Goal: Information Seeking & Learning: Learn about a topic

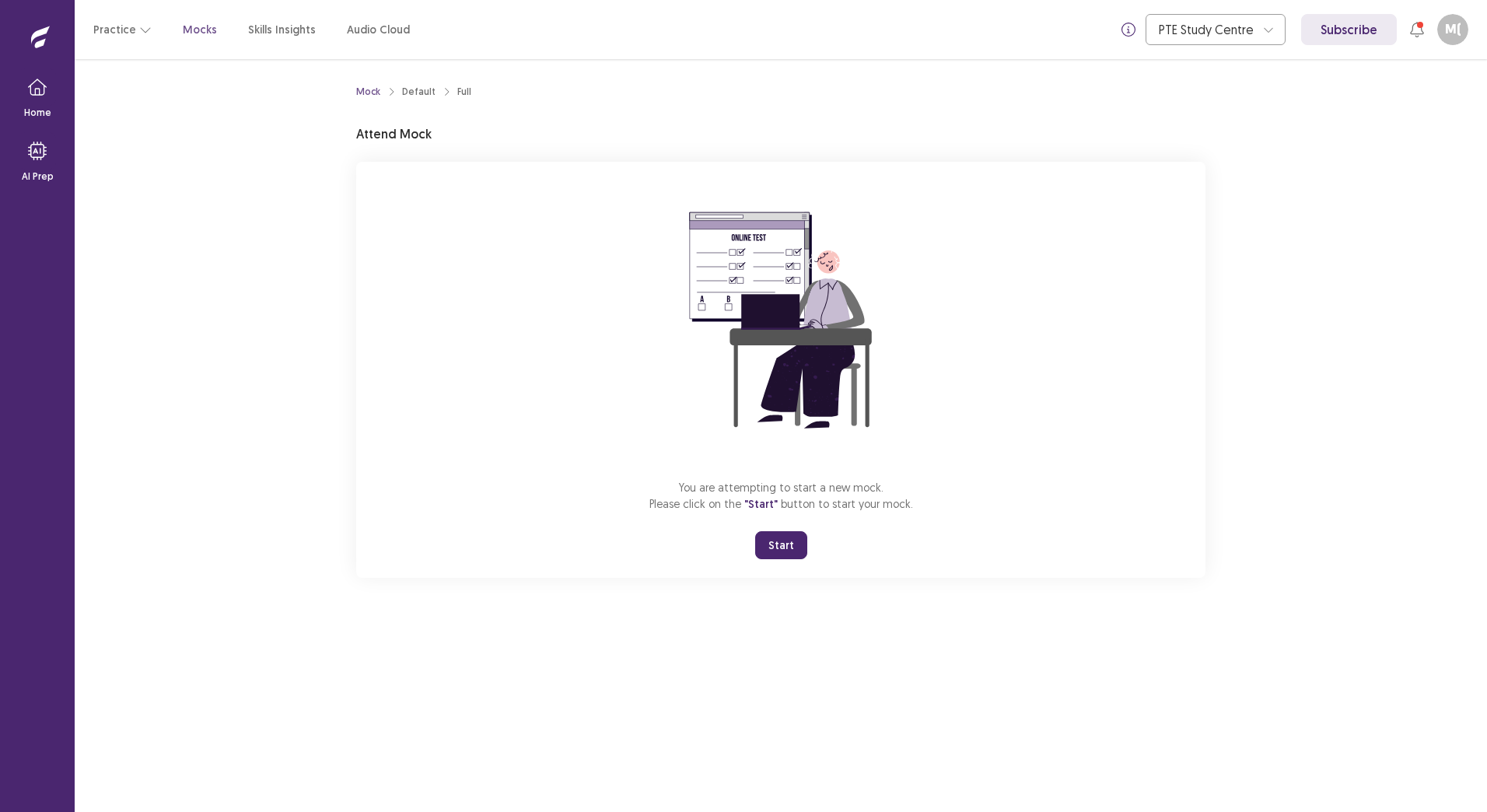
click at [794, 547] on button "Start" at bounding box center [782, 545] width 52 height 28
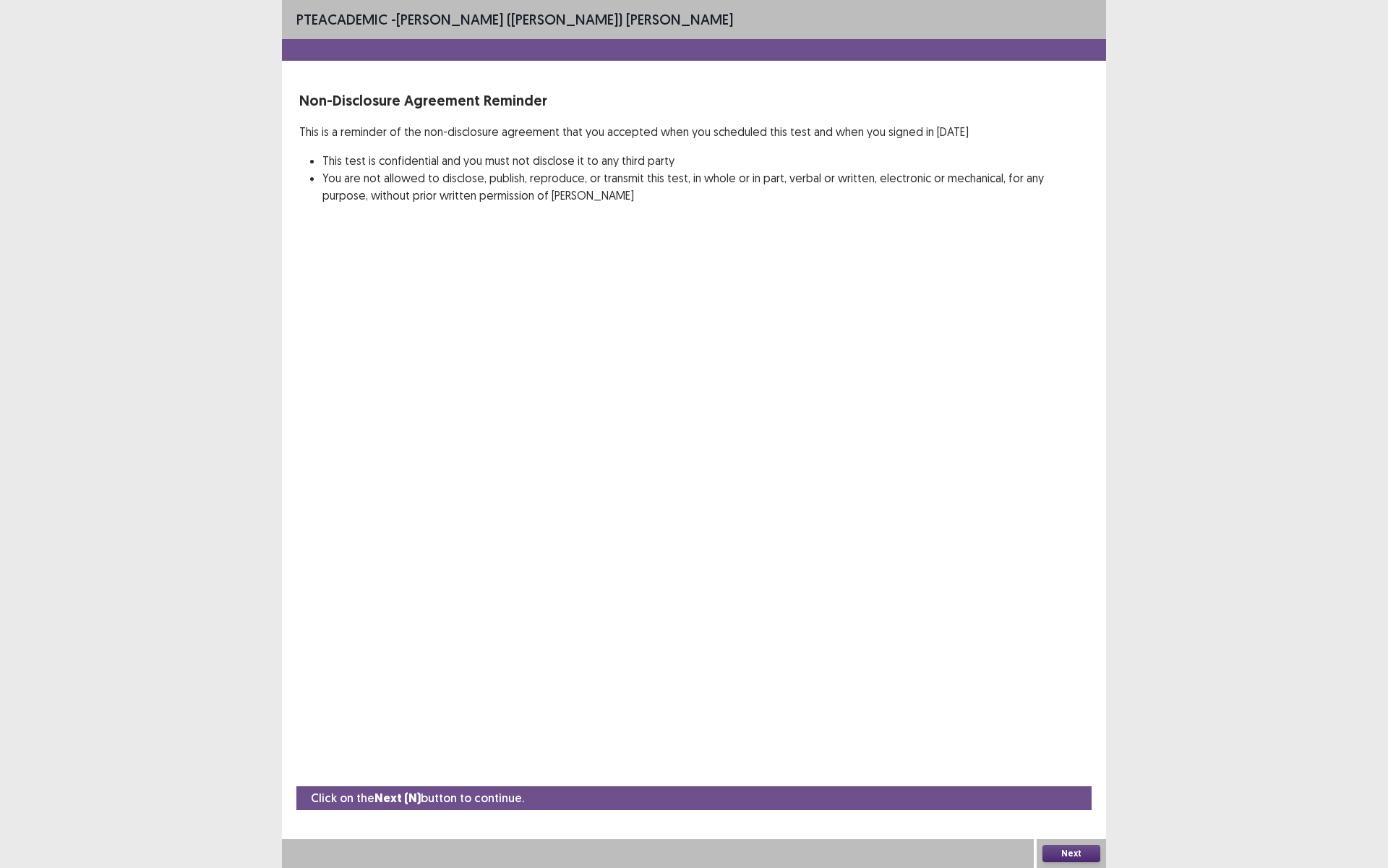
click at [1081, 754] on button "Next" at bounding box center [1071, 853] width 58 height 17
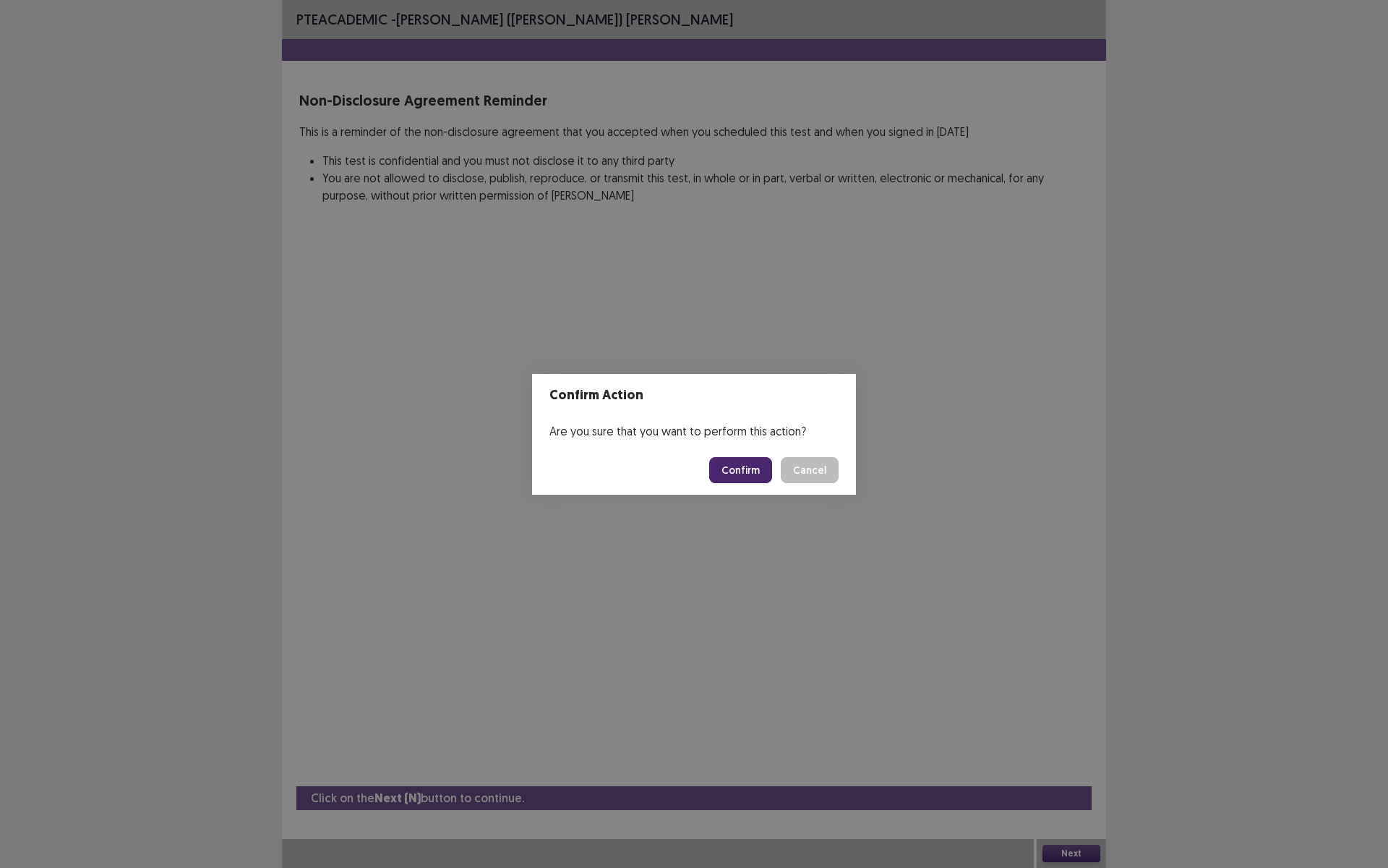
click at [750, 471] on button "Confirm" at bounding box center [741, 470] width 63 height 26
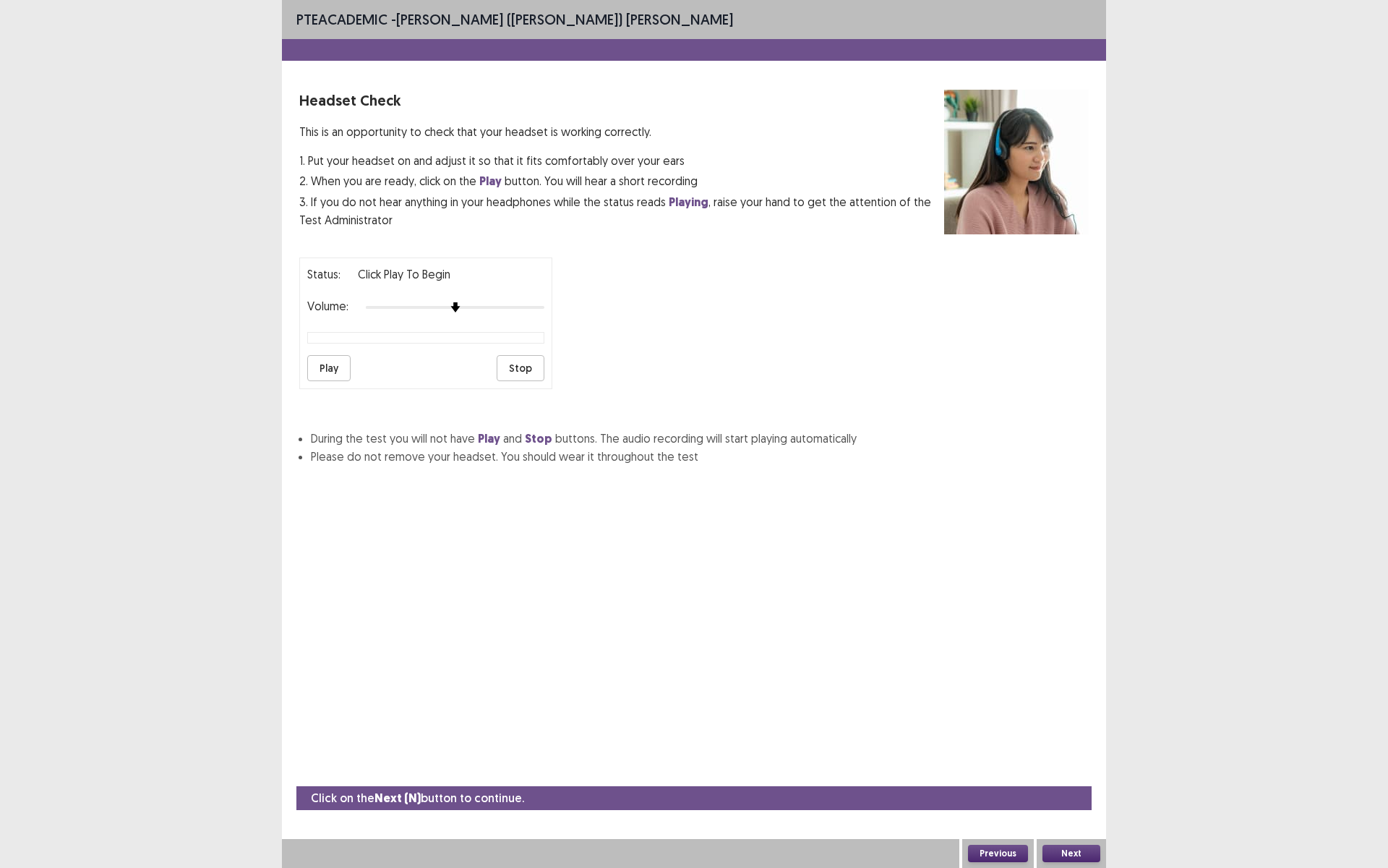
click at [334, 364] on button "Play" at bounding box center [329, 368] width 44 height 26
click at [518, 375] on button "Stop" at bounding box center [520, 368] width 47 height 26
click at [317, 367] on button "Play" at bounding box center [329, 368] width 44 height 26
click at [519, 361] on button "Stop" at bounding box center [520, 368] width 47 height 26
click at [1073, 754] on button "Next" at bounding box center [1071, 853] width 58 height 17
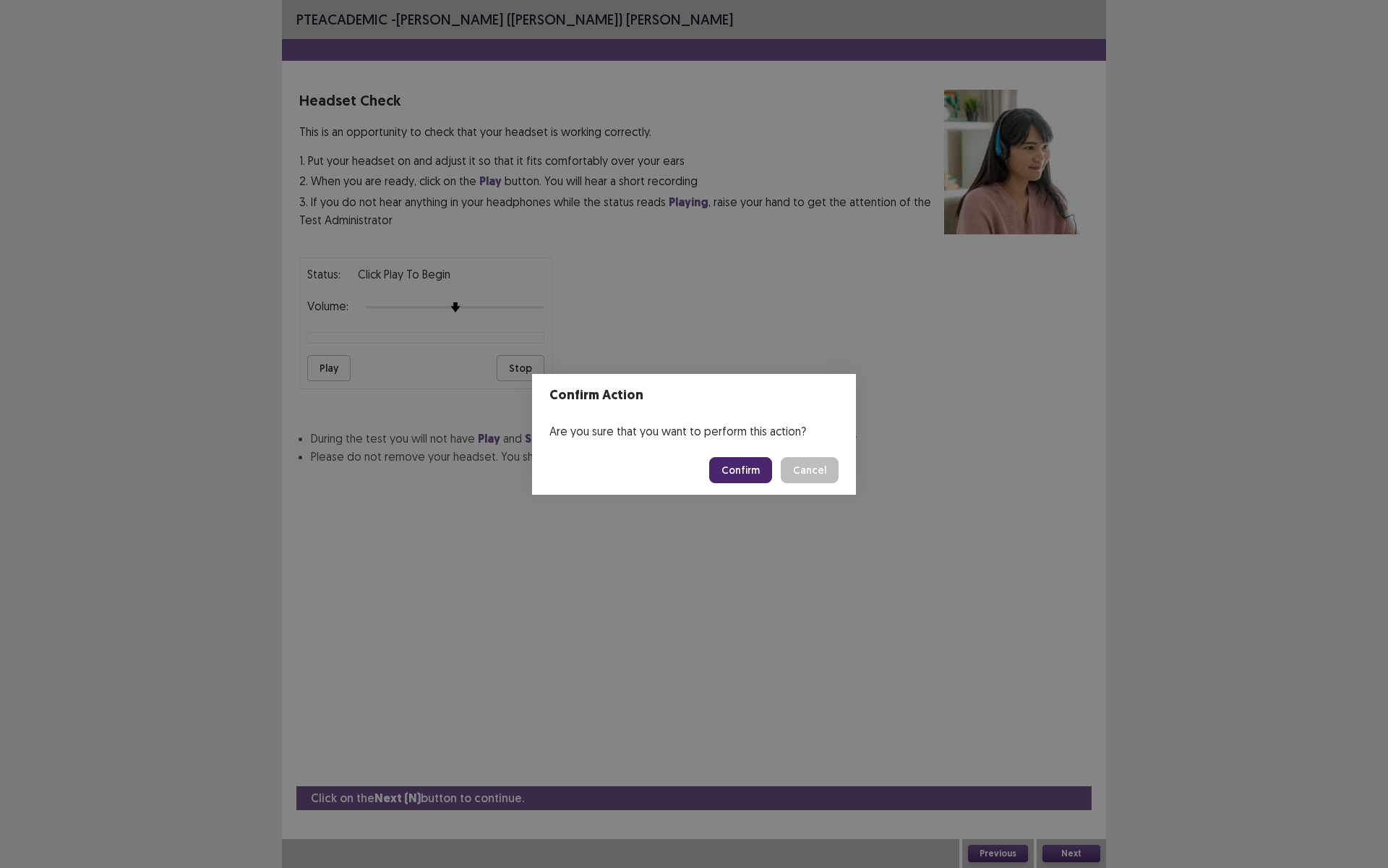
click at [741, 470] on button "Confirm" at bounding box center [741, 470] width 63 height 26
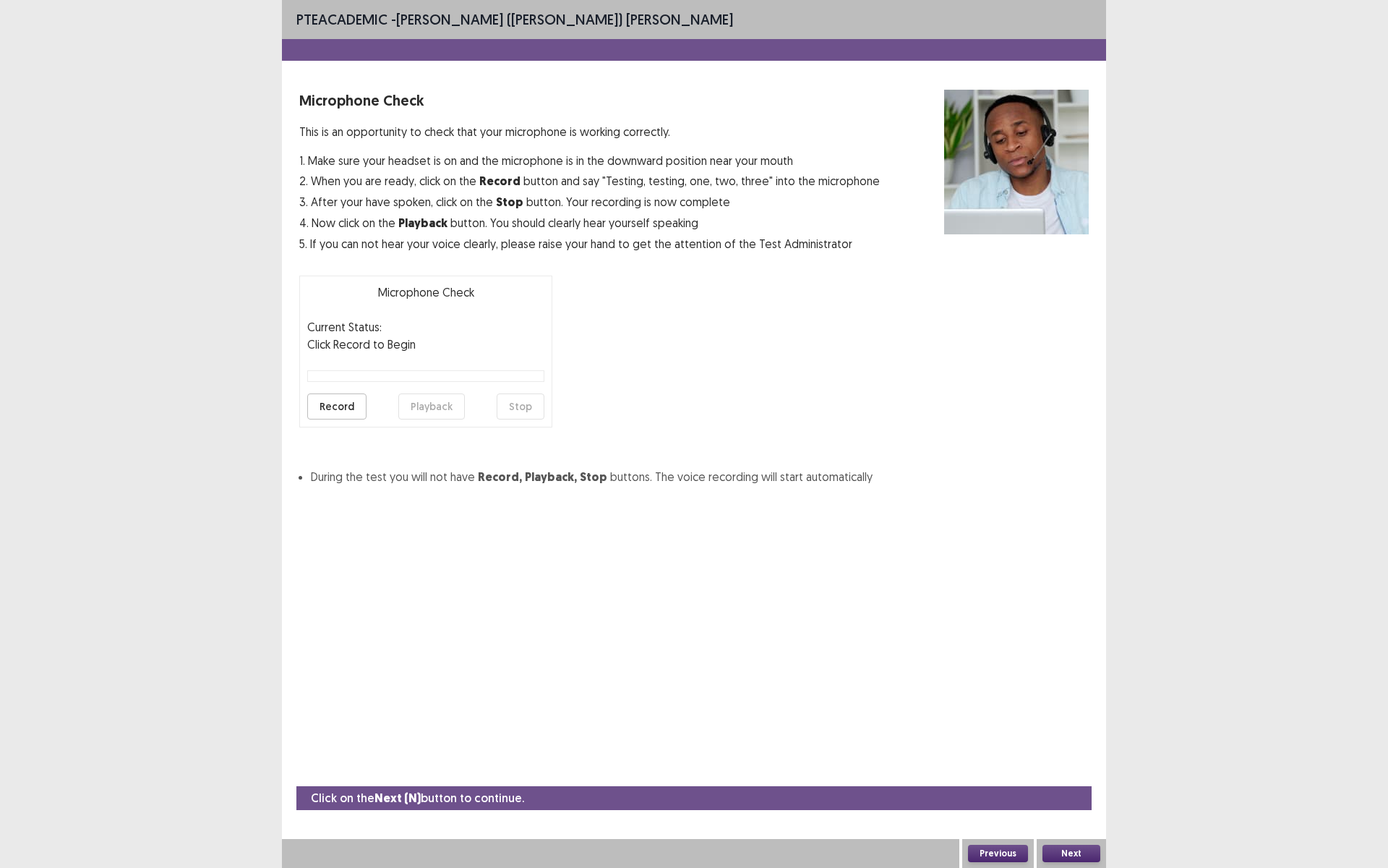
click at [336, 409] on button "Record" at bounding box center [336, 406] width 59 height 26
click at [523, 410] on button "Stop" at bounding box center [520, 406] width 47 height 26
click at [339, 408] on button "Record" at bounding box center [336, 406] width 59 height 26
click at [510, 404] on button "Stop" at bounding box center [520, 406] width 47 height 26
click at [430, 407] on button "Playback" at bounding box center [431, 406] width 66 height 26
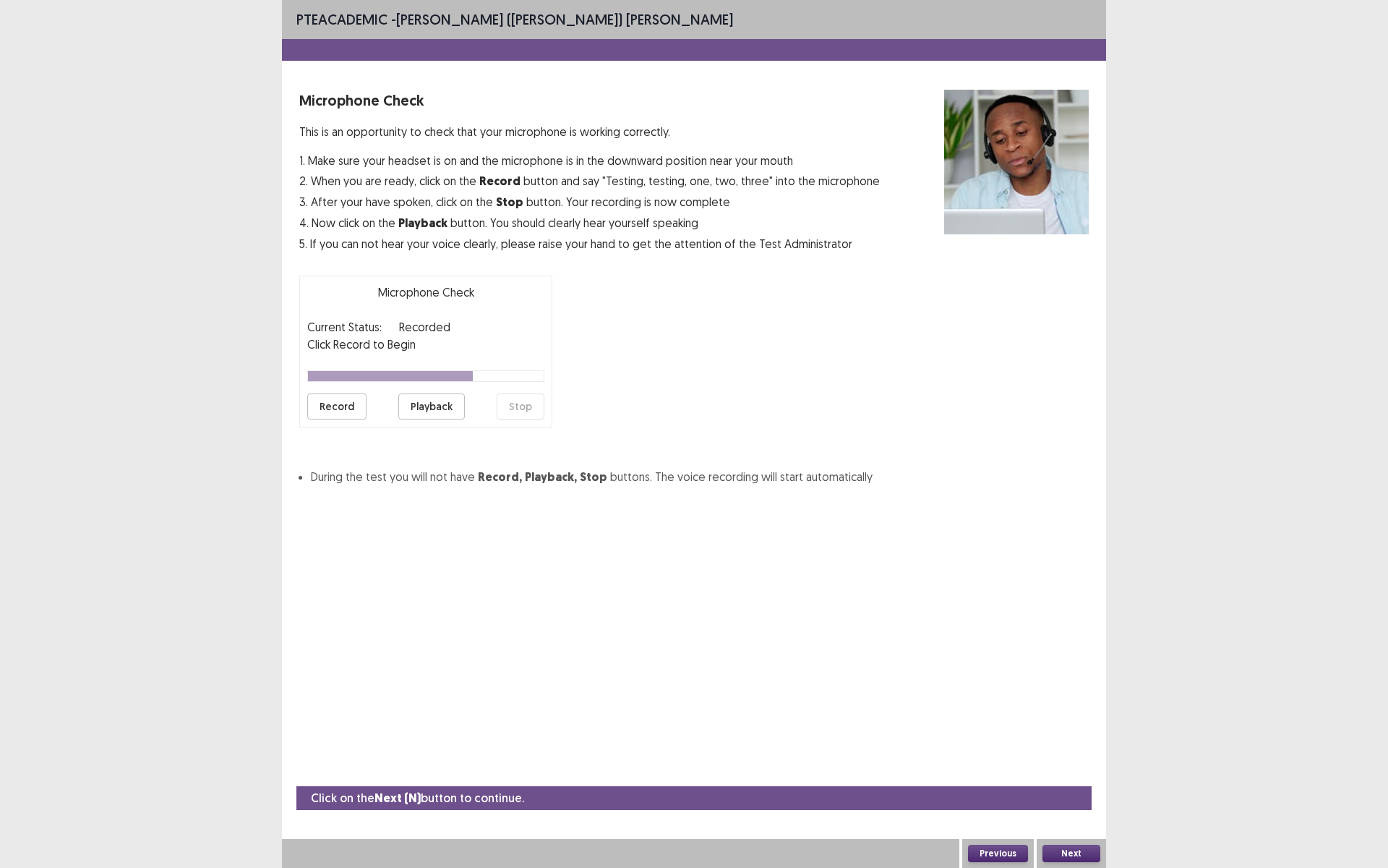
click at [1067, 754] on button "Next" at bounding box center [1071, 853] width 58 height 17
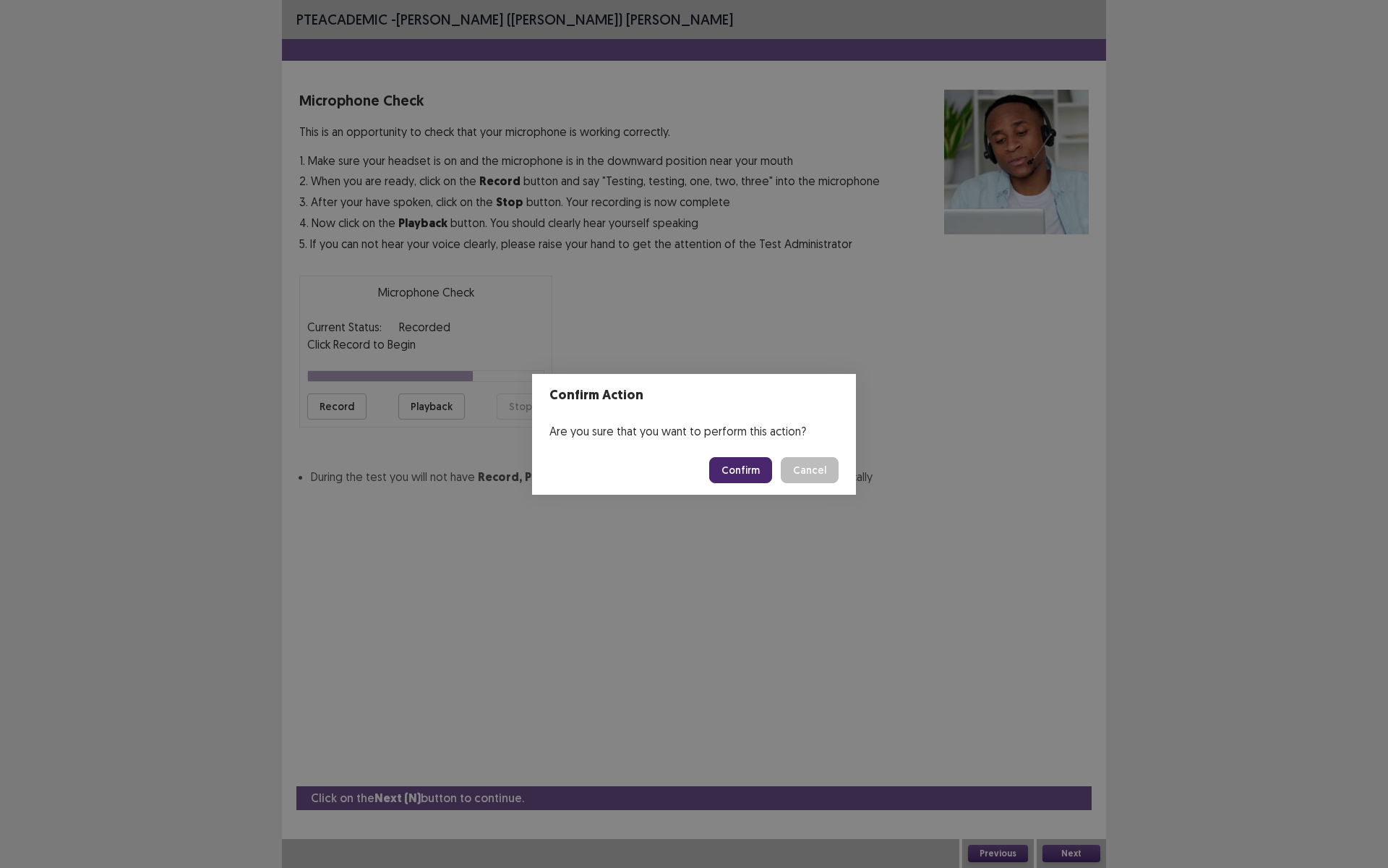
click at [748, 473] on button "Confirm" at bounding box center [741, 470] width 63 height 26
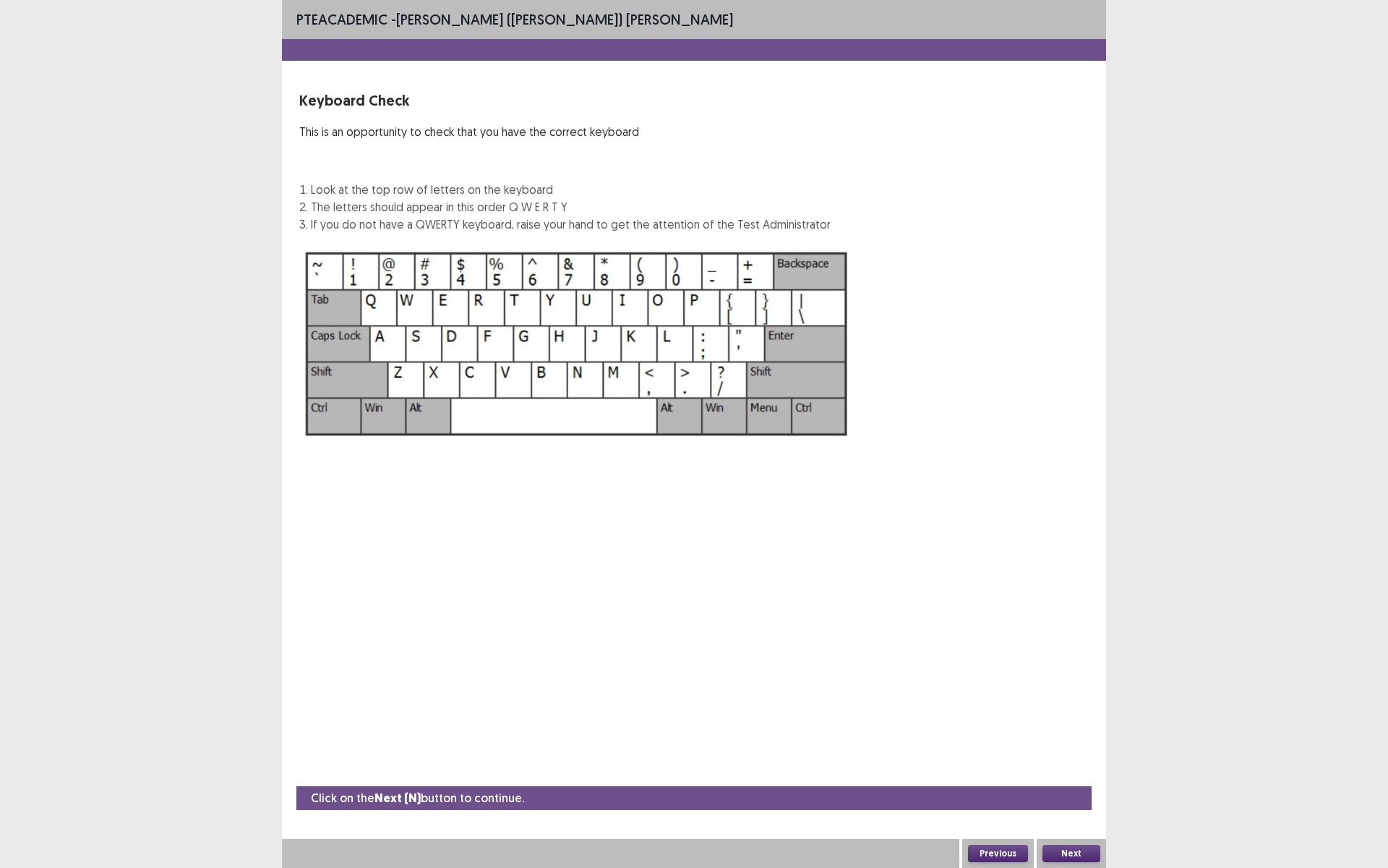
click at [1085, 754] on button "Next" at bounding box center [1071, 853] width 58 height 17
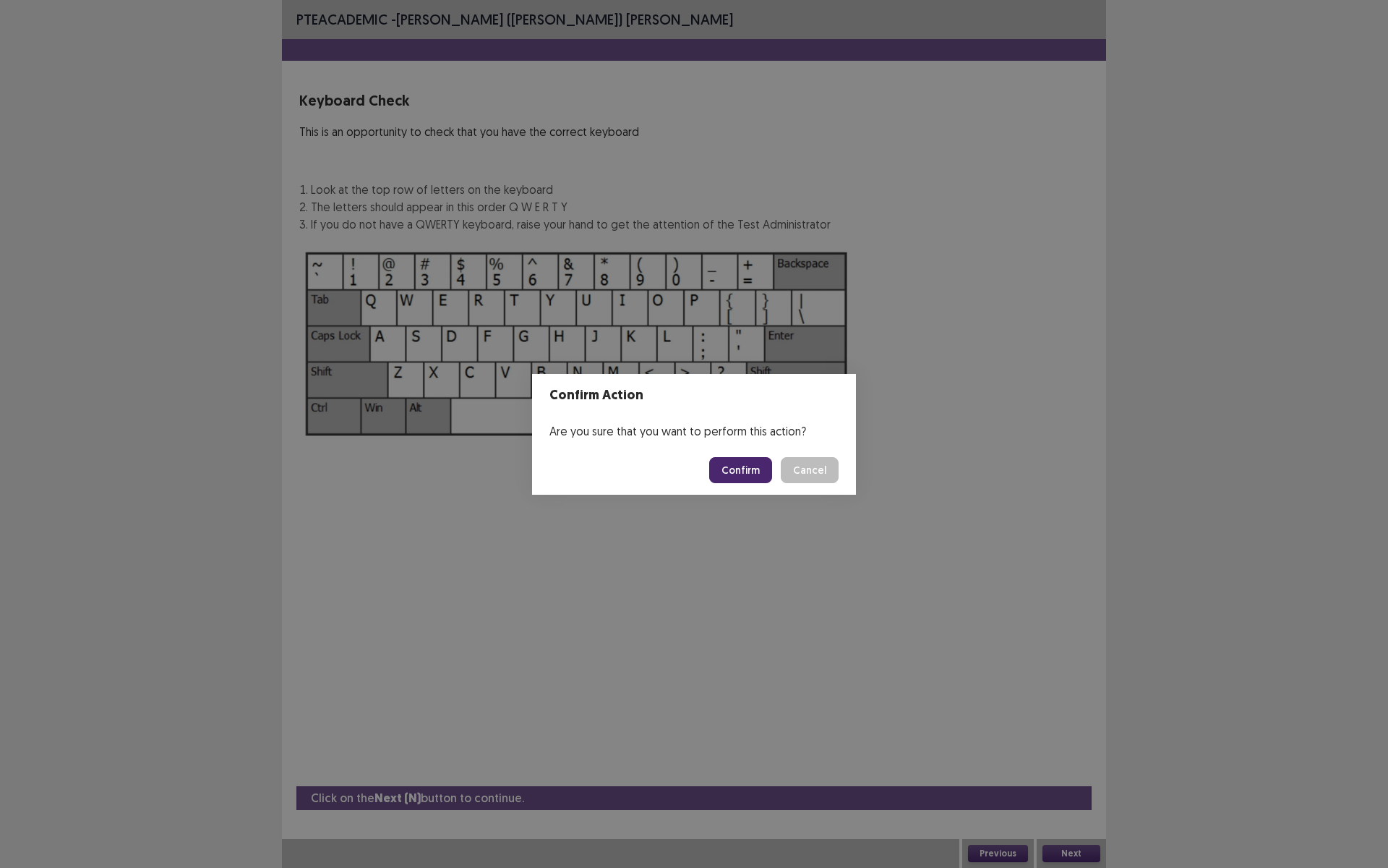
click at [748, 474] on button "Confirm" at bounding box center [741, 470] width 63 height 26
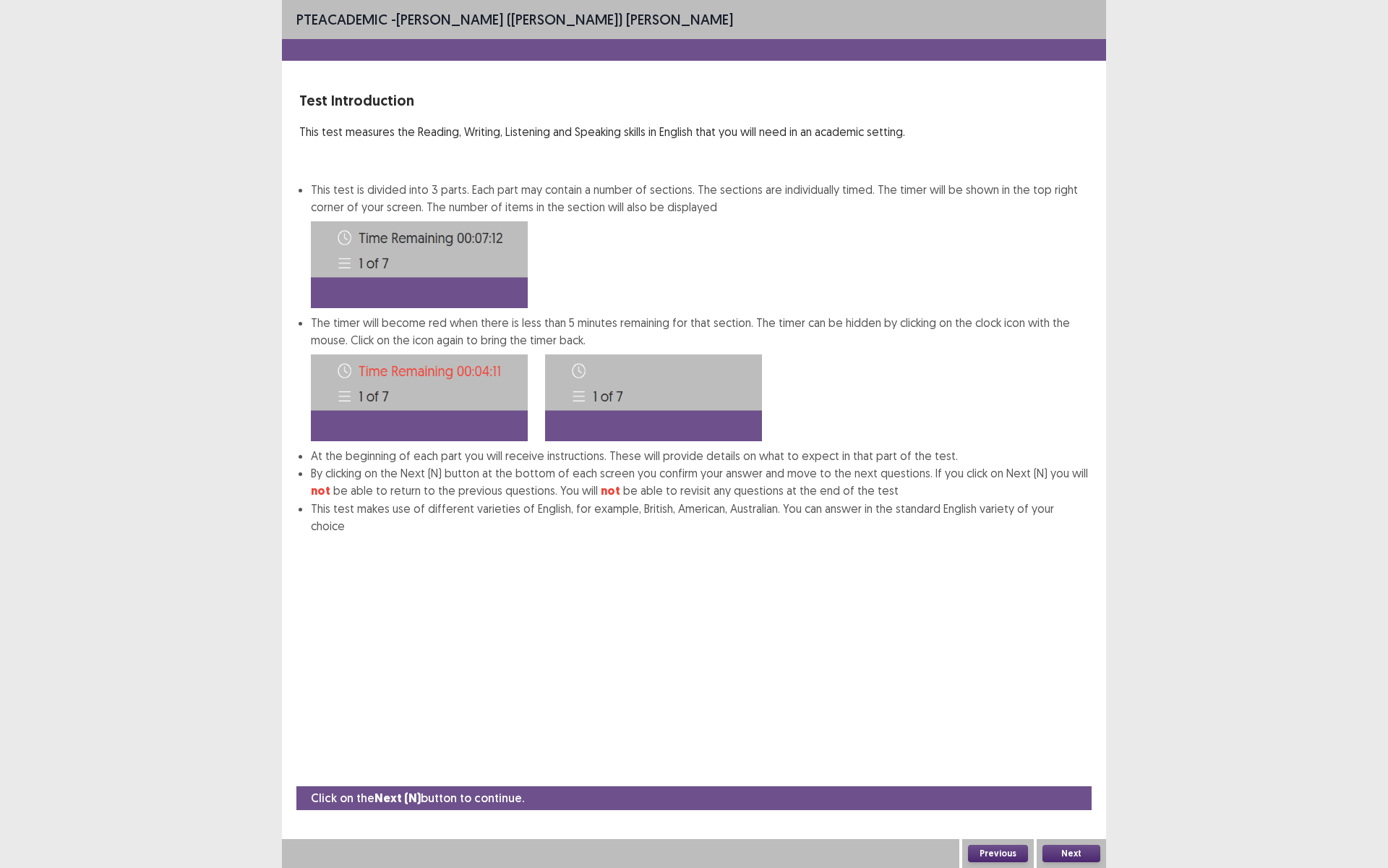
click at [1064, 754] on button "Next" at bounding box center [1071, 853] width 58 height 17
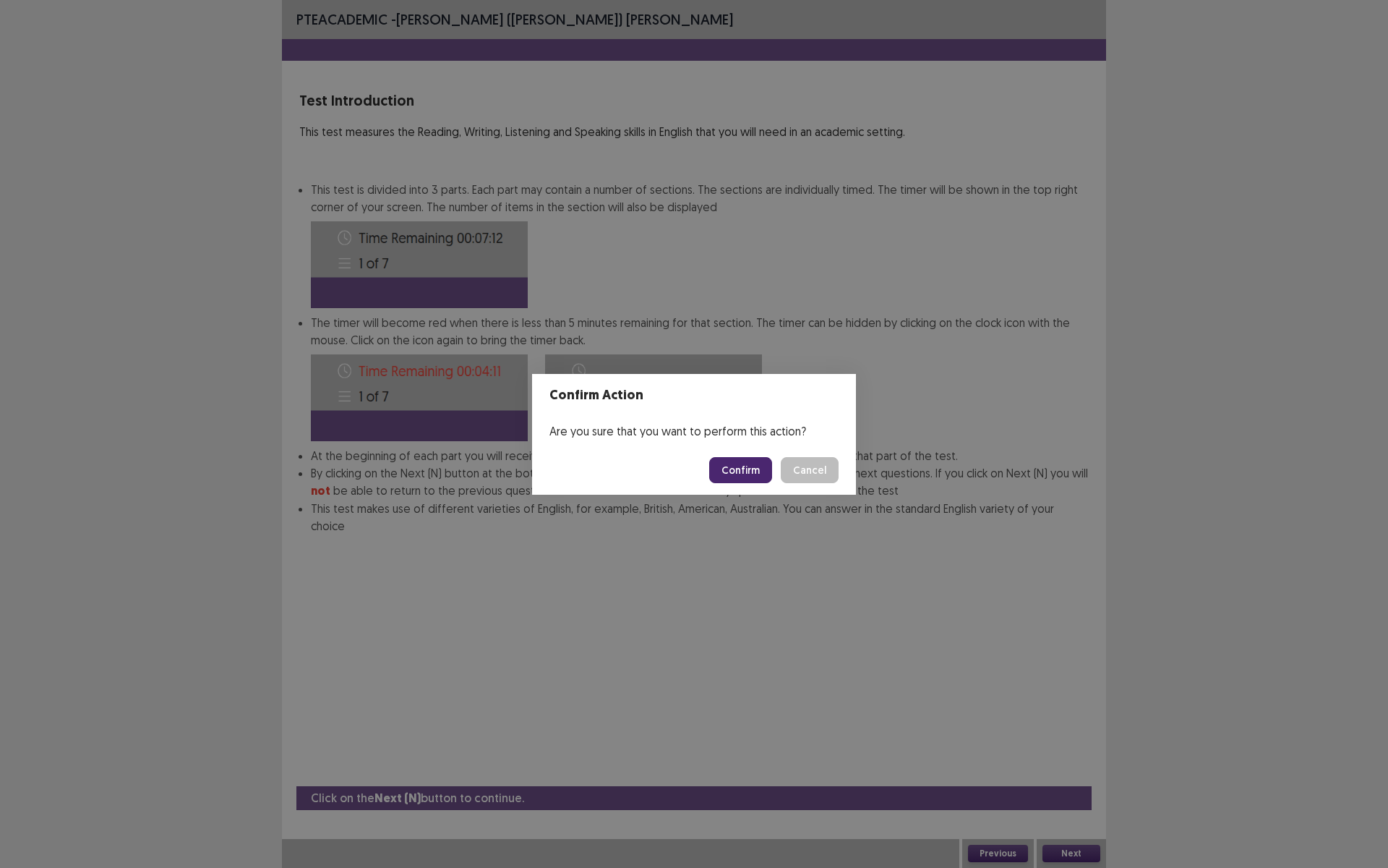
click at [757, 466] on button "Confirm" at bounding box center [741, 470] width 63 height 26
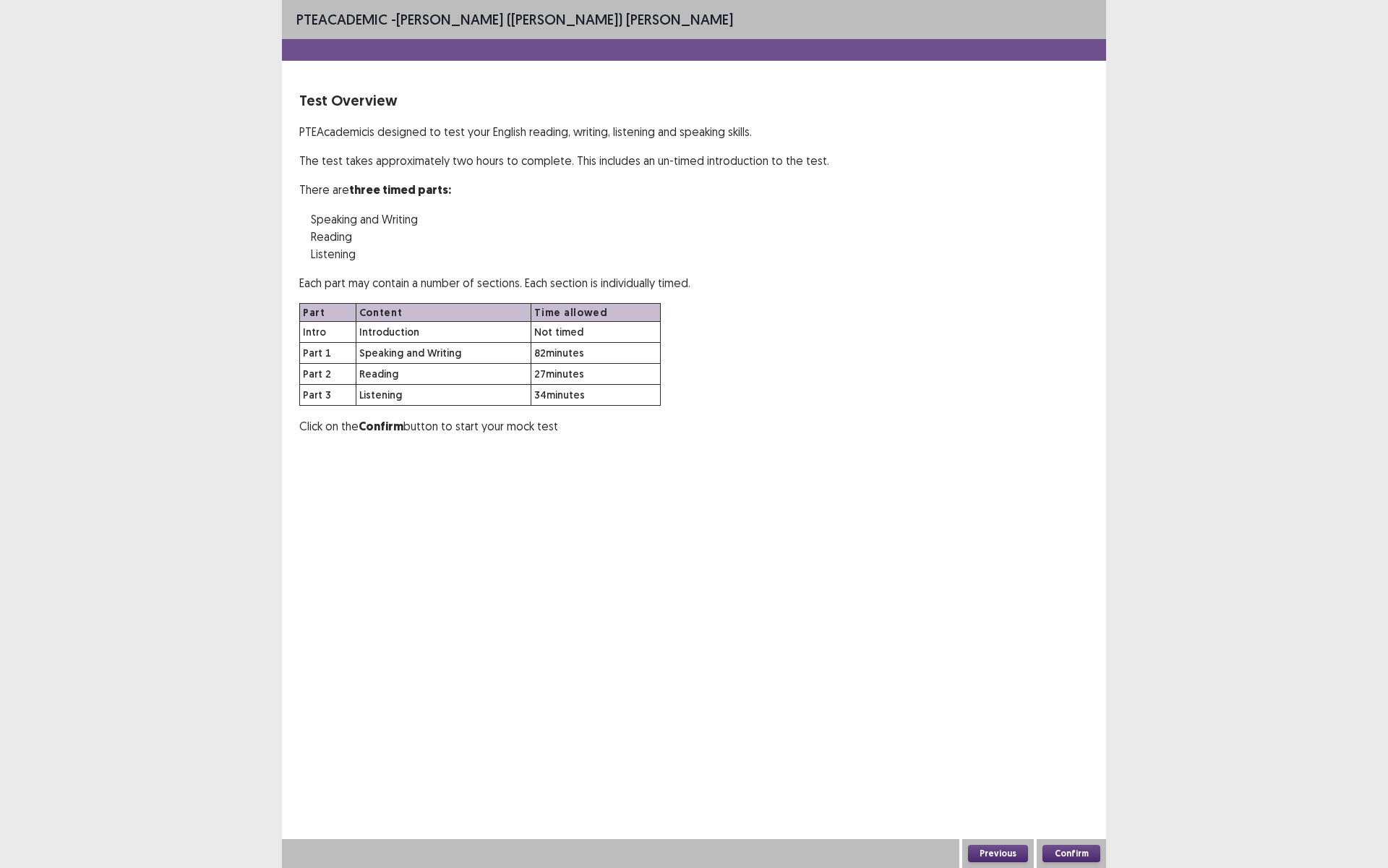
click at [1053, 754] on button "Confirm" at bounding box center [1071, 853] width 58 height 17
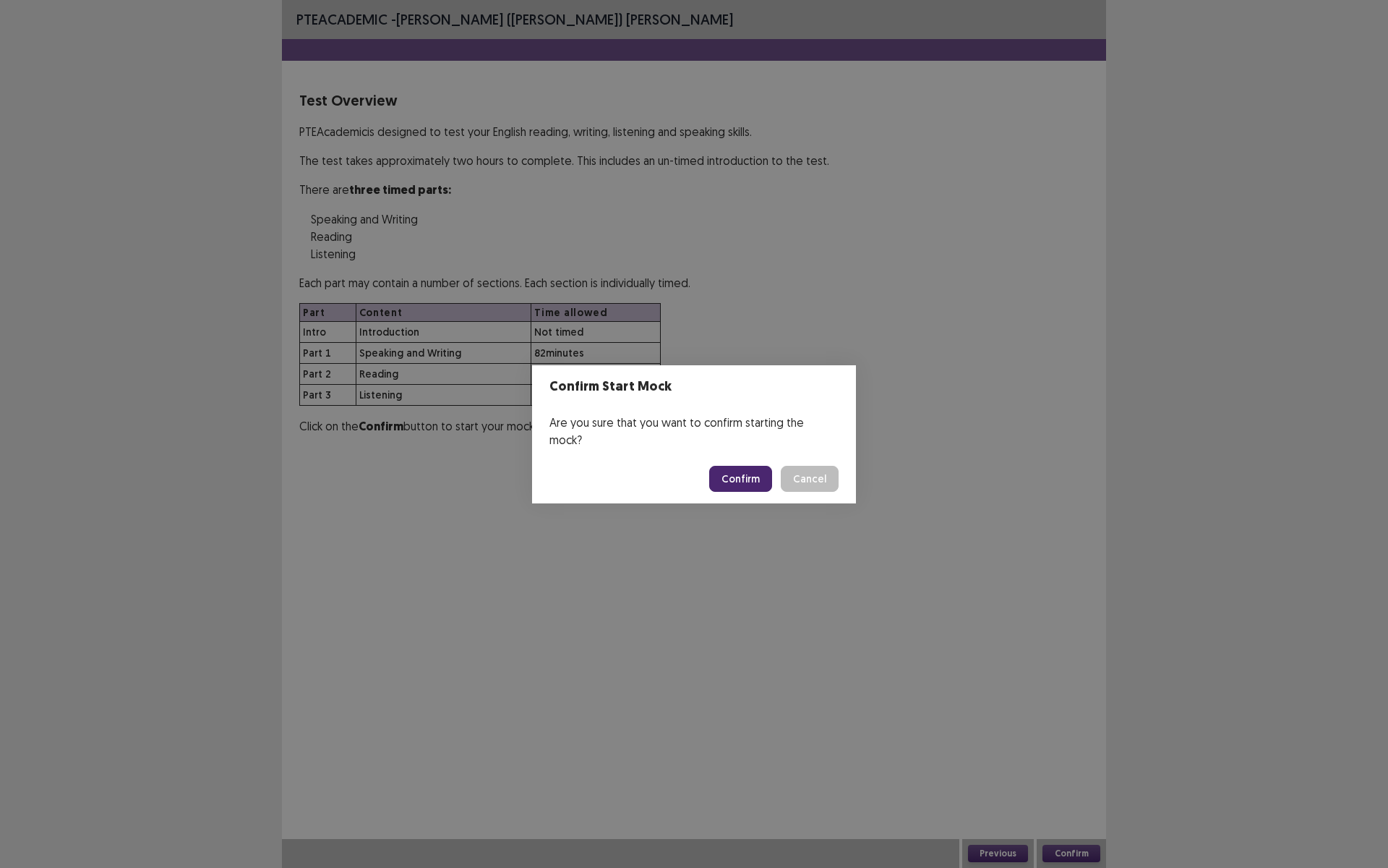
click at [734, 466] on button "Confirm" at bounding box center [741, 479] width 63 height 26
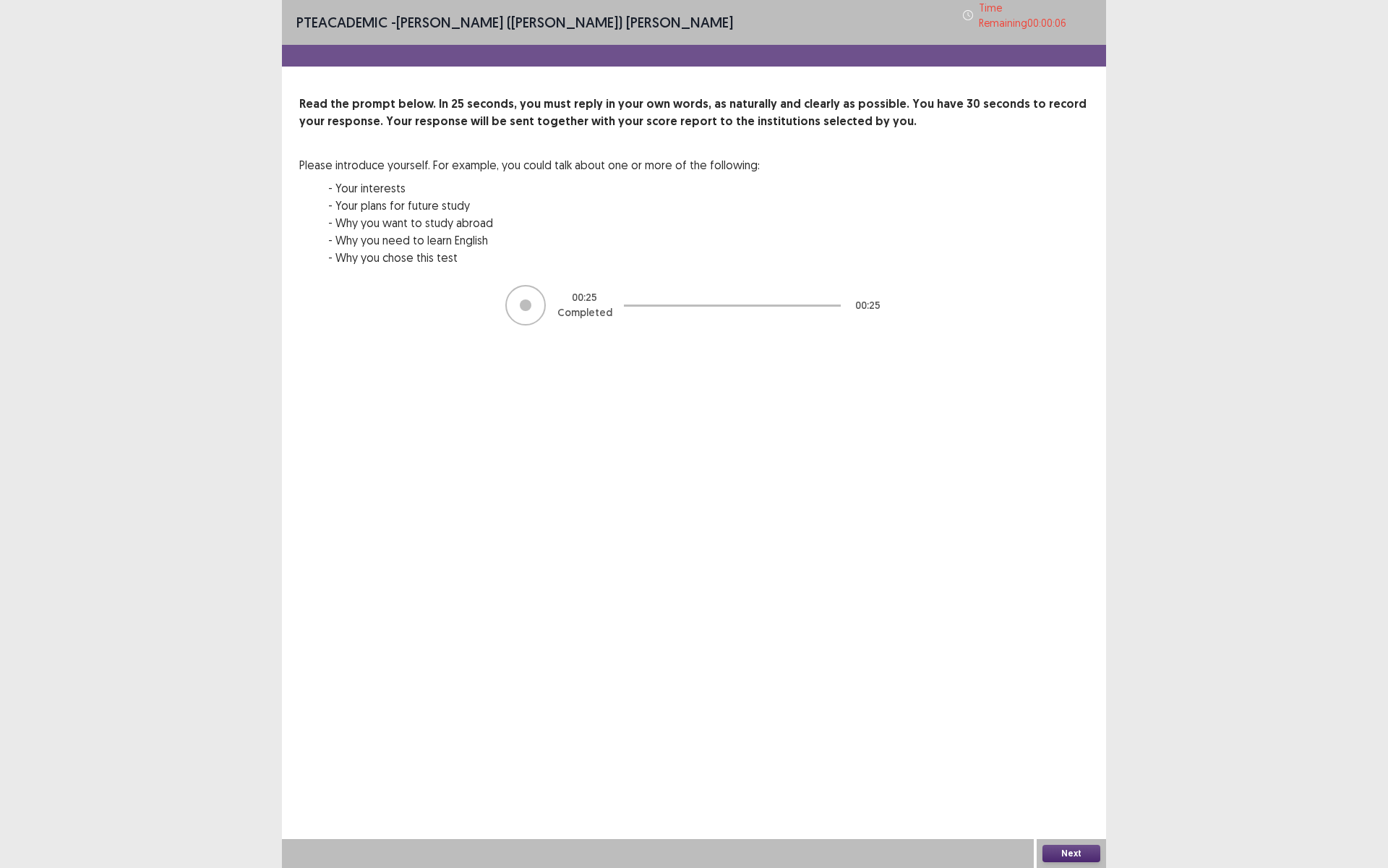
click at [1069, 754] on button "Next" at bounding box center [1071, 853] width 58 height 17
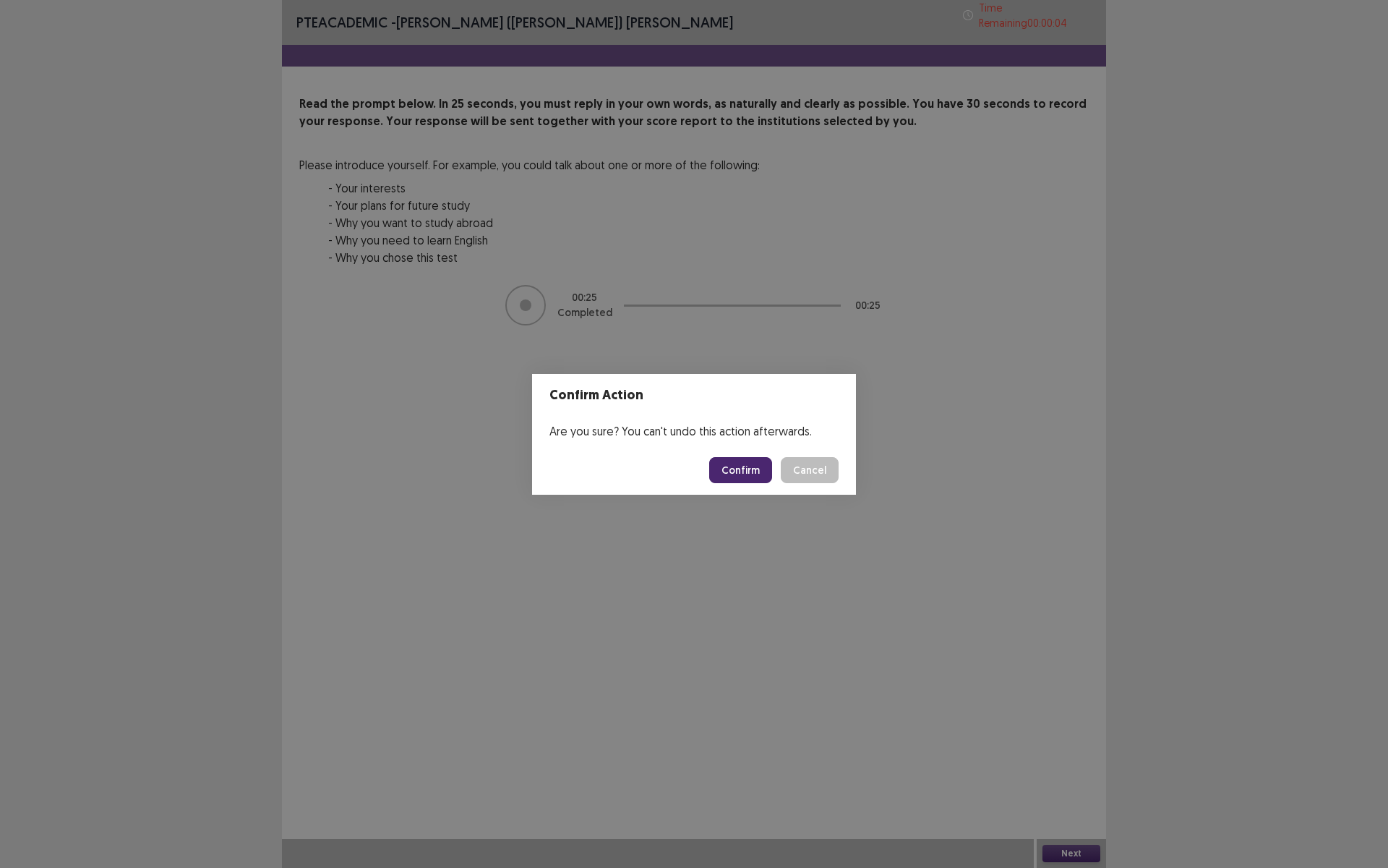
click at [751, 475] on button "Confirm" at bounding box center [741, 470] width 63 height 26
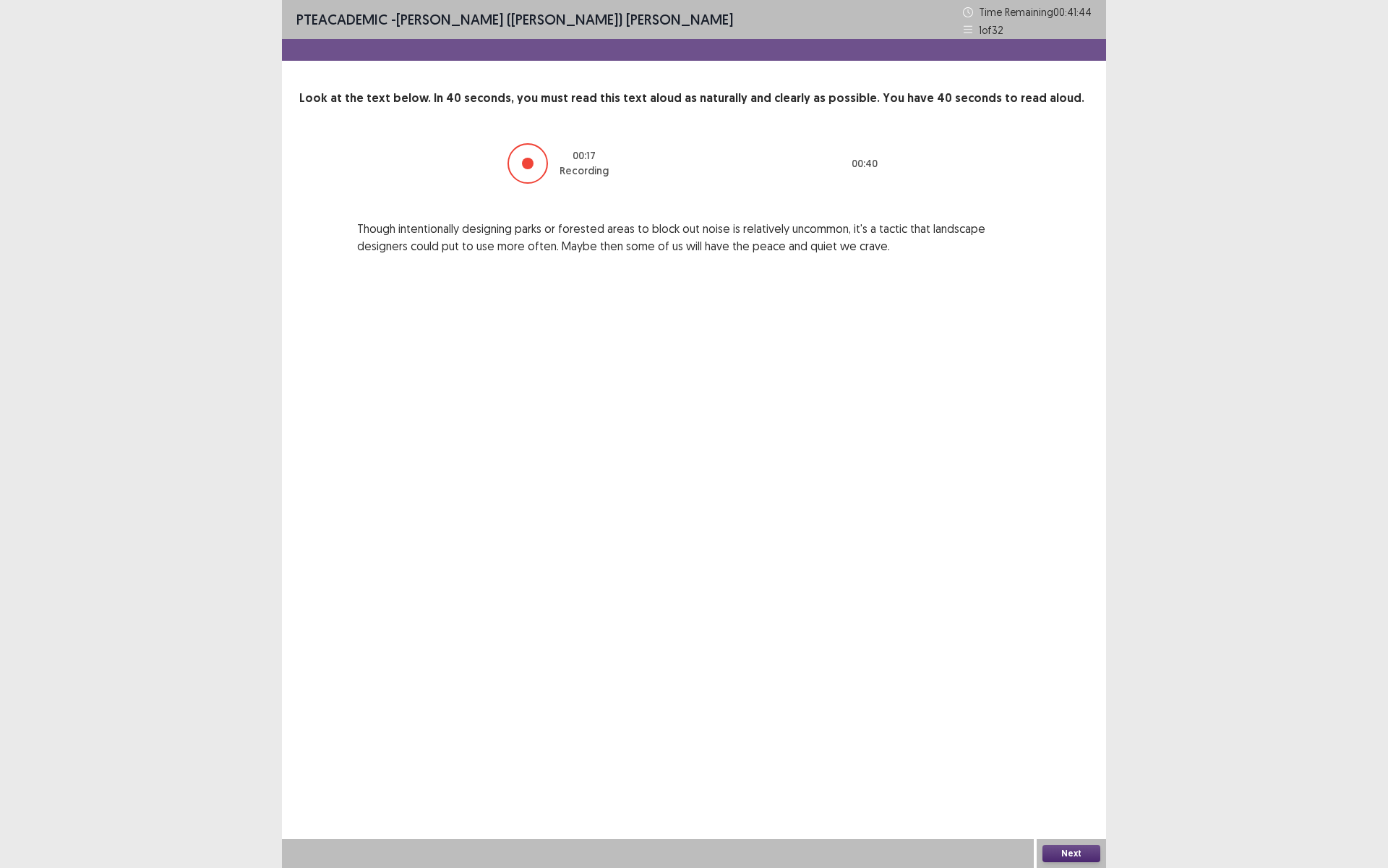
click at [1062, 754] on button "Next" at bounding box center [1071, 853] width 58 height 17
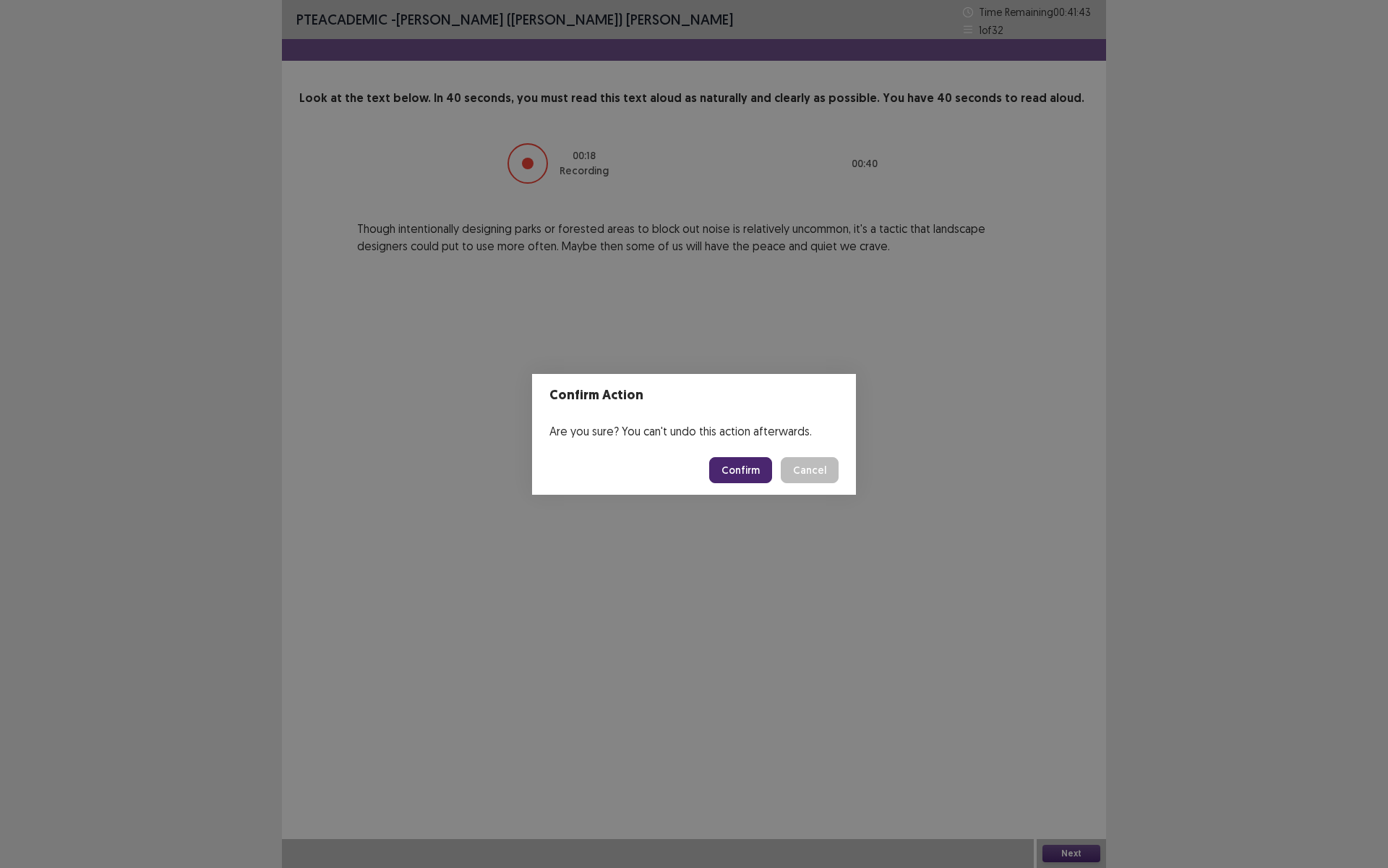
click at [743, 480] on button "Confirm" at bounding box center [741, 470] width 63 height 26
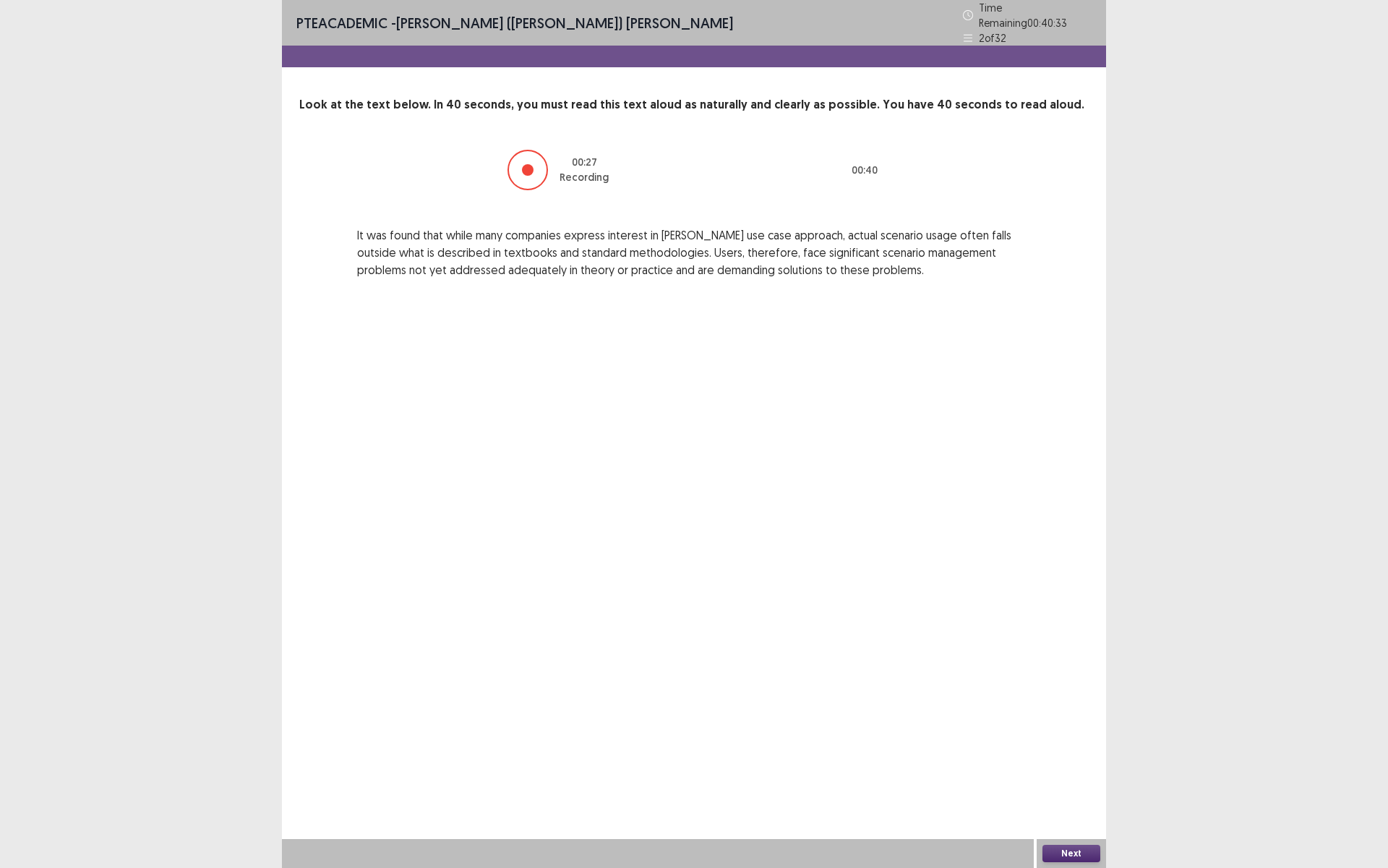
drag, startPoint x: 1070, startPoint y: 850, endPoint x: 988, endPoint y: 770, distance: 114.6
click at [1069, 754] on div "Next" at bounding box center [1071, 853] width 69 height 29
click at [1047, 754] on button "Next" at bounding box center [1071, 853] width 58 height 17
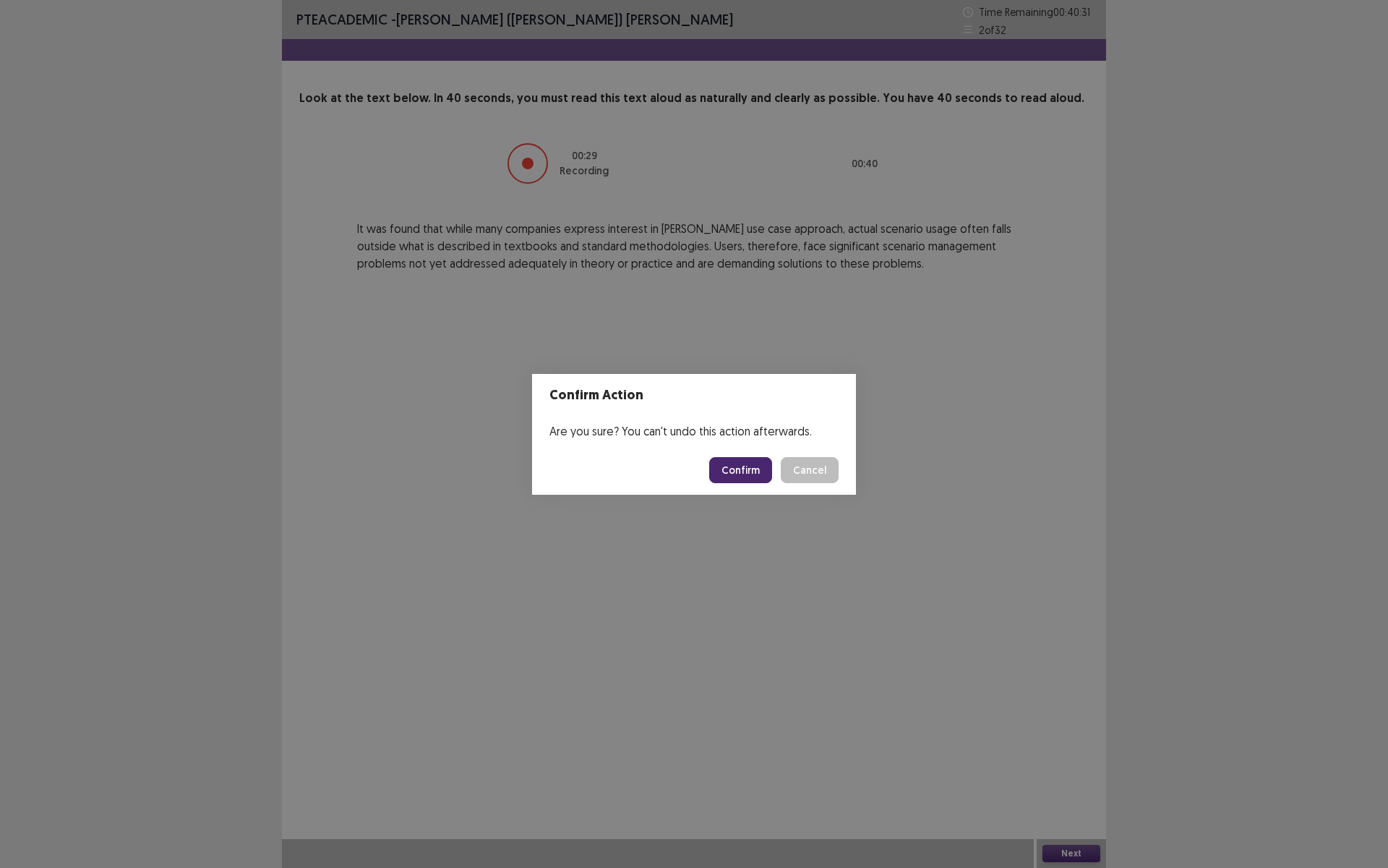
click at [741, 467] on button "Confirm" at bounding box center [741, 470] width 63 height 26
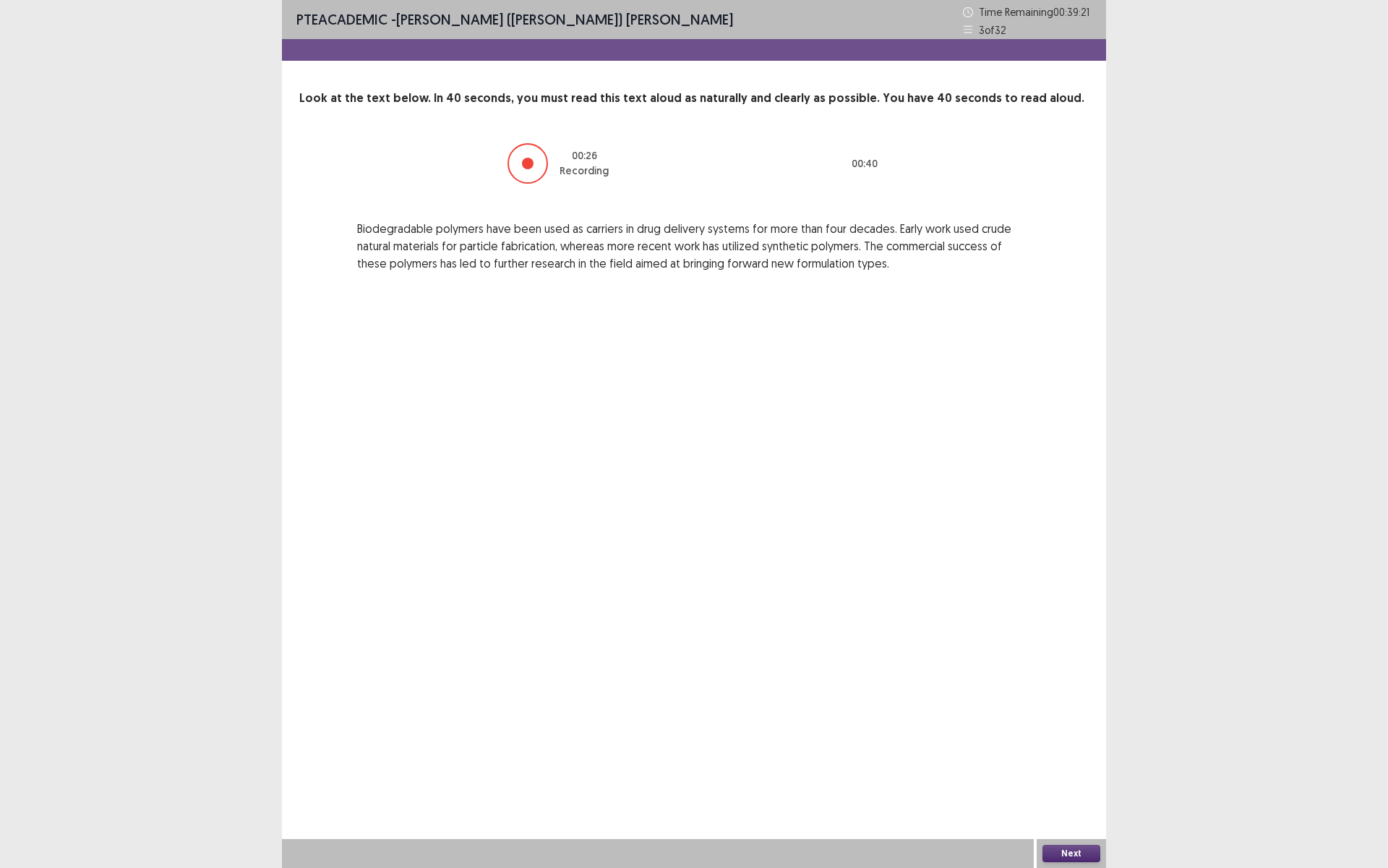
click at [1070, 754] on button "Next" at bounding box center [1071, 853] width 58 height 17
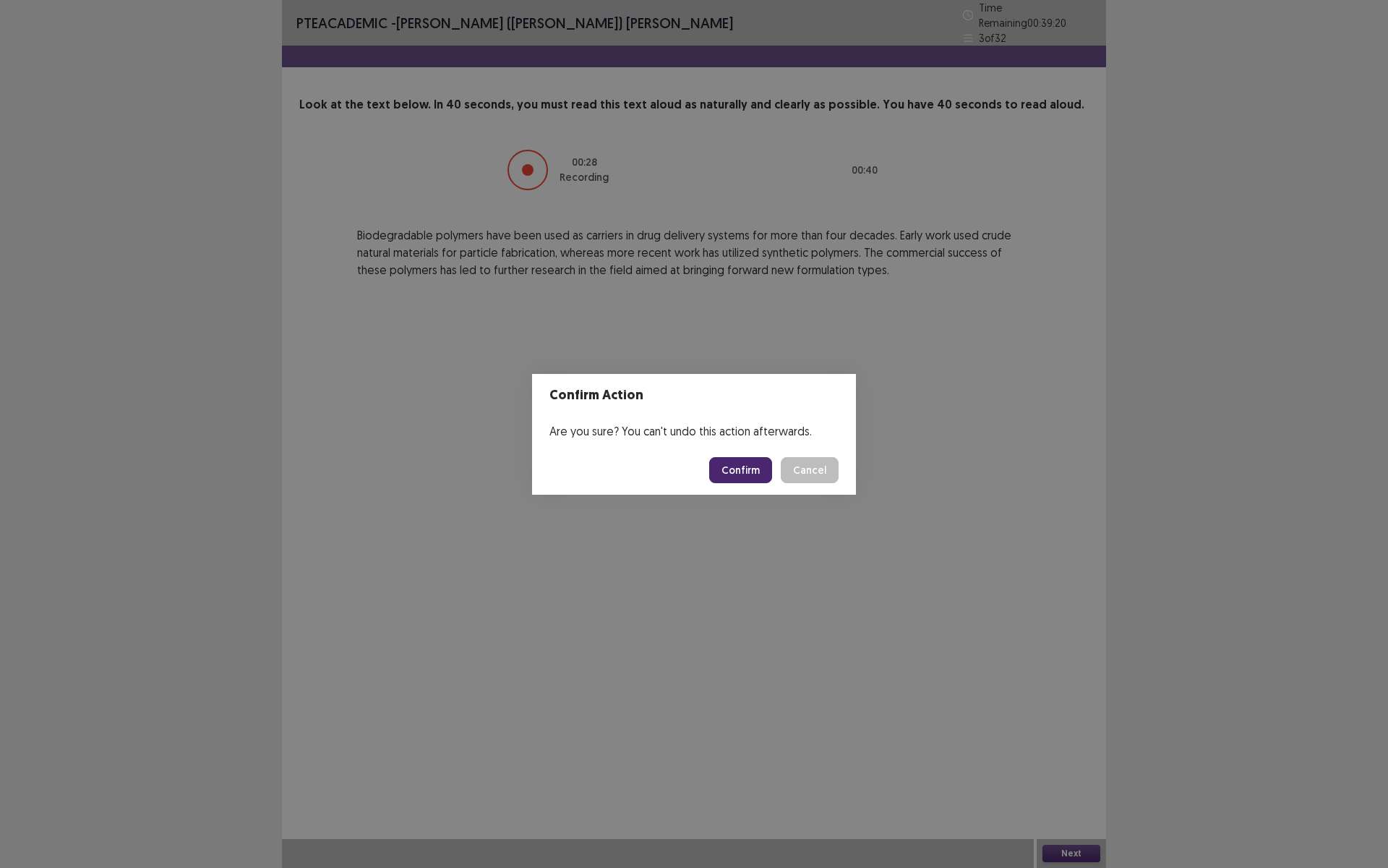
click at [738, 462] on button "Confirm" at bounding box center [741, 470] width 63 height 26
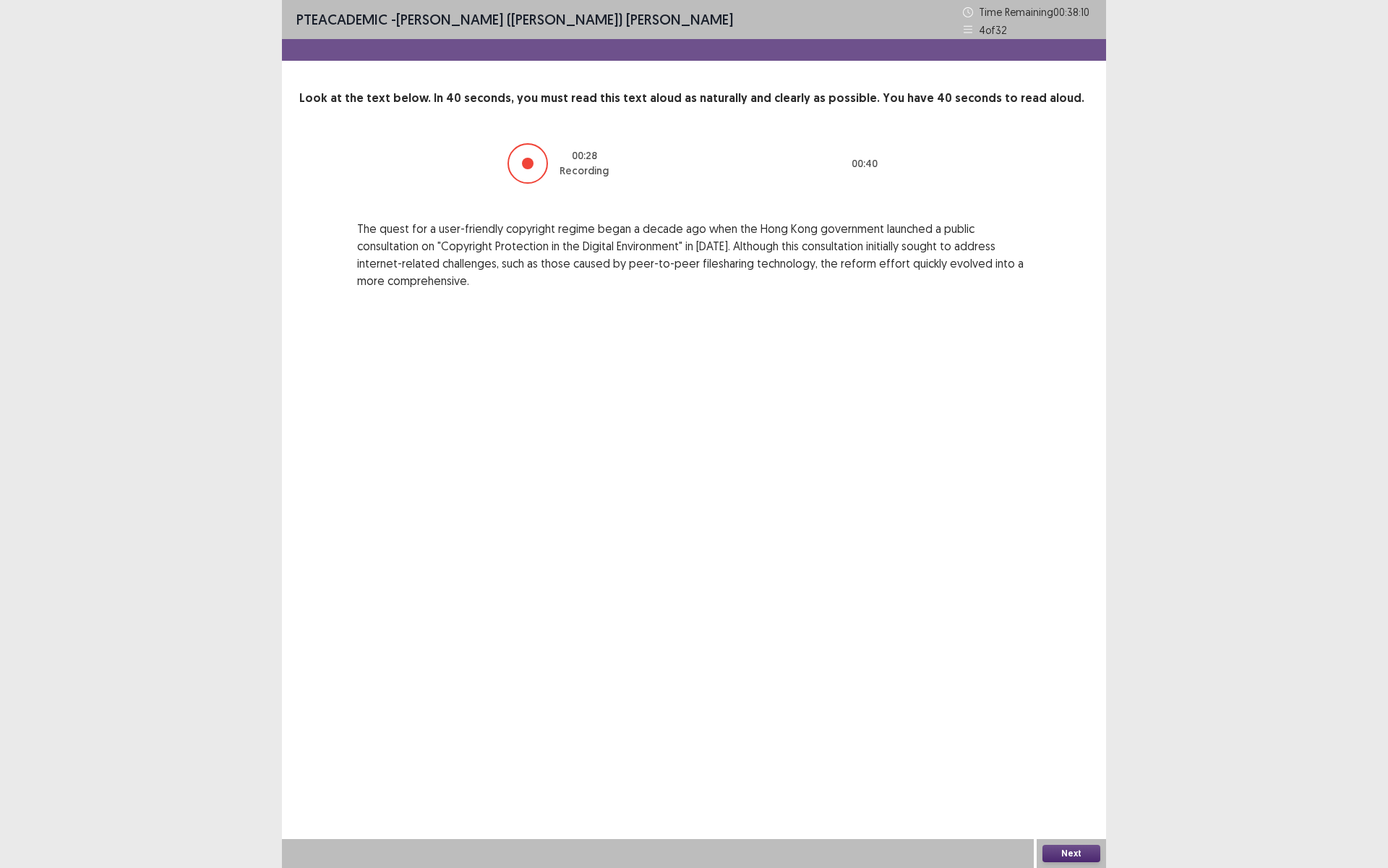
click at [1077, 754] on button "Next" at bounding box center [1071, 853] width 58 height 17
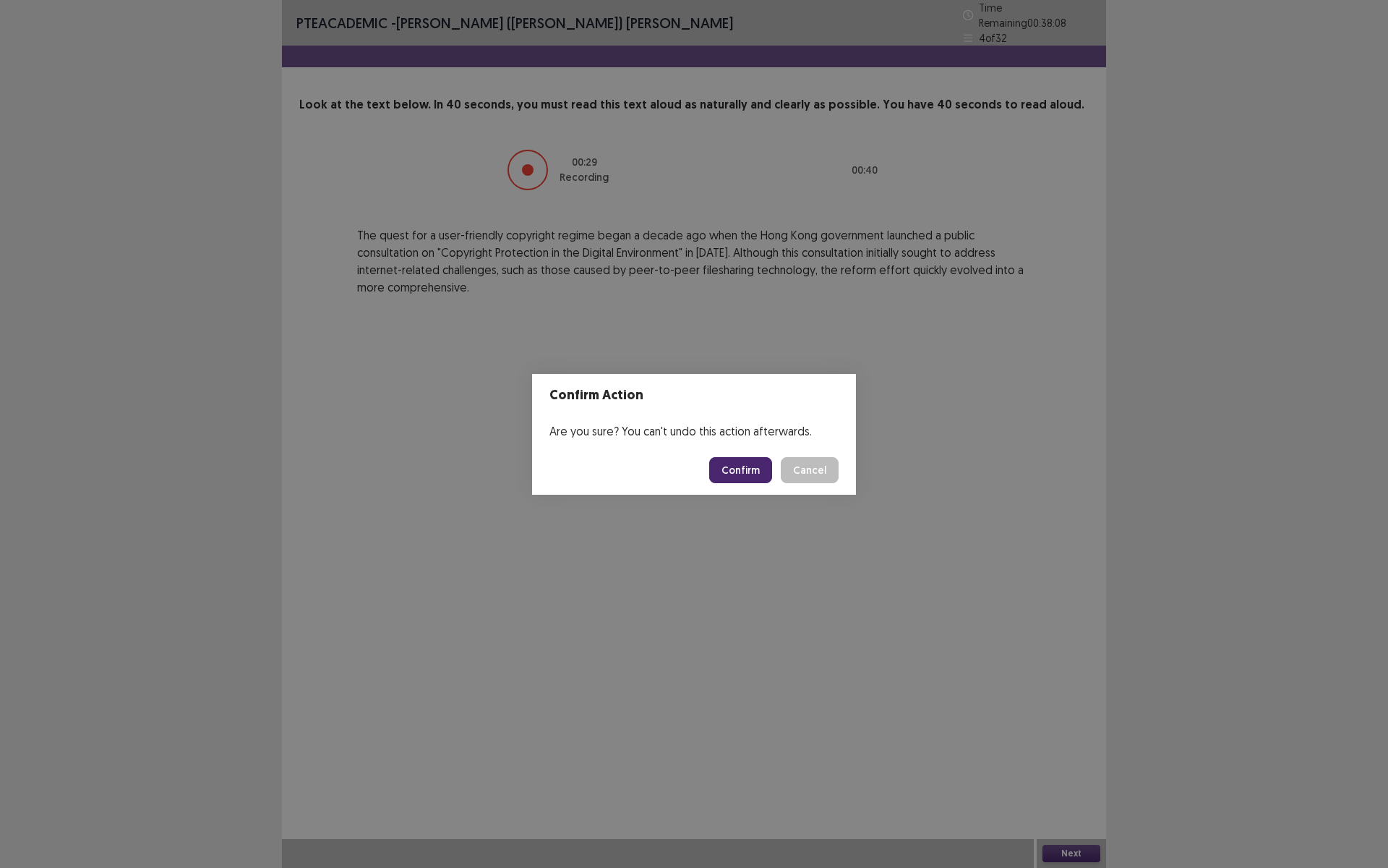
click at [753, 471] on button "Confirm" at bounding box center [741, 470] width 63 height 26
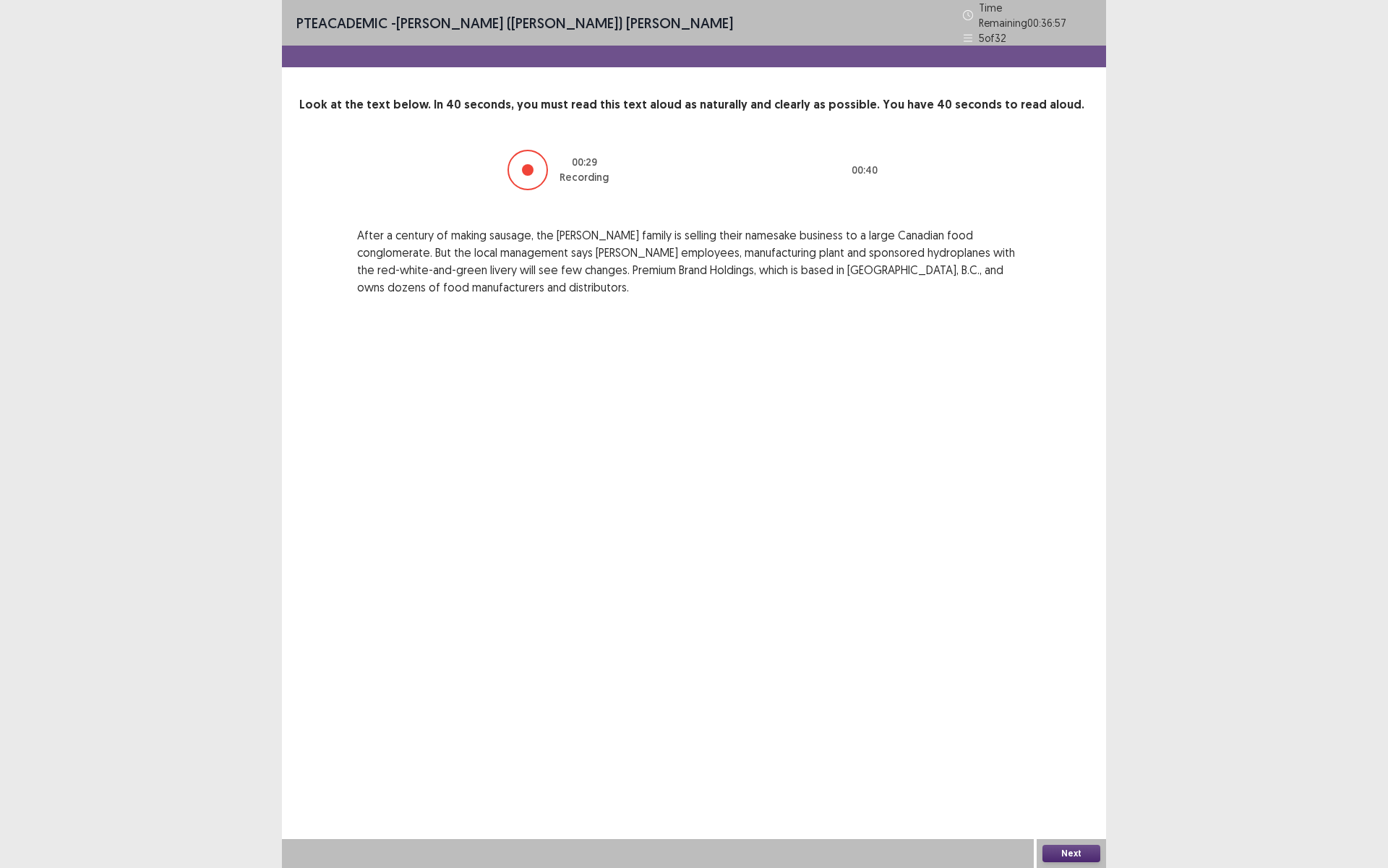
click at [1079, 754] on button "Next" at bounding box center [1071, 853] width 58 height 17
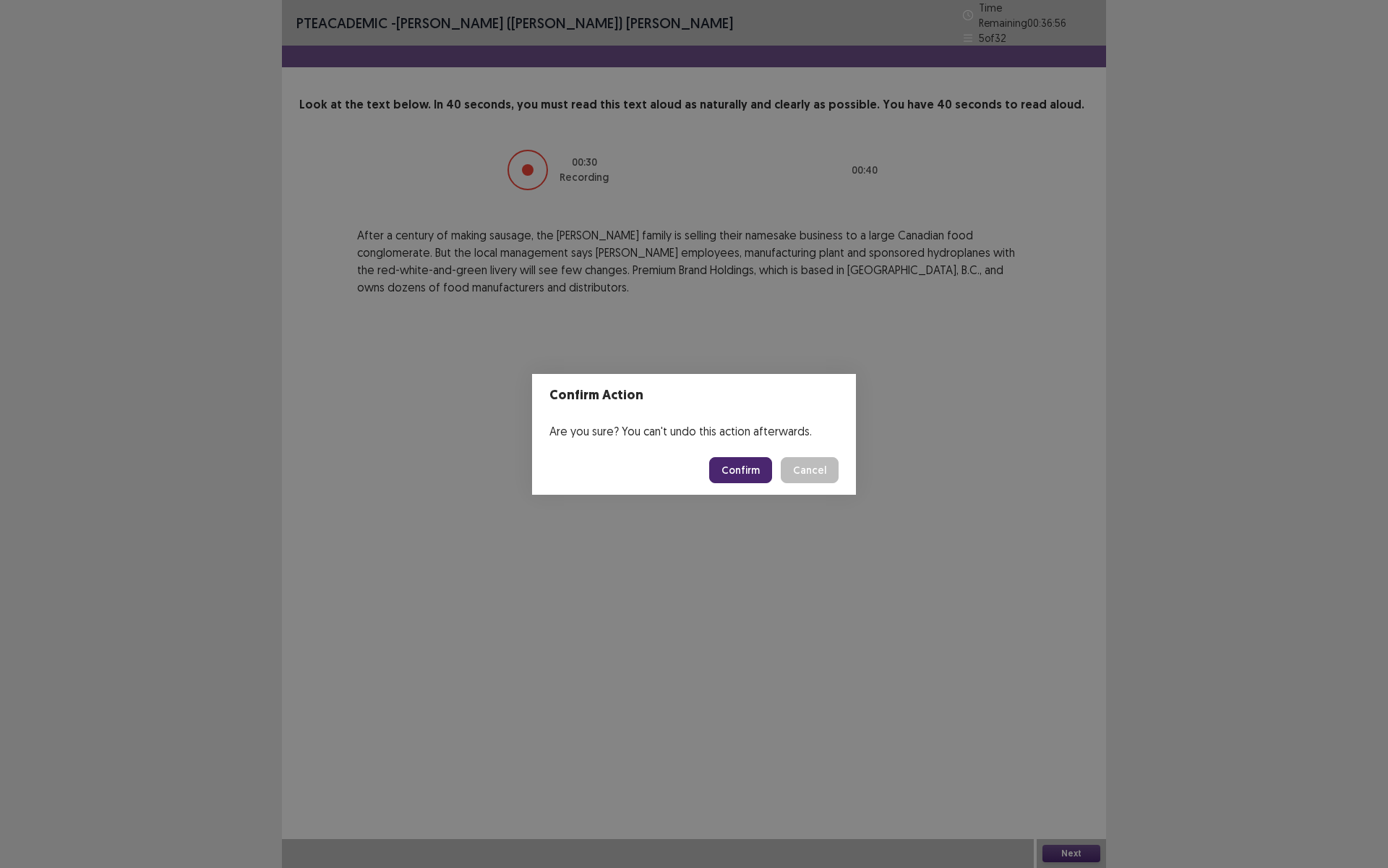
click at [737, 468] on button "Confirm" at bounding box center [741, 470] width 63 height 26
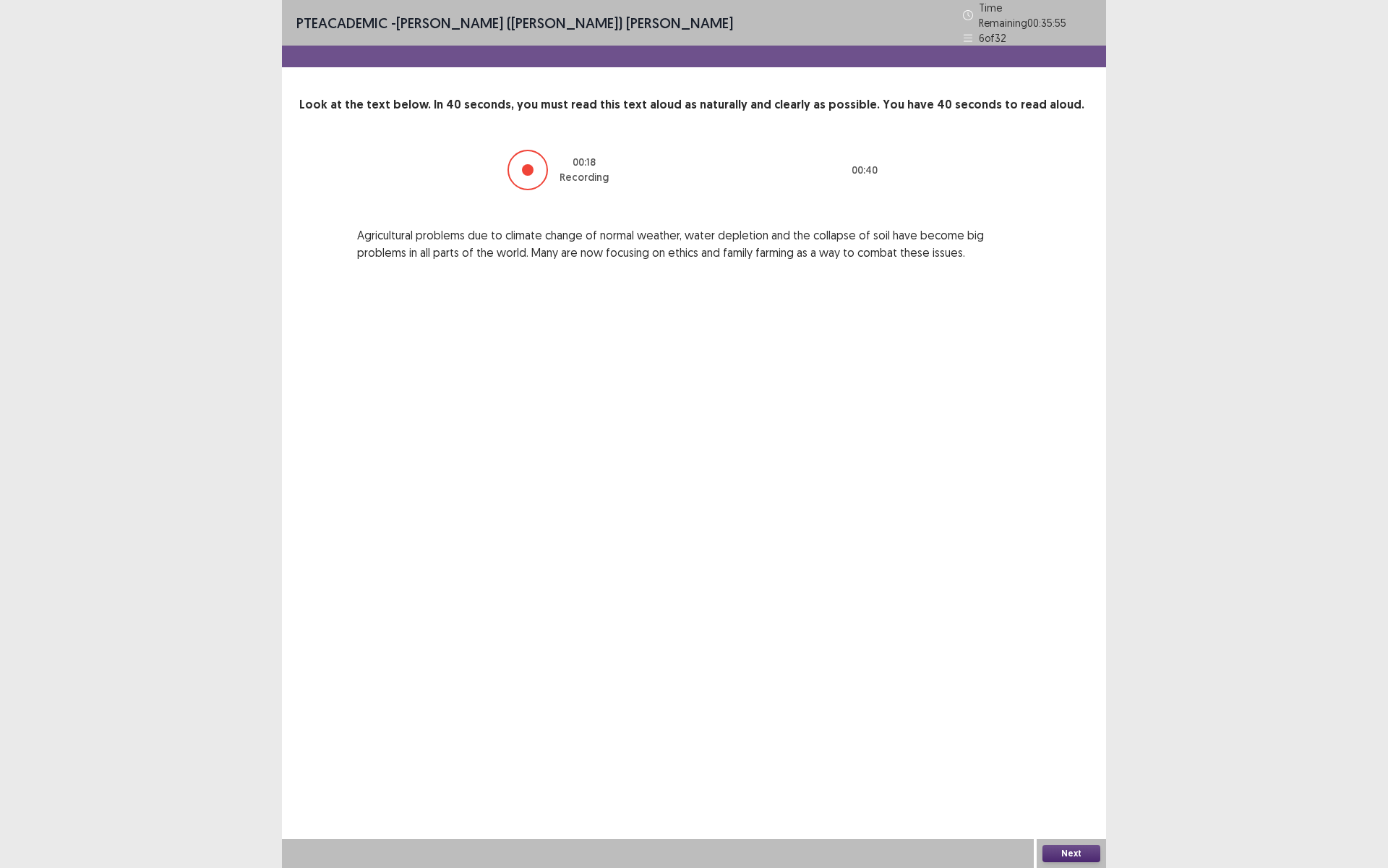
click at [1070, 754] on button "Next" at bounding box center [1071, 853] width 58 height 17
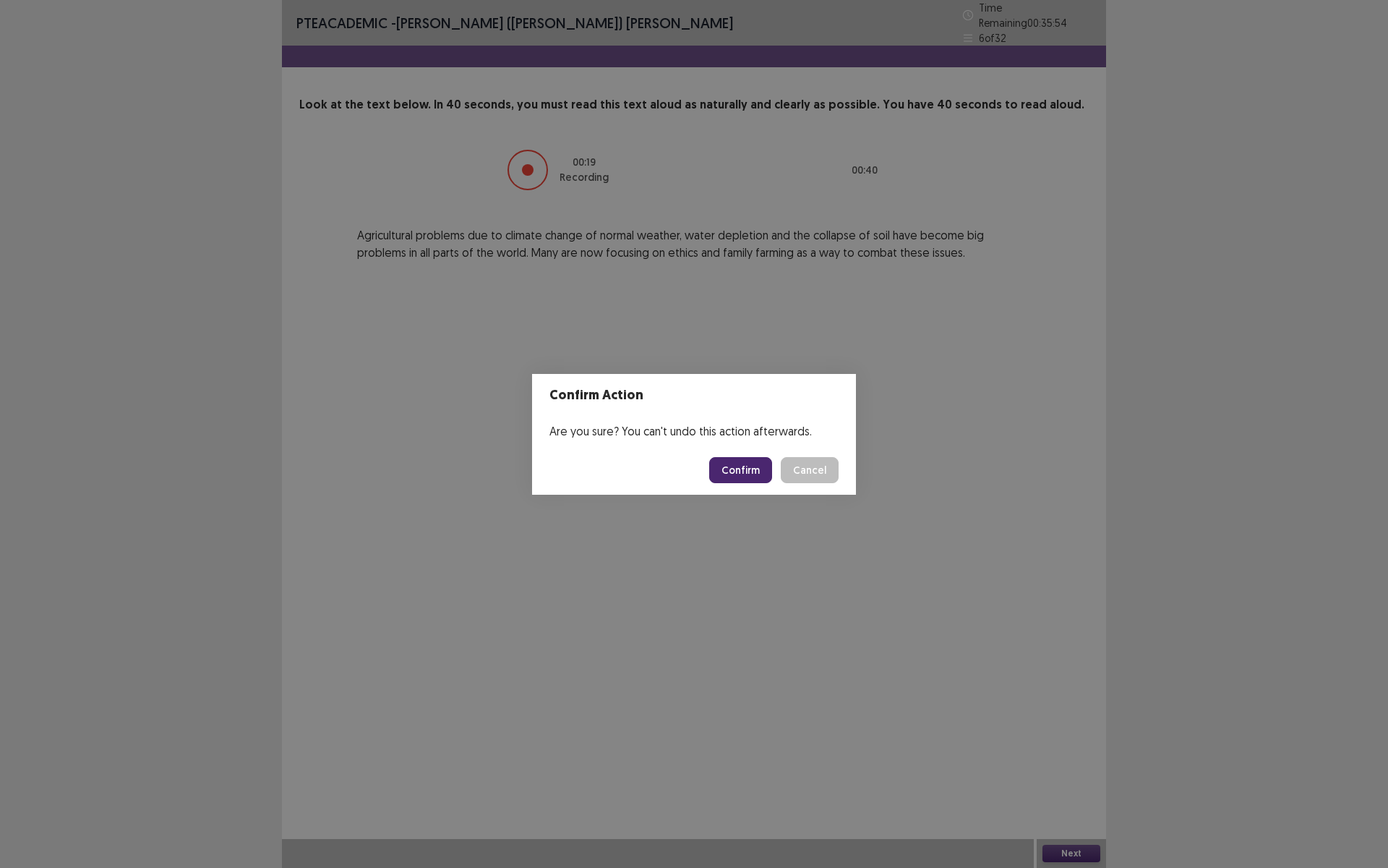
click at [730, 466] on button "Confirm" at bounding box center [741, 470] width 63 height 26
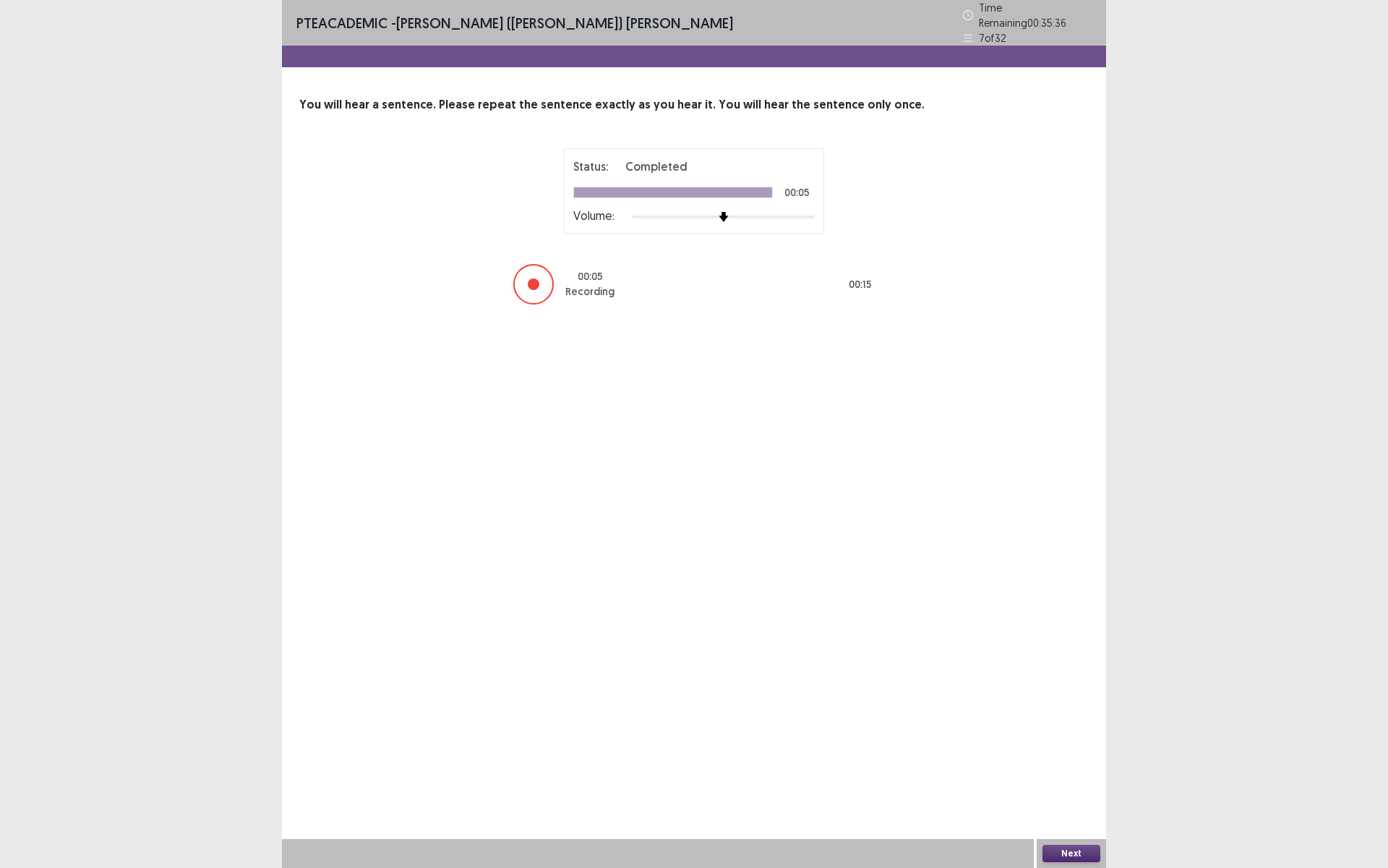
click at [1080, 754] on button "Next" at bounding box center [1071, 853] width 58 height 17
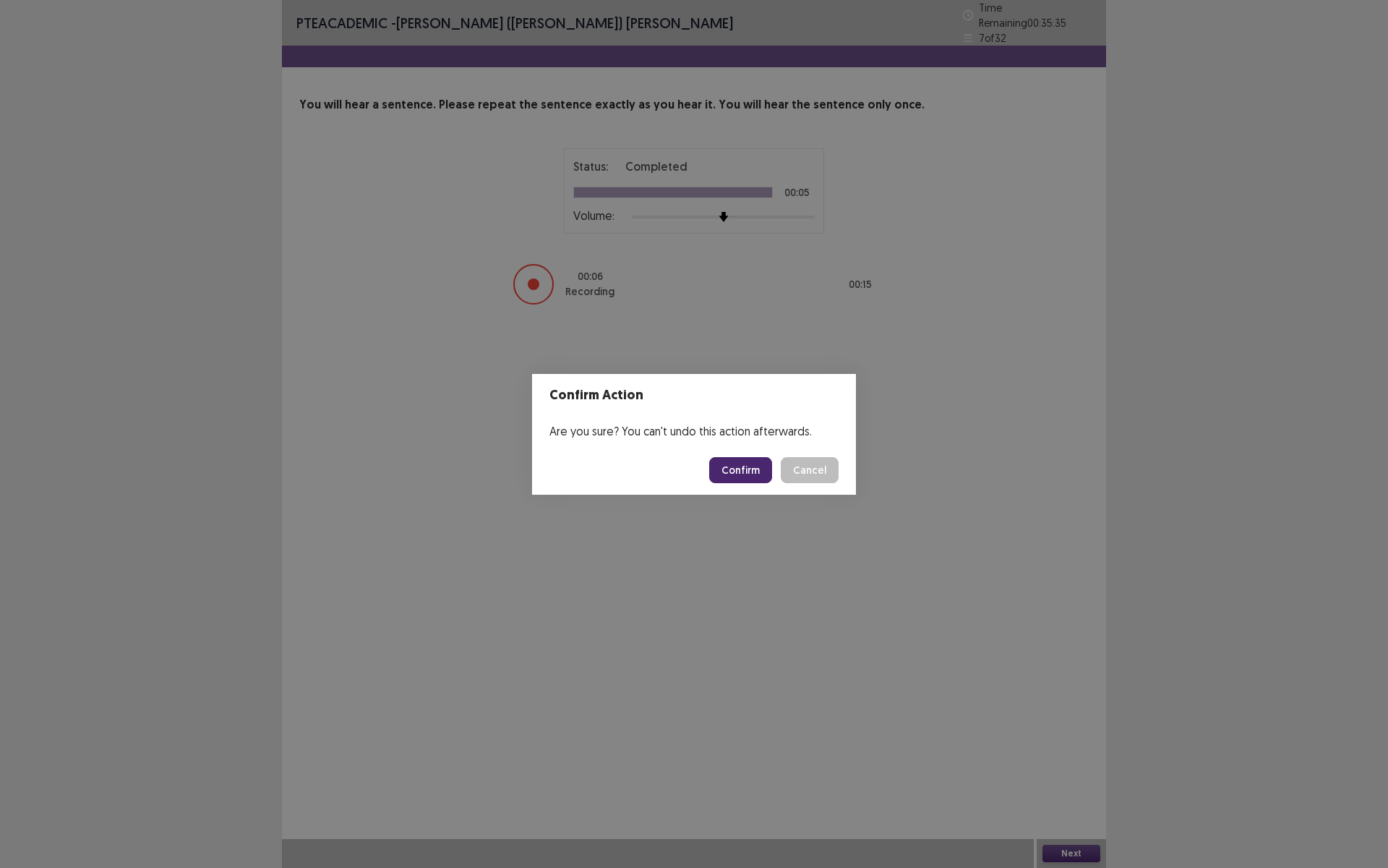
click at [749, 473] on button "Confirm" at bounding box center [741, 470] width 63 height 26
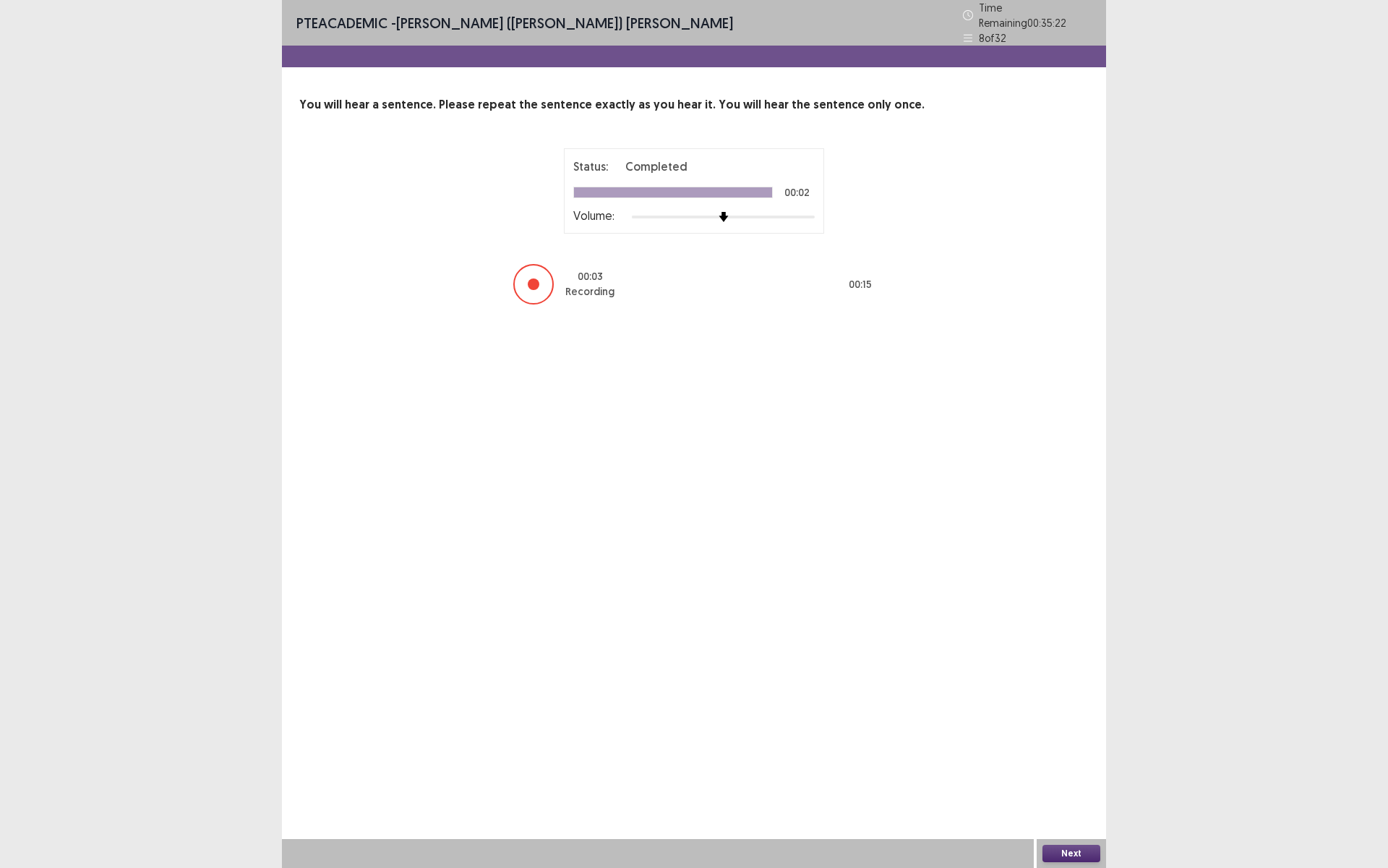
click at [1076, 754] on button "Next" at bounding box center [1071, 853] width 58 height 17
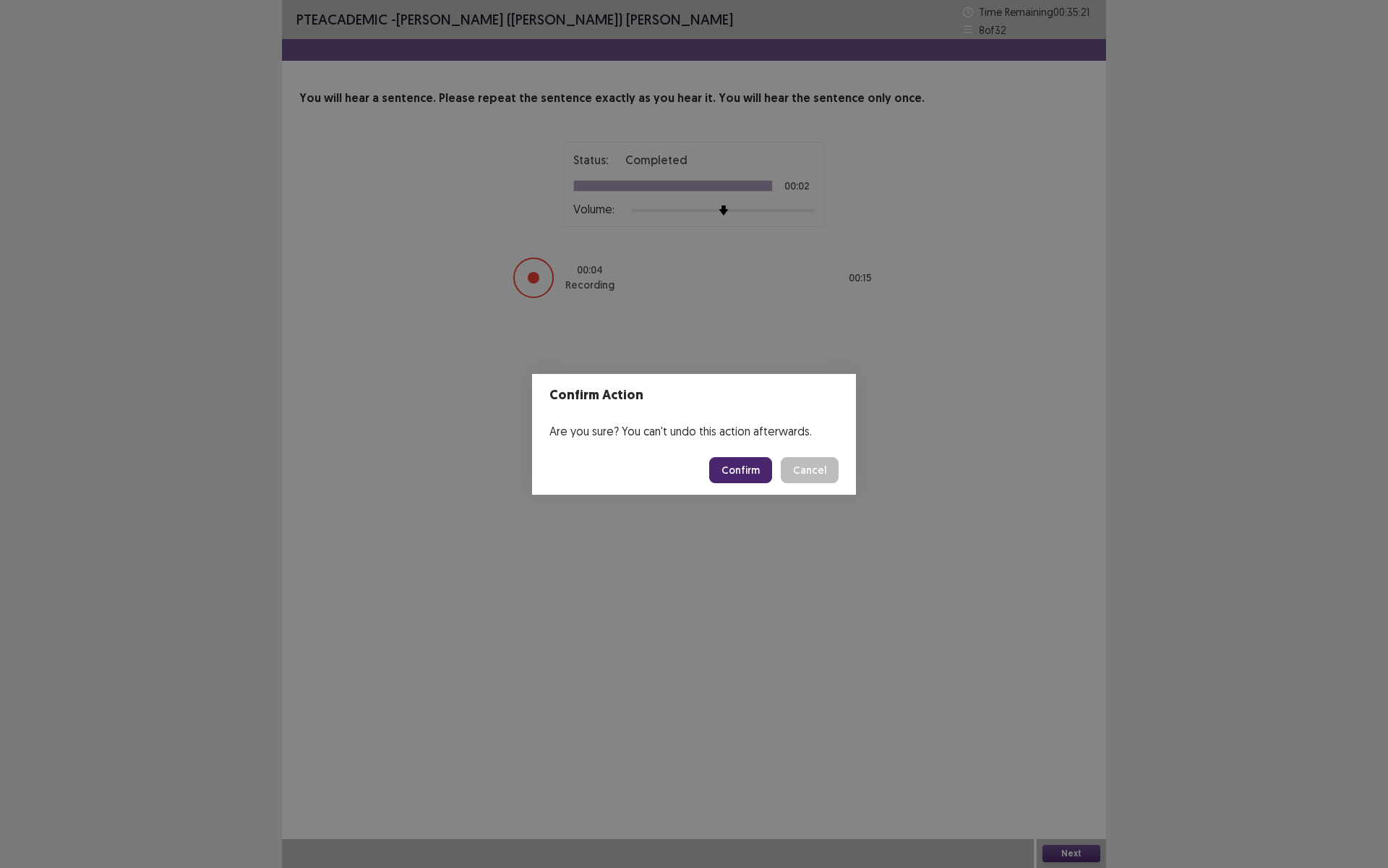
click at [750, 470] on button "Confirm" at bounding box center [741, 470] width 63 height 26
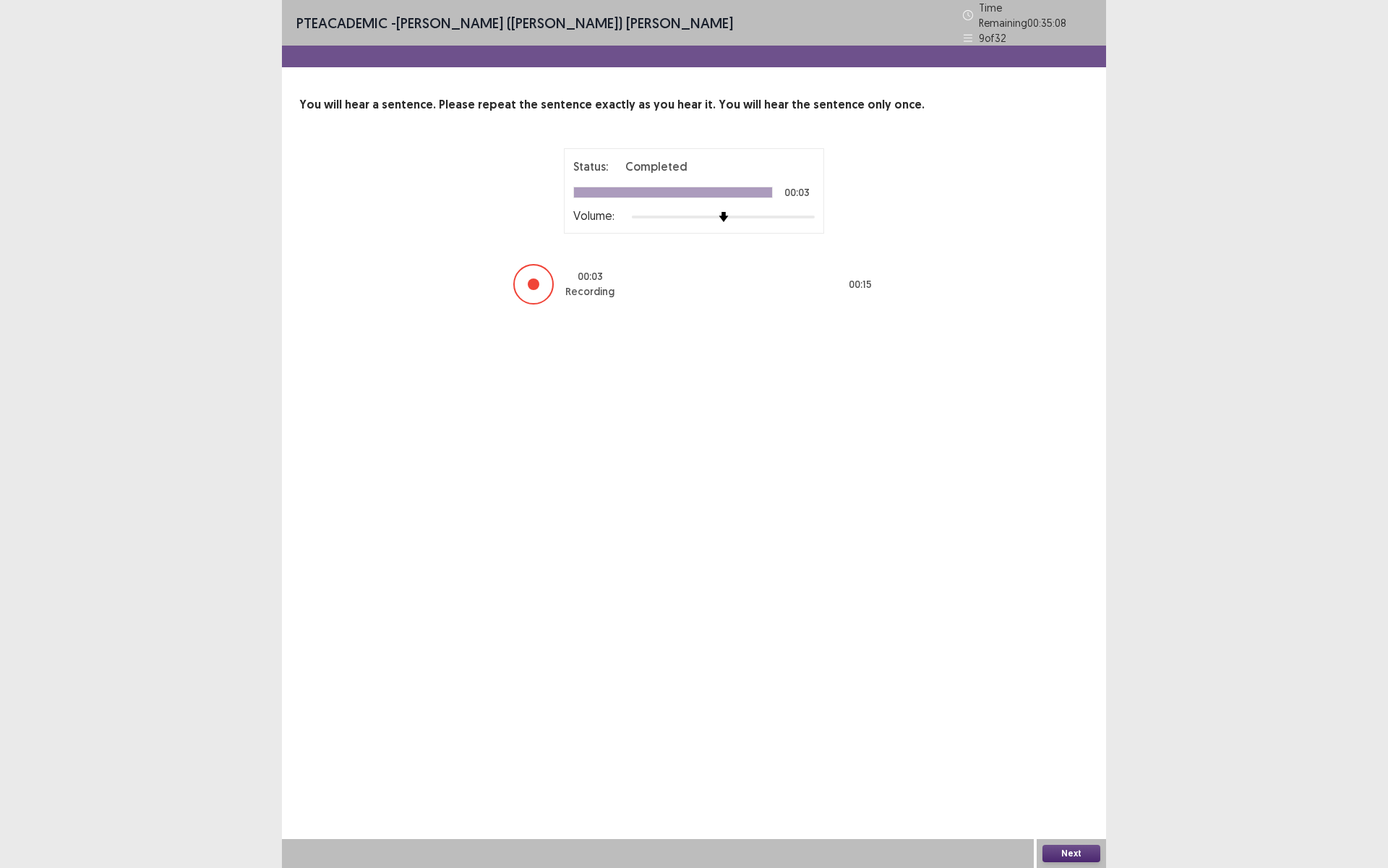
click at [1080, 754] on button "Next" at bounding box center [1071, 853] width 58 height 17
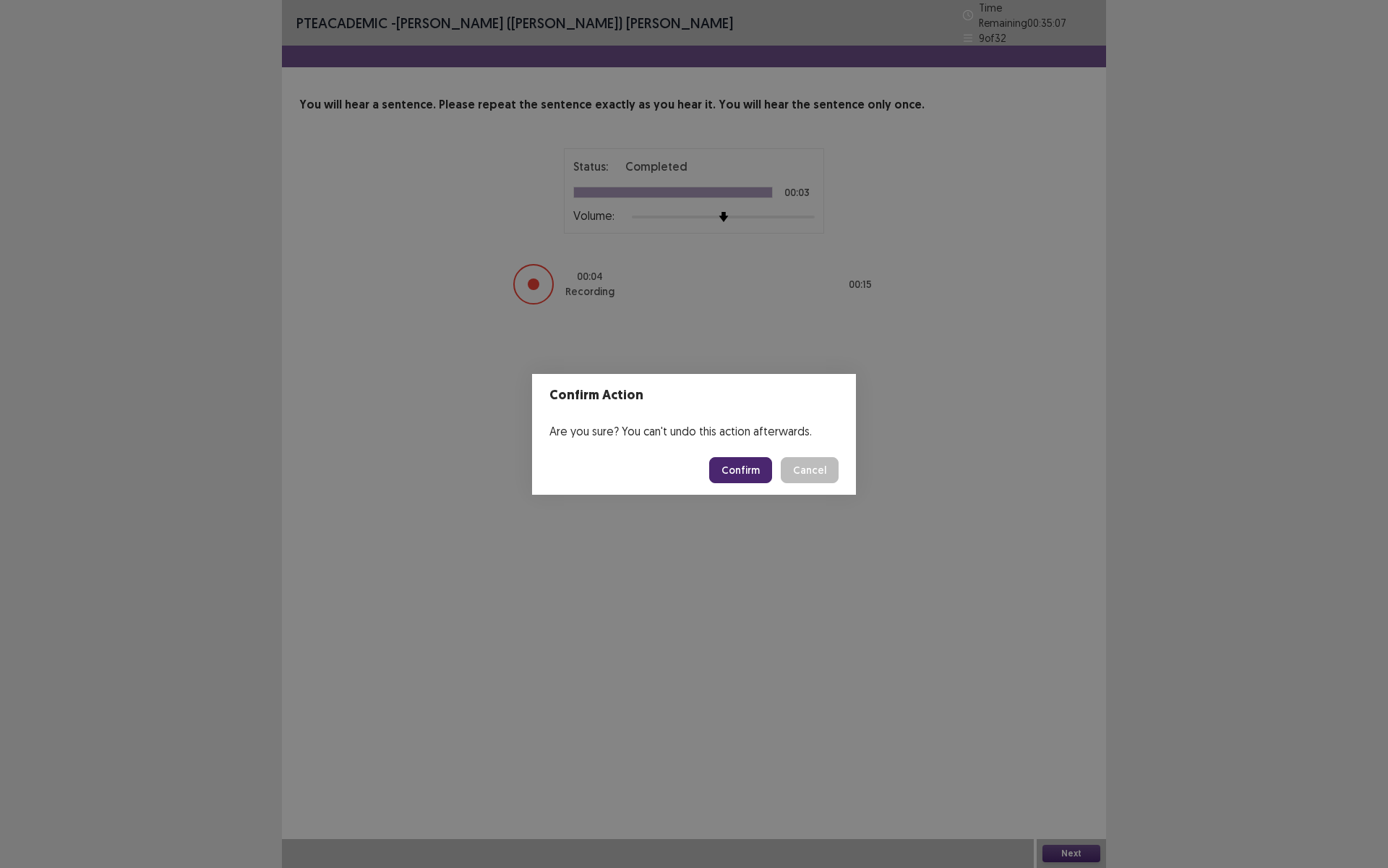
click at [754, 473] on button "Confirm" at bounding box center [741, 470] width 63 height 26
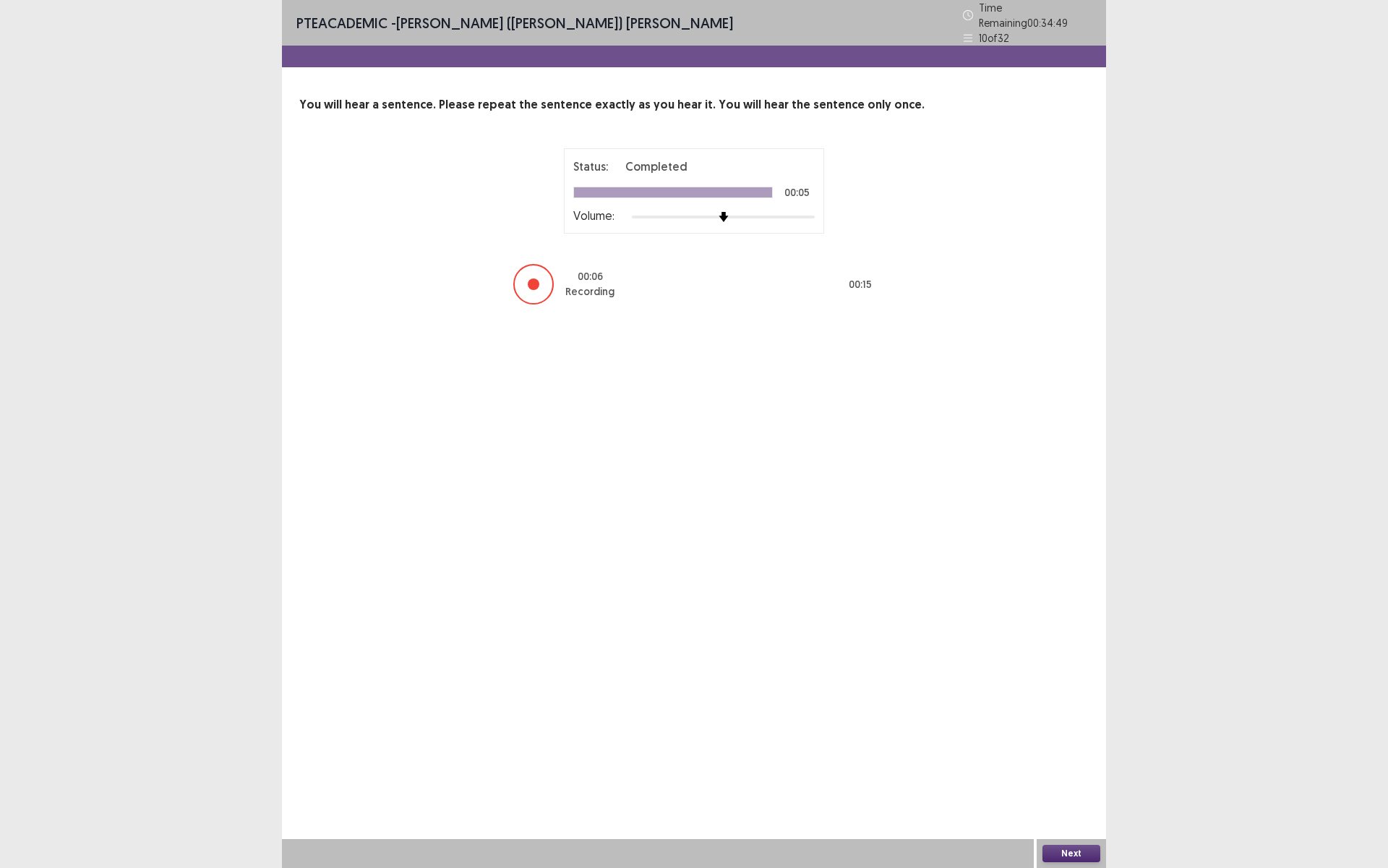
click at [1061, 754] on button "Next" at bounding box center [1071, 853] width 58 height 17
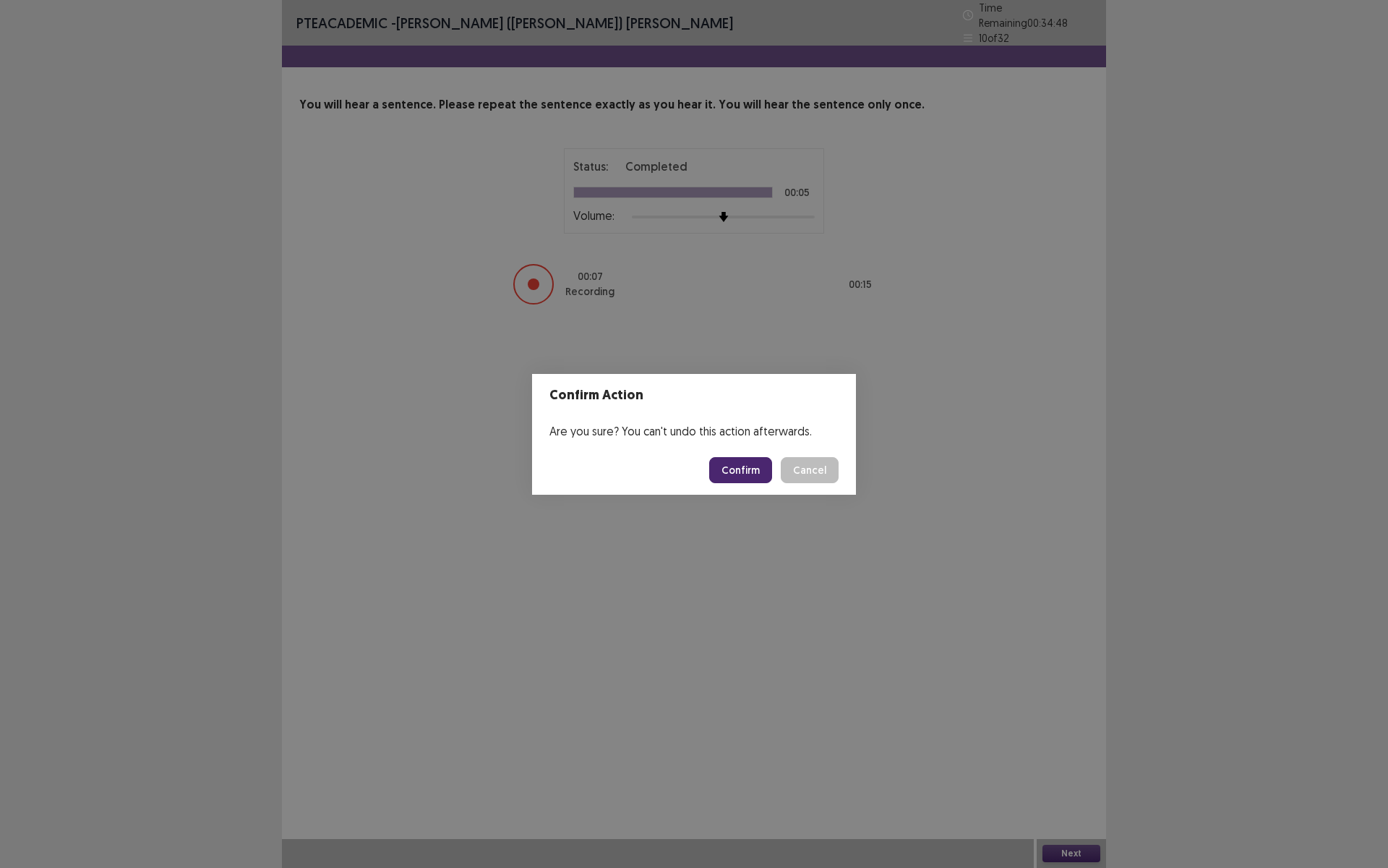
click at [759, 473] on button "Confirm" at bounding box center [741, 470] width 63 height 26
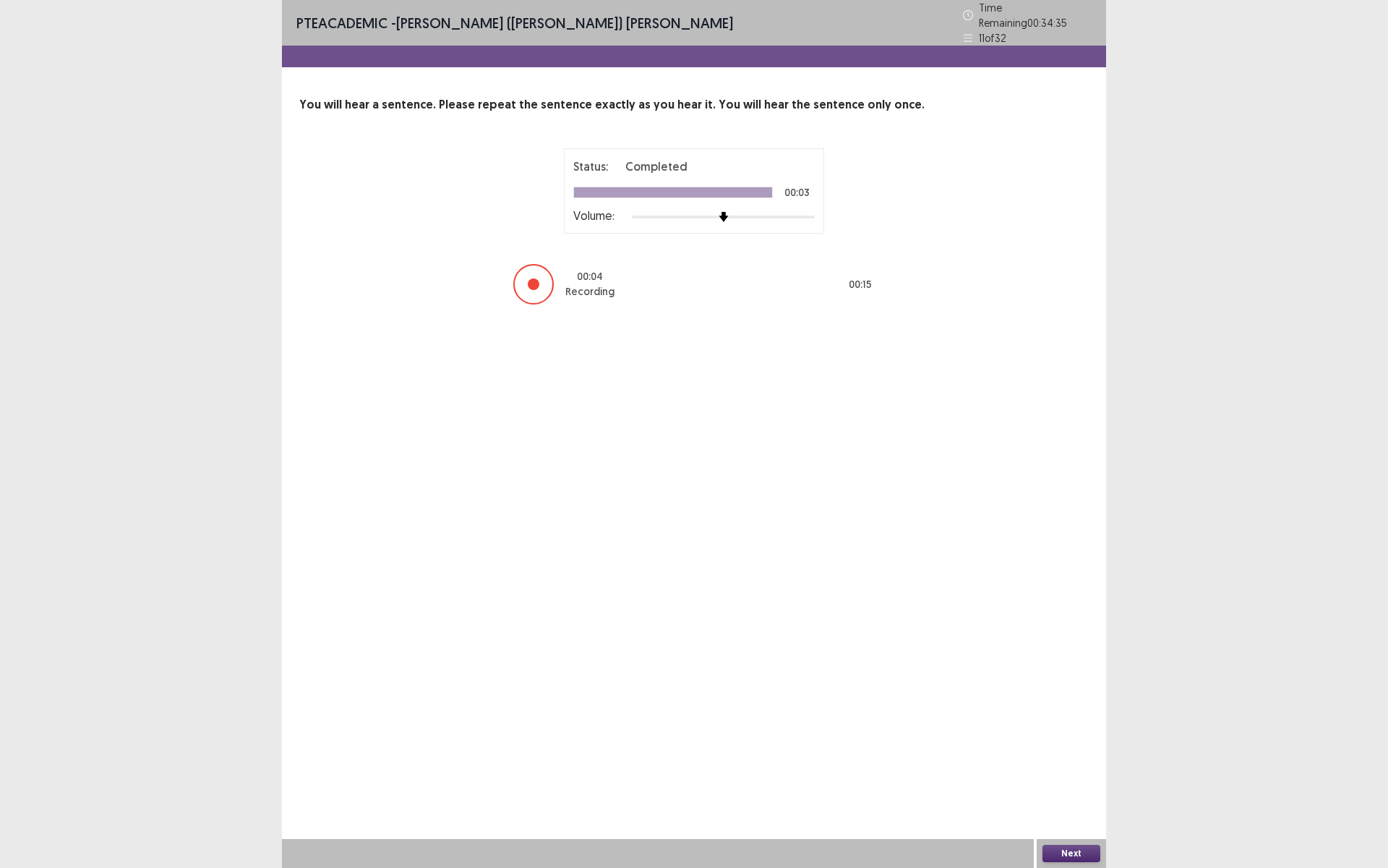
click at [1074, 754] on button "Next" at bounding box center [1071, 853] width 58 height 17
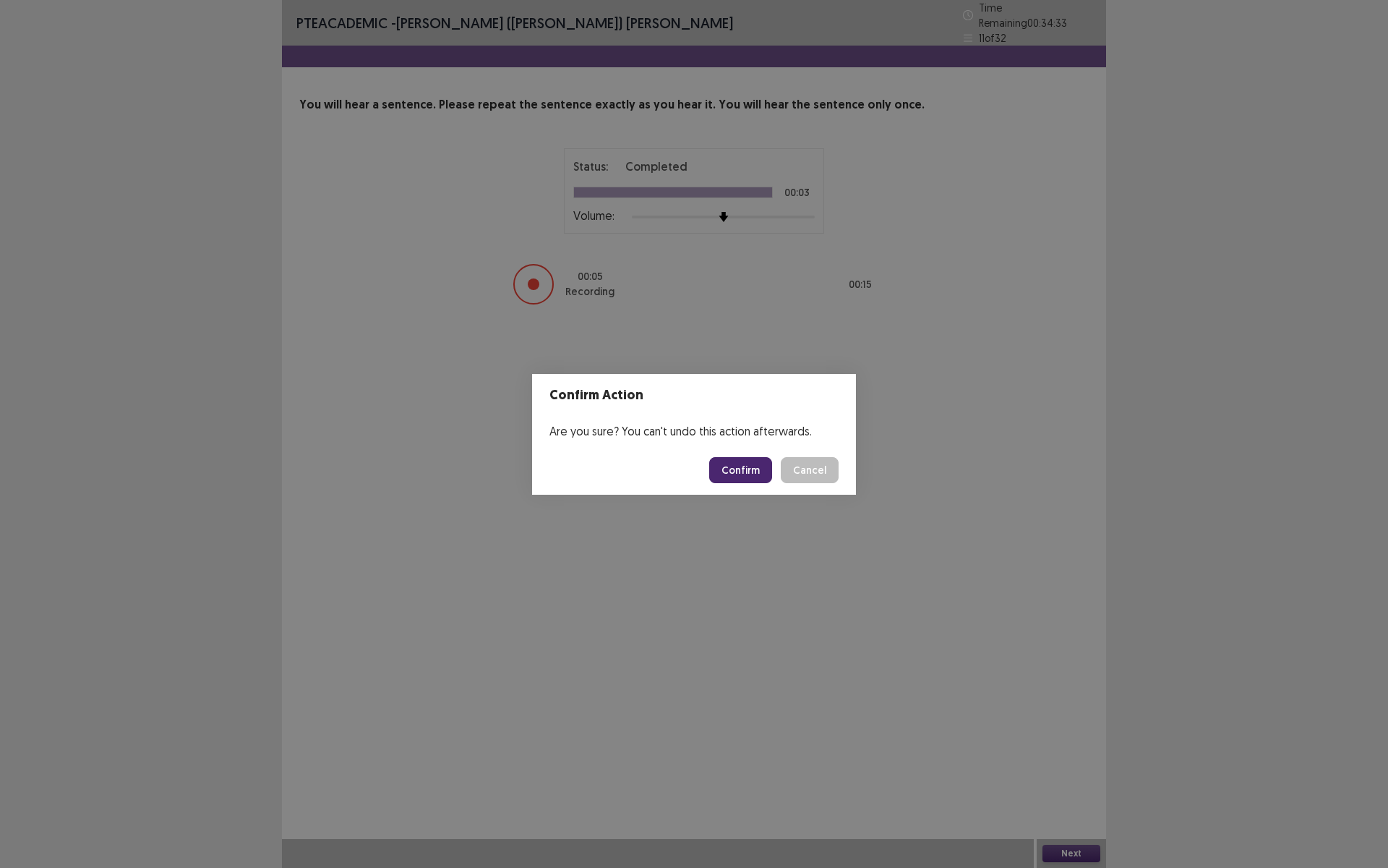
click at [732, 461] on button "Confirm" at bounding box center [741, 470] width 63 height 26
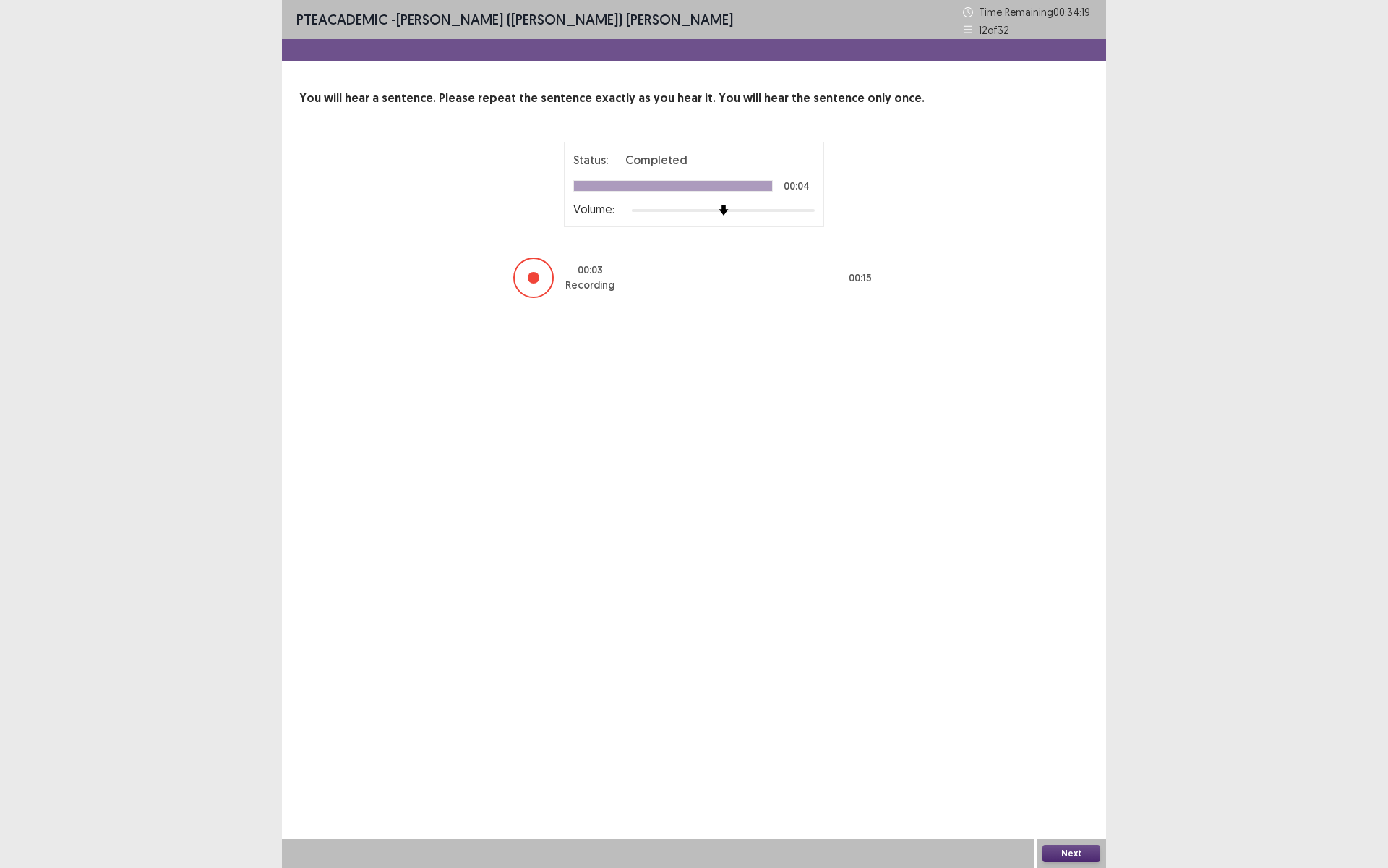
drag, startPoint x: 954, startPoint y: 848, endPoint x: 954, endPoint y: 867, distance: 19.0
click at [954, 754] on div "PTE academic - Murari (Shambhav) Subedi Time Remaining 00 : 34 : 19 12 of 32 Yo…" at bounding box center [694, 434] width 824 height 868
click at [1073, 754] on button "Next" at bounding box center [1071, 853] width 58 height 17
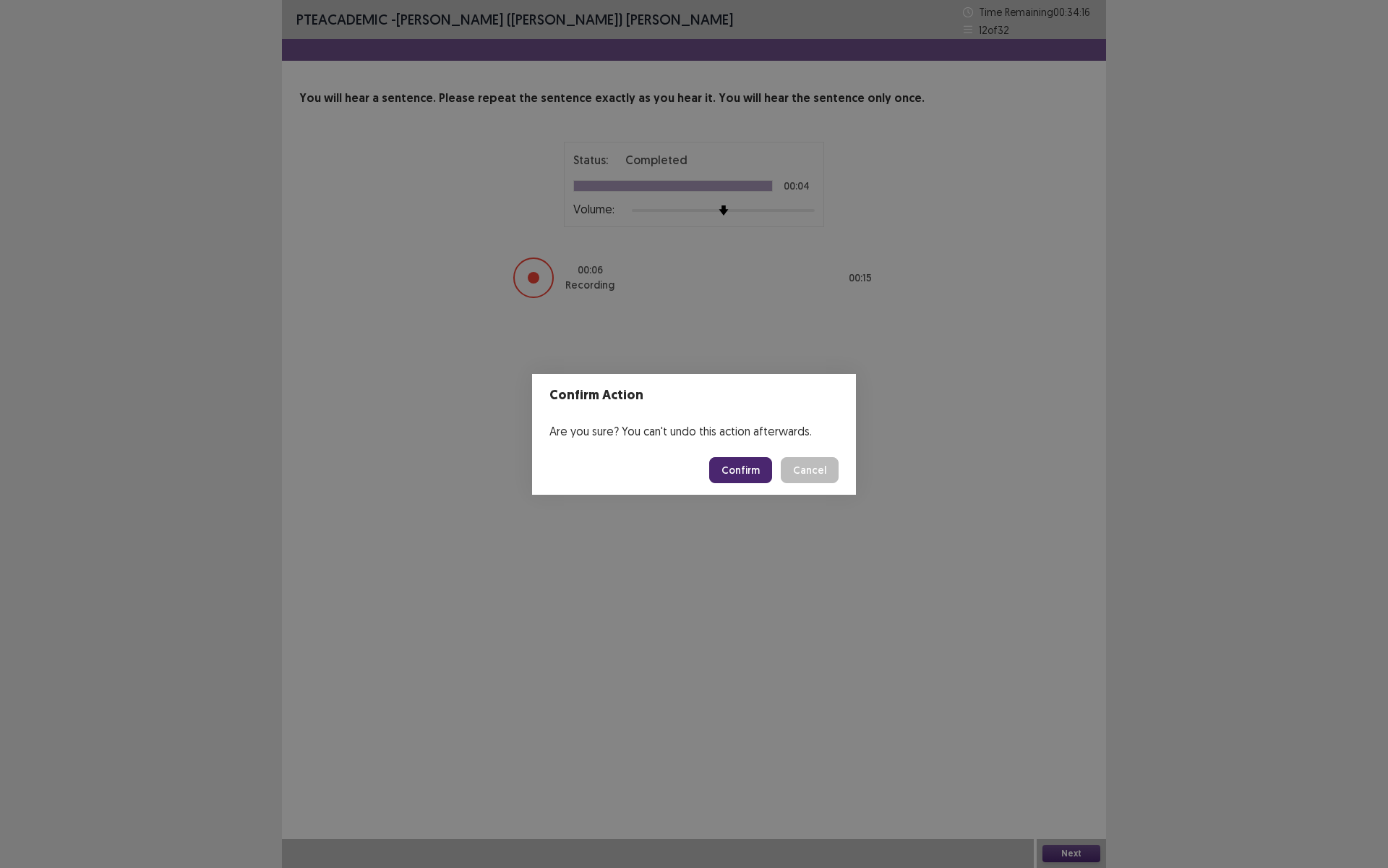
click at [734, 474] on button "Confirm" at bounding box center [741, 470] width 63 height 26
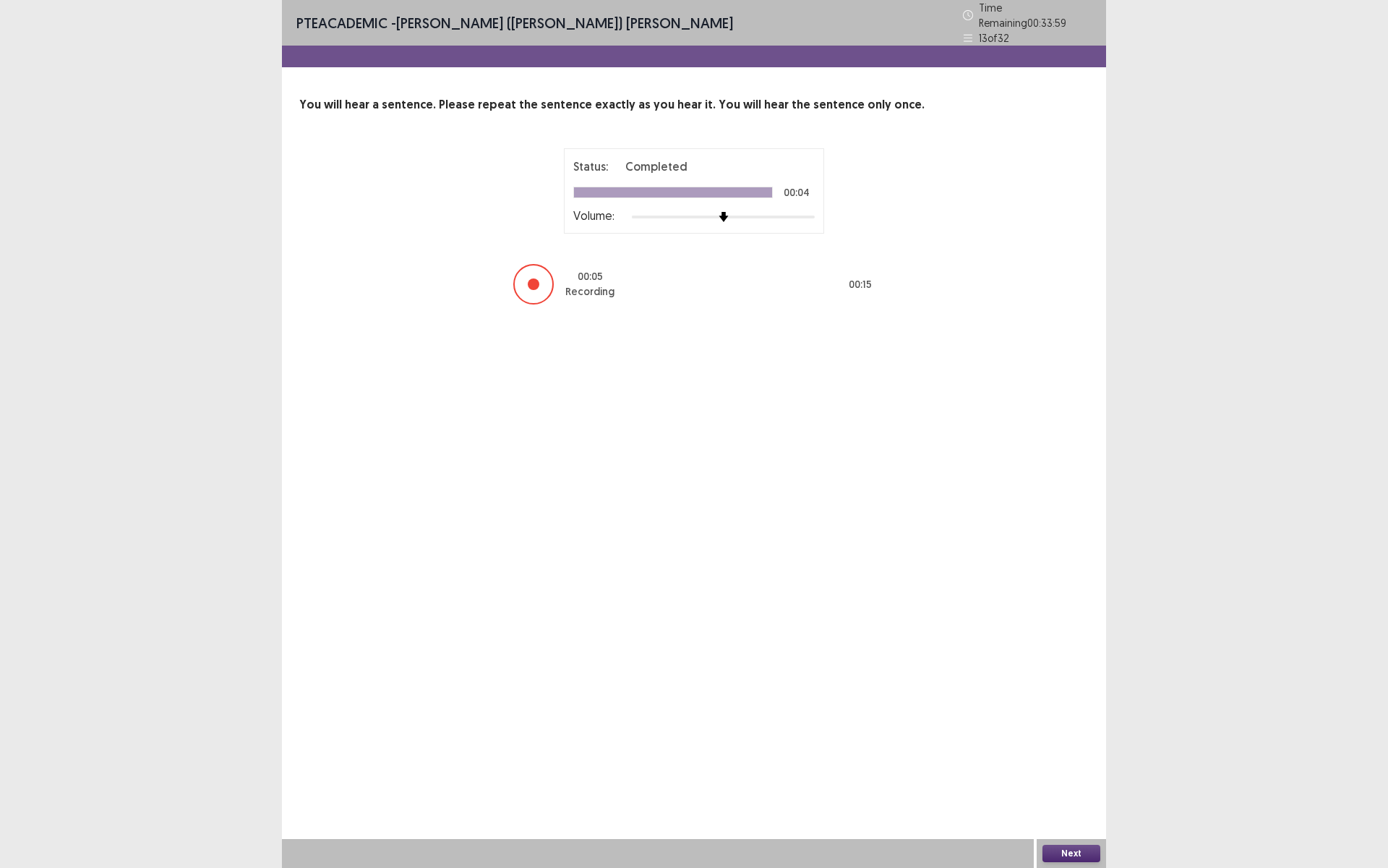
click at [1072, 754] on button "Next" at bounding box center [1071, 853] width 58 height 17
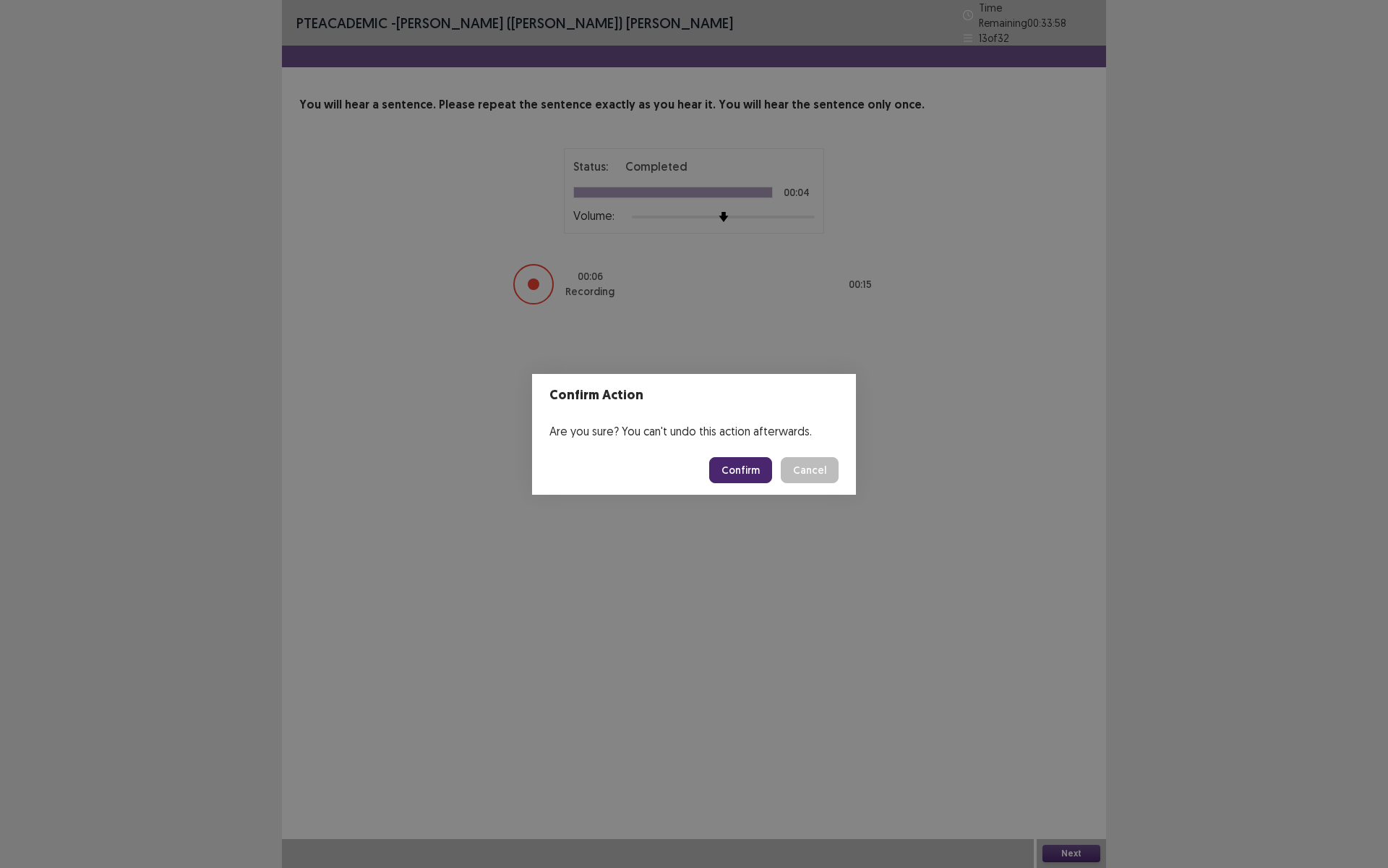
click at [728, 467] on button "Confirm" at bounding box center [741, 470] width 63 height 26
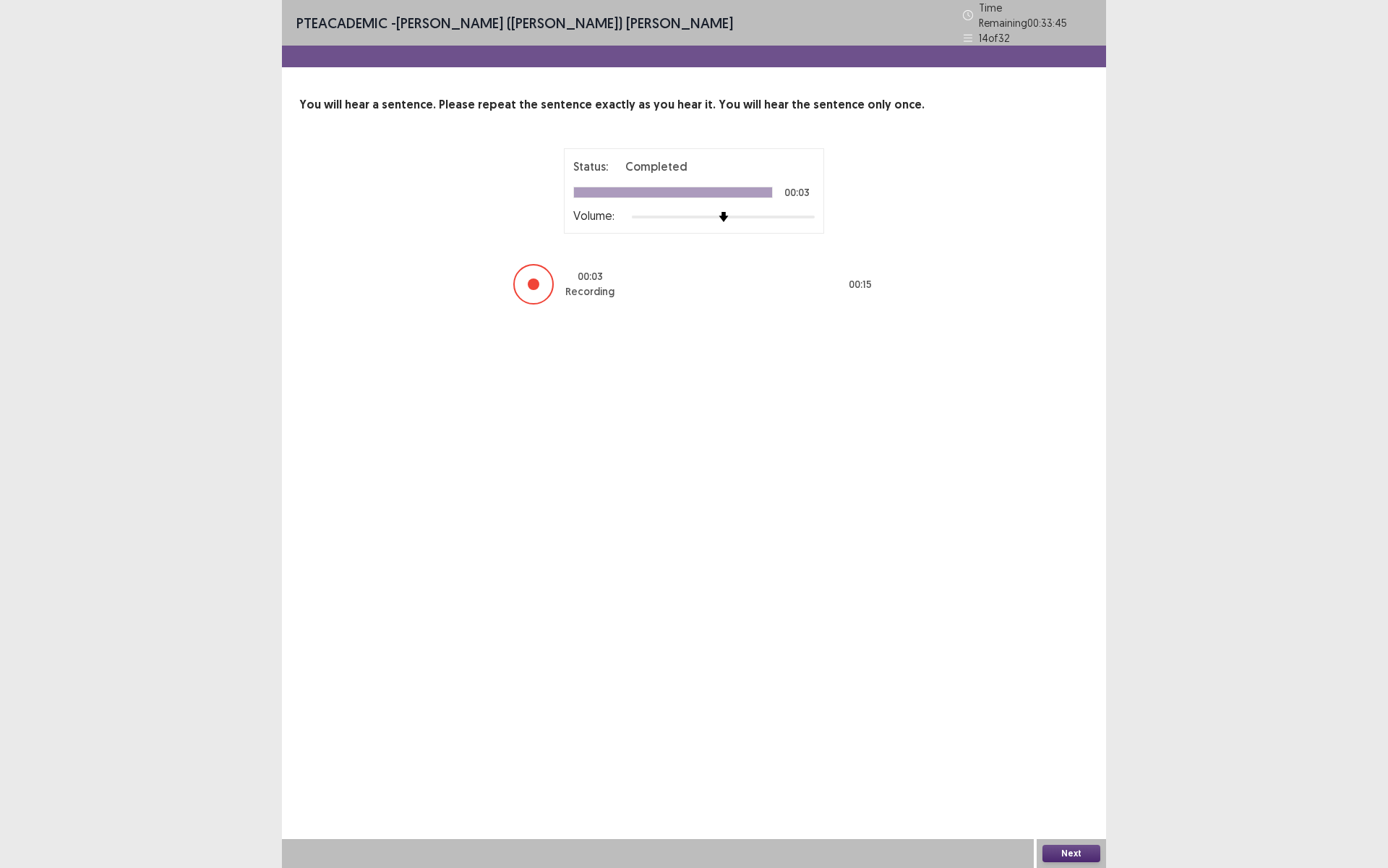
click at [1070, 754] on button "Next" at bounding box center [1071, 853] width 58 height 17
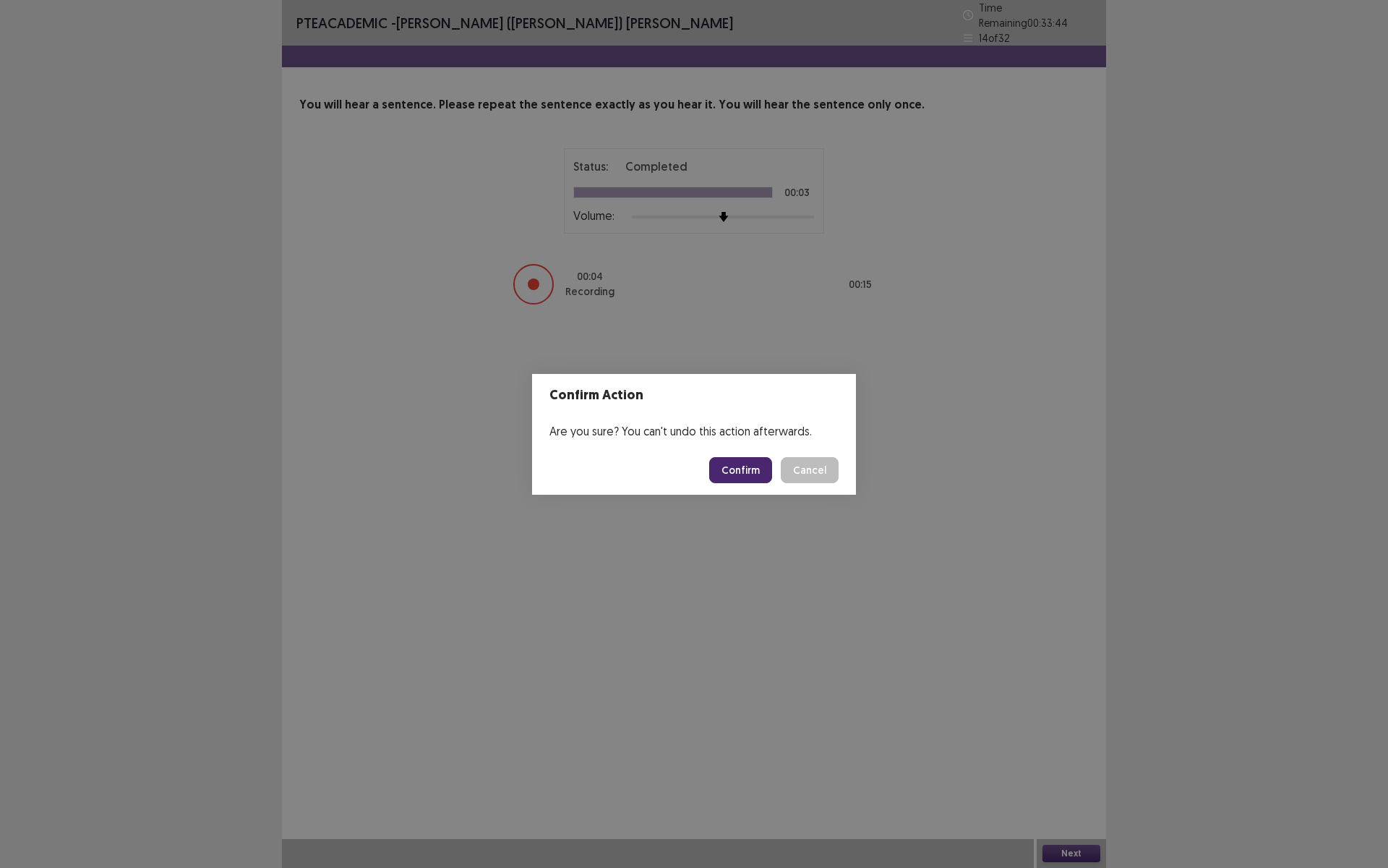
drag, startPoint x: 747, startPoint y: 473, endPoint x: 734, endPoint y: 477, distance: 13.6
click at [746, 473] on button "Confirm" at bounding box center [741, 470] width 63 height 26
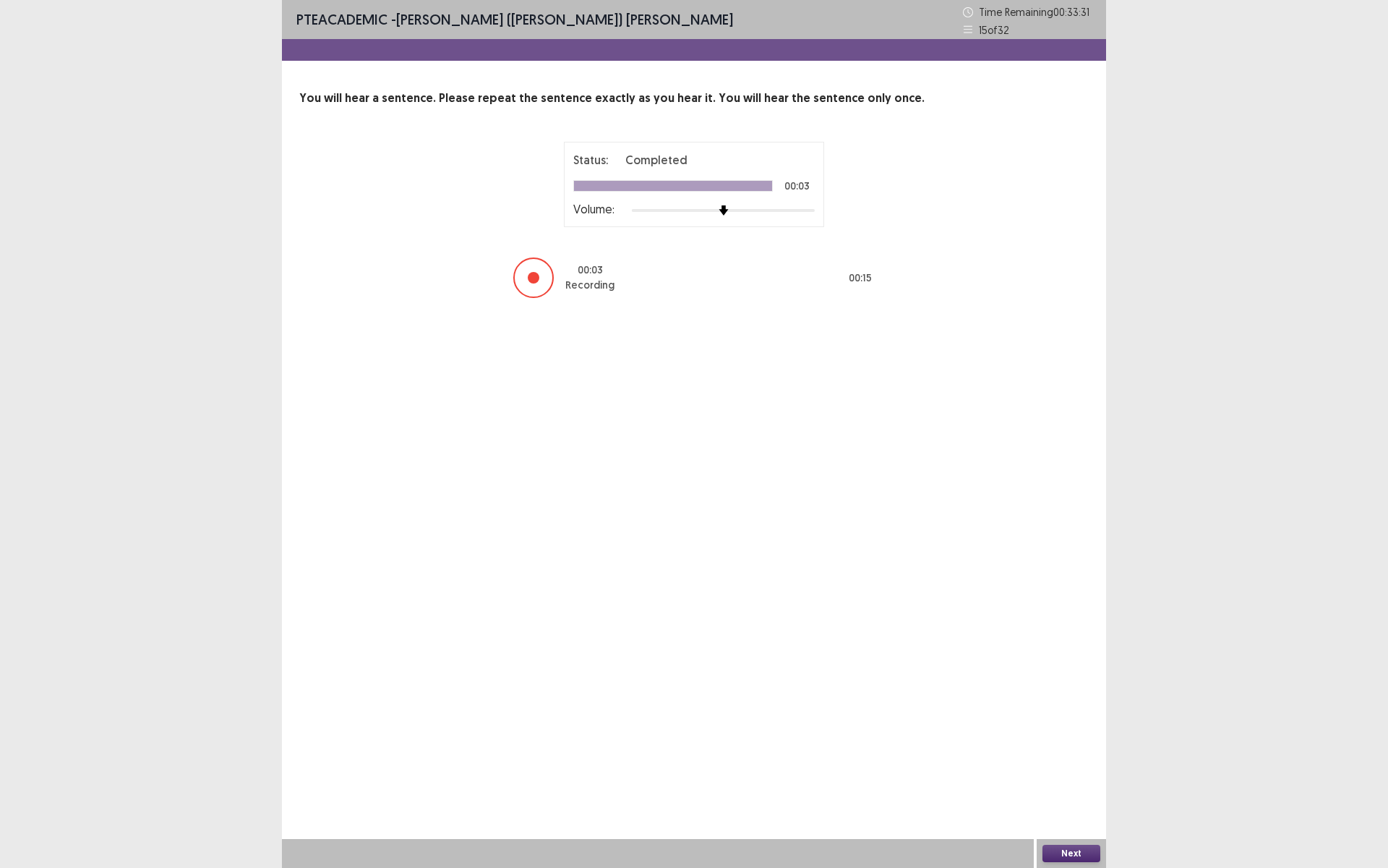
click at [1078, 754] on button "Next" at bounding box center [1071, 853] width 58 height 17
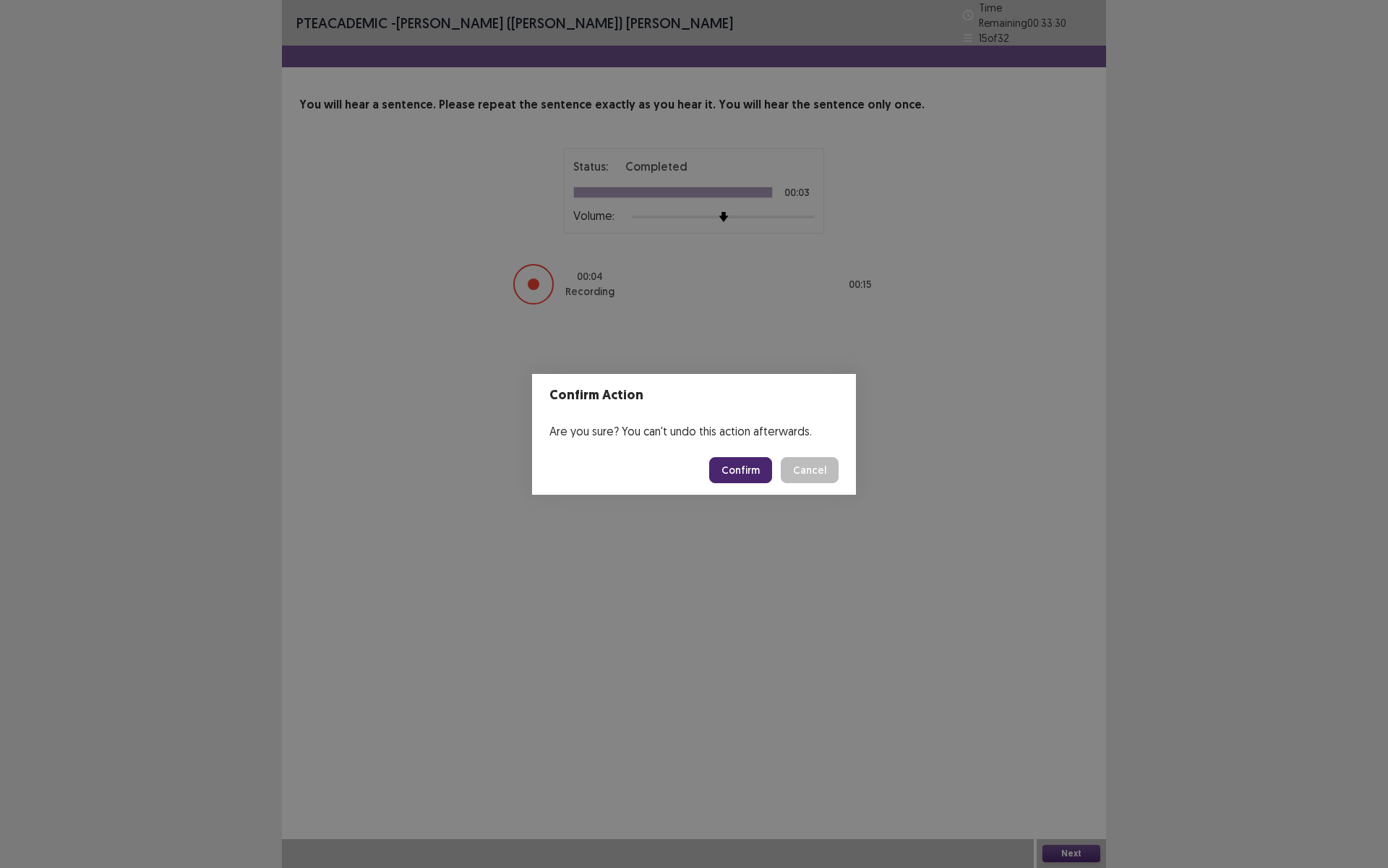
click at [740, 474] on button "Confirm" at bounding box center [741, 470] width 63 height 26
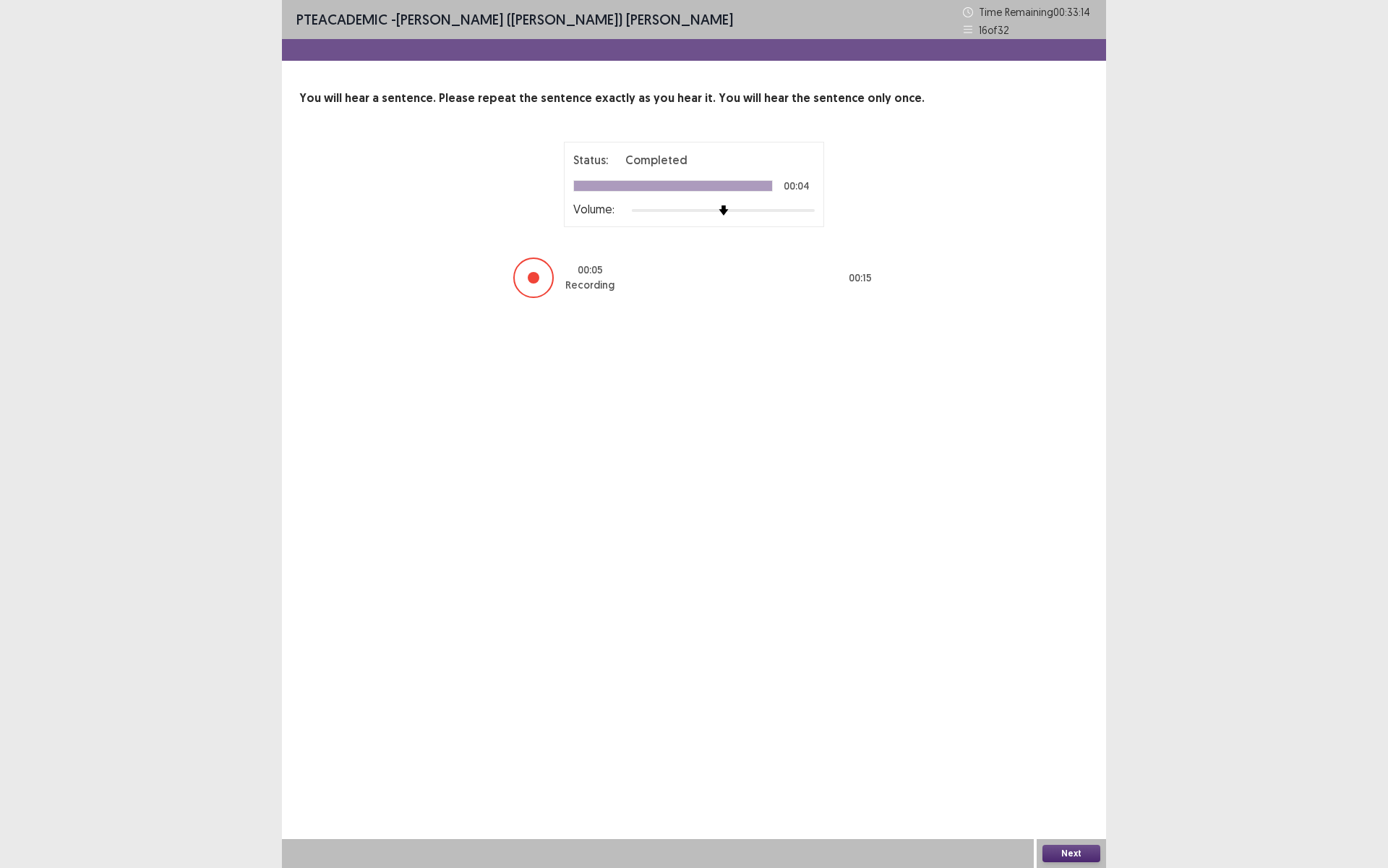
click at [1079, 754] on div "Next" at bounding box center [1071, 853] width 69 height 29
click at [1078, 754] on button "Next" at bounding box center [1071, 853] width 58 height 17
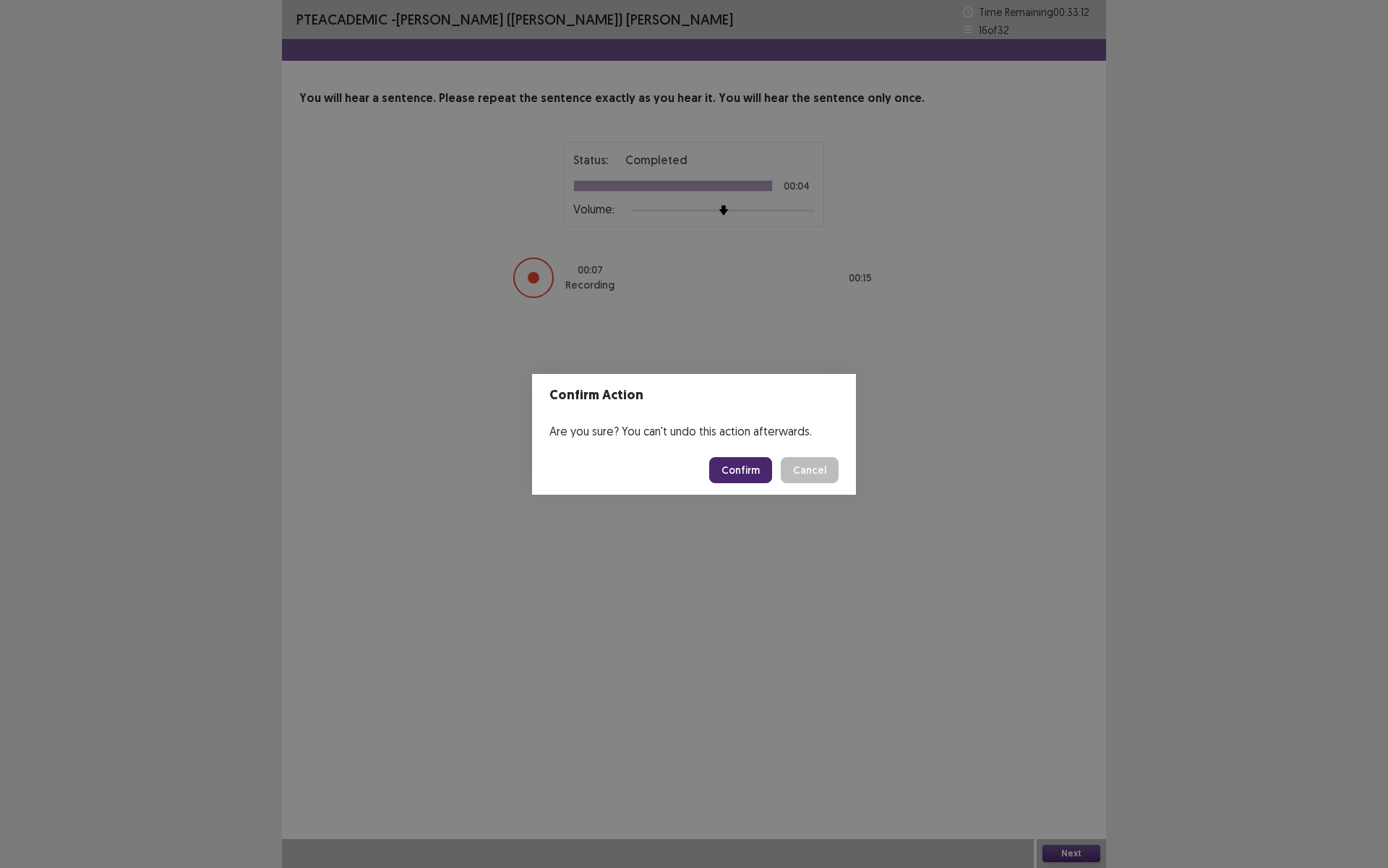
click at [742, 465] on button "Confirm" at bounding box center [741, 470] width 63 height 26
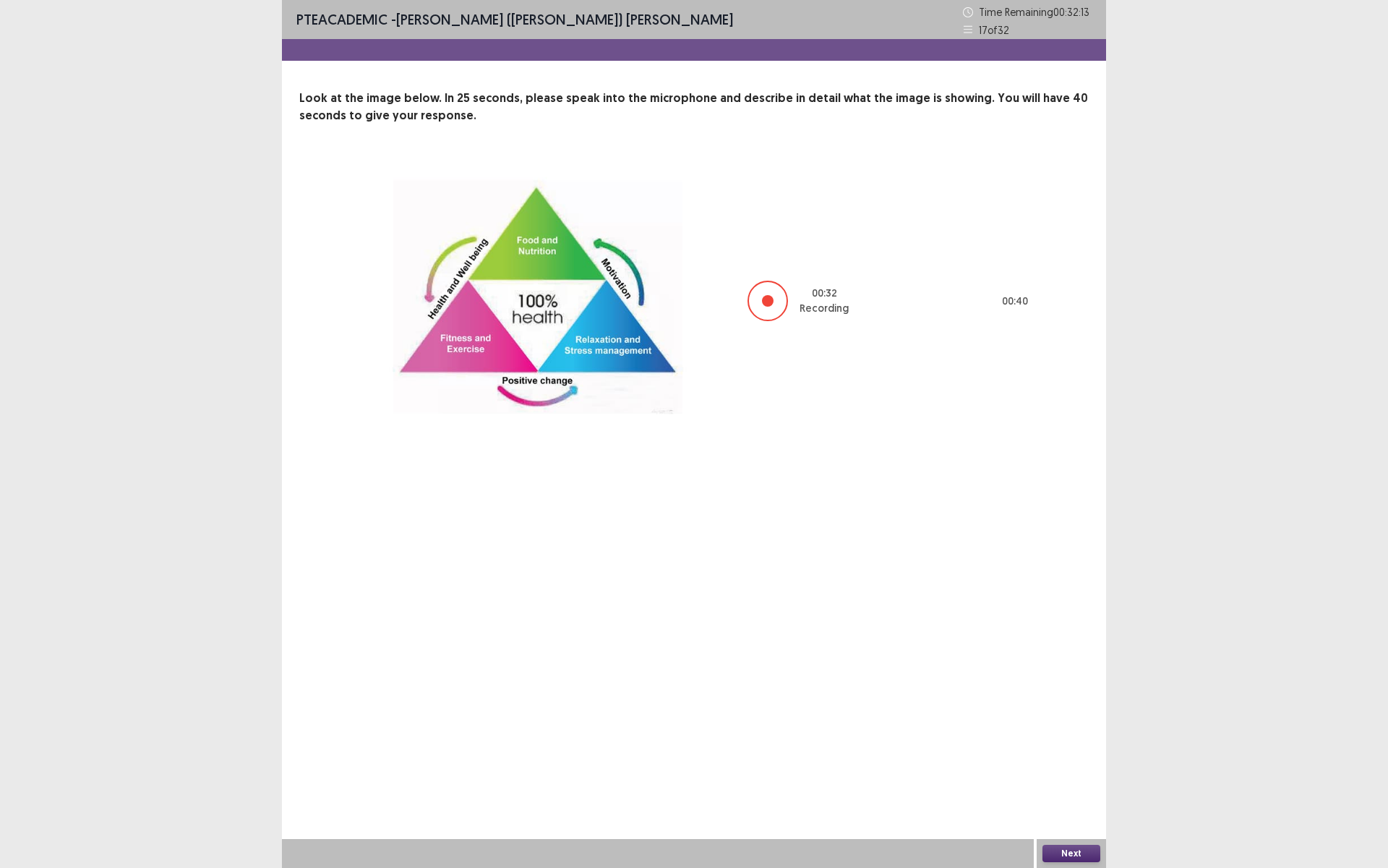
click at [1066, 754] on button "Next" at bounding box center [1071, 853] width 58 height 17
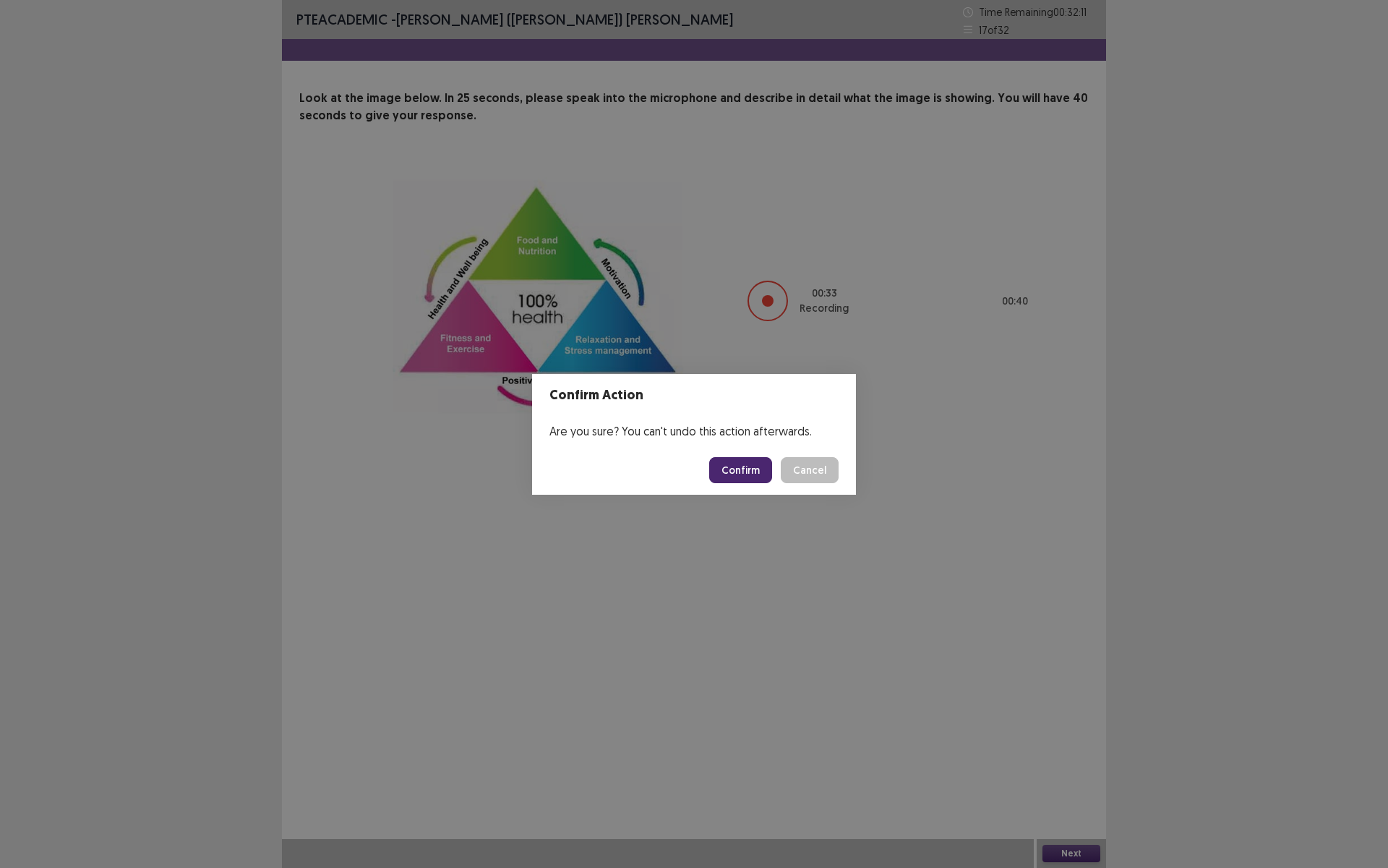
click at [750, 474] on button "Confirm" at bounding box center [741, 470] width 63 height 26
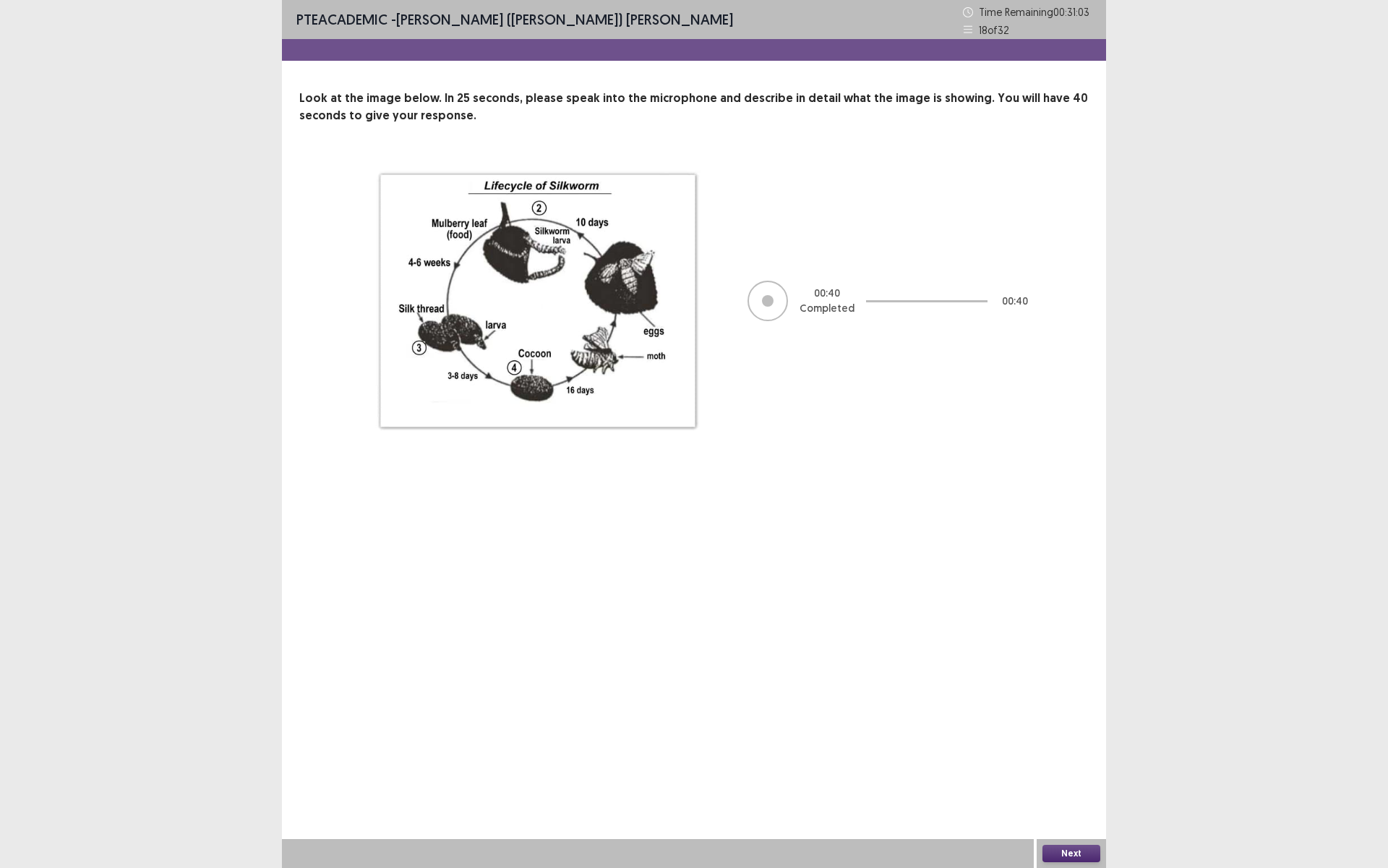
click at [1067, 754] on button "Next" at bounding box center [1071, 853] width 58 height 17
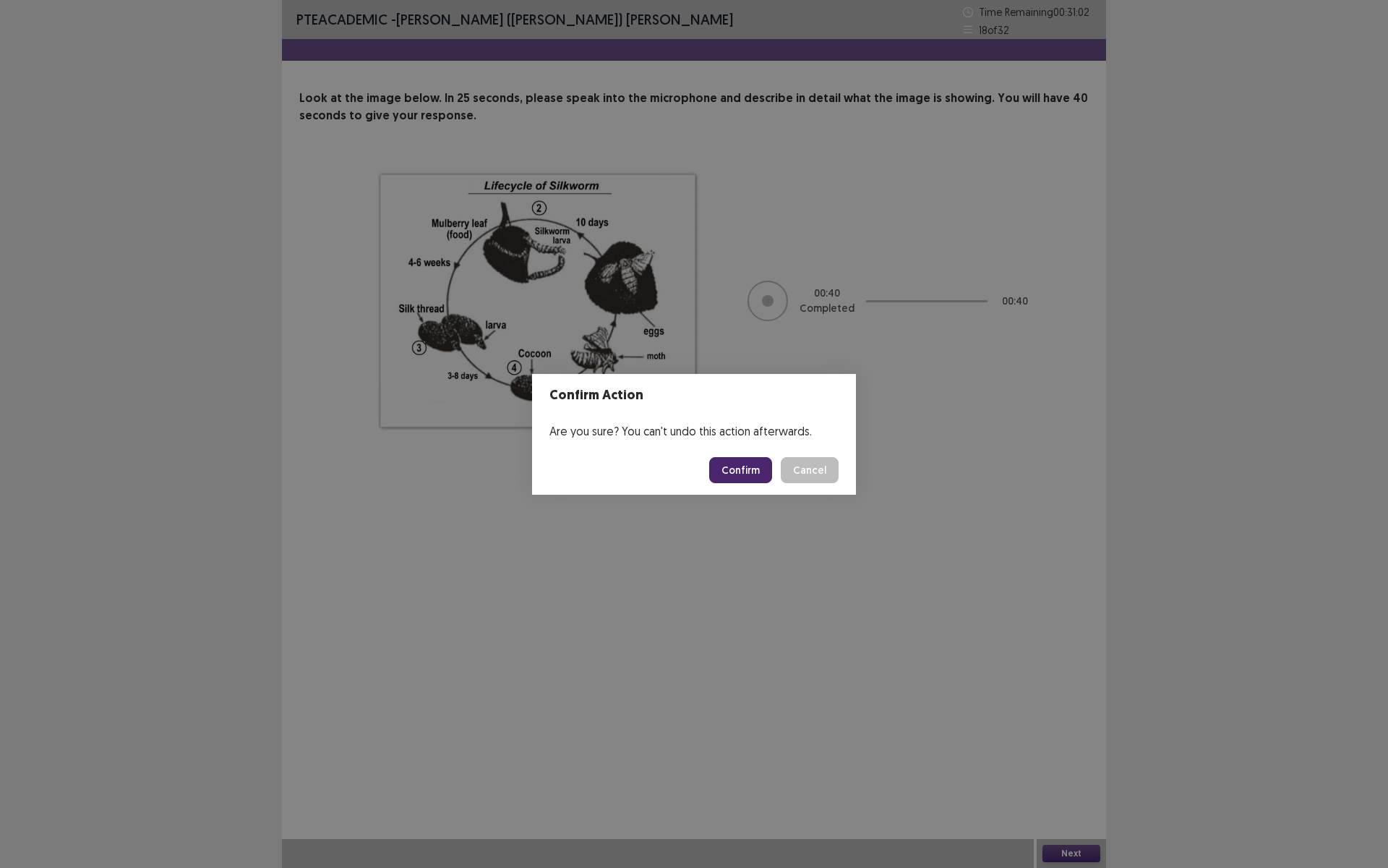
click at [743, 458] on button "Confirm" at bounding box center [741, 470] width 63 height 26
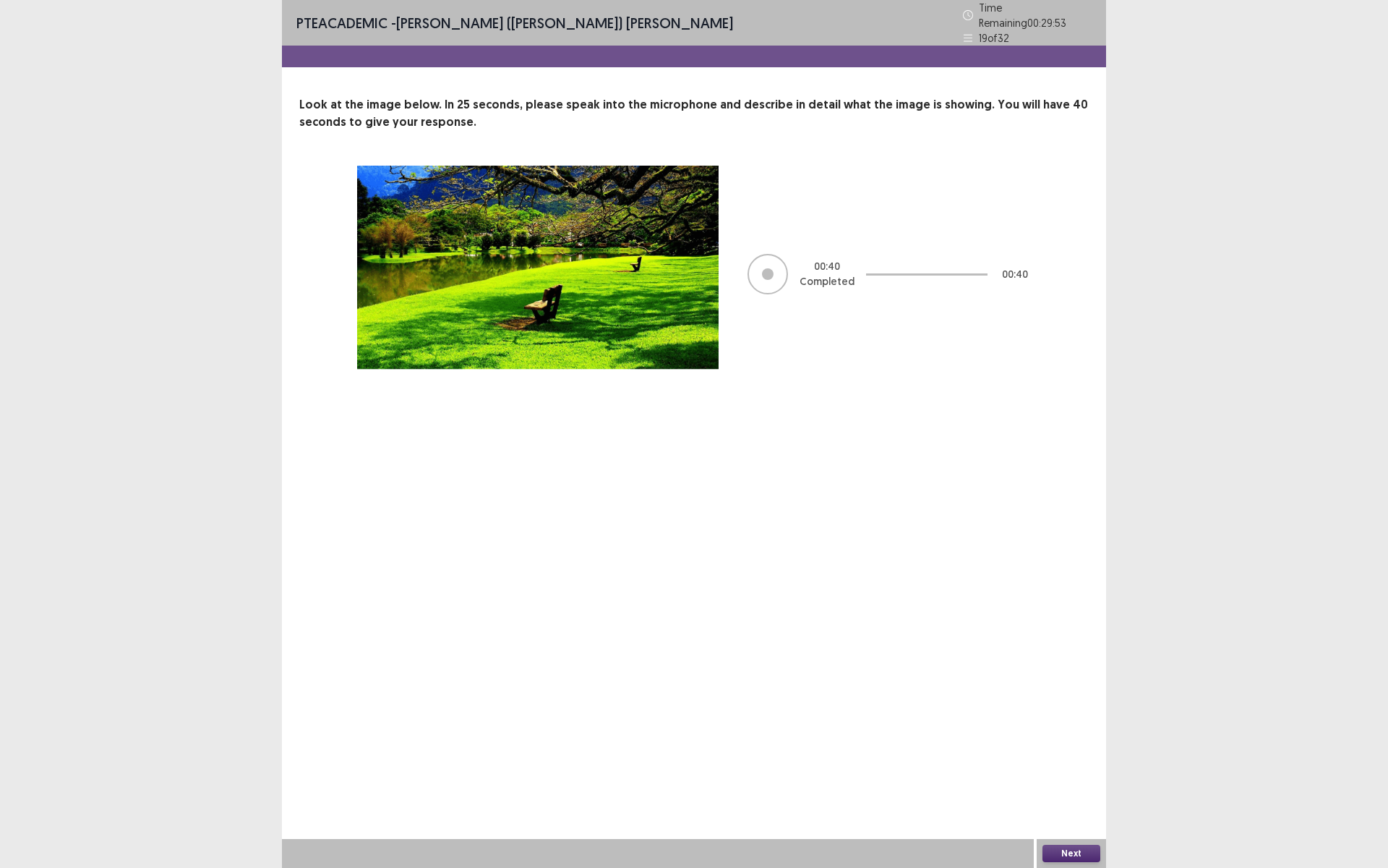
click at [1067, 754] on button "Next" at bounding box center [1071, 853] width 58 height 17
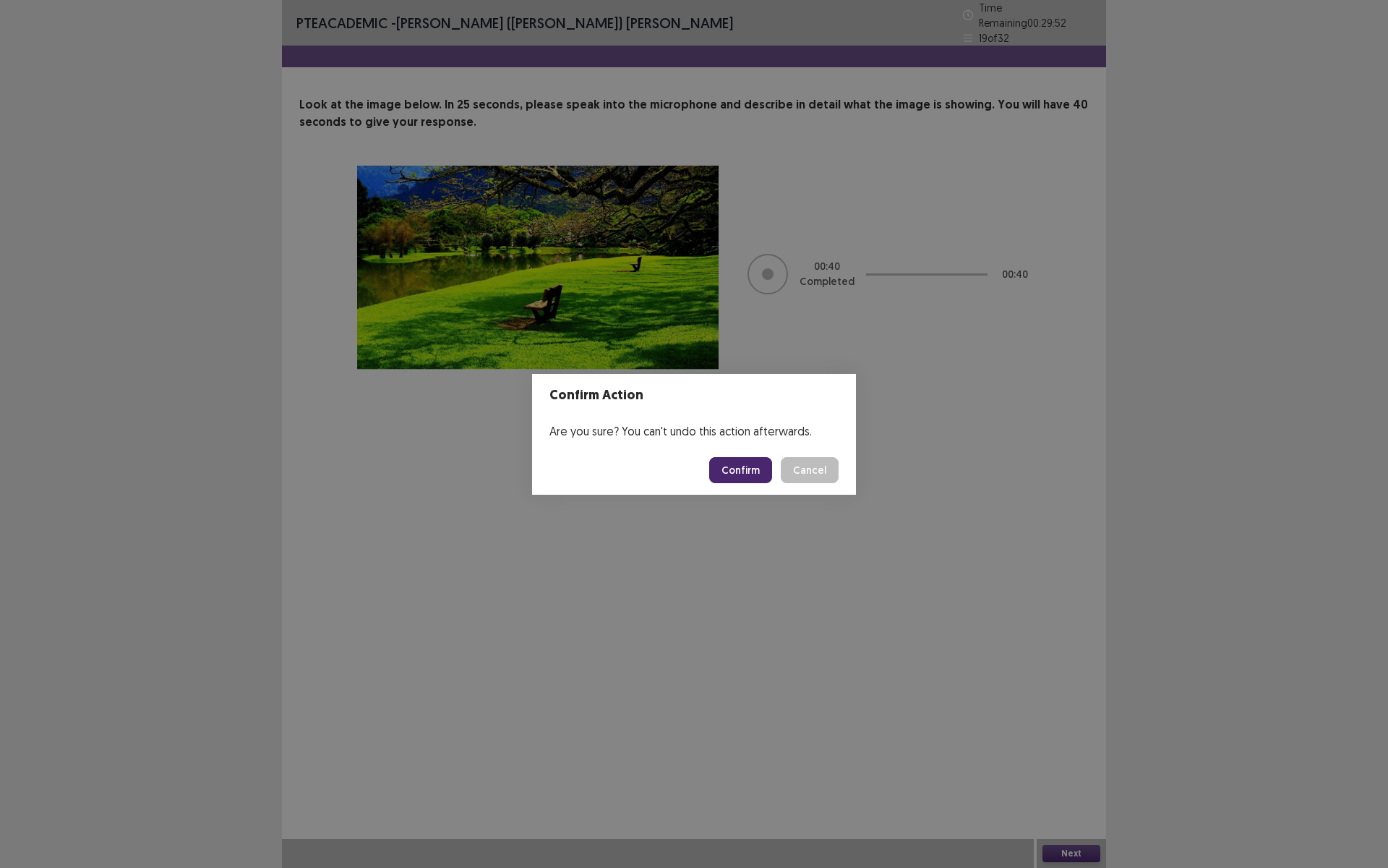
click at [735, 477] on button "Confirm" at bounding box center [741, 470] width 63 height 26
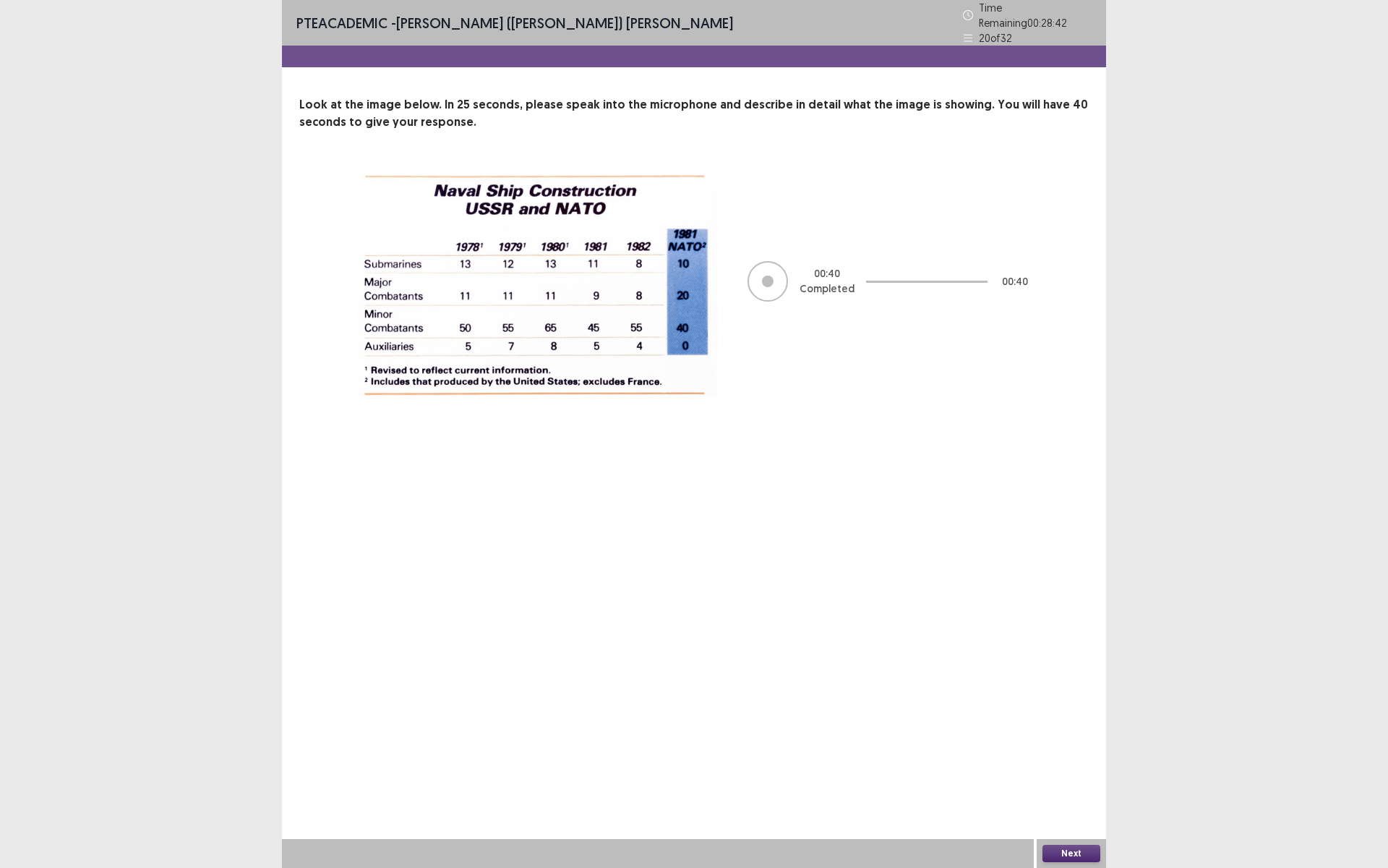
click at [1065, 754] on button "Next" at bounding box center [1071, 853] width 58 height 17
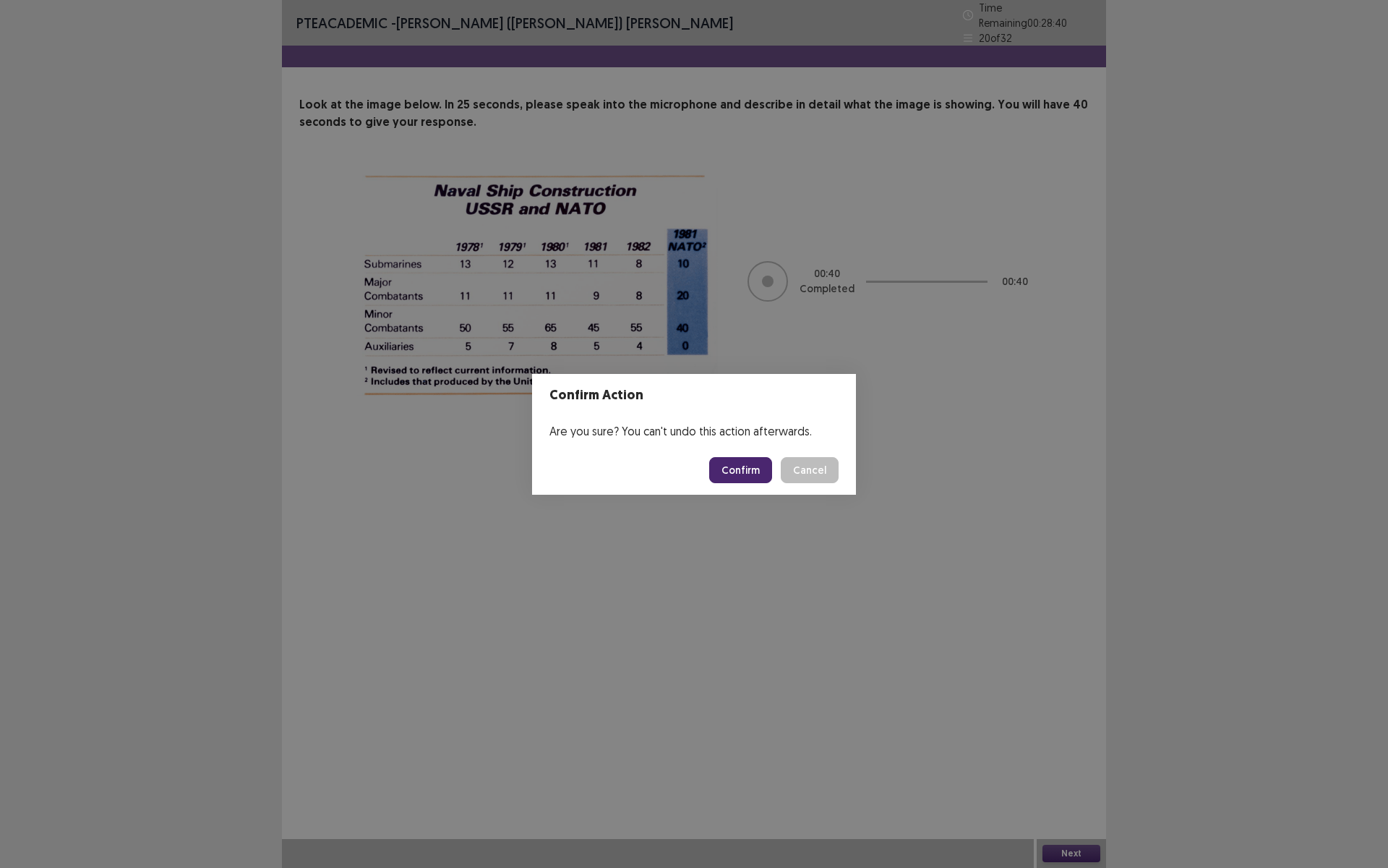
click at [738, 474] on button "Confirm" at bounding box center [741, 470] width 63 height 26
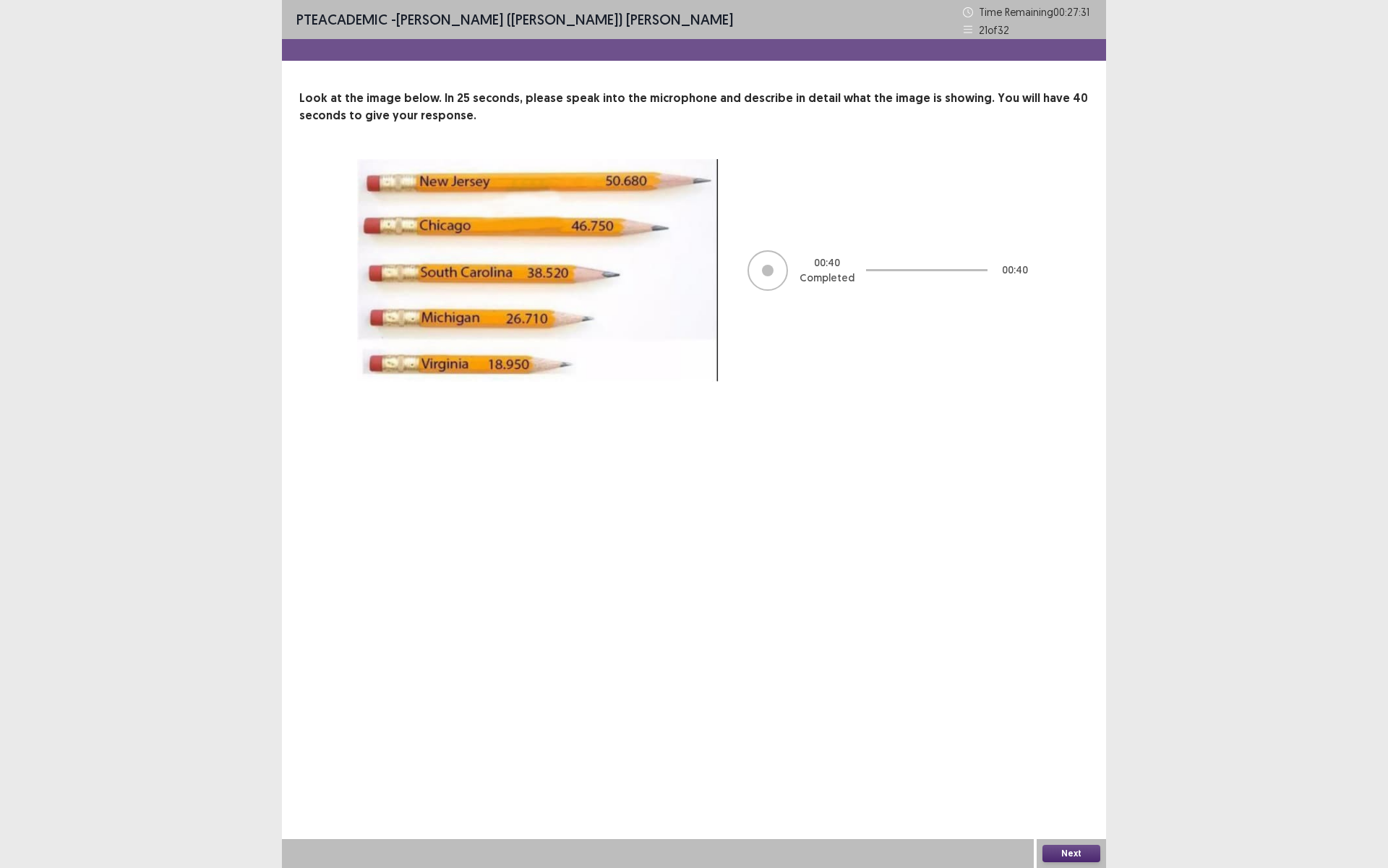
click at [1082, 754] on button "Next" at bounding box center [1071, 853] width 58 height 17
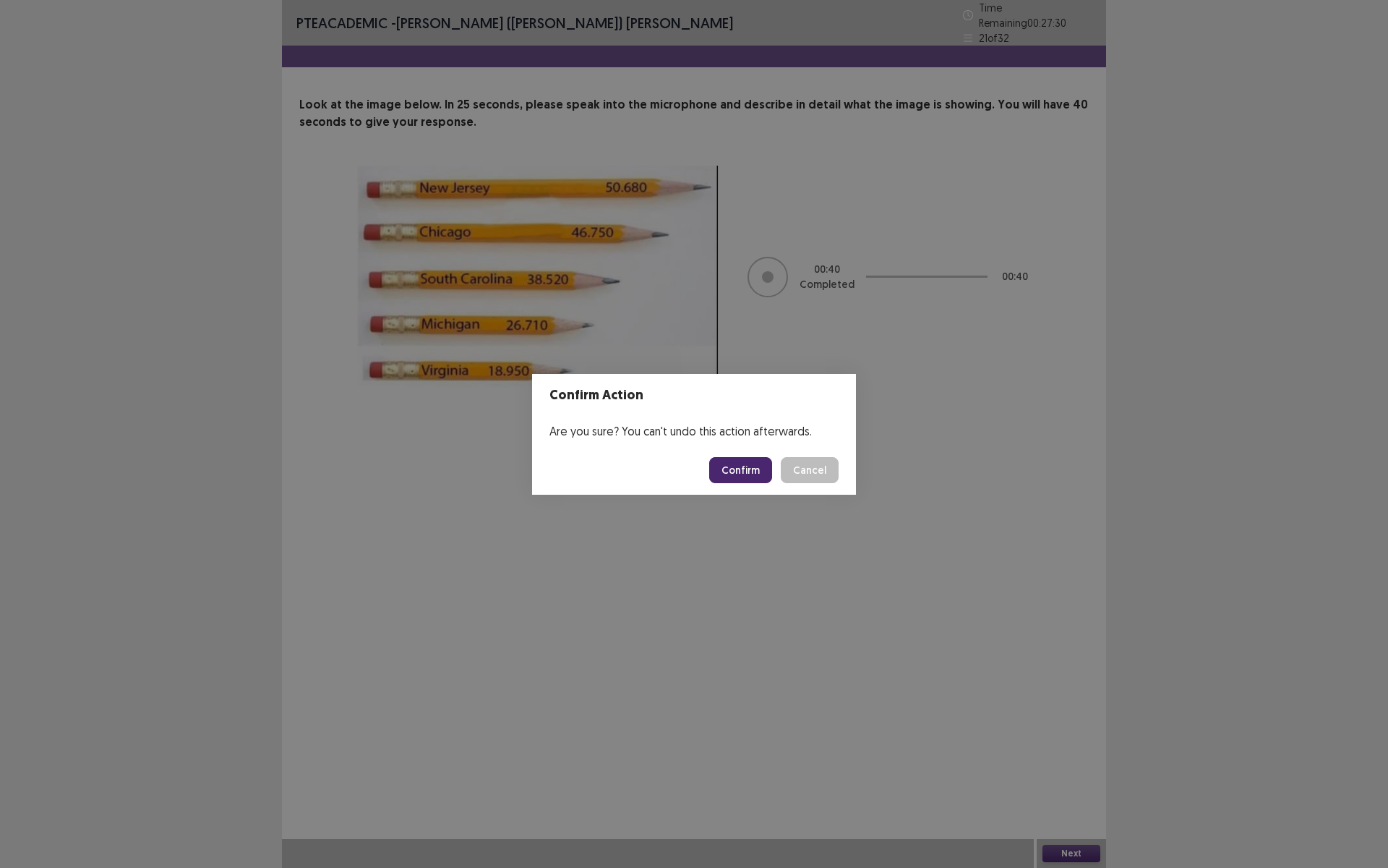
click at [741, 477] on button "Confirm" at bounding box center [741, 470] width 63 height 26
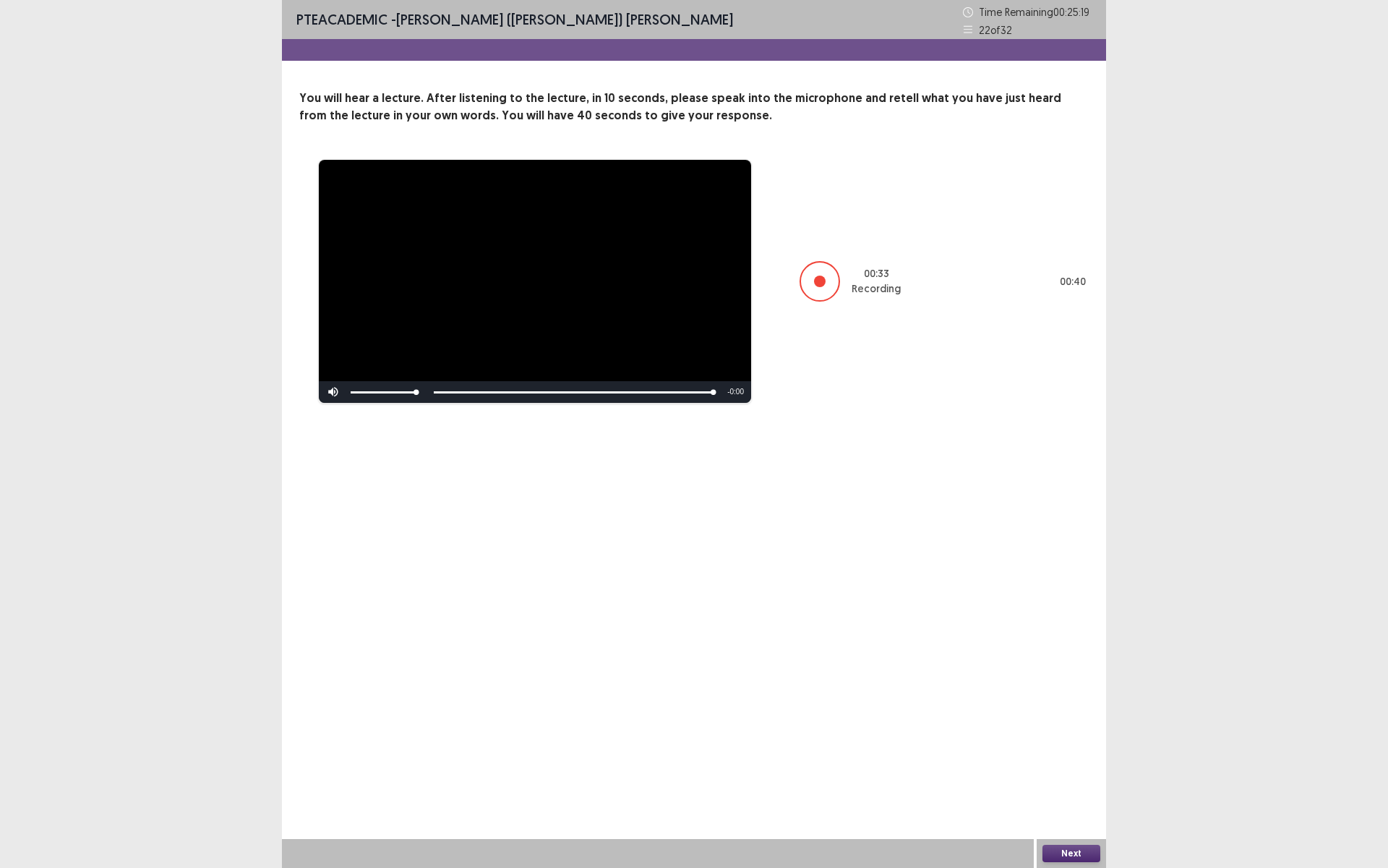
click at [1064, 754] on button "Next" at bounding box center [1071, 853] width 58 height 17
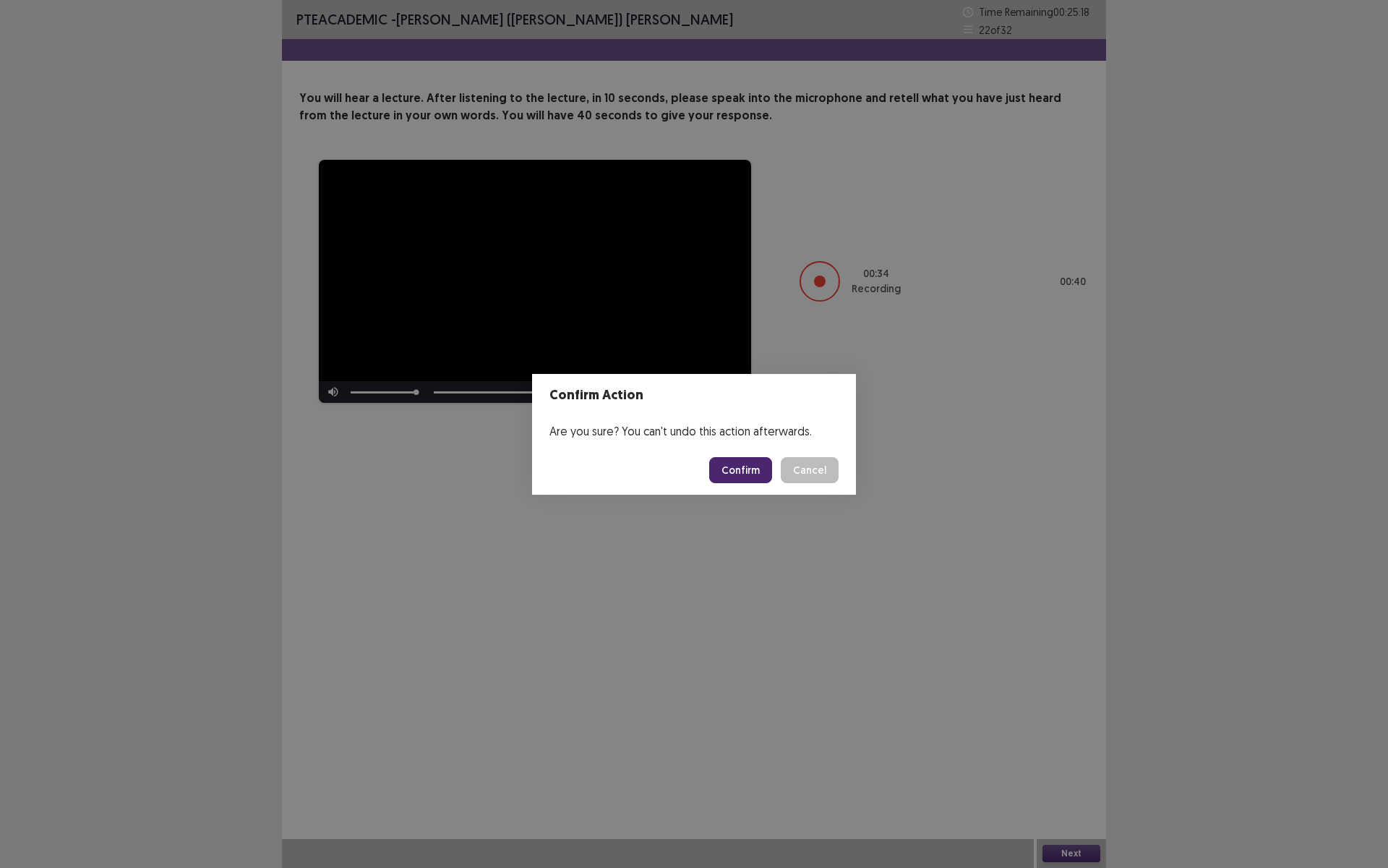
click at [739, 463] on button "Confirm" at bounding box center [741, 470] width 63 height 26
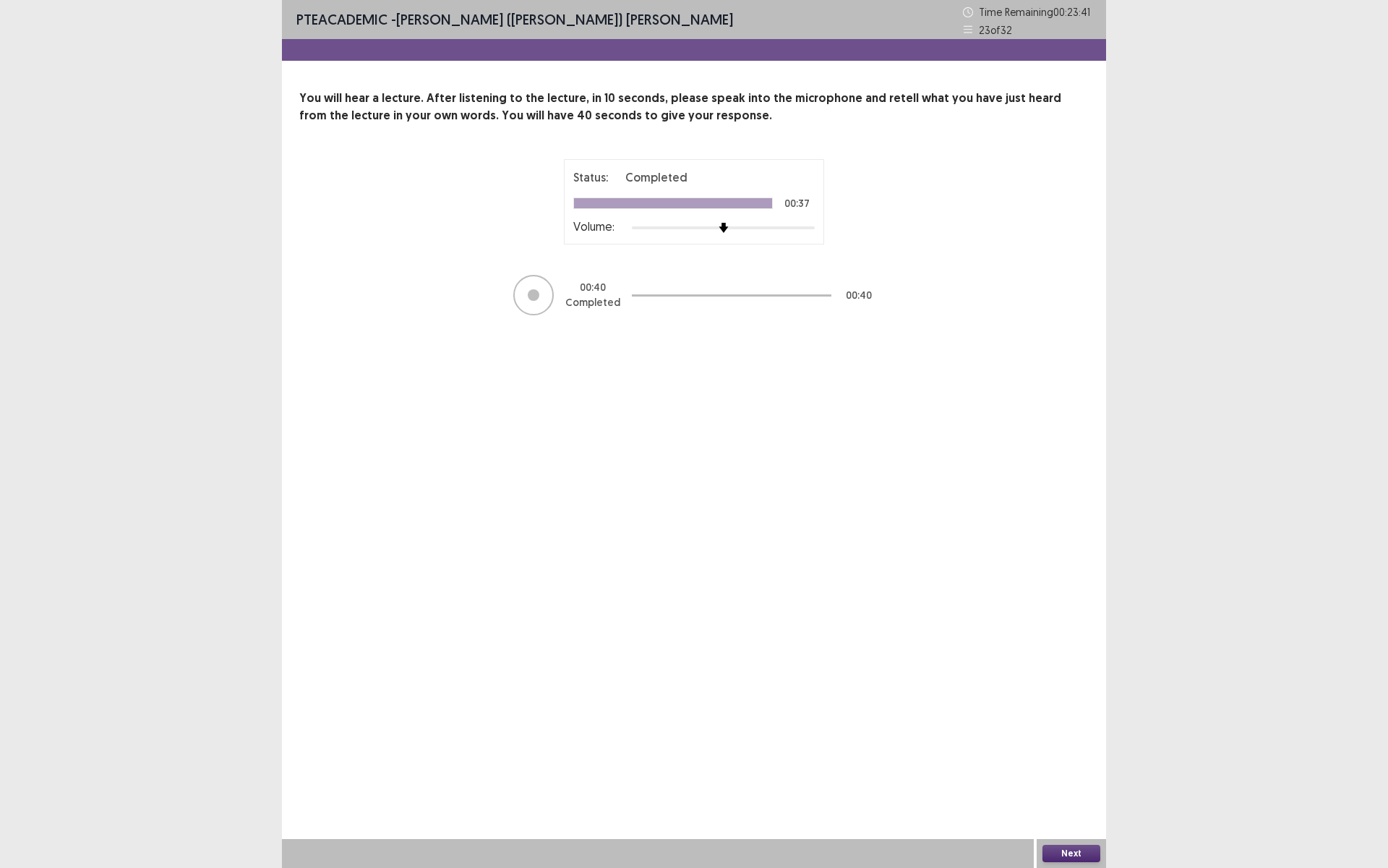
drag, startPoint x: 1055, startPoint y: 839, endPoint x: 1057, endPoint y: 848, distance: 9.2
click at [1057, 754] on div "Next" at bounding box center [1071, 853] width 69 height 29
click at [1057, 754] on button "Next" at bounding box center [1071, 853] width 58 height 17
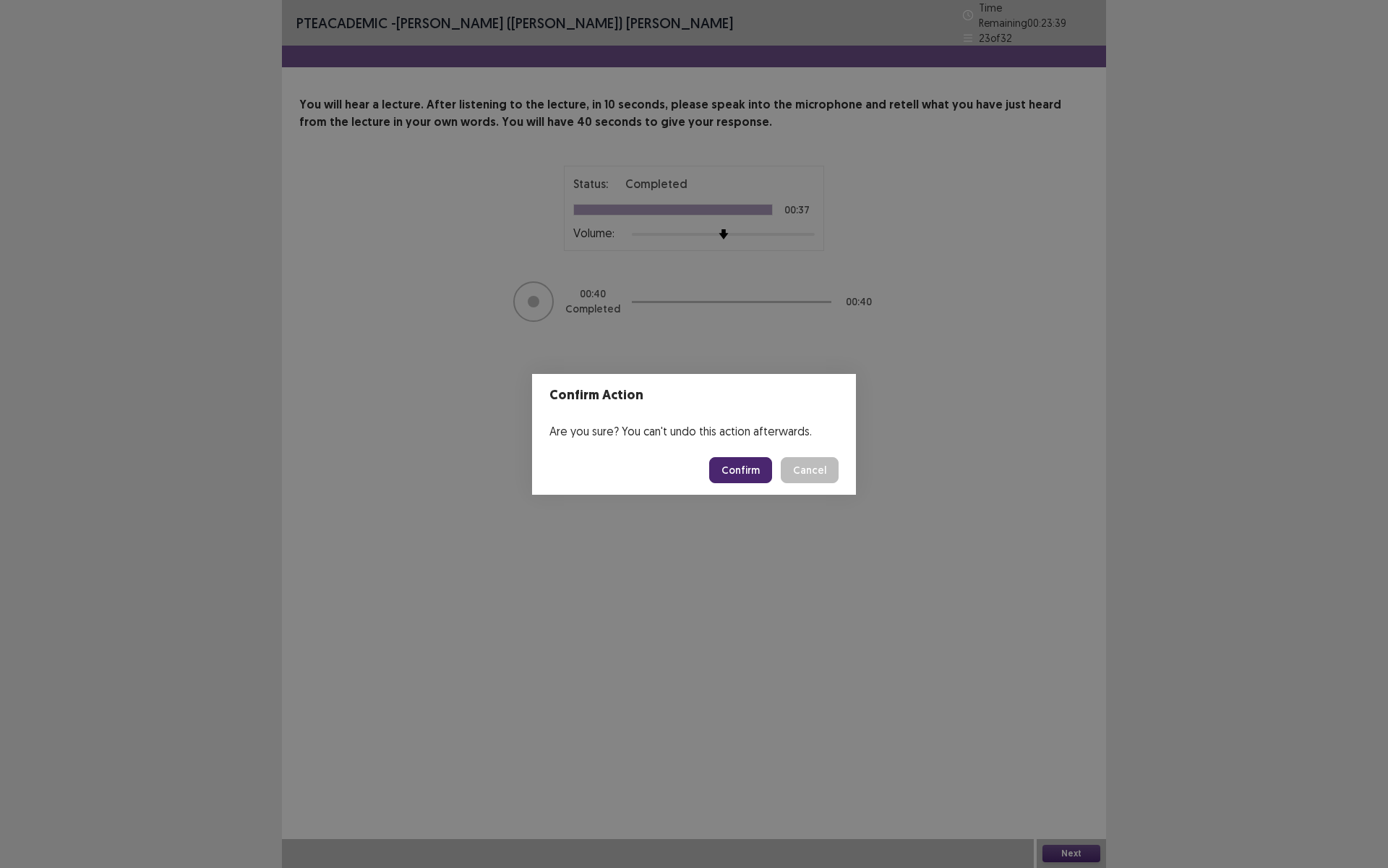
click at [736, 464] on button "Confirm" at bounding box center [741, 470] width 63 height 26
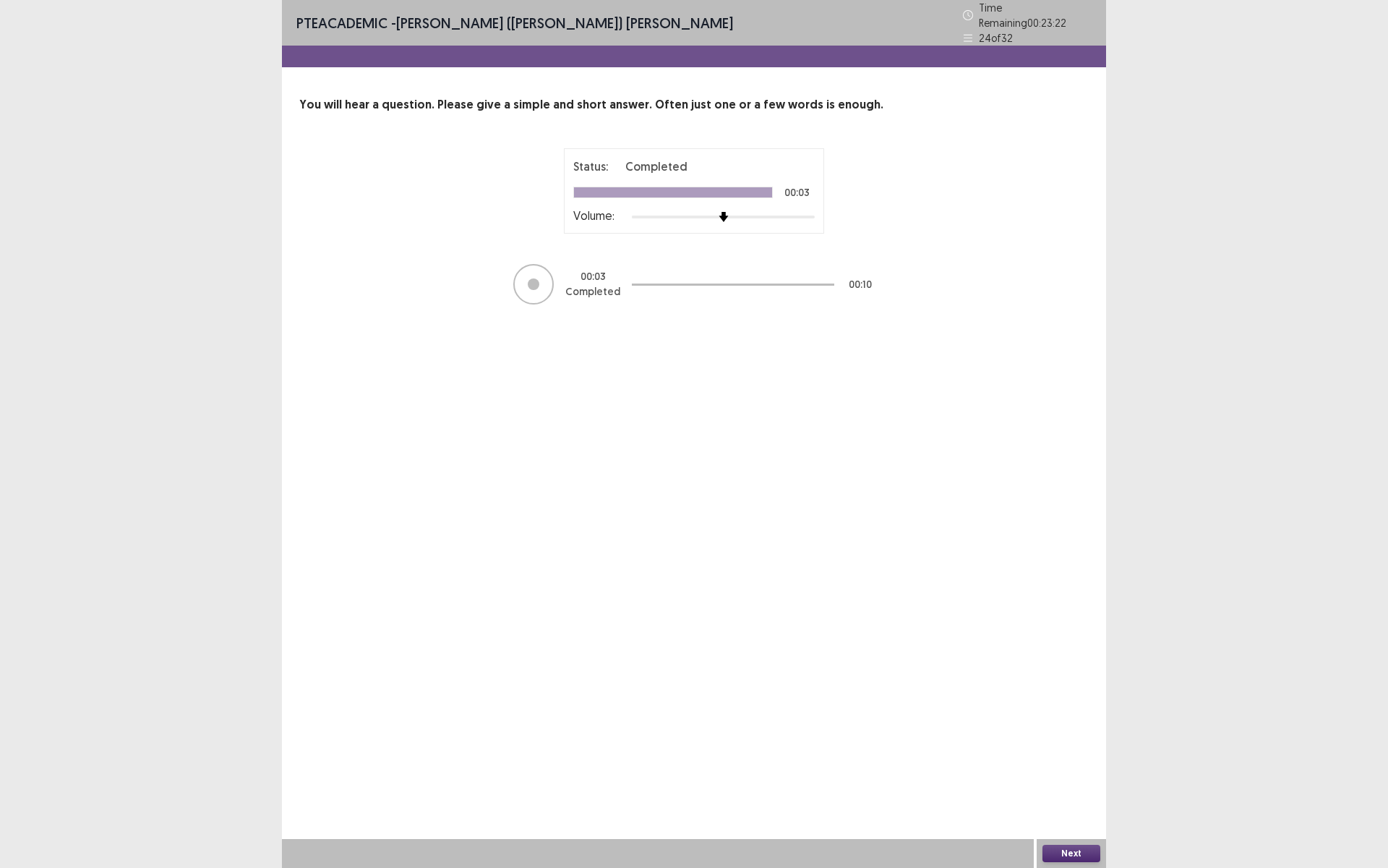
click at [1087, 754] on button "Next" at bounding box center [1071, 853] width 58 height 17
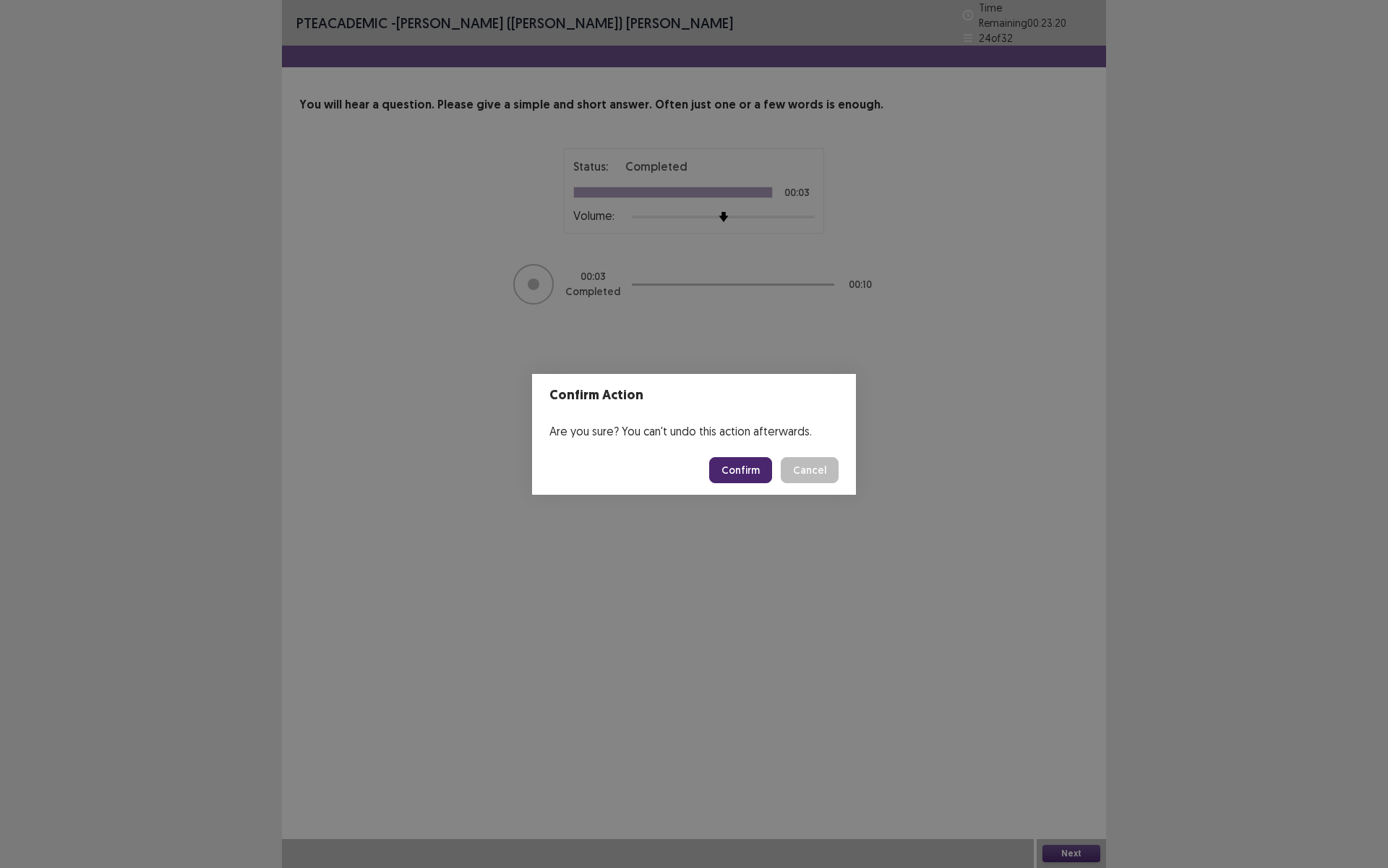
click at [734, 474] on button "Confirm" at bounding box center [741, 470] width 63 height 26
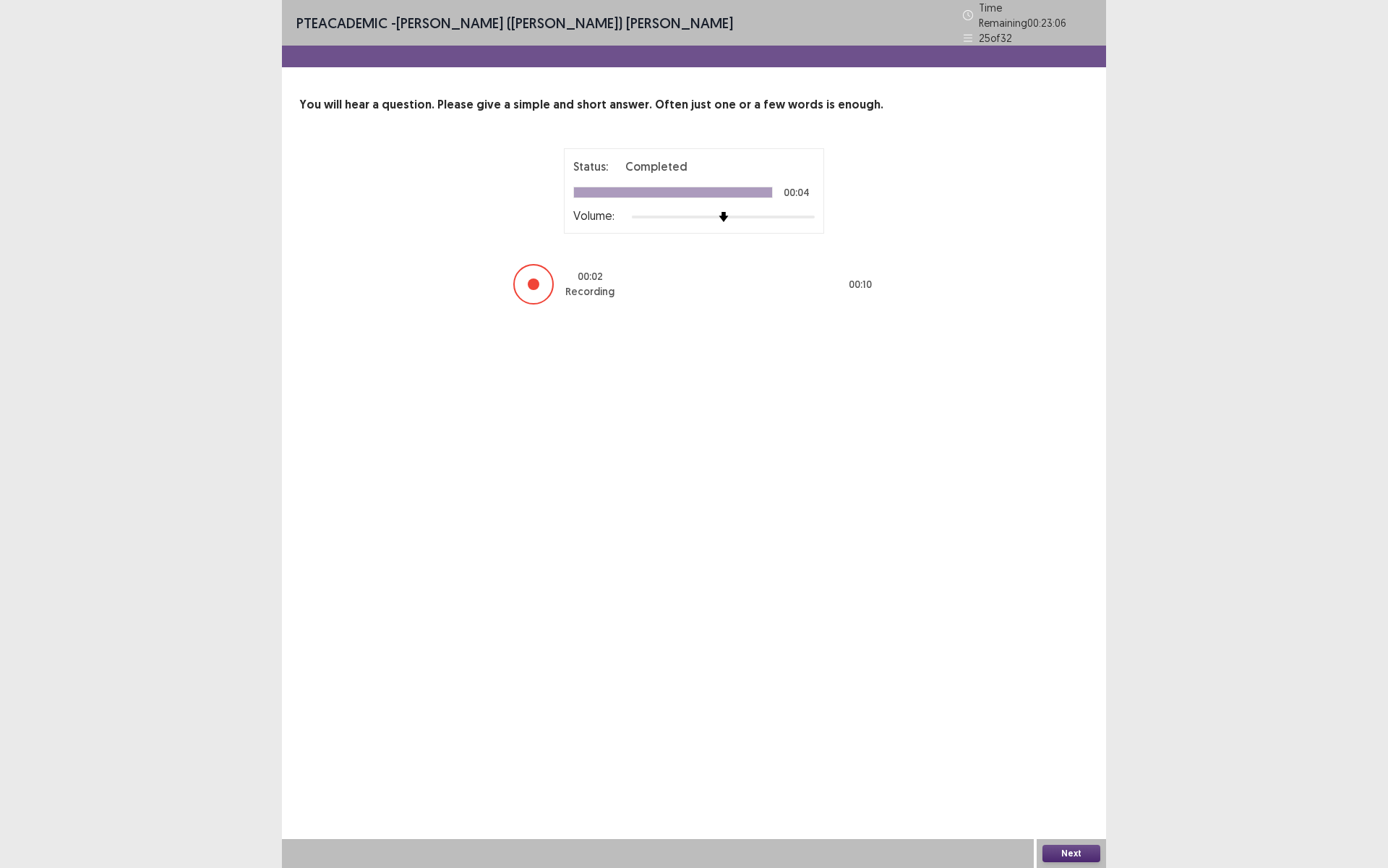
click at [1086, 754] on button "Next" at bounding box center [1071, 853] width 58 height 17
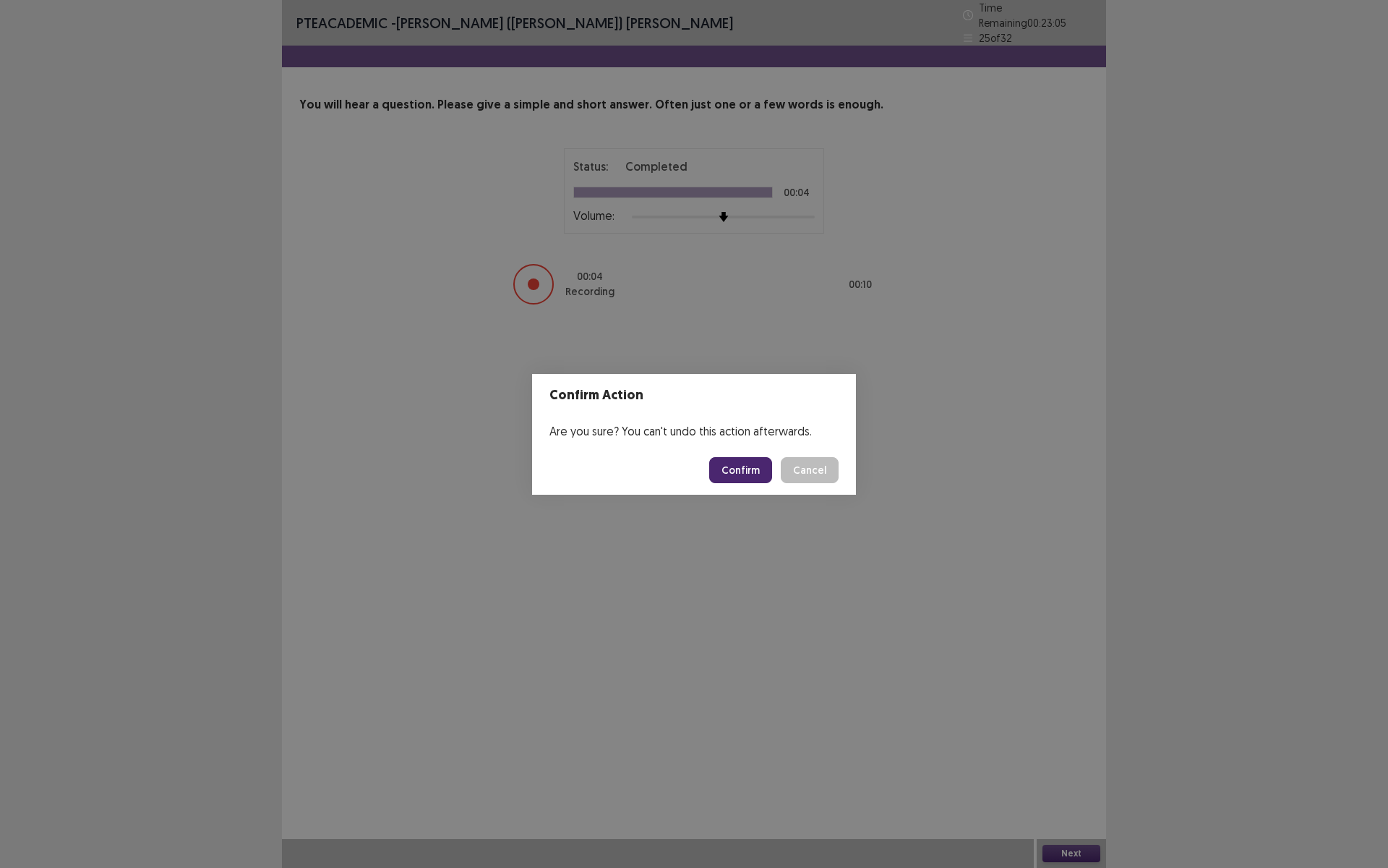
click at [732, 468] on button "Confirm" at bounding box center [741, 470] width 63 height 26
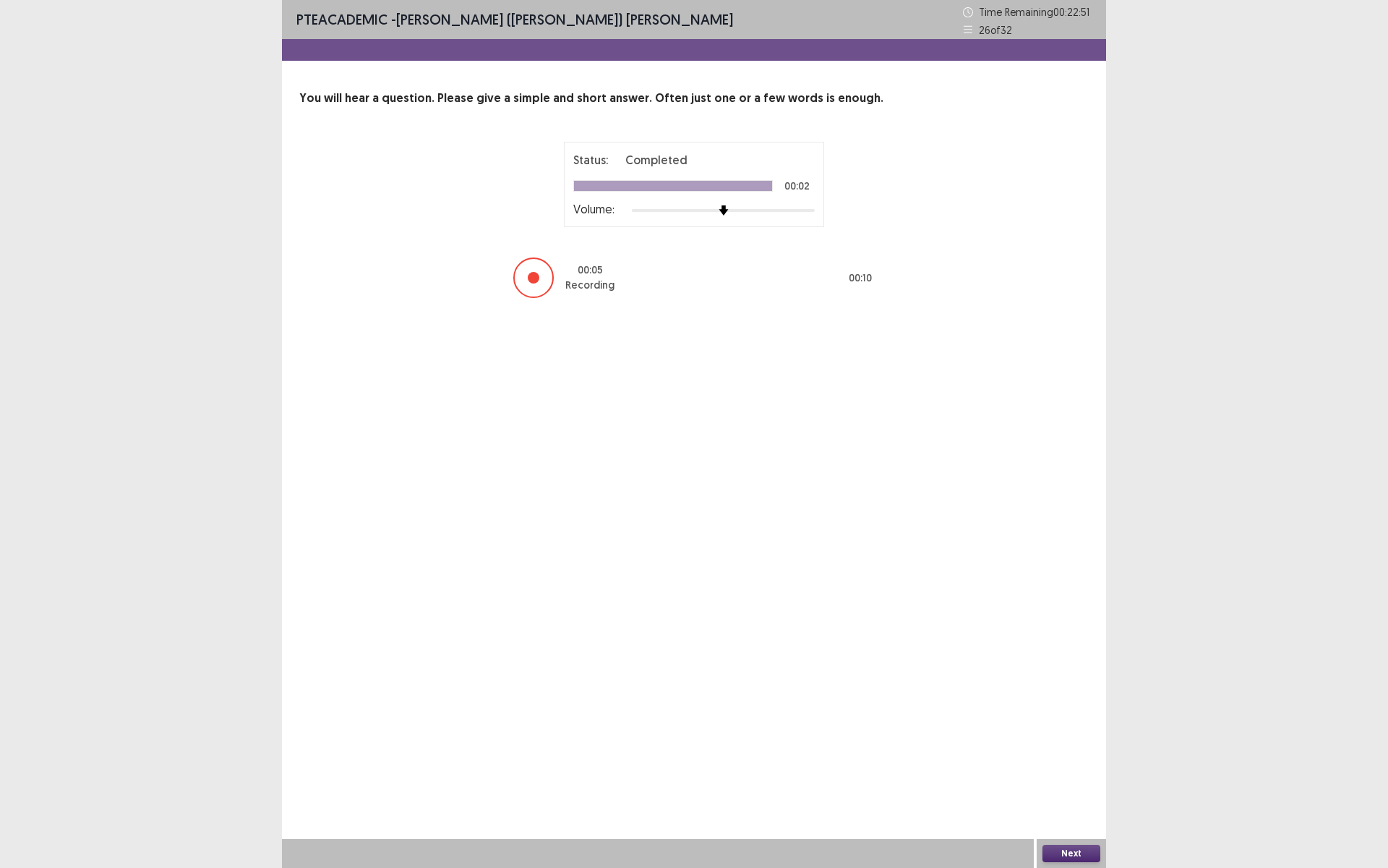
drag, startPoint x: 840, startPoint y: 283, endPoint x: 1070, endPoint y: 854, distance: 615.6
click at [1070, 754] on button "Next" at bounding box center [1071, 853] width 58 height 17
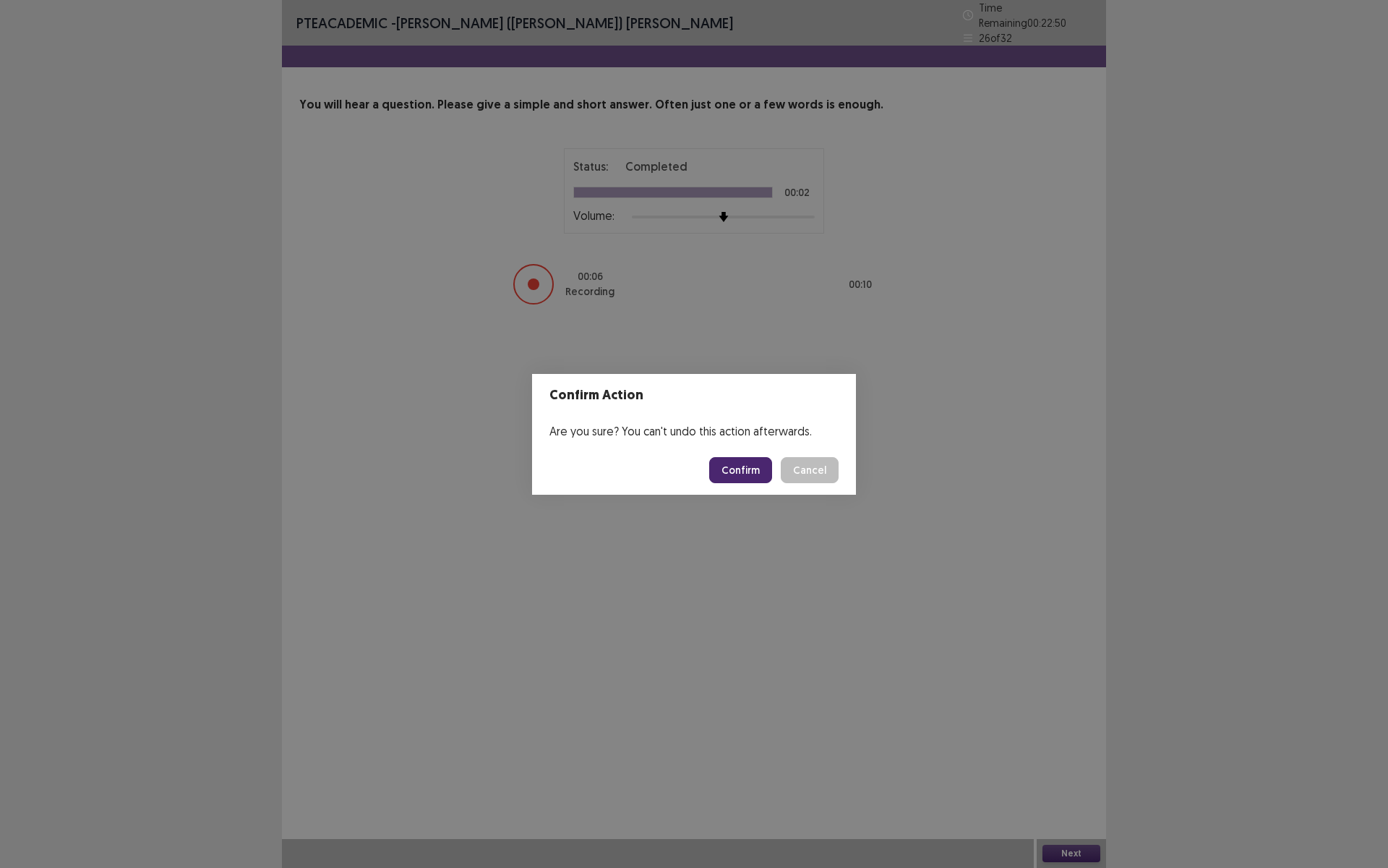
click at [747, 474] on button "Confirm" at bounding box center [741, 470] width 63 height 26
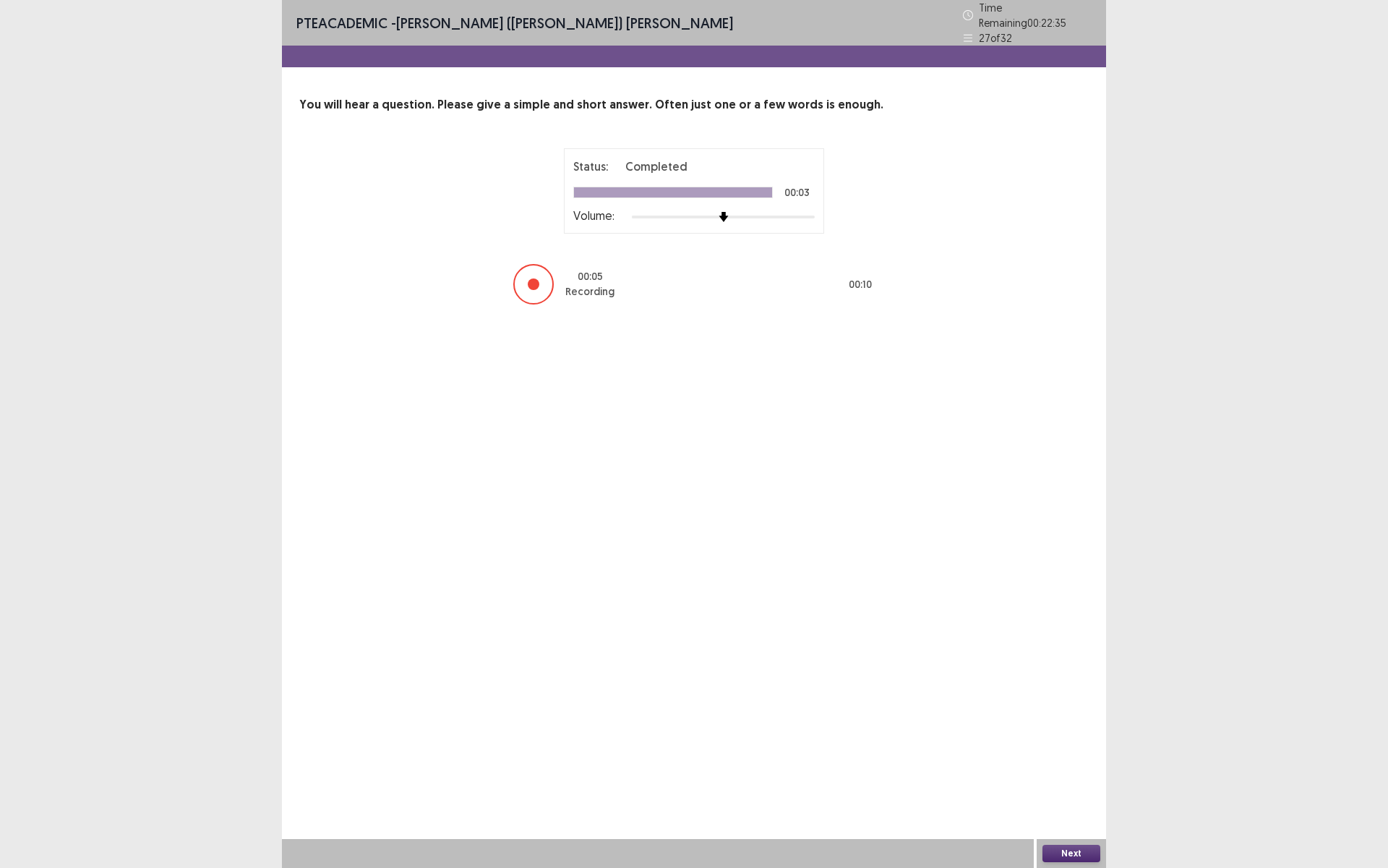
click at [1070, 754] on button "Next" at bounding box center [1071, 853] width 58 height 17
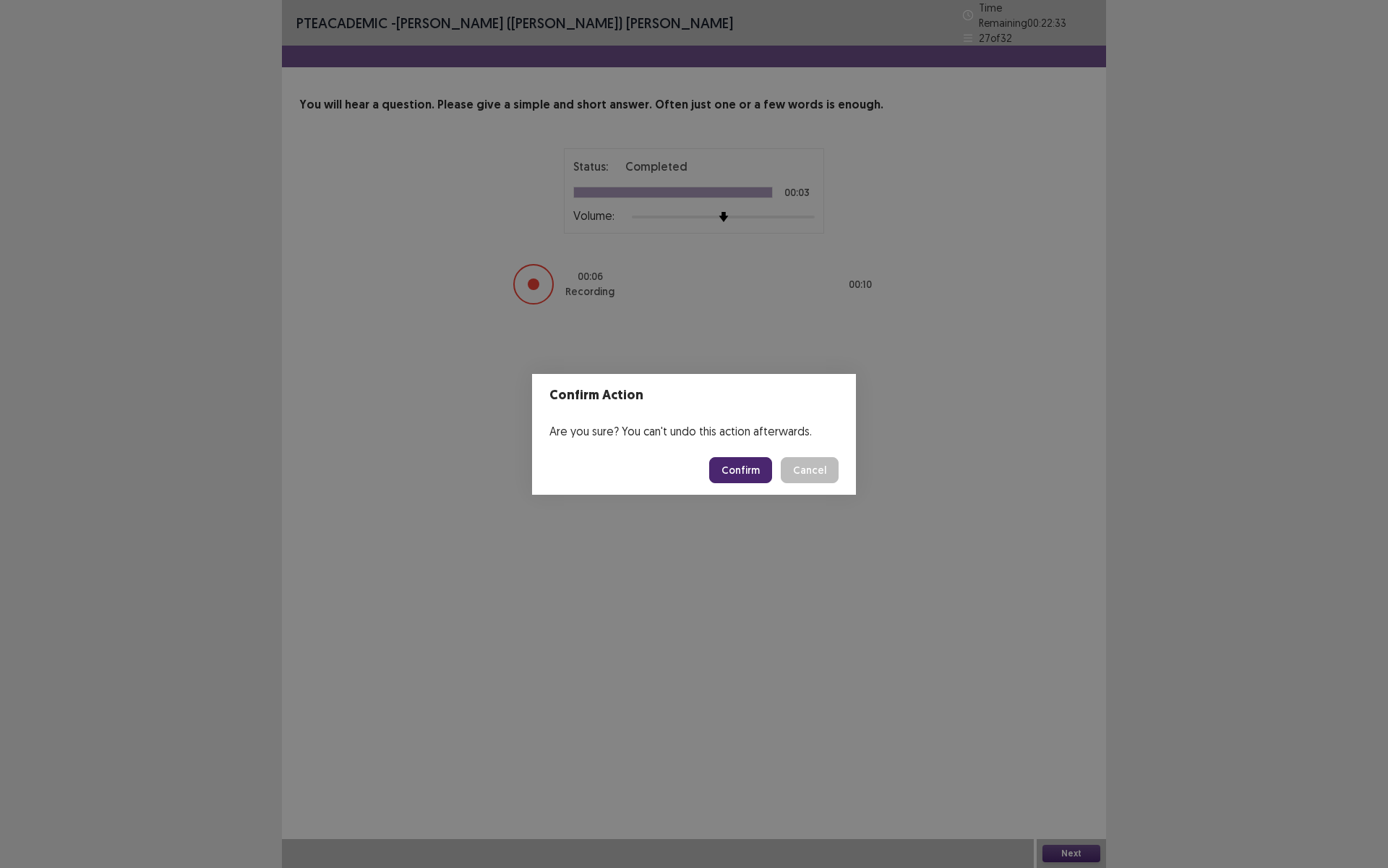
click at [759, 474] on button "Confirm" at bounding box center [741, 470] width 63 height 26
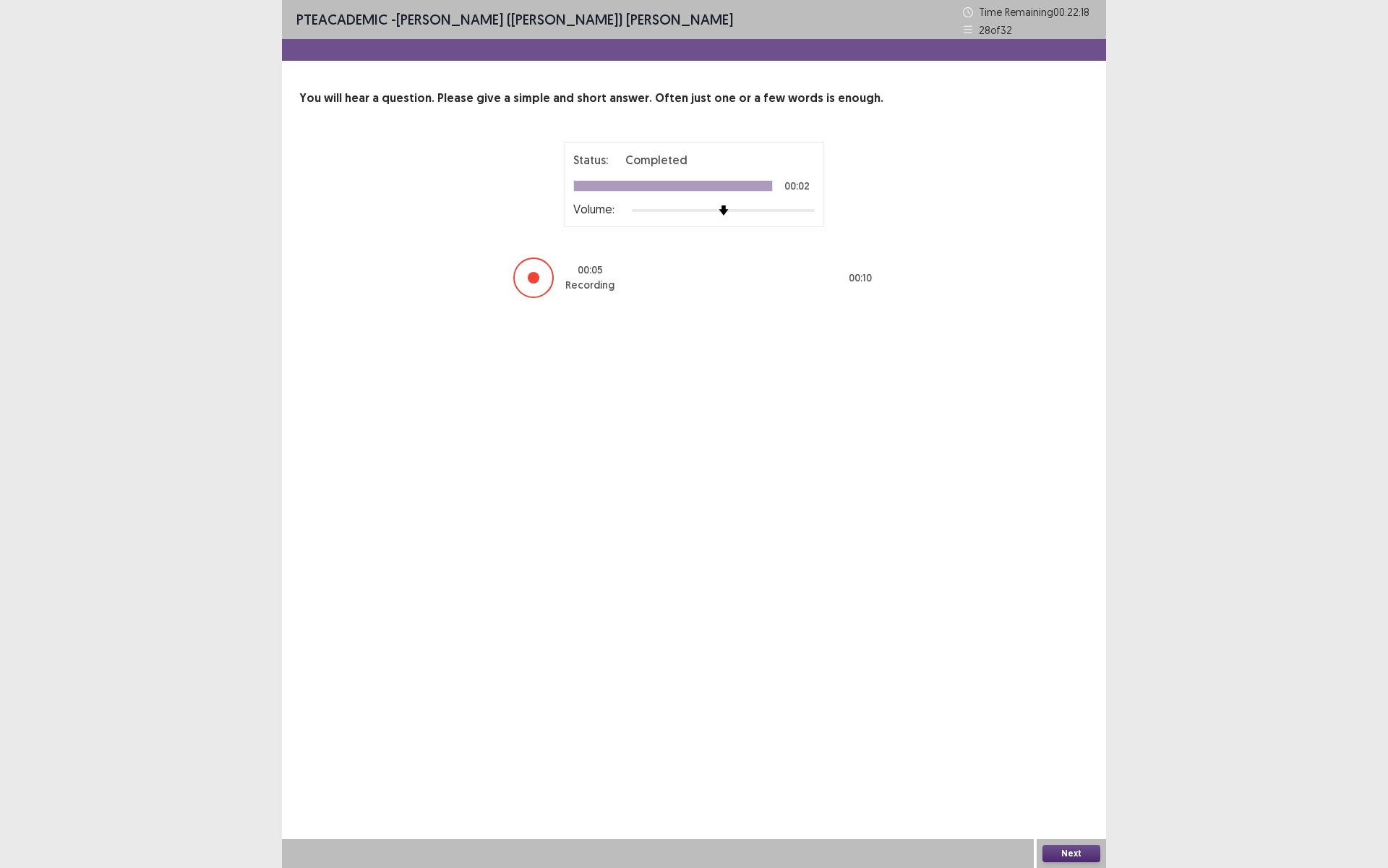
click at [1064, 754] on div "Next" at bounding box center [1071, 853] width 69 height 29
click at [1064, 754] on button "Next" at bounding box center [1071, 853] width 58 height 17
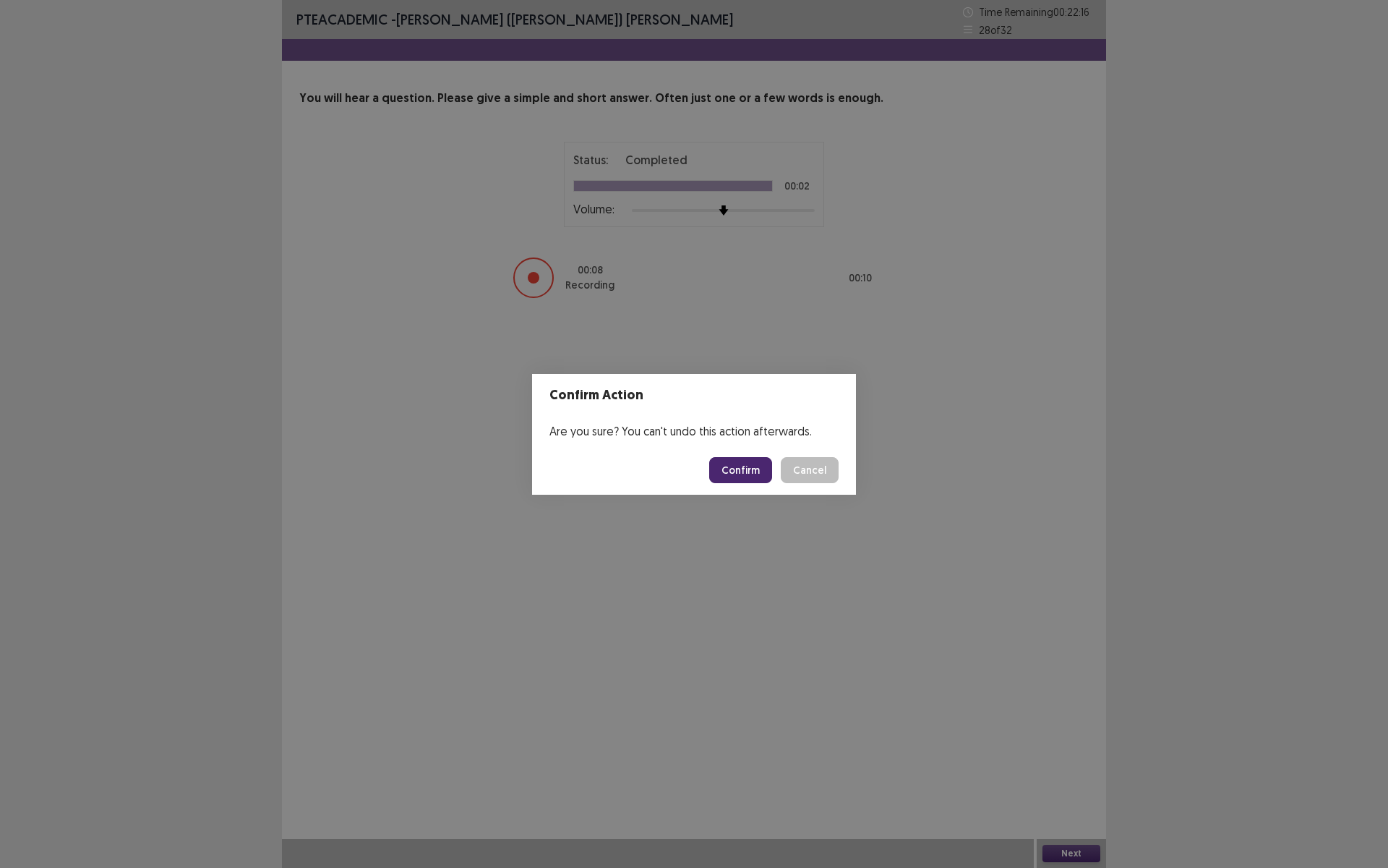
click at [746, 474] on button "Confirm" at bounding box center [741, 470] width 63 height 26
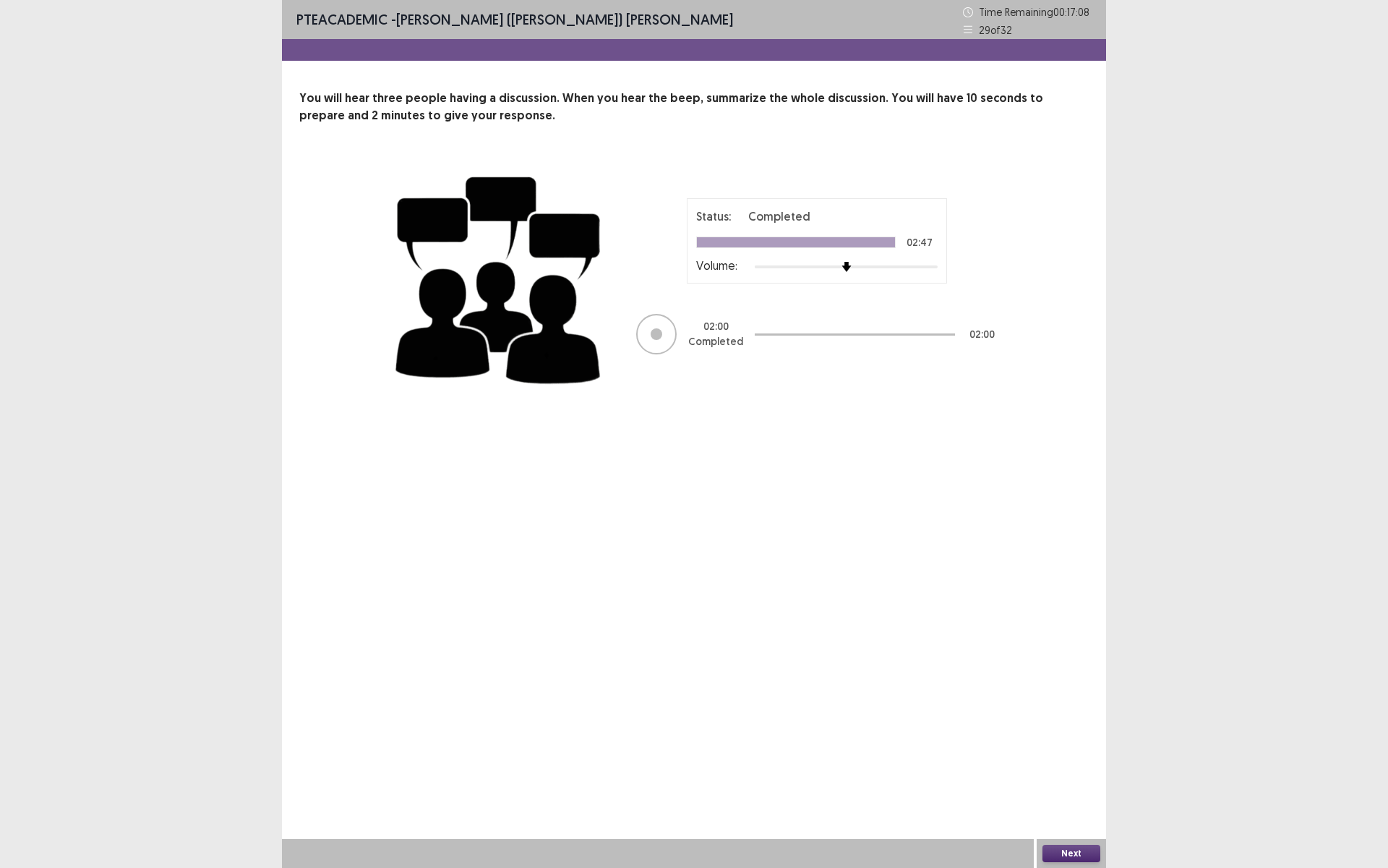
click at [1077, 754] on button "Next" at bounding box center [1071, 853] width 58 height 17
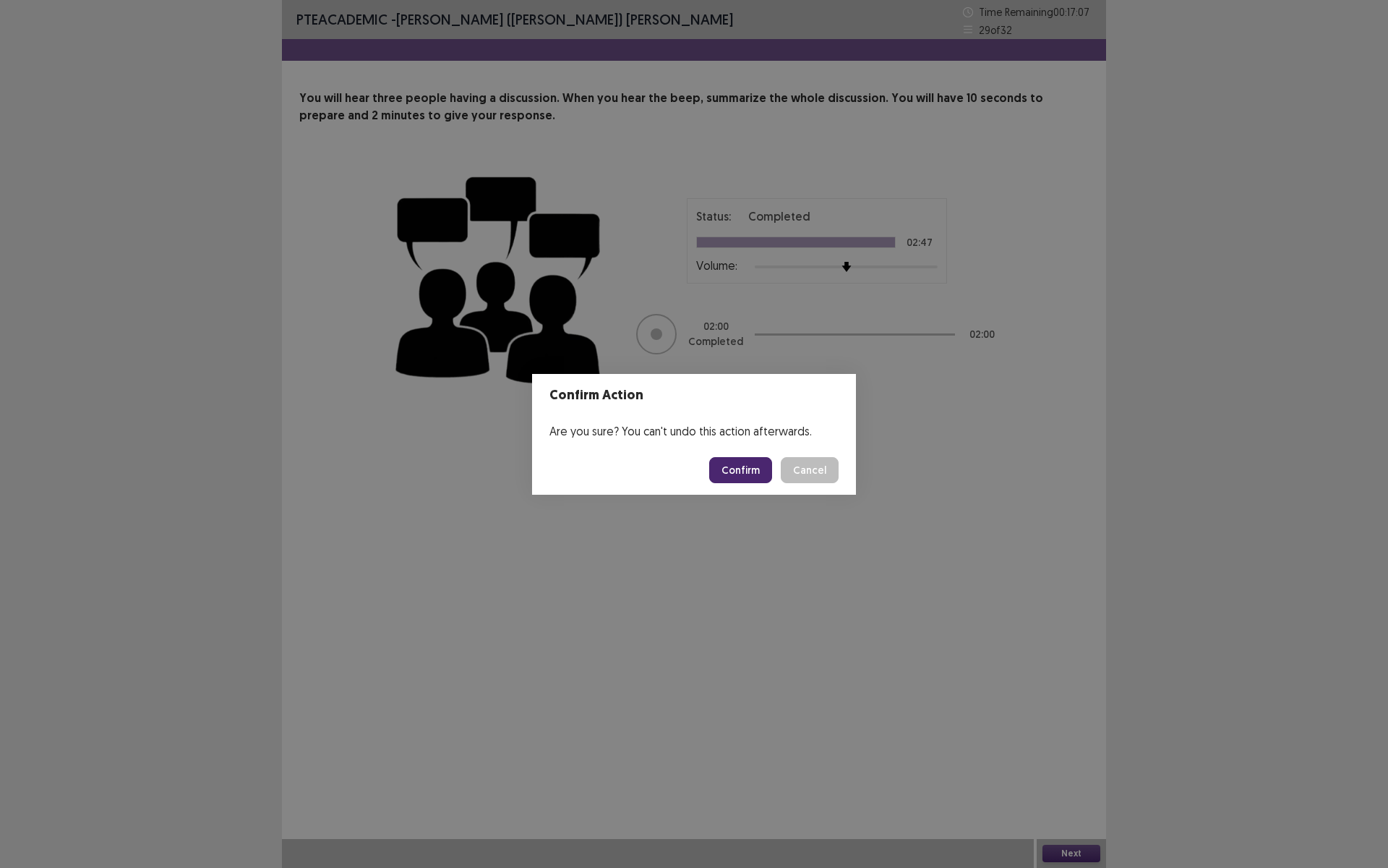
click at [747, 477] on button "Confirm" at bounding box center [741, 470] width 63 height 26
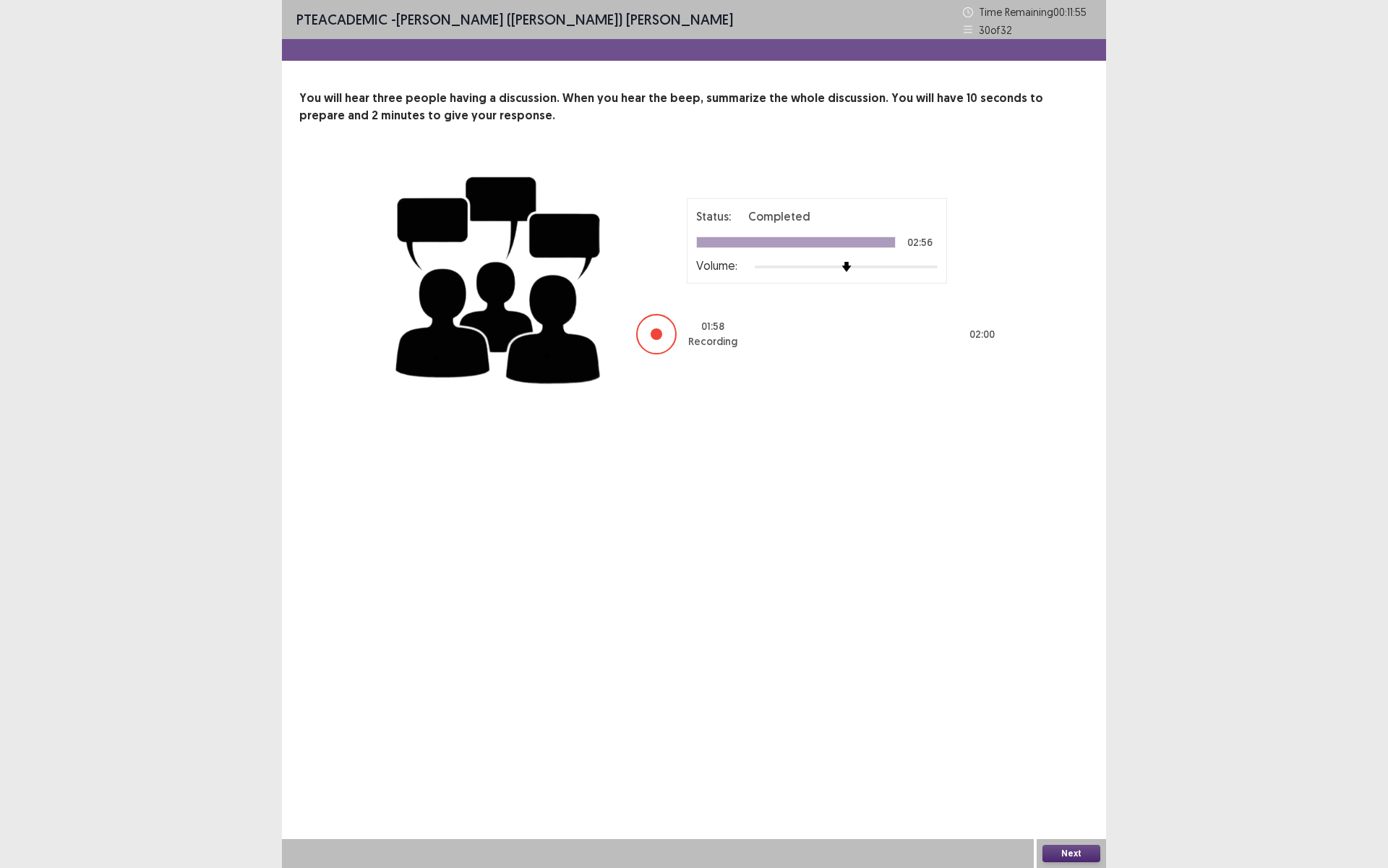
click at [1070, 754] on button "Next" at bounding box center [1071, 853] width 58 height 17
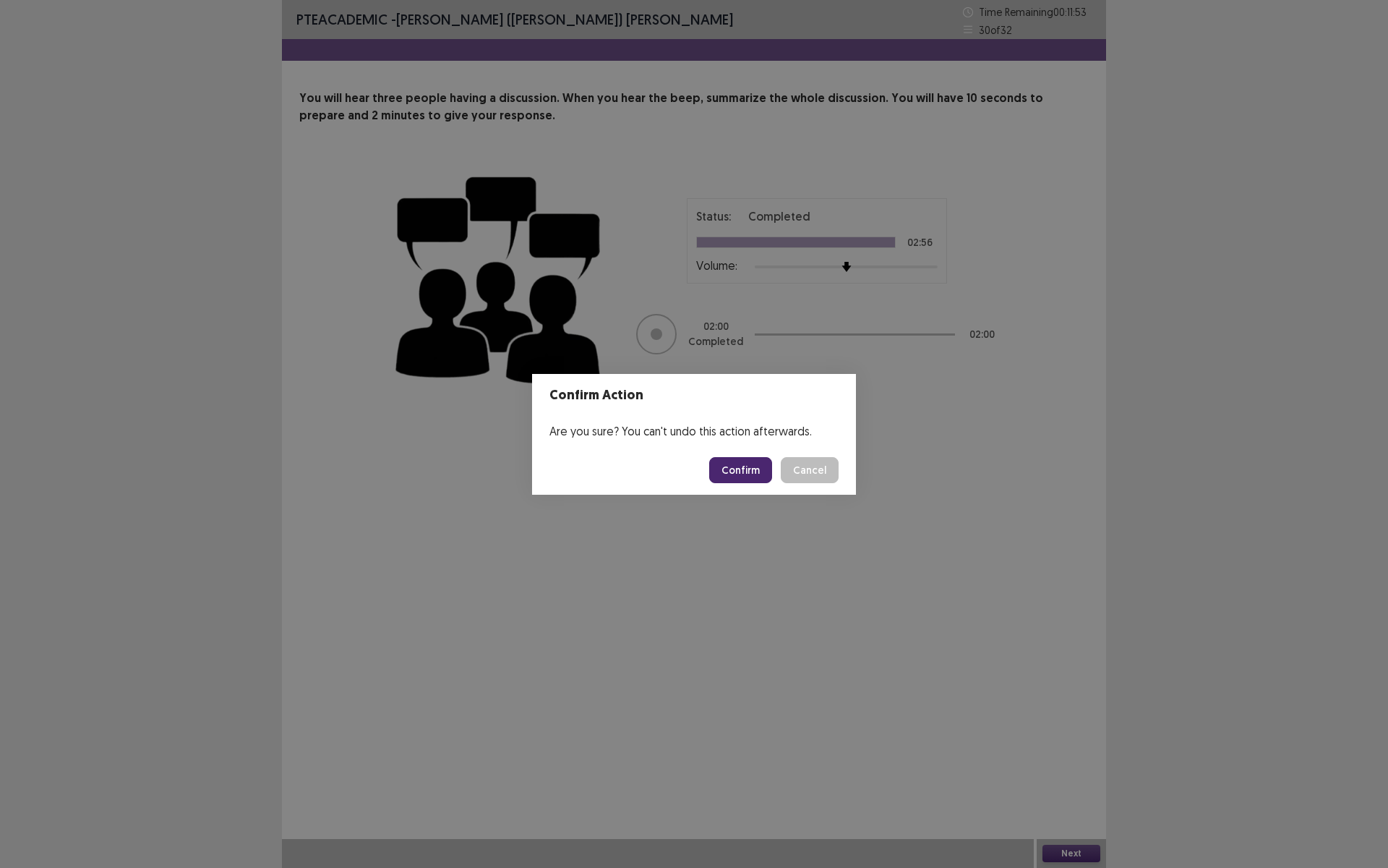
click at [747, 466] on button "Confirm" at bounding box center [741, 470] width 63 height 26
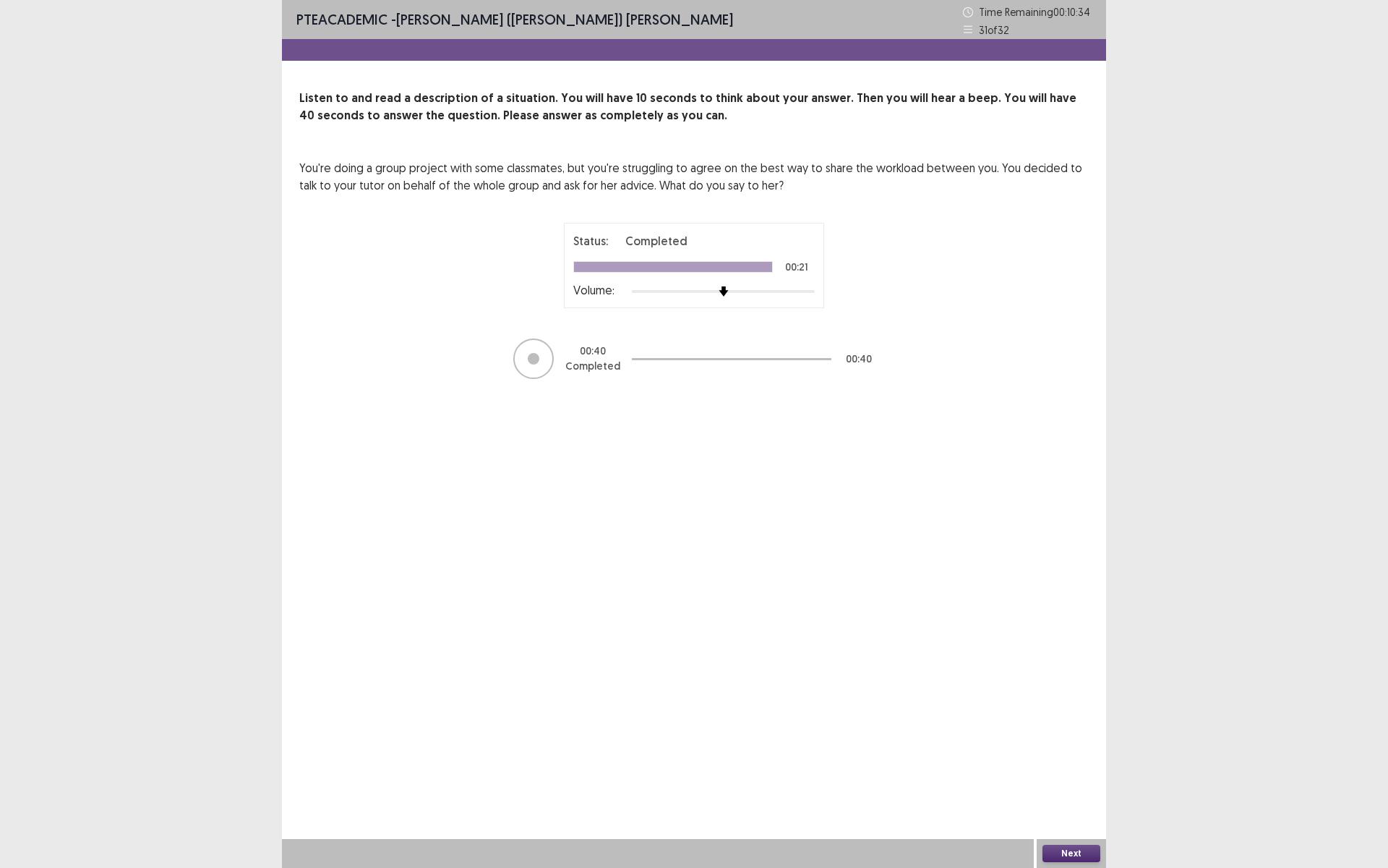
click at [1087, 854] on button "Next" at bounding box center [1071, 853] width 58 height 17
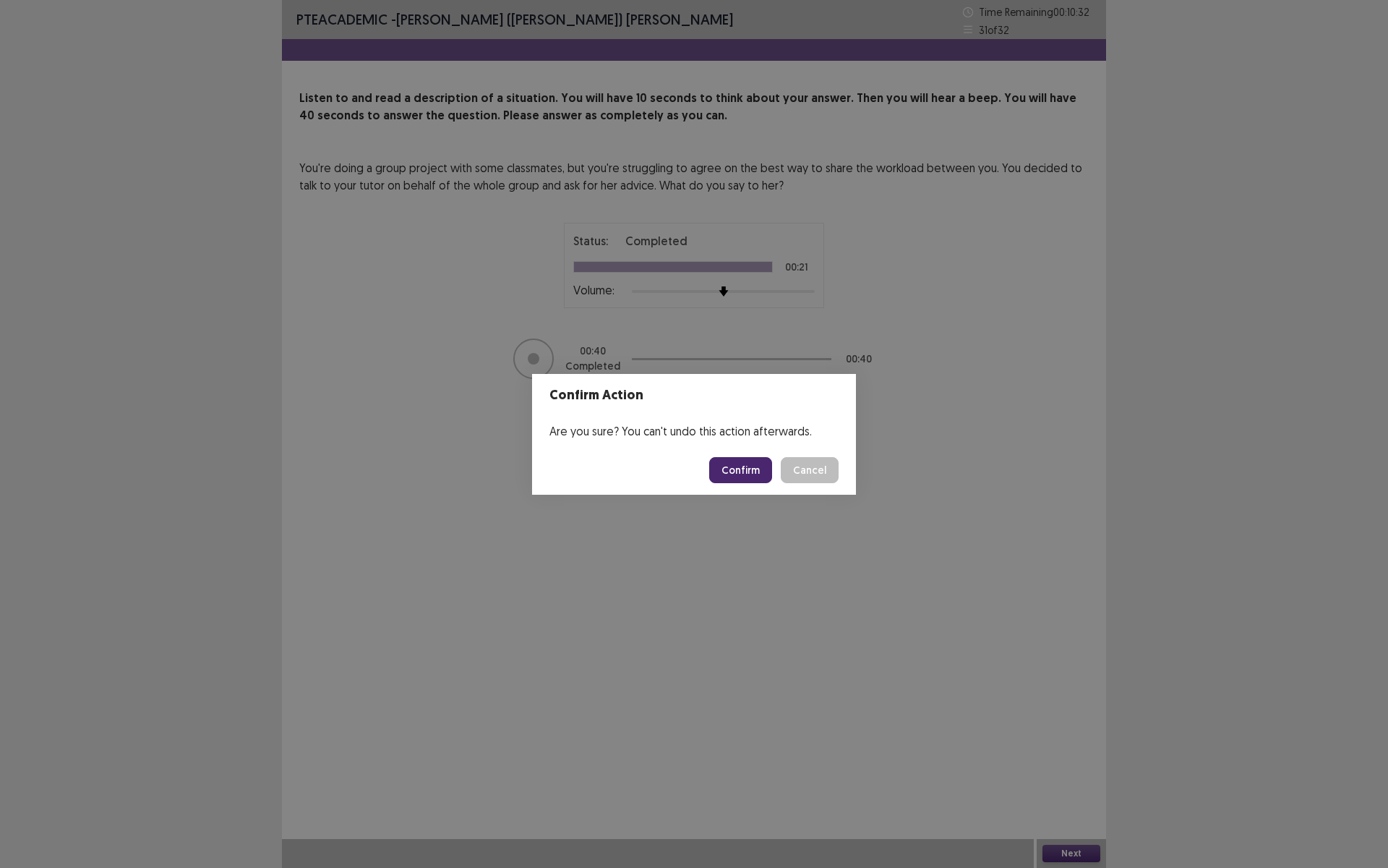
click at [743, 471] on button "Confirm" at bounding box center [741, 470] width 63 height 26
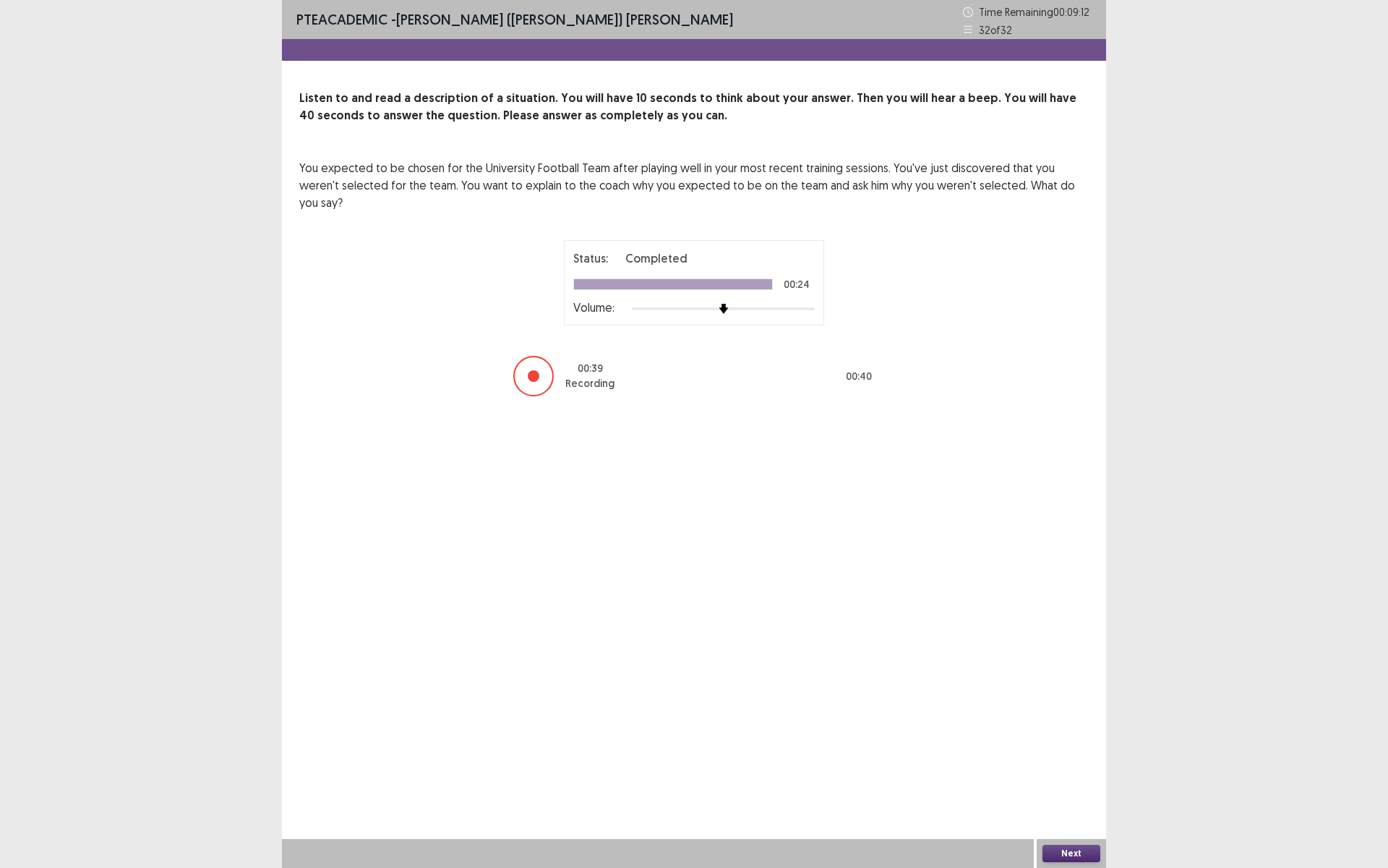
click at [1075, 848] on button "Next" at bounding box center [1071, 853] width 58 height 17
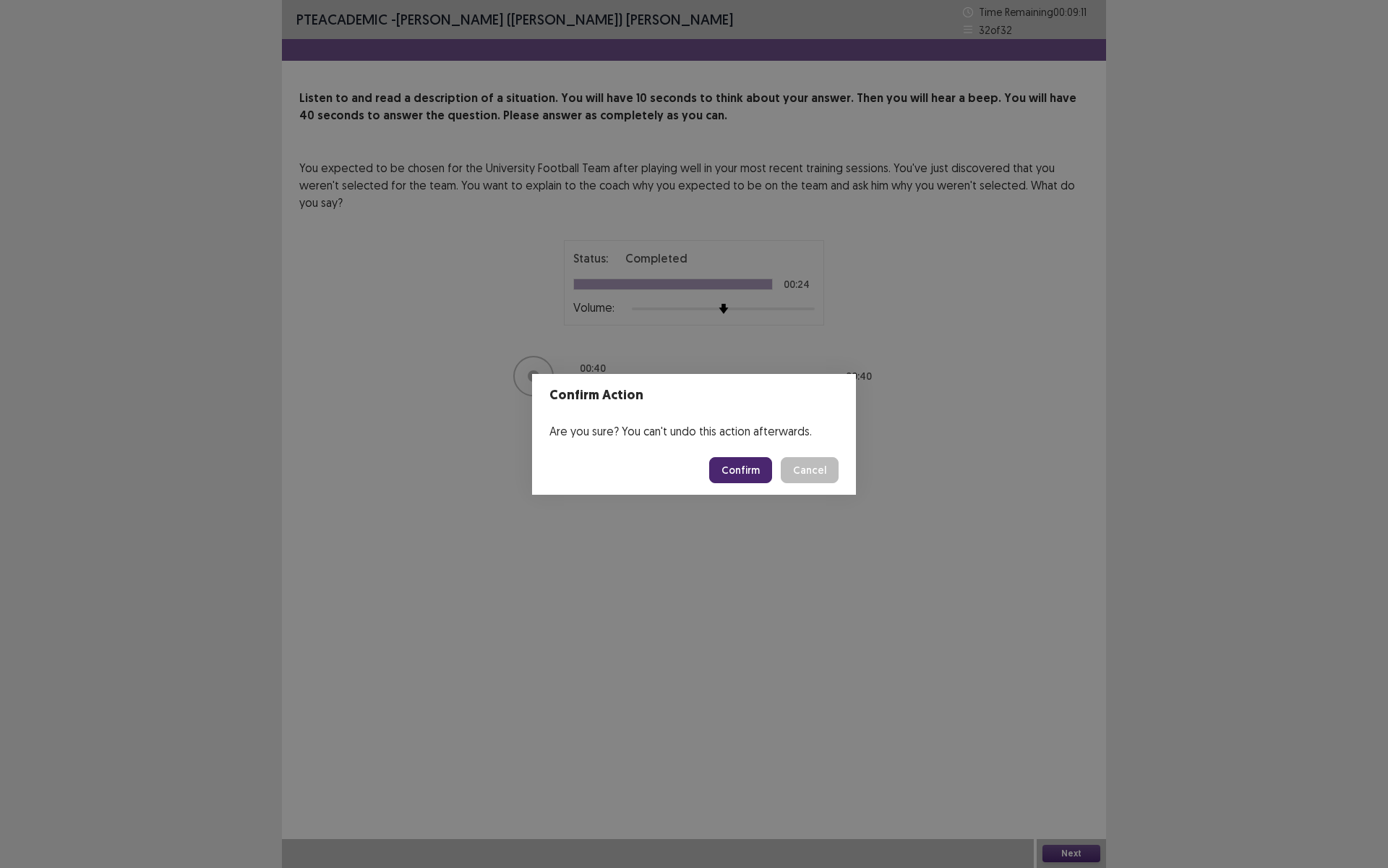
click at [742, 474] on button "Confirm" at bounding box center [741, 470] width 63 height 26
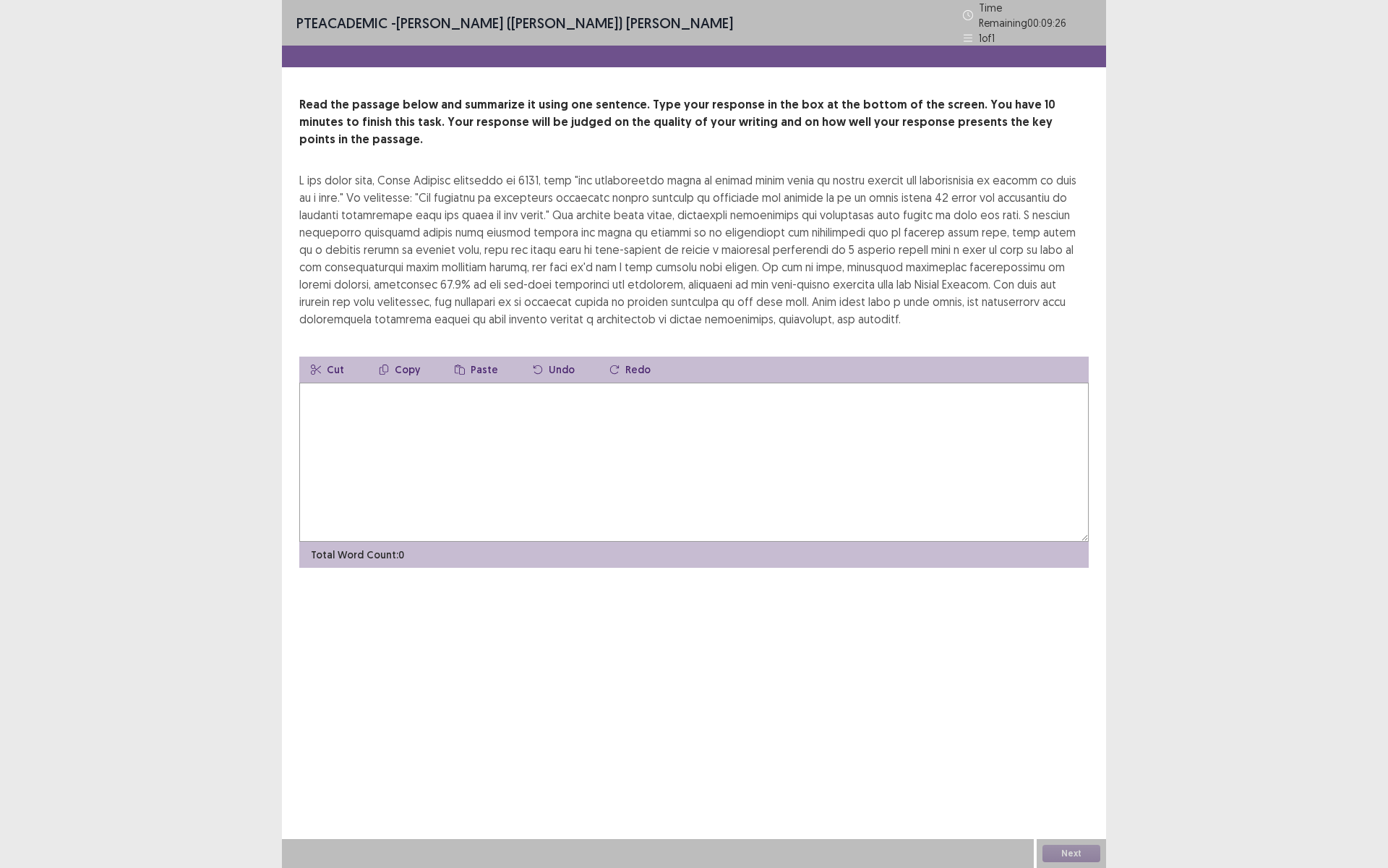
click at [364, 413] on textarea at bounding box center [694, 461] width 790 height 159
click at [481, 382] on textarea "**********" at bounding box center [694, 461] width 790 height 159
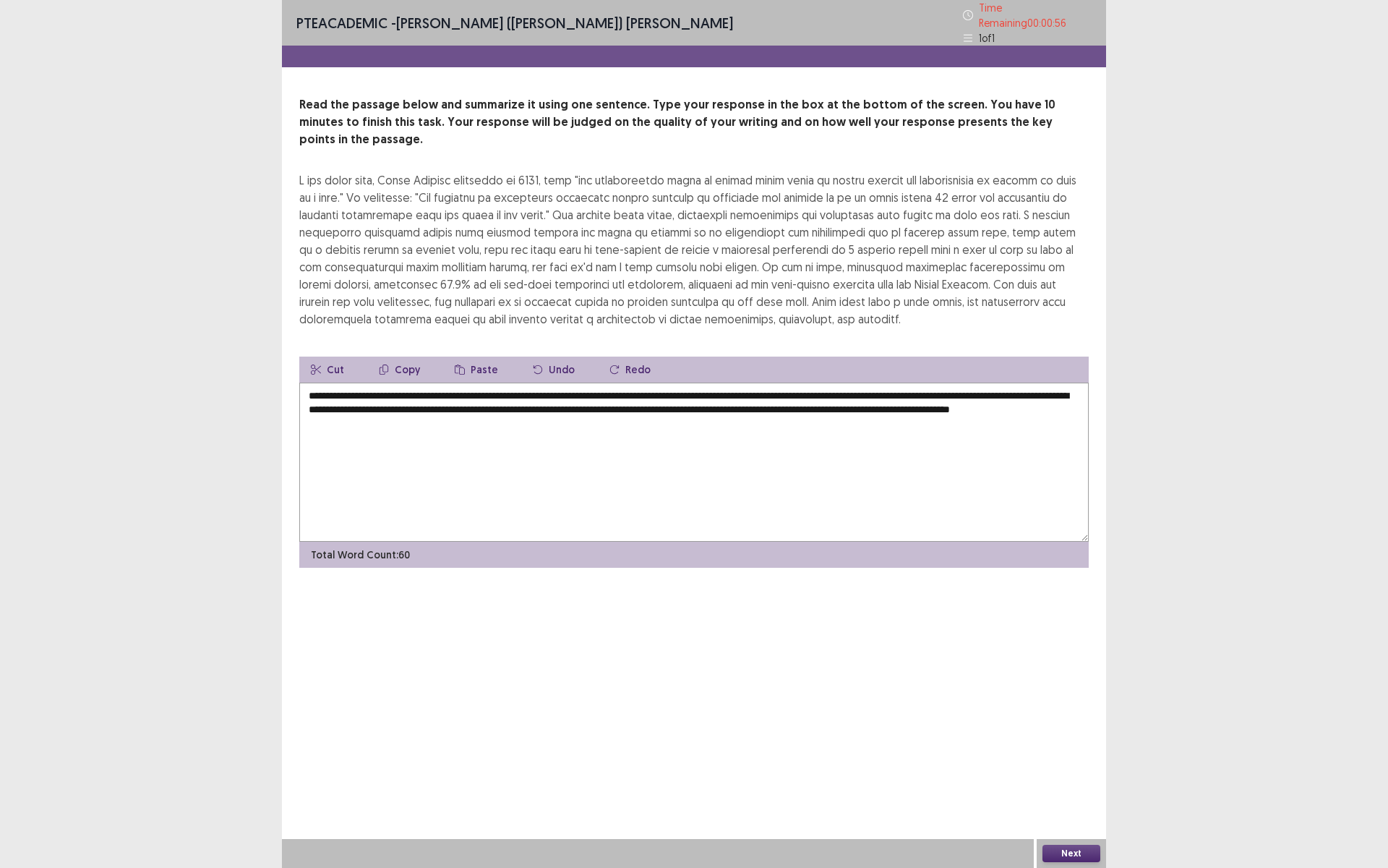
click at [472, 387] on textarea "**********" at bounding box center [694, 461] width 790 height 159
click at [474, 386] on textarea "**********" at bounding box center [694, 461] width 790 height 159
click at [969, 388] on textarea "**********" at bounding box center [694, 461] width 790 height 159
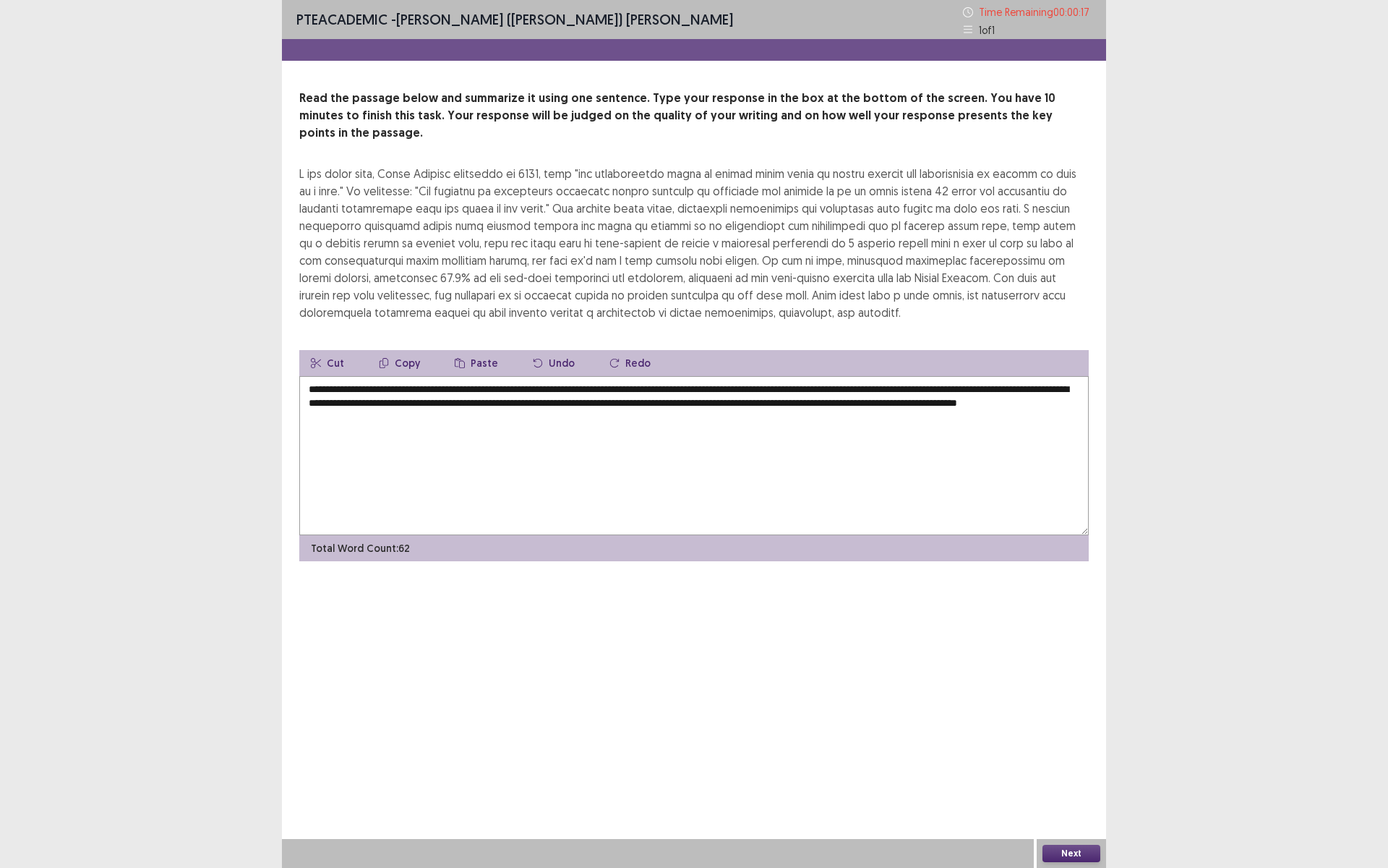
click at [540, 399] on textarea "**********" at bounding box center [694, 455] width 790 height 159
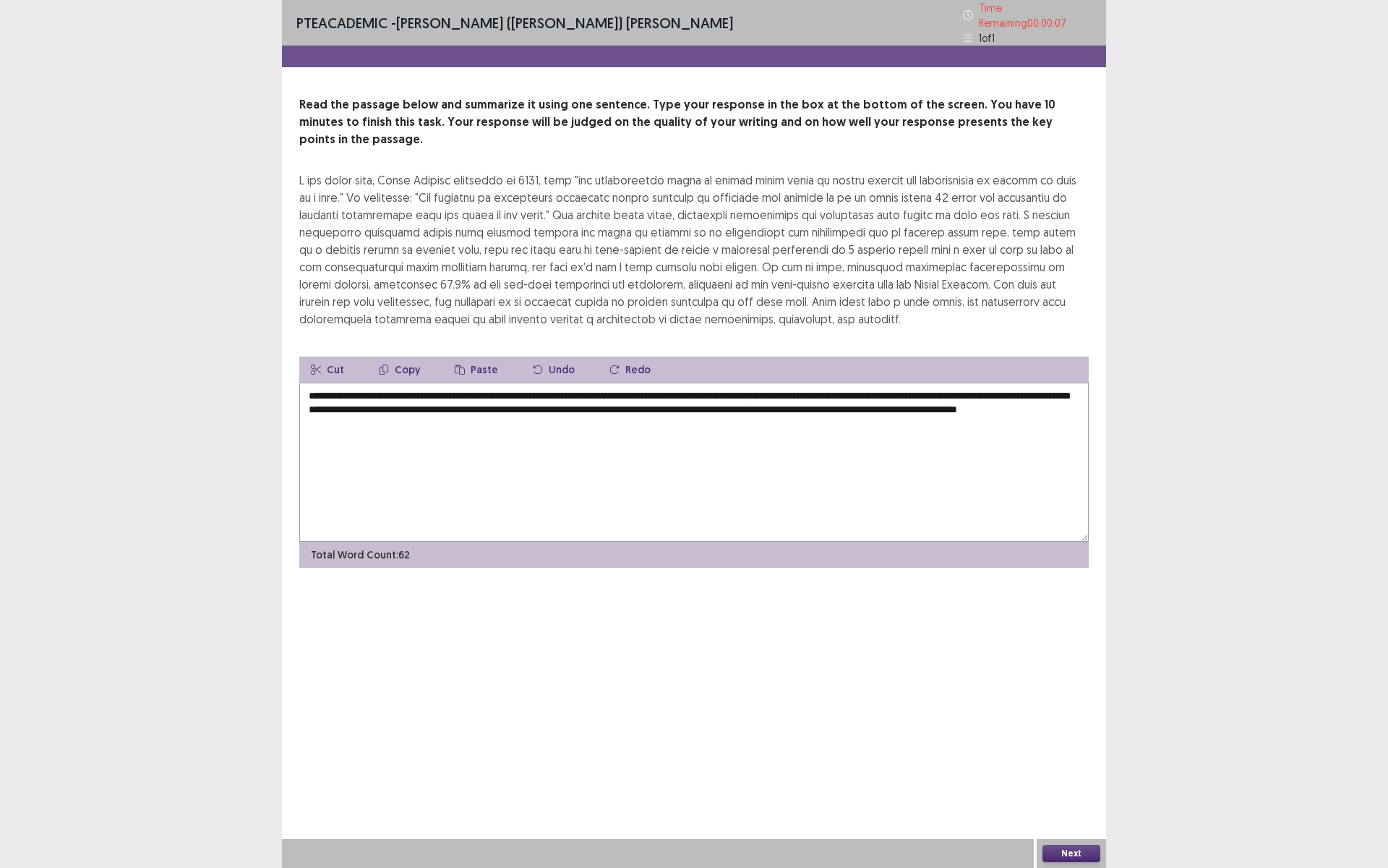
type textarea "**********"
click at [1070, 852] on button "Next" at bounding box center [1071, 853] width 58 height 17
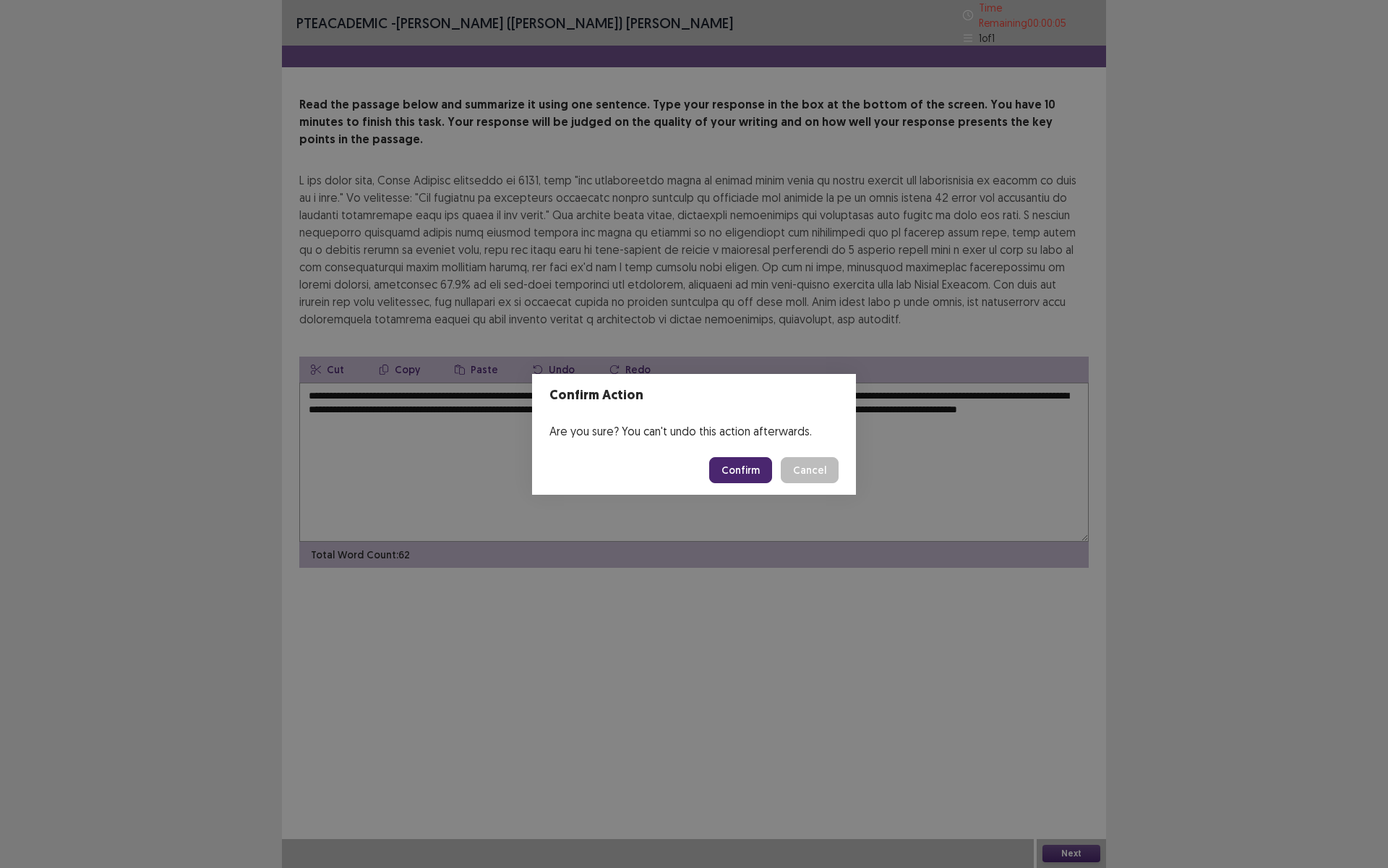
click at [738, 477] on button "Confirm" at bounding box center [741, 470] width 63 height 26
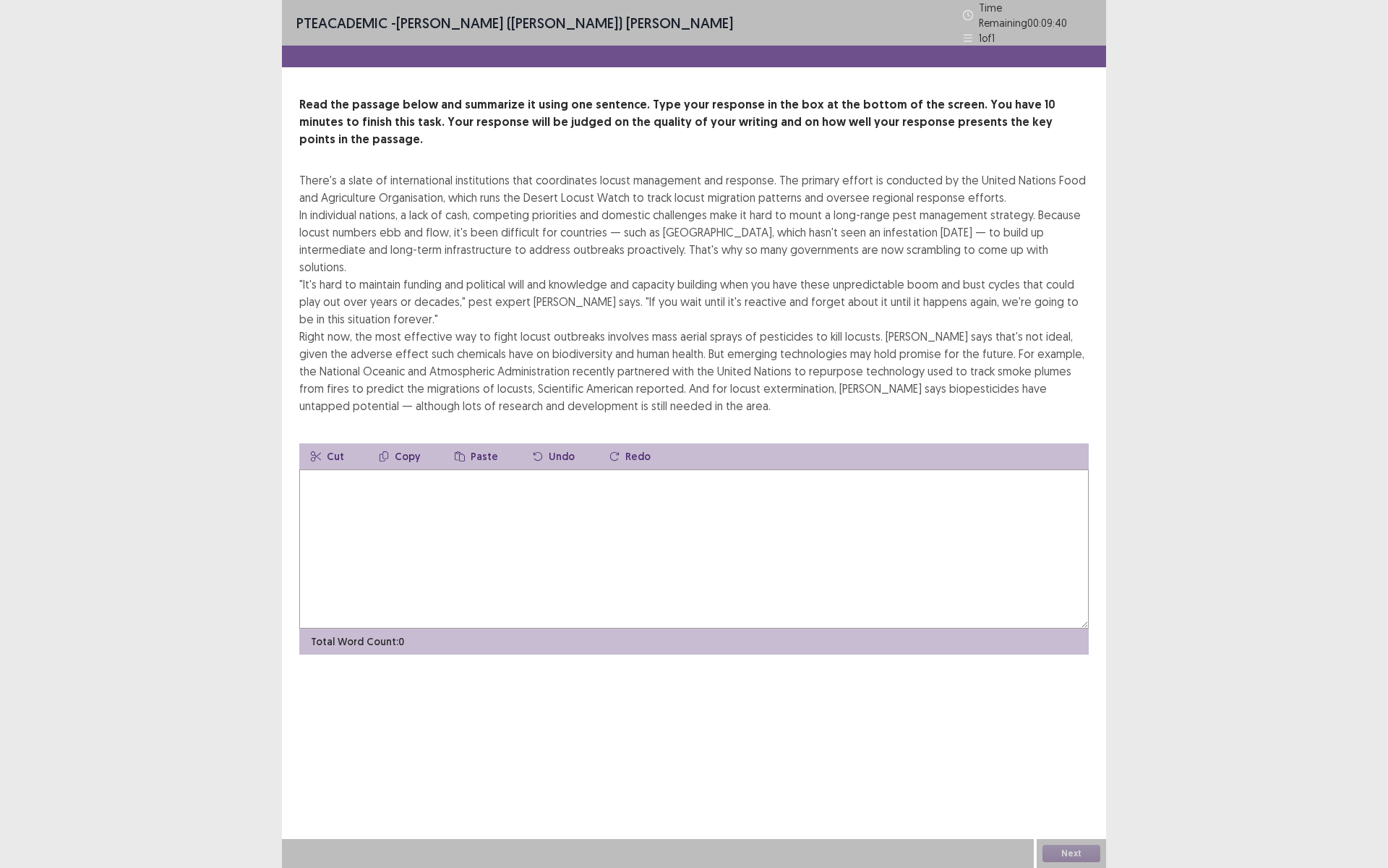
click at [321, 469] on textarea at bounding box center [694, 548] width 790 height 159
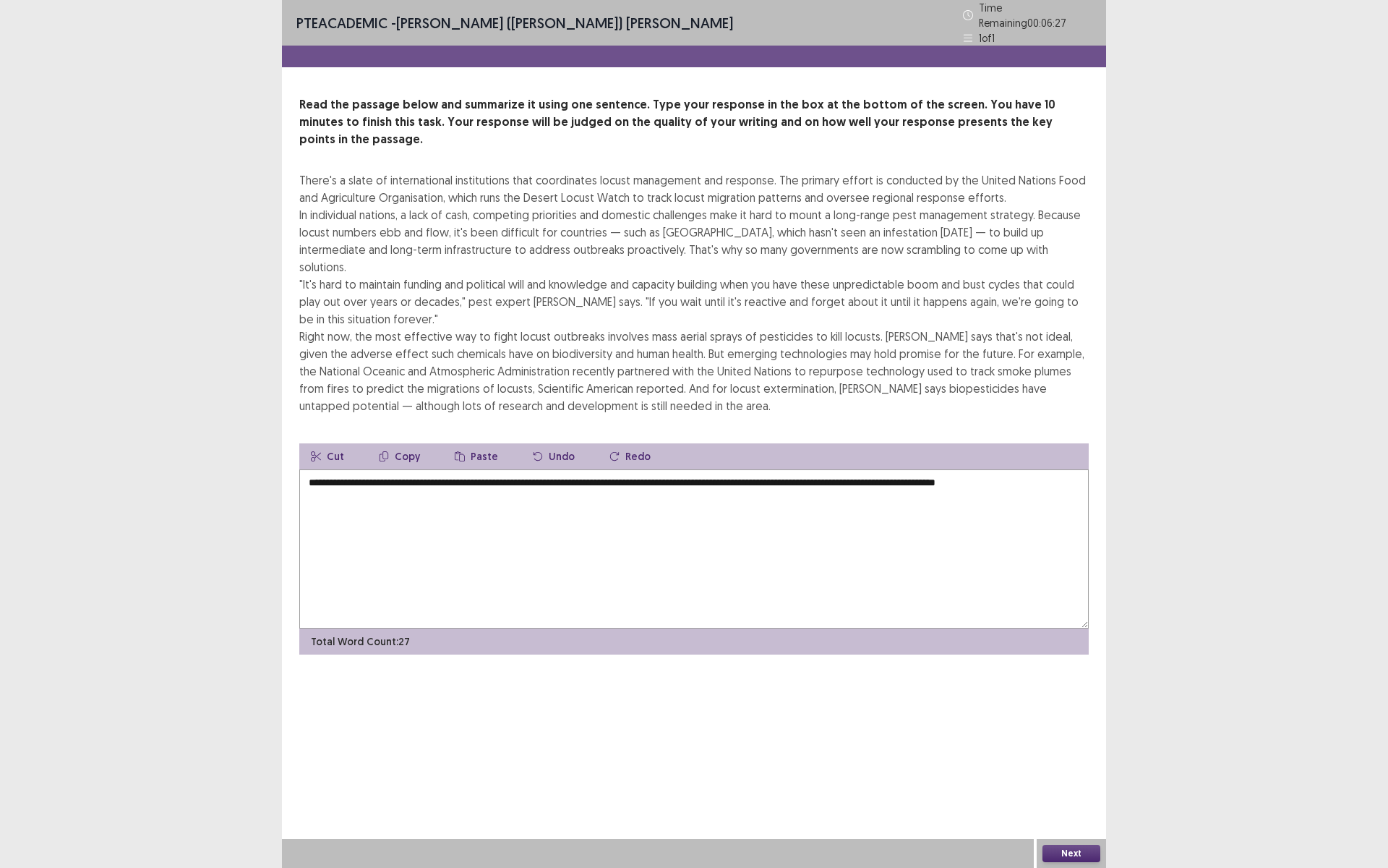
click at [540, 209] on div "There's a slate of international institutions that coordinates locust managemen…" at bounding box center [694, 293] width 790 height 243
click at [1059, 469] on textarea "**********" at bounding box center [694, 548] width 790 height 159
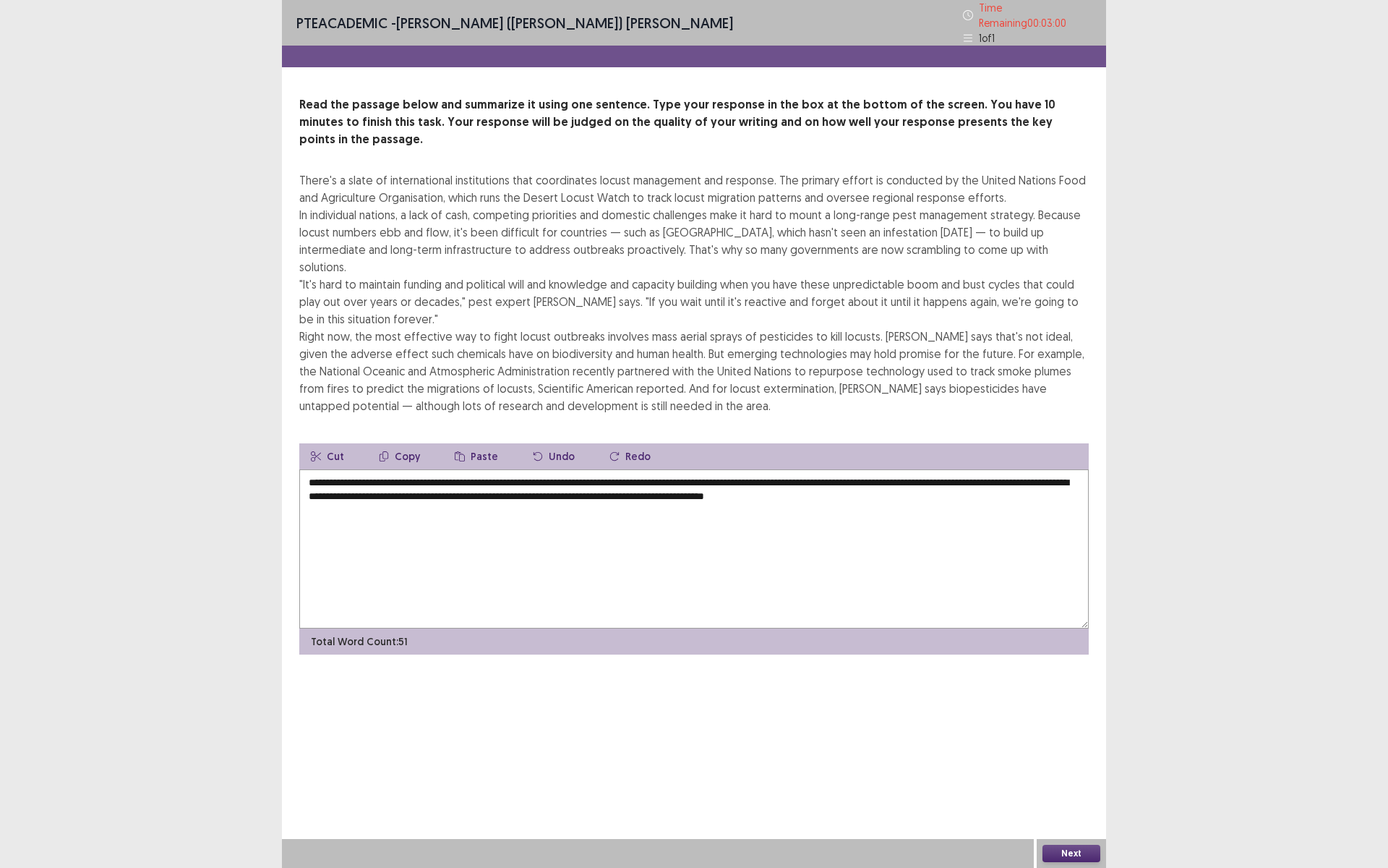
click at [924, 469] on textarea "**********" at bounding box center [694, 548] width 790 height 159
click at [927, 469] on textarea "**********" at bounding box center [694, 548] width 790 height 159
click at [952, 469] on textarea "**********" at bounding box center [694, 548] width 790 height 159
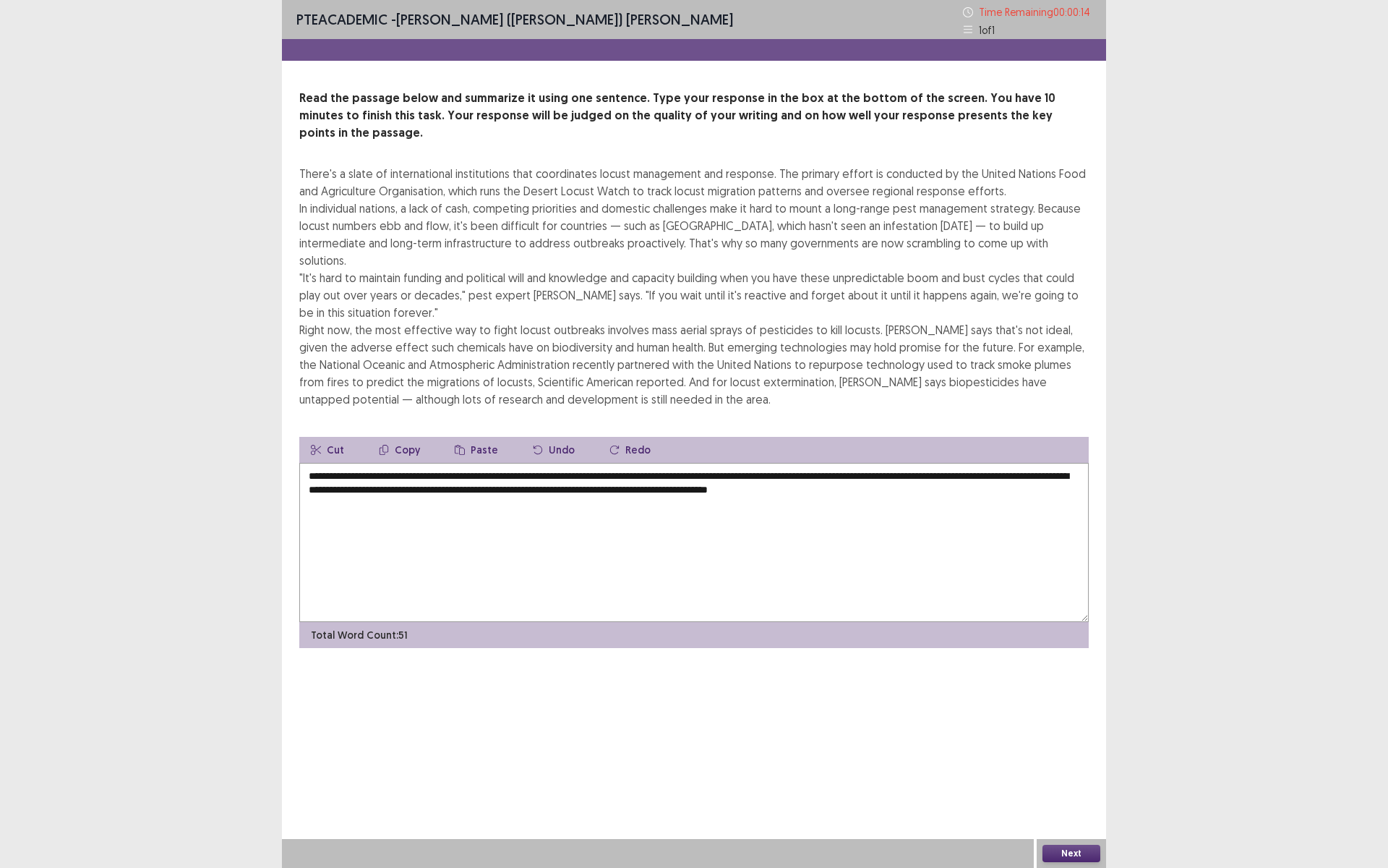
type textarea "**********"
click at [1075, 856] on button "Next" at bounding box center [1071, 853] width 58 height 17
click at [1067, 851] on button "Next" at bounding box center [1071, 853] width 58 height 17
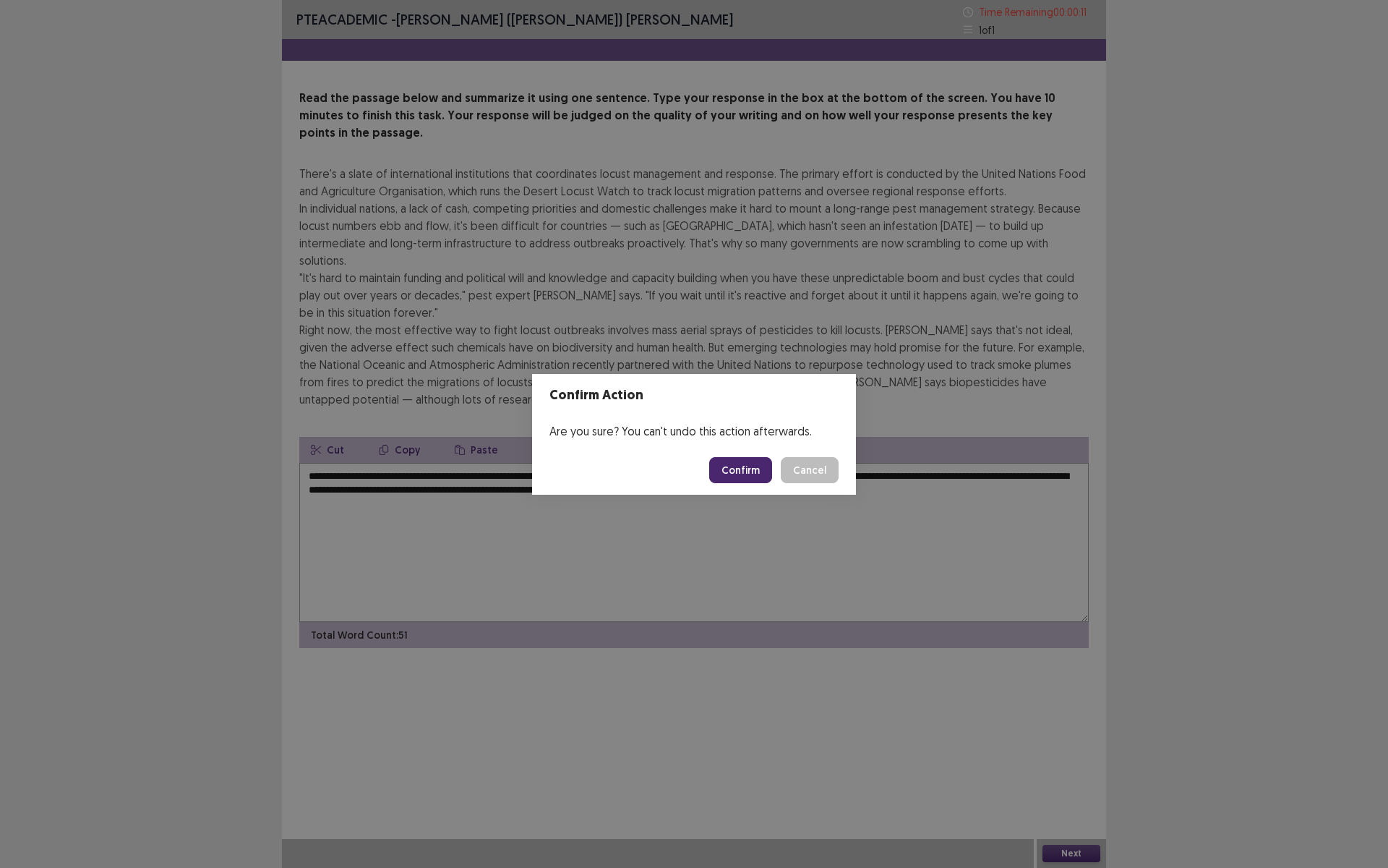
click at [738, 471] on button "Confirm" at bounding box center [741, 470] width 63 height 26
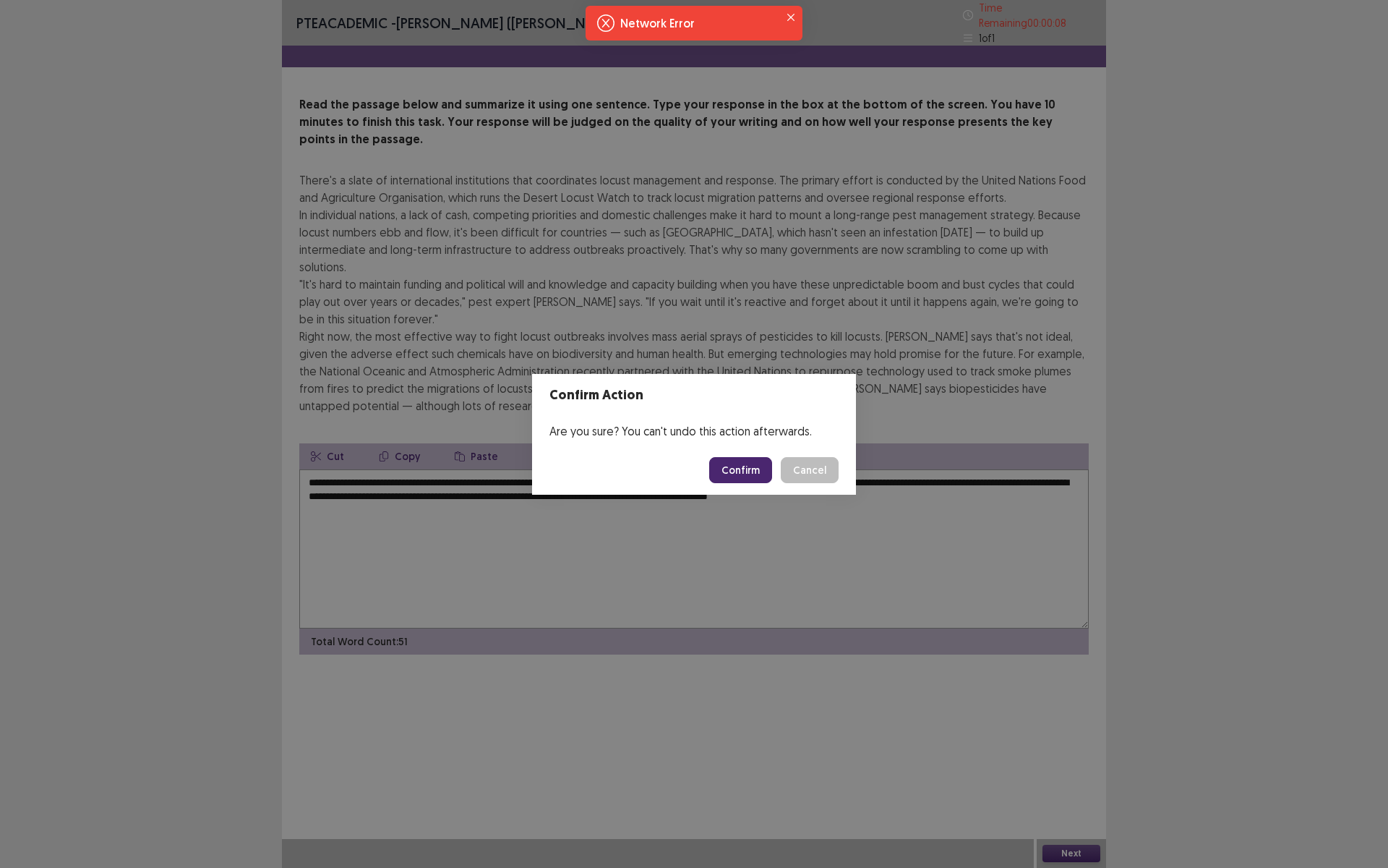
click at [735, 475] on button "Confirm" at bounding box center [741, 470] width 63 height 26
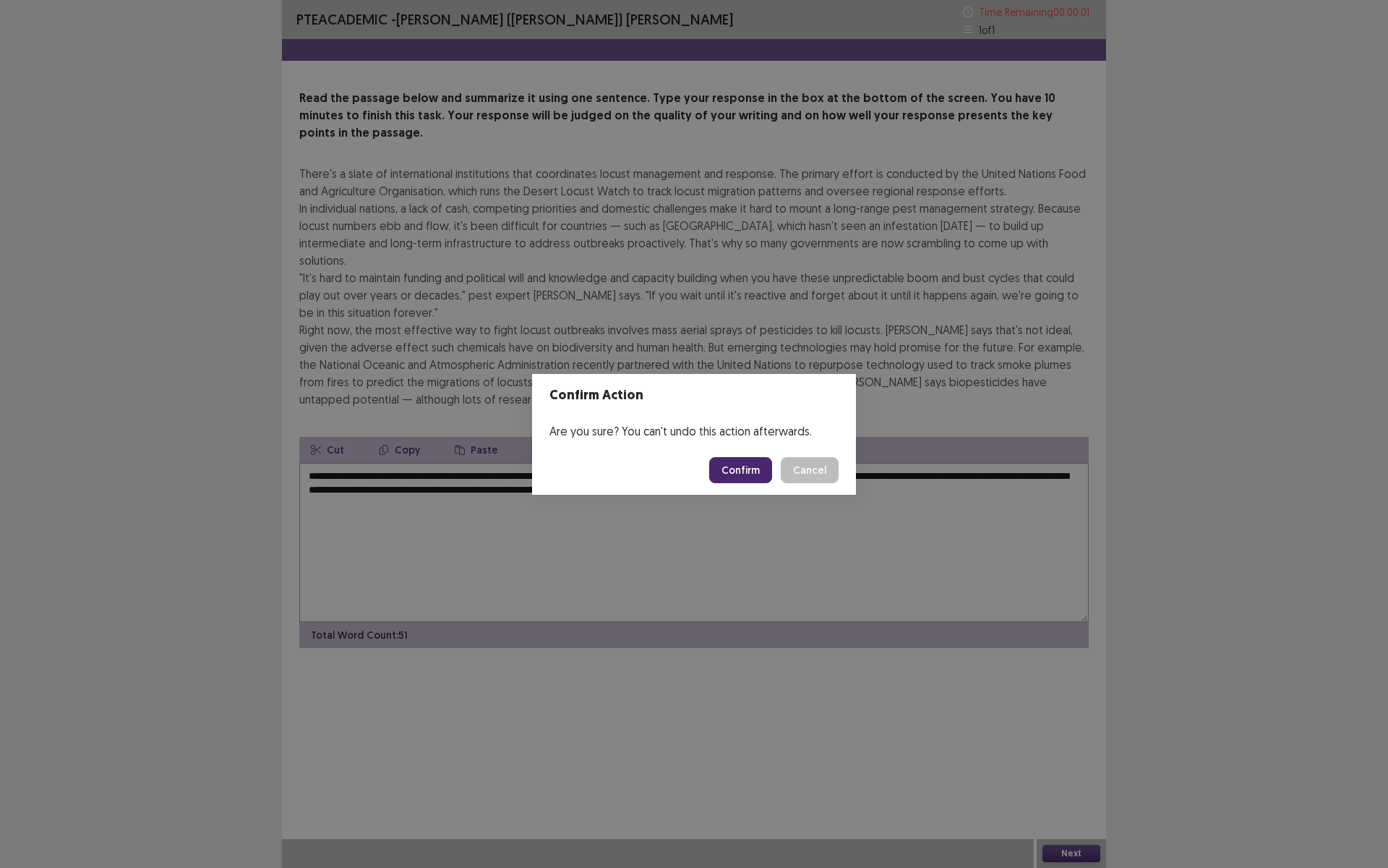
click at [739, 477] on button "Confirm" at bounding box center [741, 470] width 63 height 26
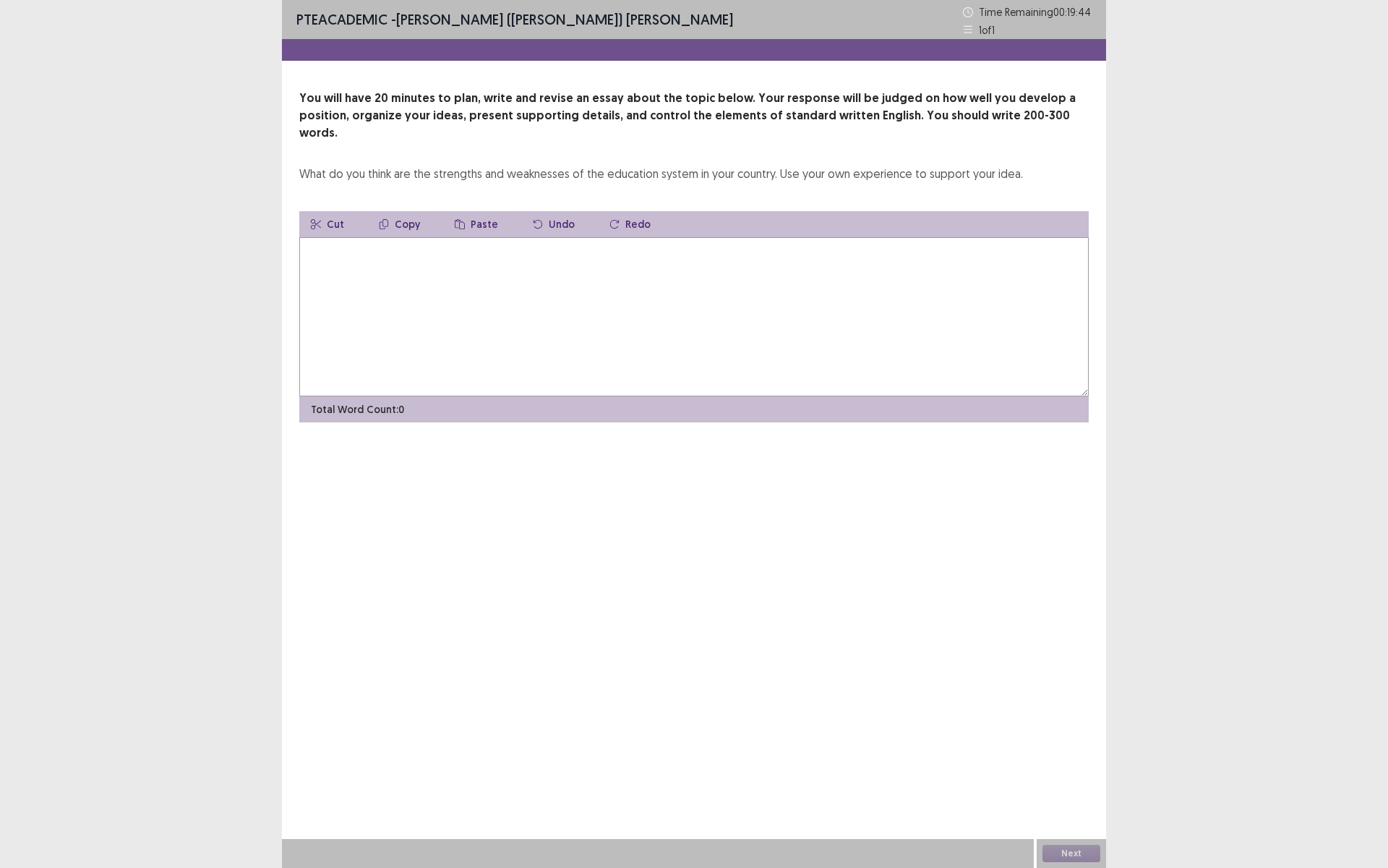
click at [368, 315] on textarea at bounding box center [694, 316] width 790 height 159
click at [406, 238] on textarea "**********" at bounding box center [694, 316] width 790 height 159
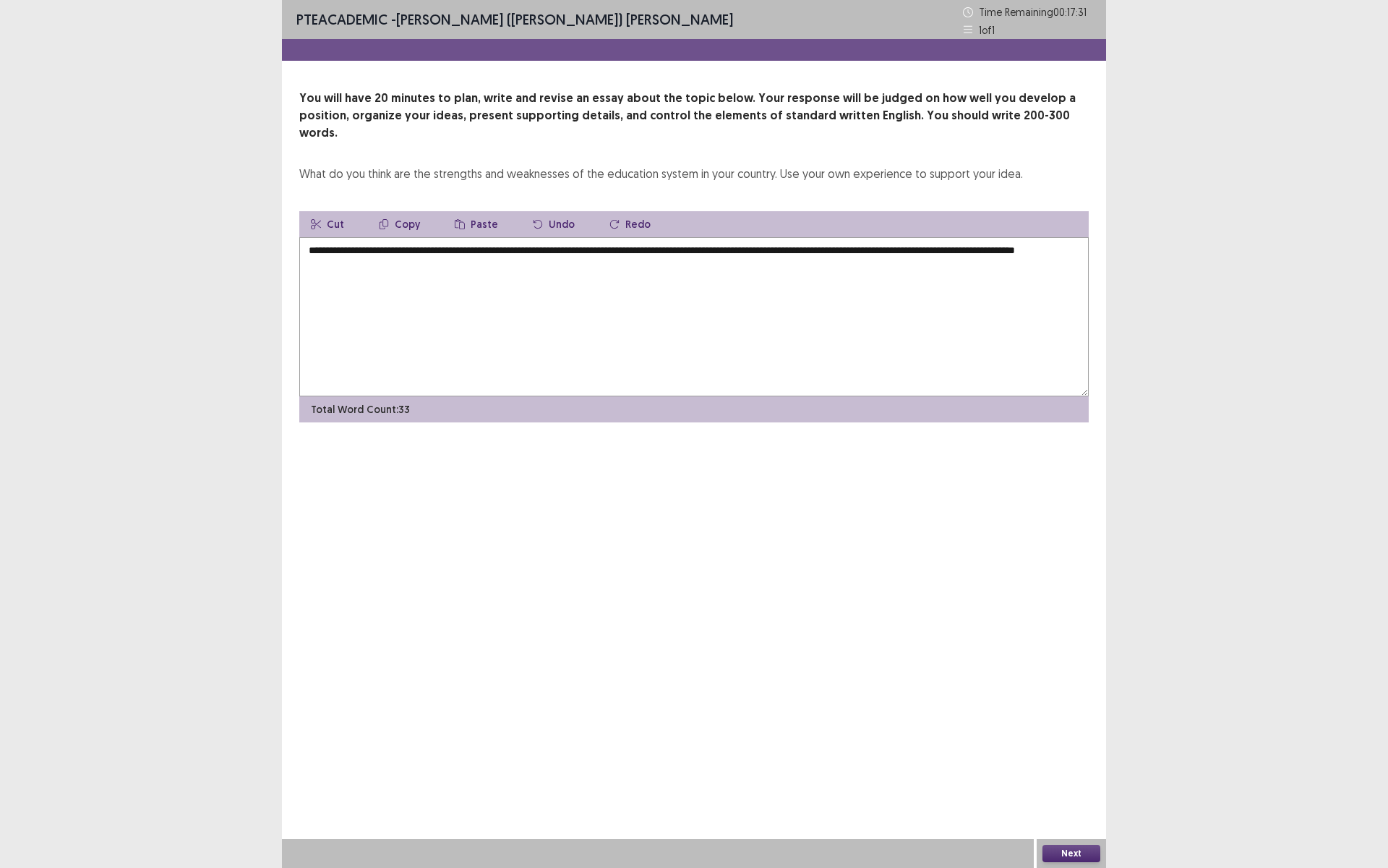
drag, startPoint x: 691, startPoint y: 233, endPoint x: 634, endPoint y: 232, distance: 57.0
click at [507, 239] on textarea "**********" at bounding box center [694, 316] width 790 height 159
click at [693, 237] on textarea "**********" at bounding box center [694, 316] width 790 height 159
click at [694, 237] on textarea "**********" at bounding box center [694, 316] width 790 height 159
drag, startPoint x: 694, startPoint y: 231, endPoint x: 390, endPoint y: 230, distance: 304.0
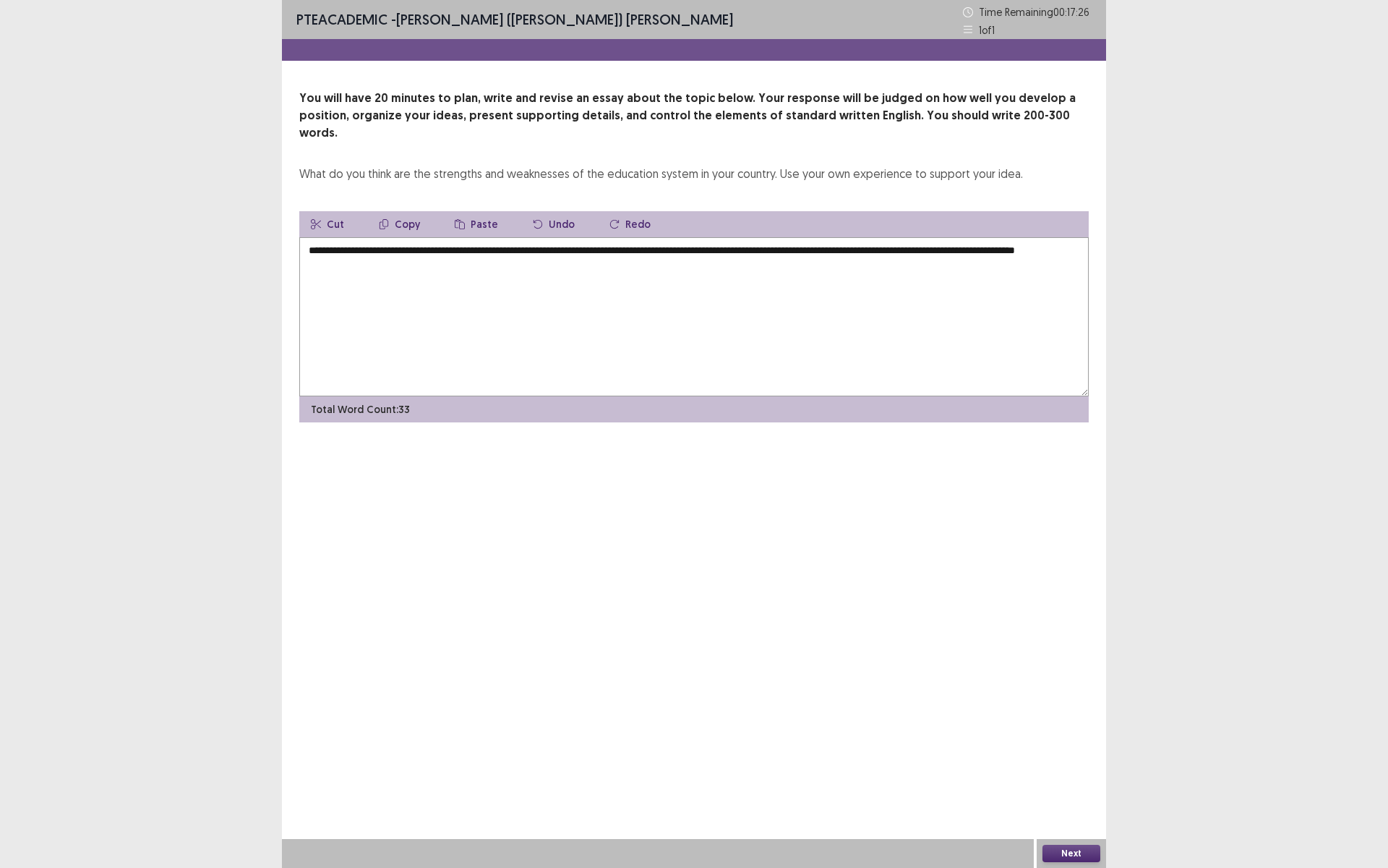
click at [390, 237] on textarea "**********" at bounding box center [694, 316] width 790 height 159
click at [446, 254] on textarea "**********" at bounding box center [694, 316] width 790 height 159
paste textarea "**********"
type textarea "**********"
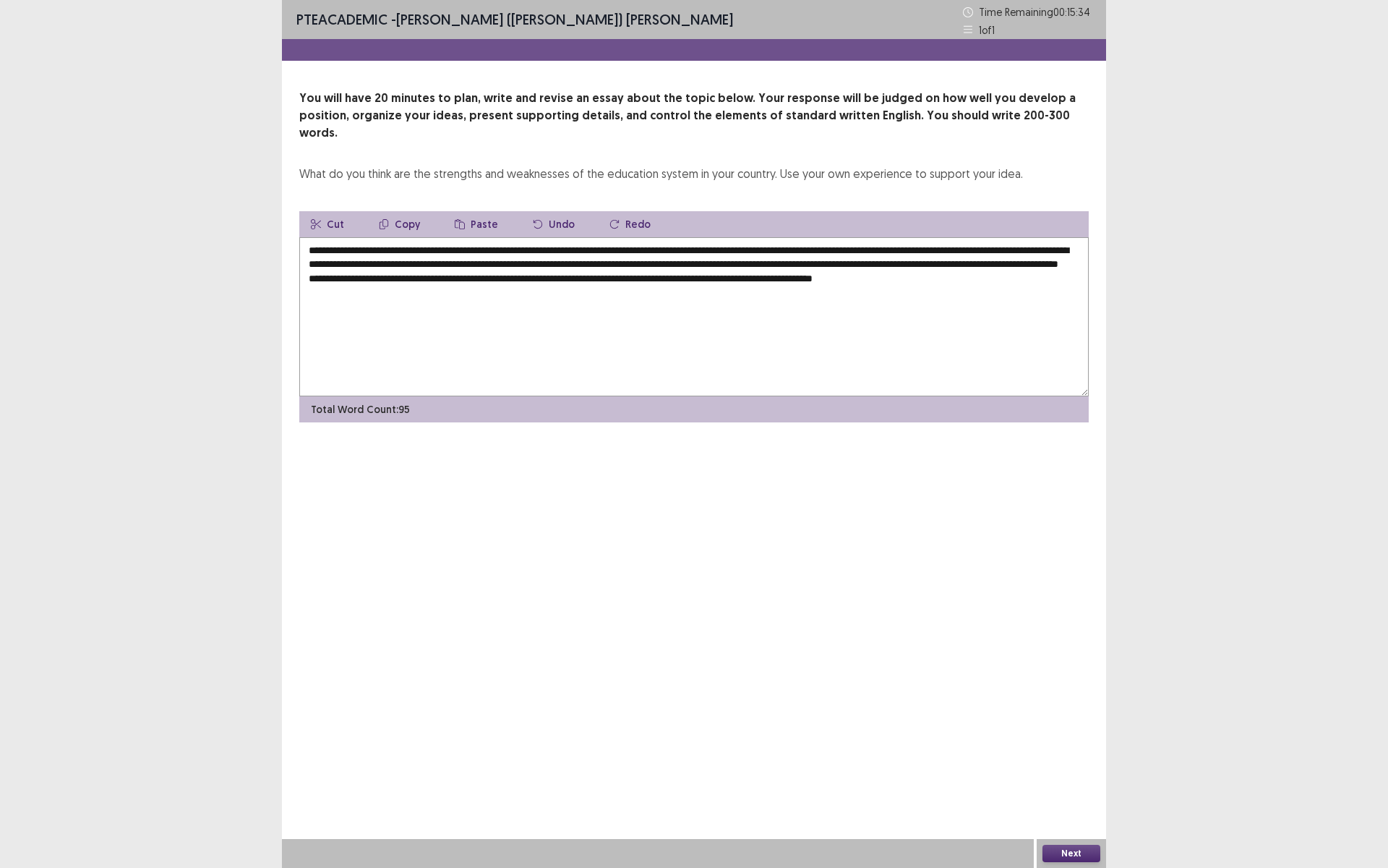
click at [720, 273] on textarea "**********" at bounding box center [694, 316] width 790 height 159
click at [720, 274] on textarea "**********" at bounding box center [694, 316] width 790 height 159
click at [980, 276] on textarea "**********" at bounding box center [694, 316] width 790 height 159
click at [986, 275] on textarea "**********" at bounding box center [694, 316] width 790 height 159
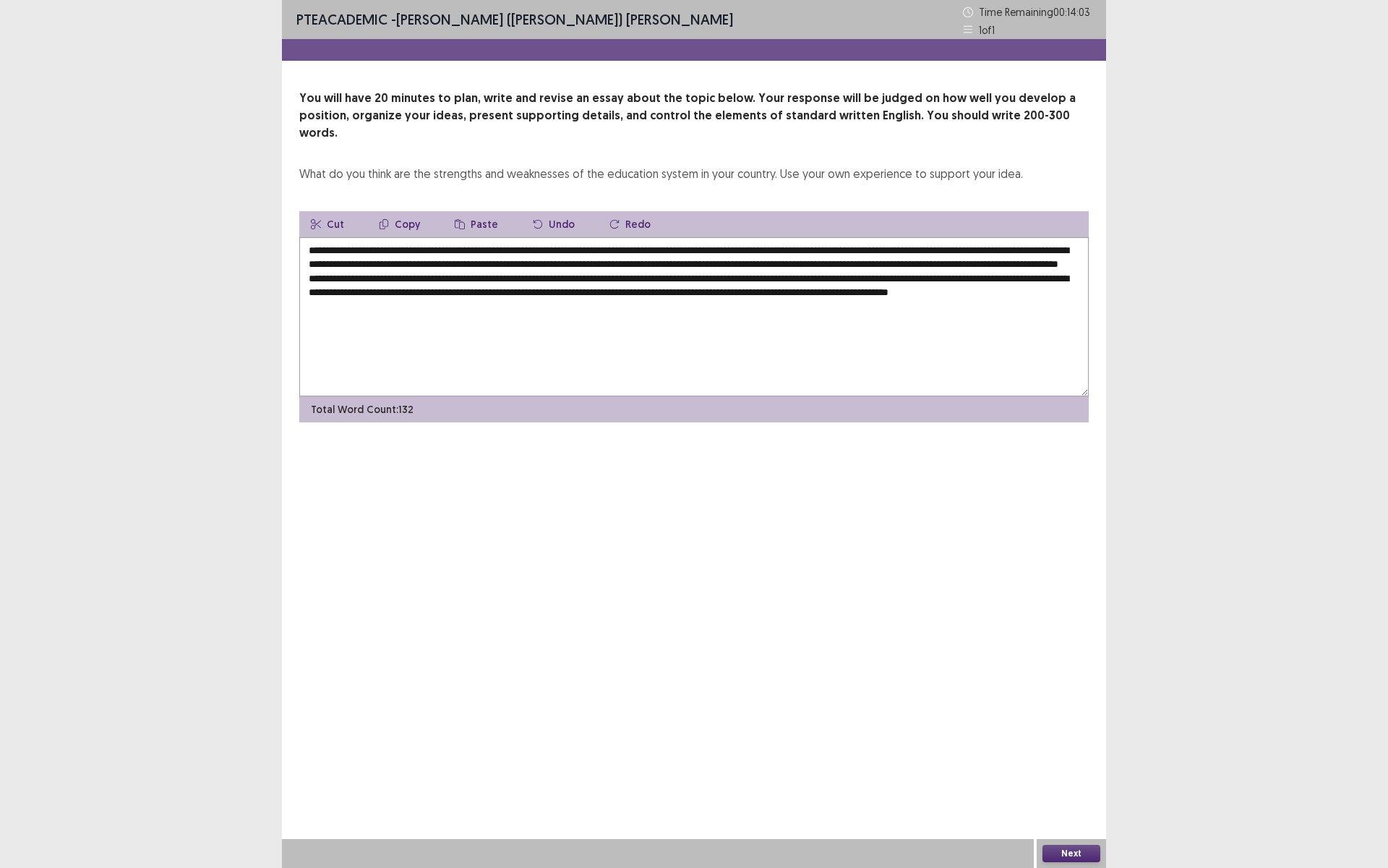
click at [1009, 288] on textarea "**********" at bounding box center [694, 316] width 790 height 159
click at [586, 302] on textarea "**********" at bounding box center [694, 316] width 790 height 159
click at [998, 276] on textarea "**********" at bounding box center [694, 316] width 790 height 159
click at [884, 321] on textarea "**********" at bounding box center [694, 316] width 790 height 159
click at [951, 276] on textarea "**********" at bounding box center [694, 316] width 790 height 159
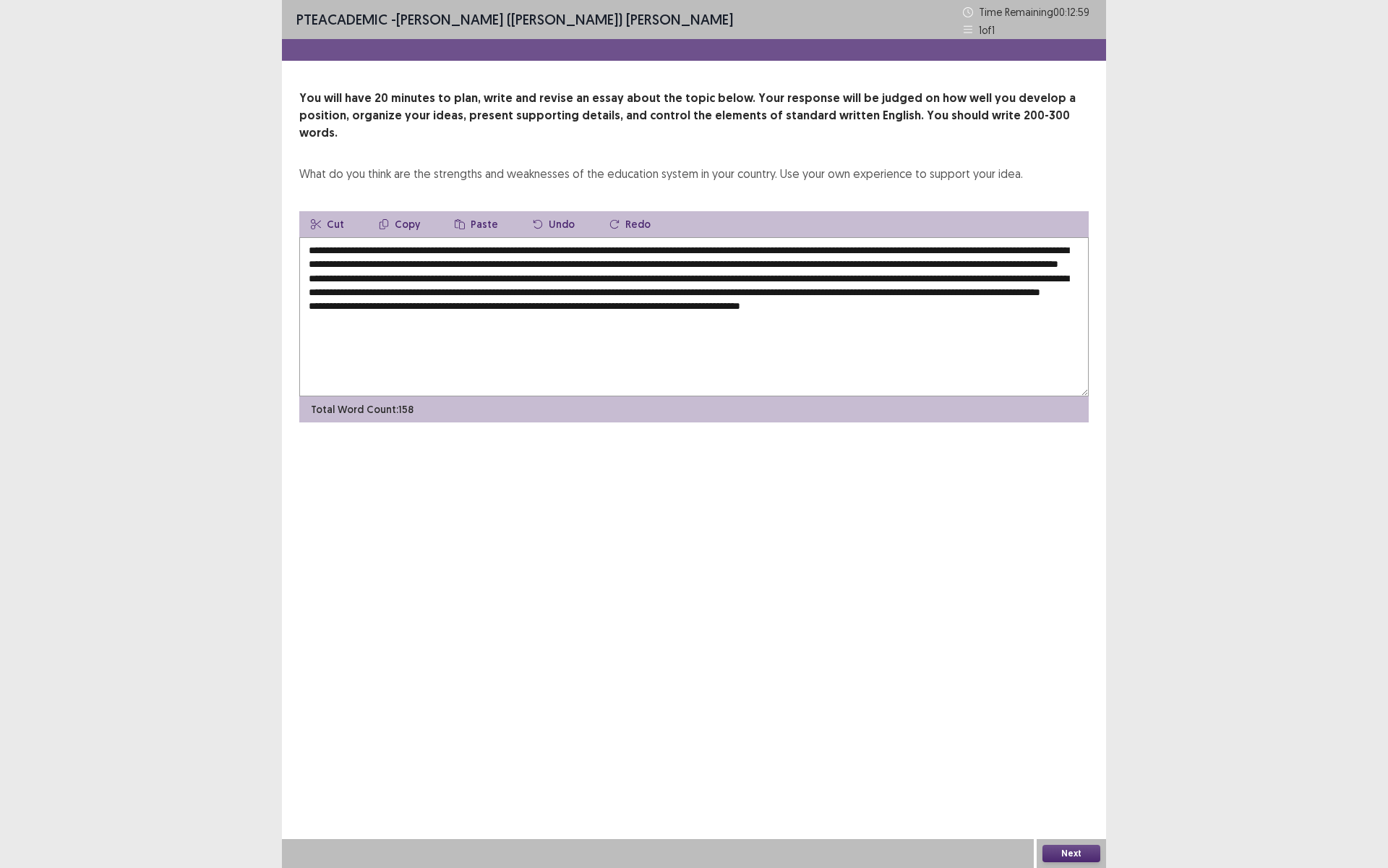
click at [863, 322] on textarea "**********" at bounding box center [694, 316] width 790 height 159
click at [863, 324] on textarea "**********" at bounding box center [694, 316] width 790 height 159
click at [859, 318] on textarea "**********" at bounding box center [694, 316] width 790 height 159
click at [408, 332] on textarea at bounding box center [694, 316] width 790 height 159
click at [485, 334] on textarea at bounding box center [694, 316] width 790 height 159
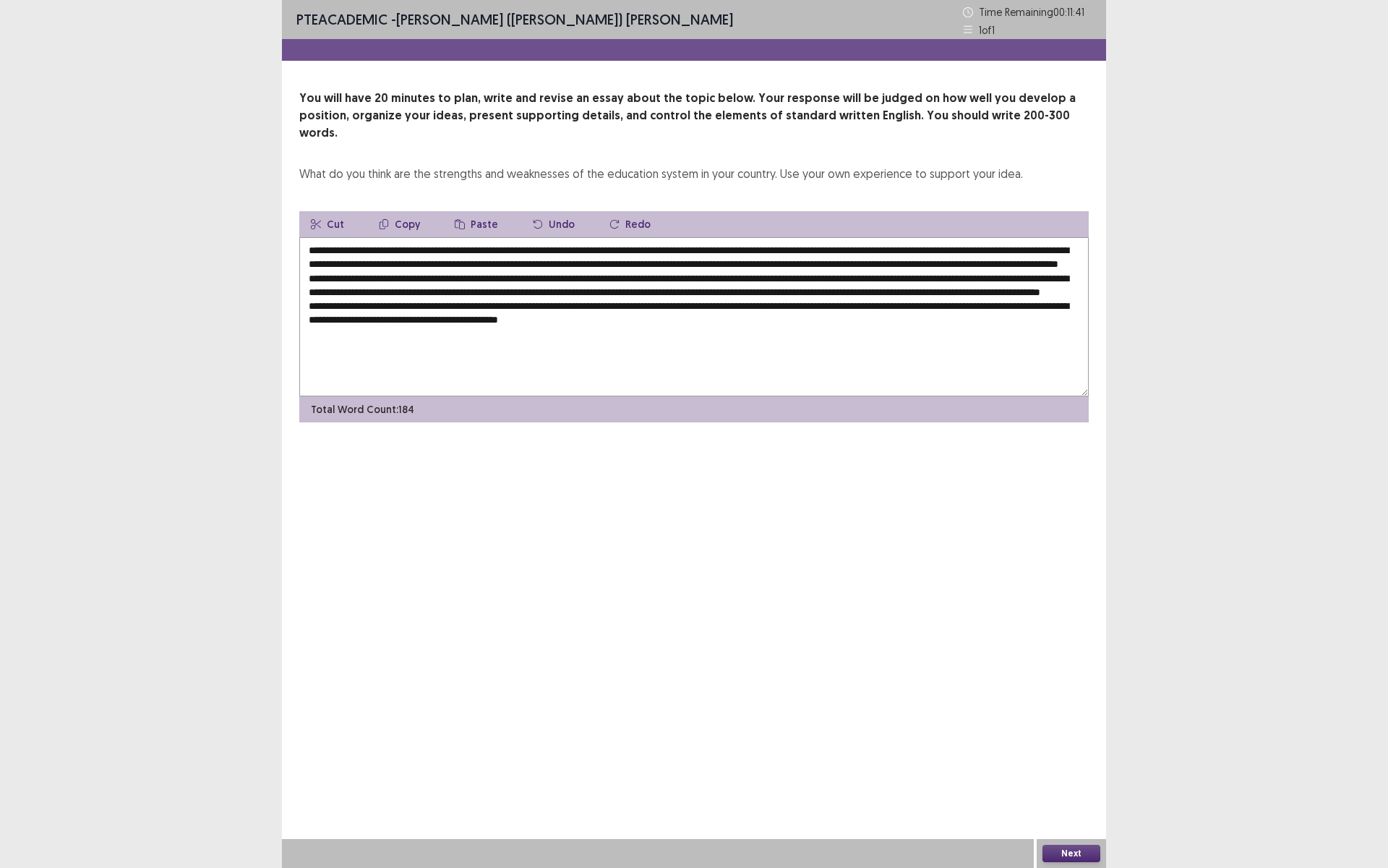
click at [706, 330] on textarea at bounding box center [694, 316] width 790 height 159
click at [739, 331] on textarea at bounding box center [694, 316] width 790 height 159
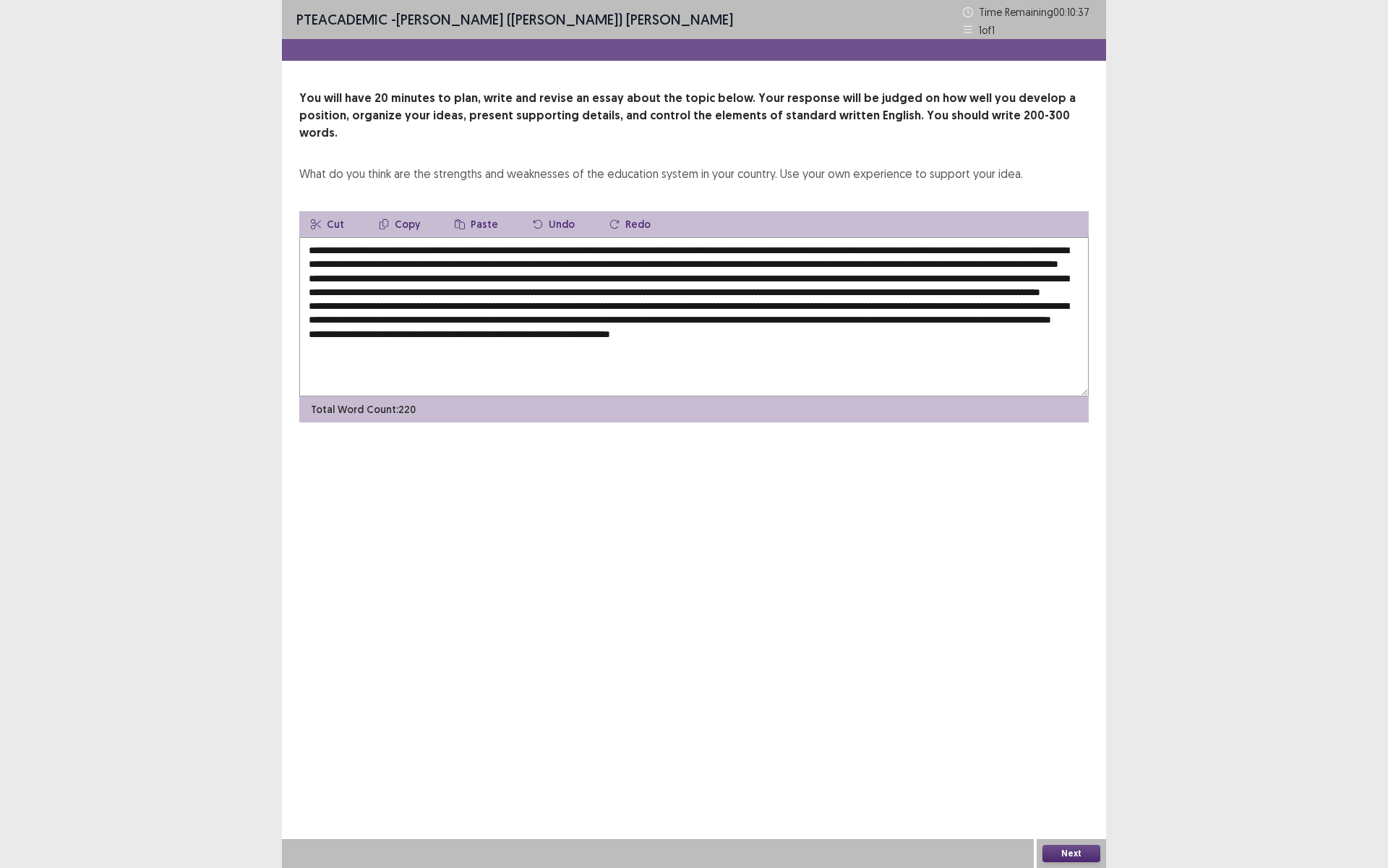
click at [499, 358] on textarea at bounding box center [694, 316] width 790 height 159
click at [800, 364] on textarea at bounding box center [694, 316] width 790 height 159
drag, startPoint x: 516, startPoint y: 357, endPoint x: 513, endPoint y: 367, distance: 10.4
click at [516, 358] on textarea at bounding box center [694, 316] width 790 height 159
click at [827, 360] on textarea at bounding box center [694, 316] width 790 height 159
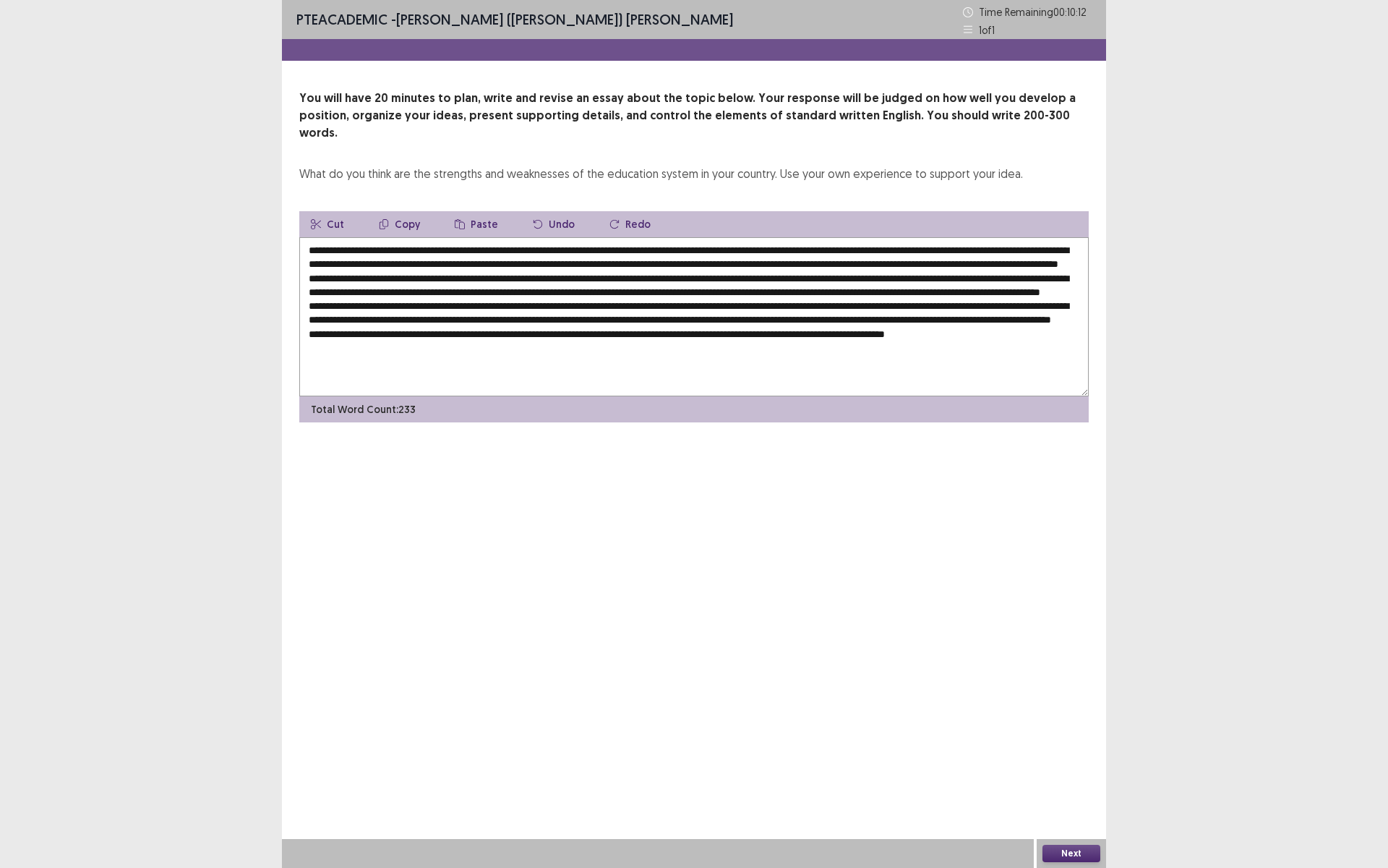
click at [869, 358] on textarea at bounding box center [694, 316] width 790 height 159
click at [1026, 358] on textarea at bounding box center [694, 316] width 790 height 159
click at [618, 306] on textarea at bounding box center [694, 316] width 790 height 159
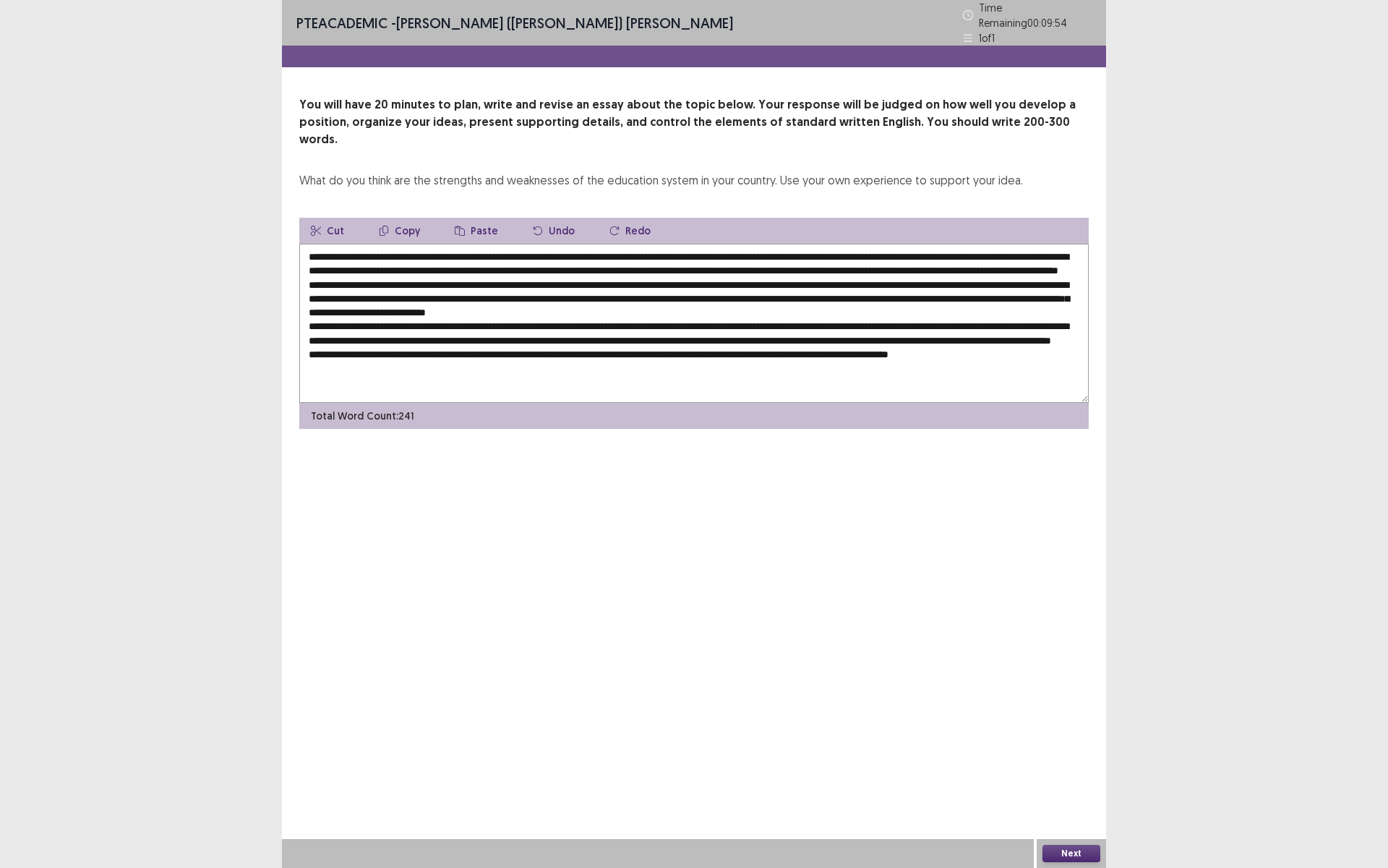
click at [706, 302] on textarea at bounding box center [694, 323] width 790 height 159
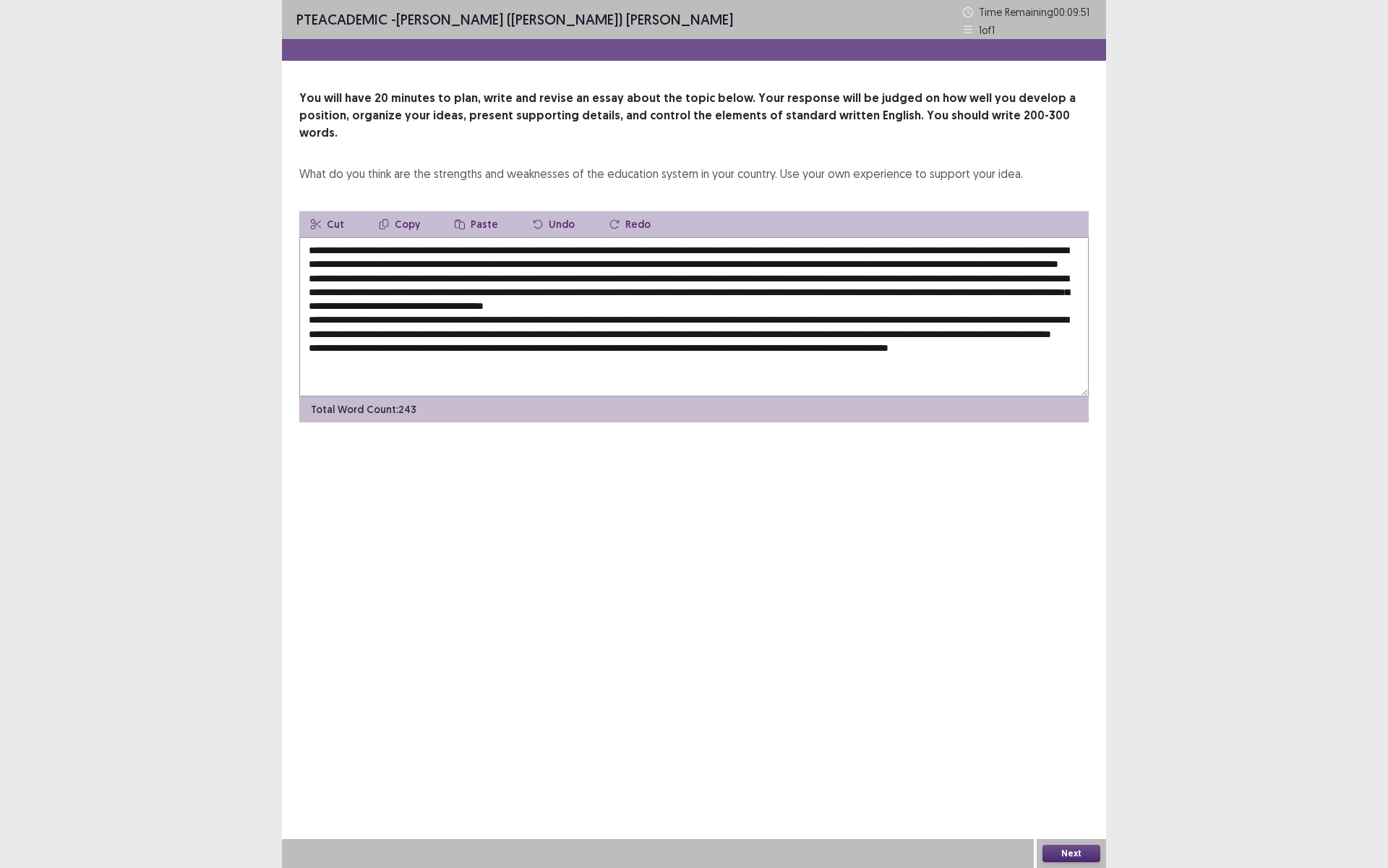
click at [865, 309] on textarea at bounding box center [694, 316] width 790 height 159
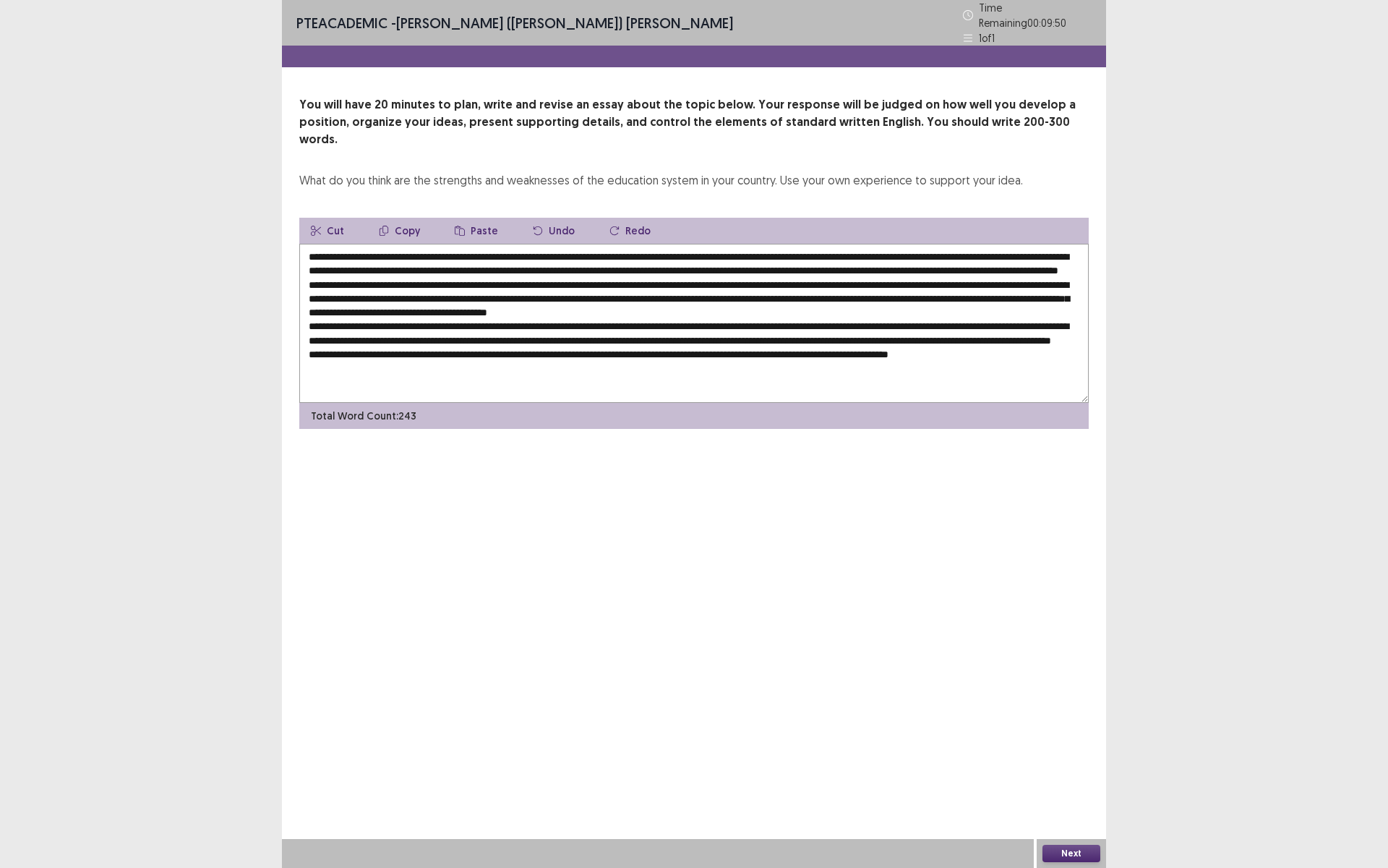
type textarea "**********"
click at [1088, 838] on div "PTE academic - Murari (Shambhav) Subedi Time Remaining 00 : 09 : 50 1 of 1 You …" at bounding box center [694, 434] width 824 height 868
click at [1081, 851] on button "Next" at bounding box center [1071, 853] width 58 height 17
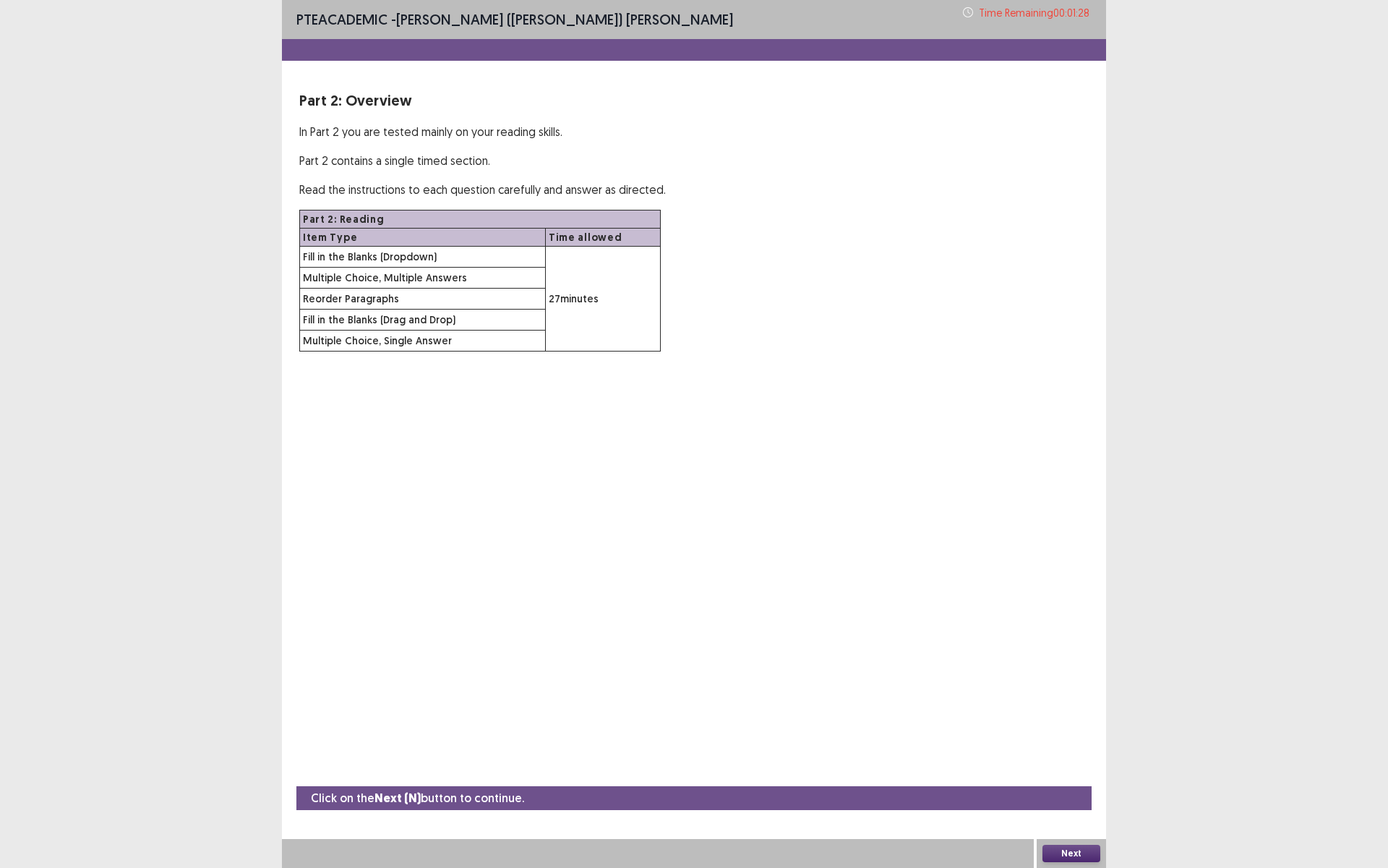
click at [1067, 856] on button "Next" at bounding box center [1071, 853] width 58 height 17
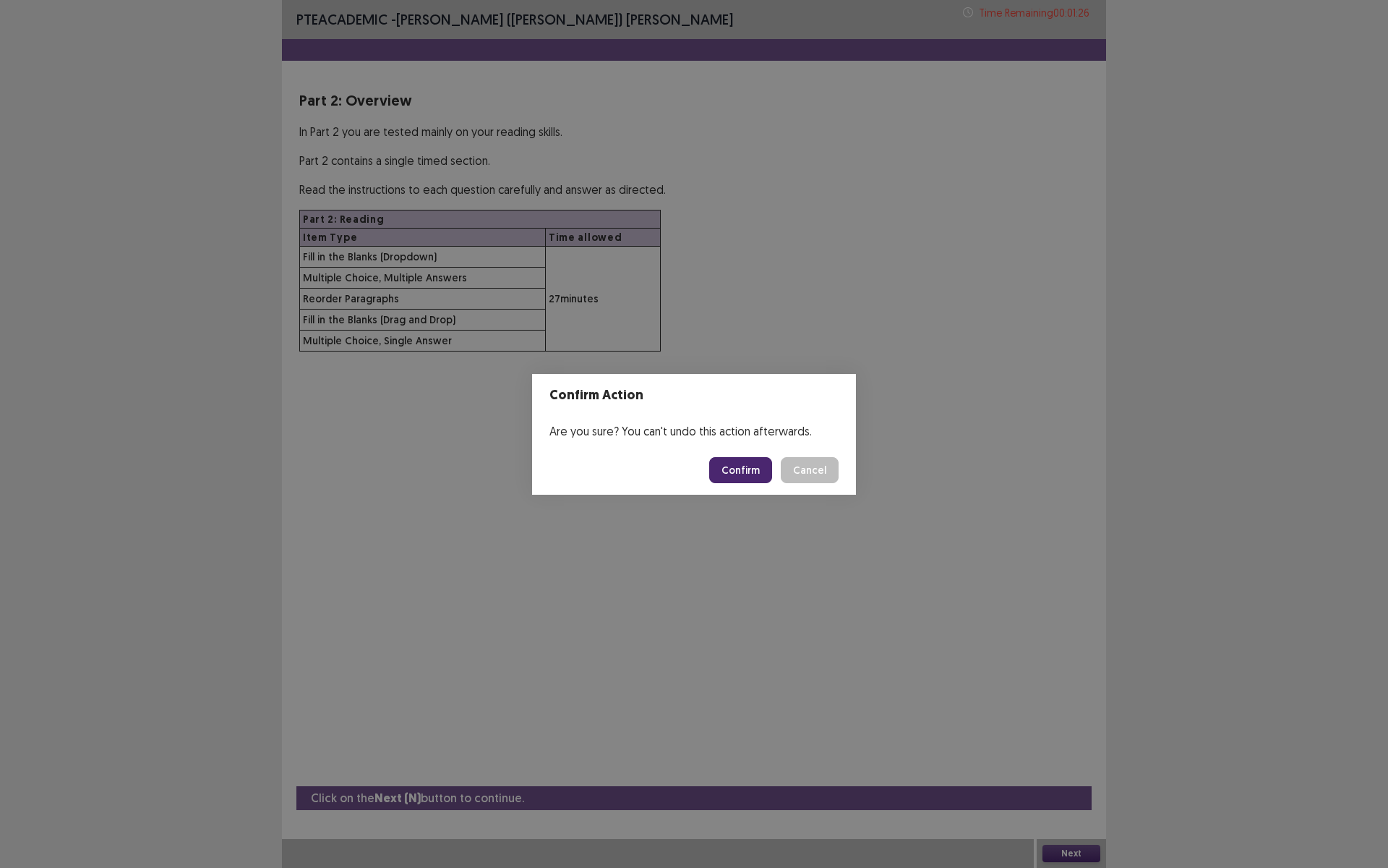
click at [750, 469] on button "Confirm" at bounding box center [741, 470] width 63 height 26
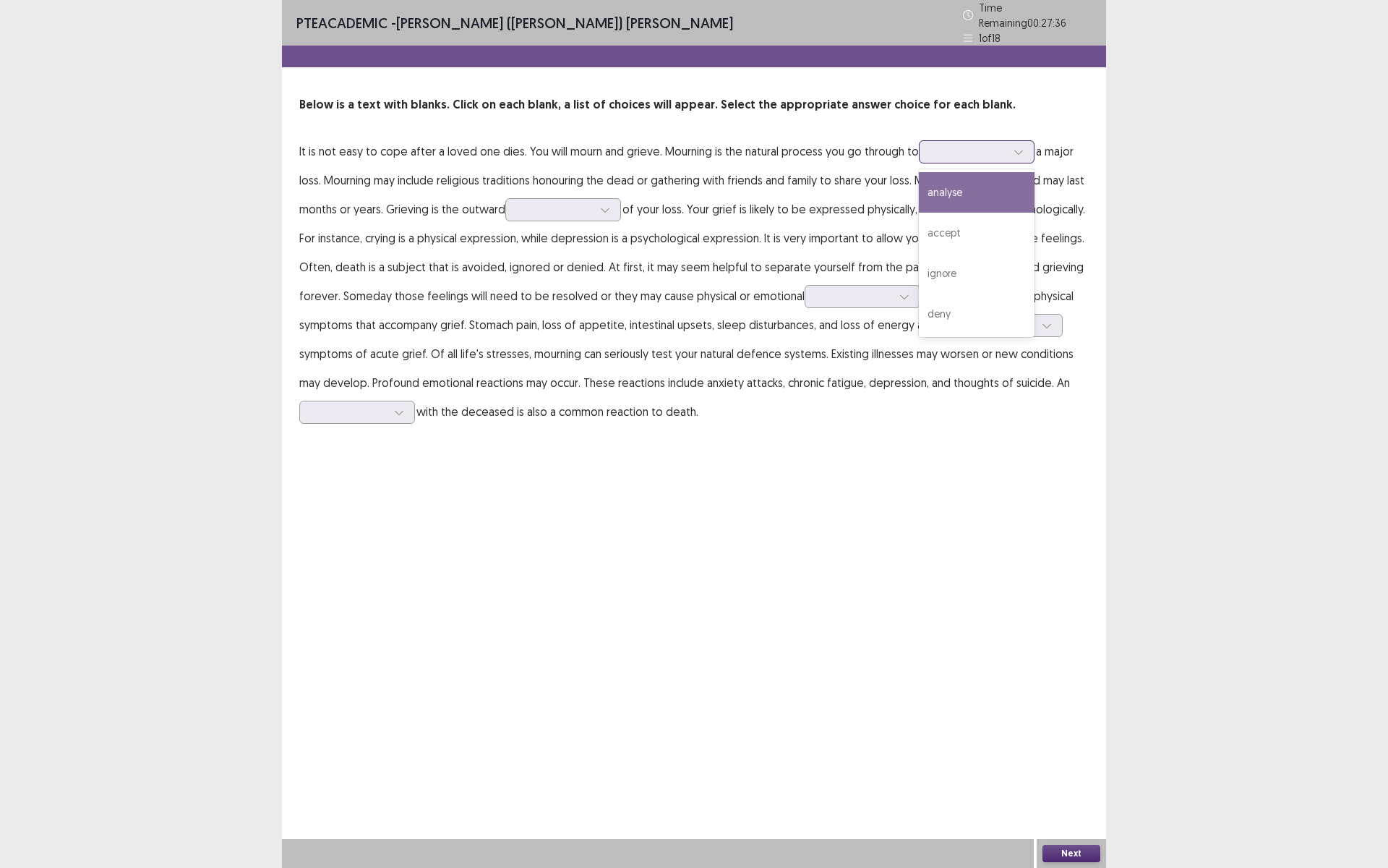
click at [936, 152] on div at bounding box center [969, 151] width 75 height 14
click at [939, 193] on div "analyse" at bounding box center [977, 193] width 116 height 41
click at [936, 153] on div at bounding box center [969, 151] width 75 height 14
click at [881, 162] on p "It is not easy to cope after a loved one dies. You will mourn and grieve. Mourn…" at bounding box center [694, 282] width 790 height 289
click at [954, 148] on div at bounding box center [969, 151] width 75 height 14
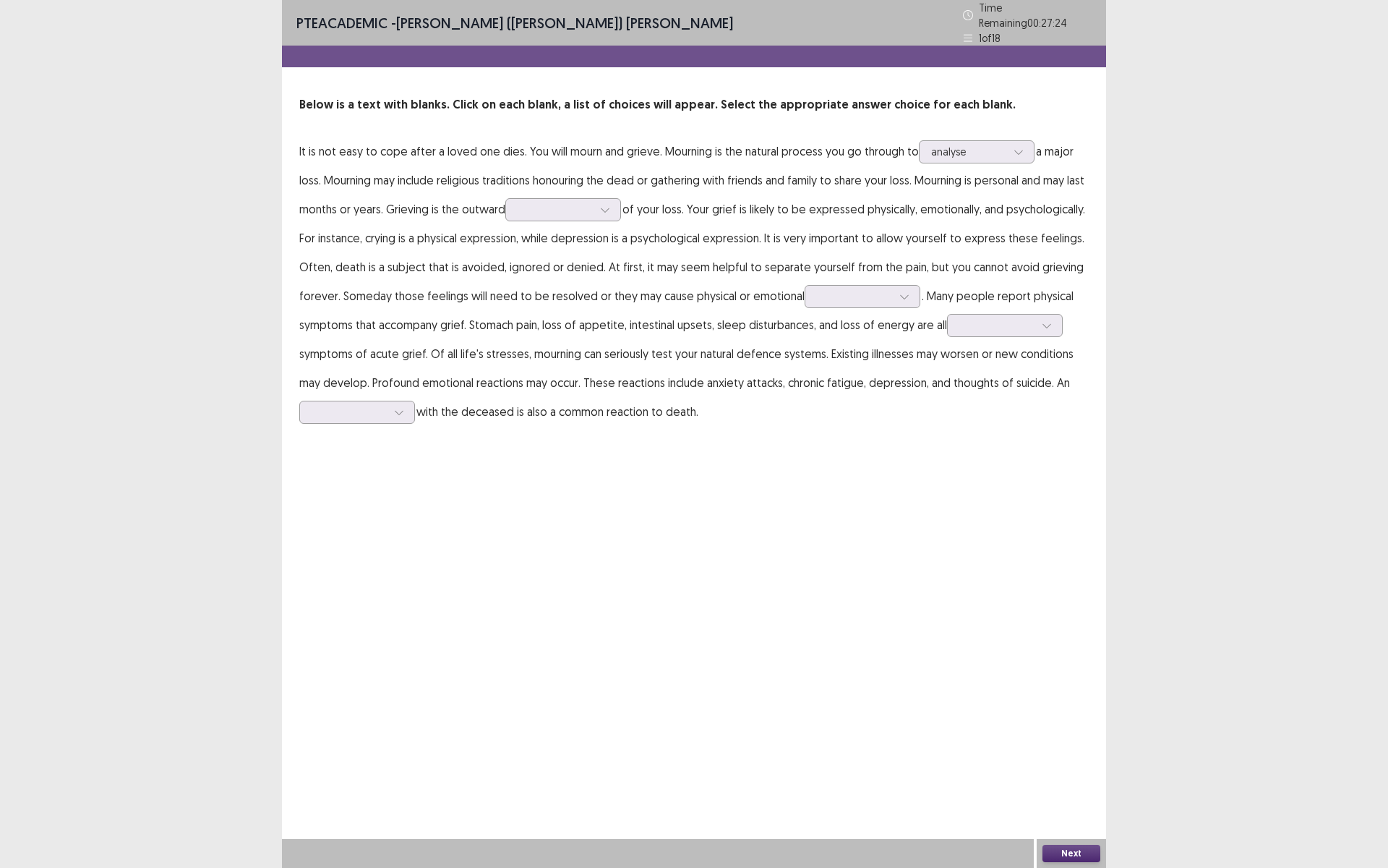
drag, startPoint x: 636, startPoint y: 612, endPoint x: 389, endPoint y: 273, distance: 419.4
click at [644, 602] on div "PTE academic - Murari (Shambhav) Subedi Time Remaining 00 : 27 : 24 1 of 18 Bel…" at bounding box center [694, 434] width 824 height 868
click at [569, 206] on div at bounding box center [556, 209] width 75 height 14
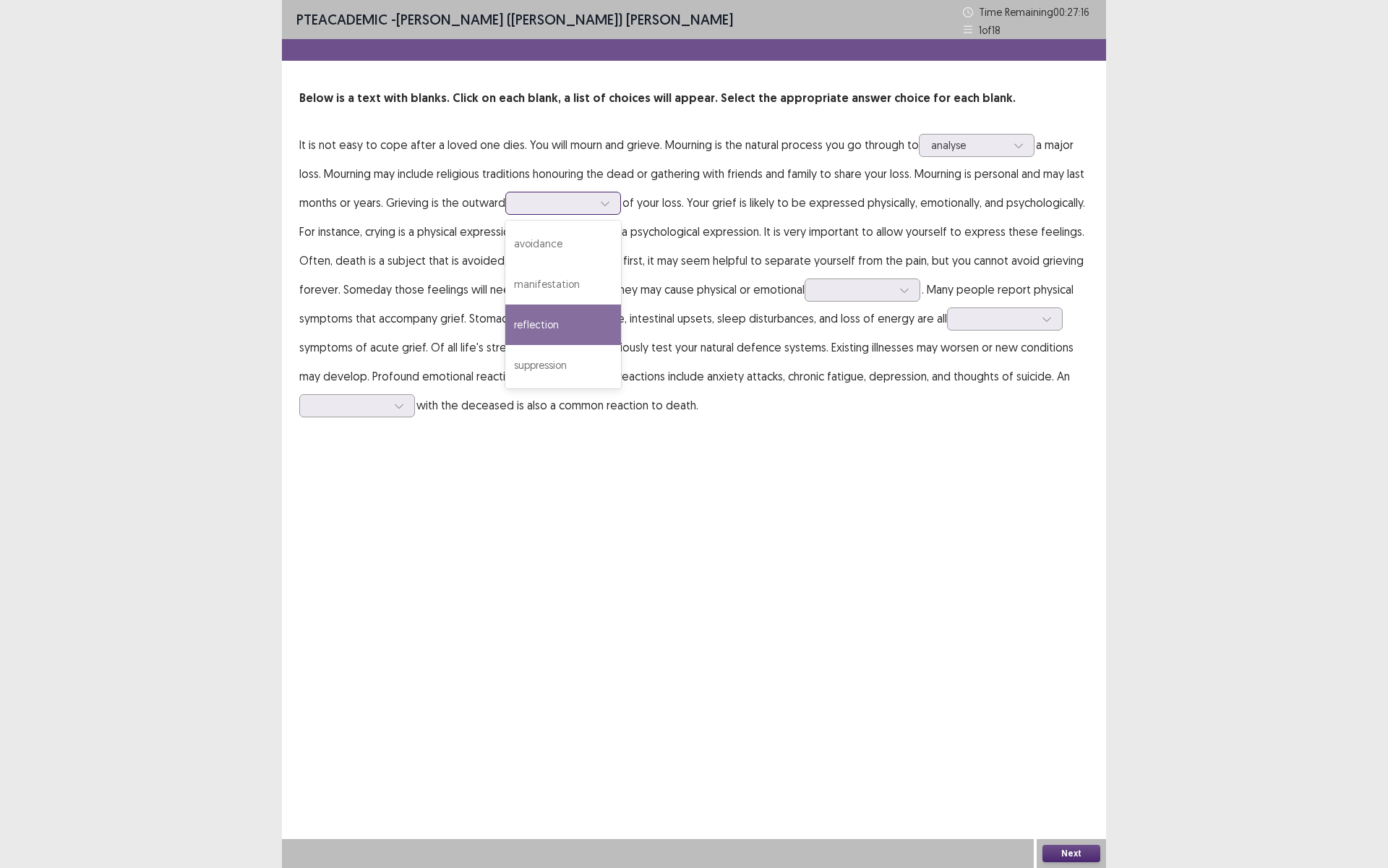
click at [571, 331] on div "reflection" at bounding box center [563, 324] width 116 height 41
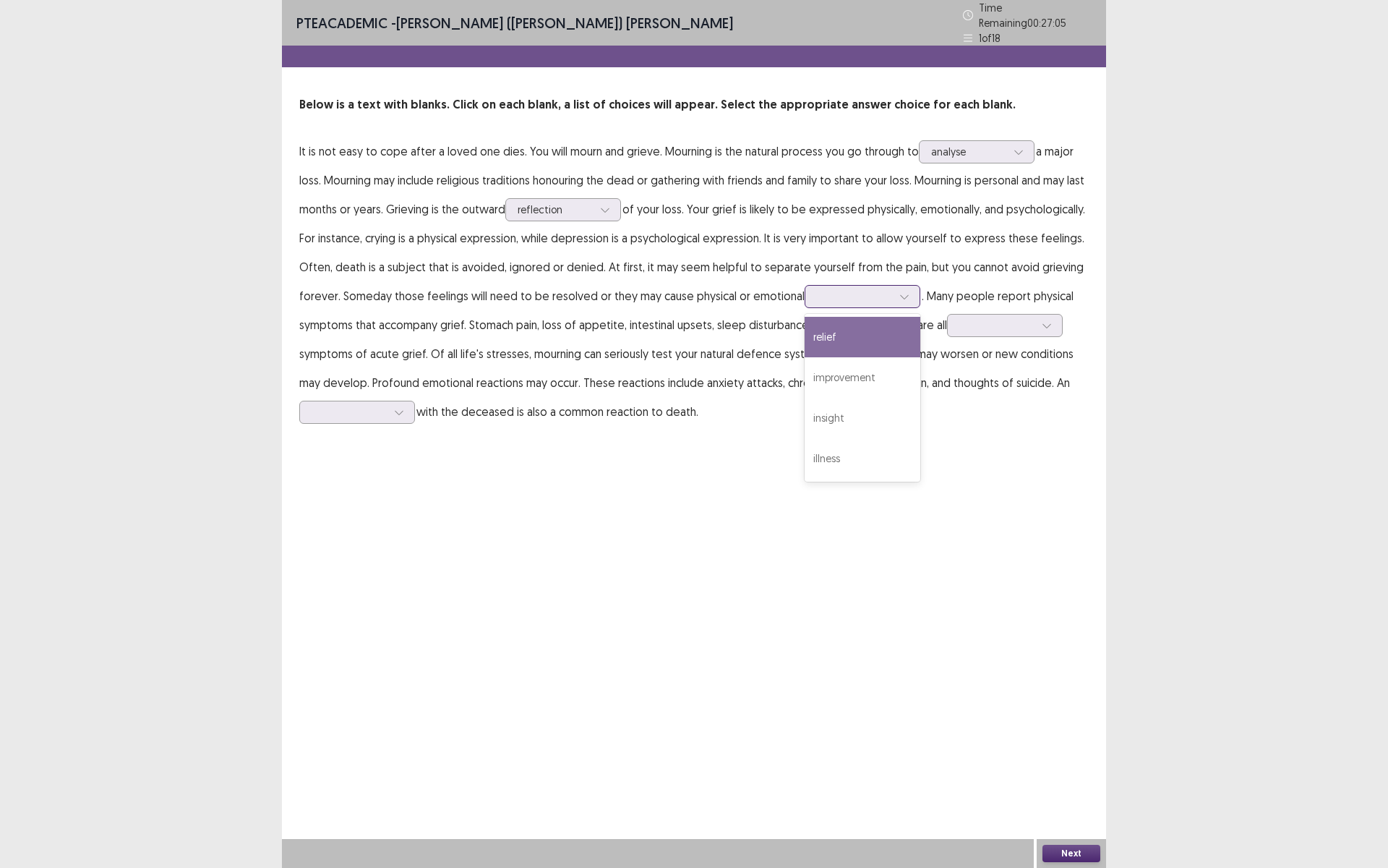
click at [892, 294] on div at bounding box center [854, 296] width 75 height 14
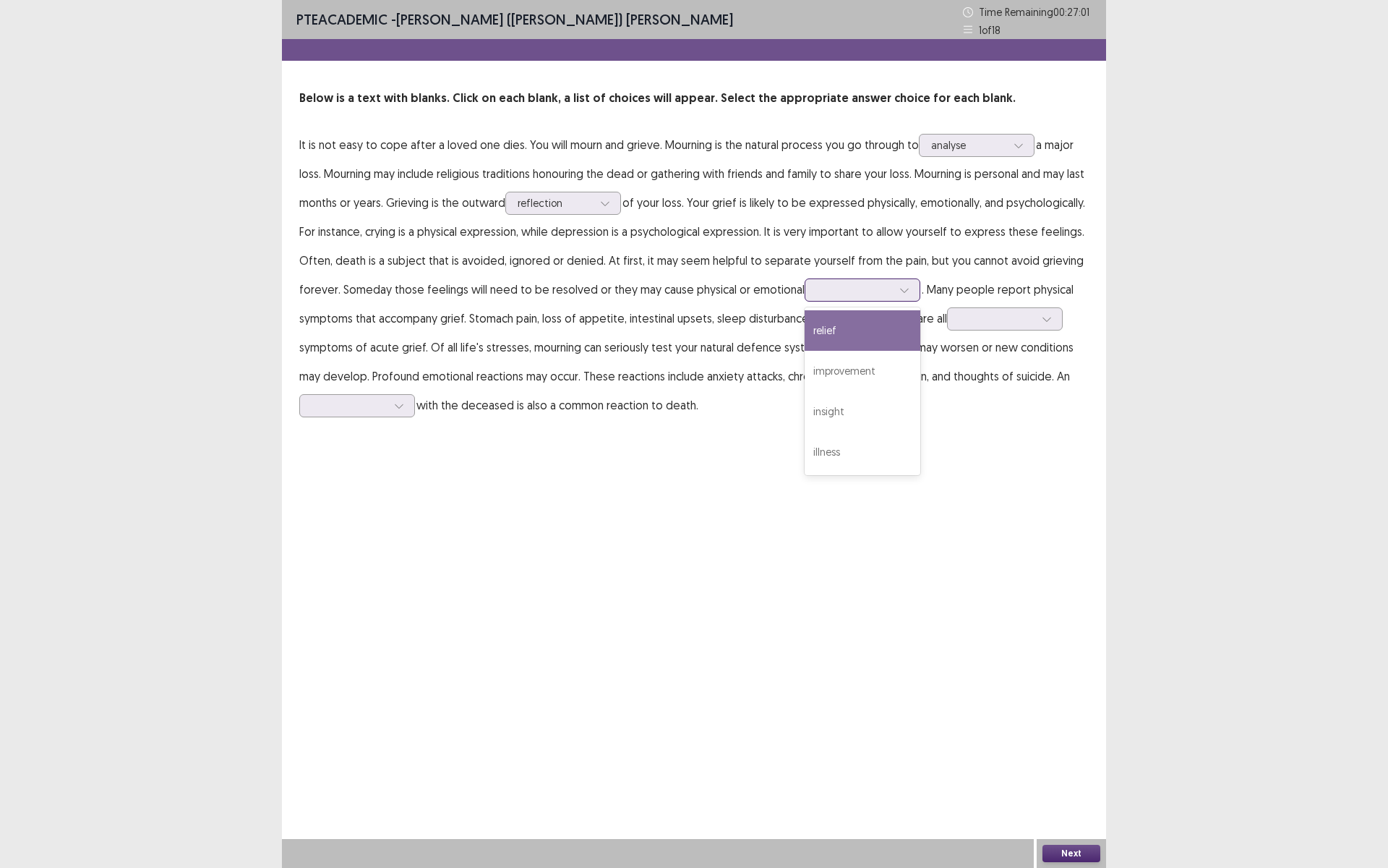
click at [920, 340] on div "relief" at bounding box center [863, 330] width 116 height 41
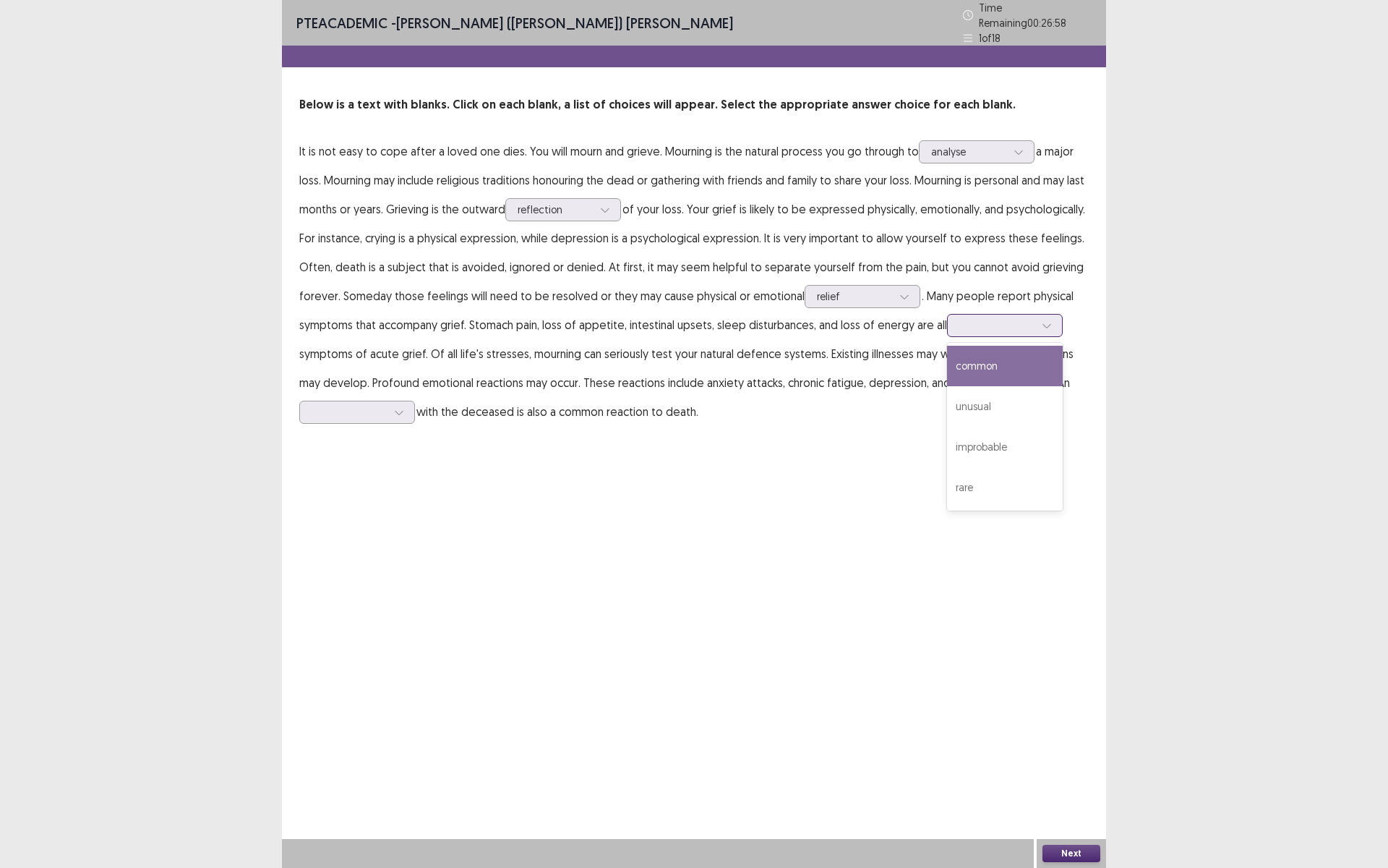
click at [960, 332] on div at bounding box center [997, 325] width 75 height 14
click at [947, 386] on div "common" at bounding box center [1005, 366] width 116 height 41
click at [960, 332] on div at bounding box center [997, 325] width 75 height 14
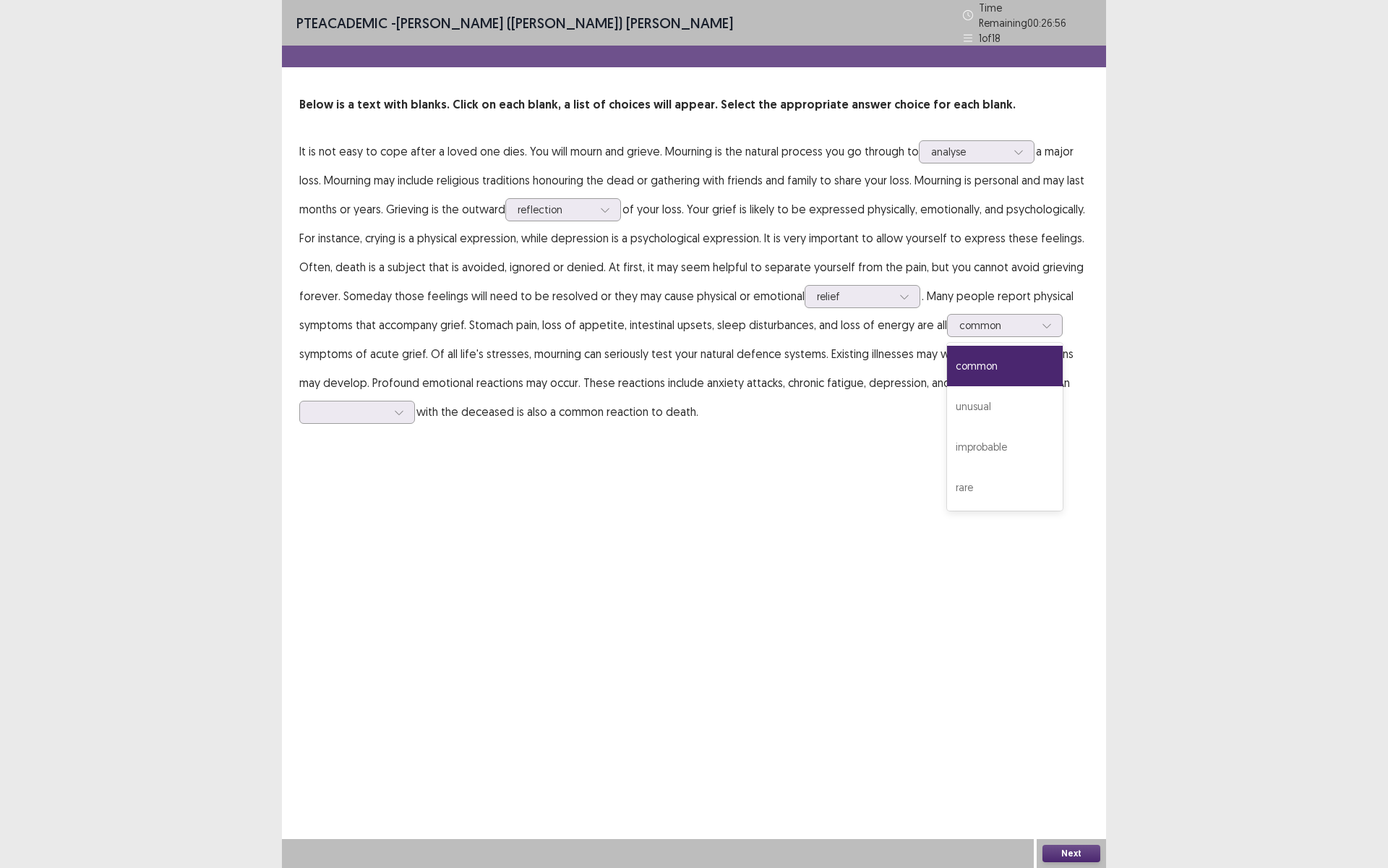
click at [504, 514] on div "PTE academic - Murari (Shambhav) Subedi Time Remaining 00 : 26 : 56 1 of 18 Bel…" at bounding box center [694, 434] width 824 height 868
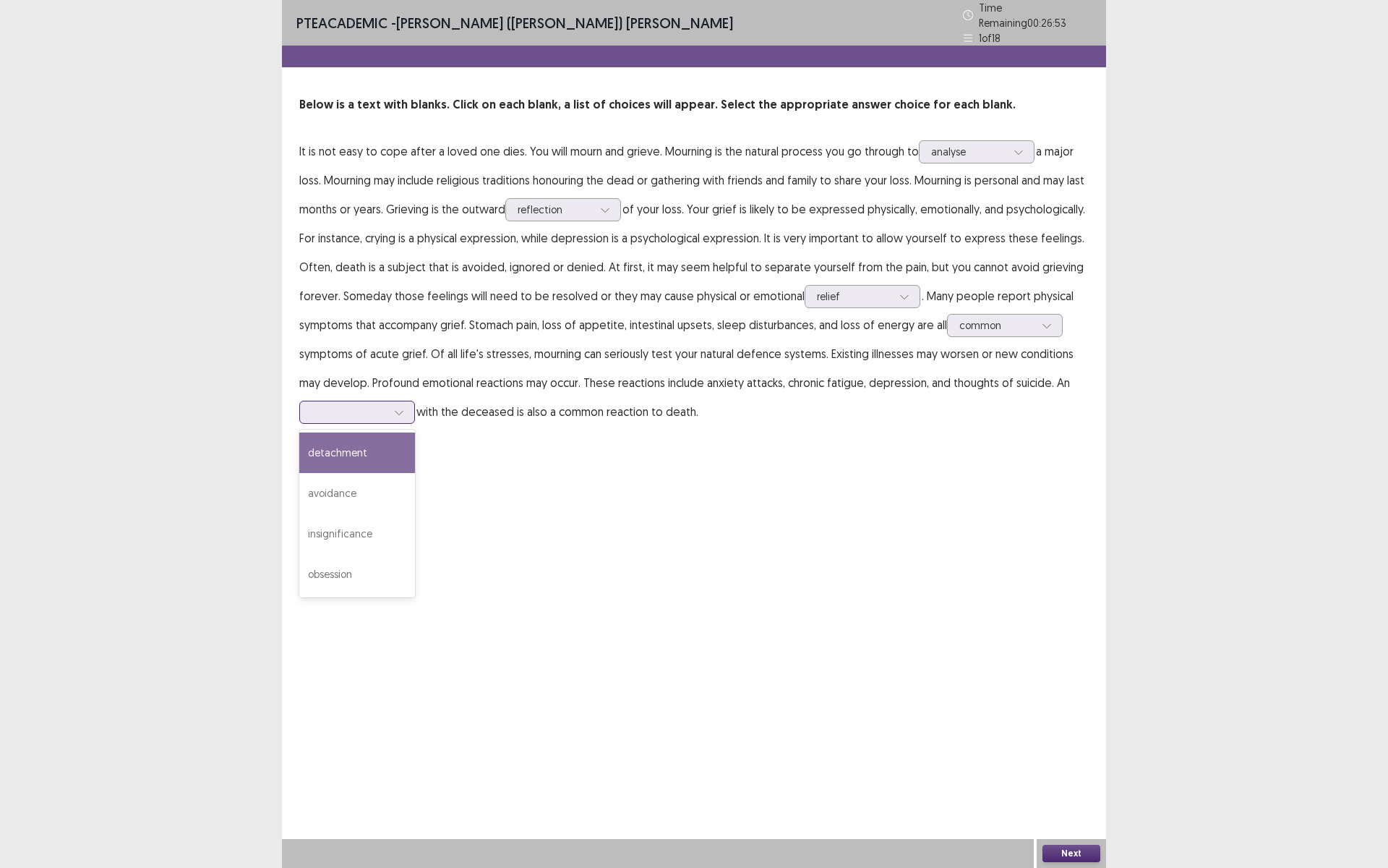
click at [387, 412] on div at bounding box center [349, 412] width 75 height 14
drag, startPoint x: 471, startPoint y: 570, endPoint x: 493, endPoint y: 565, distance: 22.6
click at [415, 569] on div "obsession" at bounding box center [358, 574] width 116 height 41
click at [1081, 855] on button "Next" at bounding box center [1071, 853] width 58 height 17
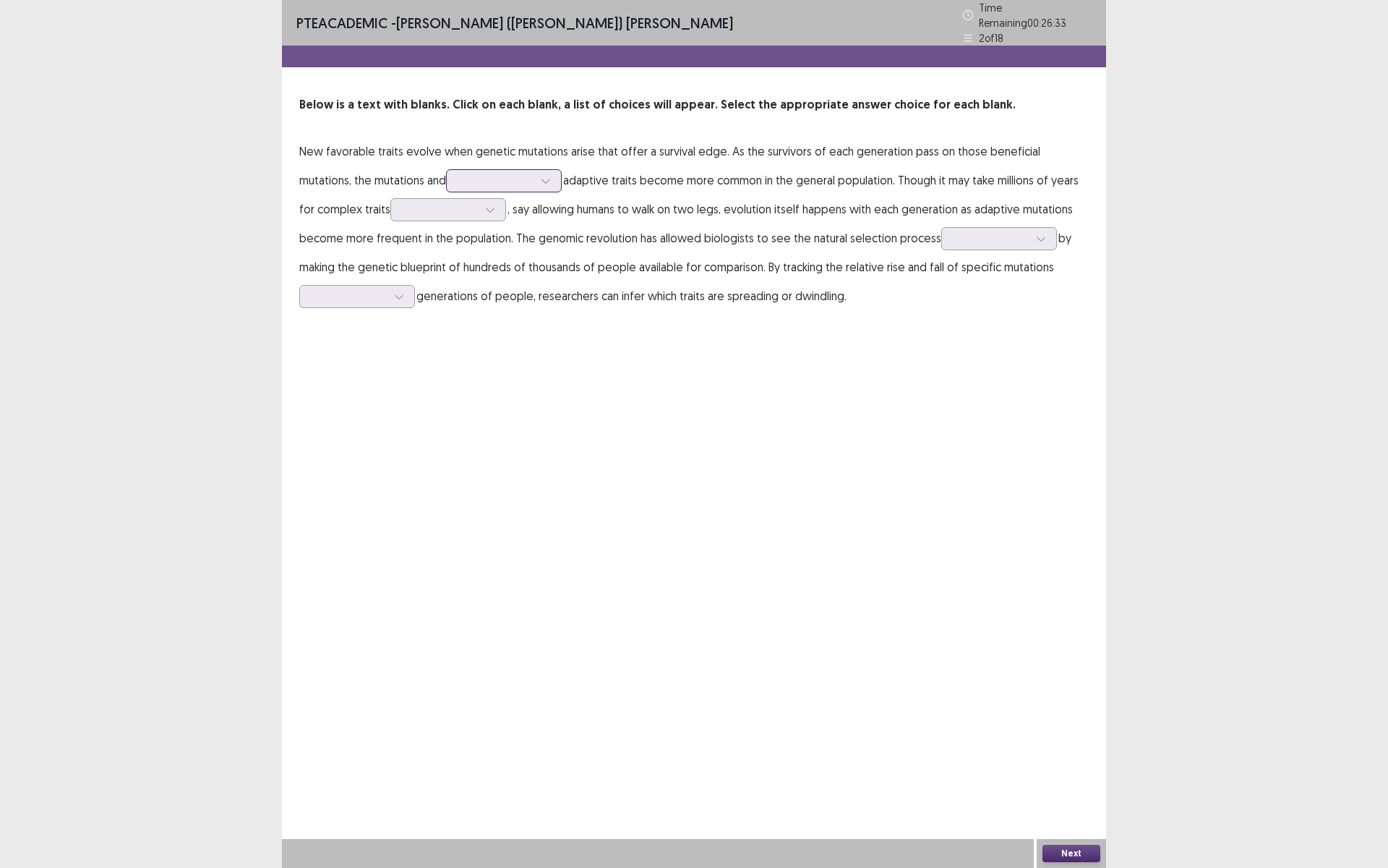
click at [458, 174] on div at bounding box center [496, 181] width 75 height 14
click at [446, 209] on div "there" at bounding box center [504, 221] width 116 height 41
click at [403, 203] on div at bounding box center [440, 209] width 75 height 14
click at [431, 318] on div "to evolve" at bounding box center [449, 331] width 116 height 41
click at [963, 234] on div at bounding box center [991, 238] width 75 height 14
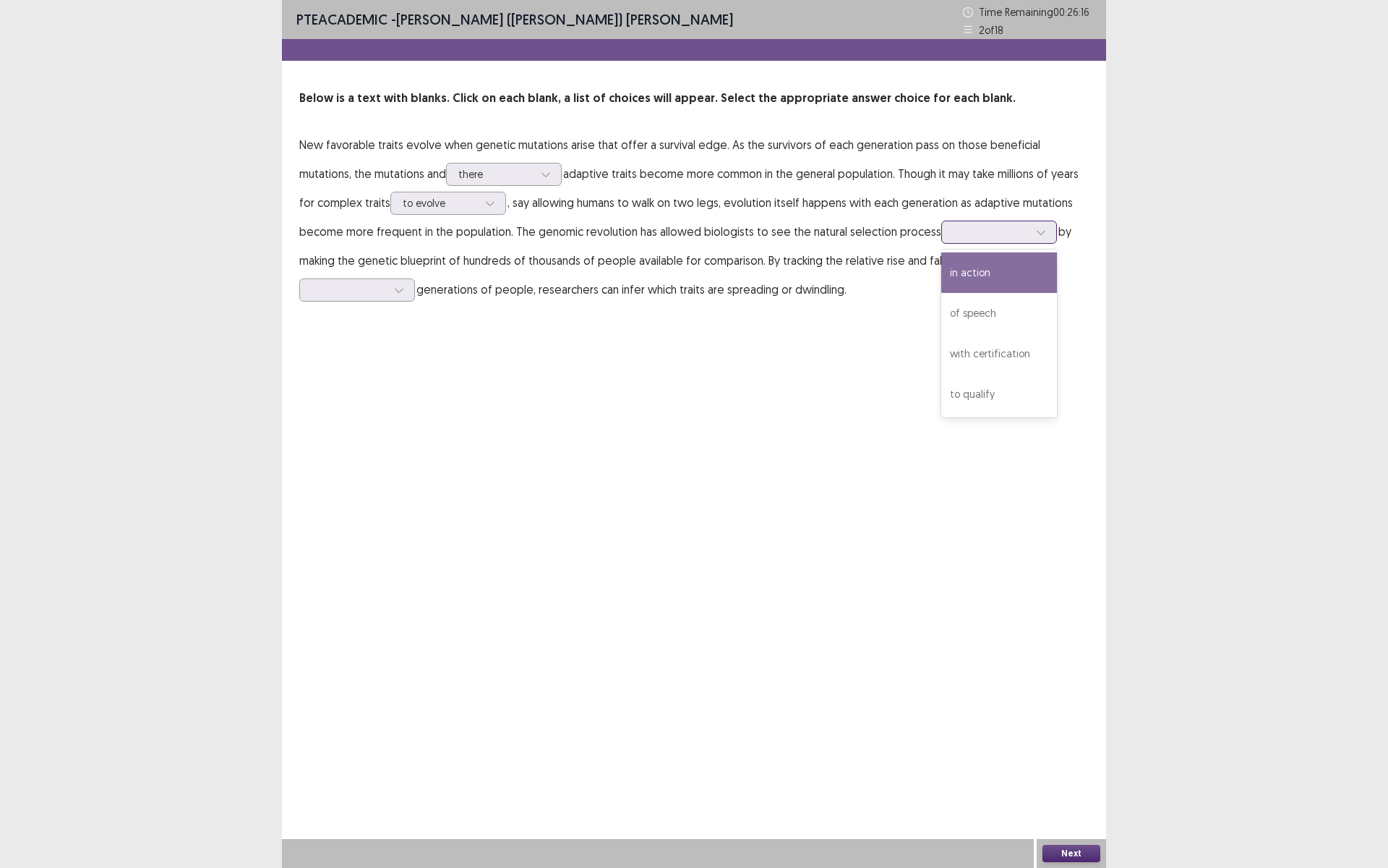
click at [948, 283] on div "in action" at bounding box center [1000, 273] width 116 height 41
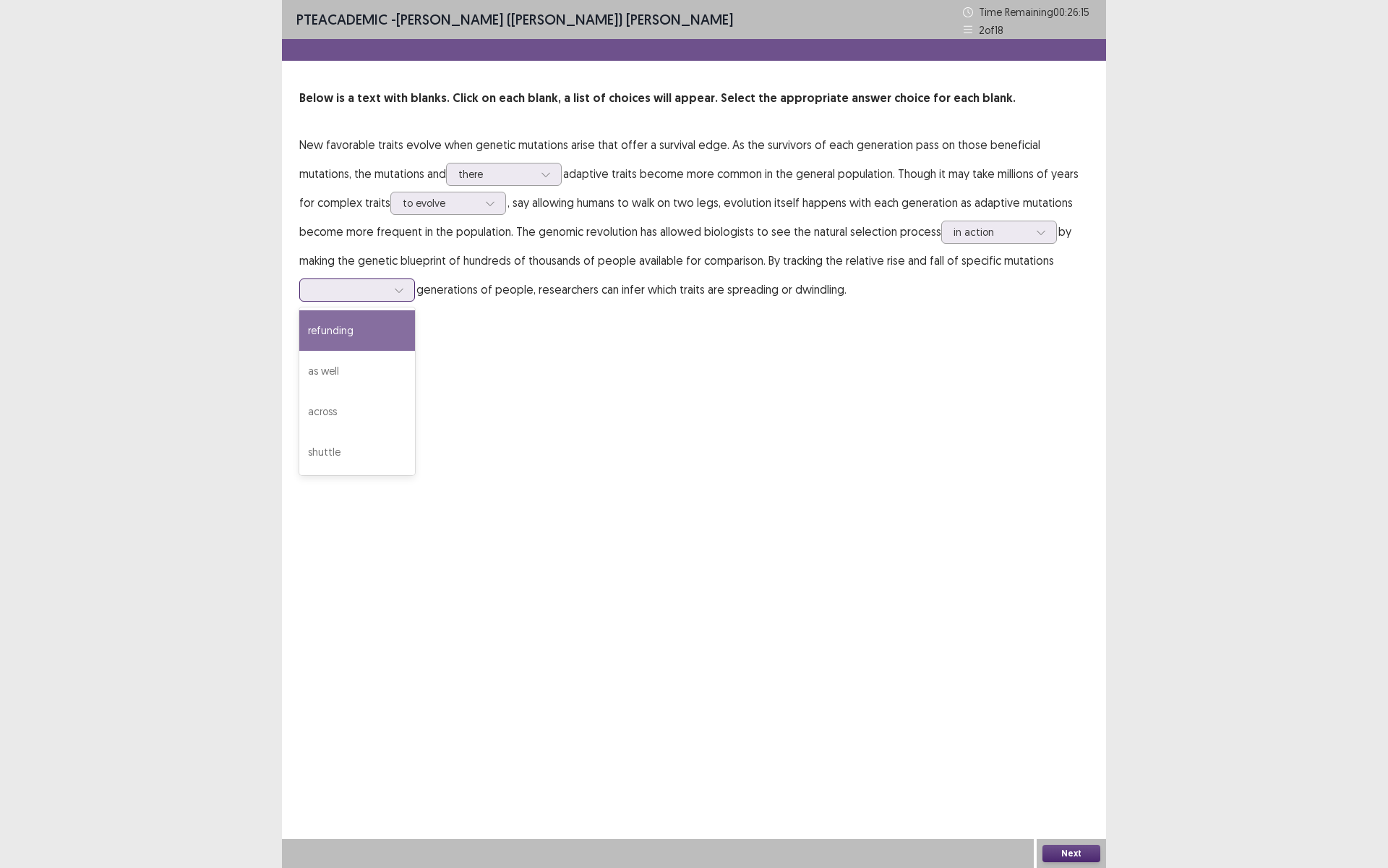
click at [360, 291] on div at bounding box center [349, 290] width 75 height 14
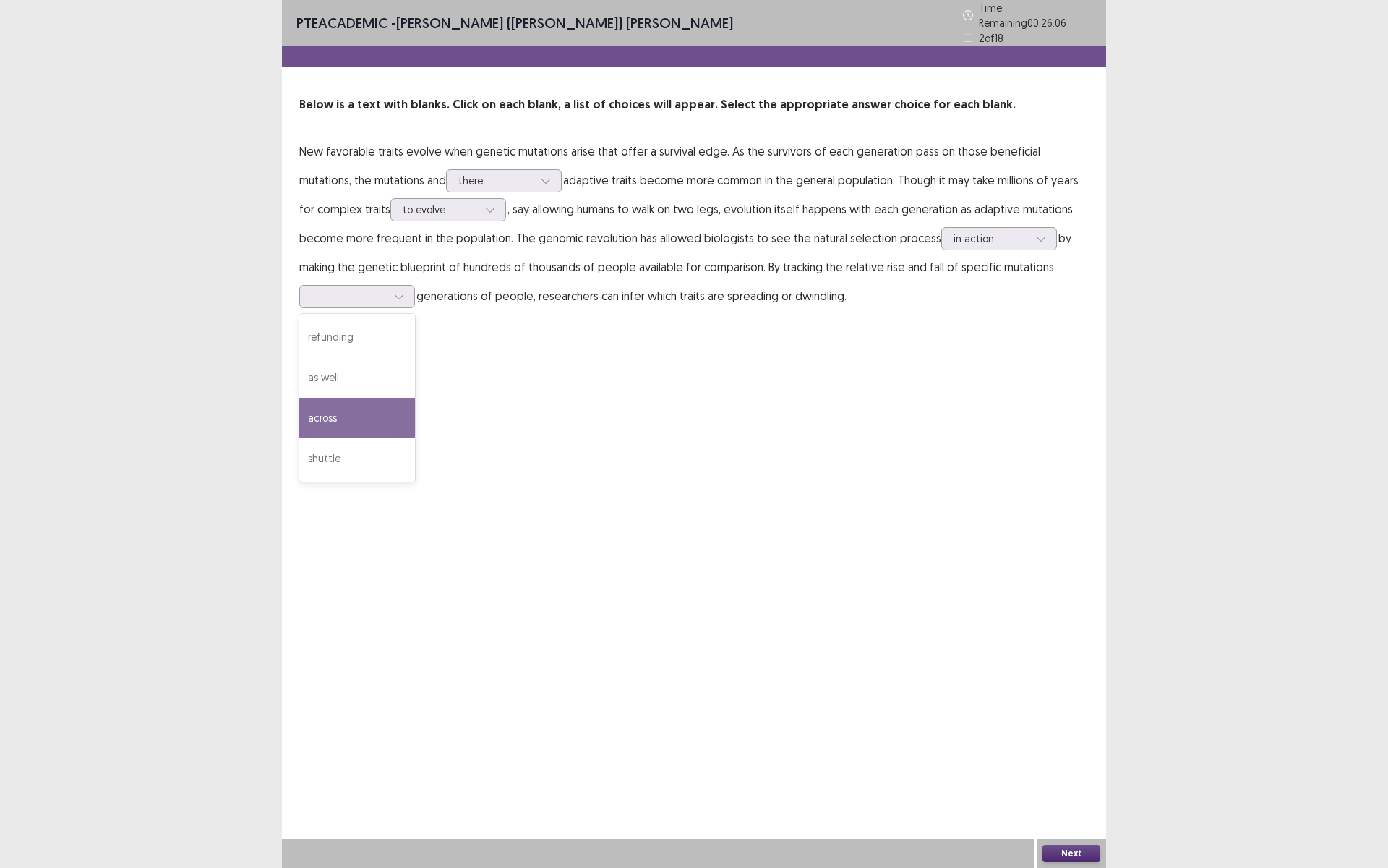
drag, startPoint x: 342, startPoint y: 417, endPoint x: 377, endPoint y: 463, distance: 57.8
click at [342, 417] on div "across" at bounding box center [358, 418] width 116 height 41
click at [1081, 849] on button "Next" at bounding box center [1071, 853] width 58 height 17
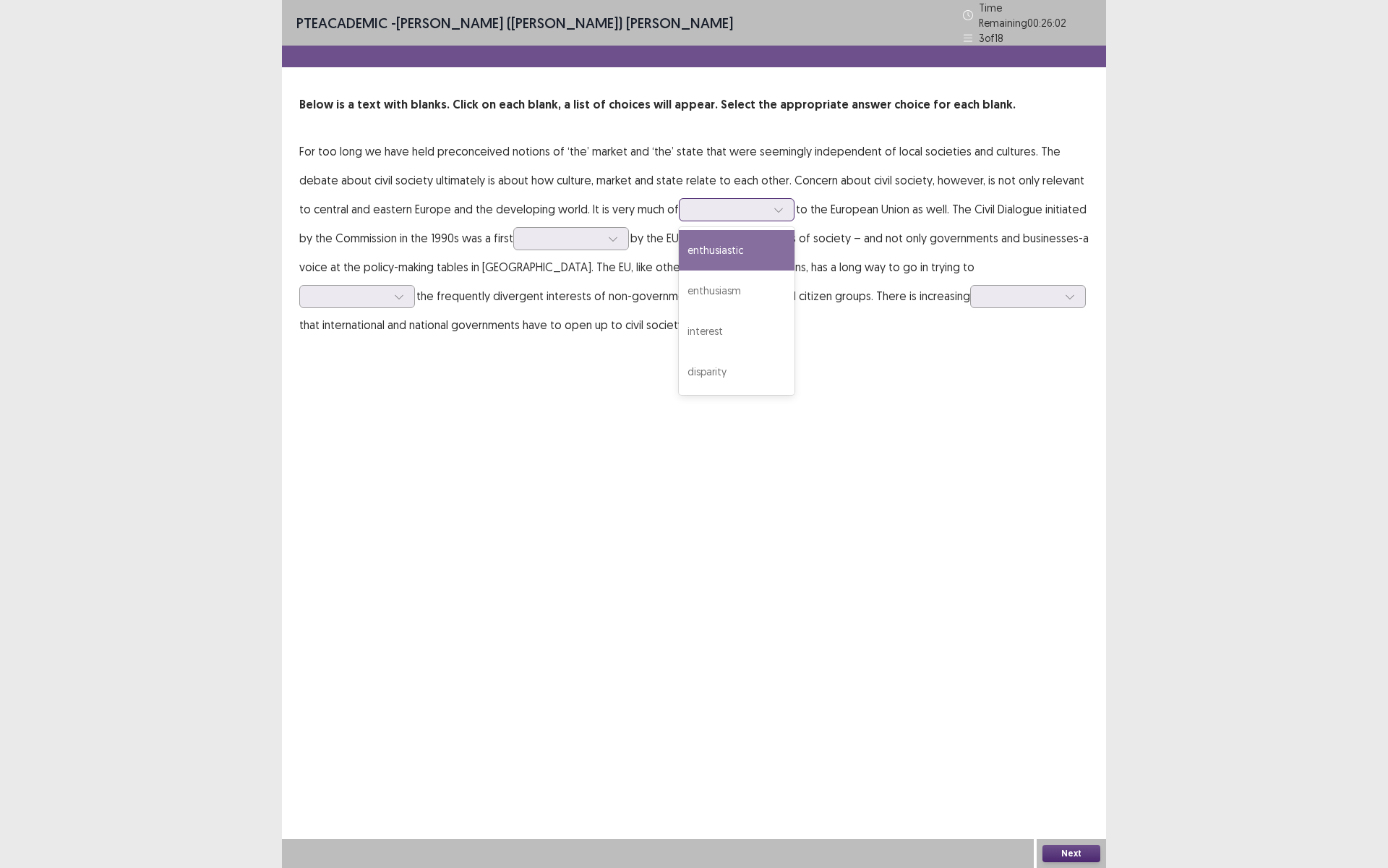
click at [691, 208] on div at bounding box center [729, 209] width 75 height 14
click at [692, 283] on div "enthusiasm" at bounding box center [737, 291] width 116 height 41
click at [711, 215] on p "For too long we have held preconceived notions of ‘the’ market and ‘the’ state …" at bounding box center [694, 238] width 790 height 203
click at [708, 206] on div at bounding box center [729, 209] width 75 height 14
click at [896, 475] on div "PTE academic - [PERSON_NAME] ([PERSON_NAME]) [PERSON_NAME] Time Remaining 00 : …" at bounding box center [694, 434] width 824 height 868
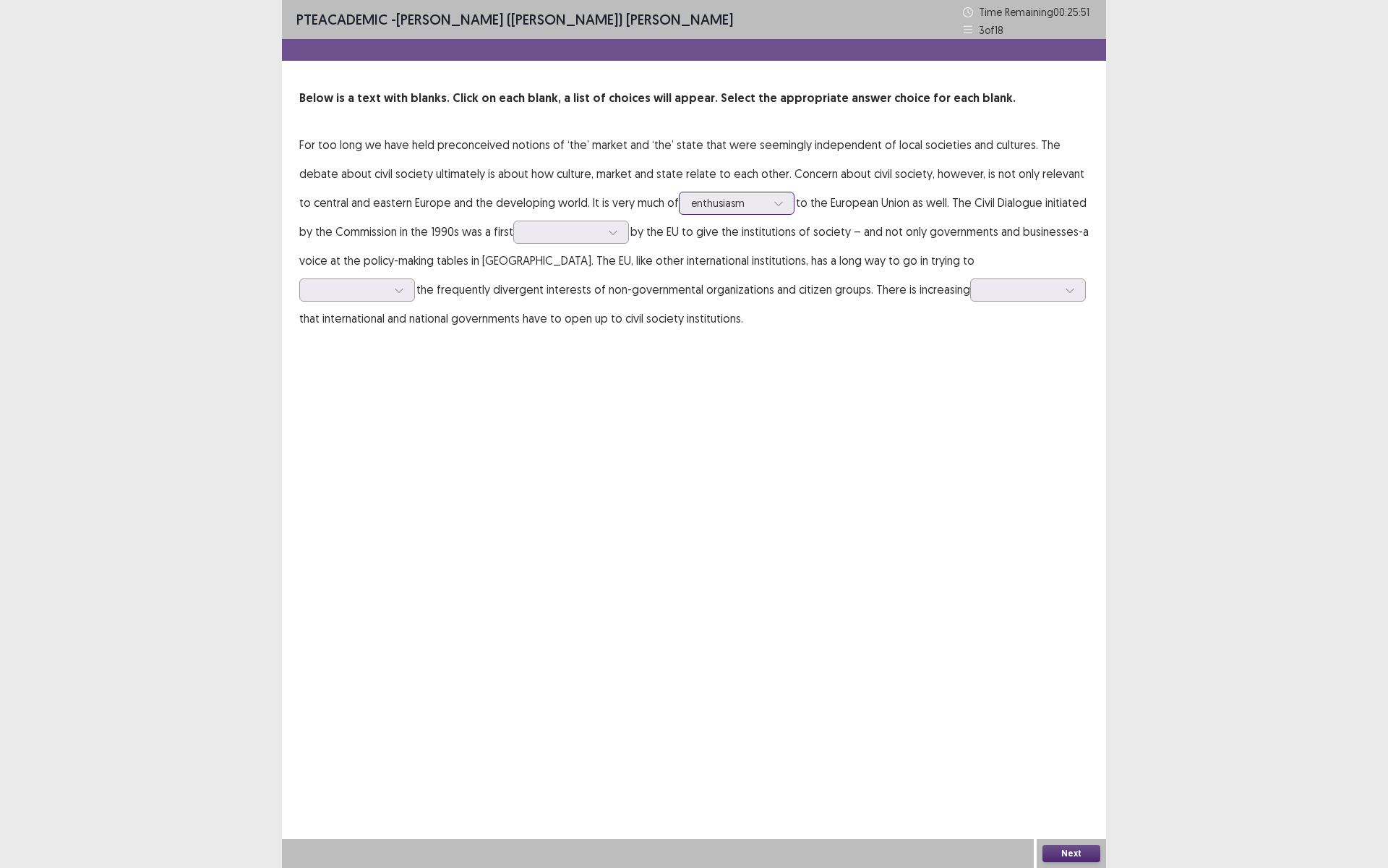
click at [691, 204] on div at bounding box center [729, 203] width 75 height 14
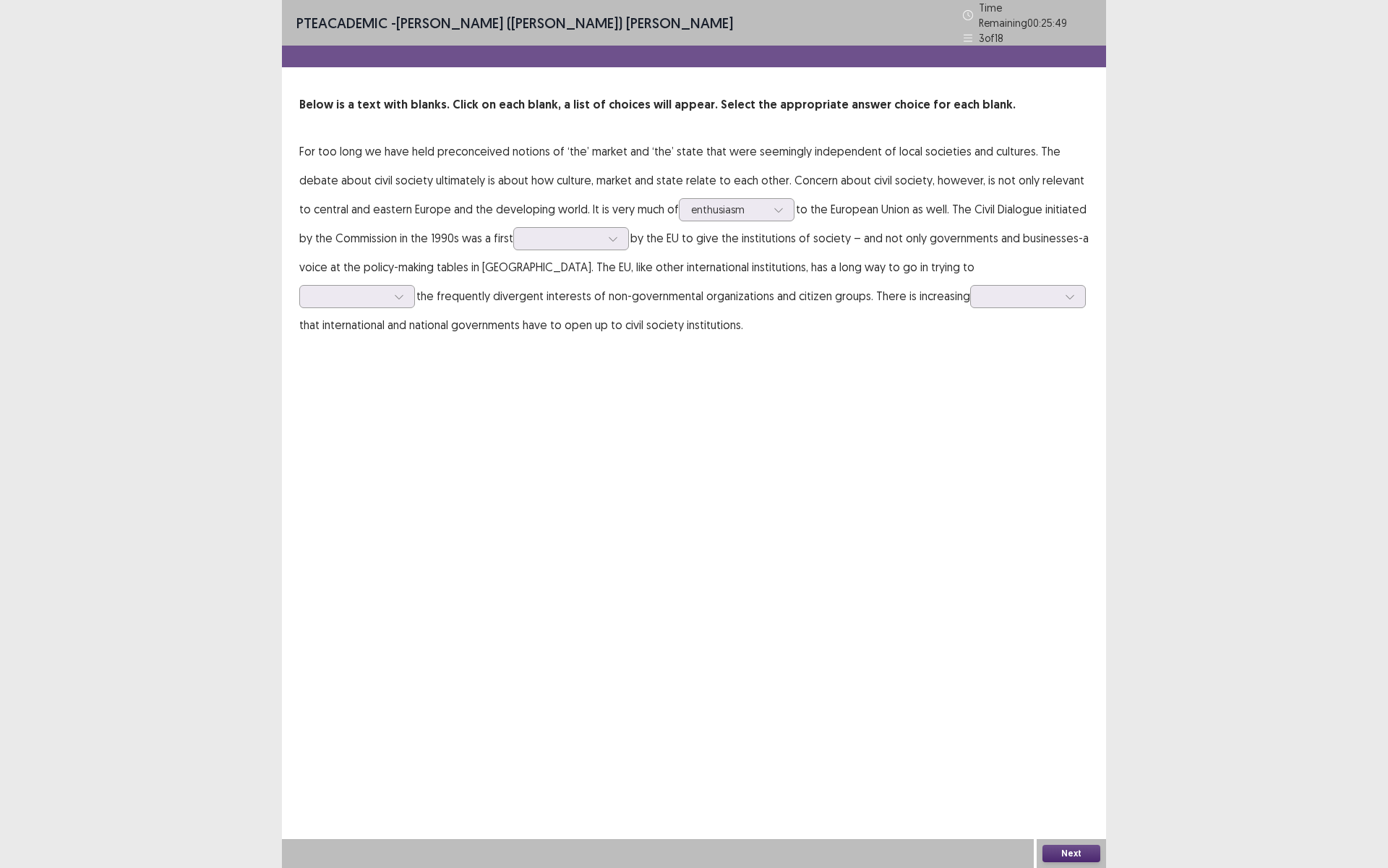
click at [833, 423] on div "PTE academic - [PERSON_NAME] ([PERSON_NAME]) [PERSON_NAME] Time Remaining 00 : …" at bounding box center [694, 434] width 824 height 868
click at [525, 236] on div at bounding box center [563, 238] width 75 height 14
click at [554, 411] on div "attempt" at bounding box center [571, 400] width 116 height 41
click at [387, 289] on div at bounding box center [349, 296] width 75 height 14
click at [415, 397] on div "aspire" at bounding box center [358, 418] width 116 height 41
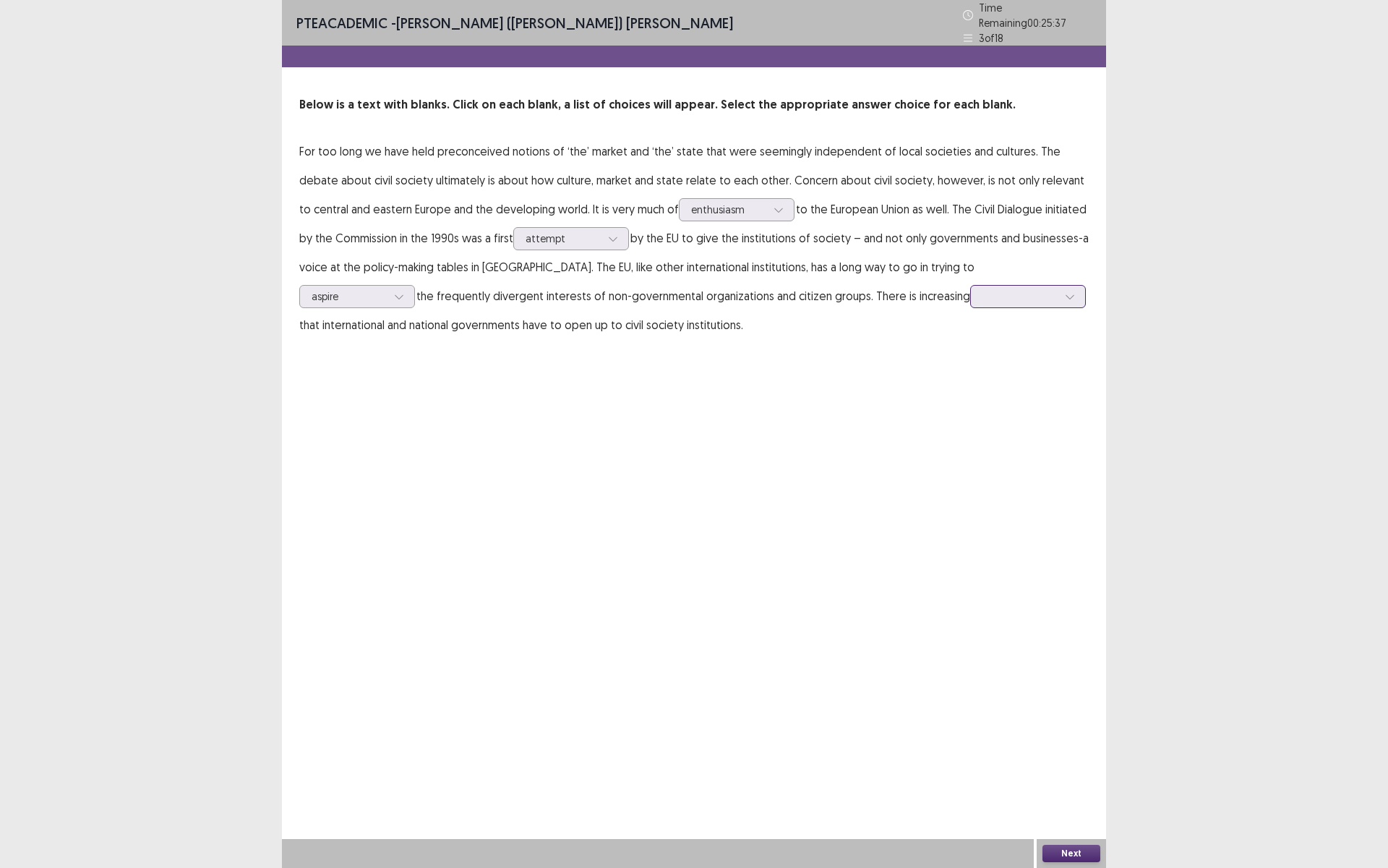
click at [982, 297] on div at bounding box center [1020, 296] width 75 height 14
click at [970, 338] on div "determination" at bounding box center [1028, 337] width 116 height 41
click at [1063, 858] on button "Next" at bounding box center [1071, 853] width 58 height 17
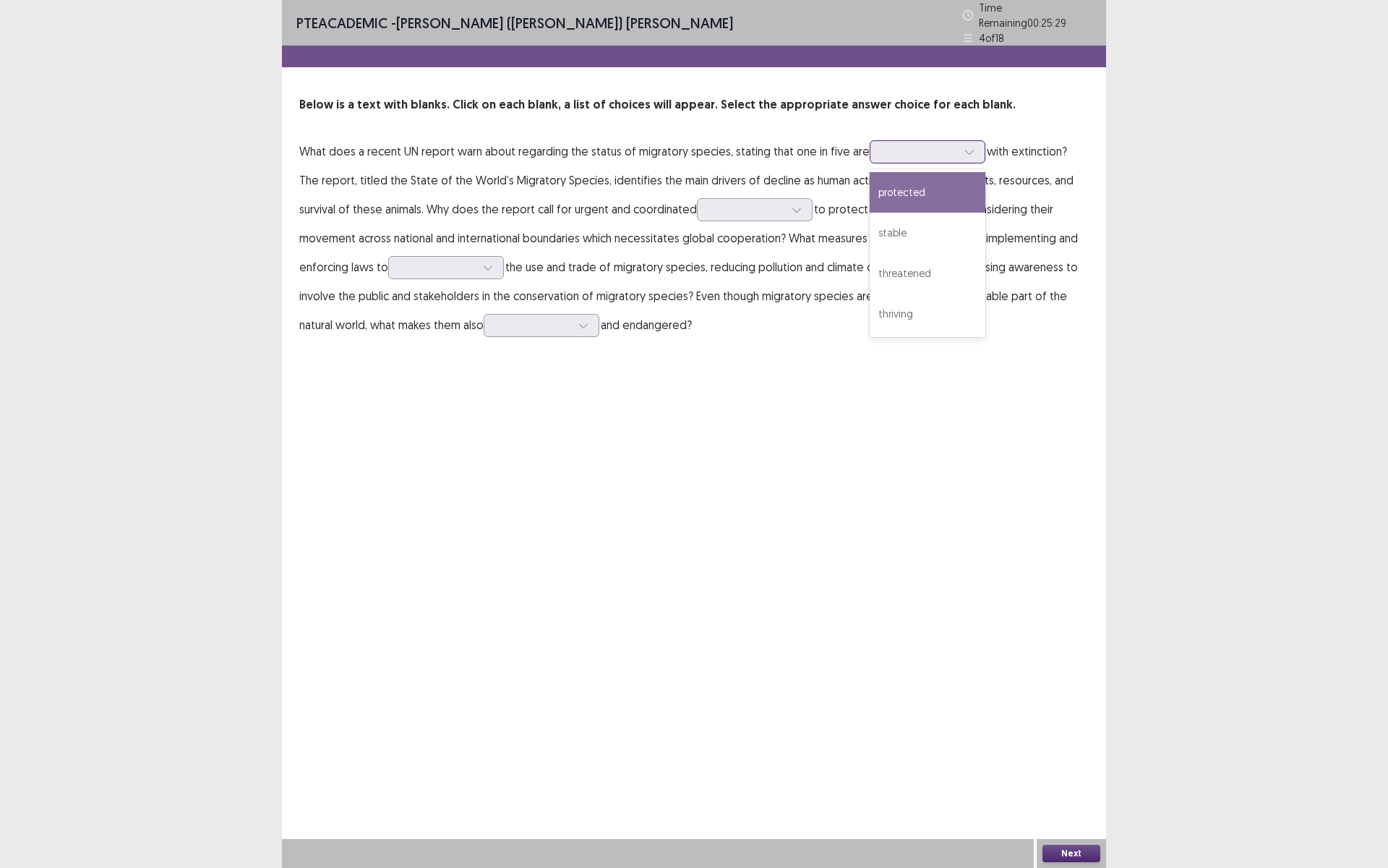
click at [895, 148] on div at bounding box center [920, 151] width 75 height 14
click at [899, 227] on div "stable" at bounding box center [927, 233] width 116 height 41
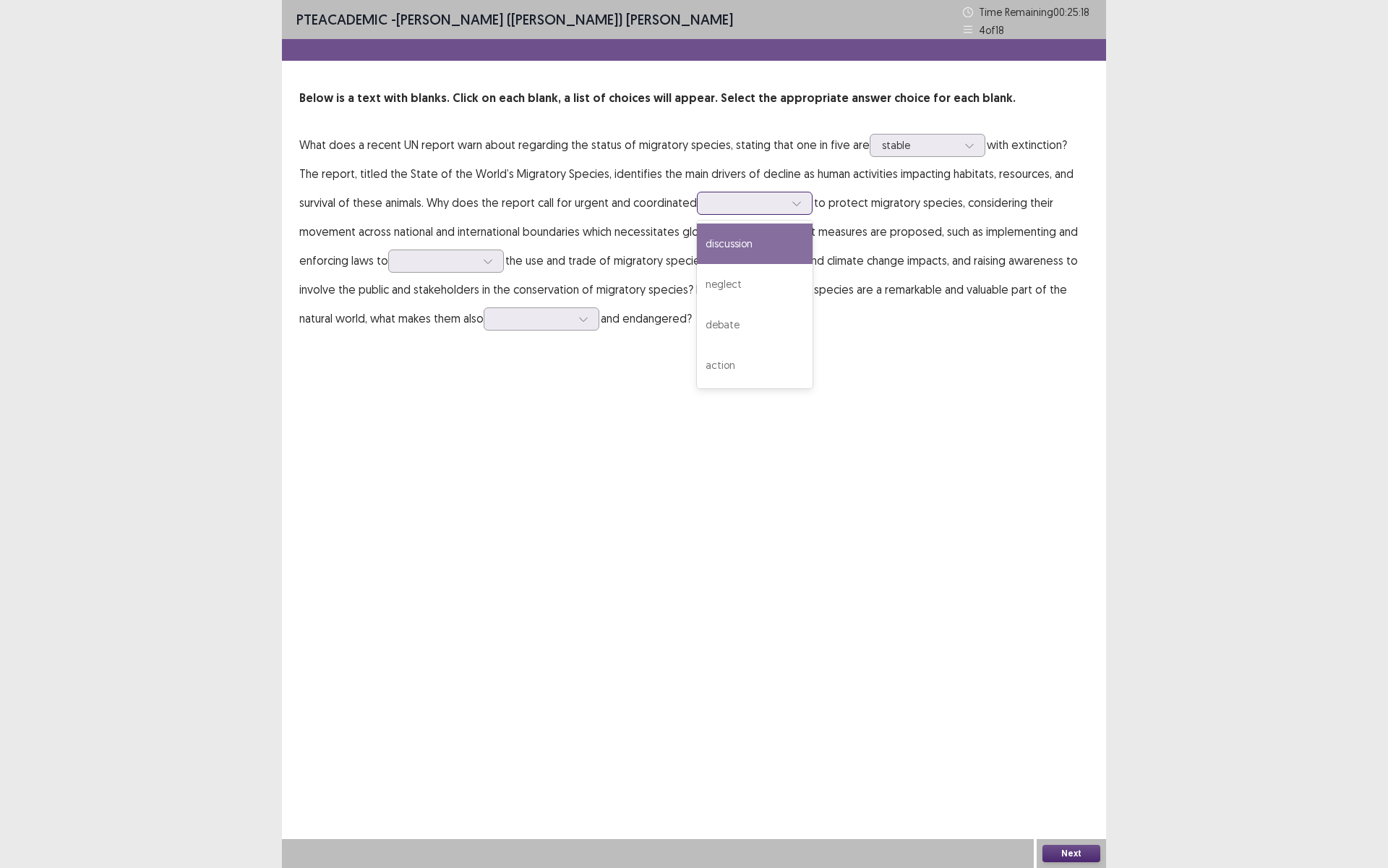
click at [709, 204] on div at bounding box center [747, 203] width 75 height 14
click at [699, 336] on div "debate" at bounding box center [755, 324] width 116 height 41
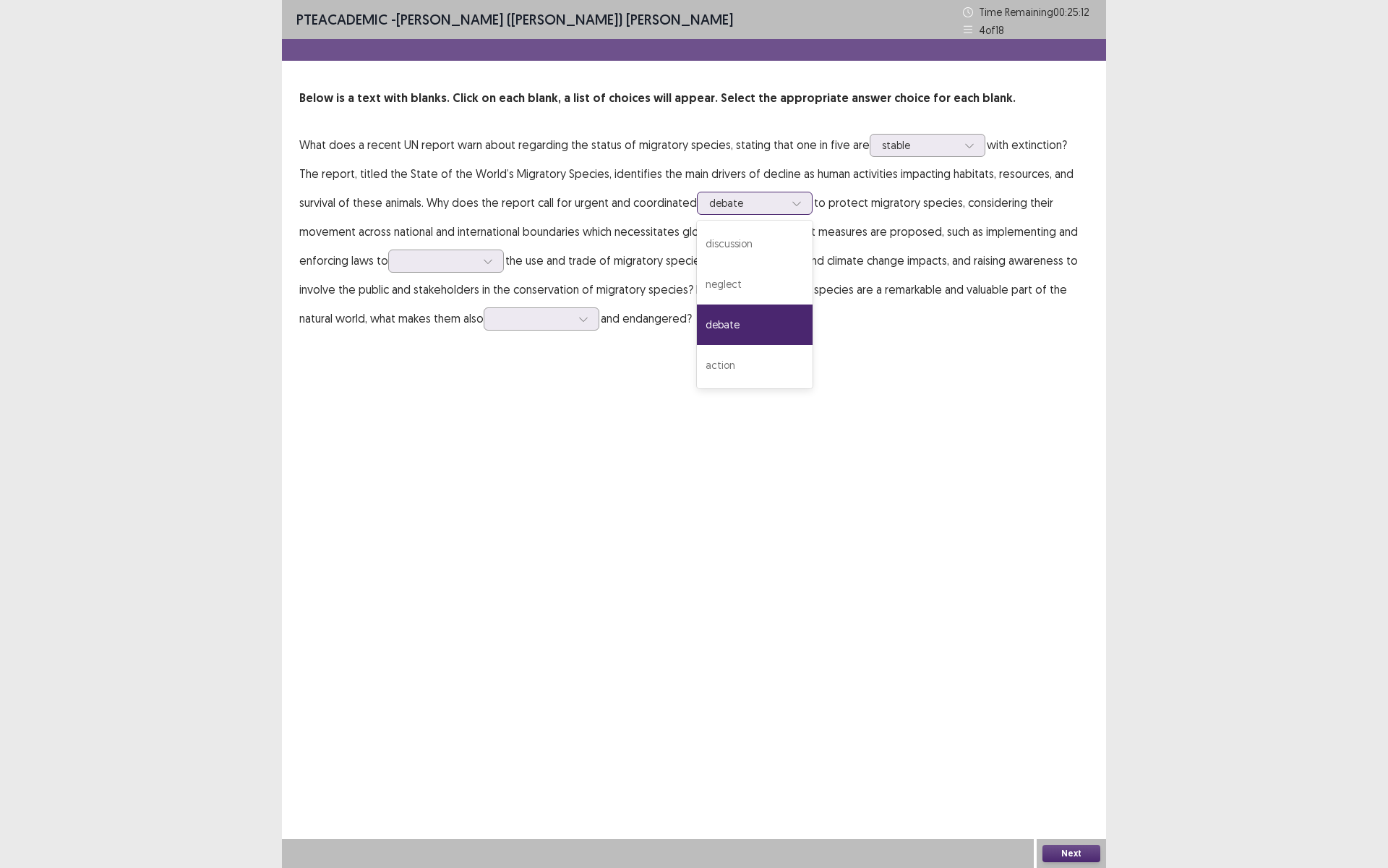
click at [734, 209] on div at bounding box center [747, 203] width 75 height 14
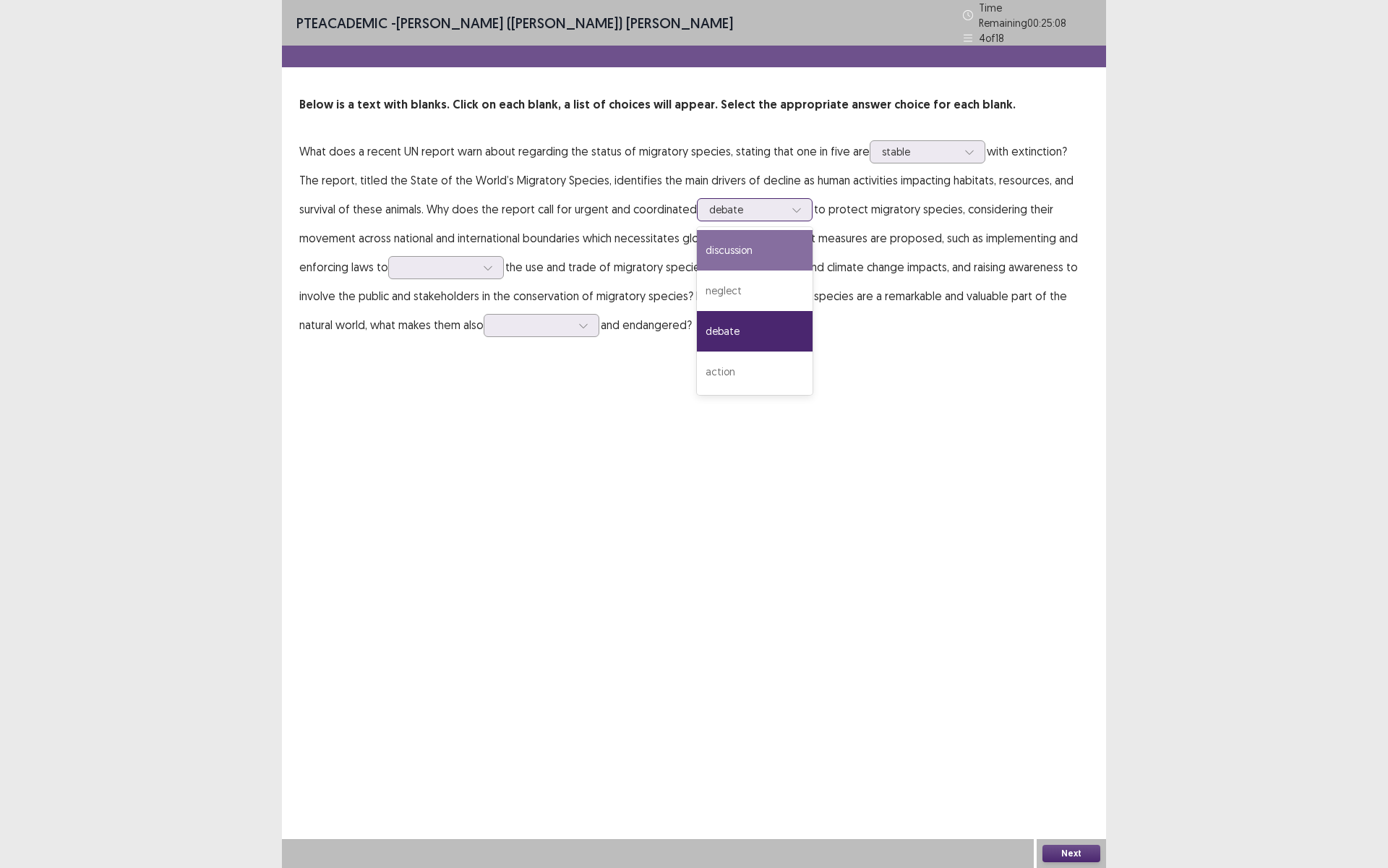
drag, startPoint x: 679, startPoint y: 250, endPoint x: 662, endPoint y: 257, distance: 18.4
click at [697, 251] on div "discussion" at bounding box center [755, 250] width 116 height 41
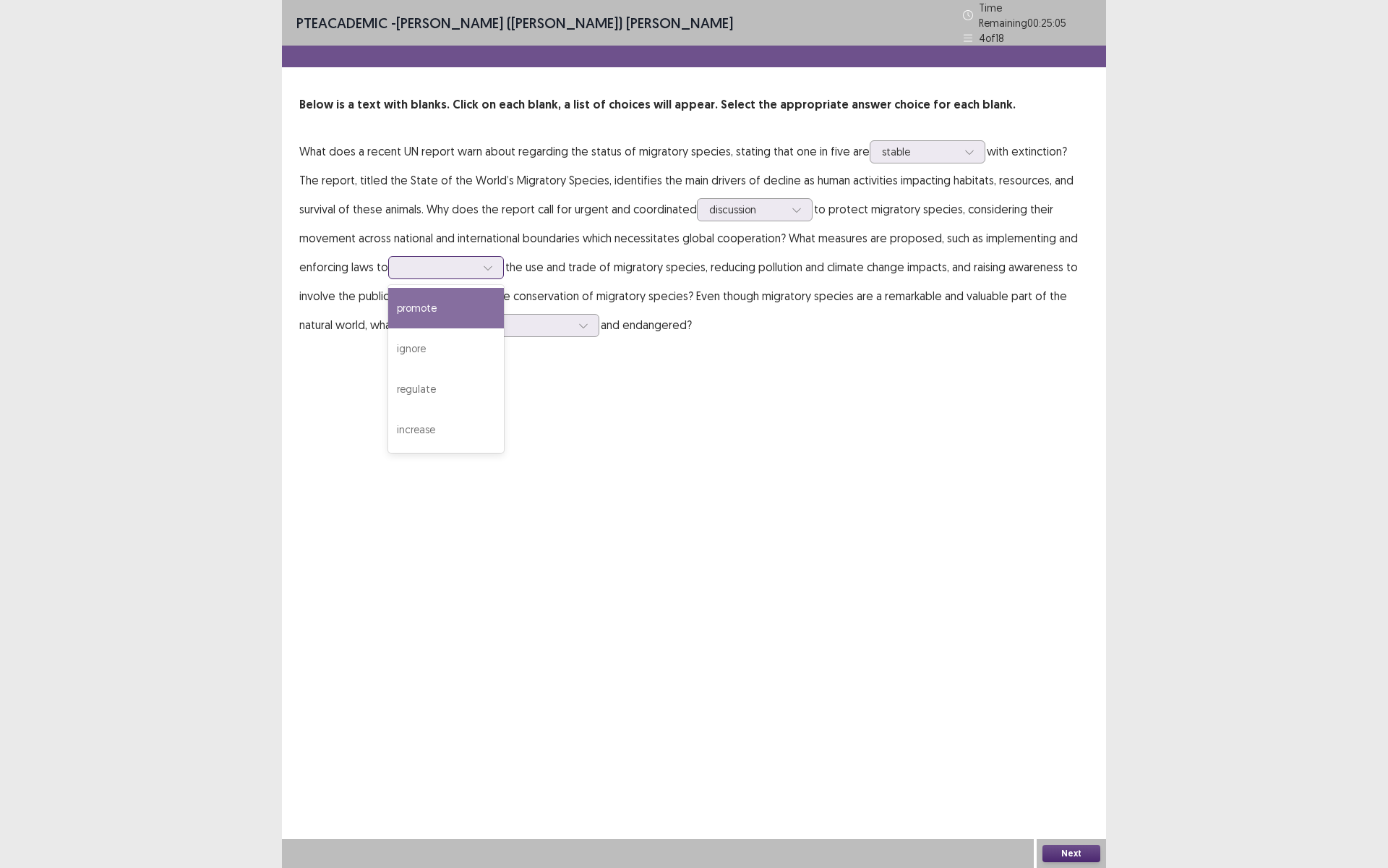
click at [400, 265] on div at bounding box center [438, 267] width 75 height 14
drag, startPoint x: 384, startPoint y: 303, endPoint x: 477, endPoint y: 321, distance: 94.7
click at [388, 303] on div "promote" at bounding box center [446, 308] width 116 height 41
click at [404, 260] on div at bounding box center [438, 267] width 75 height 14
drag, startPoint x: 534, startPoint y: 281, endPoint x: 574, endPoint y: 299, distance: 43.9
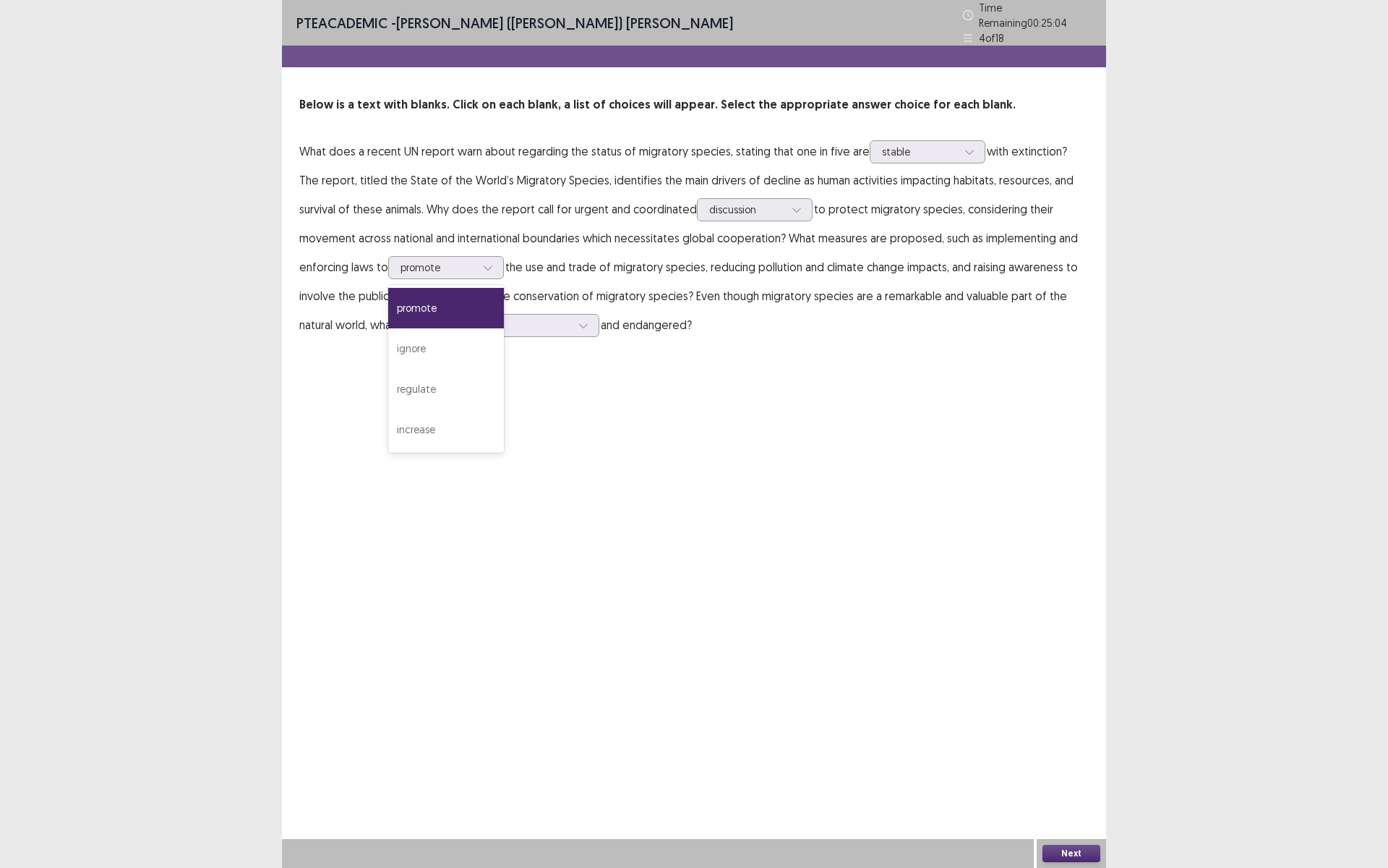
click at [534, 280] on p "What does a recent UN report warn about regarding the status of migratory speci…" at bounding box center [694, 238] width 790 height 203
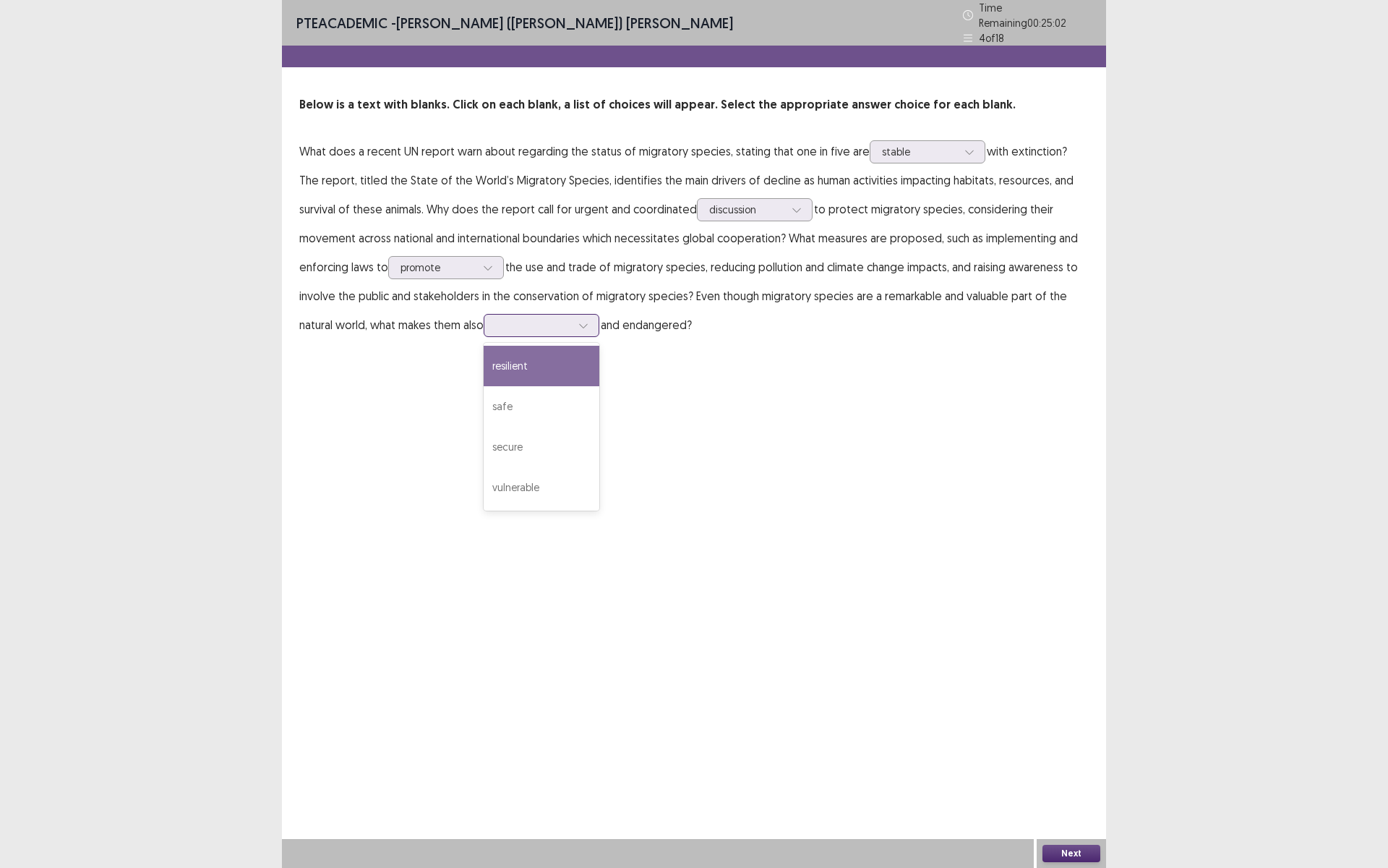
click at [496, 322] on div at bounding box center [534, 325] width 75 height 14
click at [484, 410] on div "safe" at bounding box center [542, 407] width 116 height 41
click at [1062, 857] on button "Next" at bounding box center [1071, 853] width 58 height 17
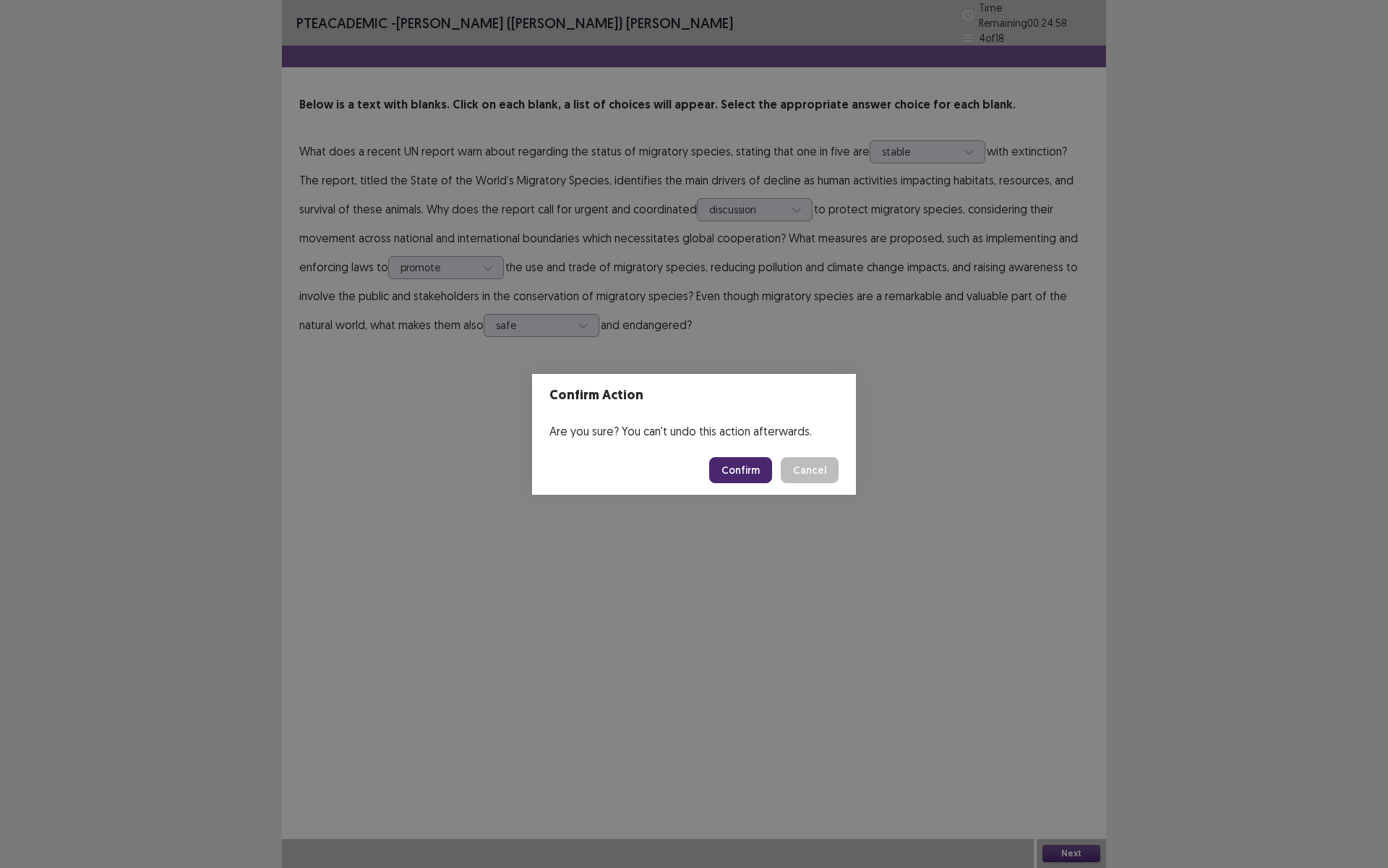
click at [741, 461] on button "Confirm" at bounding box center [741, 470] width 63 height 26
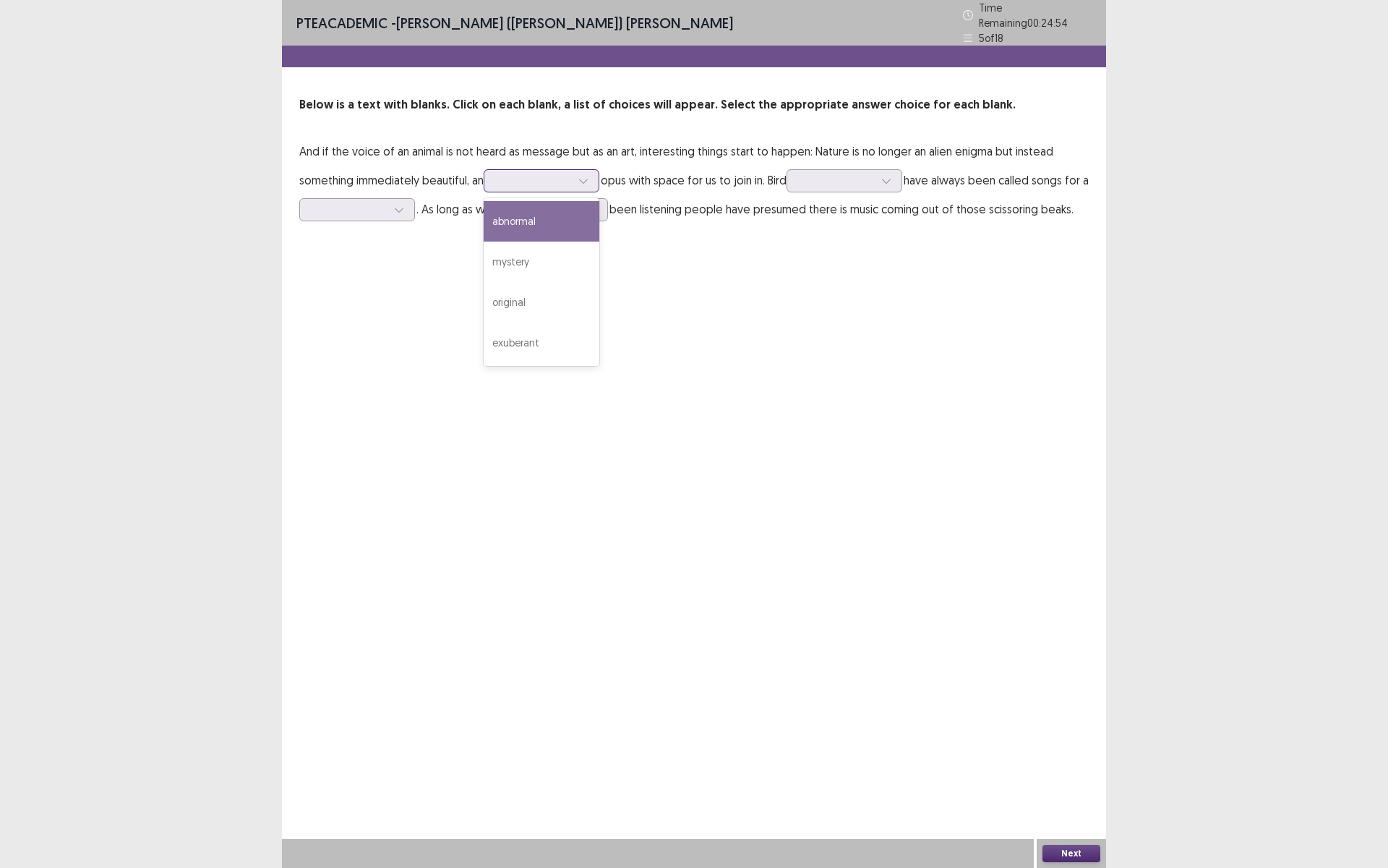
click at [510, 178] on div at bounding box center [534, 181] width 75 height 14
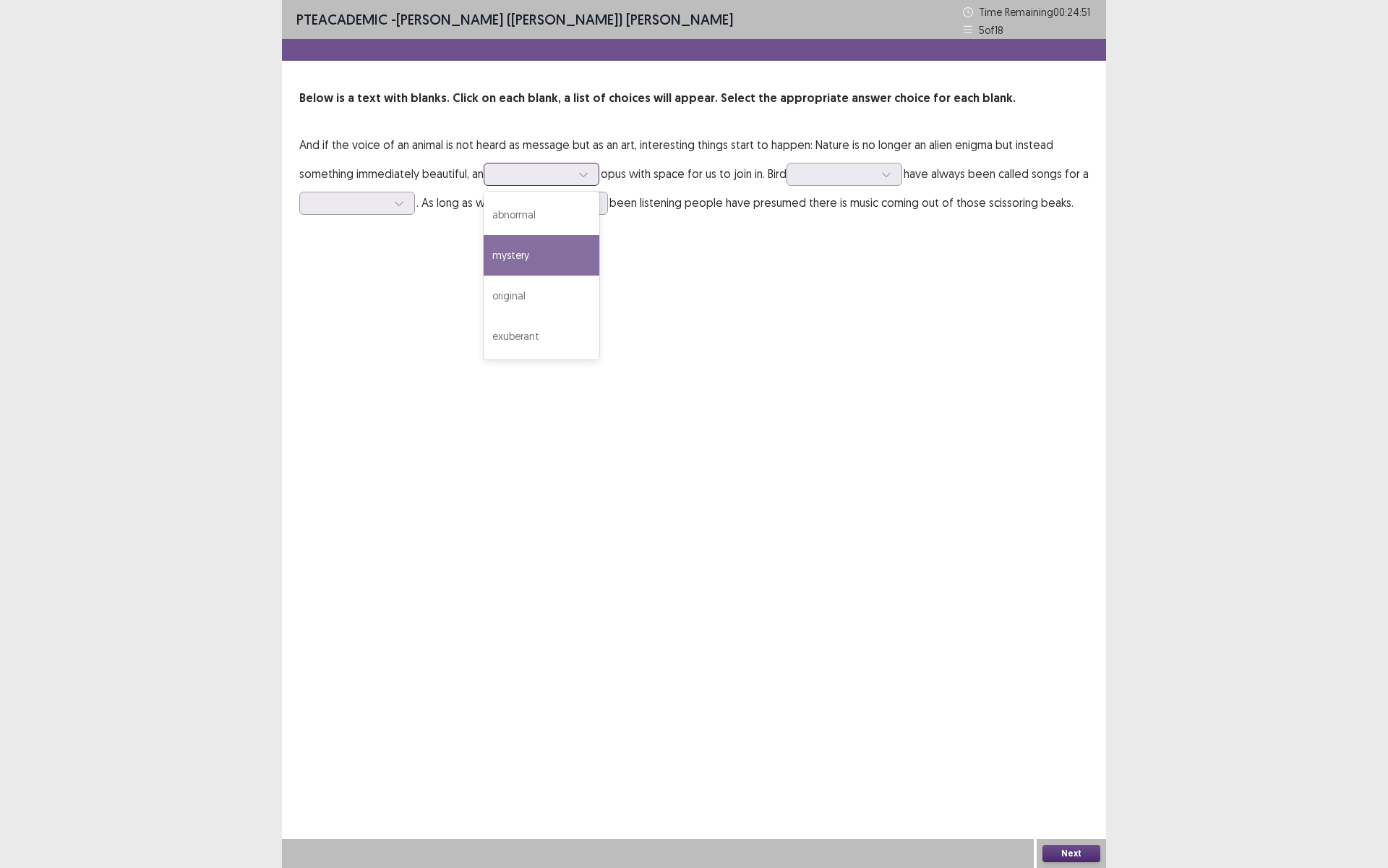
click at [517, 261] on div "mystery" at bounding box center [542, 255] width 116 height 41
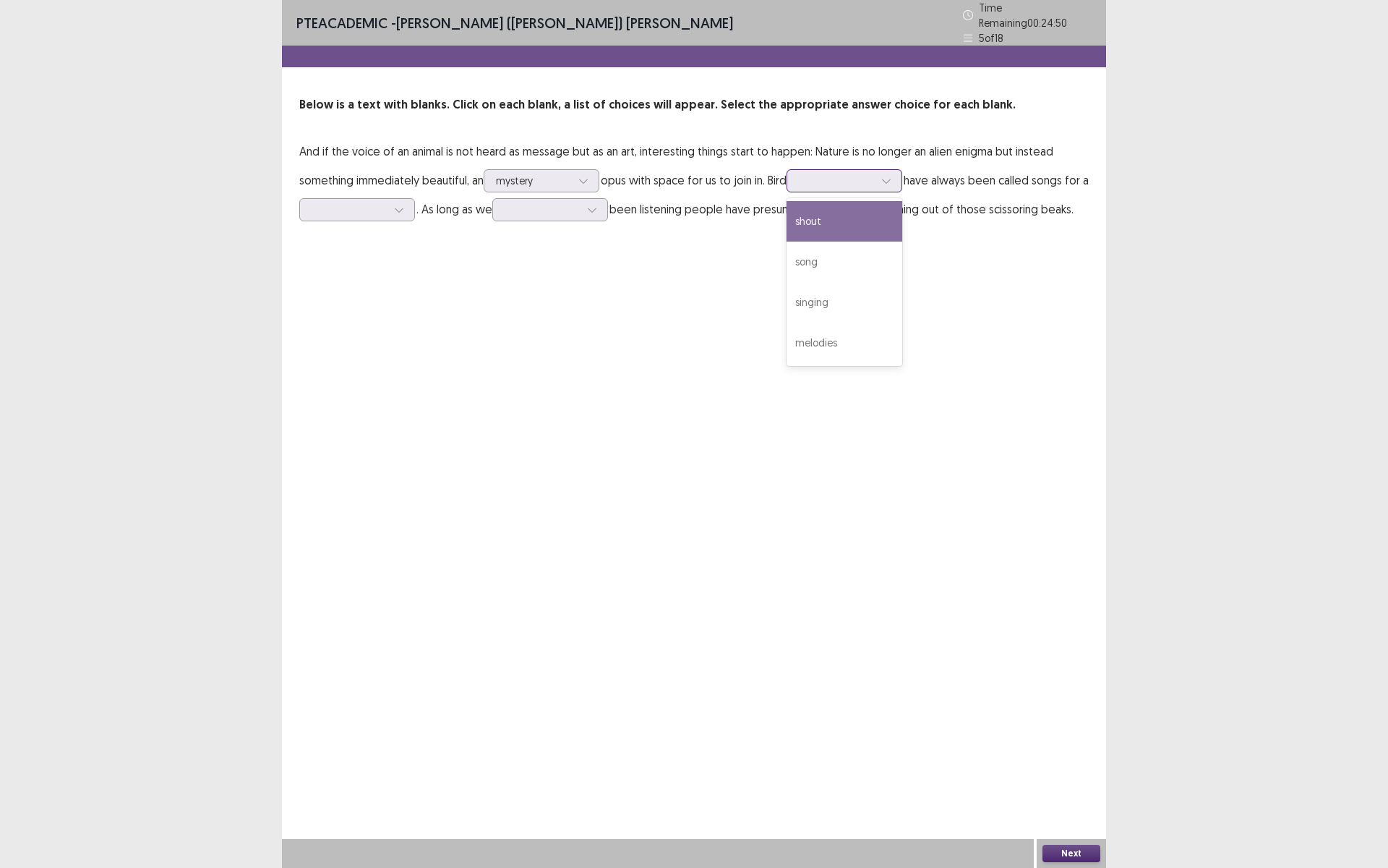
click at [841, 181] on div at bounding box center [836, 181] width 75 height 14
click at [826, 212] on div "shout" at bounding box center [845, 221] width 116 height 41
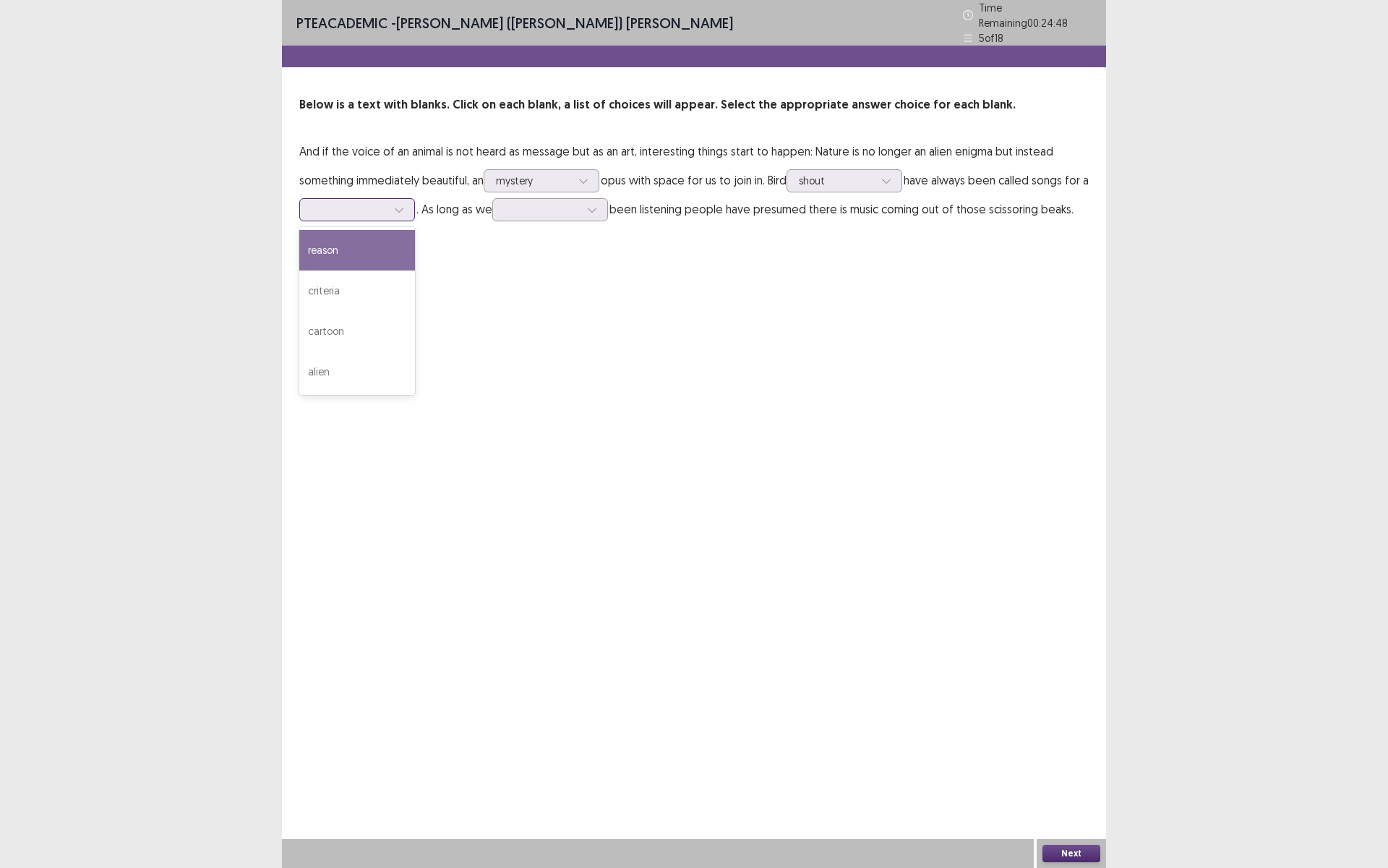
click at [360, 208] on div at bounding box center [349, 209] width 75 height 14
click at [345, 248] on div "reason" at bounding box center [358, 250] width 116 height 41
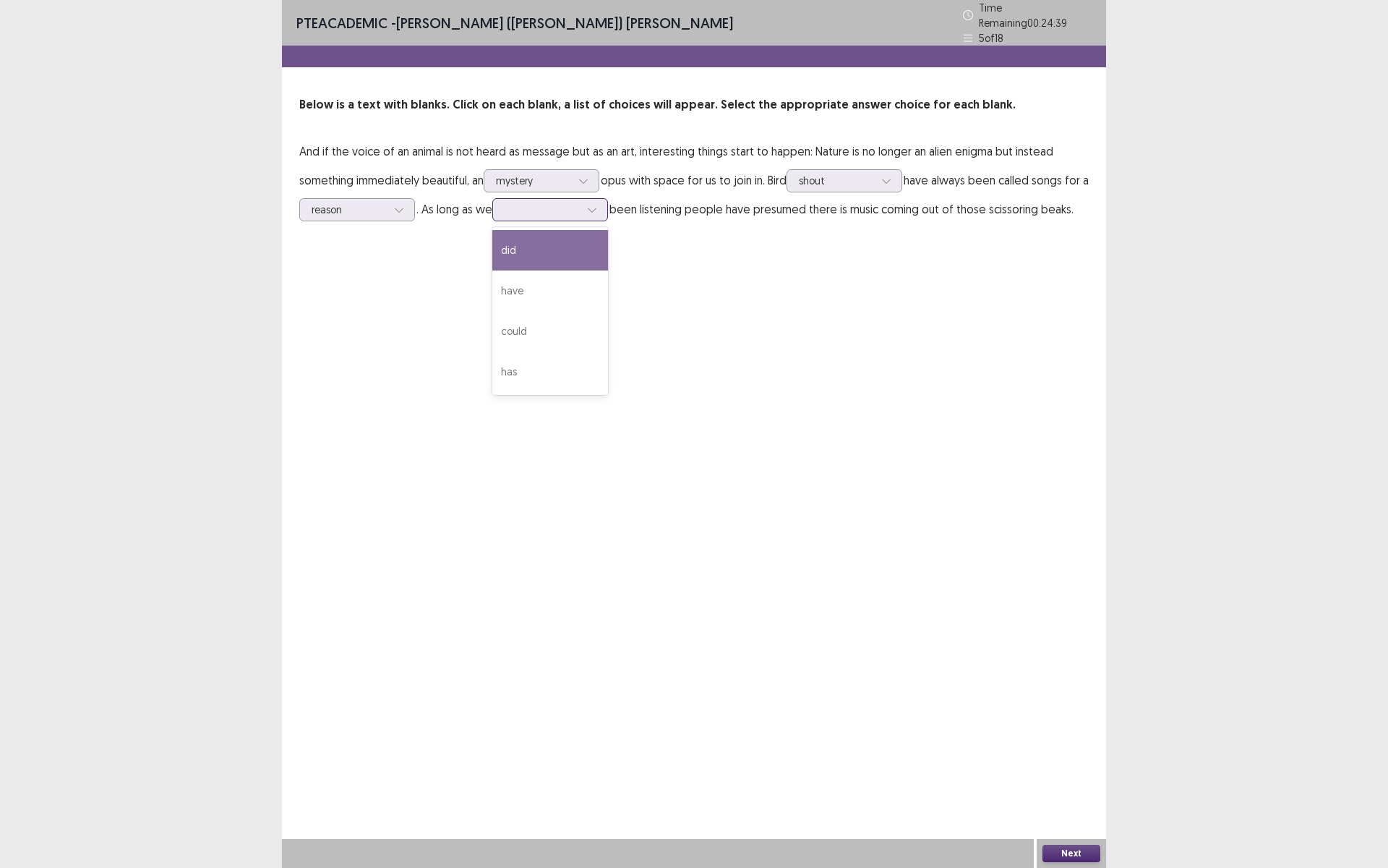
click at [558, 205] on div at bounding box center [542, 209] width 75 height 14
click at [562, 280] on div "have" at bounding box center [550, 291] width 116 height 41
click at [1064, 852] on button "Next" at bounding box center [1071, 853] width 58 height 17
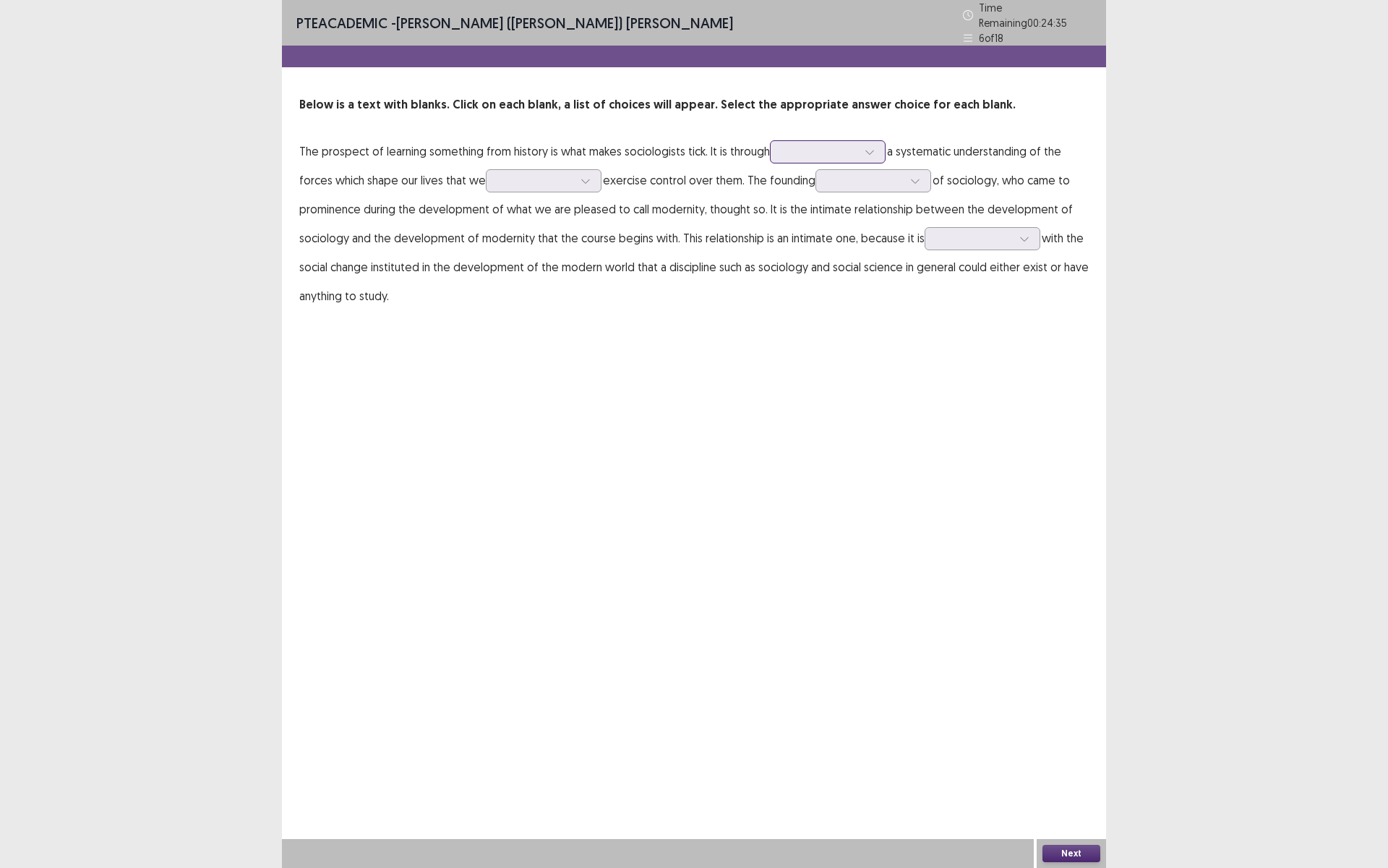
click at [790, 147] on div at bounding box center [820, 151] width 75 height 14
click at [811, 317] on div "developing" at bounding box center [828, 314] width 116 height 41
click at [555, 175] on div at bounding box center [536, 181] width 75 height 14
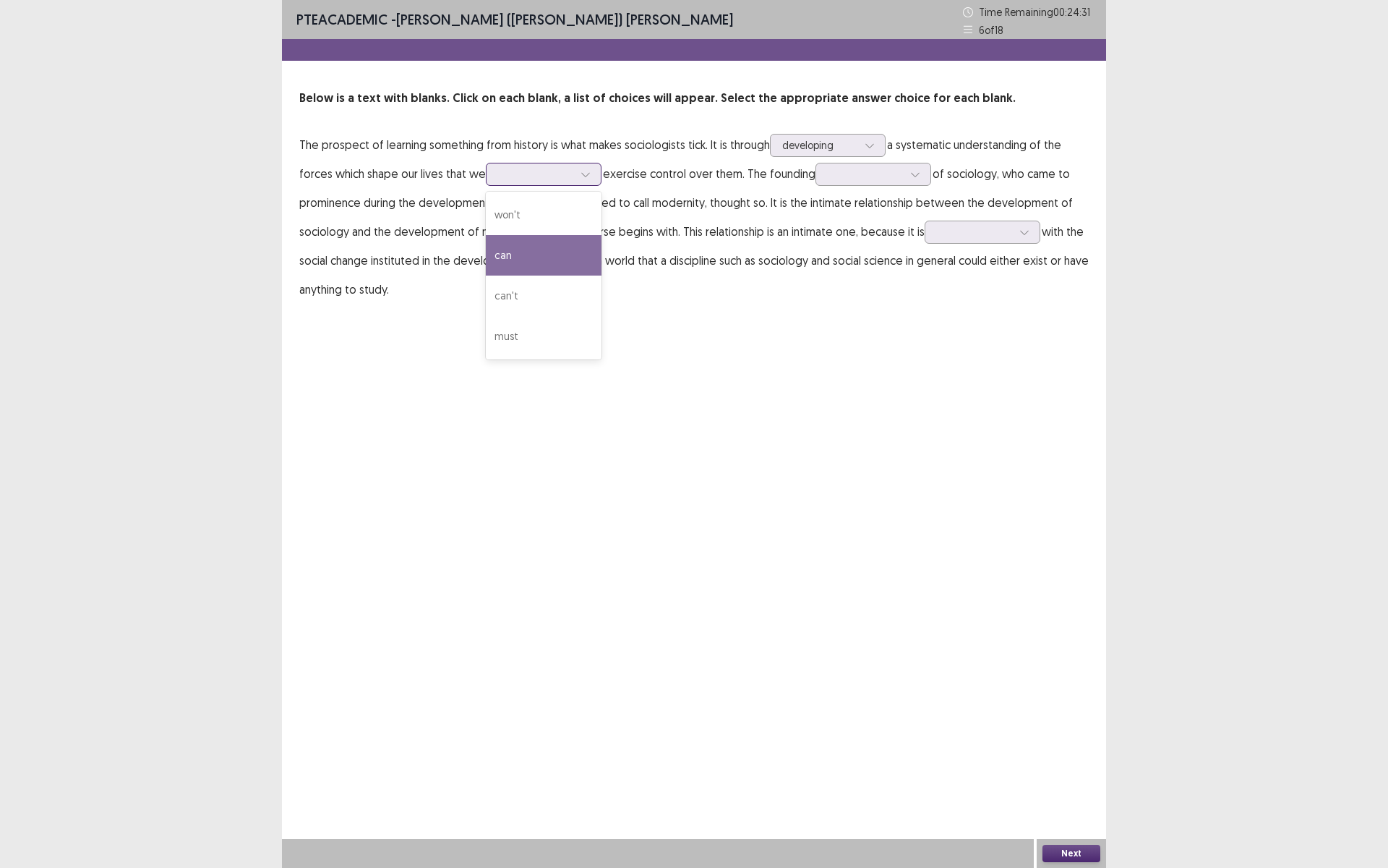
click at [540, 253] on div "can" at bounding box center [543, 255] width 116 height 41
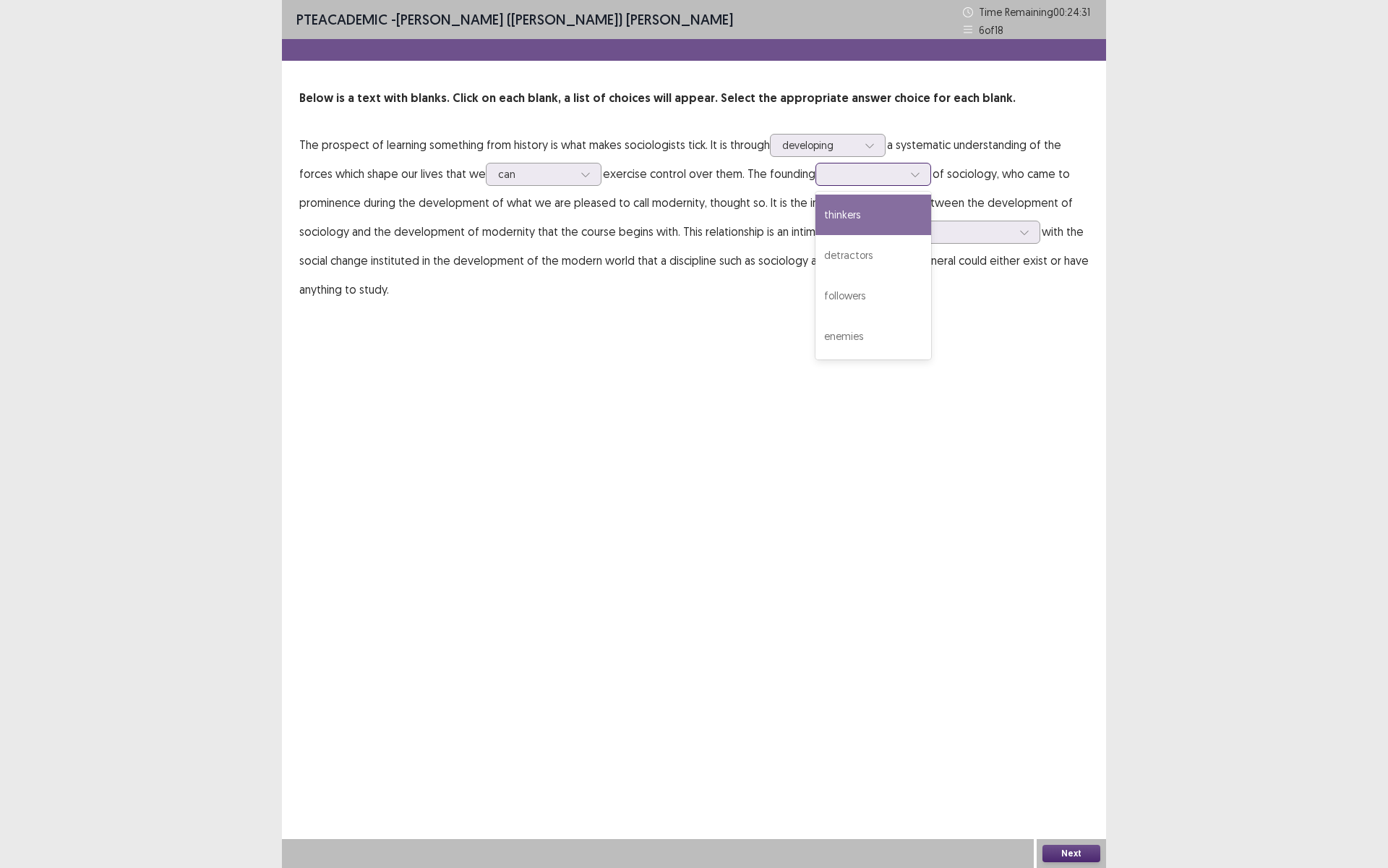
click at [878, 174] on div at bounding box center [866, 174] width 75 height 14
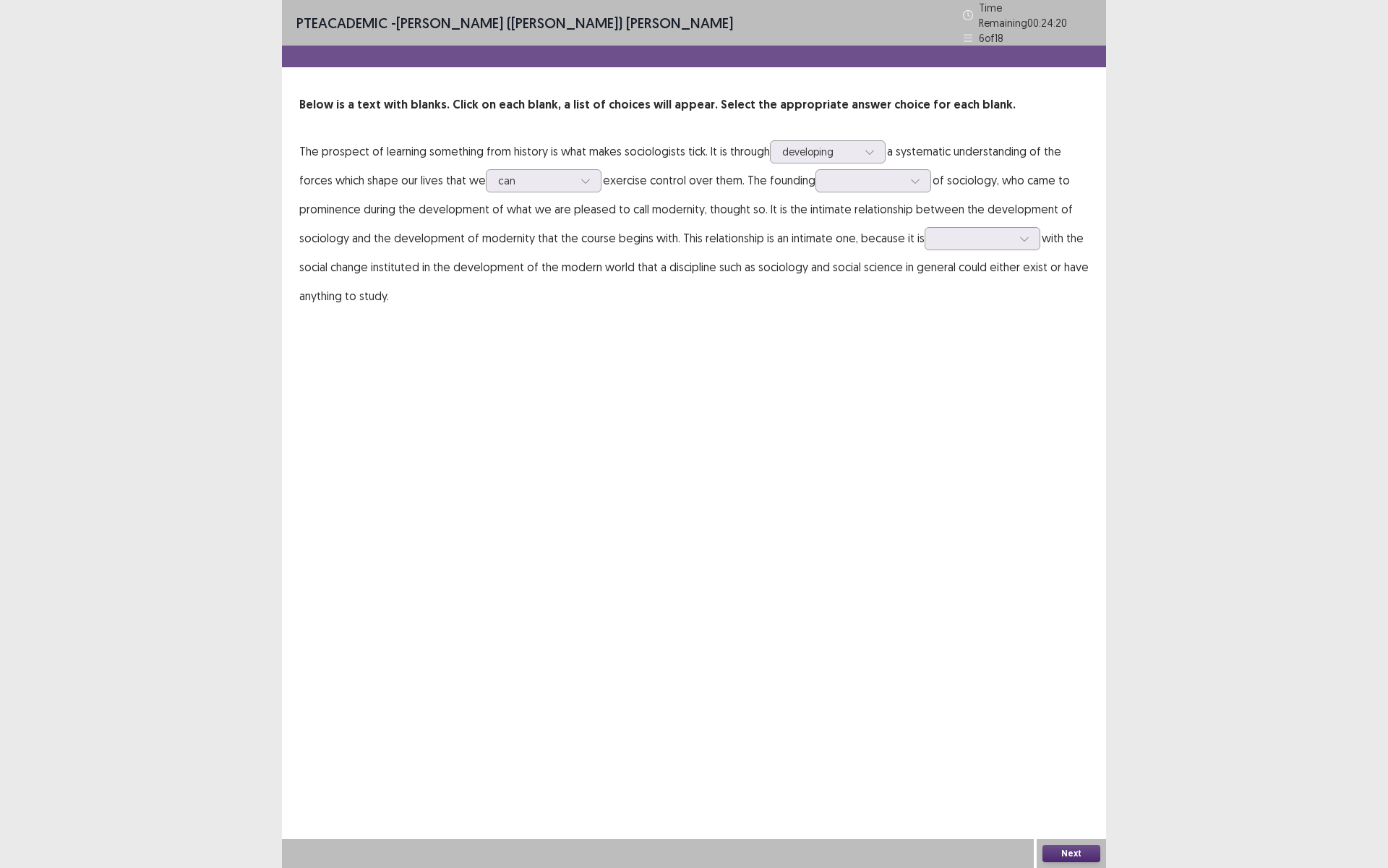
click at [781, 294] on p "The prospect of learning something from history is what makes sociologists tick…" at bounding box center [694, 224] width 790 height 174
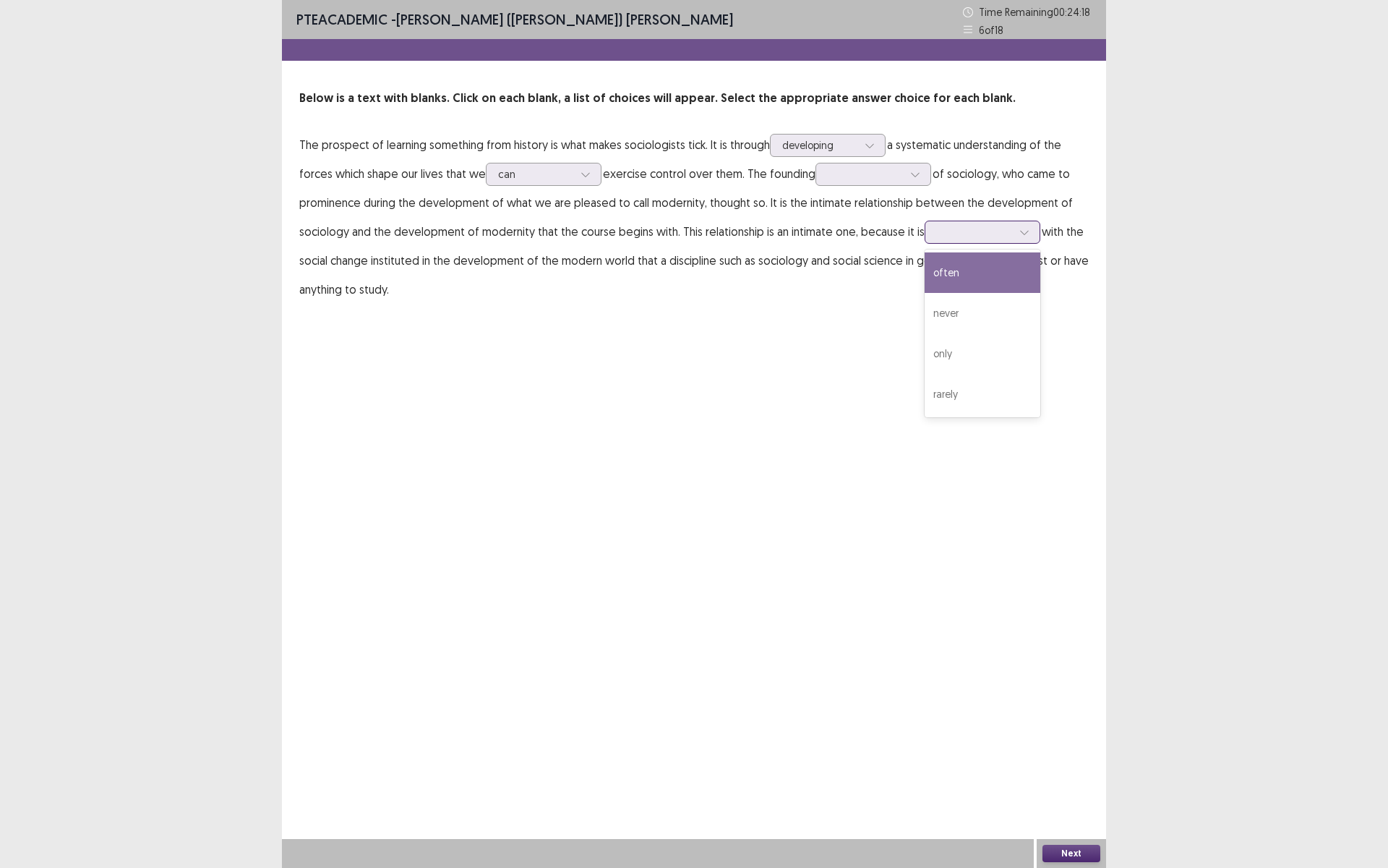
click at [973, 231] on div at bounding box center [975, 232] width 75 height 14
drag, startPoint x: 942, startPoint y: 270, endPoint x: 940, endPoint y: 263, distance: 7.3
click at [942, 270] on div "often" at bounding box center [982, 273] width 116 height 41
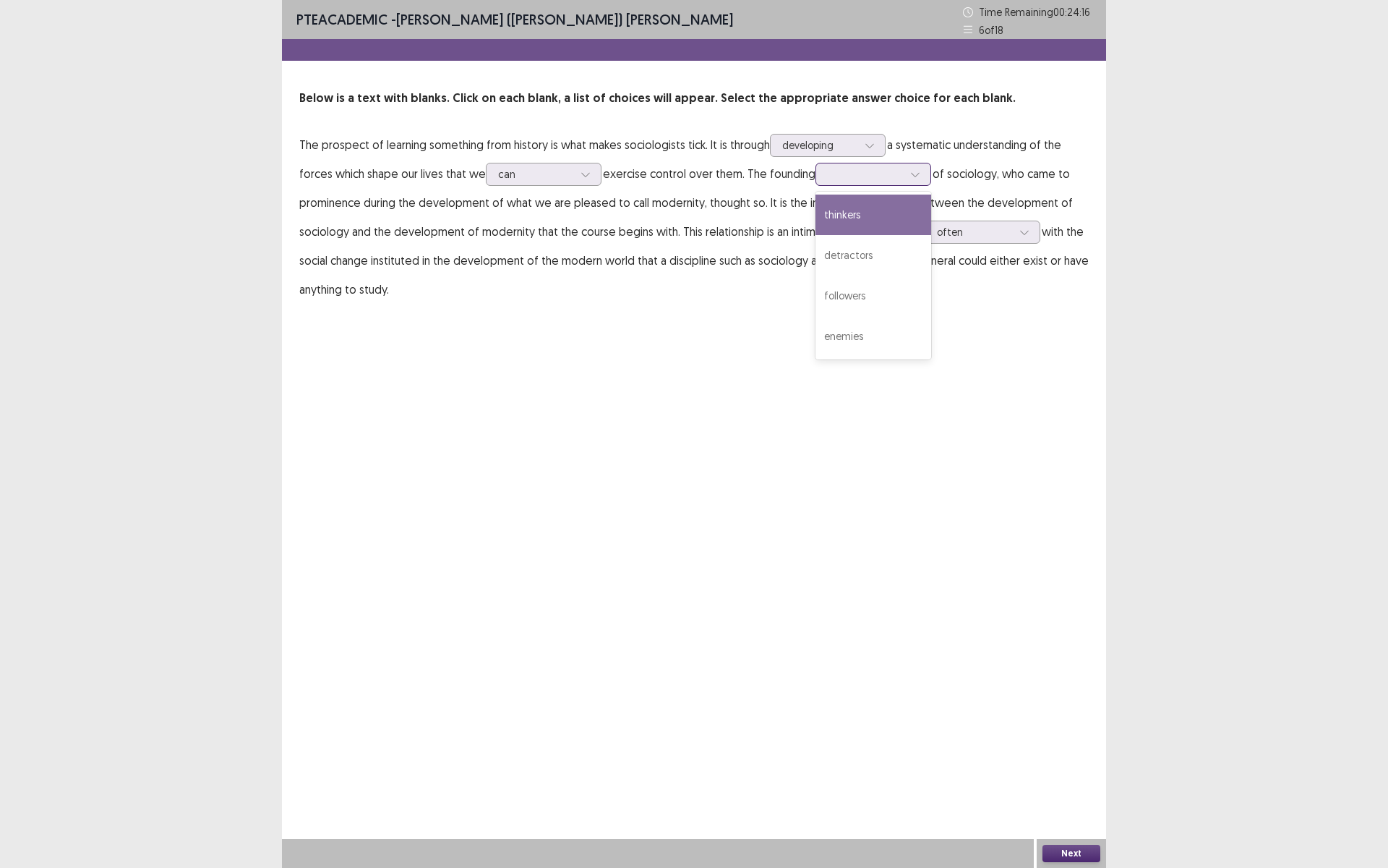
click at [887, 167] on div at bounding box center [866, 174] width 75 height 14
drag, startPoint x: 854, startPoint y: 260, endPoint x: 851, endPoint y: 279, distance: 19.2
click at [854, 260] on div "detractors" at bounding box center [873, 255] width 116 height 41
click at [1064, 846] on button "Next" at bounding box center [1071, 853] width 58 height 17
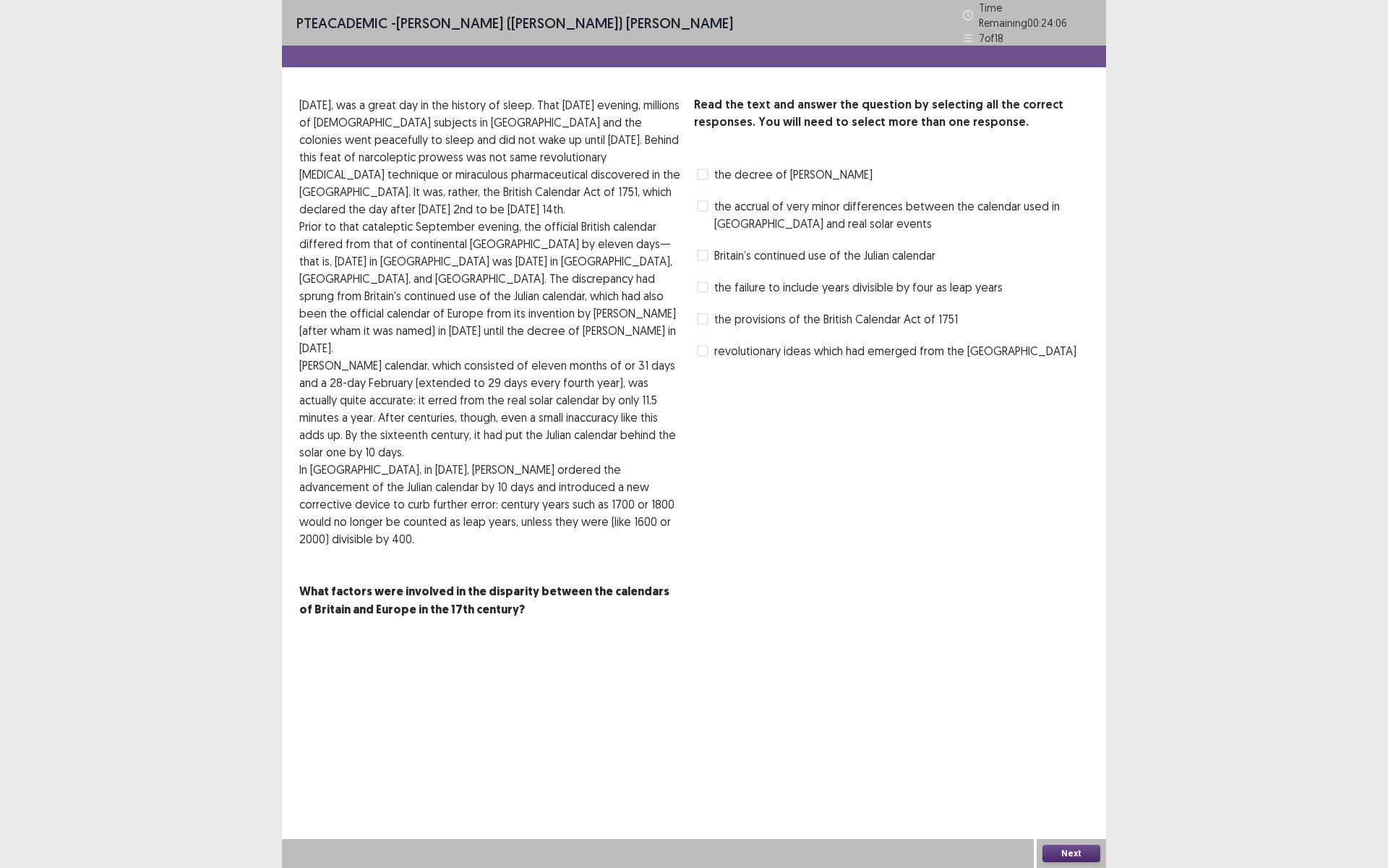
click at [705, 313] on span at bounding box center [702, 318] width 11 height 11
click at [1057, 852] on button "Next" at bounding box center [1071, 853] width 58 height 17
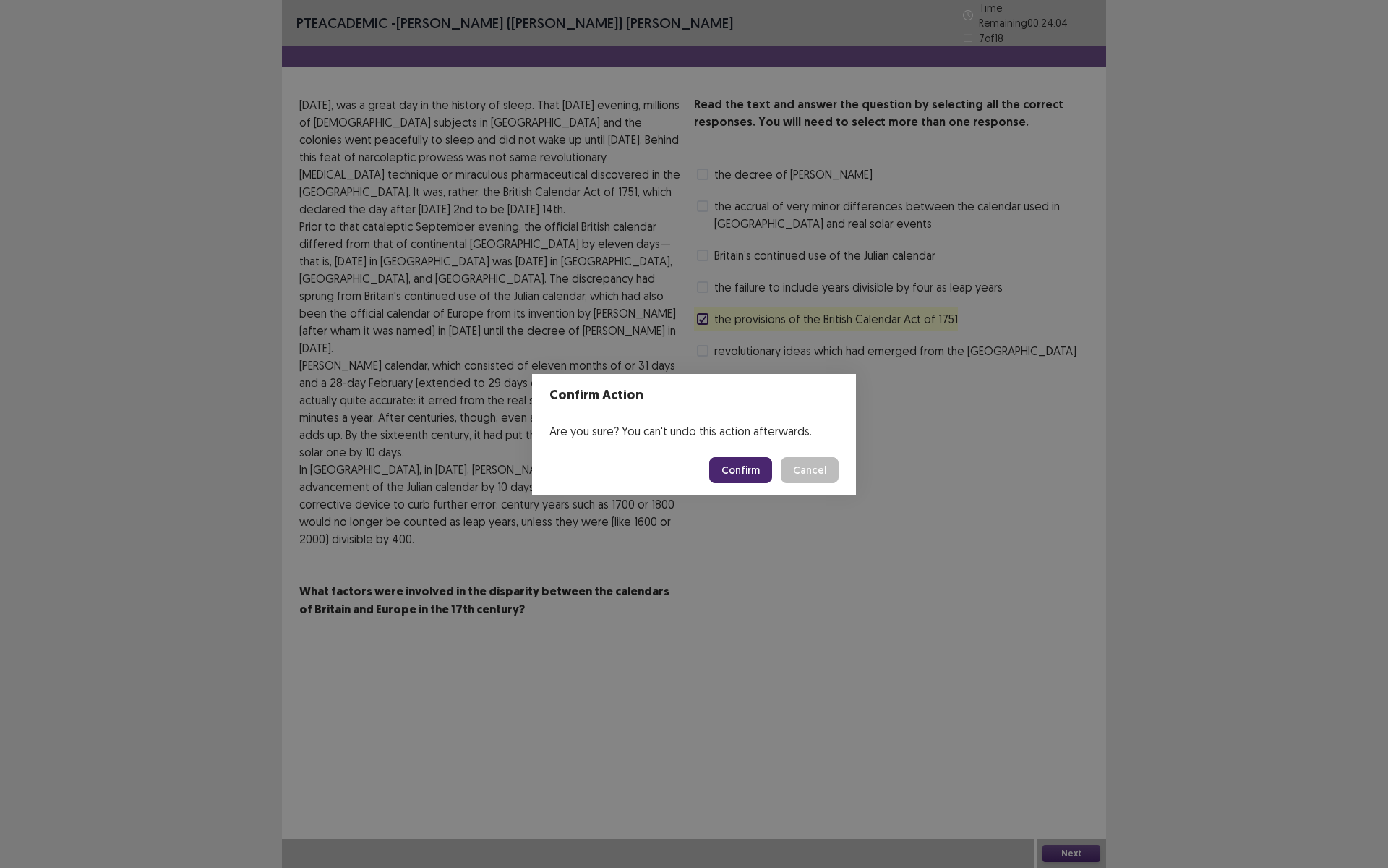
click at [739, 468] on button "Confirm" at bounding box center [741, 470] width 63 height 26
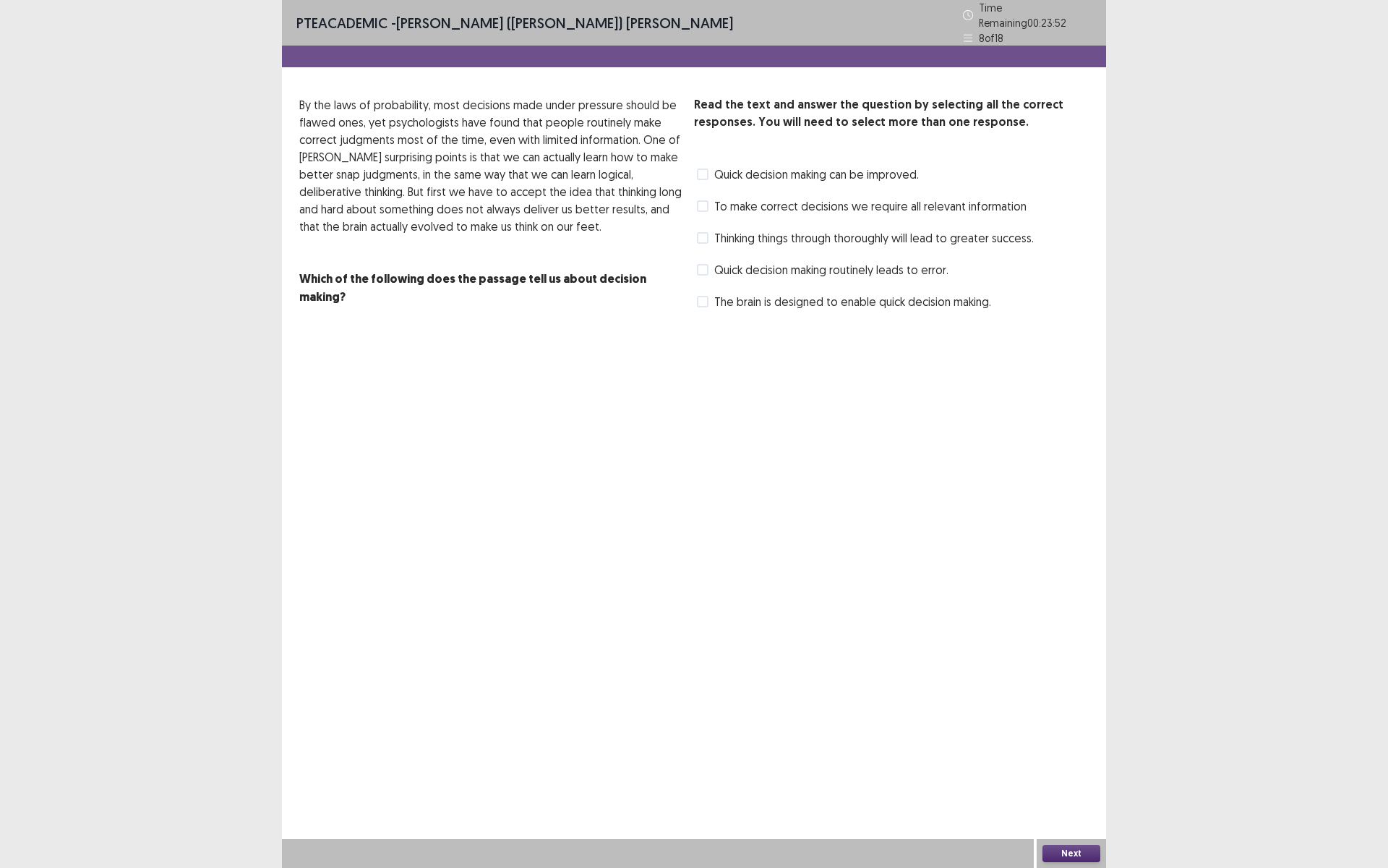
click at [708, 203] on span at bounding box center [702, 206] width 11 height 11
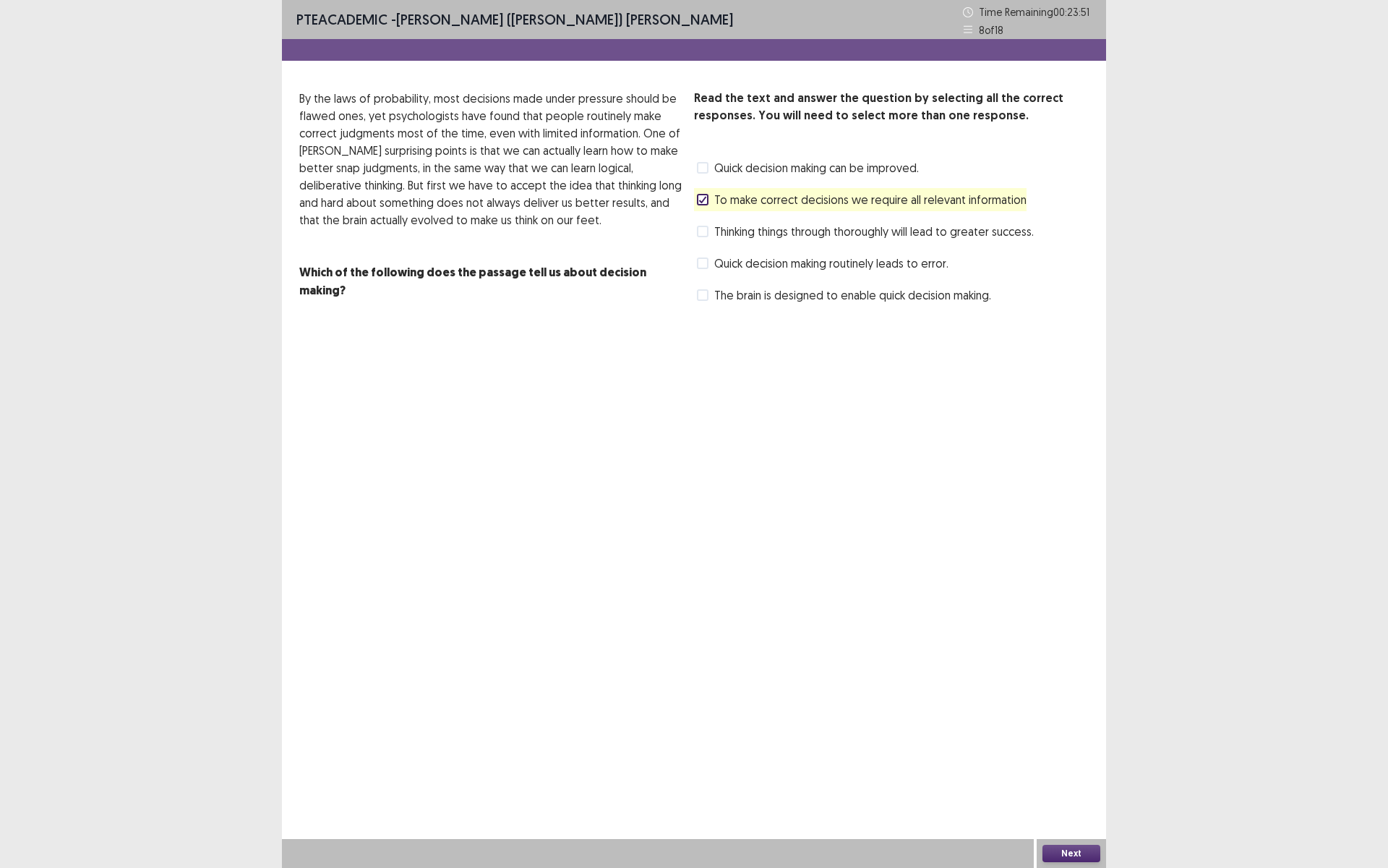
click at [997, 818] on div "PTE academic - Murari (Shambhav) Subedi Time Remaining 00 : 23 : 51 8 of 18 Rea…" at bounding box center [694, 434] width 824 height 868
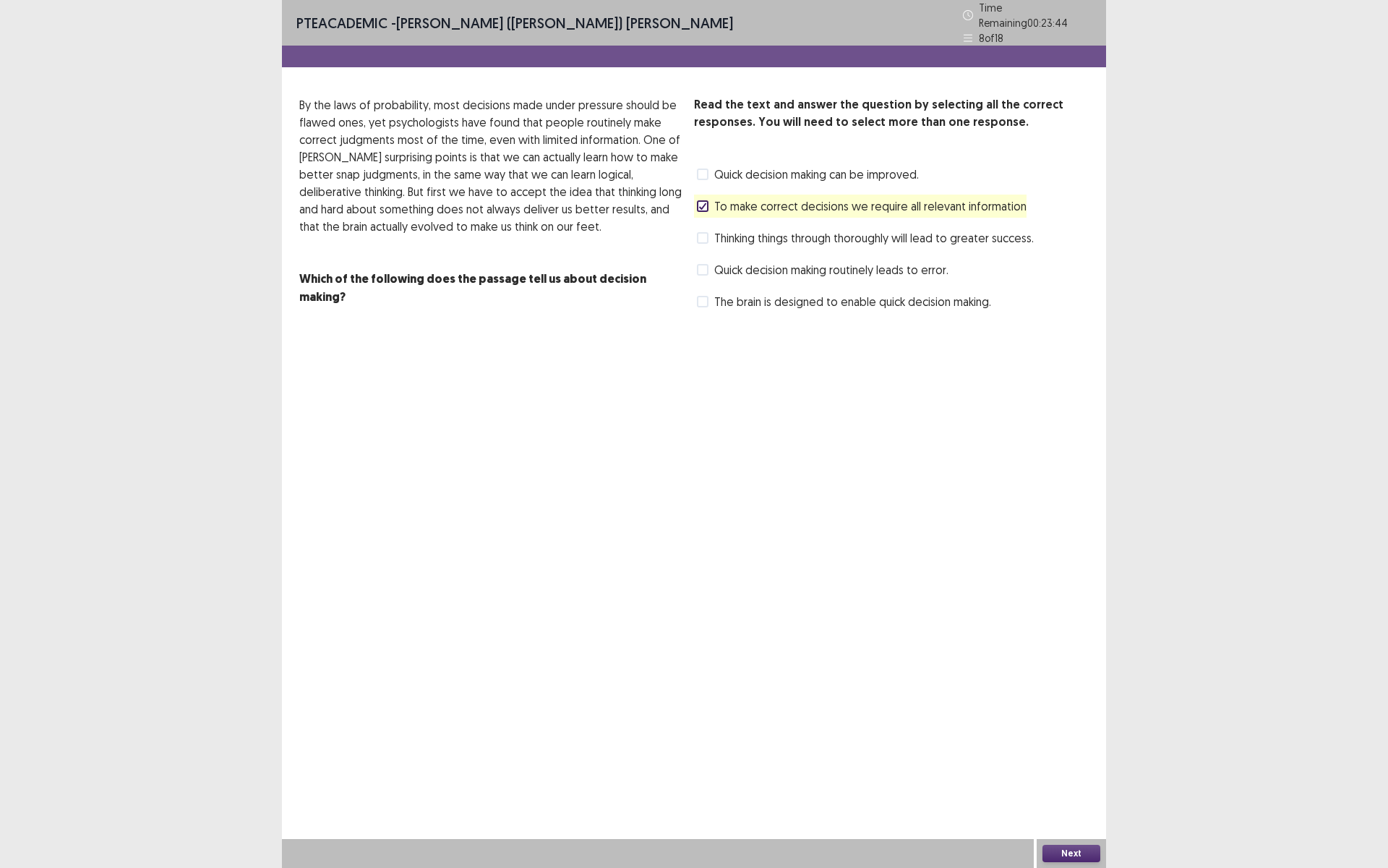
click at [708, 232] on span at bounding box center [702, 237] width 11 height 11
click at [1062, 854] on button "Next" at bounding box center [1071, 853] width 58 height 17
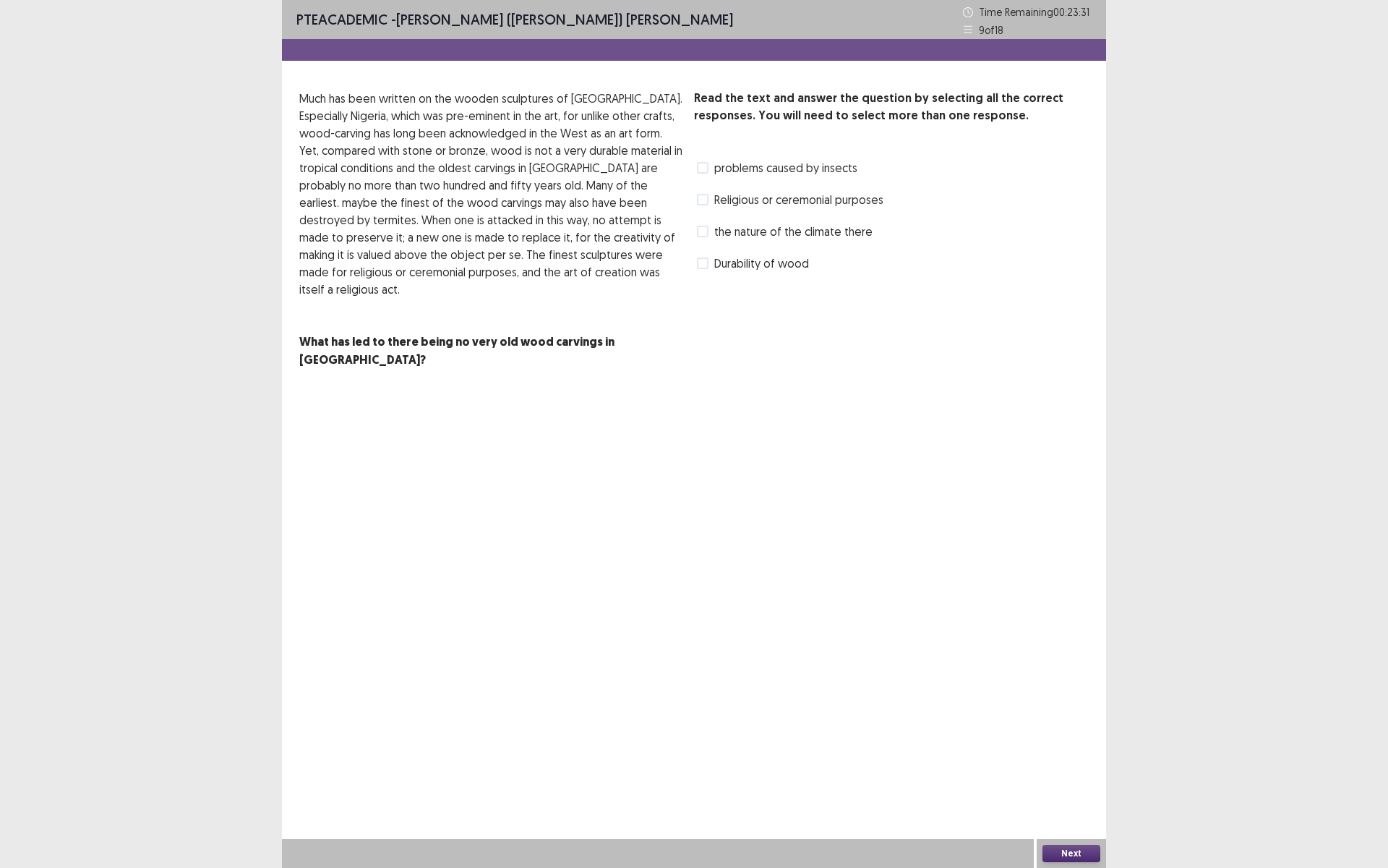
click at [710, 266] on label "Durability of wood" at bounding box center [753, 263] width 112 height 17
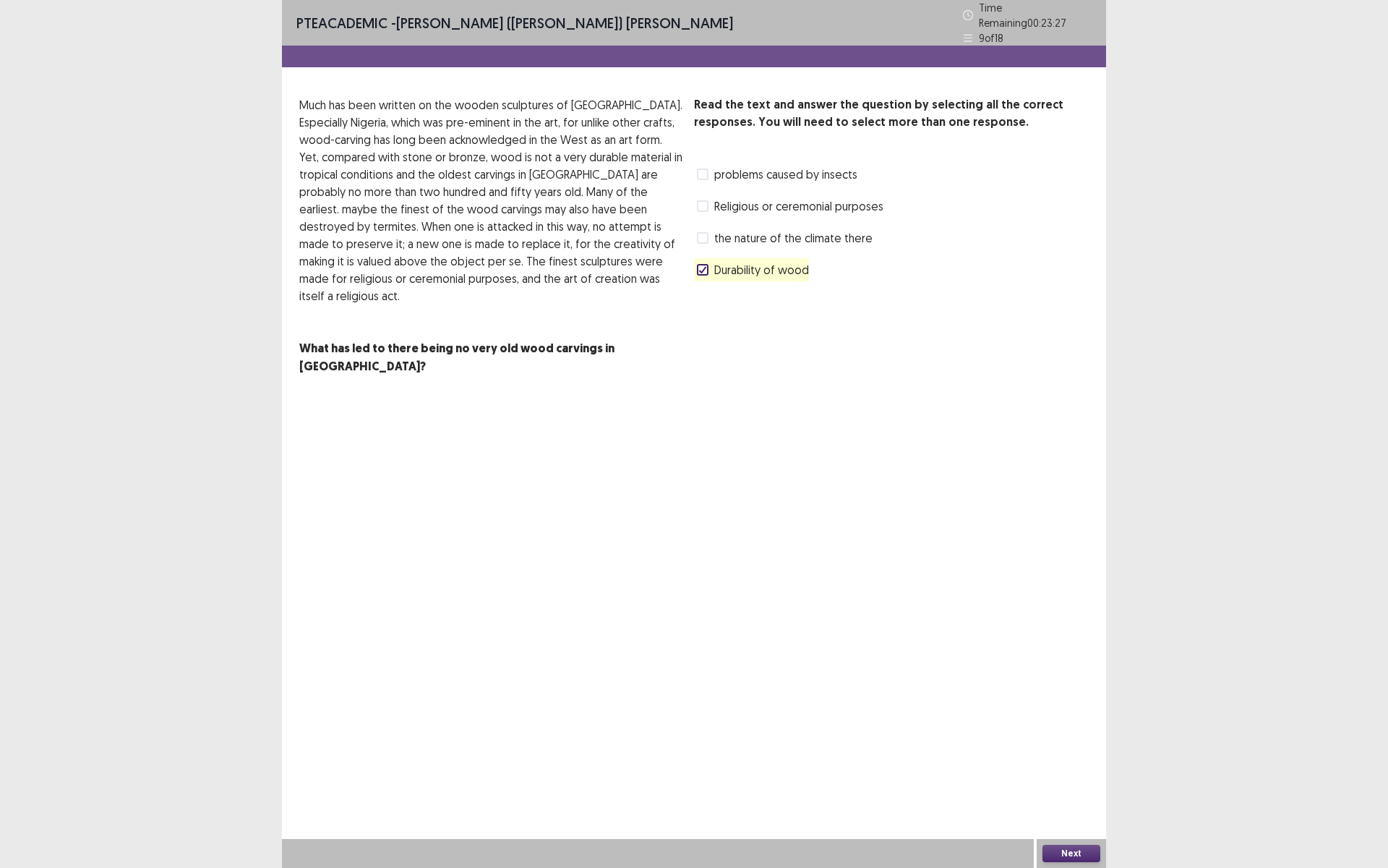
click at [1070, 860] on button "Next" at bounding box center [1071, 853] width 58 height 17
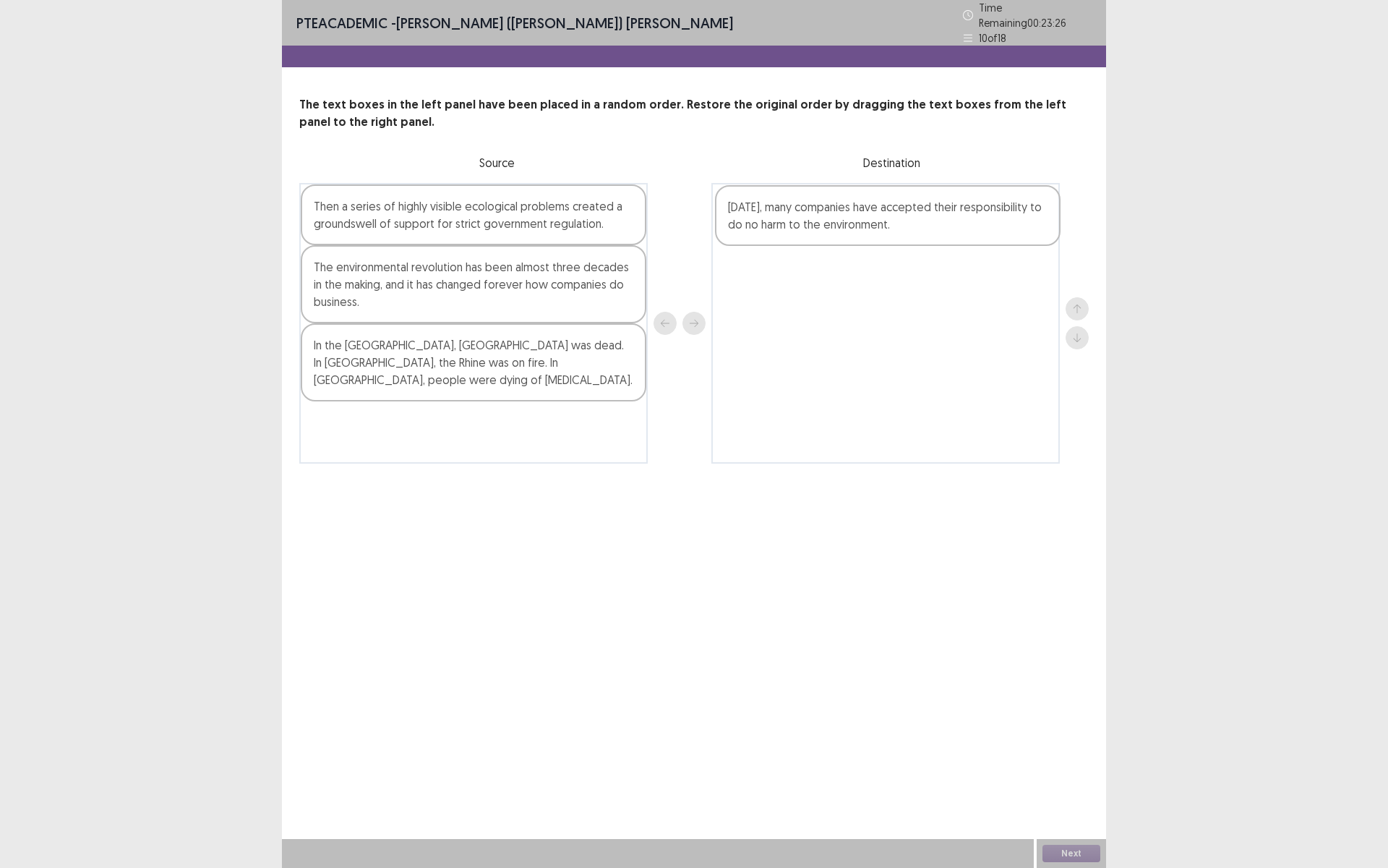
drag, startPoint x: 399, startPoint y: 232, endPoint x: 817, endPoint y: 239, distance: 418.1
click at [817, 239] on div "Today, many companies have accepted their responsibility to do no harm to the e…" at bounding box center [694, 323] width 790 height 281
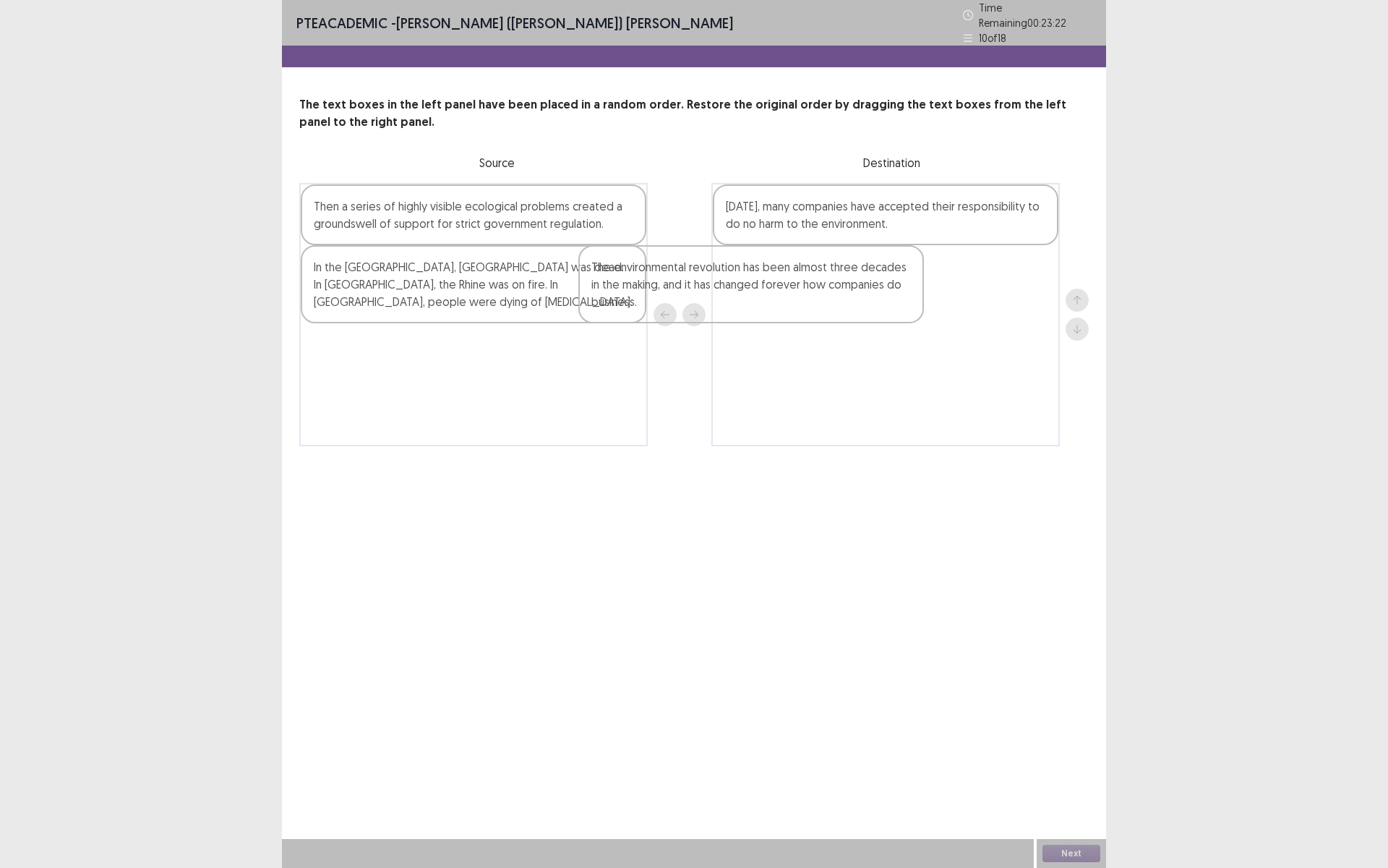
drag, startPoint x: 428, startPoint y: 302, endPoint x: 792, endPoint y: 286, distance: 364.4
click at [792, 286] on div "Then a series of highly visible ecological problems created a groundswell of su…" at bounding box center [694, 315] width 790 height 263
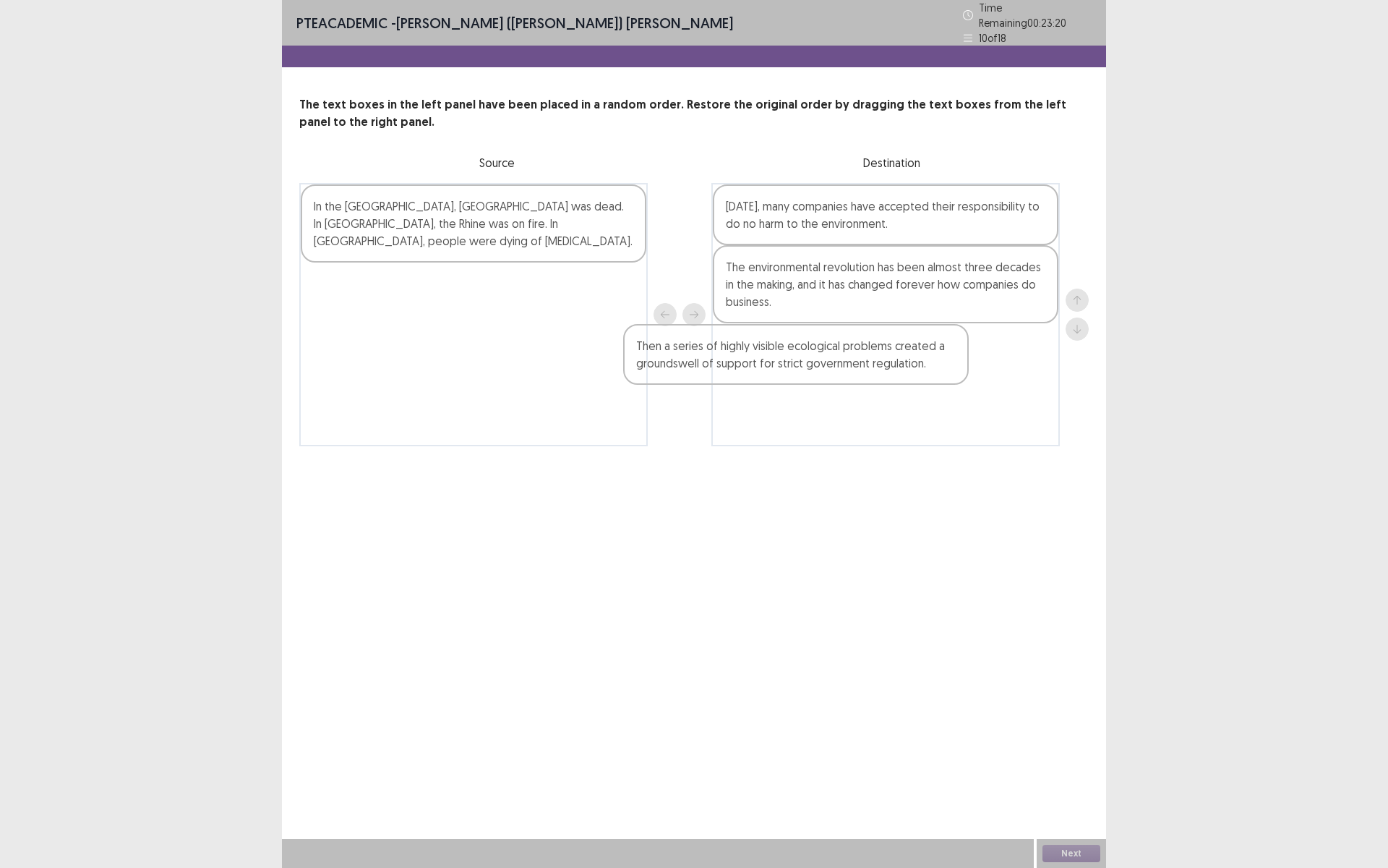
drag, startPoint x: 493, startPoint y: 223, endPoint x: 881, endPoint y: 352, distance: 408.9
click at [881, 352] on div "Then a series of highly visible ecological problems created a groundswell of su…" at bounding box center [694, 315] width 790 height 263
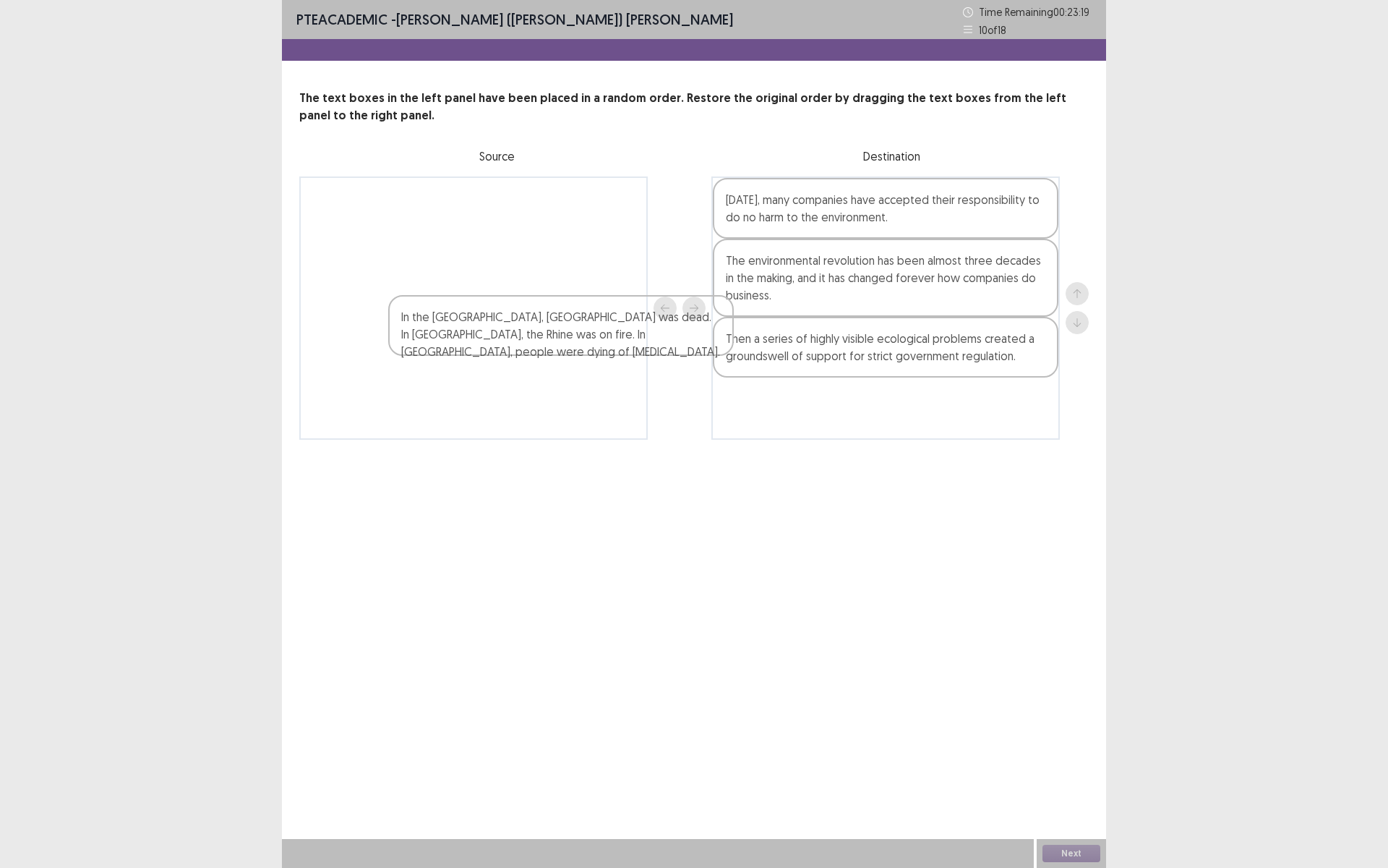
drag, startPoint x: 576, startPoint y: 242, endPoint x: 945, endPoint y: 408, distance: 404.6
click at [945, 408] on div "In the United States, Lake Erie was dead. In Europe, the Rhine was on fire. In …" at bounding box center [694, 308] width 790 height 263
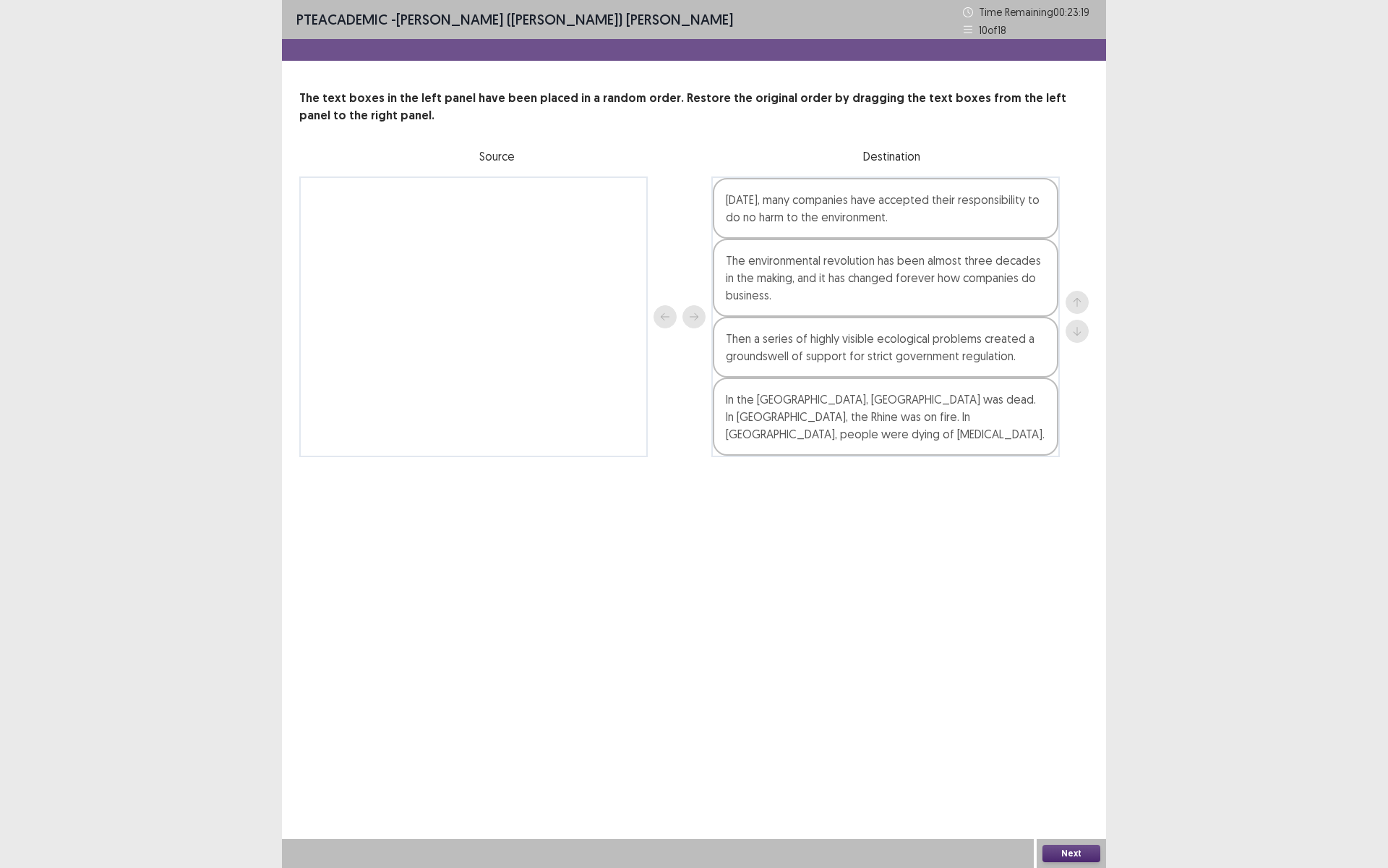
drag, startPoint x: 1061, startPoint y: 833, endPoint x: 1049, endPoint y: 826, distance: 13.9
click at [1058, 831] on div "PTE academic - Murari (Shambhav) Subedi Time Remaining 00 : 23 : 19 10 of 18 Th…" at bounding box center [694, 434] width 824 height 868
click at [1066, 853] on button "Next" at bounding box center [1071, 853] width 58 height 17
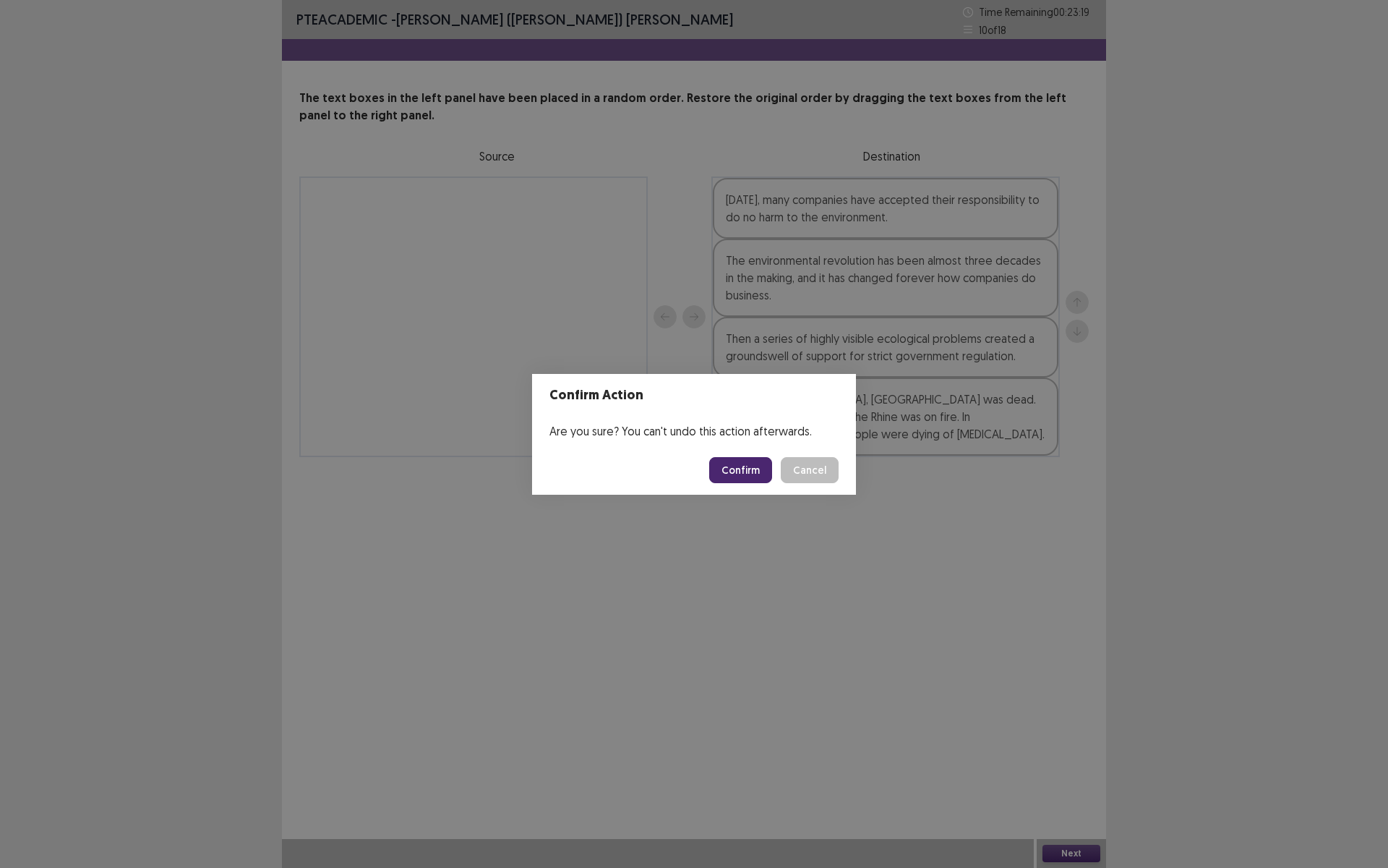
click at [741, 464] on button "Confirm" at bounding box center [741, 470] width 63 height 26
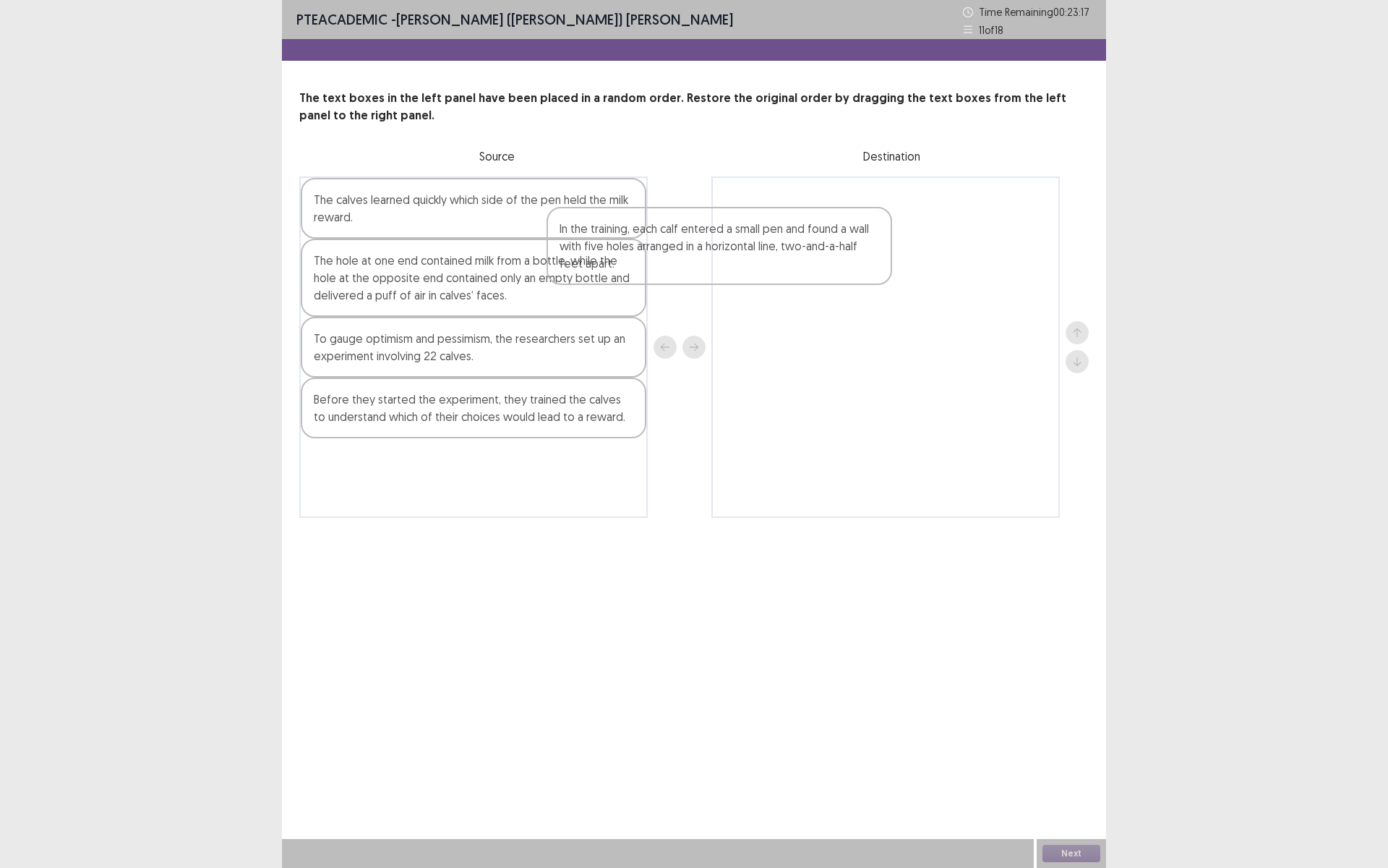
drag, startPoint x: 365, startPoint y: 285, endPoint x: 778, endPoint y: 233, distance: 416.3
click at [778, 233] on div "The calves learned quickly which side of the pen held the milk reward. In the t…" at bounding box center [694, 346] width 790 height 341
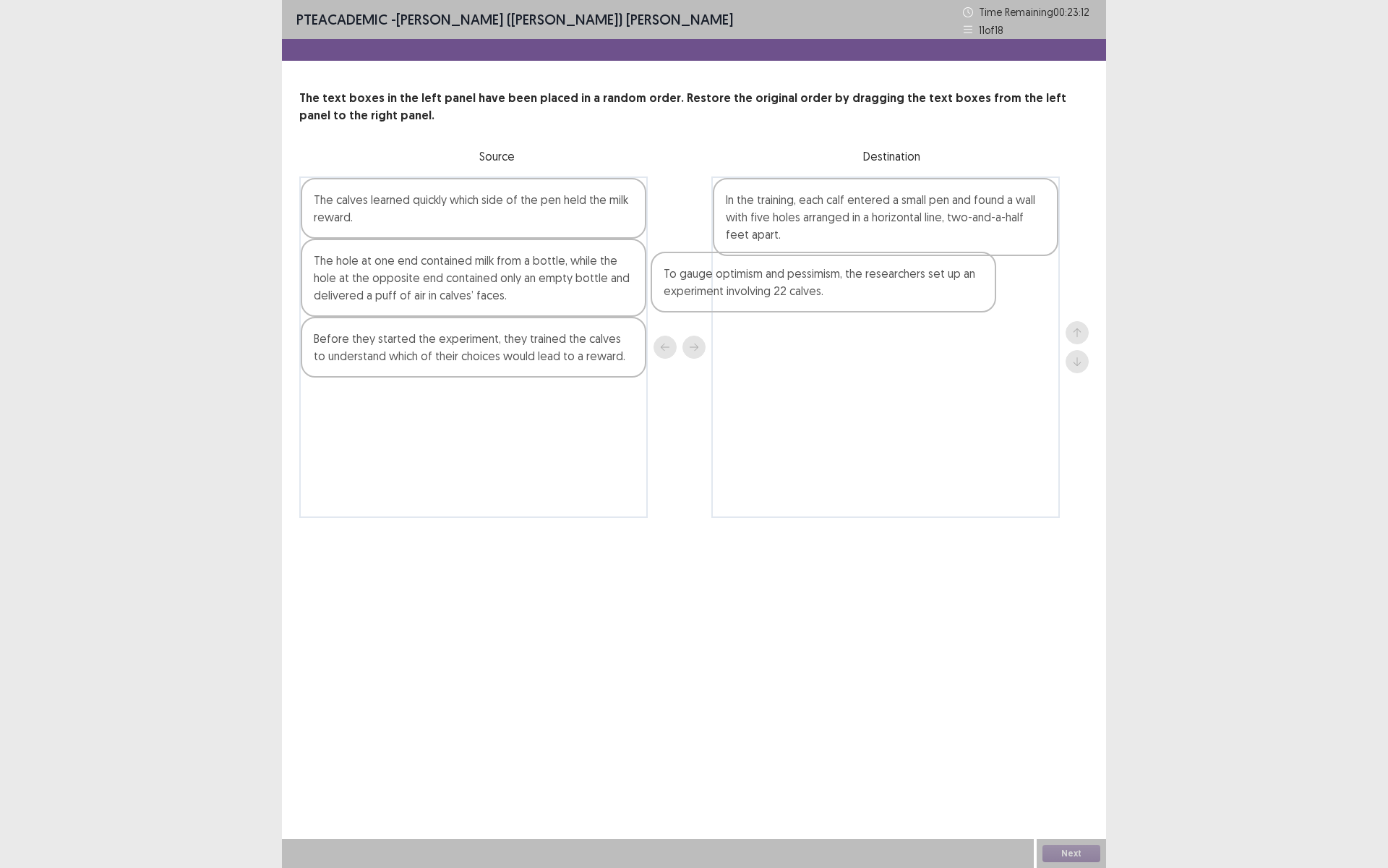
drag, startPoint x: 466, startPoint y: 364, endPoint x: 870, endPoint y: 298, distance: 409.4
click at [872, 298] on div "The calves learned quickly which side of the pen held the milk reward. The hole…" at bounding box center [694, 346] width 790 height 341
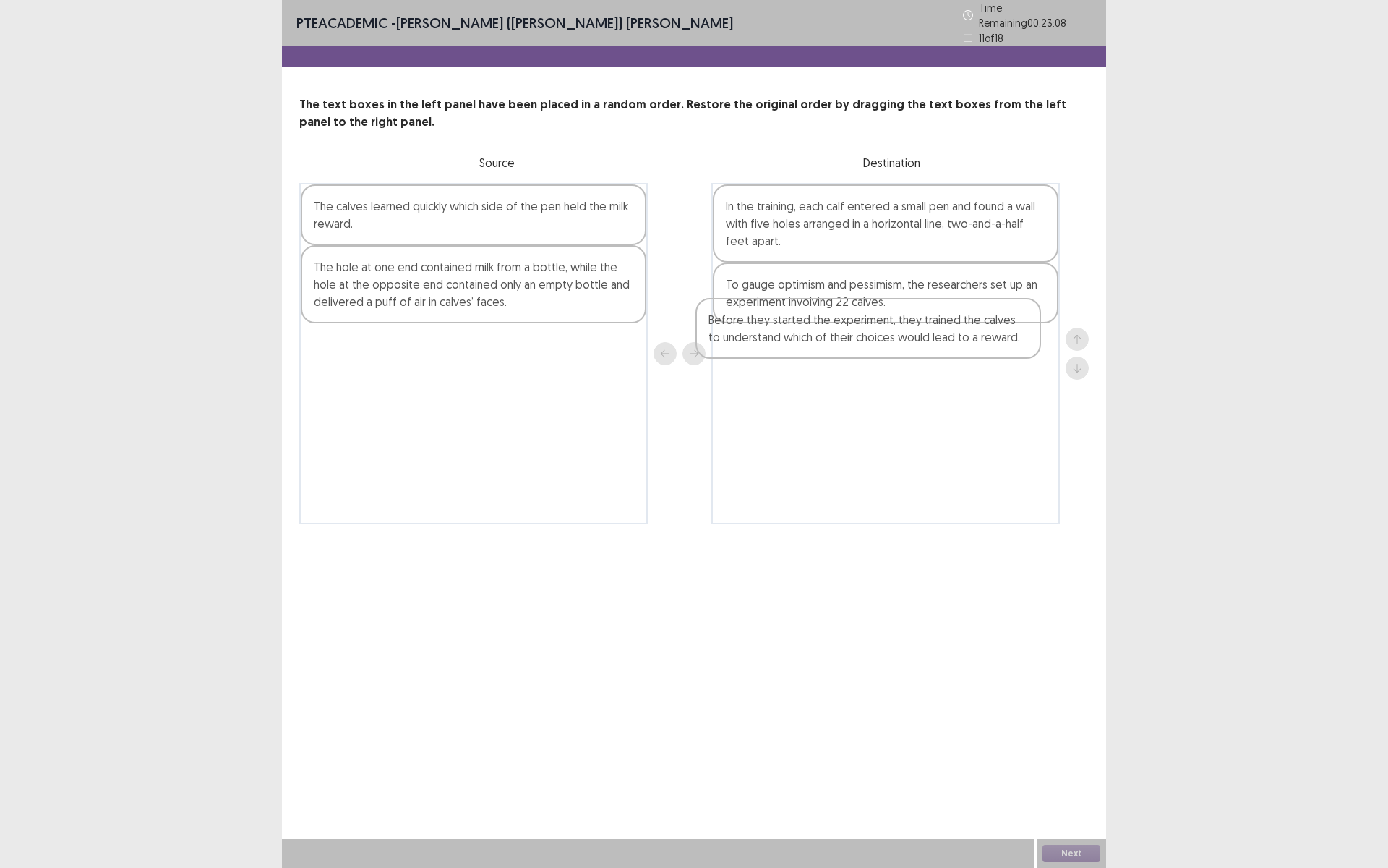
drag, startPoint x: 564, startPoint y: 358, endPoint x: 944, endPoint y: 360, distance: 380.0
click at [966, 353] on div "The calves learned quickly which side of the pen held the milk reward. The hole…" at bounding box center [694, 353] width 790 height 341
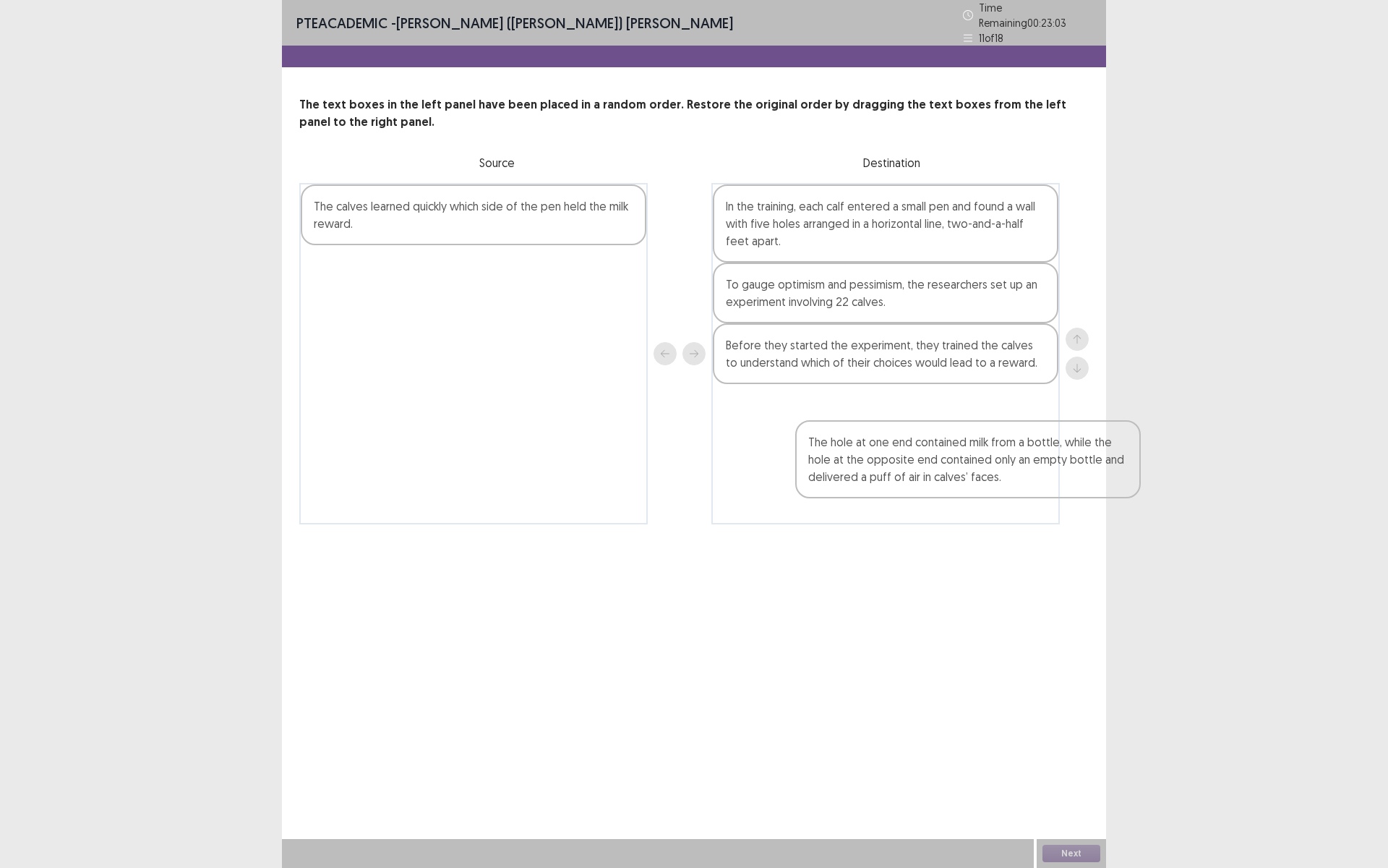
drag, startPoint x: 549, startPoint y: 287, endPoint x: 710, endPoint y: 273, distance: 161.6
click at [986, 422] on div "The calves learned quickly which side of the pen held the milk reward. The hole…" at bounding box center [694, 353] width 790 height 341
click at [963, 413] on div "In the training, each calf entered a small pen and found a wall with five holes…" at bounding box center [885, 353] width 349 height 341
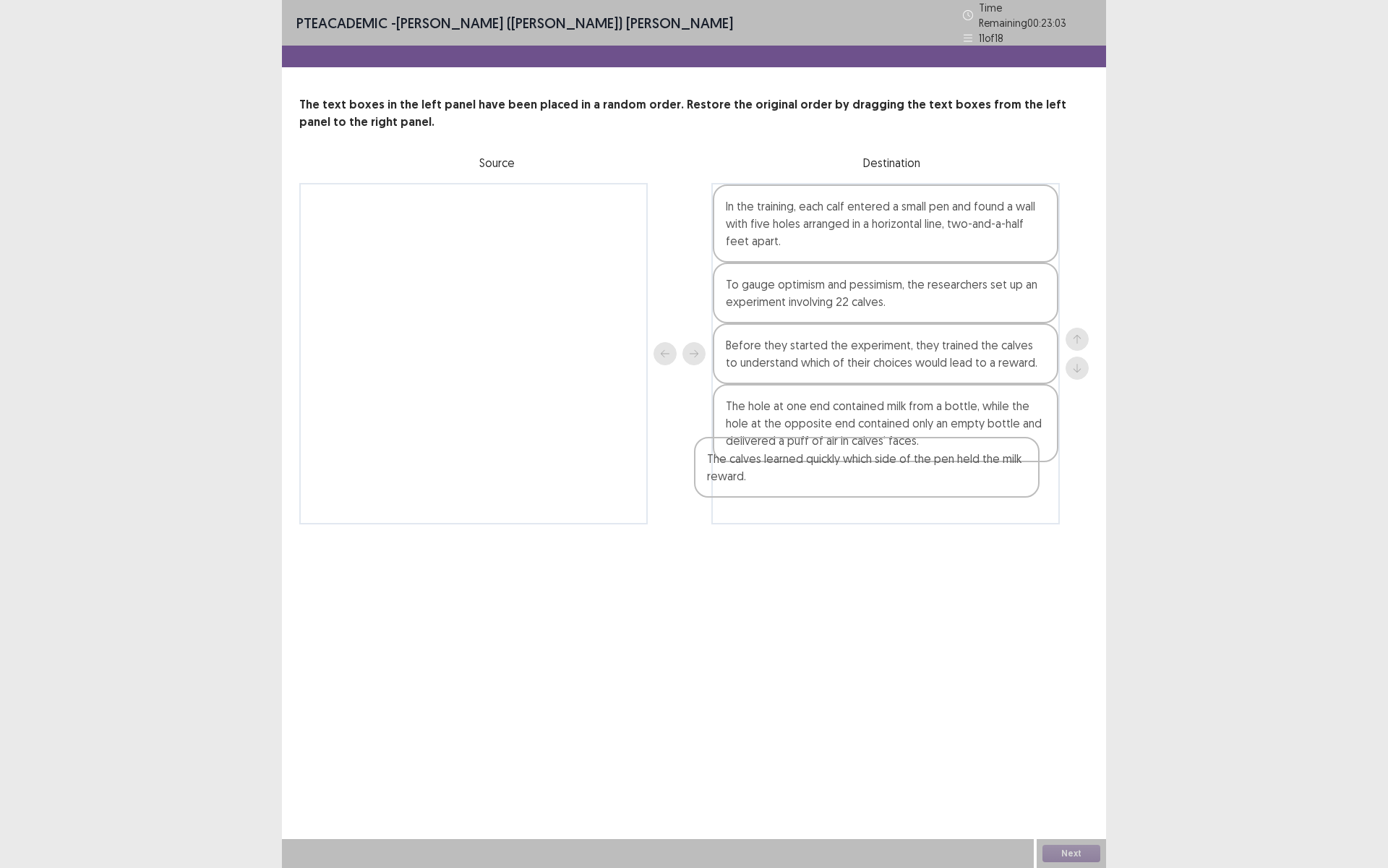
drag, startPoint x: 620, startPoint y: 247, endPoint x: 1018, endPoint y: 492, distance: 467.4
click at [1018, 490] on div "The calves learned quickly which side of the pen held the milk reward. In the t…" at bounding box center [694, 353] width 790 height 341
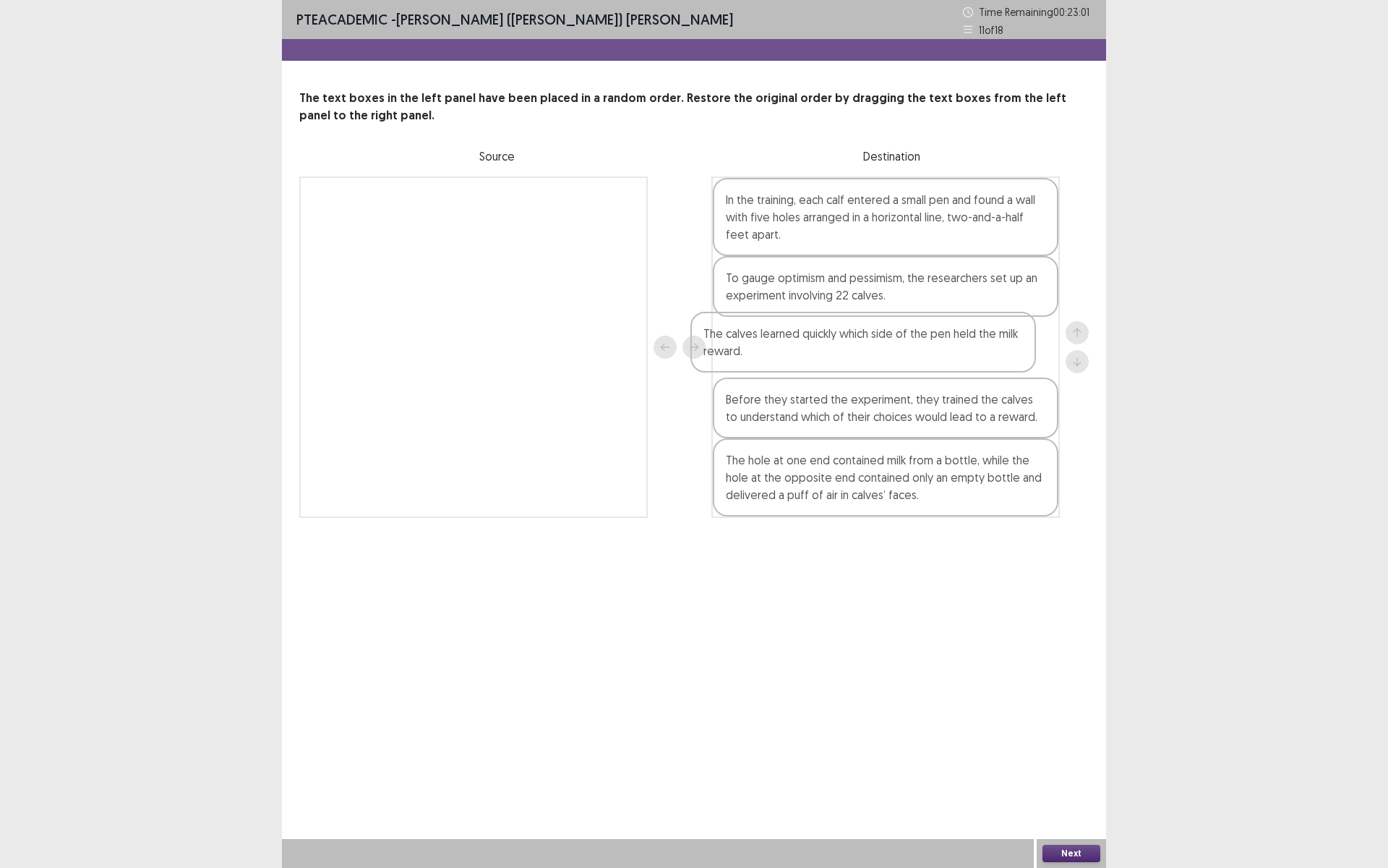
drag, startPoint x: 859, startPoint y: 492, endPoint x: 826, endPoint y: 385, distance: 112.0
click at [844, 346] on div "In the training, each calf entered a small pen and found a wall with five holes…" at bounding box center [885, 346] width 349 height 341
drag, startPoint x: 823, startPoint y: 355, endPoint x: 820, endPoint y: 315, distance: 40.1
click at [832, 291] on div "In the training, each calf entered a small pen and found a wall with five holes…" at bounding box center [885, 346] width 349 height 341
click at [1064, 845] on button "Next" at bounding box center [1071, 853] width 58 height 17
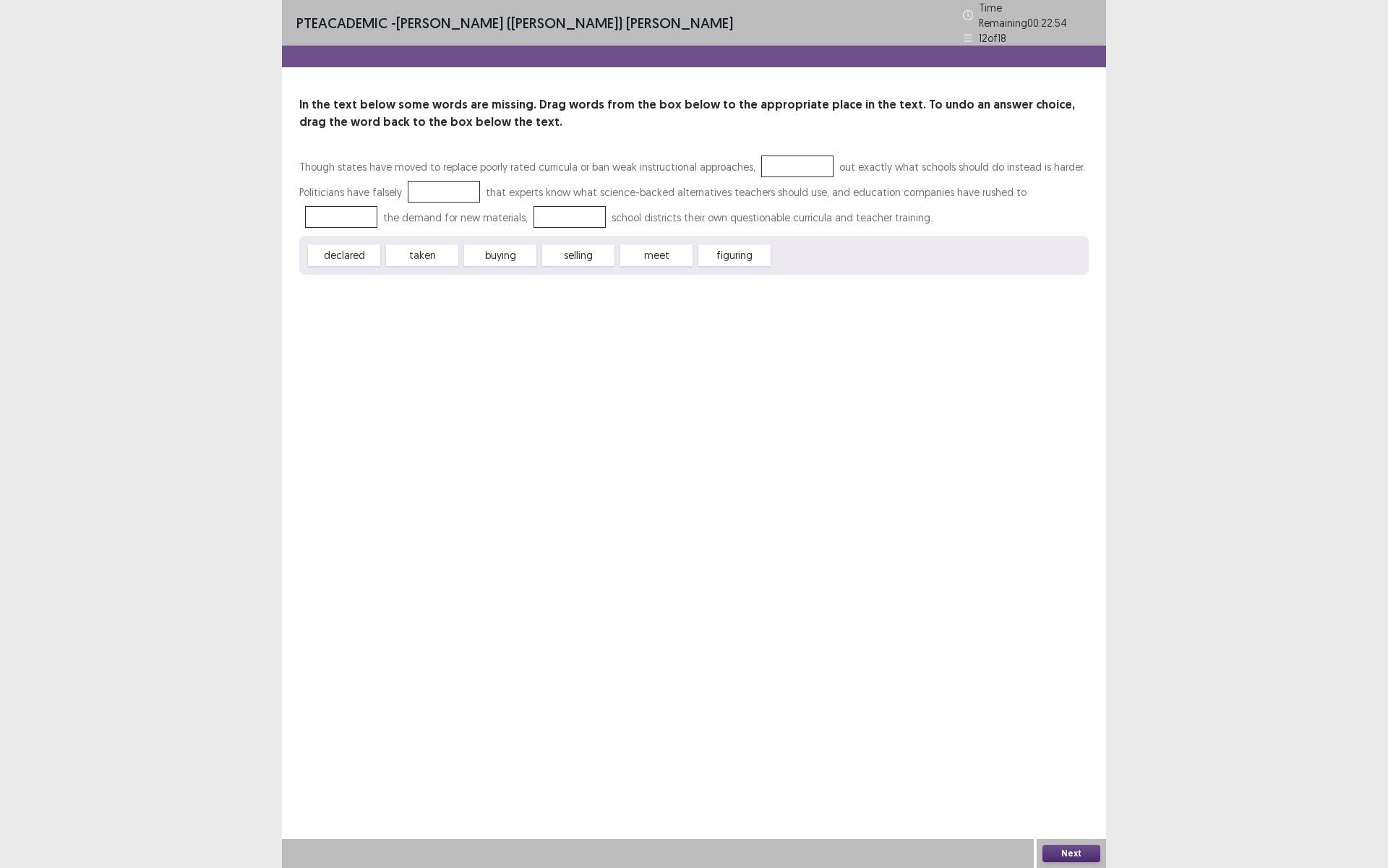
click at [775, 196] on div "Though states have moved to replace poorly rated curricula or ban weak instruct…" at bounding box center [694, 215] width 790 height 120
click at [747, 245] on span "figuring" at bounding box center [735, 255] width 72 height 22
click at [732, 248] on span "figuring" at bounding box center [735, 255] width 72 height 22
drag, startPoint x: 732, startPoint y: 248, endPoint x: 750, endPoint y: 223, distance: 30.8
click at [750, 223] on div "Though states have moved to replace poorly rated curricula or ban weak instruct…" at bounding box center [694, 215] width 790 height 120
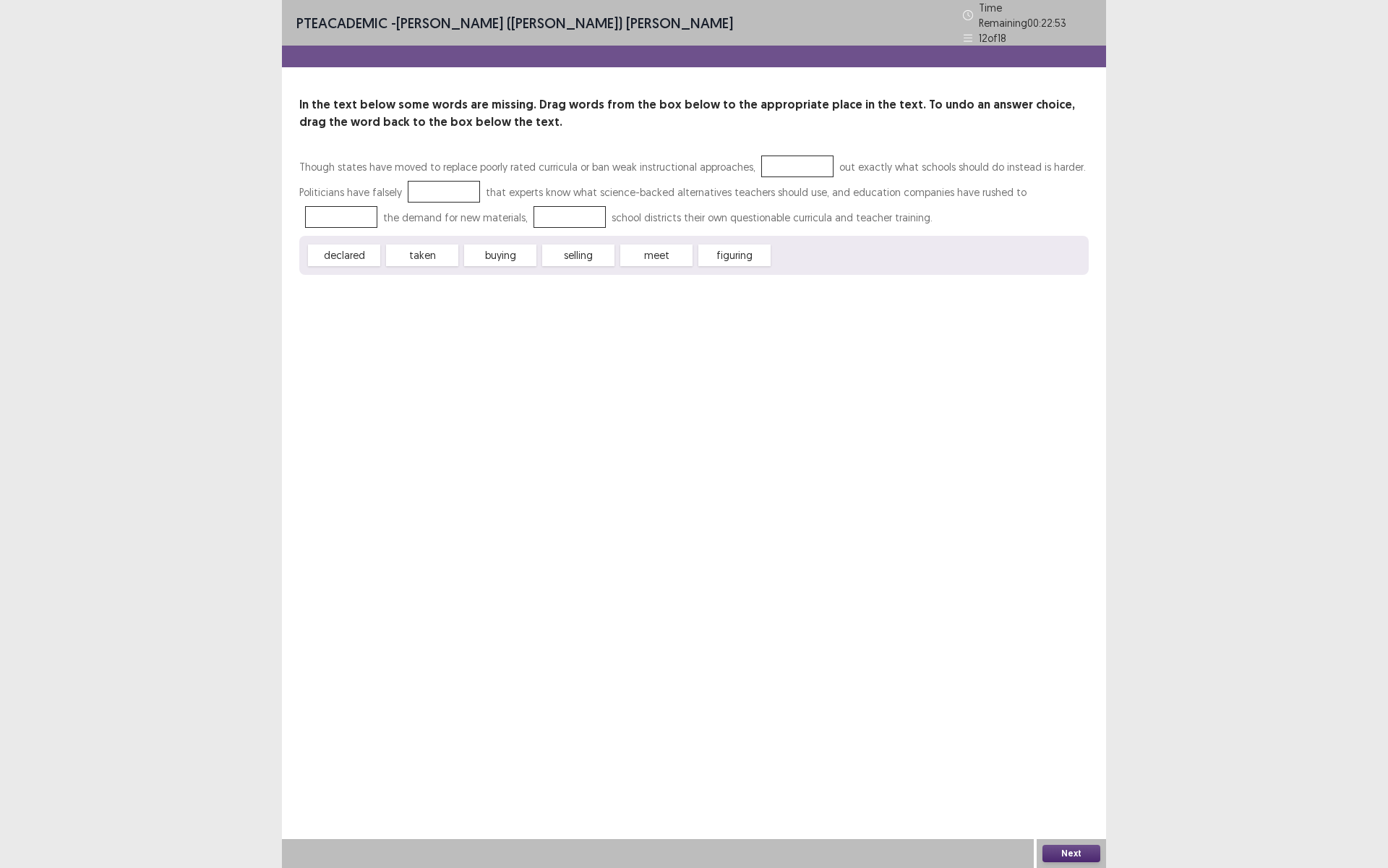
click at [723, 249] on span "figuring" at bounding box center [735, 255] width 72 height 22
click at [725, 248] on span "figuring" at bounding box center [735, 255] width 72 height 22
drag, startPoint x: 725, startPoint y: 247, endPoint x: 780, endPoint y: 160, distance: 102.9
click at [779, 163] on div "Though states have moved to replace poorly rated curricula or ban weak instruct…" at bounding box center [694, 215] width 790 height 120
click at [781, 160] on div at bounding box center [797, 166] width 72 height 22
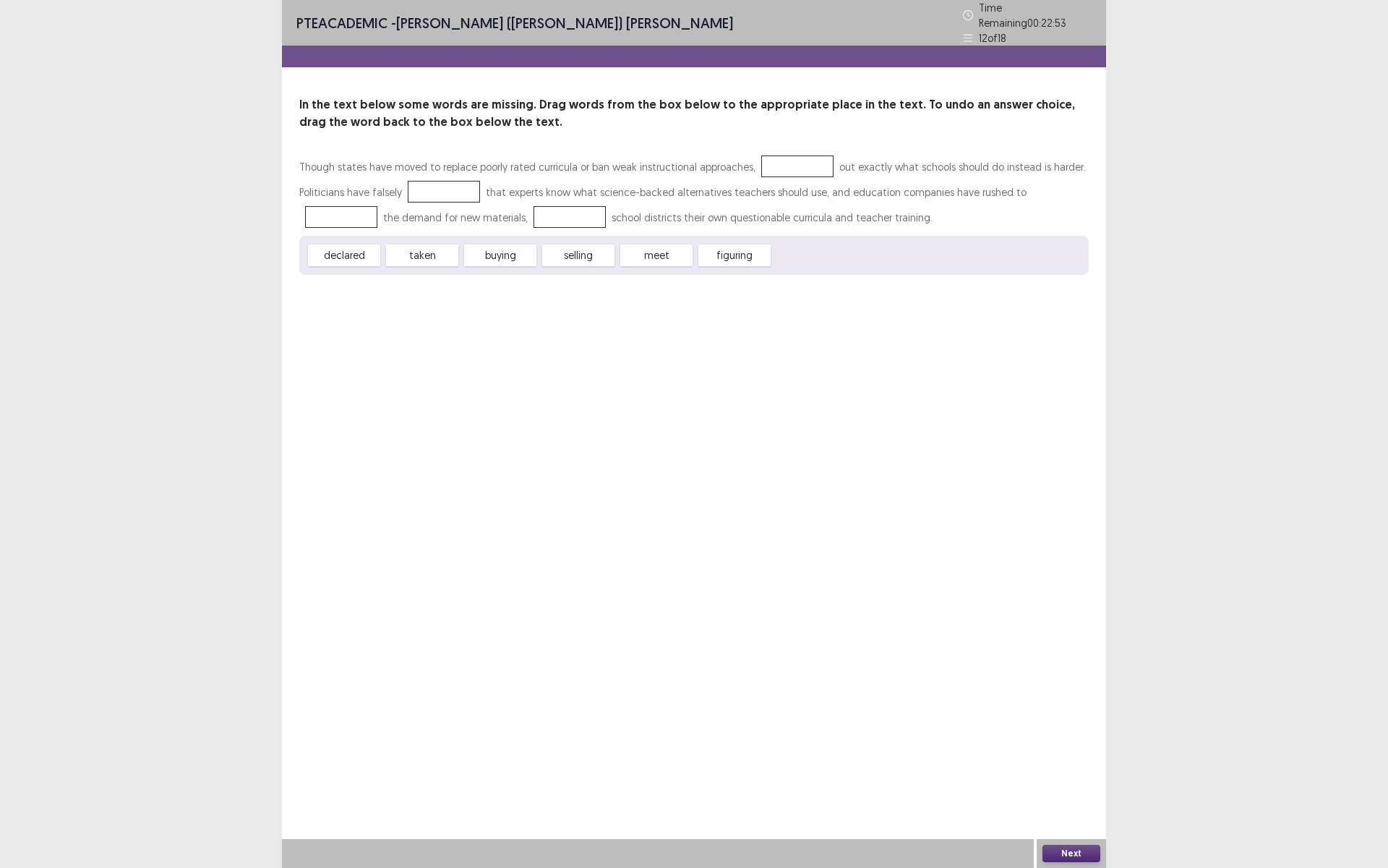
click at [743, 248] on span "figuring" at bounding box center [735, 255] width 72 height 22
click at [742, 250] on span "figuring" at bounding box center [735, 255] width 72 height 22
click at [743, 251] on span "figuring" at bounding box center [735, 255] width 72 height 22
drag, startPoint x: 744, startPoint y: 251, endPoint x: 793, endPoint y: 152, distance: 110.5
click at [793, 154] on div "Though states have moved to replace poorly rated curricula or ban weak instruct…" at bounding box center [694, 215] width 790 height 120
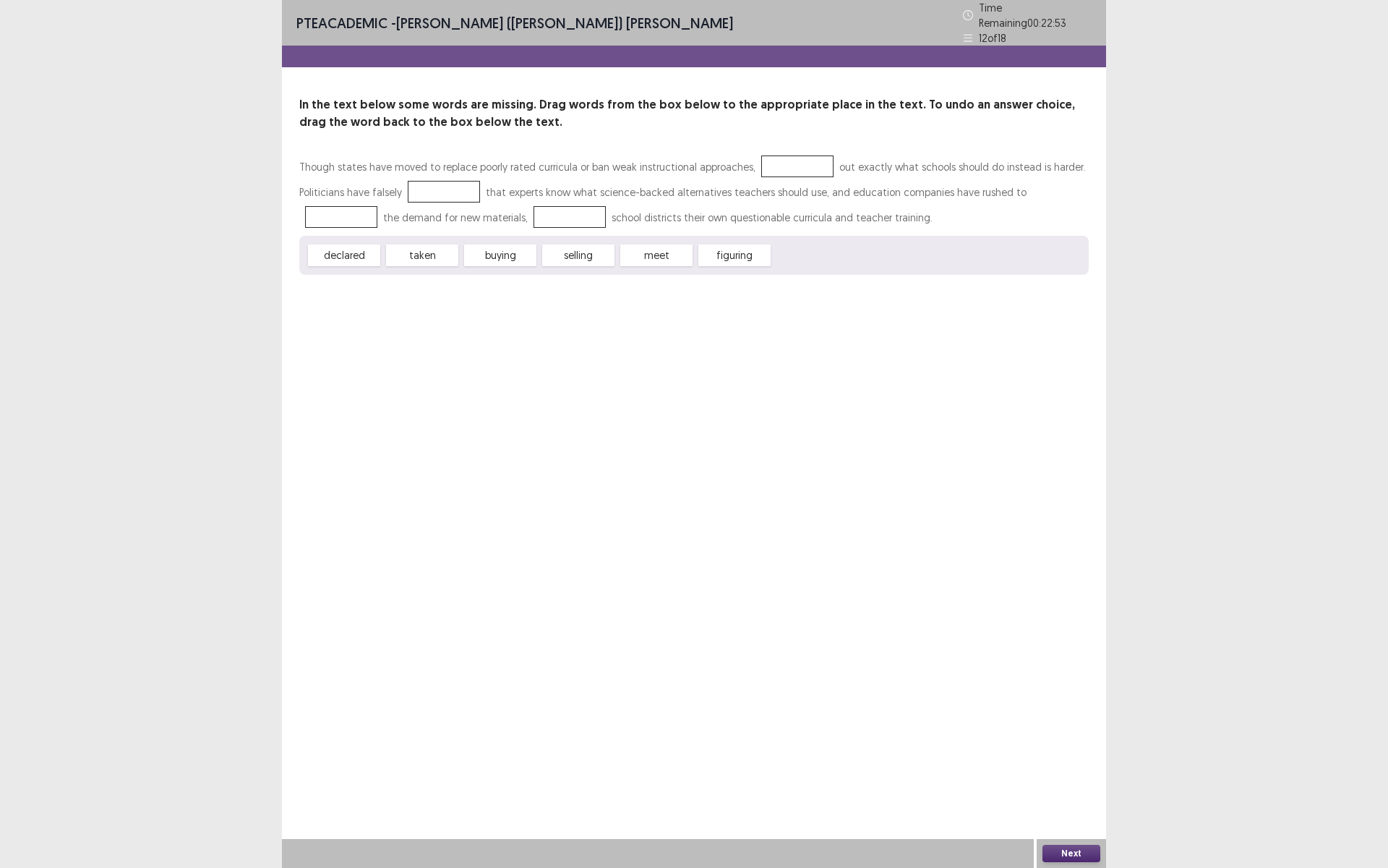
click at [730, 244] on div "declared taken buying selling meet figuring" at bounding box center [694, 255] width 790 height 39
click at [722, 253] on span "figuring" at bounding box center [735, 255] width 72 height 22
click at [726, 248] on span "figuring" at bounding box center [735, 255] width 72 height 22
click at [765, 161] on div at bounding box center [797, 166] width 72 height 22
drag, startPoint x: 725, startPoint y: 236, endPoint x: 720, endPoint y: 270, distance: 34.4
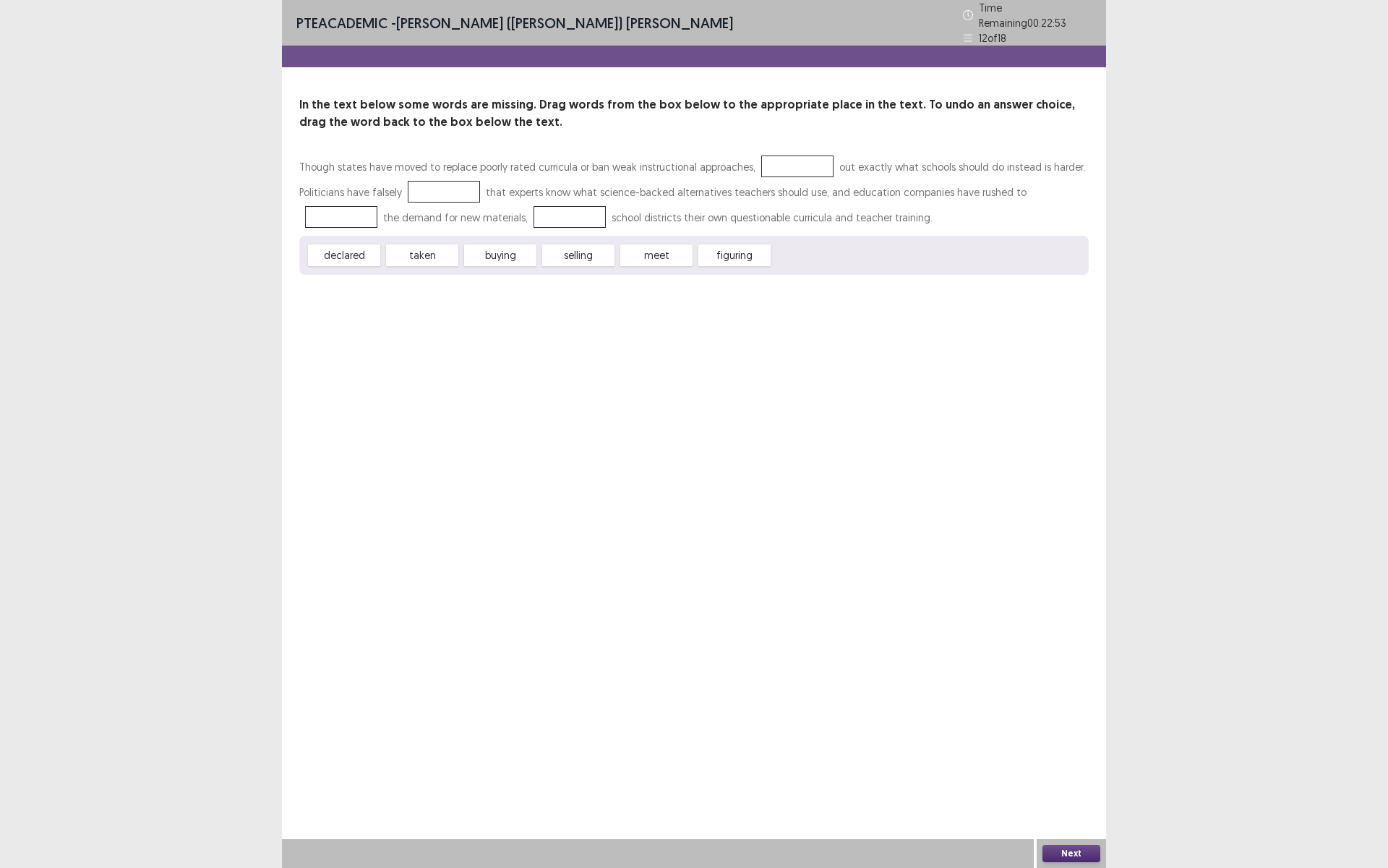
click at [723, 246] on div "declared taken buying selling meet figuring" at bounding box center [694, 255] width 790 height 39
click at [723, 268] on div "PTE academic - Murari (Shambhav) Subedi Time Remaining 00 : 22 : 53 12 of 18 In…" at bounding box center [694, 151] width 824 height 303
click at [719, 273] on div "PTE academic - Murari (Shambhav) Subedi Time Remaining 00 : 22 : 53 12 of 18 In…" at bounding box center [694, 151] width 824 height 303
drag, startPoint x: 726, startPoint y: 261, endPoint x: 798, endPoint y: 143, distance: 138.2
click at [787, 155] on div "Though states have moved to replace poorly rated curricula or ban weak instruct…" at bounding box center [694, 215] width 790 height 120
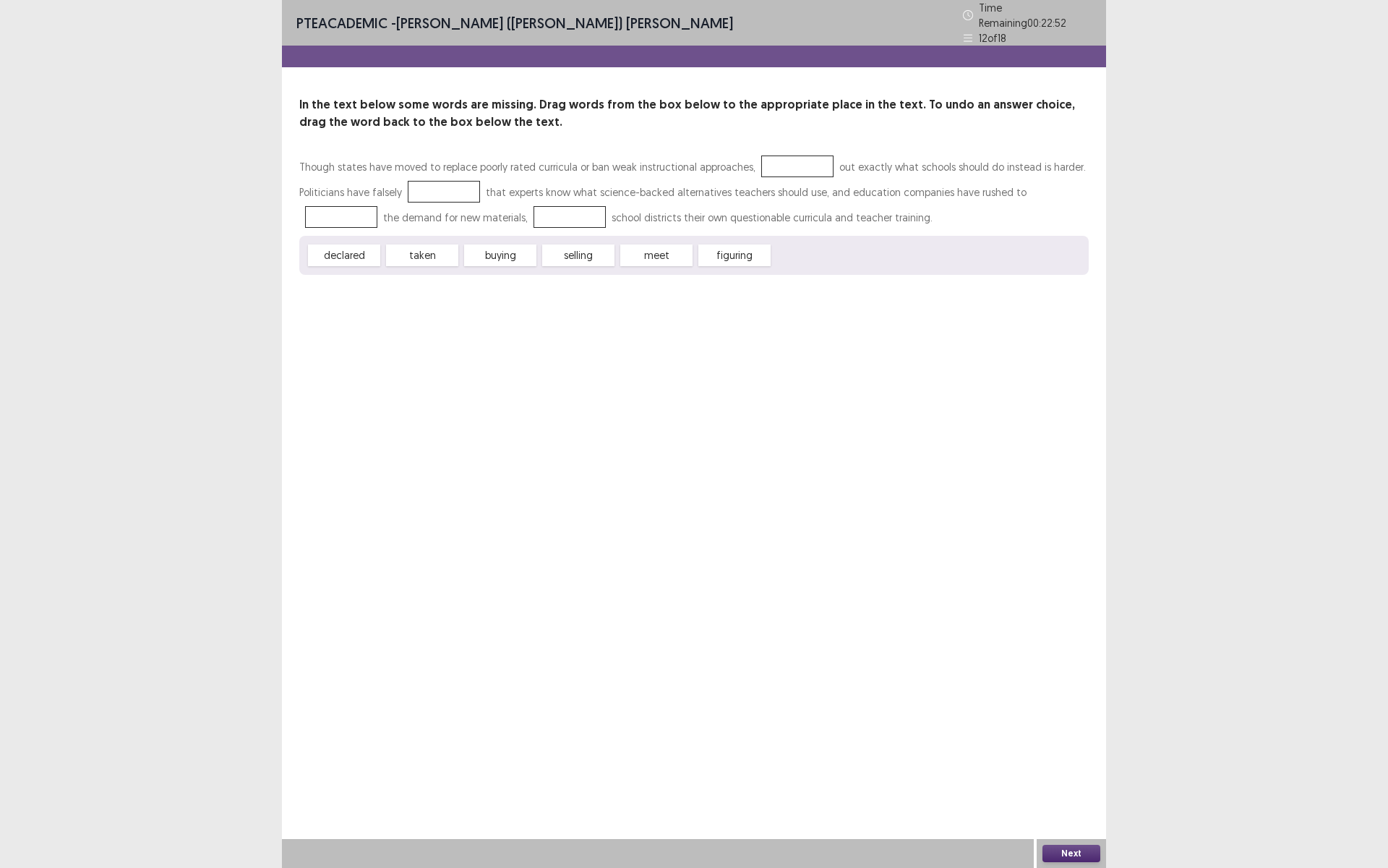
click at [798, 143] on div "In the text below some words are missing. Drag words from the box below to the …" at bounding box center [694, 185] width 824 height 178
click at [793, 156] on div "In the text below some words are missing. Drag words from the box below to the …" at bounding box center [694, 185] width 824 height 178
click at [729, 244] on div "declared taken buying selling meet figuring" at bounding box center [694, 255] width 790 height 39
drag, startPoint x: 726, startPoint y: 249, endPoint x: 780, endPoint y: 156, distance: 107.5
click at [782, 155] on div "Though states have moved to replace poorly rated curricula or ban weak instruct…" at bounding box center [694, 215] width 790 height 120
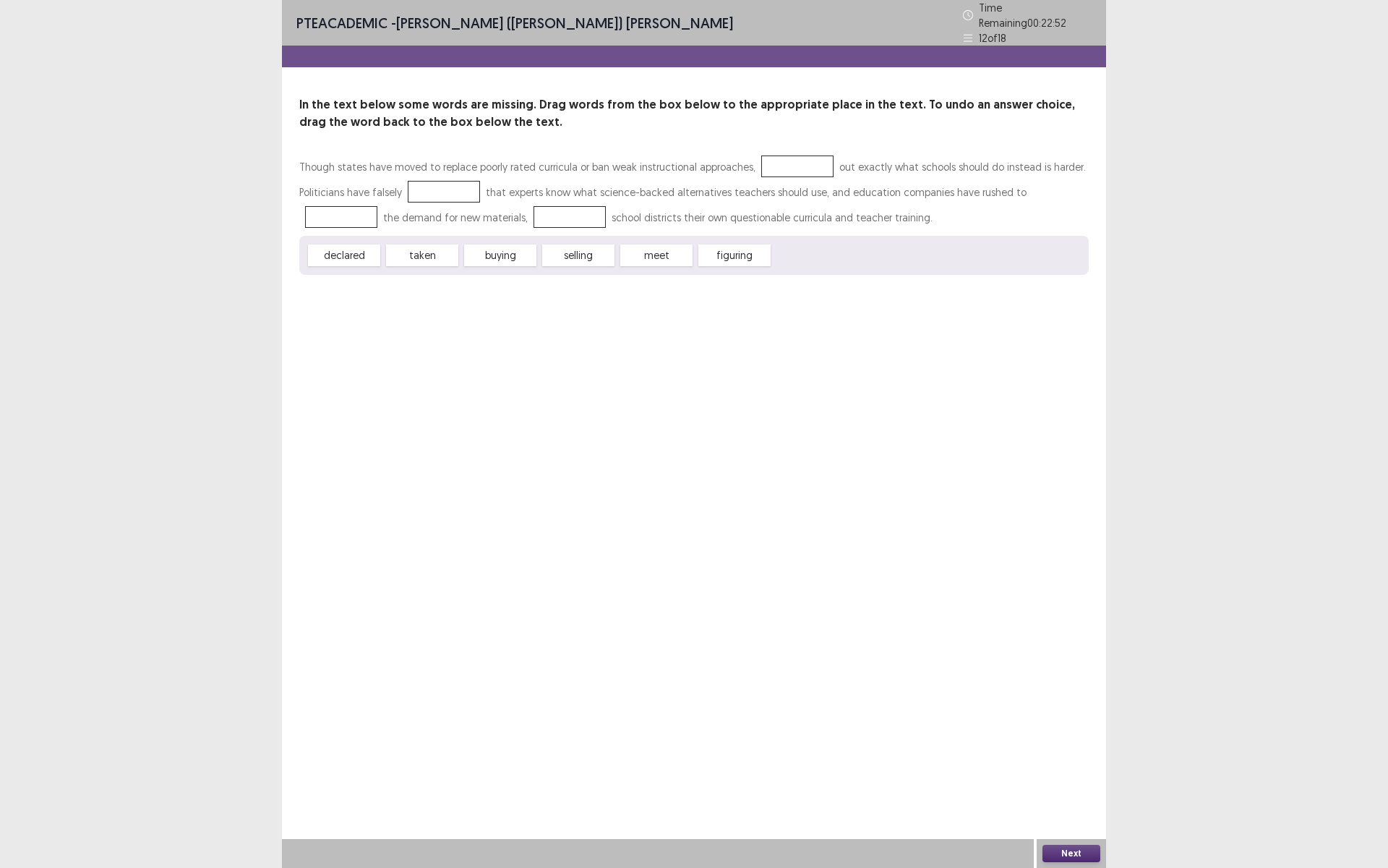
drag, startPoint x: 728, startPoint y: 242, endPoint x: 718, endPoint y: 244, distance: 10.2
click at [727, 246] on span "figuring" at bounding box center [735, 255] width 72 height 22
click at [726, 257] on span "figuring" at bounding box center [735, 255] width 72 height 22
click at [719, 245] on span "figuring" at bounding box center [735, 255] width 72 height 22
click at [736, 236] on div "declared taken buying selling meet figuring" at bounding box center [694, 255] width 790 height 39
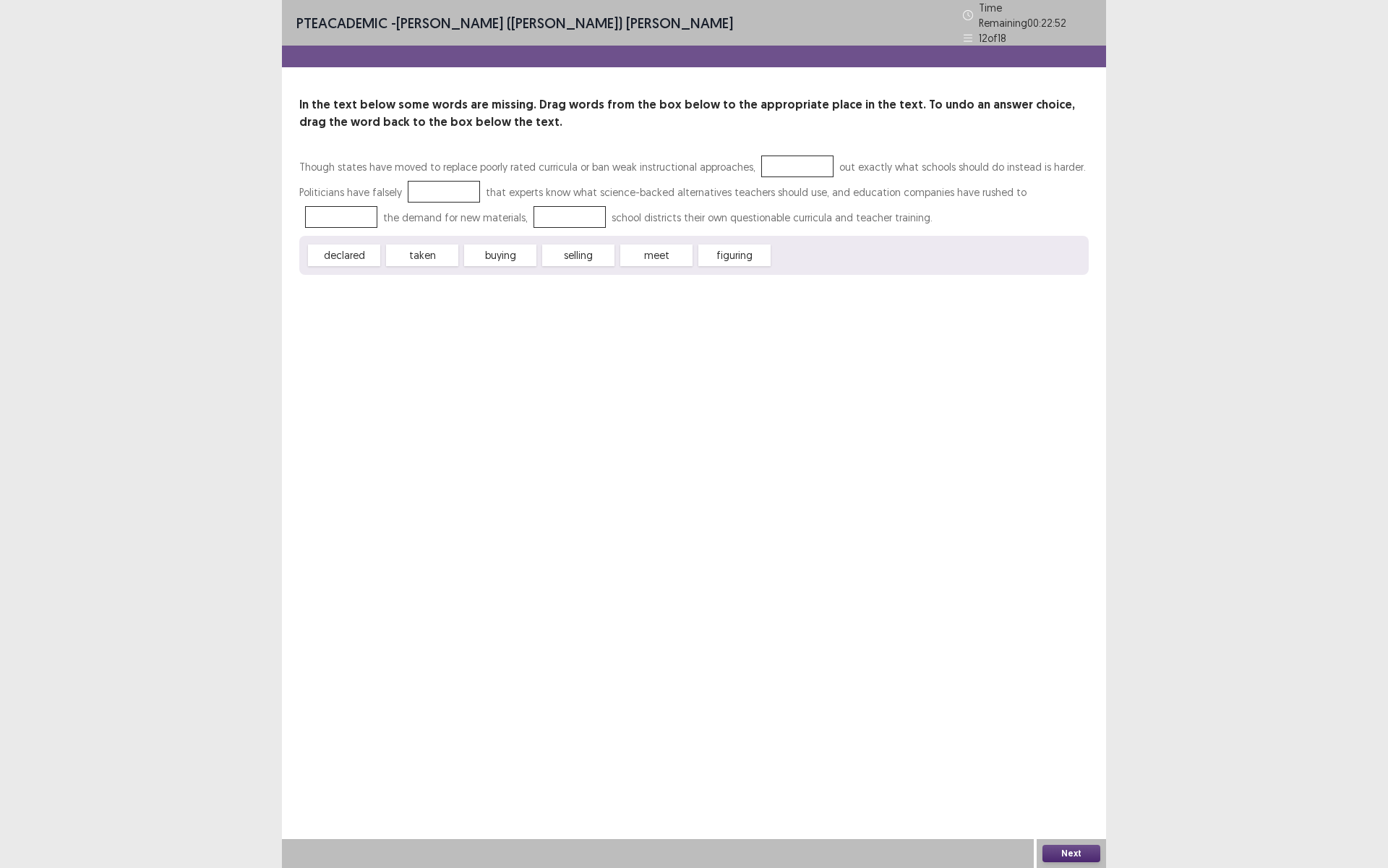
drag, startPoint x: 791, startPoint y: 172, endPoint x: 765, endPoint y: 242, distance: 74.7
click at [779, 227] on div "Though states have moved to replace poorly rated curricula or ban weak instruct…" at bounding box center [694, 195] width 790 height 82
click at [756, 245] on span "figuring" at bounding box center [735, 255] width 72 height 22
drag, startPoint x: 753, startPoint y: 239, endPoint x: 761, endPoint y: 200, distance: 39.8
click at [755, 228] on div "Though states have moved to replace poorly rated curricula or ban weak instruct…" at bounding box center [694, 215] width 790 height 120
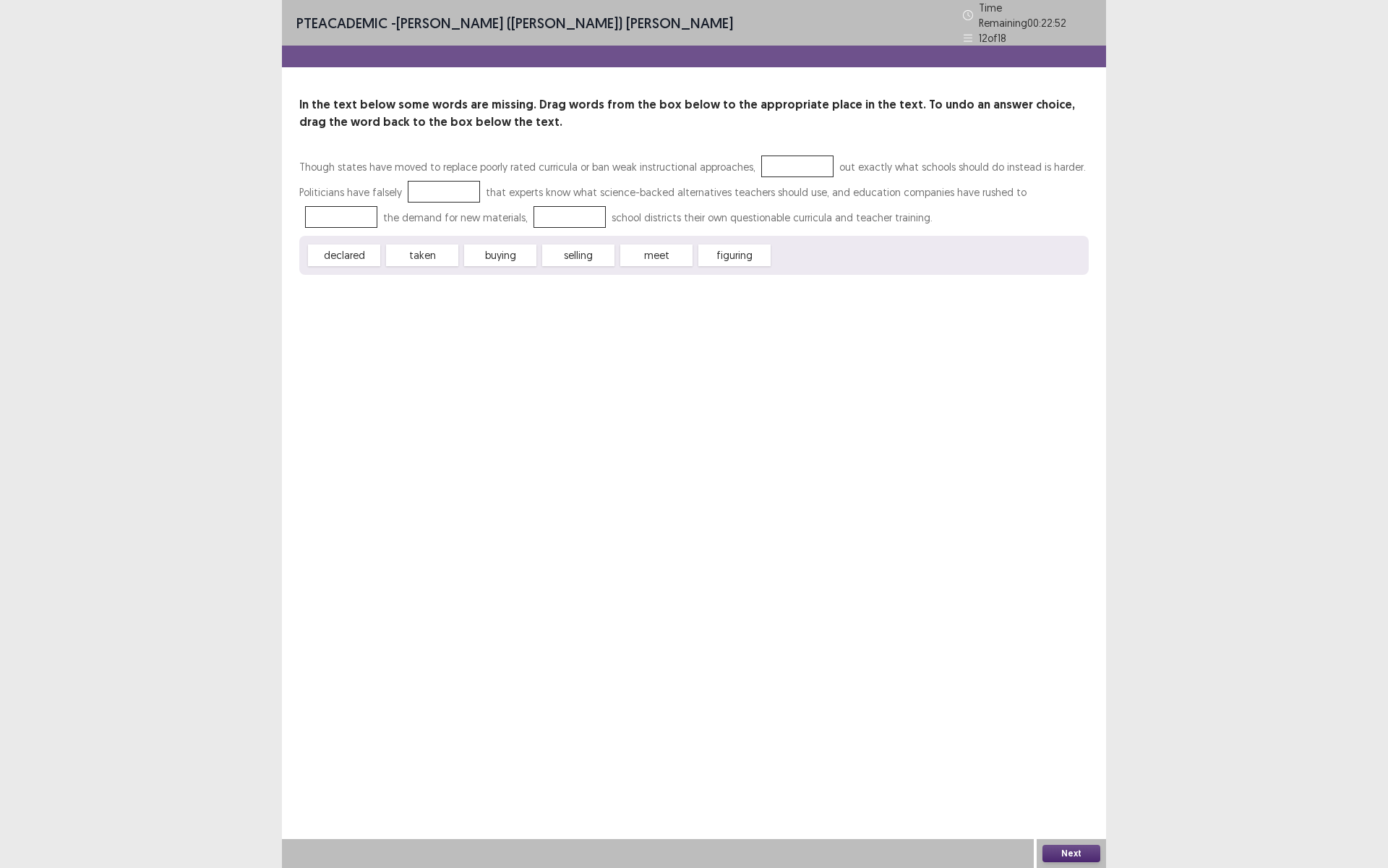
drag, startPoint x: 773, startPoint y: 160, endPoint x: 756, endPoint y: 224, distance: 66.2
click at [760, 196] on p "Though states have moved to replace poorly rated curricula or ban weak instruct…" at bounding box center [694, 192] width 790 height 76
drag, startPoint x: 753, startPoint y: 236, endPoint x: 744, endPoint y: 247, distance: 14.2
click at [750, 238] on div "declared taken buying selling meet figuring" at bounding box center [694, 255] width 790 height 39
click at [744, 251] on span "figuring" at bounding box center [735, 255] width 72 height 22
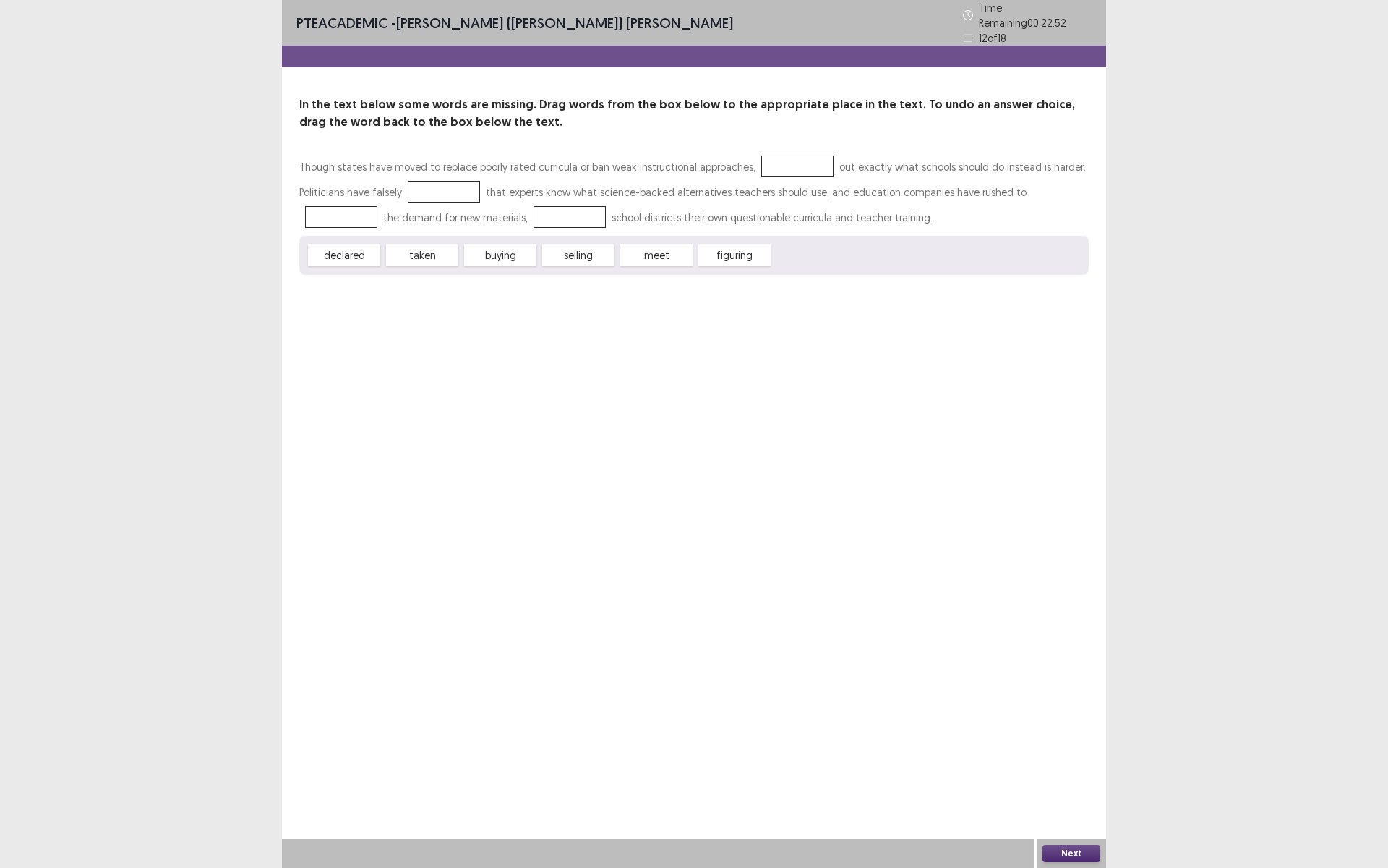
click at [744, 251] on span "figuring" at bounding box center [735, 255] width 72 height 22
click at [747, 249] on span "figuring" at bounding box center [735, 255] width 72 height 22
click at [778, 178] on p "Though states have moved to replace poorly rated curricula or ban weak instruct…" at bounding box center [694, 192] width 790 height 76
click at [755, 254] on span "figuring" at bounding box center [735, 255] width 72 height 22
drag, startPoint x: 753, startPoint y: 251, endPoint x: 749, endPoint y: 230, distance: 21.4
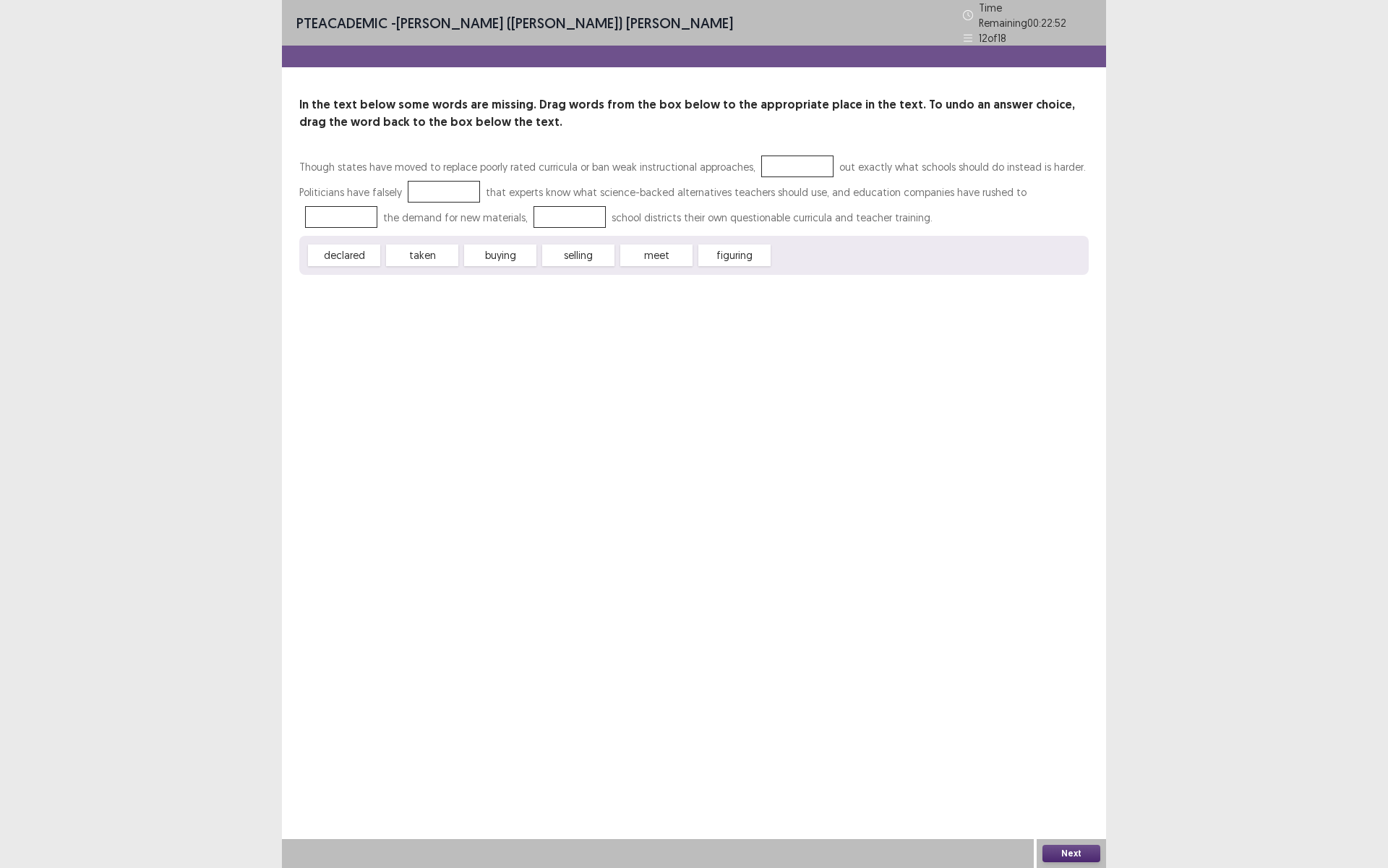
click at [789, 161] on div "Though states have moved to replace poorly rated curricula or ban weak instruct…" at bounding box center [694, 215] width 790 height 120
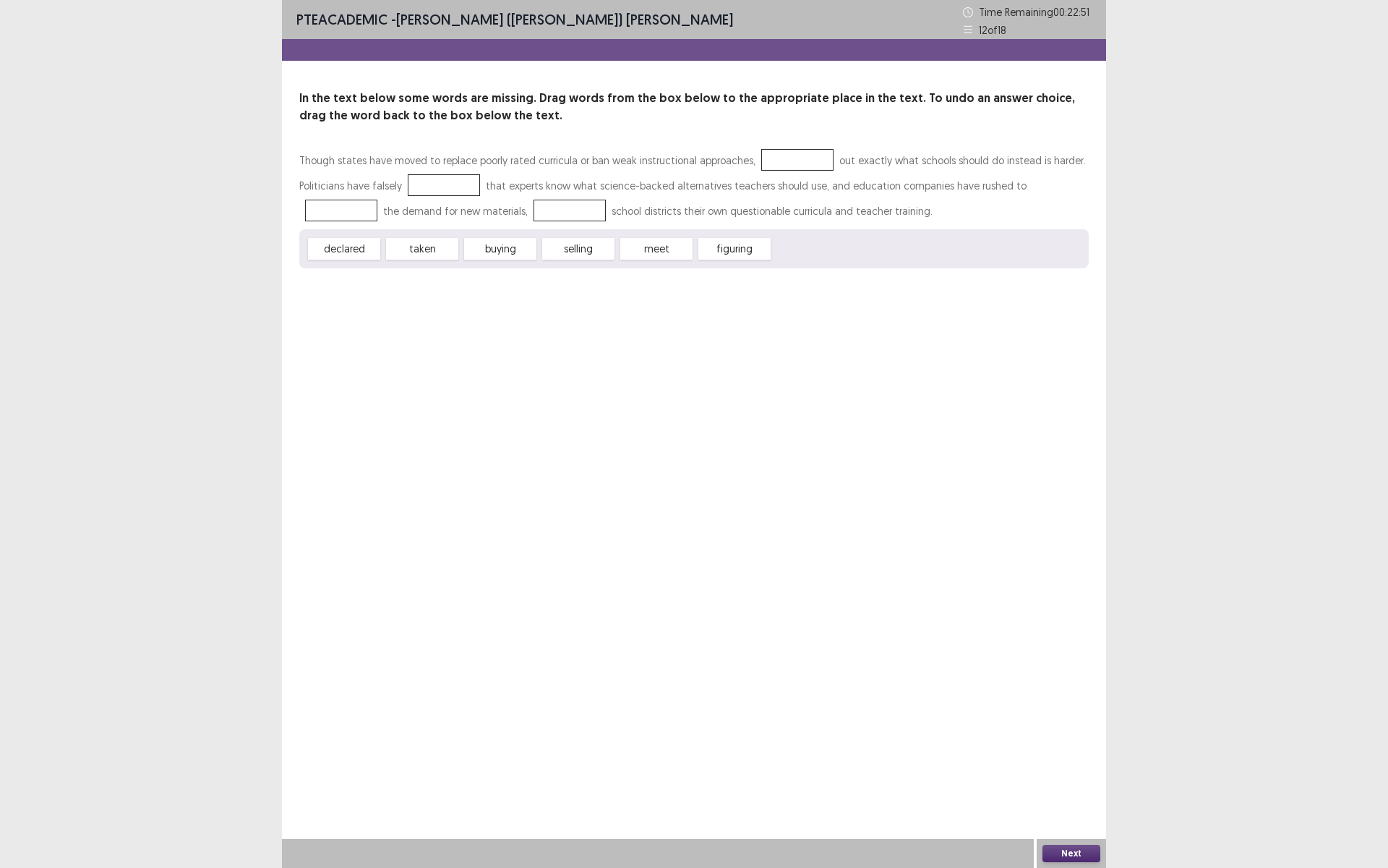
click at [734, 247] on span "figuring" at bounding box center [735, 248] width 72 height 22
click at [734, 249] on span "figuring" at bounding box center [735, 248] width 72 height 22
drag, startPoint x: 740, startPoint y: 248, endPoint x: 744, endPoint y: 221, distance: 27.3
click at [787, 166] on div "Though states have moved to replace poorly rated curricula or ban weak instruct…" at bounding box center [694, 208] width 790 height 120
click at [740, 254] on span "figuring" at bounding box center [735, 248] width 72 height 22
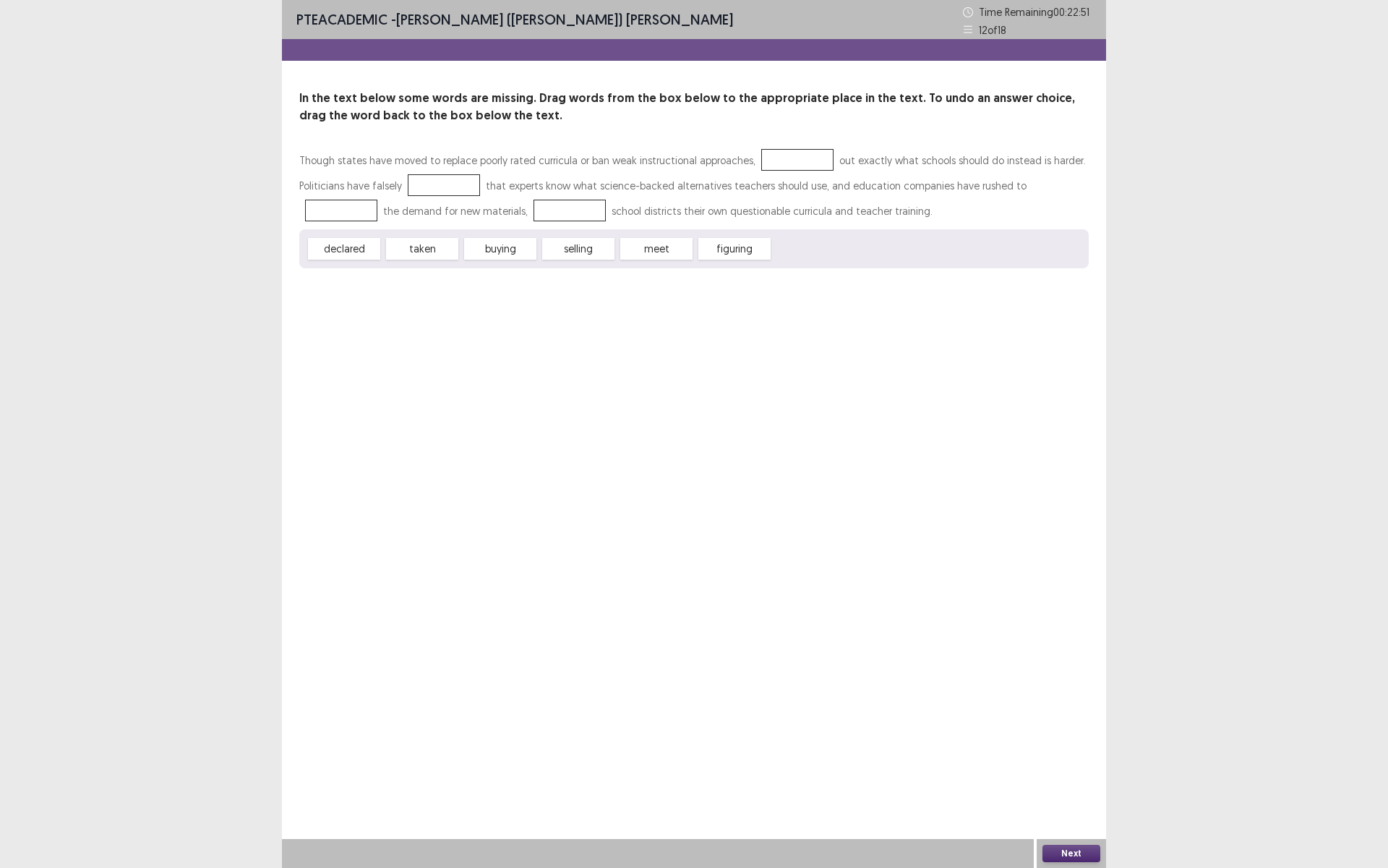
drag, startPoint x: 741, startPoint y: 256, endPoint x: 777, endPoint y: 169, distance: 94.2
click at [777, 173] on div "Though states have moved to replace poorly rated curricula or ban weak instruct…" at bounding box center [694, 208] width 790 height 120
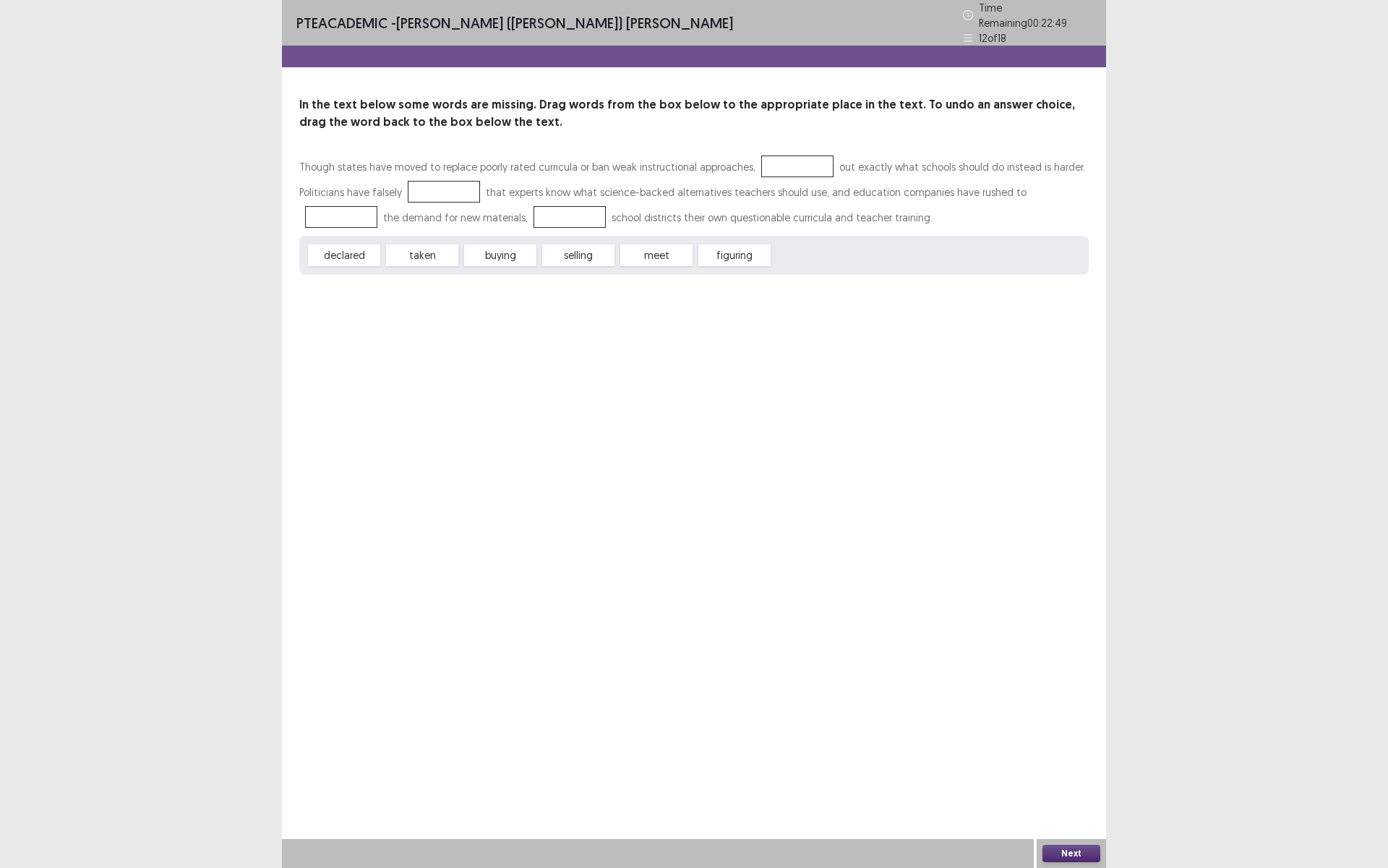
drag, startPoint x: 418, startPoint y: 233, endPoint x: 425, endPoint y: 204, distance: 29.8
click at [419, 227] on div "Though states have moved to replace poorly rated curricula or ban weak instruct…" at bounding box center [694, 215] width 790 height 120
click at [429, 181] on div at bounding box center [444, 191] width 72 height 22
drag, startPoint x: 428, startPoint y: 181, endPoint x: 415, endPoint y: 233, distance: 53.6
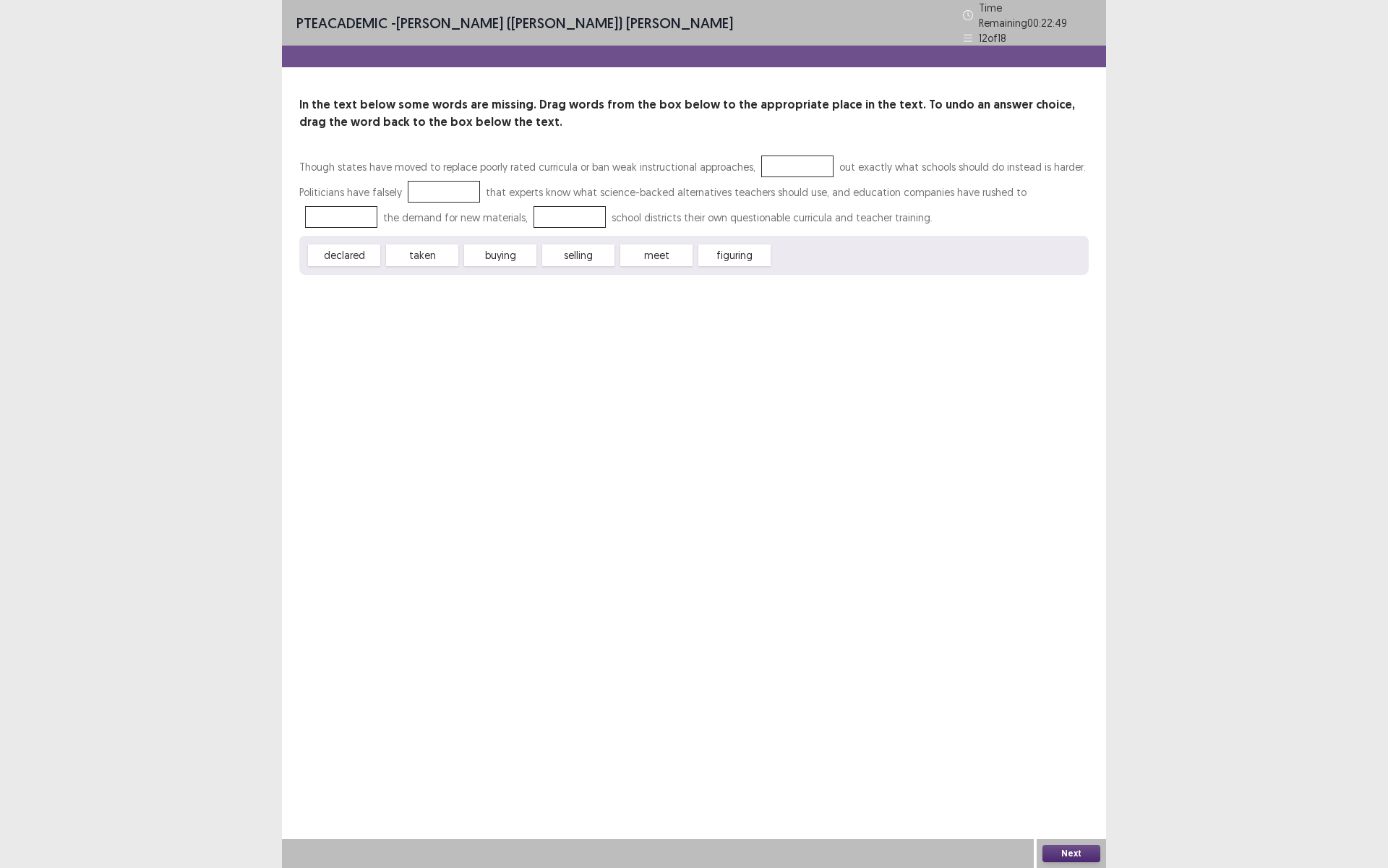
click at [415, 233] on div "Though states have moved to replace poorly rated curricula or ban weak instruct…" at bounding box center [694, 215] width 790 height 120
drag, startPoint x: 358, startPoint y: 248, endPoint x: 458, endPoint y: 224, distance: 102.8
click at [403, 201] on div "Though states have moved to replace poorly rated curricula or ban weak instruct…" at bounding box center [694, 215] width 790 height 120
click at [778, 170] on div at bounding box center [797, 166] width 72 height 22
click at [775, 161] on div at bounding box center [797, 166] width 72 height 22
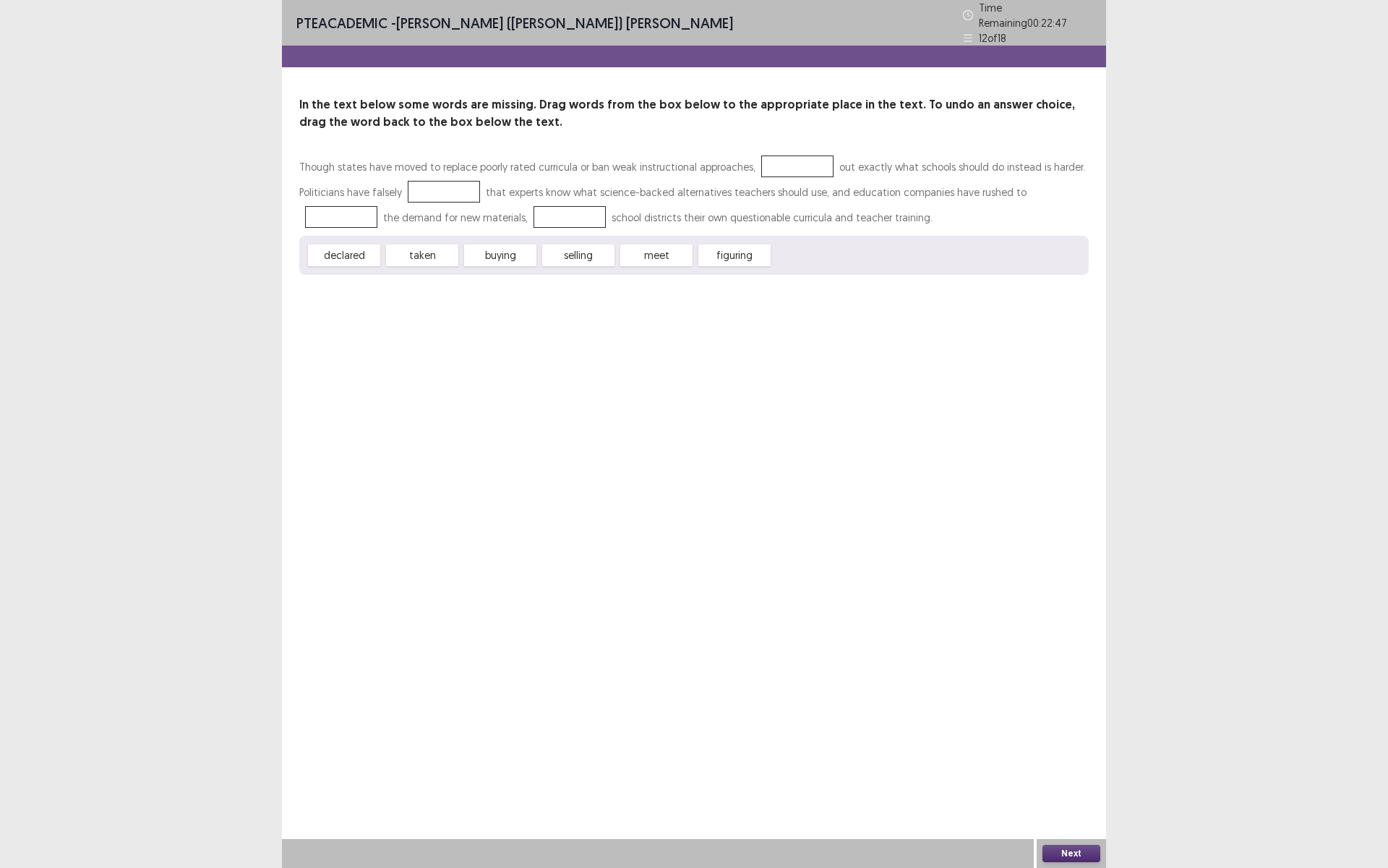
click at [775, 161] on div at bounding box center [797, 166] width 72 height 22
click at [733, 264] on div "declared taken buying selling meet figuring" at bounding box center [694, 255] width 790 height 39
drag, startPoint x: 466, startPoint y: 207, endPoint x: 495, endPoint y: 236, distance: 41.0
click at [534, 211] on div at bounding box center [570, 217] width 72 height 22
drag, startPoint x: 493, startPoint y: 248, endPoint x: 491, endPoint y: 278, distance: 30.1
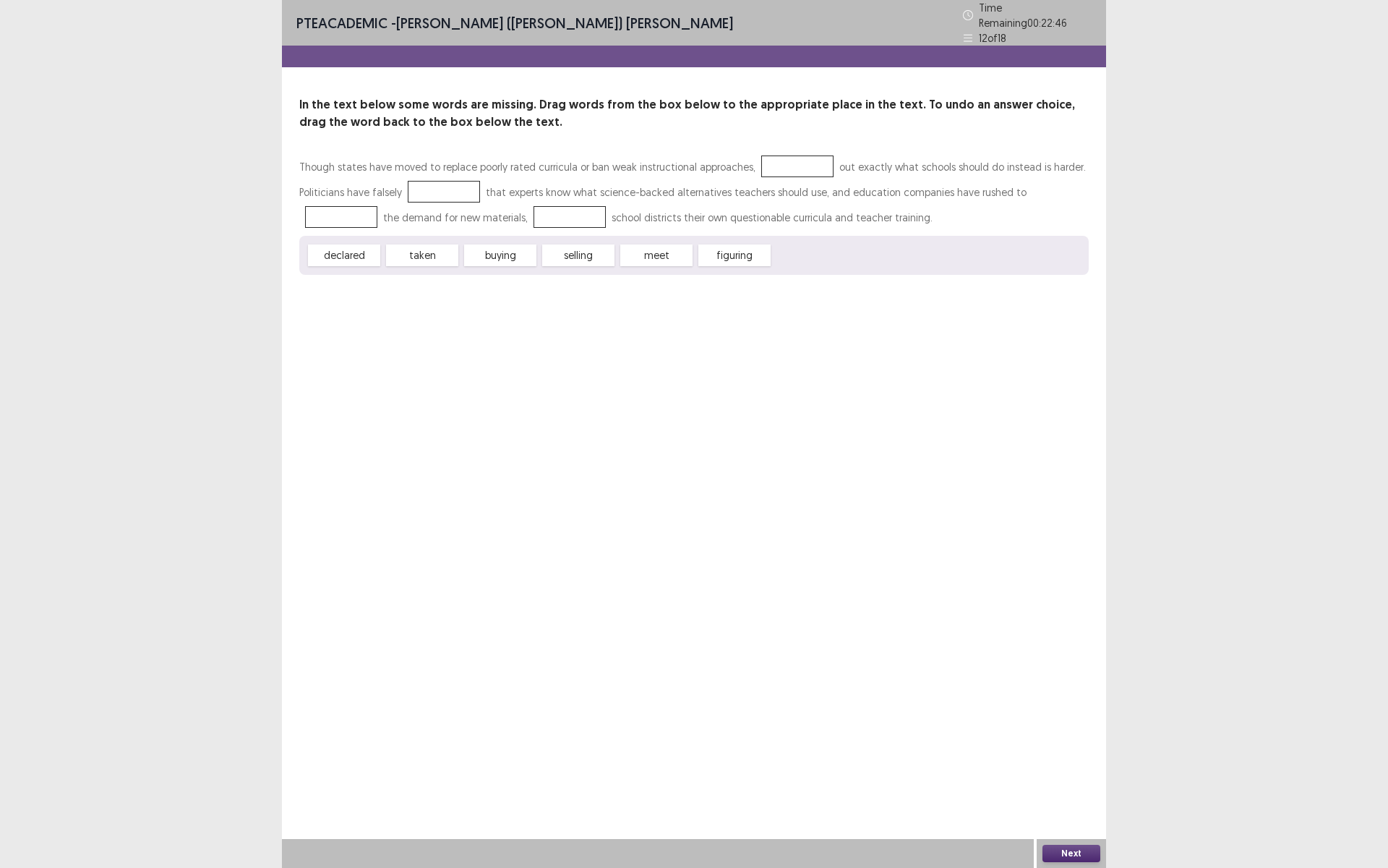
click at [492, 282] on div "PTE academic - Murari (Shambhav) Subedi Time Remaining 00 : 22 : 46 12 of 18 In…" at bounding box center [694, 151] width 824 height 303
drag, startPoint x: 424, startPoint y: 254, endPoint x: 432, endPoint y: 291, distance: 37.9
click at [432, 291] on div "PTE academic - Murari (Shambhav) Subedi Time Remaining 00 : 22 : 46 12 of 18 In…" at bounding box center [694, 151] width 824 height 303
drag, startPoint x: 380, startPoint y: 224, endPoint x: 431, endPoint y: 193, distance: 59.7
click at [429, 193] on div "Though states have moved to replace poorly rated curricula or ban weak instruct…" at bounding box center [694, 215] width 790 height 120
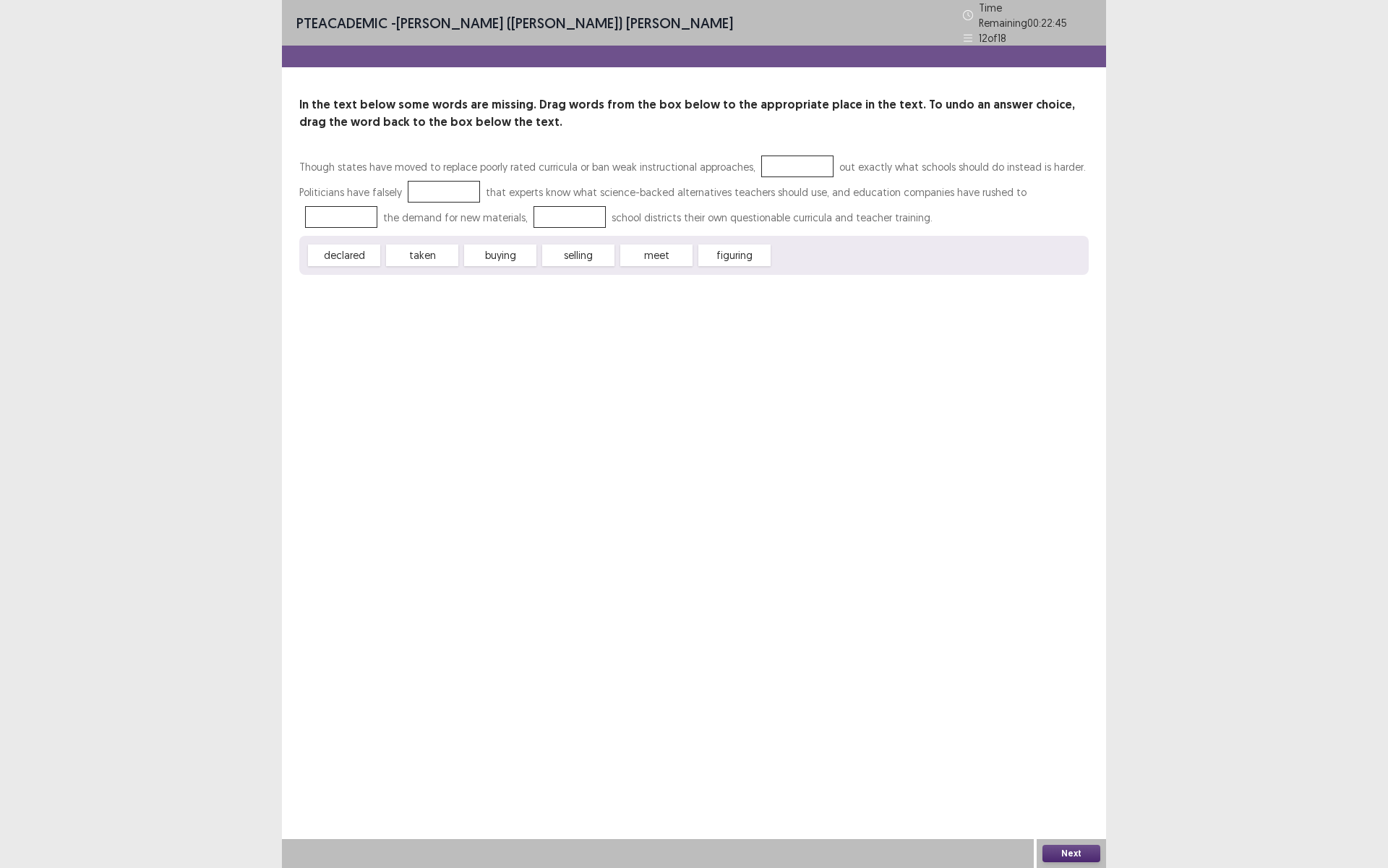
drag, startPoint x: 662, startPoint y: 248, endPoint x: 741, endPoint y: 181, distance: 103.6
click at [741, 181] on div "Though states have moved to replace poorly rated curricula or ban weak instruct…" at bounding box center [694, 215] width 790 height 120
drag, startPoint x: 643, startPoint y: 251, endPoint x: 759, endPoint y: 164, distance: 145.0
click at [759, 165] on div "Though states have moved to replace poorly rated curricula or ban weak instruct…" at bounding box center [694, 215] width 790 height 120
drag, startPoint x: 762, startPoint y: 160, endPoint x: 737, endPoint y: 247, distance: 90.5
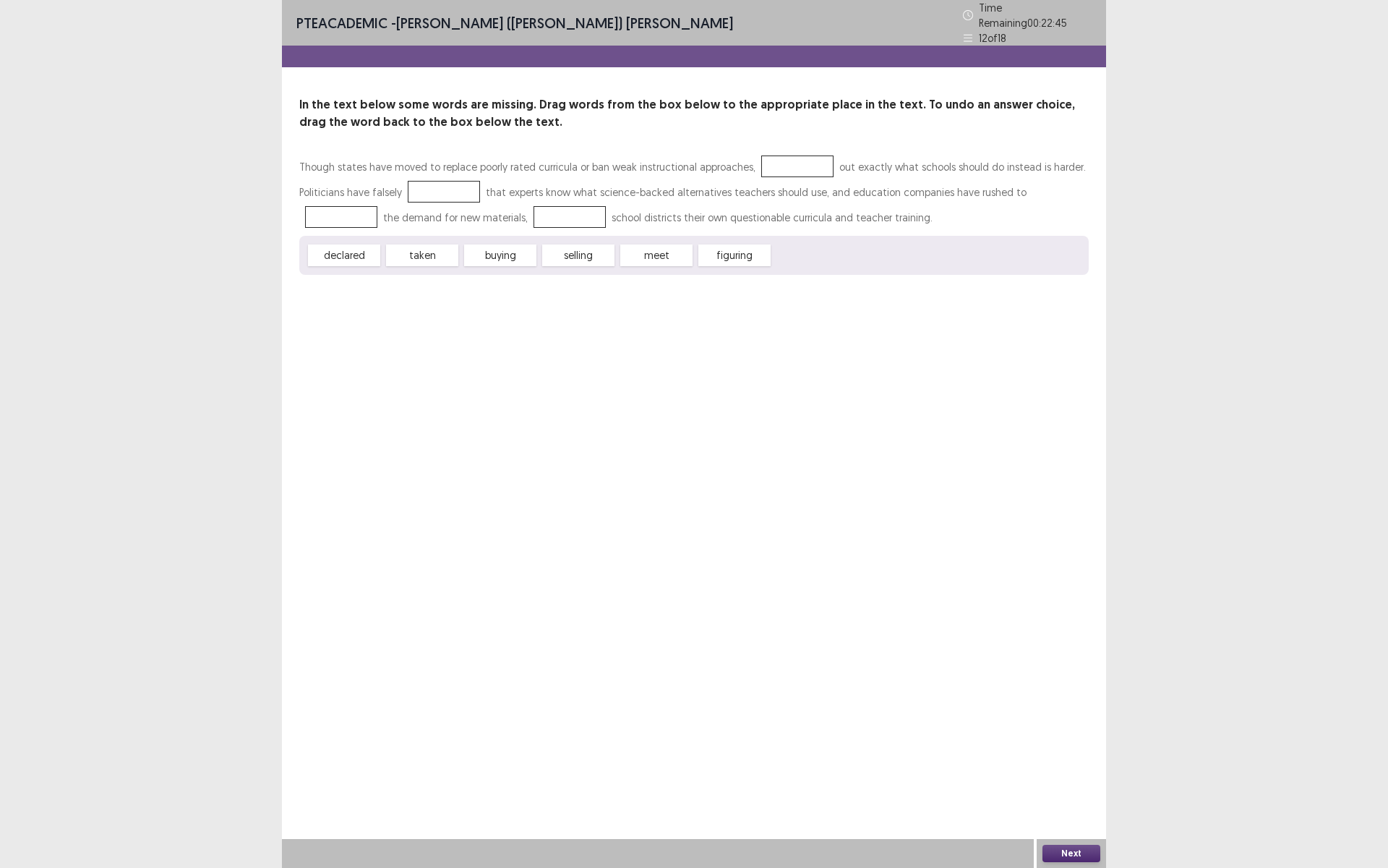
click at [743, 233] on div "Though states have moved to replace poorly rated curricula or ban weak instruct…" at bounding box center [694, 215] width 790 height 120
drag, startPoint x: 737, startPoint y: 247, endPoint x: 747, endPoint y: 163, distance: 84.6
click at [747, 163] on div "Though states have moved to replace poorly rated curricula or ban weak instruct…" at bounding box center [694, 215] width 790 height 120
drag, startPoint x: 737, startPoint y: 251, endPoint x: 780, endPoint y: 163, distance: 97.9
click at [777, 159] on div "Though states have moved to replace poorly rated curricula or ban weak instruct…" at bounding box center [694, 215] width 790 height 120
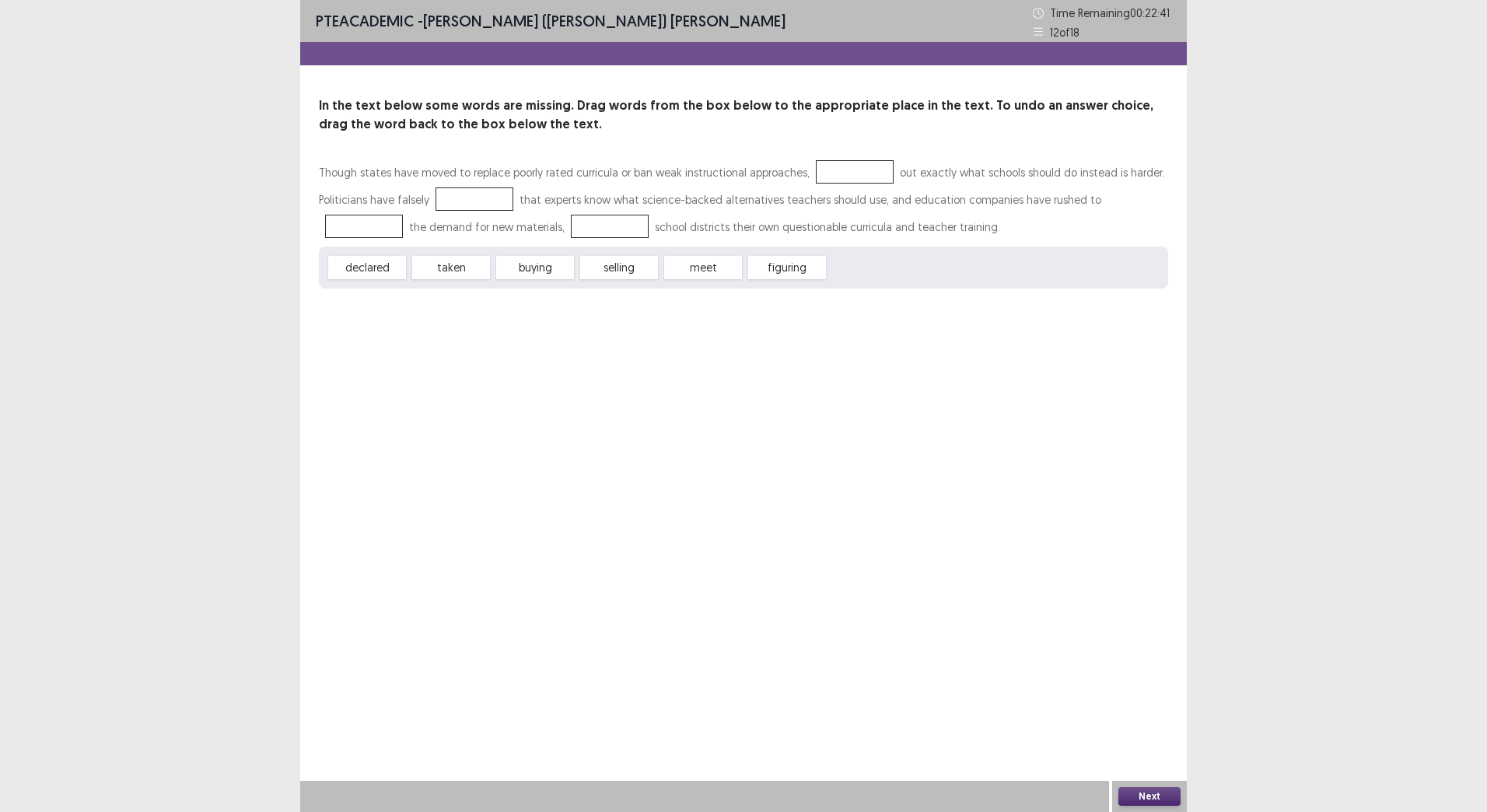
drag, startPoint x: 475, startPoint y: 269, endPoint x: 471, endPoint y: 214, distance: 55.1
click at [471, 219] on div "Though states have moved to replace poorly rated curricula or ban weak instruct…" at bounding box center [744, 223] width 850 height 130
click at [473, 196] on div at bounding box center [475, 198] width 78 height 23
click at [475, 192] on div at bounding box center [475, 198] width 78 height 23
click at [796, 264] on span "figuring" at bounding box center [787, 267] width 78 height 23
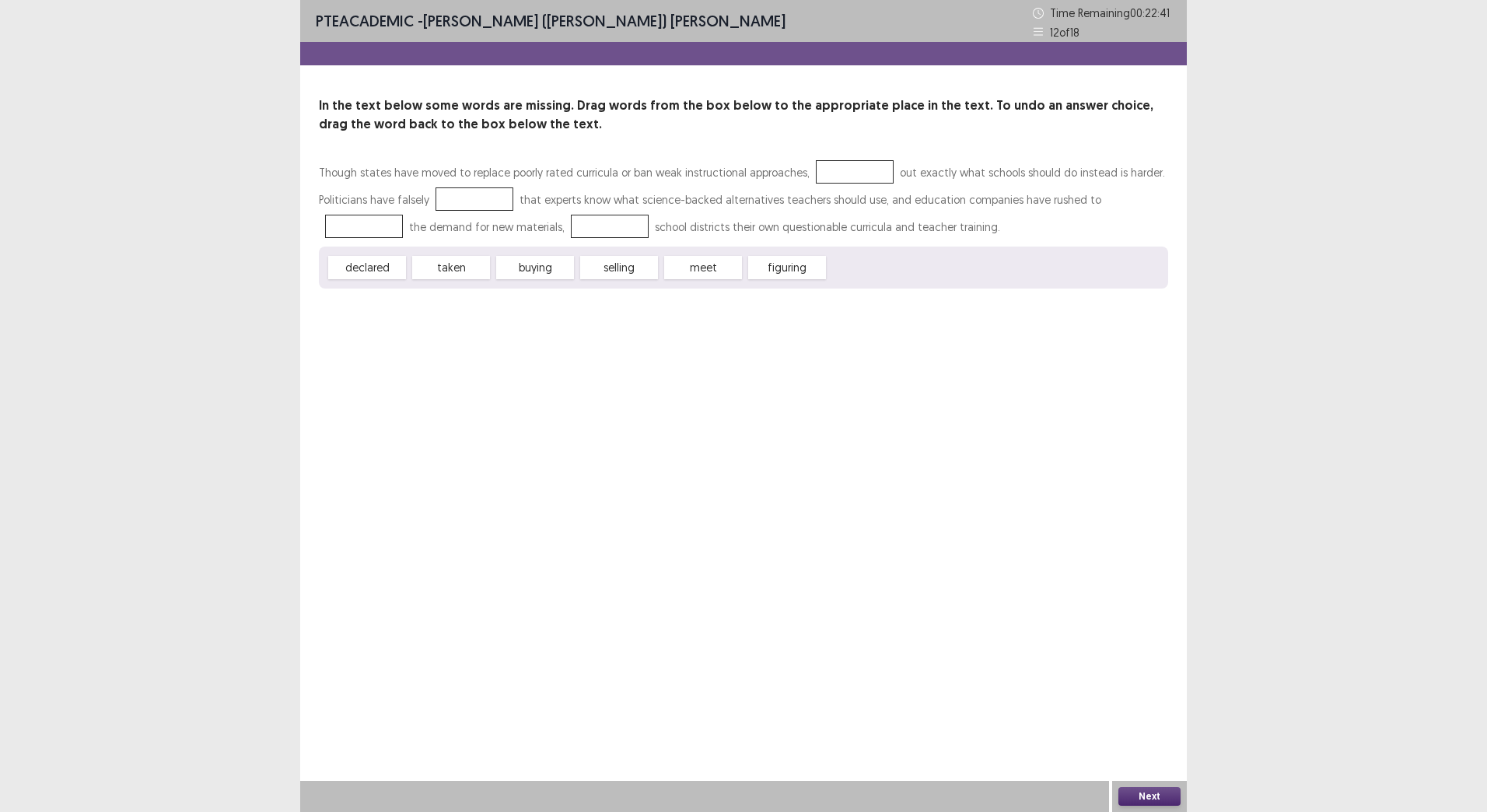
click at [797, 264] on span "figuring" at bounding box center [787, 267] width 78 height 23
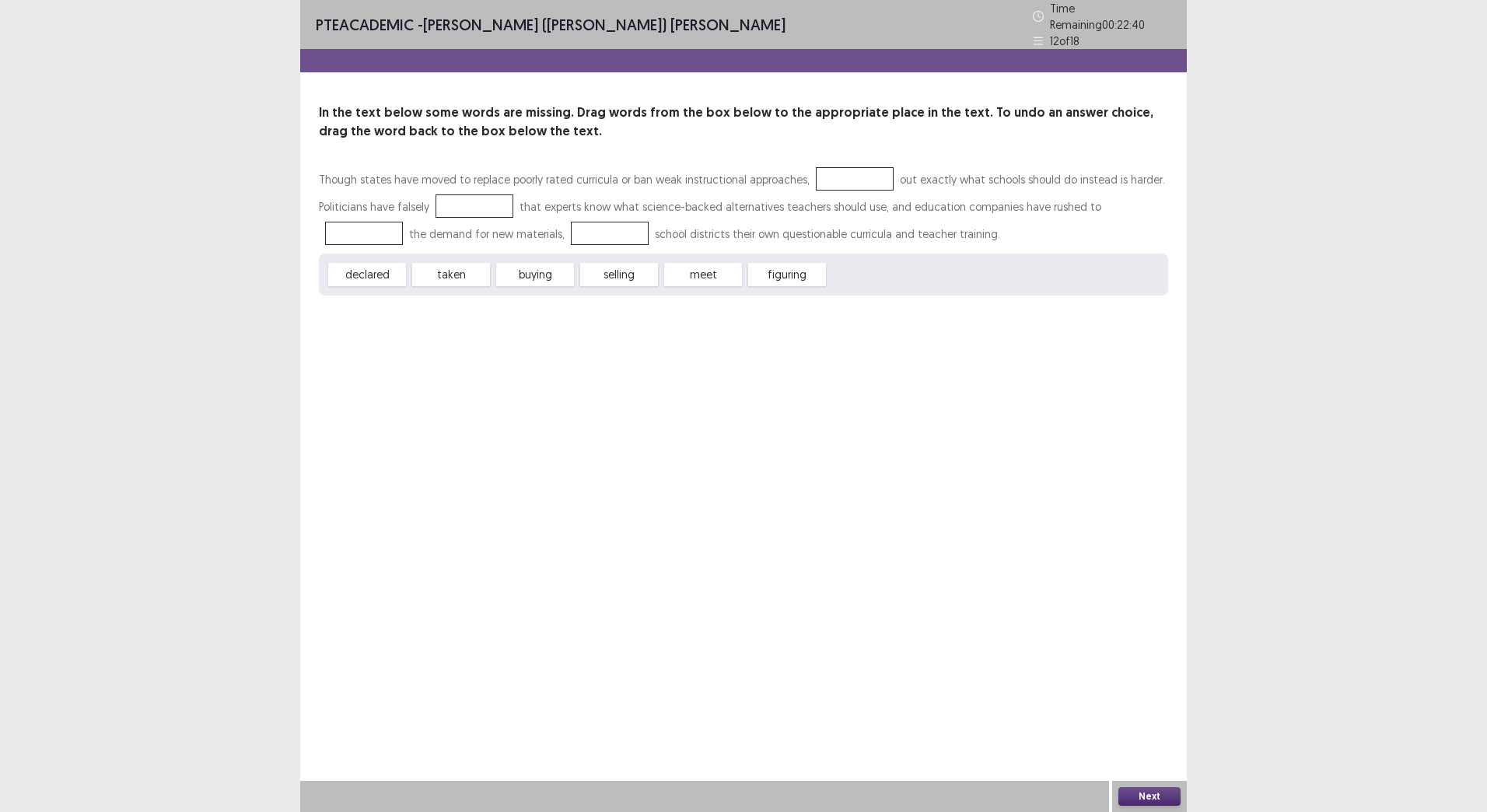
drag, startPoint x: 428, startPoint y: 268, endPoint x: 441, endPoint y: 293, distance: 28.2
click at [441, 293] on div "PTE academic - Murari (Shambhav) Subedi Time Remaining 00 : 22 : 40 12 of 18 In…" at bounding box center [744, 163] width 887 height 326
drag, startPoint x: 0, startPoint y: 0, endPoint x: 1102, endPoint y: 202, distance: 1120.4
click at [403, 222] on div at bounding box center [364, 233] width 78 height 23
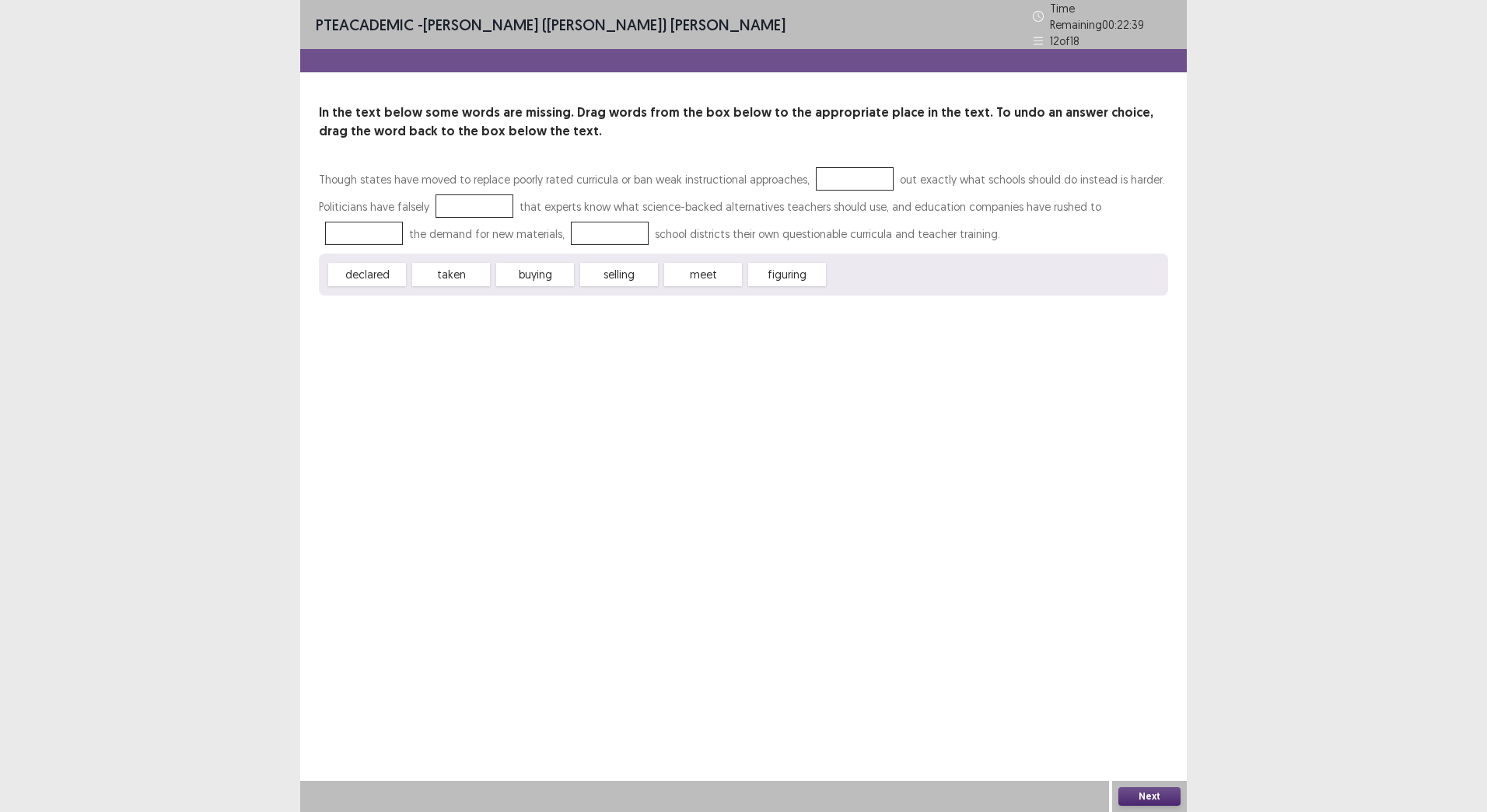
click at [403, 222] on div at bounding box center [364, 233] width 78 height 23
click at [1134, 797] on button "Next" at bounding box center [1149, 796] width 62 height 19
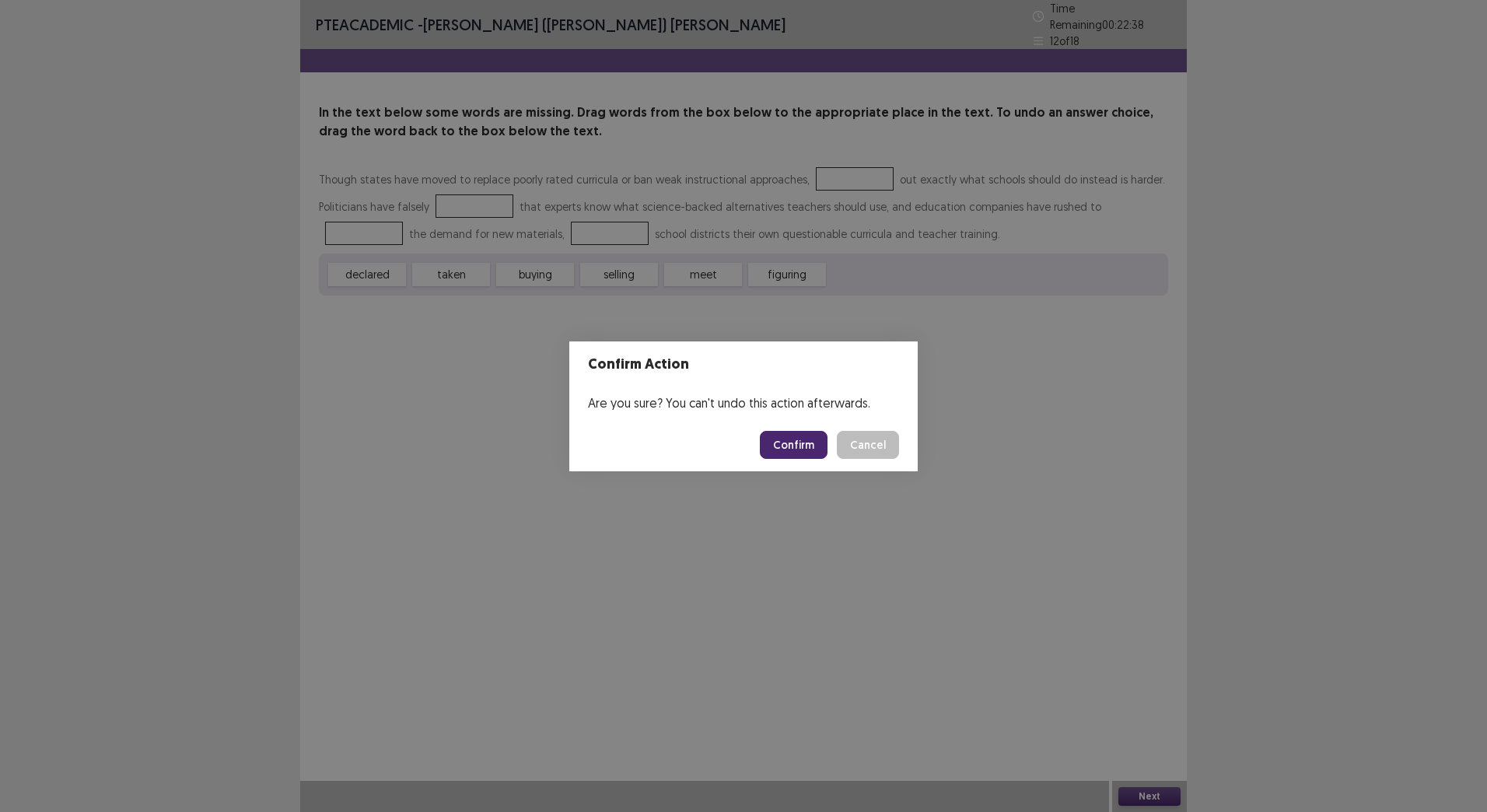
click at [865, 441] on button "Cancel" at bounding box center [867, 444] width 62 height 28
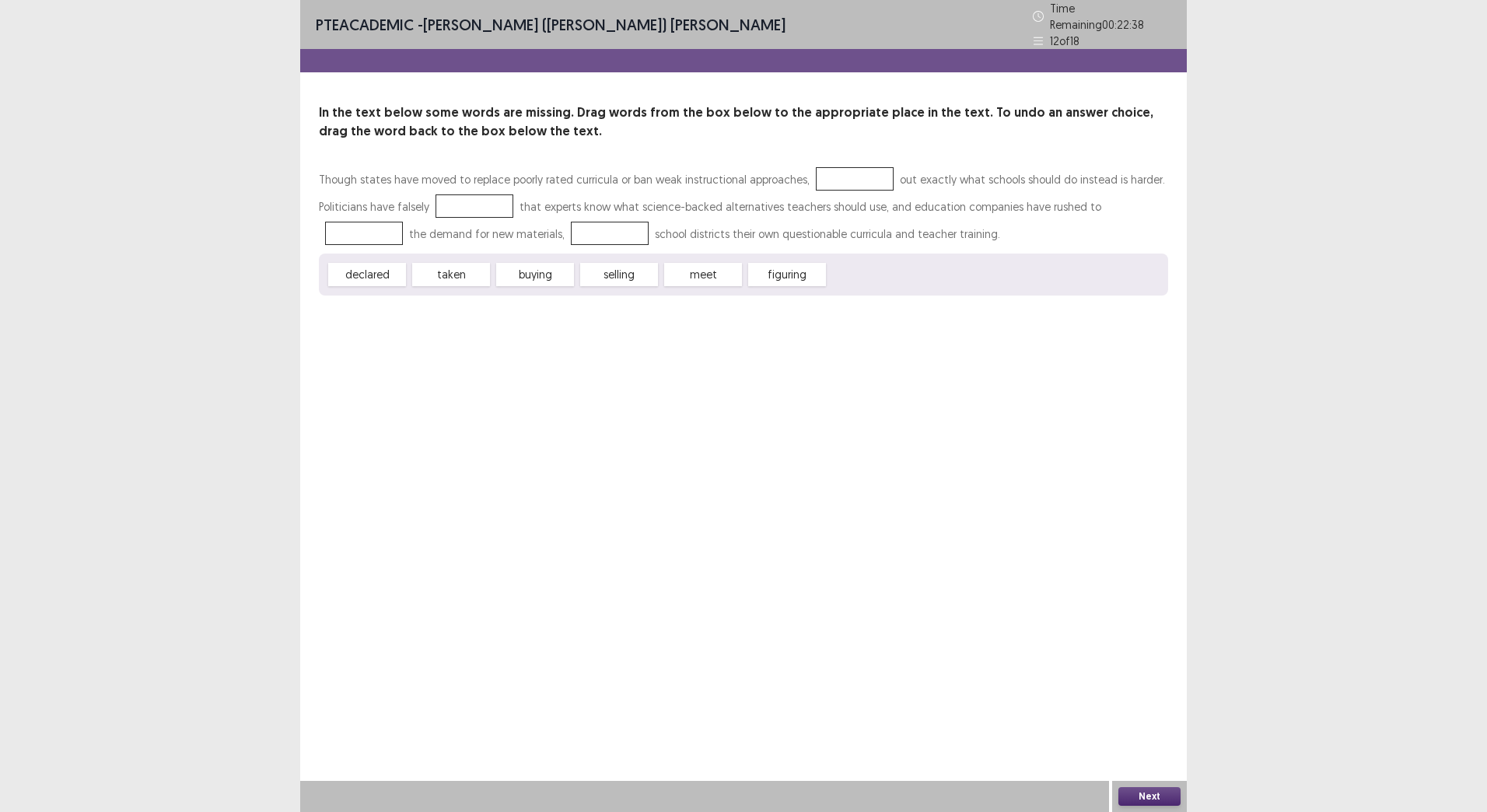
click at [789, 266] on div "Confirm Action Are you sure? You can't undo this action afterwards. Confirm Can…" at bounding box center [744, 406] width 1487 height 812
drag, startPoint x: 789, startPoint y: 266, endPoint x: 789, endPoint y: 314, distance: 48.0
click at [789, 314] on div "Confirm Action Are you sure? You can't undo this action afterwards. Confirm Can…" at bounding box center [744, 406] width 1487 height 812
drag, startPoint x: 495, startPoint y: 195, endPoint x: 530, endPoint y: 232, distance: 50.9
click at [529, 232] on div "Confirm Action Are you sure? You can't undo this action afterwards. Confirm Can…" at bounding box center [744, 406] width 1487 height 812
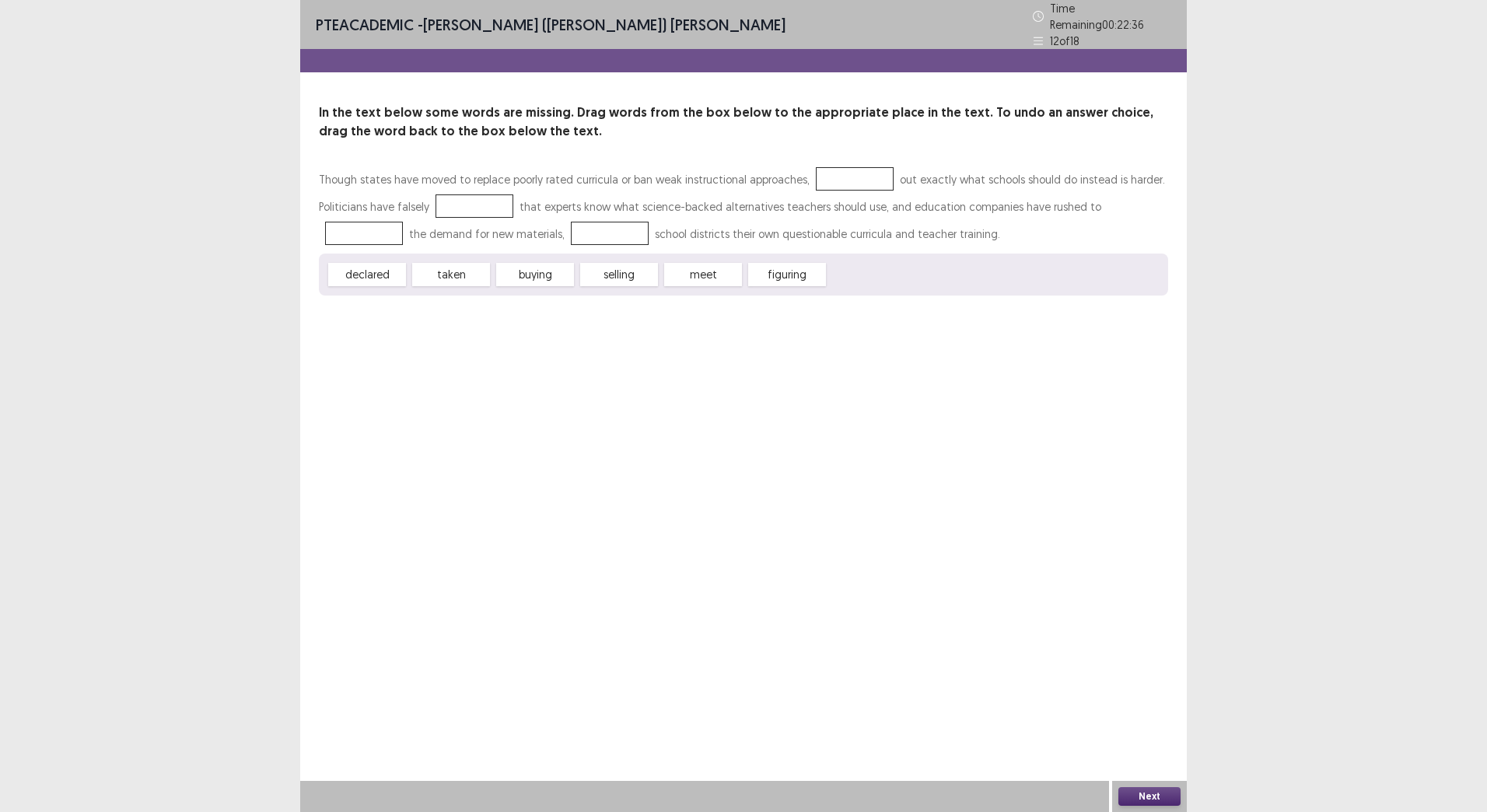
drag, startPoint x: 601, startPoint y: 108, endPoint x: 582, endPoint y: 182, distance: 76.4
click at [594, 134] on div "In the text below some words are missing. Drag words from the box below to the …" at bounding box center [744, 199] width 887 height 192
drag, startPoint x: 509, startPoint y: 257, endPoint x: 532, endPoint y: 229, distance: 36.2
click at [532, 229] on div "Though states have moved to replace poorly rated curricula or ban weak instruct…" at bounding box center [744, 231] width 850 height 130
click at [1157, 702] on div "PTE academic - [PERSON_NAME] ([PERSON_NAME]) [PERSON_NAME] Time Remaining 00 : …" at bounding box center [744, 406] width 887 height 812
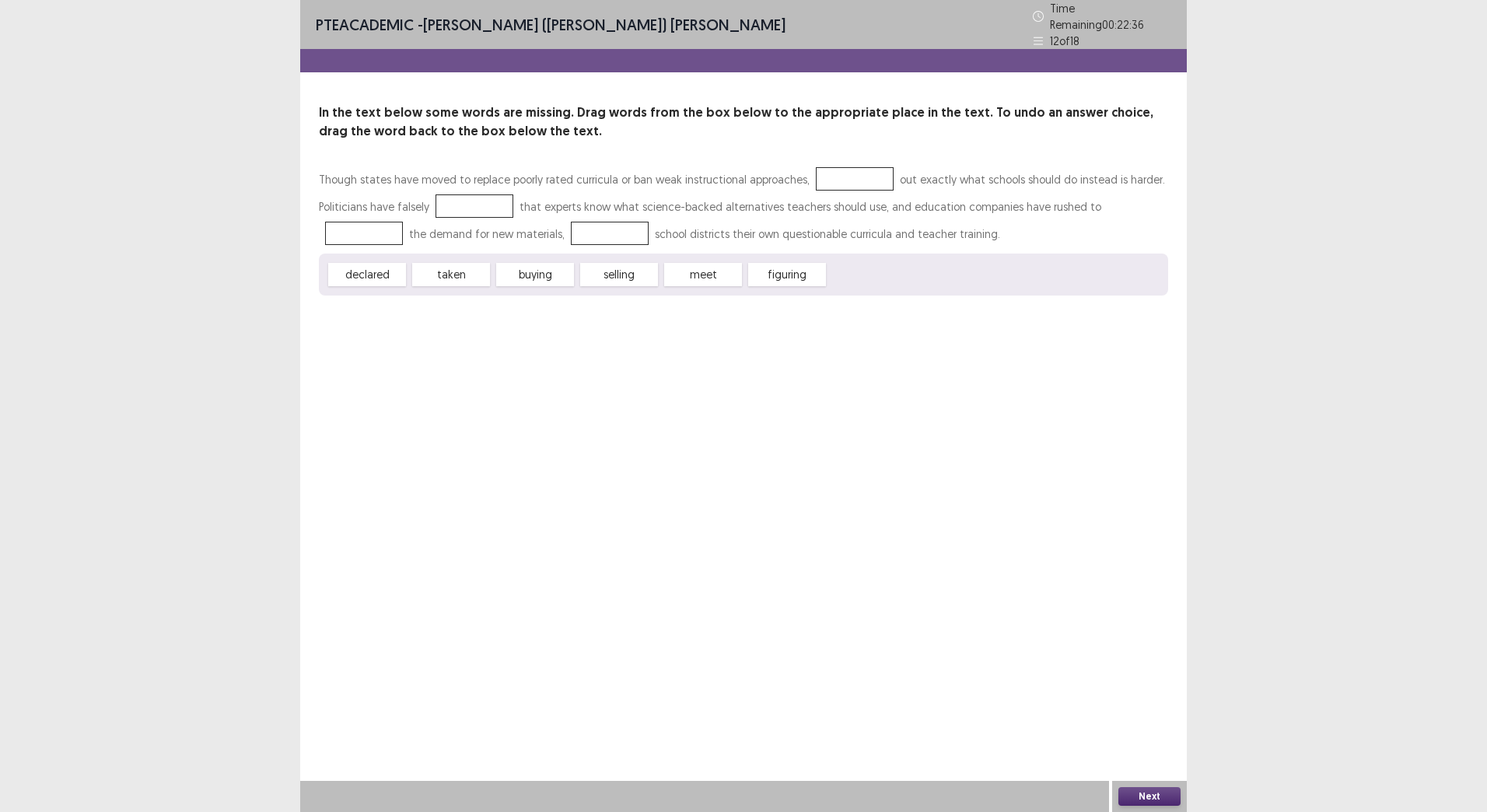
click at [1153, 803] on button "Next" at bounding box center [1149, 796] width 62 height 19
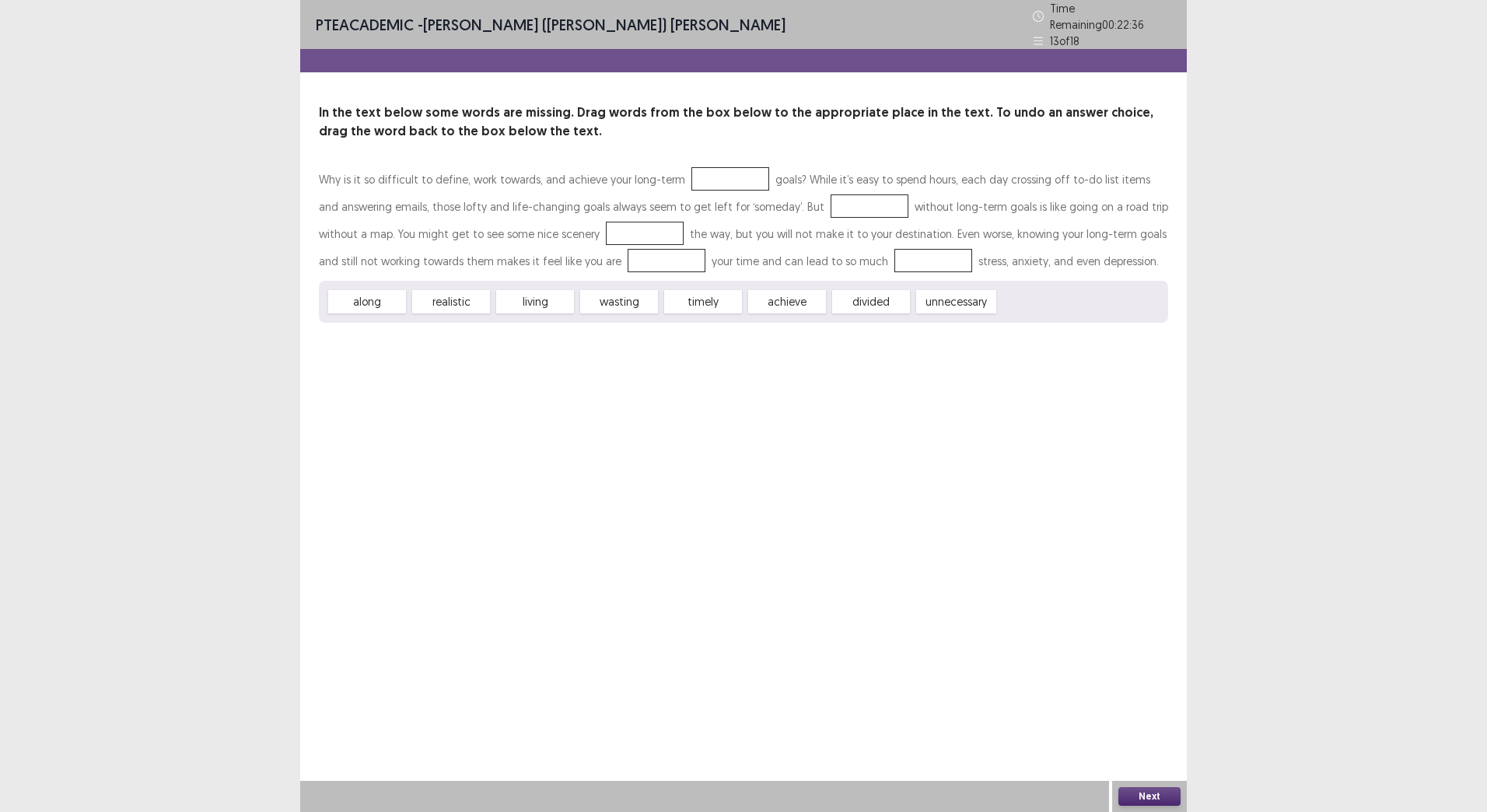
drag, startPoint x: 700, startPoint y: 271, endPoint x: 697, endPoint y: 203, distance: 68.1
click at [691, 232] on div "Why is it so difficult to define, work towards, and achieve your long-term goal…" at bounding box center [744, 244] width 850 height 157
drag, startPoint x: 700, startPoint y: 170, endPoint x: 696, endPoint y: 294, distance: 124.1
click at [716, 255] on p "Why is it so difficult to define, work towards, and achieve your long-term goal…" at bounding box center [744, 220] width 850 height 108
drag, startPoint x: 698, startPoint y: 287, endPoint x: 743, endPoint y: 193, distance: 104.2
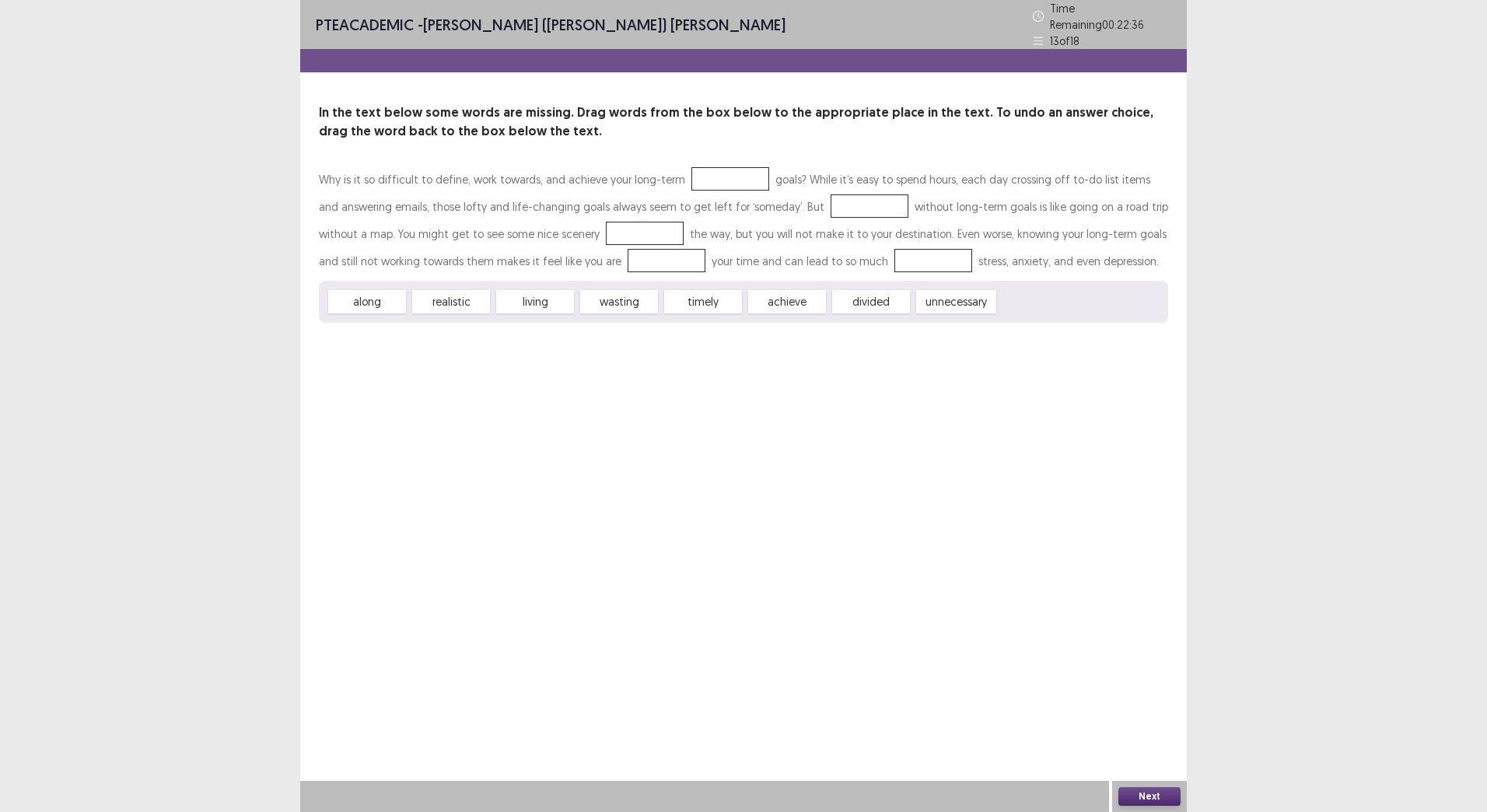
click at [738, 193] on div "Why is it so difficult to define, work towards, and achieve your long-term goal…" at bounding box center [744, 244] width 850 height 157
drag, startPoint x: 855, startPoint y: 265, endPoint x: 824, endPoint y: 220, distance: 54.6
click at [824, 220] on div "Why is it so difficult to define, work towards, and achieve your long-term goal…" at bounding box center [744, 244] width 850 height 157
click at [692, 167] on div at bounding box center [731, 178] width 78 height 23
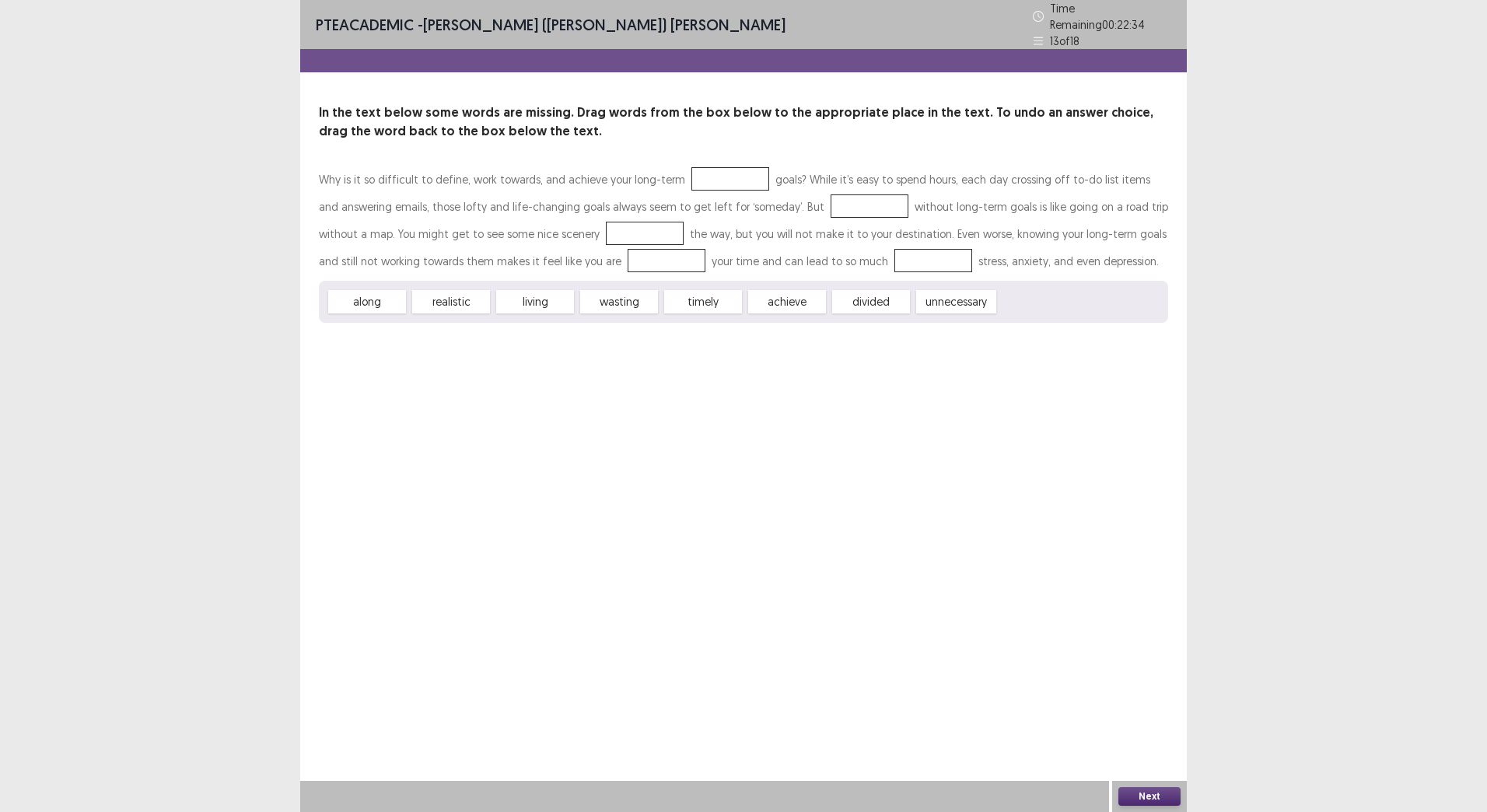
click at [692, 167] on div at bounding box center [731, 178] width 78 height 23
click at [692, 167] on div at bounding box center [731, 178] width 78 height 23
click at [693, 167] on div at bounding box center [731, 178] width 78 height 23
drag, startPoint x: 800, startPoint y: 296, endPoint x: 699, endPoint y: 164, distance: 166.2
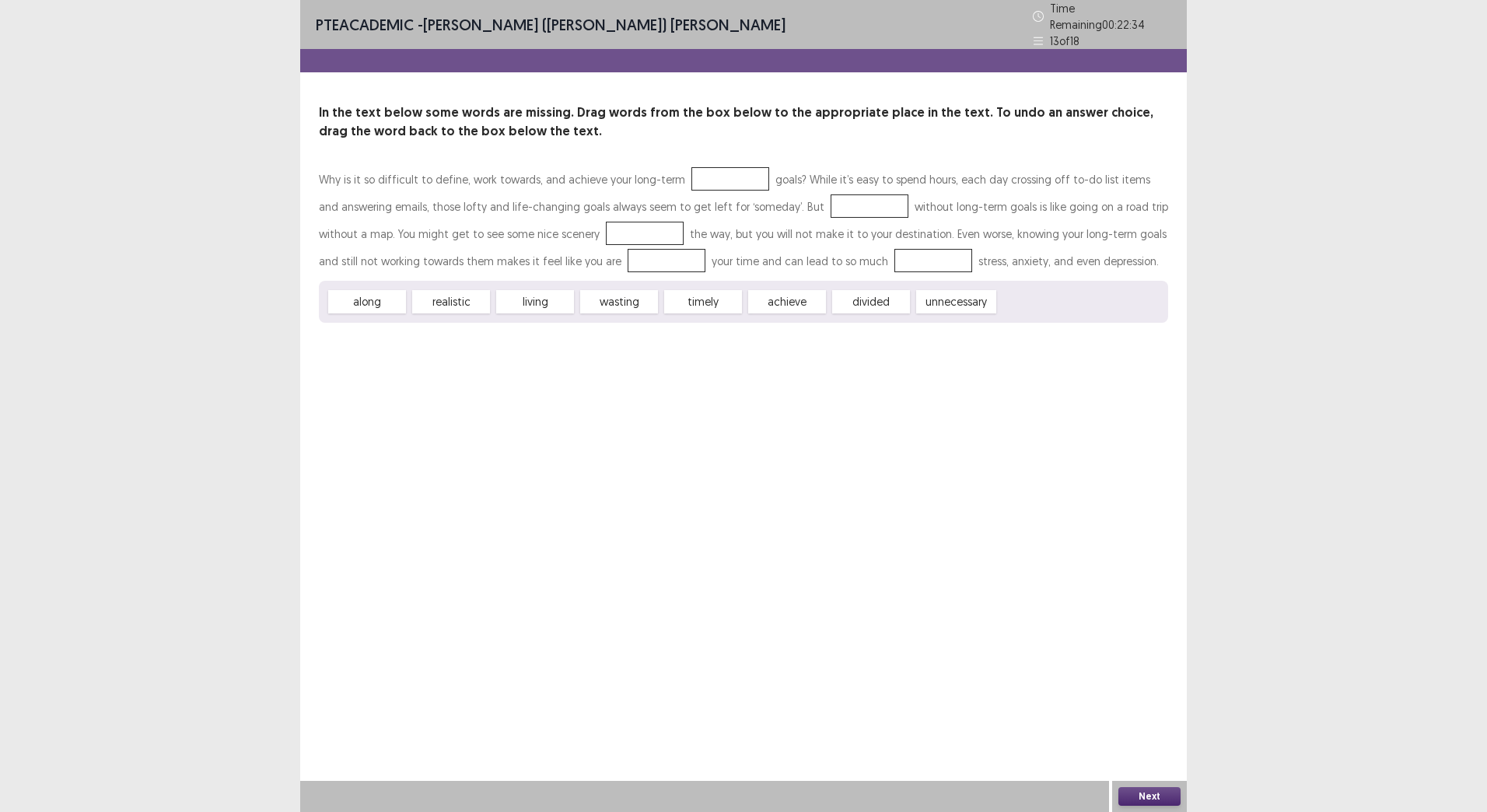
click at [699, 166] on div "Why is it so difficult to define, work towards, and achieve your long-term goal…" at bounding box center [744, 244] width 850 height 157
drag, startPoint x: 763, startPoint y: 253, endPoint x: 705, endPoint y: 174, distance: 98.0
click at [705, 174] on div "Why is it so difficult to define, work towards, and achieve your long-term goal…" at bounding box center [744, 244] width 850 height 157
drag, startPoint x: 863, startPoint y: 276, endPoint x: 862, endPoint y: 284, distance: 8.1
click at [862, 281] on div "along realistic living wasting timely achieve divided unnecessary" at bounding box center [744, 302] width 850 height 42
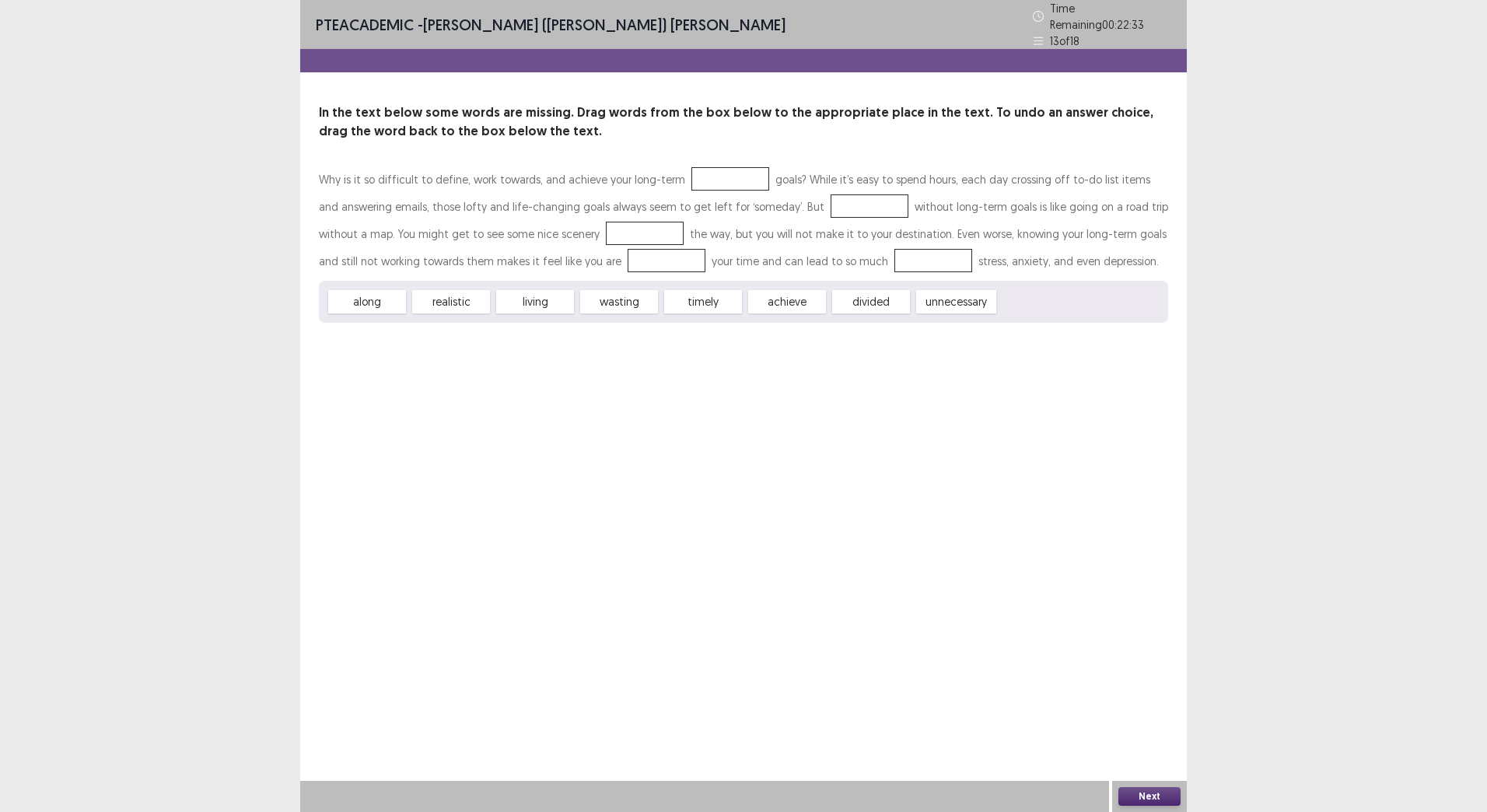
drag, startPoint x: 760, startPoint y: 221, endPoint x: 850, endPoint y: 295, distance: 116.5
click at [707, 179] on div "Why is it so difficult to define, work towards, and achieve your long-term goal…" at bounding box center [744, 244] width 850 height 157
drag, startPoint x: 855, startPoint y: 271, endPoint x: 702, endPoint y: 304, distance: 156.5
click at [824, 232] on div "Why is it so difficult to define, work towards, and achieve your long-term goal…" at bounding box center [744, 244] width 850 height 157
drag, startPoint x: 701, startPoint y: 300, endPoint x: 705, endPoint y: 219, distance: 81.1
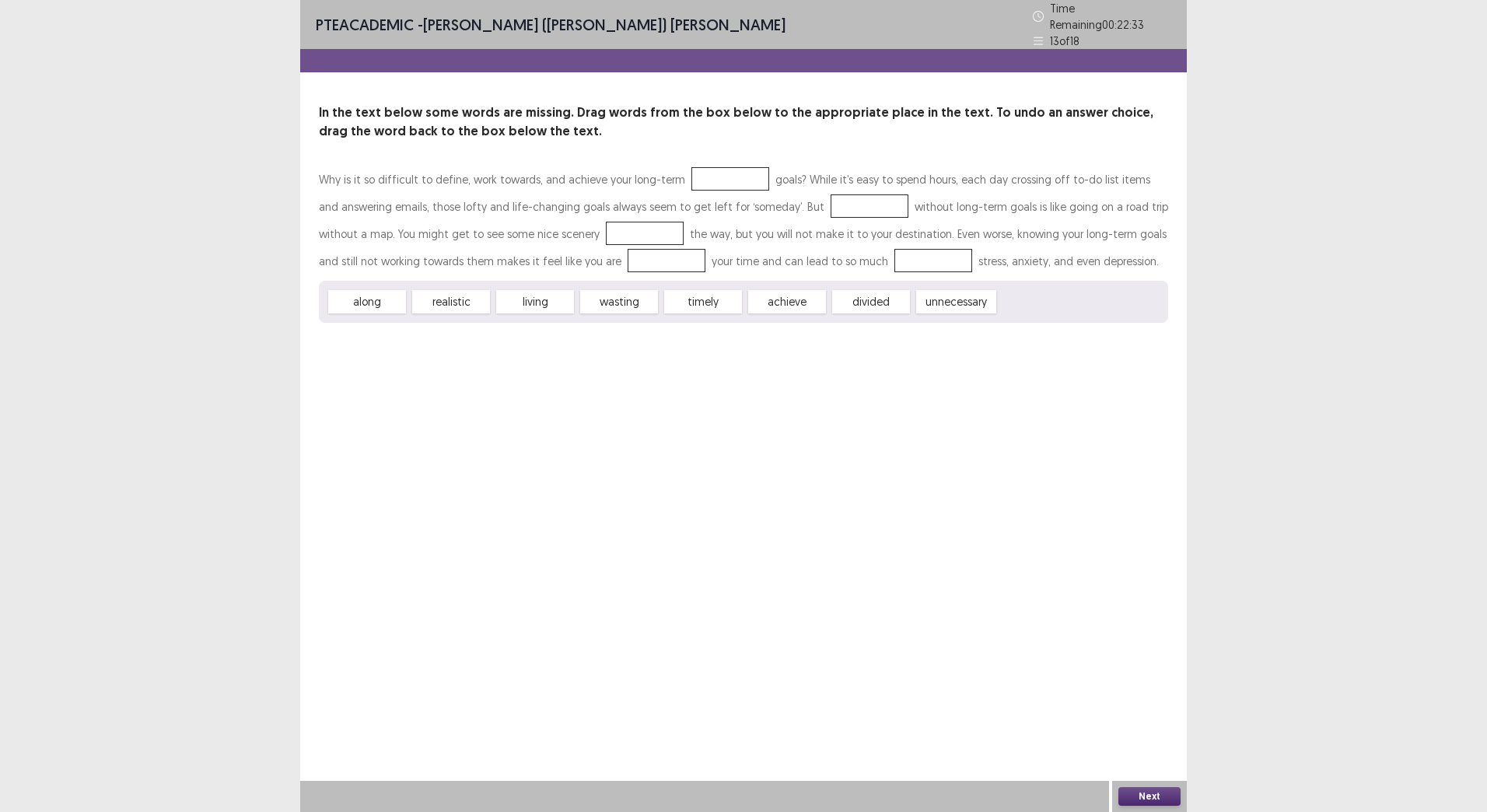
click at [705, 219] on div "Why is it so difficult to define, work towards, and achieve your long-term goal…" at bounding box center [744, 244] width 850 height 157
drag, startPoint x: 797, startPoint y: 289, endPoint x: 796, endPoint y: 195, distance: 94.0
click at [796, 195] on div "Why is it so difficult to define, work towards, and achieve your long-term goal…" at bounding box center [744, 244] width 850 height 157
drag, startPoint x: 803, startPoint y: 295, endPoint x: 837, endPoint y: 200, distance: 100.9
click at [837, 199] on div "Why is it so difficult to define, work towards, and achieve your long-term goal…" at bounding box center [744, 244] width 850 height 157
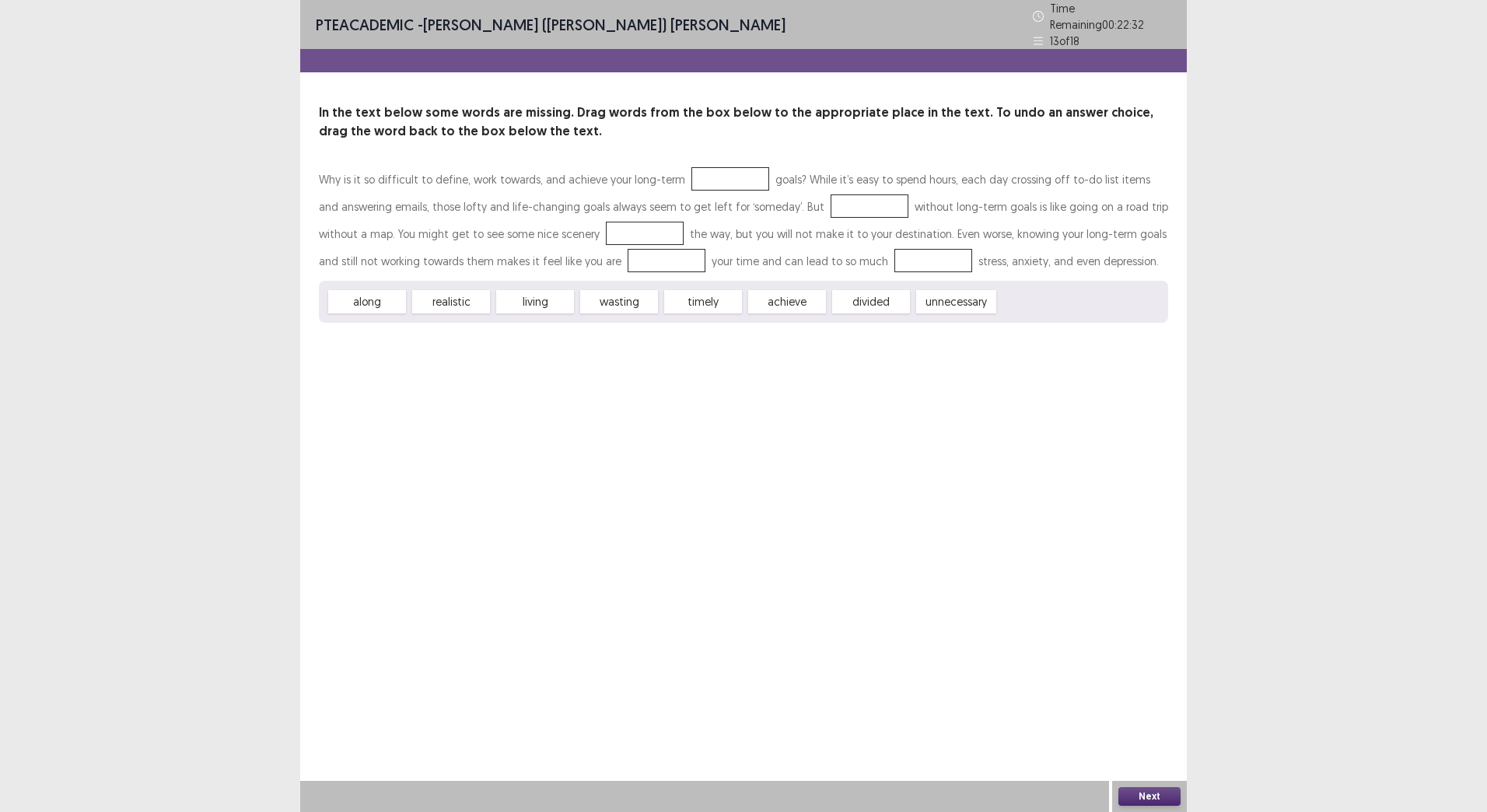
drag, startPoint x: 864, startPoint y: 282, endPoint x: 846, endPoint y: 190, distance: 93.7
click at [846, 189] on div "Why is it so difficult to define, work towards, and achieve your long-term goal…" at bounding box center [744, 244] width 850 height 157
drag, startPoint x: 841, startPoint y: 299, endPoint x: 799, endPoint y: 10, distance: 292.0
click at [804, 19] on div "PTE academic - [PERSON_NAME] ([PERSON_NAME]) [PERSON_NAME] Time Remaining 00 : …" at bounding box center [744, 176] width 887 height 354
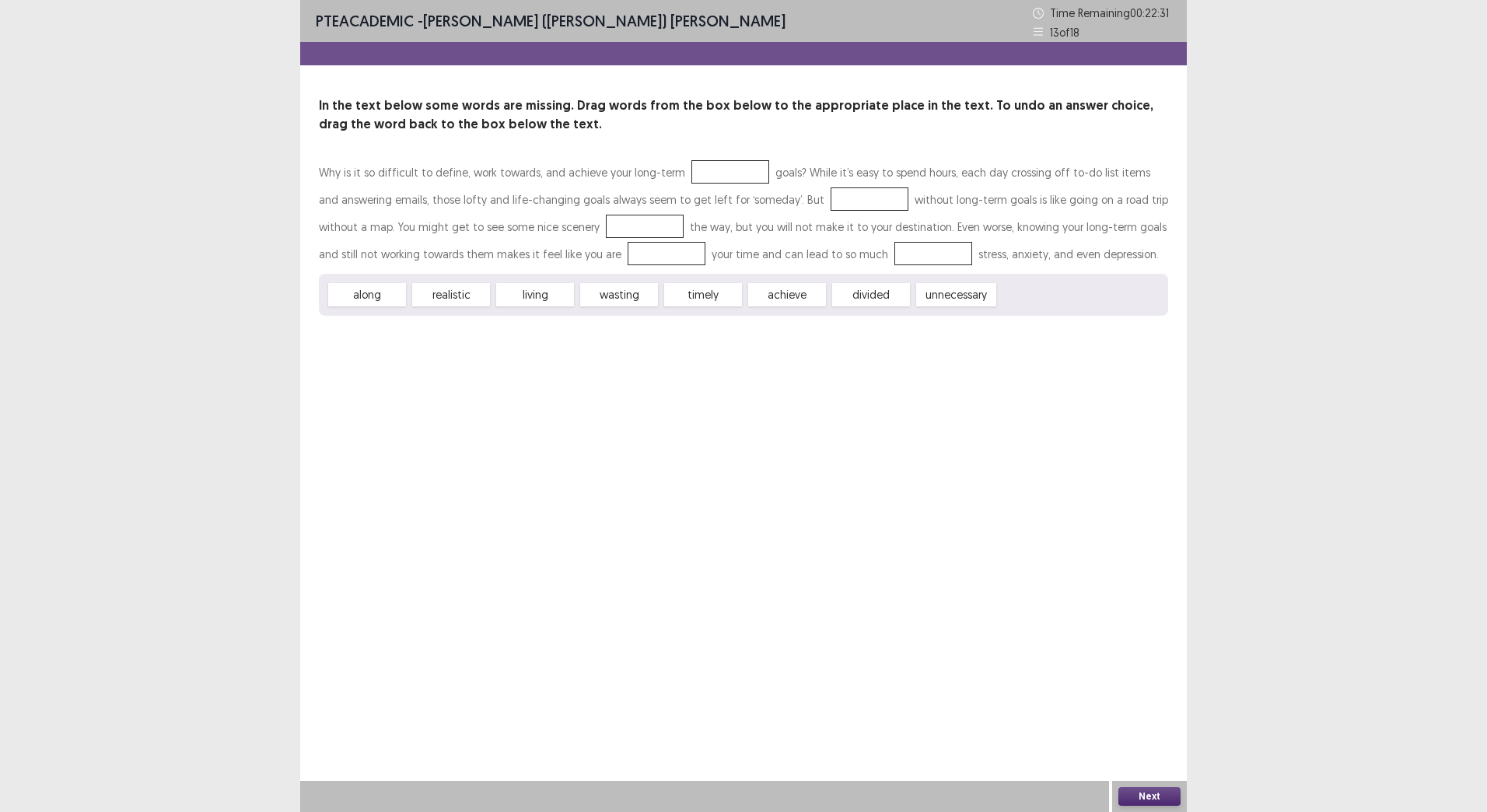
click at [864, 287] on div "along realistic living wasting timely achieve divided unnecessary" at bounding box center [744, 295] width 850 height 42
click at [863, 304] on span "divided" at bounding box center [871, 295] width 78 height 23
drag, startPoint x: 861, startPoint y: 297, endPoint x: 786, endPoint y: 305, distance: 75.4
click at [859, 301] on span "divided" at bounding box center [871, 295] width 78 height 23
drag, startPoint x: 783, startPoint y: 294, endPoint x: 777, endPoint y: 273, distance: 21.8
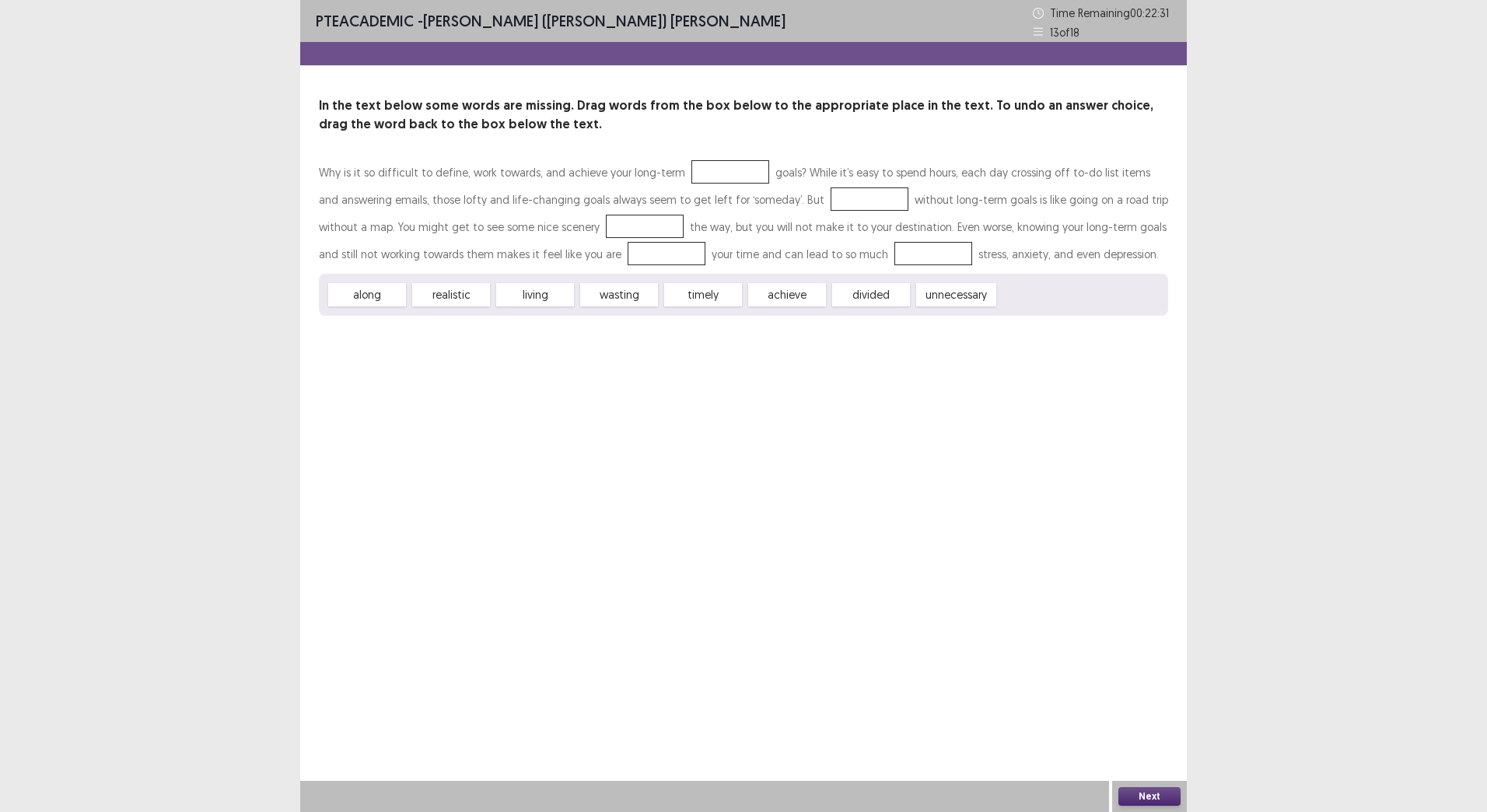
click at [783, 286] on span "achieve" at bounding box center [787, 295] width 78 height 23
click at [780, 271] on div "Why is it so difficult to define, work towards, and achieve your long-term goal…" at bounding box center [744, 216] width 850 height 115
drag, startPoint x: 694, startPoint y: 295, endPoint x: 690, endPoint y: 278, distance: 17.5
click at [693, 292] on span "timely" at bounding box center [703, 295] width 78 height 23
click at [690, 278] on div "along realistic living wasting timely achieve divided unnecessary" at bounding box center [744, 295] width 850 height 42
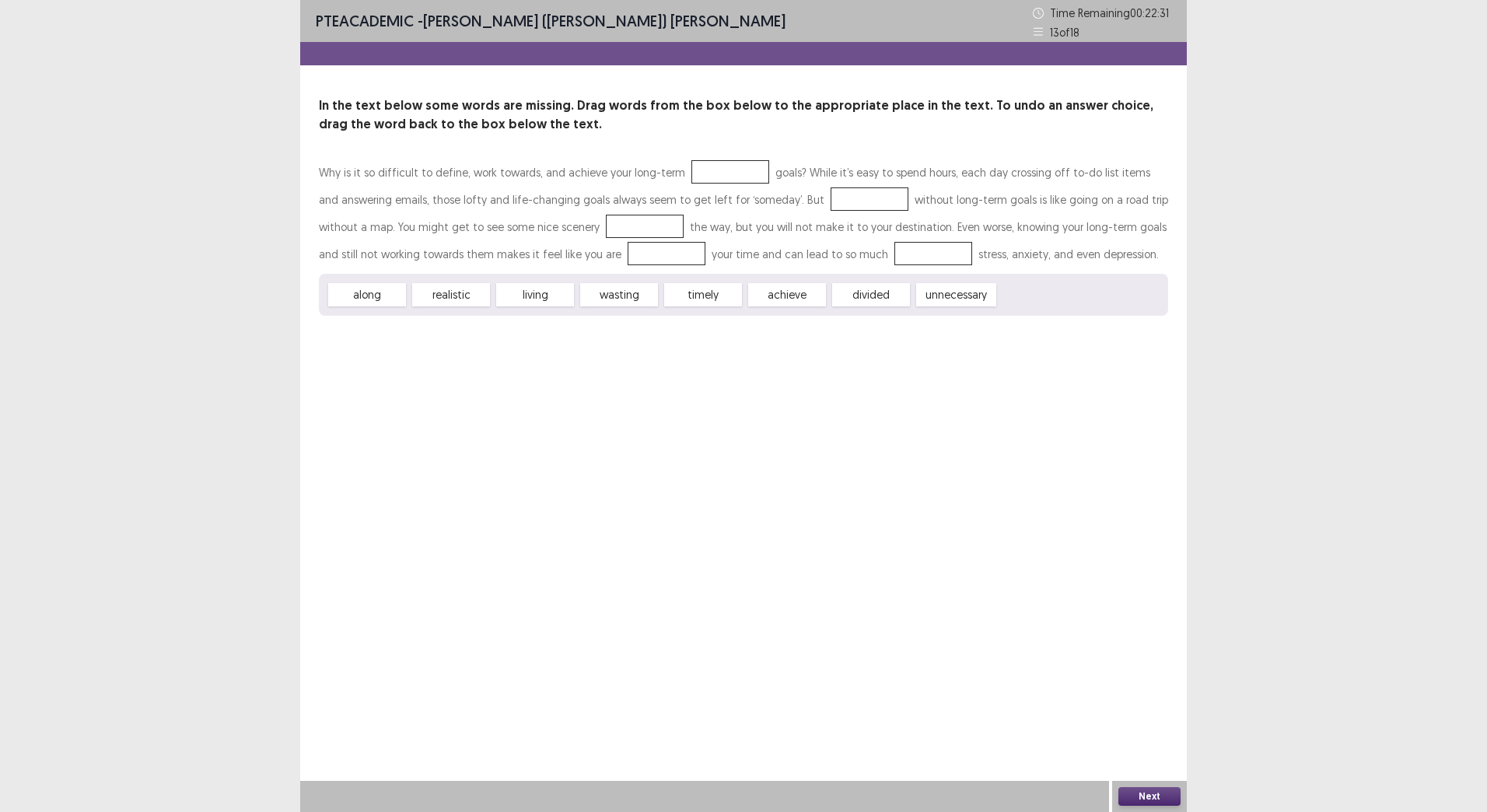
drag, startPoint x: 687, startPoint y: 292, endPoint x: 610, endPoint y: 296, distance: 77.1
click at [747, 172] on div "Why is it so difficult to define, work towards, and achieve your long-term goal…" at bounding box center [744, 237] width 850 height 157
click at [612, 299] on span "wasting" at bounding box center [620, 295] width 78 height 23
drag, startPoint x: 616, startPoint y: 285, endPoint x: 814, endPoint y: 541, distance: 323.6
click at [706, 185] on div "Why is it so difficult to define, work towards, and achieve your long-term goal…" at bounding box center [744, 237] width 850 height 157
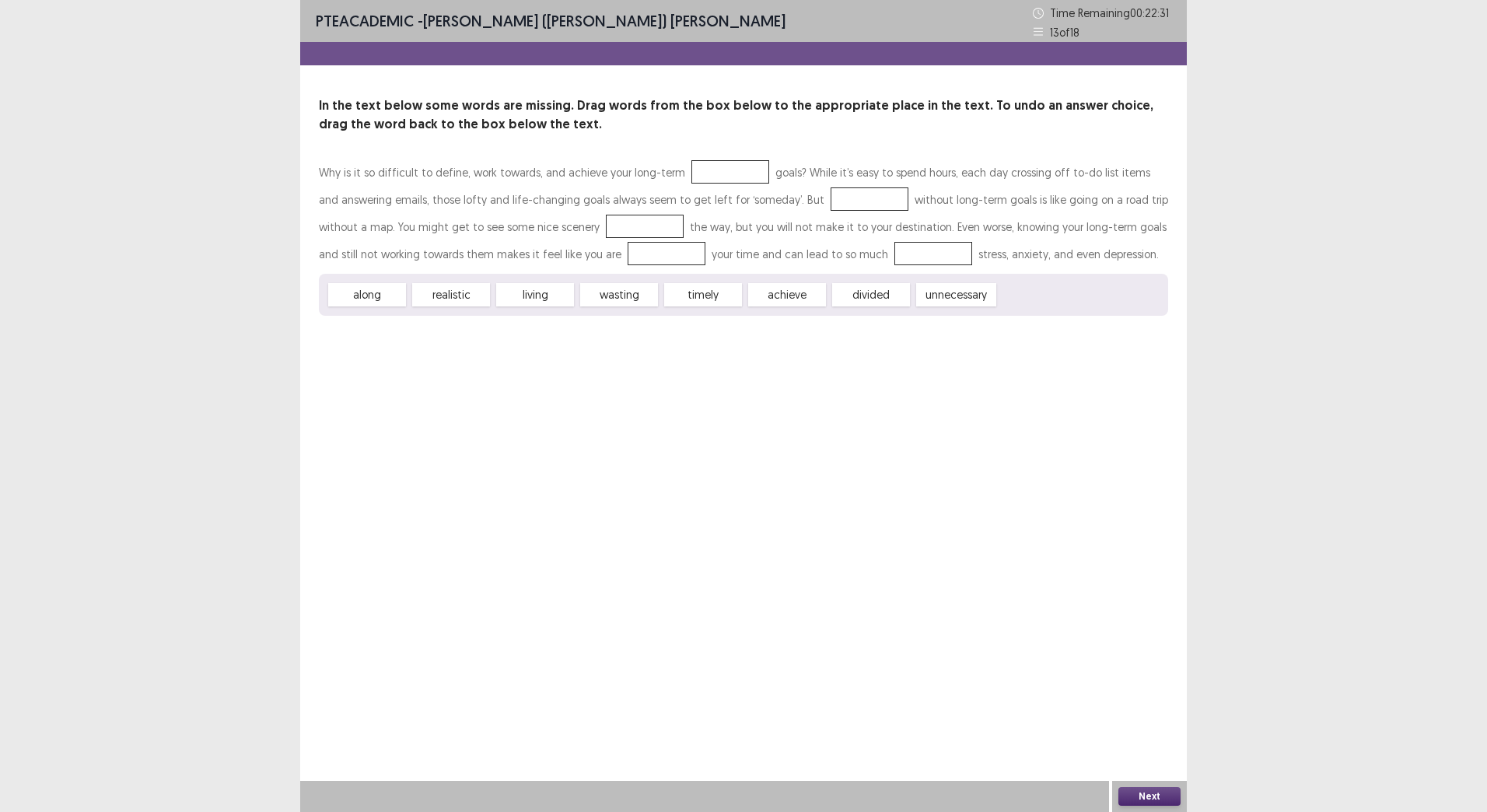
drag, startPoint x: 1143, startPoint y: 783, endPoint x: 1144, endPoint y: 793, distance: 10.0
click at [1144, 787] on div "PTE academic - [PERSON_NAME] ([PERSON_NAME]) [PERSON_NAME] Time Remaining 00 : …" at bounding box center [744, 406] width 887 height 812
click at [1144, 793] on button "Next" at bounding box center [1149, 796] width 62 height 19
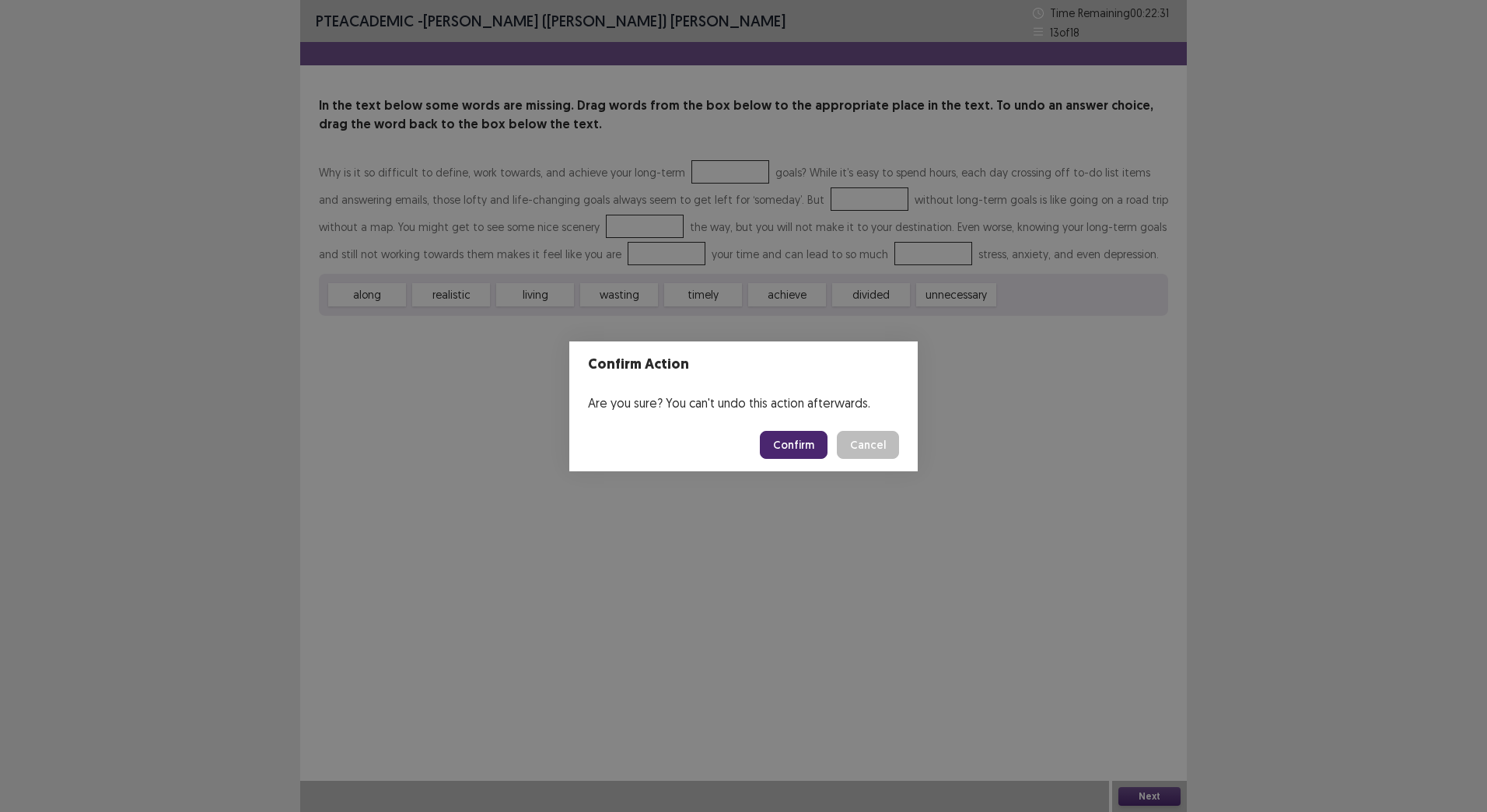
click at [786, 440] on button "Confirm" at bounding box center [794, 444] width 68 height 28
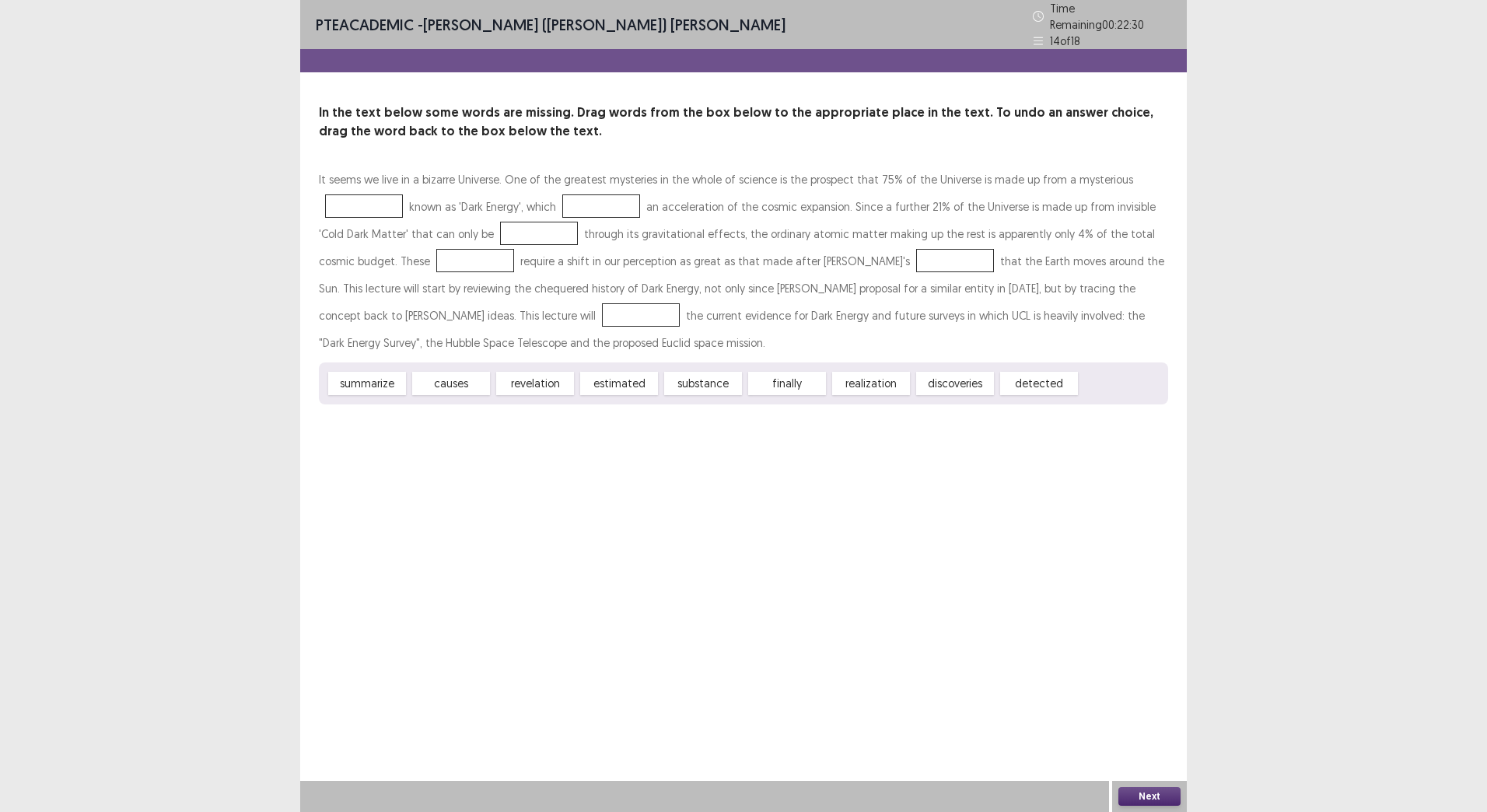
drag, startPoint x: 375, startPoint y: 383, endPoint x: 555, endPoint y: 399, distance: 180.7
click at [588, 220] on div "It seems we live in a bizarre Universe. One of the greatest mysteries in the wh…" at bounding box center [744, 285] width 850 height 239
drag, startPoint x: 550, startPoint y: 376, endPoint x: 611, endPoint y: 332, distance: 75.2
click at [614, 199] on div "It seems we live in a bizarre Universe. One of the greatest mysteries in the wh…" at bounding box center [744, 285] width 850 height 239
drag, startPoint x: 624, startPoint y: 351, endPoint x: 611, endPoint y: 257, distance: 94.9
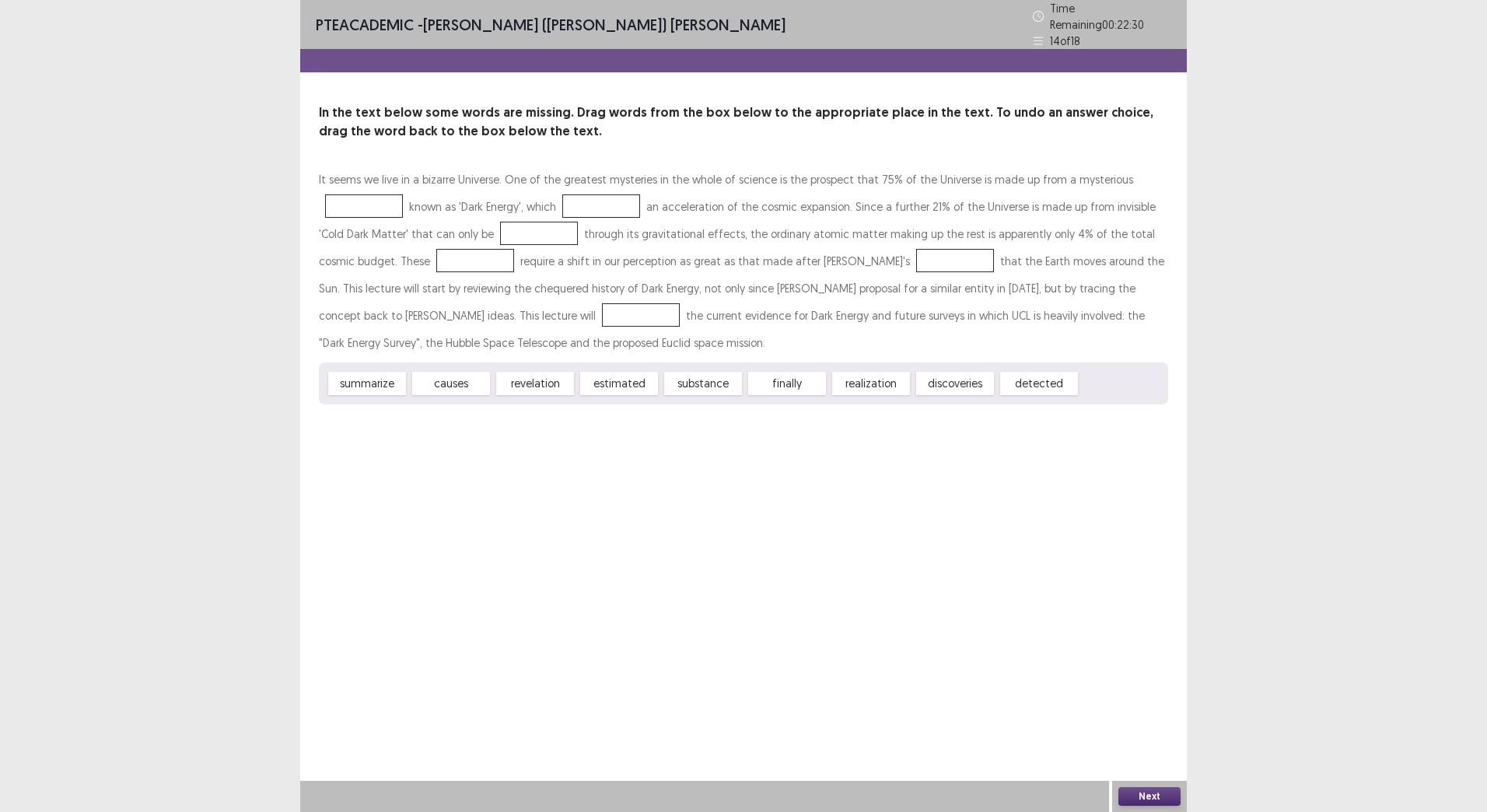
click at [607, 189] on div "It seems we live in a bizarre Universe. One of the greatest mysteries in the wh…" at bounding box center [744, 285] width 850 height 239
drag, startPoint x: 692, startPoint y: 371, endPoint x: 693, endPoint y: 380, distance: 9.1
click at [693, 372] on span "substance" at bounding box center [703, 383] width 78 height 23
click at [693, 380] on span "substance" at bounding box center [703, 383] width 78 height 23
click at [693, 379] on span "substance" at bounding box center [703, 383] width 78 height 23
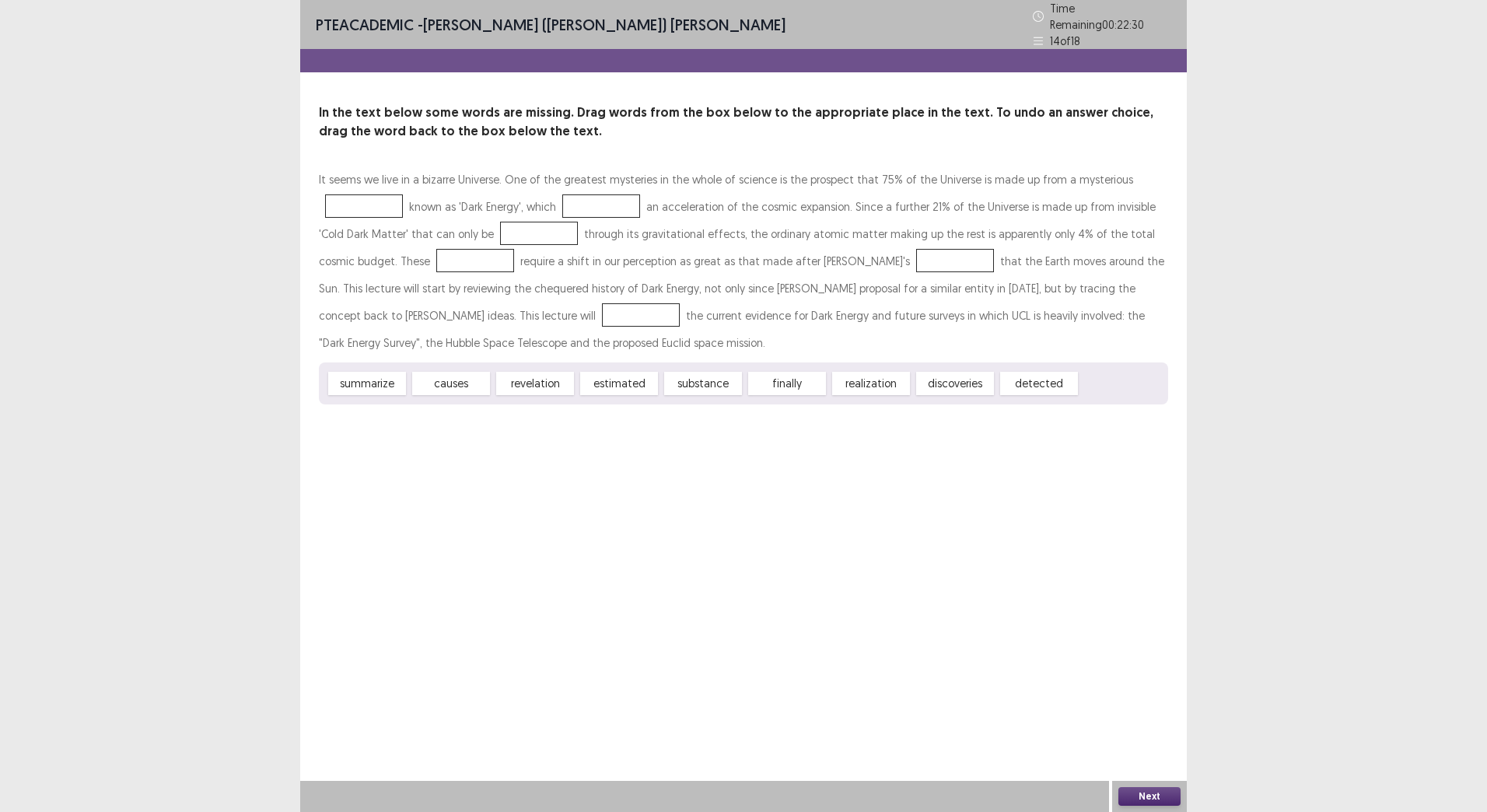
click at [694, 379] on span "substance" at bounding box center [703, 383] width 78 height 23
drag, startPoint x: 694, startPoint y: 379, endPoint x: 684, endPoint y: 385, distance: 11.7
click at [692, 381] on span "substance" at bounding box center [703, 383] width 78 height 23
click at [687, 384] on span "substance" at bounding box center [703, 383] width 78 height 23
click at [684, 385] on span "substance" at bounding box center [703, 383] width 78 height 23
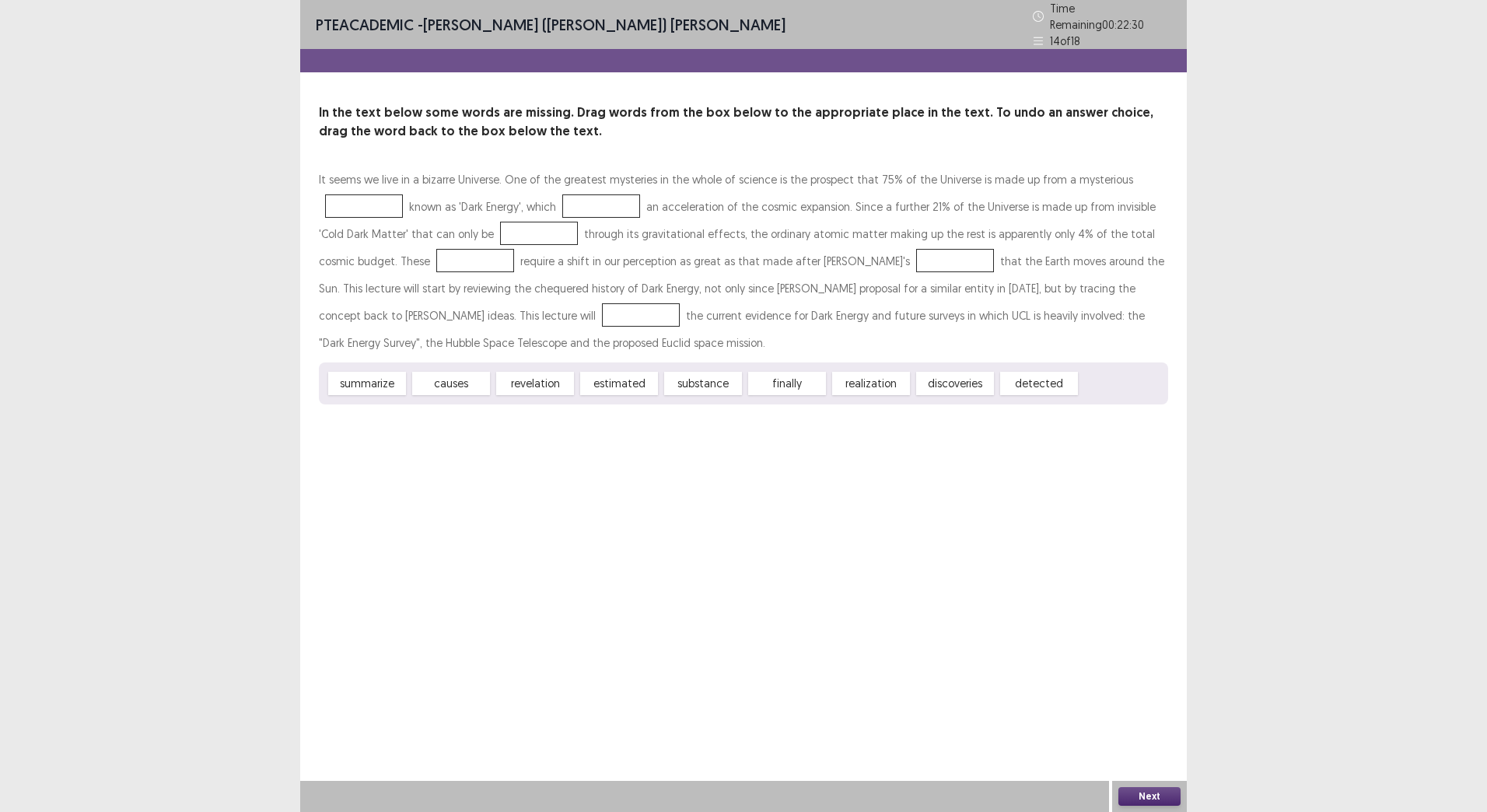
click at [688, 375] on span "substance" at bounding box center [703, 383] width 78 height 23
click at [686, 381] on span "substance" at bounding box center [703, 383] width 78 height 23
click at [745, 317] on div "It seems we live in a bizarre Universe. One of the greatest mysteries in the wh…" at bounding box center [744, 285] width 850 height 239
click at [624, 389] on div "summarize causes revelation estimated substance finally realization discoveries…" at bounding box center [744, 384] width 850 height 42
click at [626, 384] on span "estimated" at bounding box center [620, 383] width 78 height 23
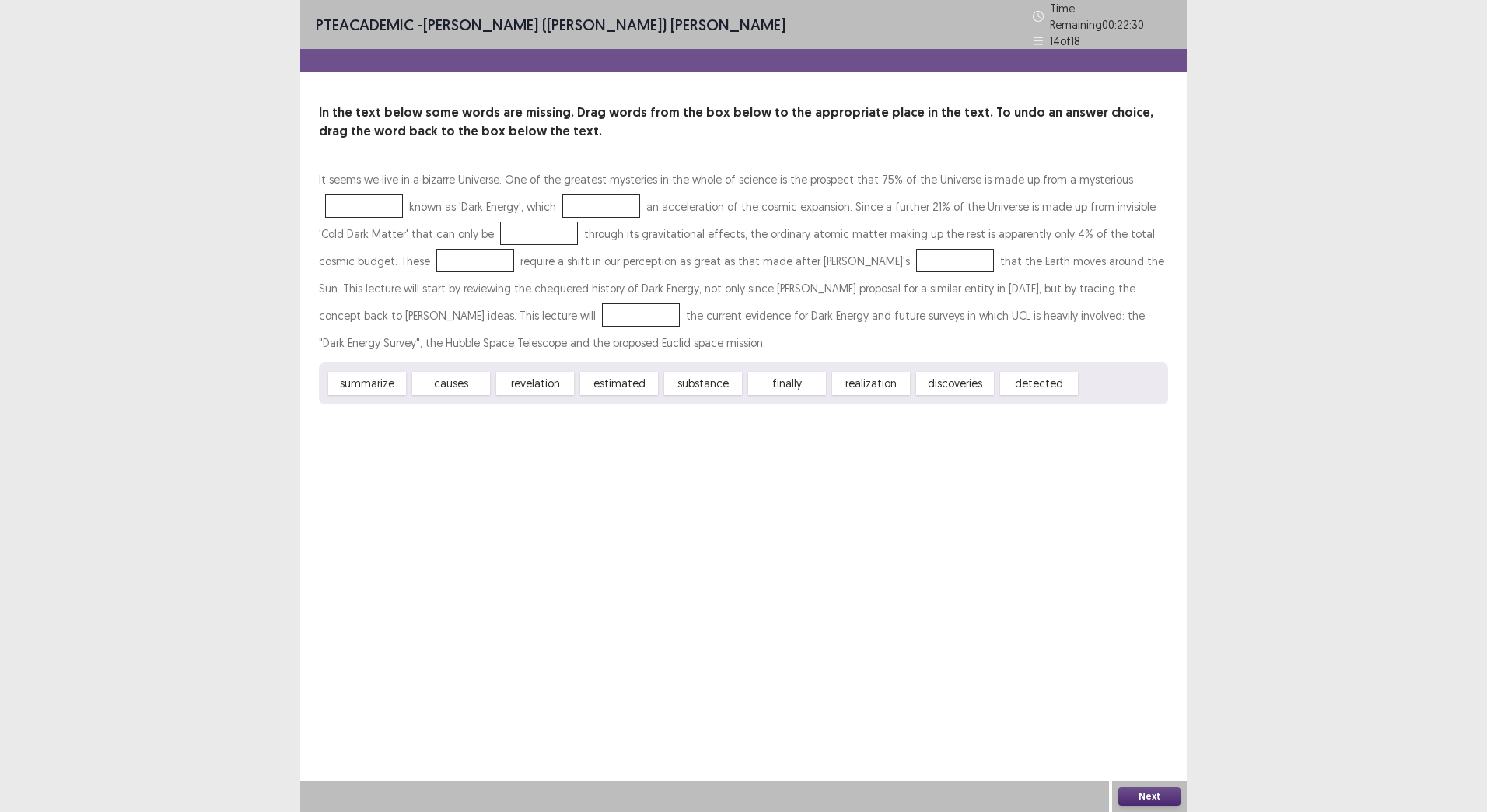
drag, startPoint x: 622, startPoint y: 374, endPoint x: 630, endPoint y: 363, distance: 13.6
click at [622, 375] on div "summarize causes revelation estimated substance finally realization discoveries…" at bounding box center [744, 384] width 850 height 42
drag, startPoint x: 630, startPoint y: 363, endPoint x: 795, endPoint y: 305, distance: 174.9
click at [823, 238] on div "It seems we live in a bizarre Universe. One of the greatest mysteries in the wh…" at bounding box center [744, 285] width 850 height 239
drag, startPoint x: 471, startPoint y: 380, endPoint x: 587, endPoint y: 184, distance: 227.8
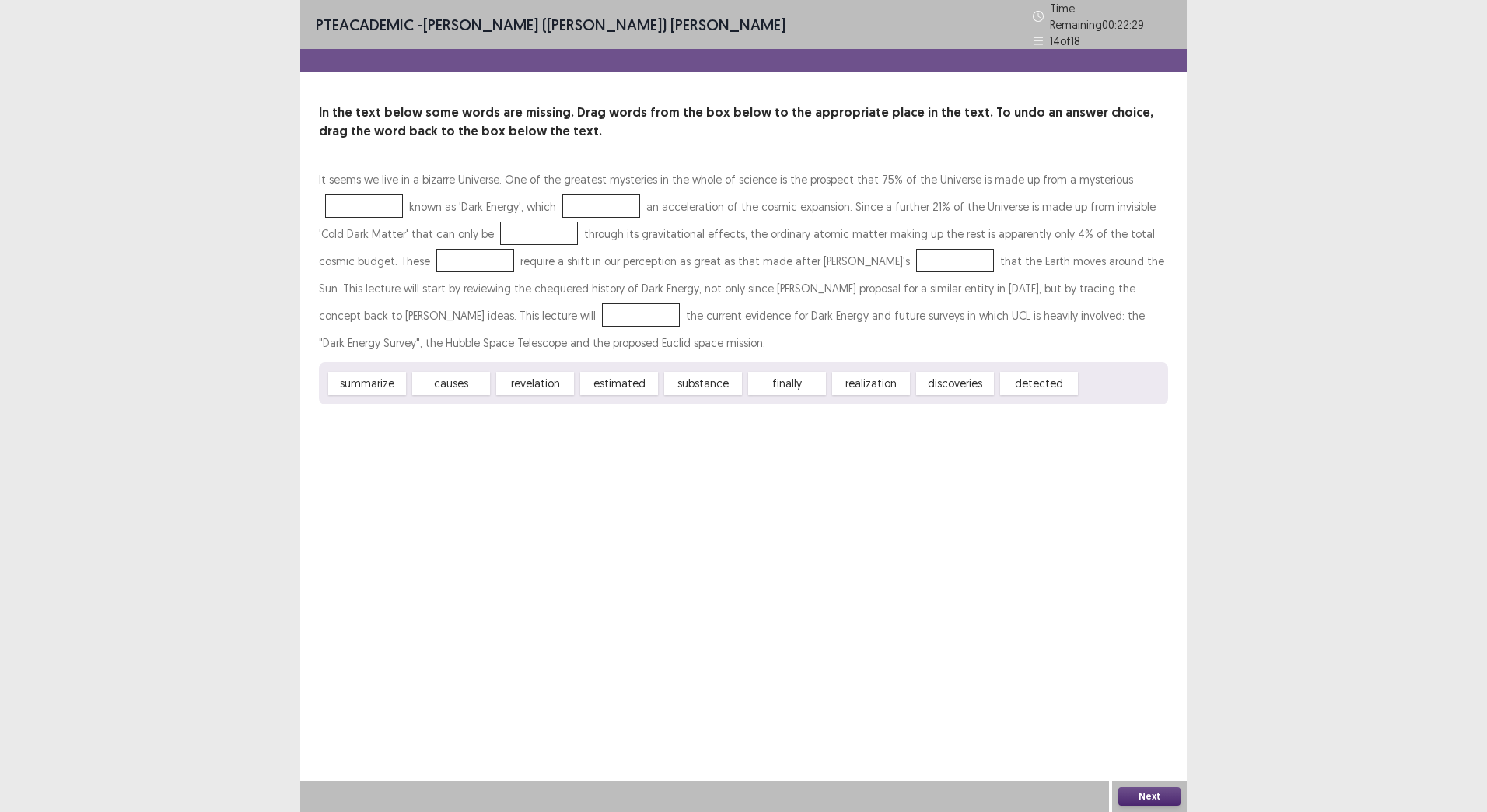
click at [594, 176] on div "It seems we live in a bizarre Universe. One of the greatest mysteries in the wh…" at bounding box center [744, 285] width 850 height 239
drag, startPoint x: 359, startPoint y: 389, endPoint x: 365, endPoint y: 380, distance: 10.8
click at [363, 381] on div "summarize causes revelation estimated substance finally realization discoveries…" at bounding box center [744, 384] width 850 height 42
click at [365, 376] on span "summarize" at bounding box center [367, 383] width 78 height 23
click at [365, 384] on span "summarize" at bounding box center [367, 383] width 78 height 23
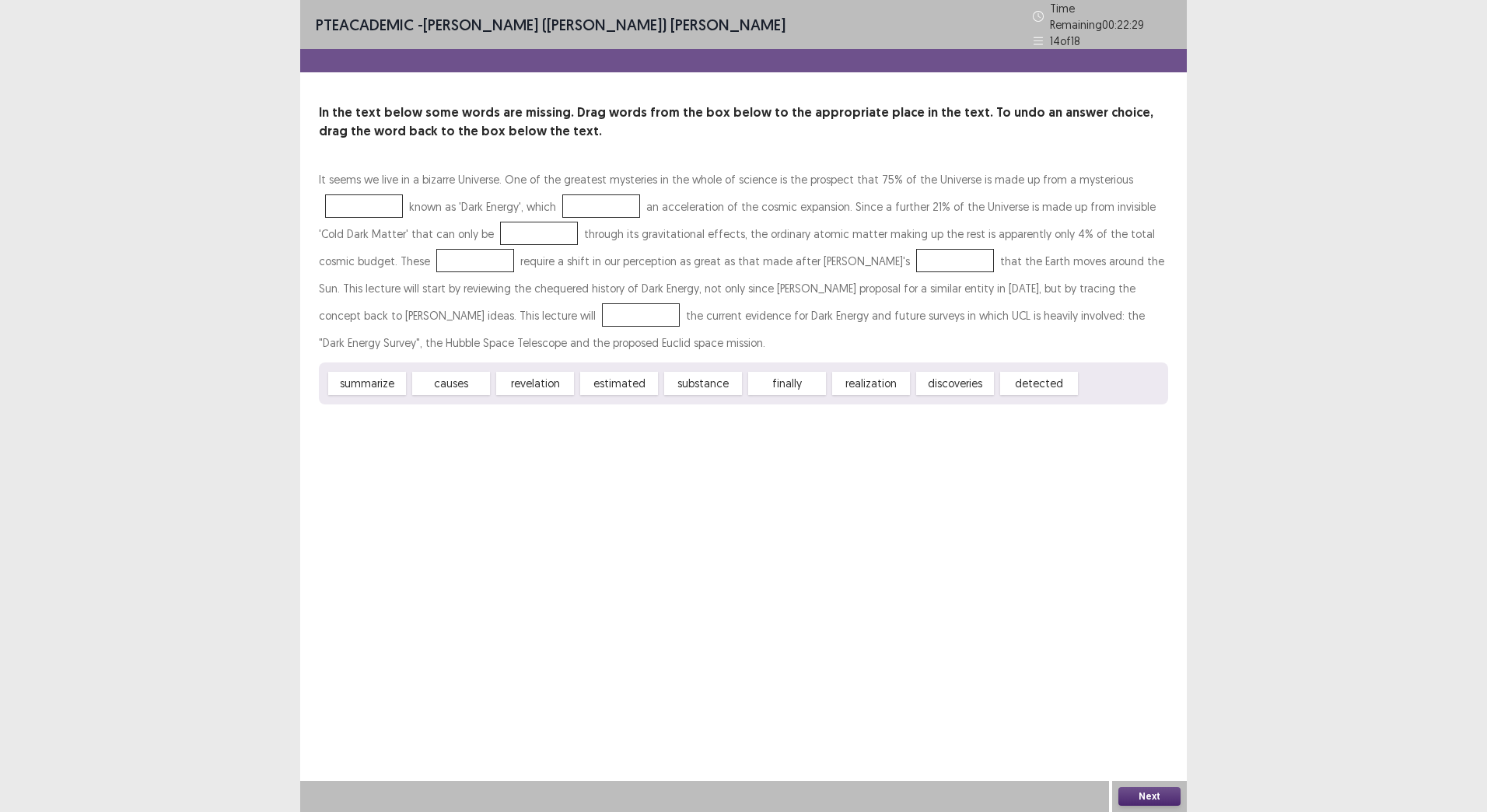
drag, startPoint x: 367, startPoint y: 378, endPoint x: 391, endPoint y: 189, distance: 190.5
click at [393, 188] on div "It seems we live in a bizarre Universe. One of the greatest mysteries in the wh…" at bounding box center [744, 285] width 850 height 239
click at [343, 364] on div "summarize causes revelation estimated substance finally realization discoveries…" at bounding box center [744, 384] width 850 height 42
click at [344, 368] on div "It seems we live in a bizarre Universe. One of the greatest mysteries in the wh…" at bounding box center [744, 285] width 850 height 239
drag, startPoint x: 344, startPoint y: 369, endPoint x: 872, endPoint y: 572, distance: 565.7
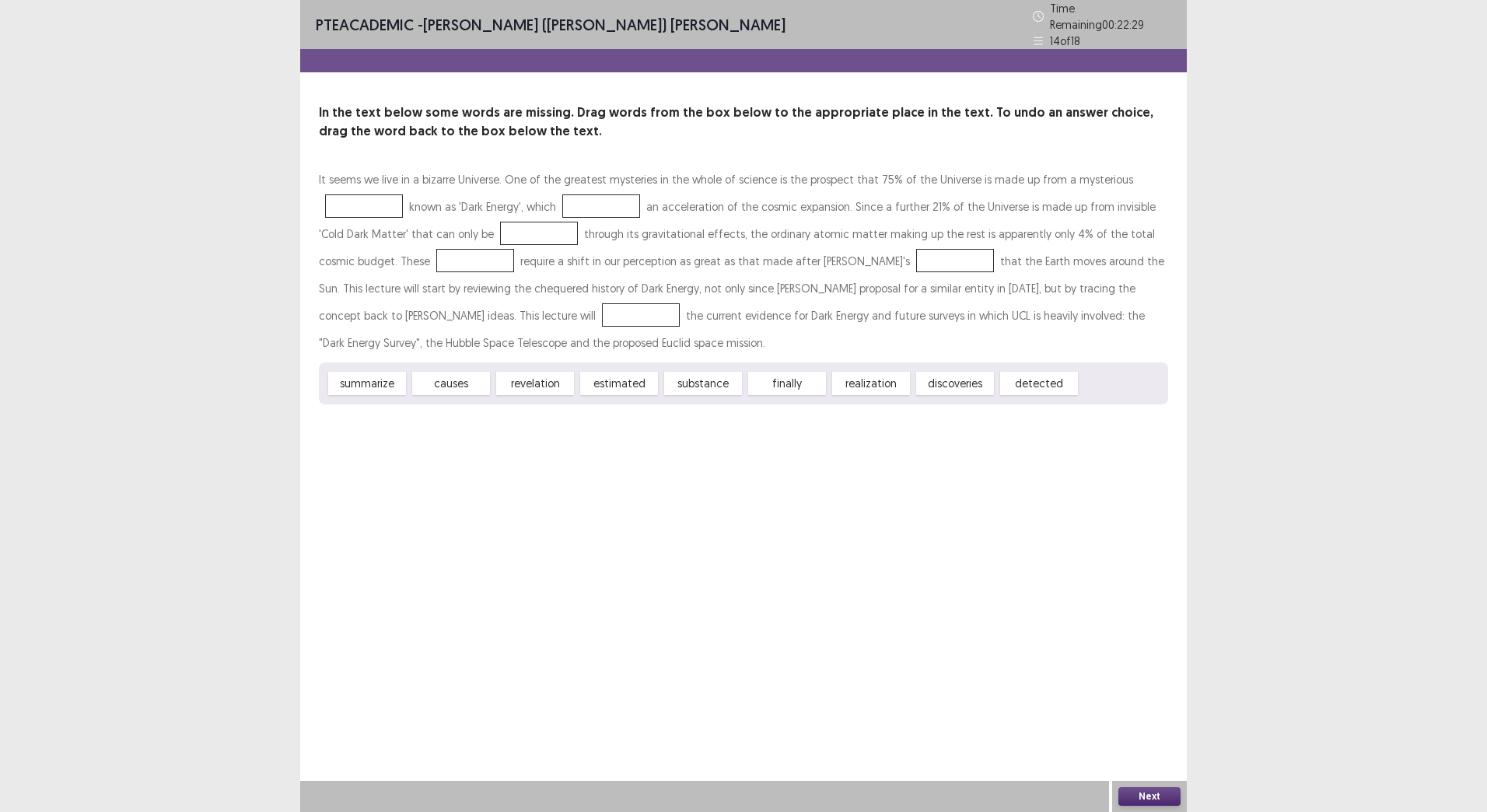
click at [369, 192] on div "It seems we live in a bizarre Universe. One of the greatest mysteries in the wh…" at bounding box center [744, 285] width 850 height 239
click at [1135, 789] on button "Next" at bounding box center [1149, 796] width 62 height 19
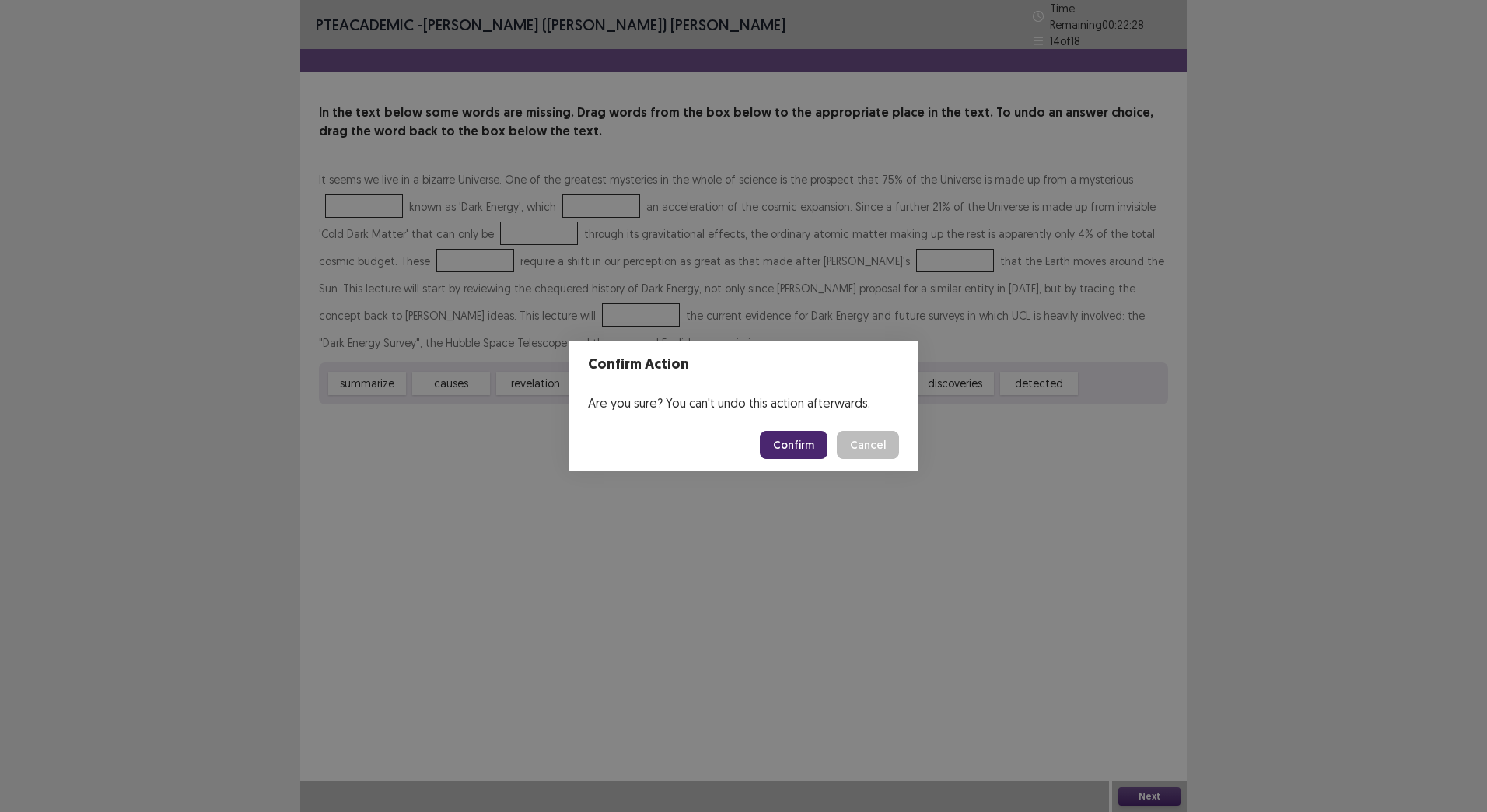
click at [800, 440] on button "Confirm" at bounding box center [794, 444] width 68 height 28
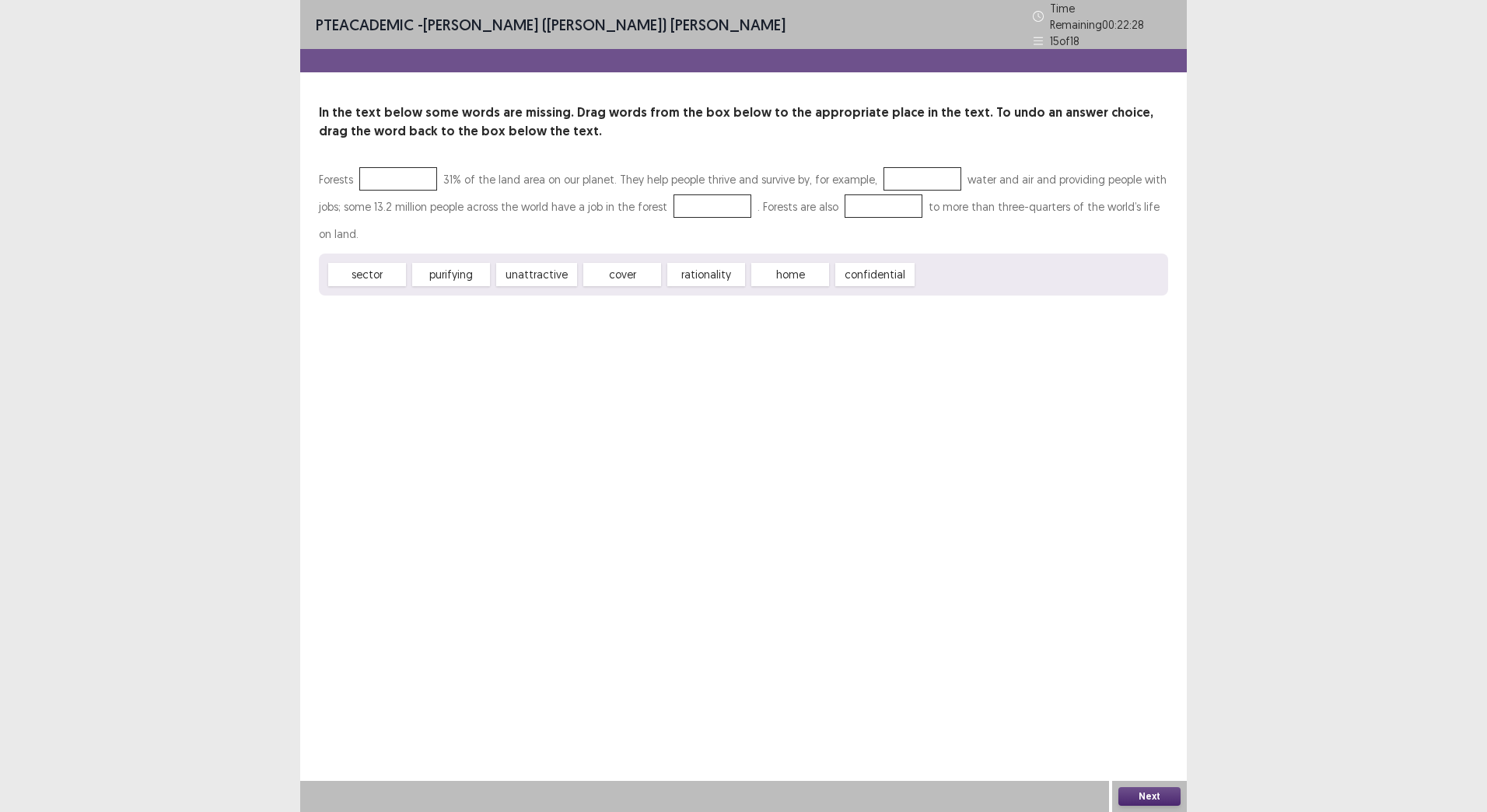
drag, startPoint x: 376, startPoint y: 271, endPoint x: 366, endPoint y: 236, distance: 36.4
click at [397, 176] on div "Forests 31% of the land area on our planet. They help people thrive and survive…" at bounding box center [744, 231] width 850 height 130
drag, startPoint x: 461, startPoint y: 276, endPoint x: 596, endPoint y: 269, distance: 135.2
click at [780, 200] on div "Forests 31% of the land area on our planet. They help people thrive and survive…" at bounding box center [744, 231] width 850 height 130
drag, startPoint x: 715, startPoint y: 227, endPoint x: 731, endPoint y: 206, distance: 26.4
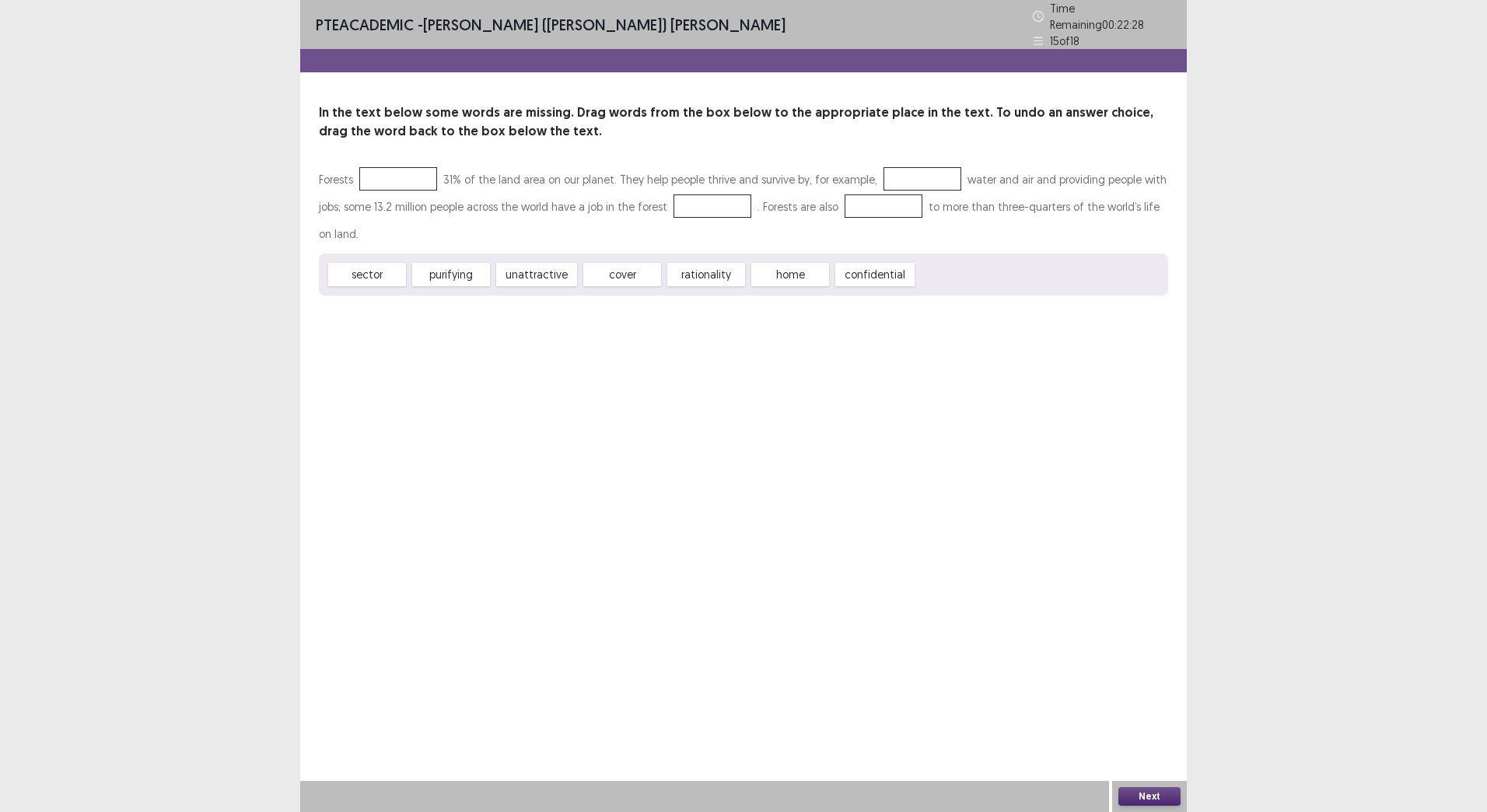
click at [731, 207] on div "Forests 31% of the land area on our planet. They help people thrive and survive…" at bounding box center [744, 231] width 850 height 130
drag, startPoint x: 698, startPoint y: 282, endPoint x: 665, endPoint y: 264, distance: 37.6
click at [720, 196] on div "Forests 31% of the land area on our planet. They help people thrive and survive…" at bounding box center [744, 231] width 850 height 130
drag, startPoint x: 505, startPoint y: 283, endPoint x: 778, endPoint y: 236, distance: 277.0
click at [770, 187] on div "Forests 31% of the land area on our planet. They help people thrive and survive…" at bounding box center [744, 231] width 850 height 130
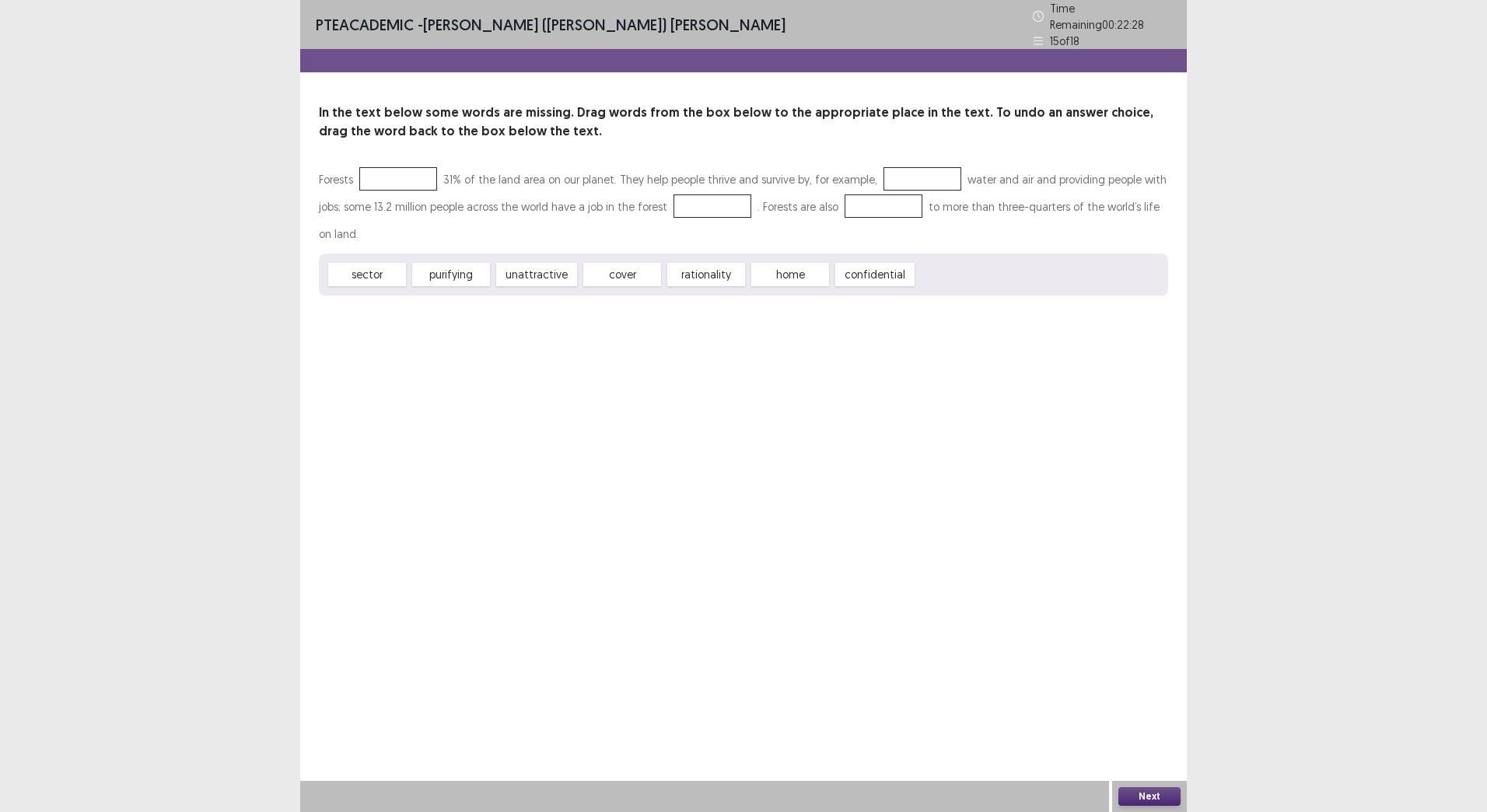
click at [857, 275] on span "confidential" at bounding box center [876, 274] width 79 height 23
click at [857, 276] on span "confidential" at bounding box center [876, 274] width 79 height 23
click at [863, 266] on span "confidential" at bounding box center [876, 274] width 79 height 23
click at [864, 263] on span "confidential" at bounding box center [876, 274] width 79 height 23
click at [865, 263] on span "confidential" at bounding box center [876, 274] width 79 height 23
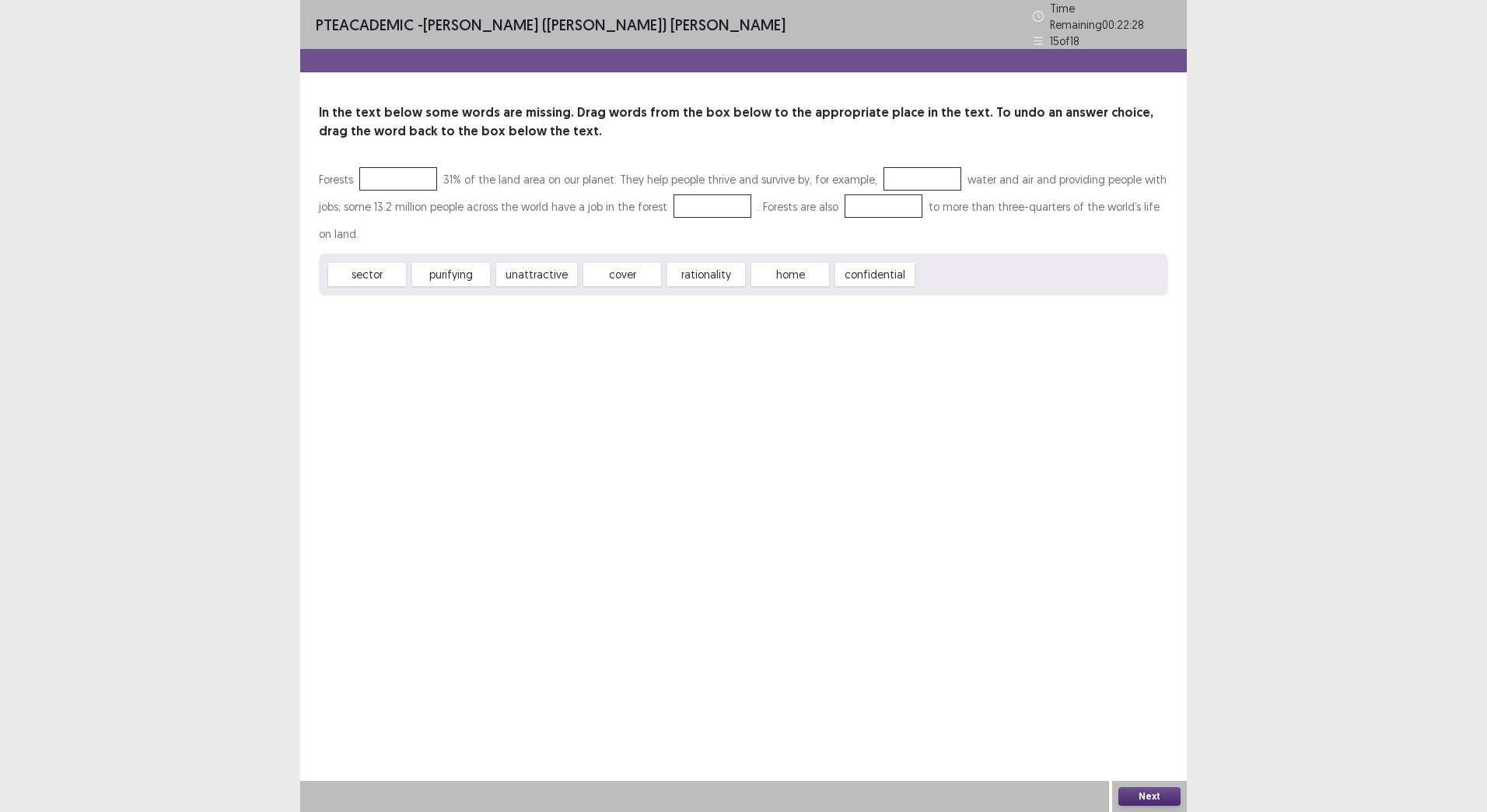
click at [865, 263] on span "confidential" at bounding box center [876, 274] width 79 height 23
click at [867, 263] on span "confidential" at bounding box center [876, 274] width 79 height 23
click at [860, 270] on span "confidential" at bounding box center [876, 274] width 79 height 23
click at [859, 268] on span "confidential" at bounding box center [876, 274] width 79 height 23
click at [859, 266] on span "confidential" at bounding box center [876, 274] width 79 height 23
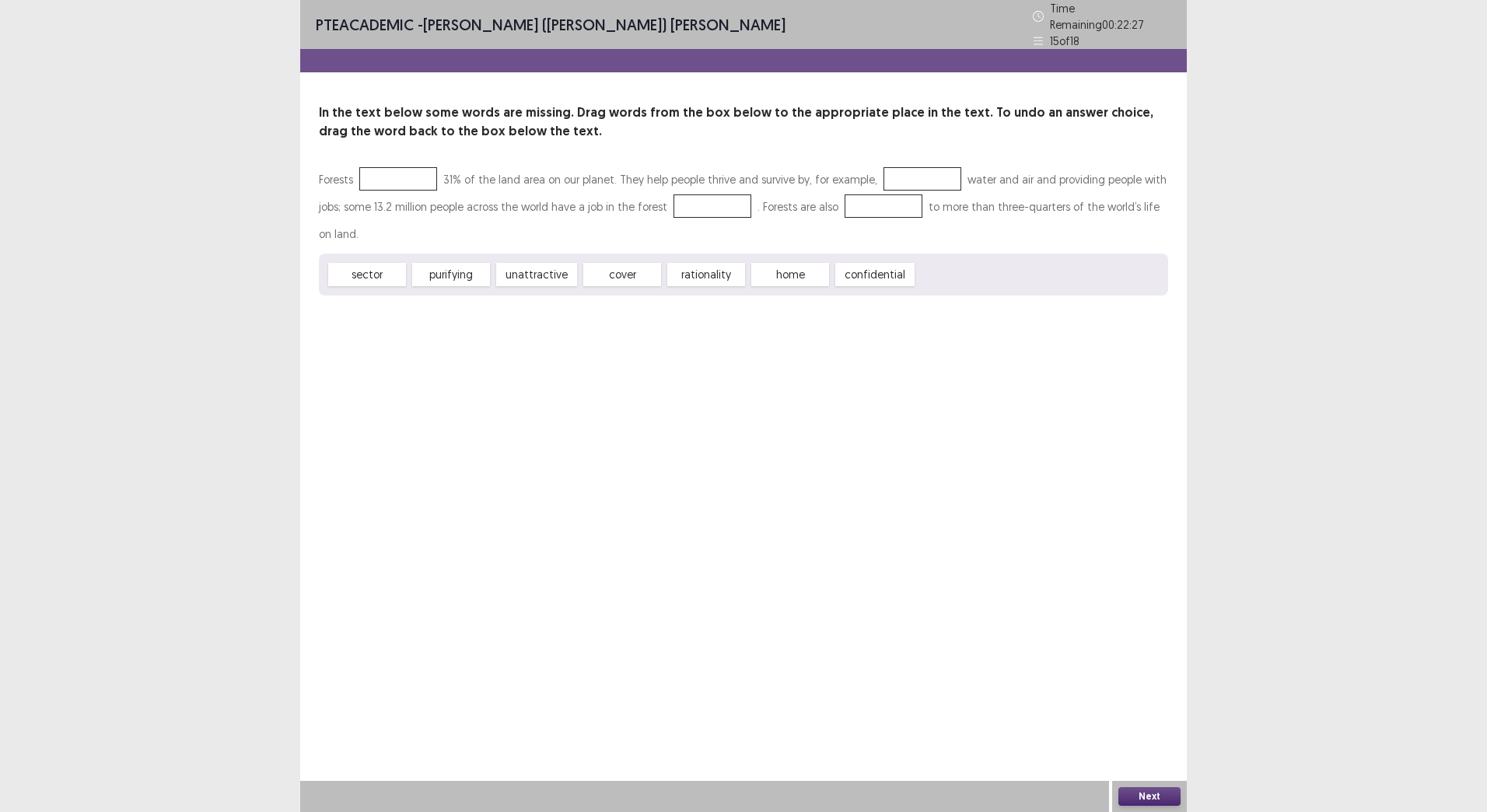
drag, startPoint x: 905, startPoint y: 190, endPoint x: 920, endPoint y: 141, distance: 51.2
click at [920, 141] on div "In the text below some words are missing. Drag words from the box below to the …" at bounding box center [744, 199] width 887 height 192
click at [795, 266] on span "home" at bounding box center [790, 274] width 78 height 23
drag, startPoint x: 795, startPoint y: 266, endPoint x: 897, endPoint y: 168, distance: 141.4
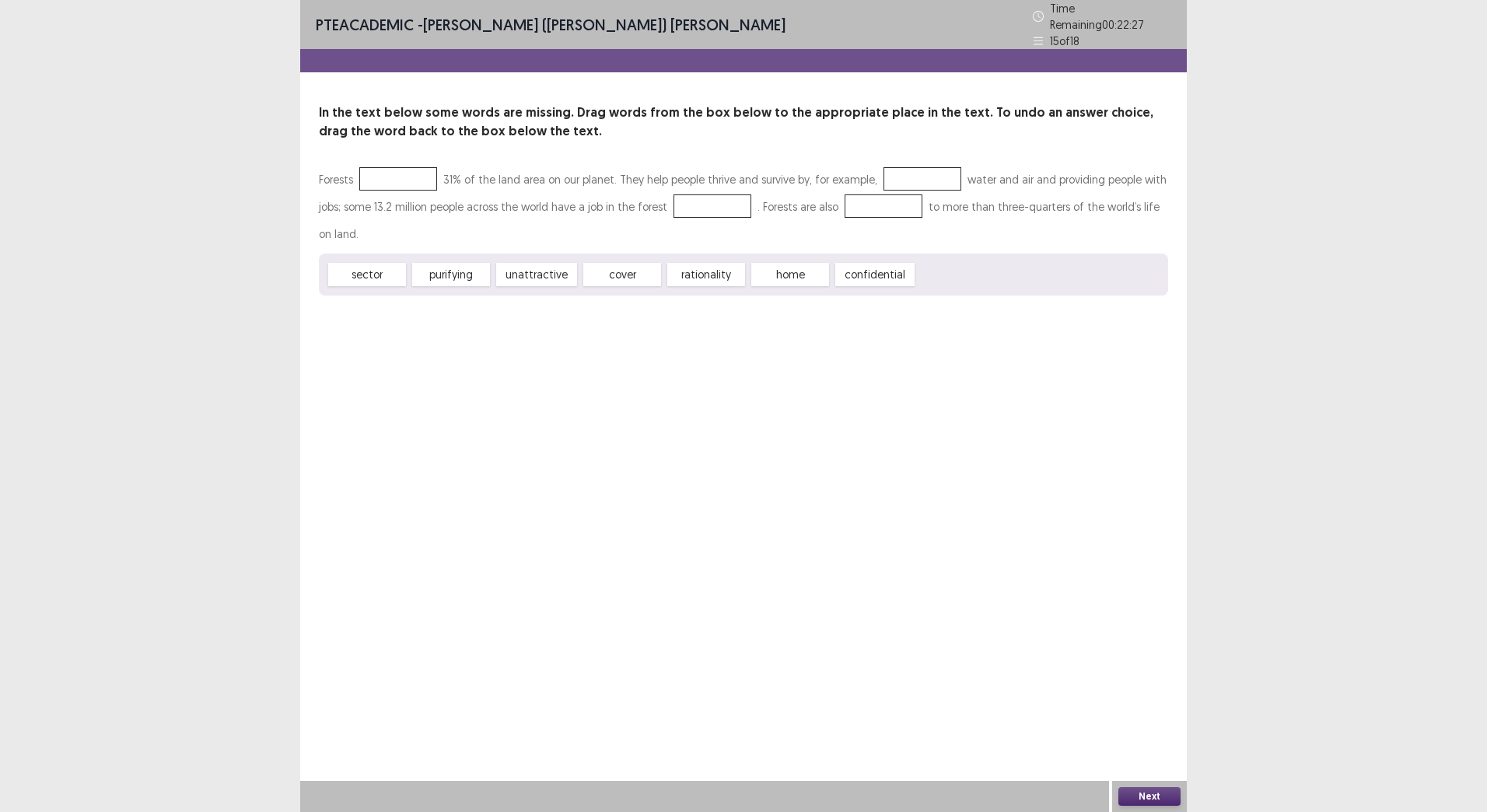
click at [897, 168] on div "Forests 31% of the land area on our planet. They help people thrive and survive…" at bounding box center [744, 231] width 850 height 130
drag, startPoint x: 671, startPoint y: 326, endPoint x: 698, endPoint y: 270, distance: 62.2
click at [672, 325] on div "PTE academic - [PERSON_NAME] ([PERSON_NAME]) [PERSON_NAME] Time Remaining 00 : …" at bounding box center [744, 406] width 887 height 812
click at [698, 270] on span "rationality" at bounding box center [706, 274] width 78 height 23
drag, startPoint x: 698, startPoint y: 270, endPoint x: 599, endPoint y: 248, distance: 101.4
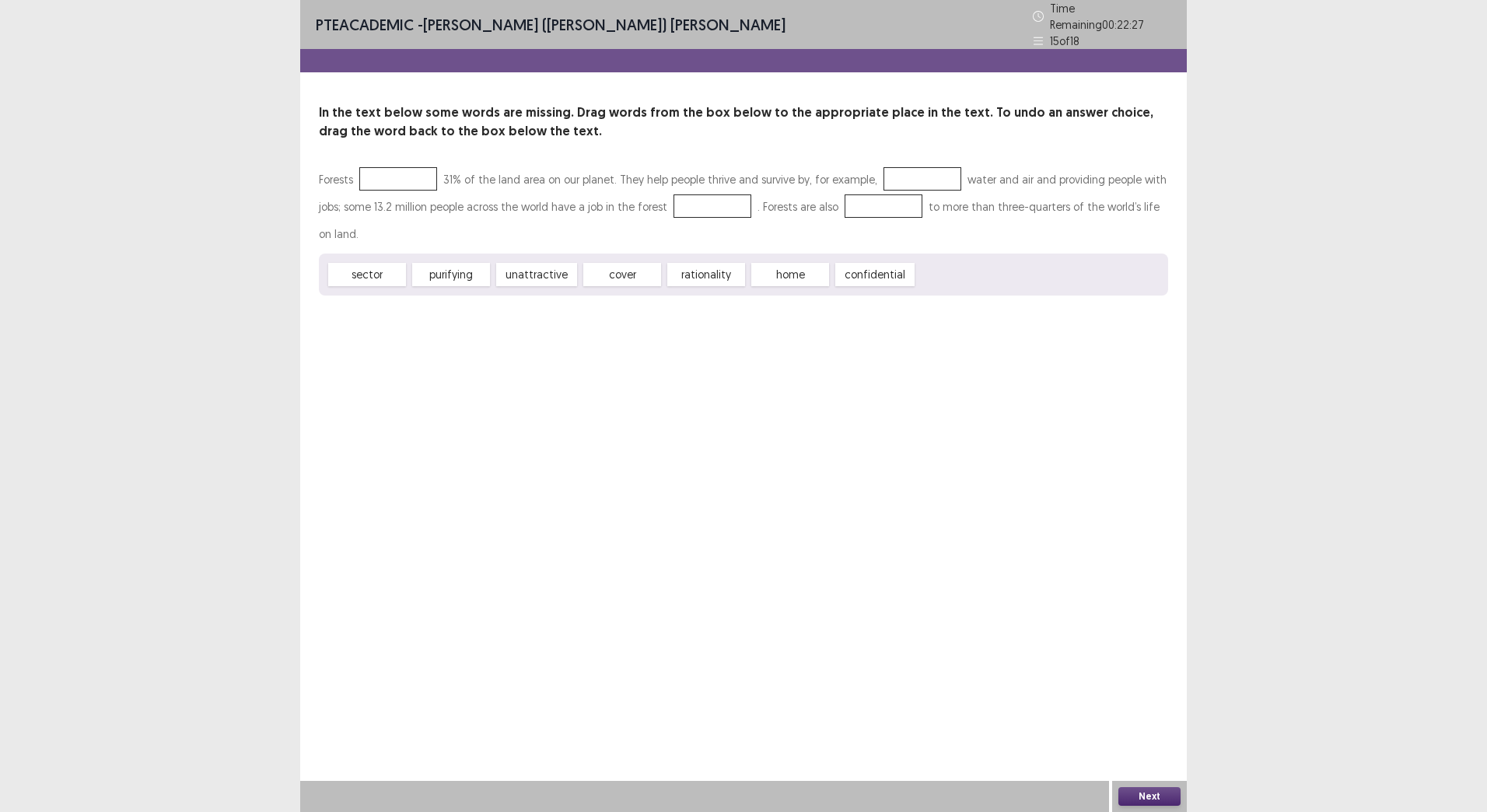
click at [726, 193] on div "Forests 31% of the land area on our planet. They help people thrive and survive…" at bounding box center [744, 231] width 850 height 130
click at [615, 275] on span "cover" at bounding box center [622, 274] width 78 height 23
click at [616, 274] on span "cover" at bounding box center [622, 274] width 78 height 23
click at [618, 274] on span "cover" at bounding box center [622, 274] width 78 height 23
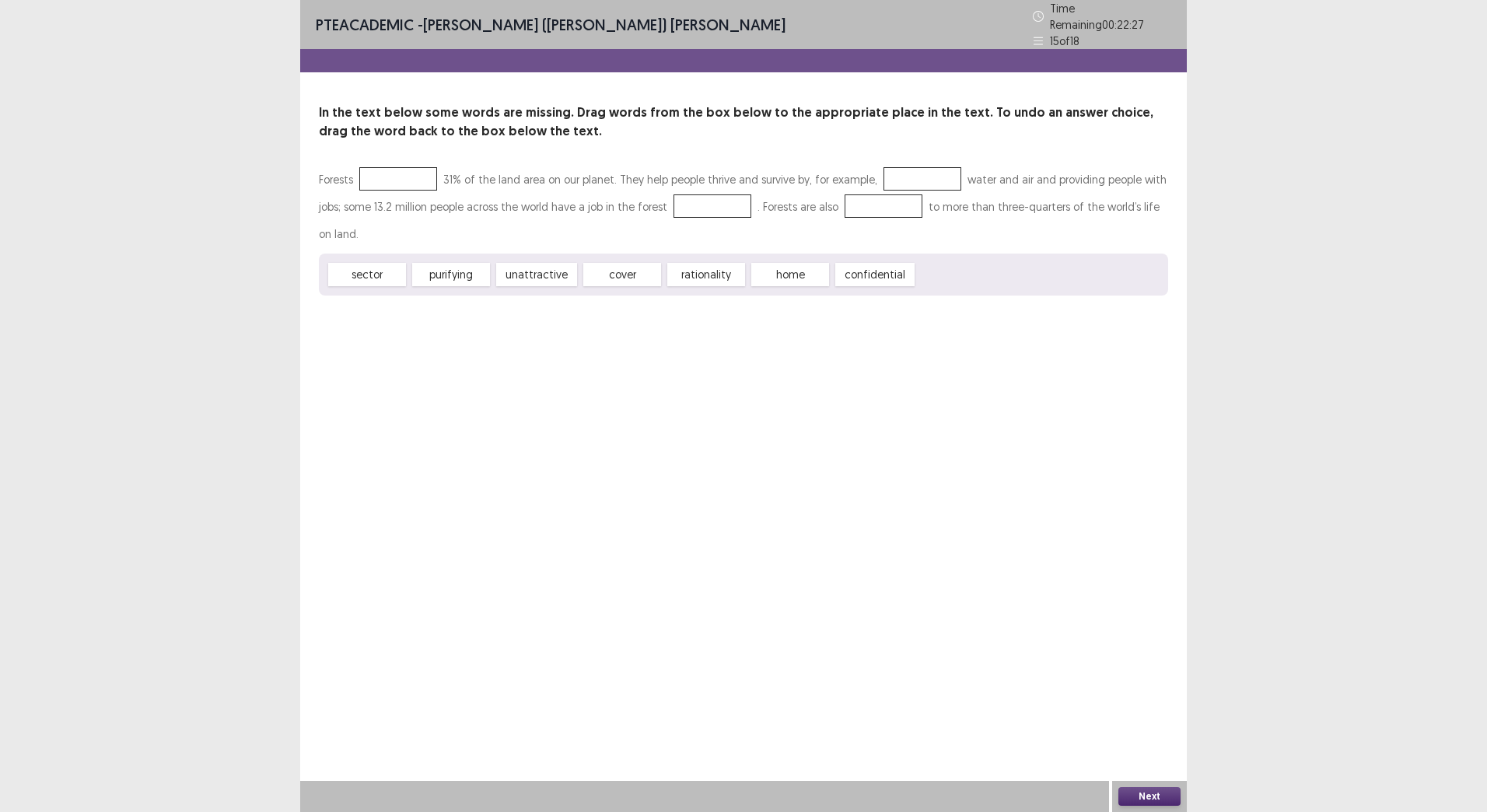
drag, startPoint x: 620, startPoint y: 270, endPoint x: 636, endPoint y: 257, distance: 20.6
click at [637, 263] on span "cover" at bounding box center [622, 274] width 78 height 23
click at [628, 266] on span "cover" at bounding box center [622, 274] width 78 height 23
drag, startPoint x: 628, startPoint y: 266, endPoint x: 618, endPoint y: 266, distance: 10.0
click at [719, 202] on div "Forests 31% of the land area on our planet. They help people thrive and survive…" at bounding box center [744, 231] width 850 height 130
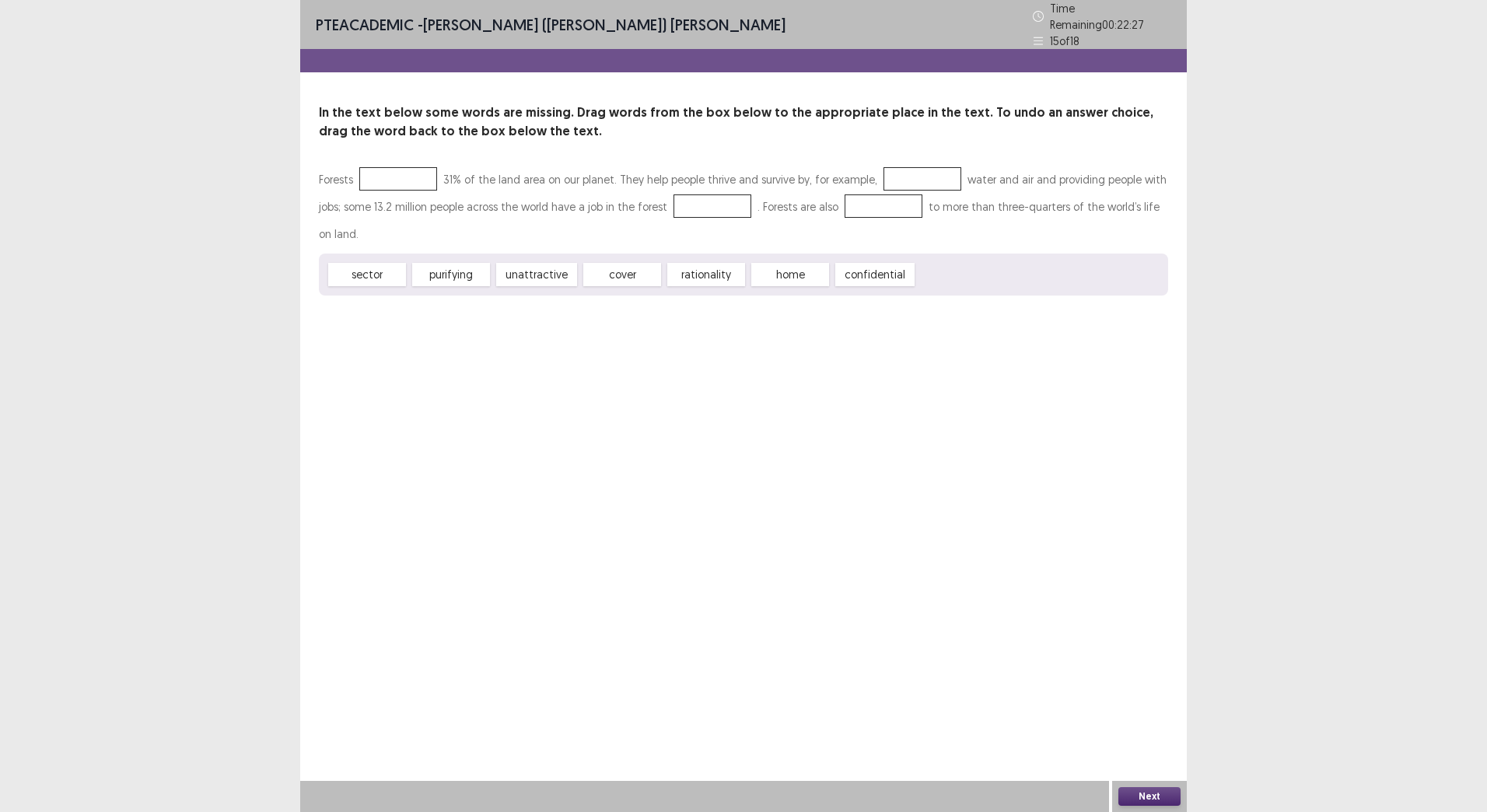
drag, startPoint x: 617, startPoint y: 266, endPoint x: 719, endPoint y: 185, distance: 130.2
click at [719, 185] on div "Forests 31% of the land area on our planet. They help people thrive and survive…" at bounding box center [744, 231] width 850 height 130
click at [1138, 797] on button "Next" at bounding box center [1149, 796] width 62 height 19
drag, startPoint x: 1138, startPoint y: 797, endPoint x: 1100, endPoint y: 766, distance: 49.0
click at [1145, 792] on div "Confirm Action Are you sure? You can't undo this action afterwards. Confirm Can…" at bounding box center [744, 406] width 1487 height 812
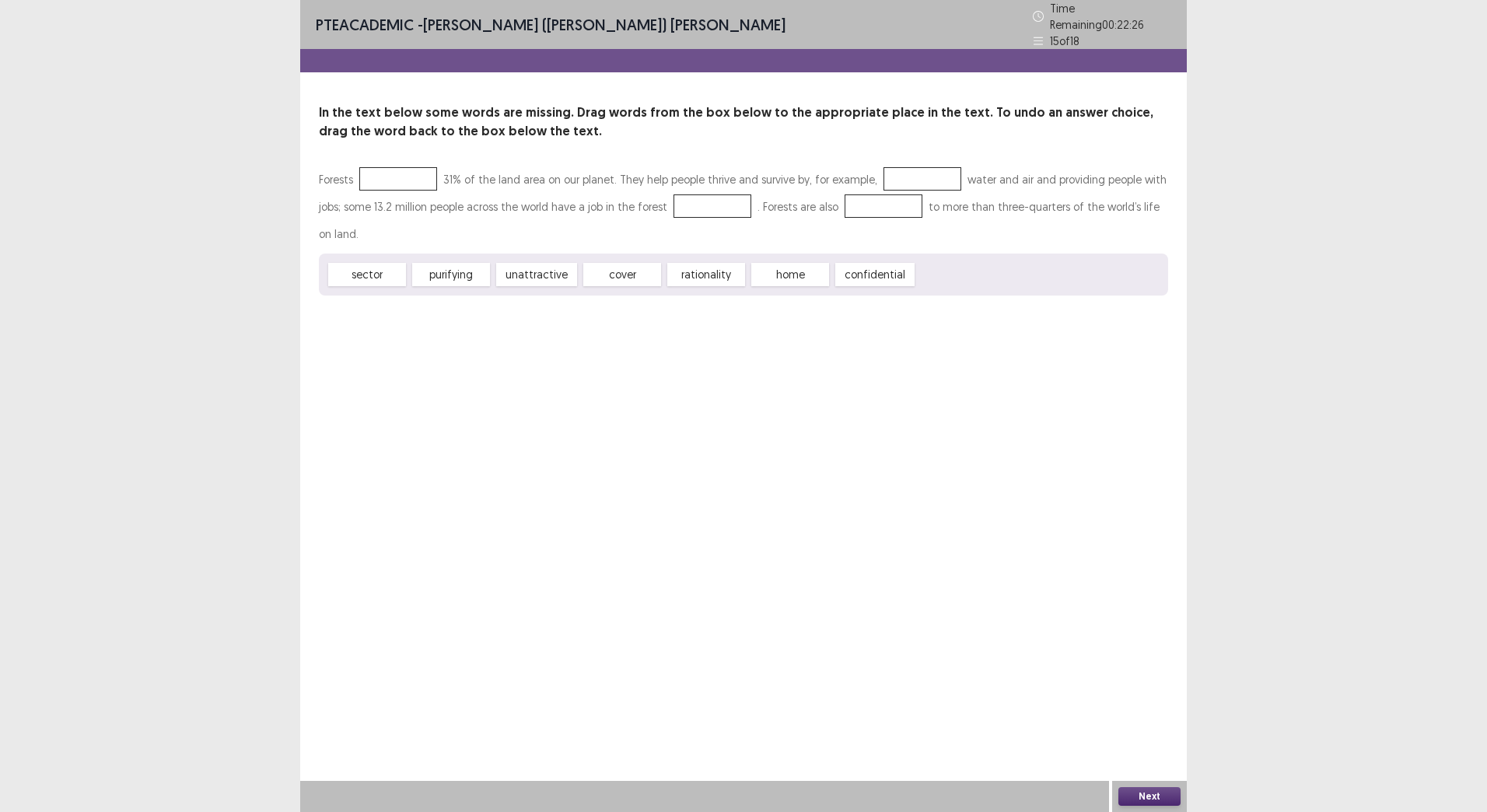
click at [1150, 790] on div "Confirm Action Are you sure? You can't undo this action afterwards. Confirm Can…" at bounding box center [744, 406] width 1487 height 812
click at [1150, 792] on div "Confirm Action Are you sure? You can't undo this action afterwards. Confirm Can…" at bounding box center [744, 406] width 1487 height 812
drag, startPoint x: 1150, startPoint y: 792, endPoint x: 1103, endPoint y: 767, distance: 53.2
click at [1012, 682] on div "Confirm Action Are you sure? You can't undo this action afterwards. Confirm Can…" at bounding box center [744, 406] width 1487 height 812
click at [1153, 797] on div "Confirm Action Are you sure? You can't undo this action afterwards. Confirm Can…" at bounding box center [744, 406] width 1487 height 812
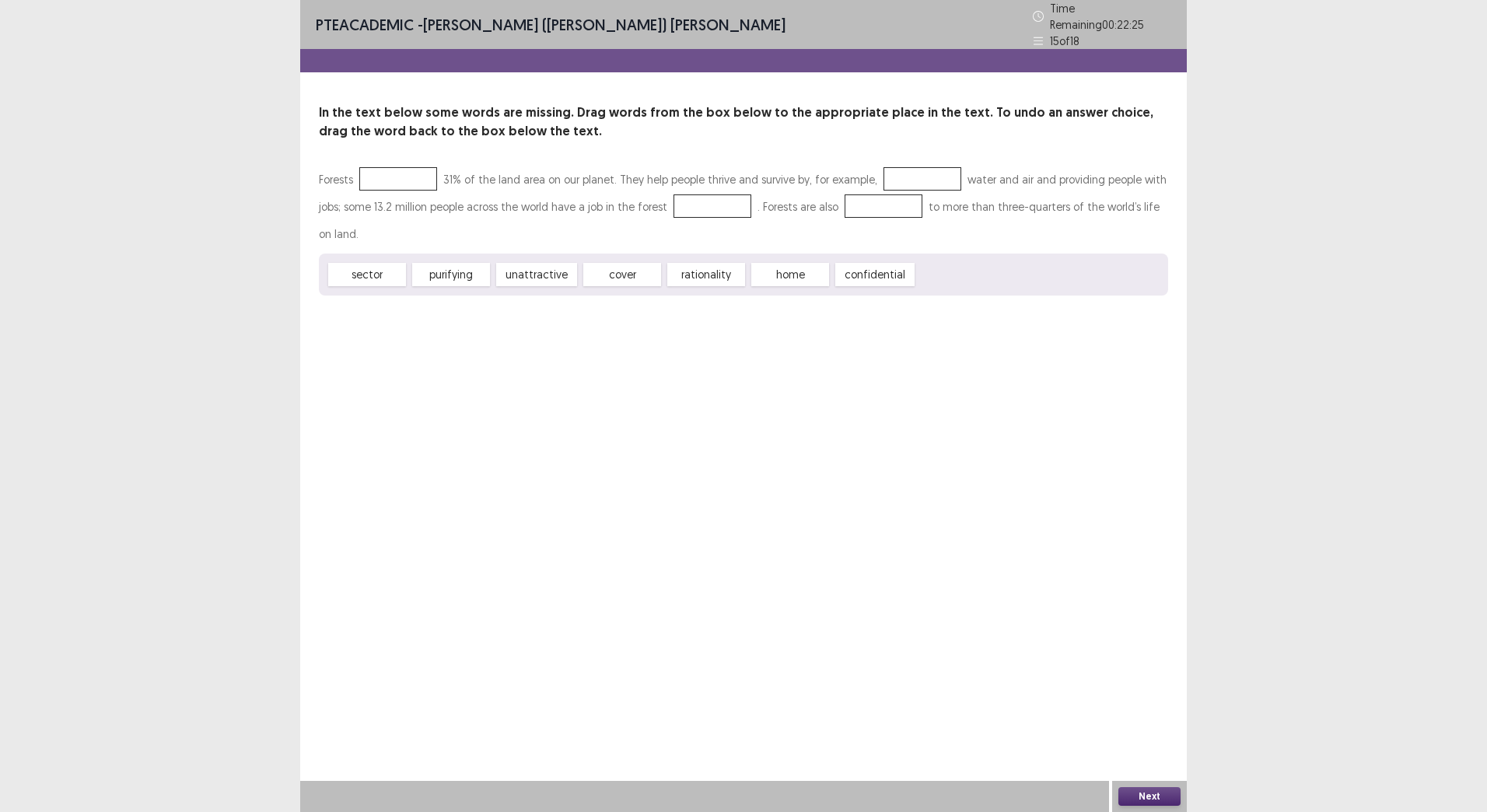
click at [1152, 797] on div "Confirm Action Are you sure? You can't undo this action afterwards. Confirm Can…" at bounding box center [744, 406] width 1487 height 812
click at [1152, 797] on div "Confirm Action Are you sure? You can't undo this action afterwards. Confirm Can…" at bounding box center [744, 406] width 1487 height 812
drag, startPoint x: 1152, startPoint y: 797, endPoint x: 938, endPoint y: 631, distance: 270.8
click at [1152, 795] on div "Confirm Action Are you sure? You can't undo this action afterwards. Confirm Can…" at bounding box center [744, 406] width 1487 height 812
click at [1151, 793] on div "Confirm Action Are you sure? You can't undo this action afterwards. Confirm Can…" at bounding box center [744, 406] width 1487 height 812
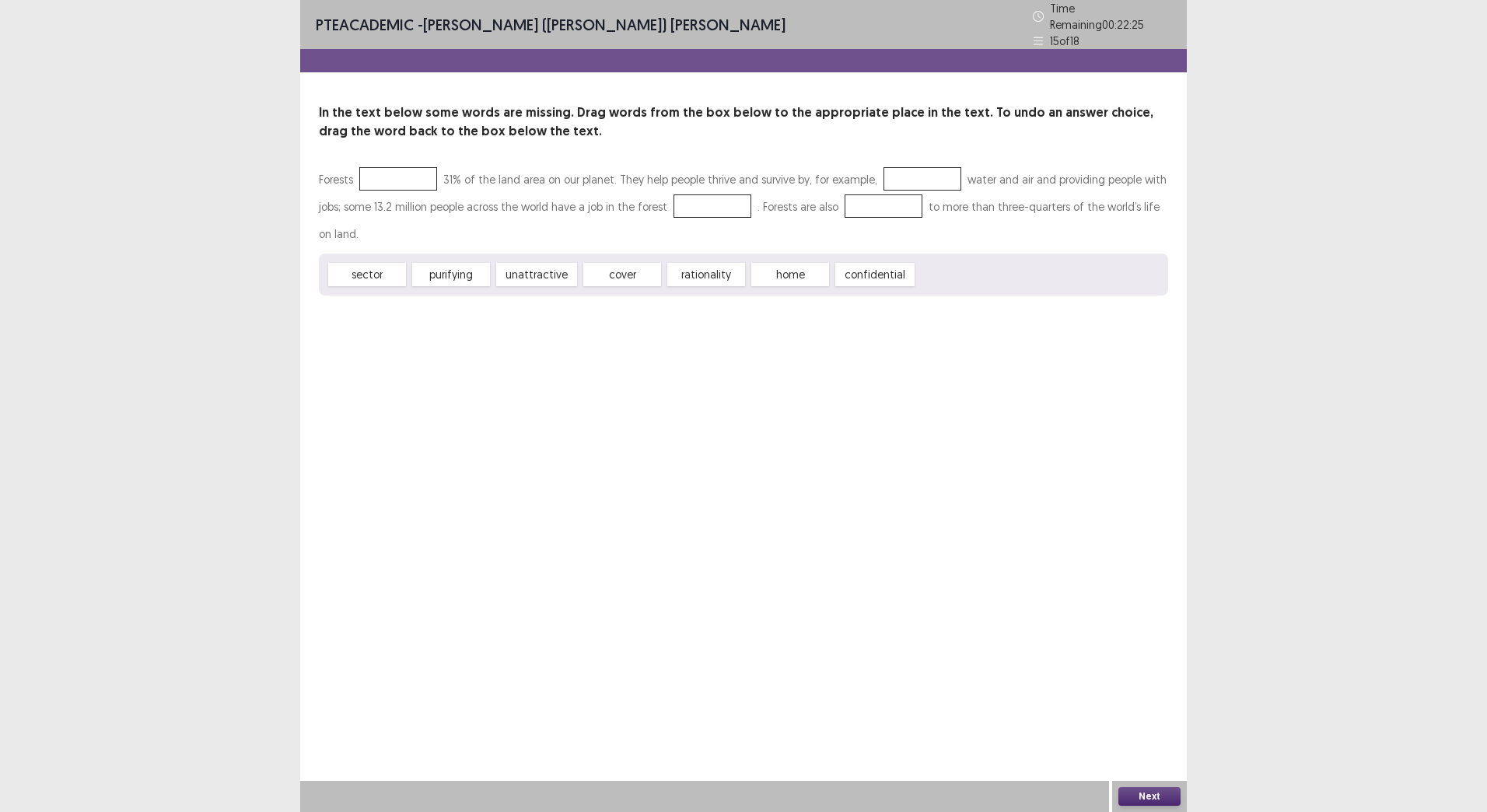
drag, startPoint x: 938, startPoint y: 631, endPoint x: 748, endPoint y: 479, distance: 243.3
click at [914, 619] on div "Confirm Action Are you sure? You can't undo this action afterwards. Confirm Can…" at bounding box center [744, 406] width 1487 height 812
click at [405, 174] on div "Confirm Action Are you sure? You can't undo this action afterwards. Confirm Can…" at bounding box center [744, 406] width 1487 height 812
click at [404, 174] on div "Confirm Action Are you sure? You can't undo this action afterwards. Confirm Can…" at bounding box center [744, 406] width 1487 height 812
click at [403, 164] on div "Confirm Action Are you sure? You can't undo this action afterwards. Confirm Can…" at bounding box center [744, 406] width 1487 height 812
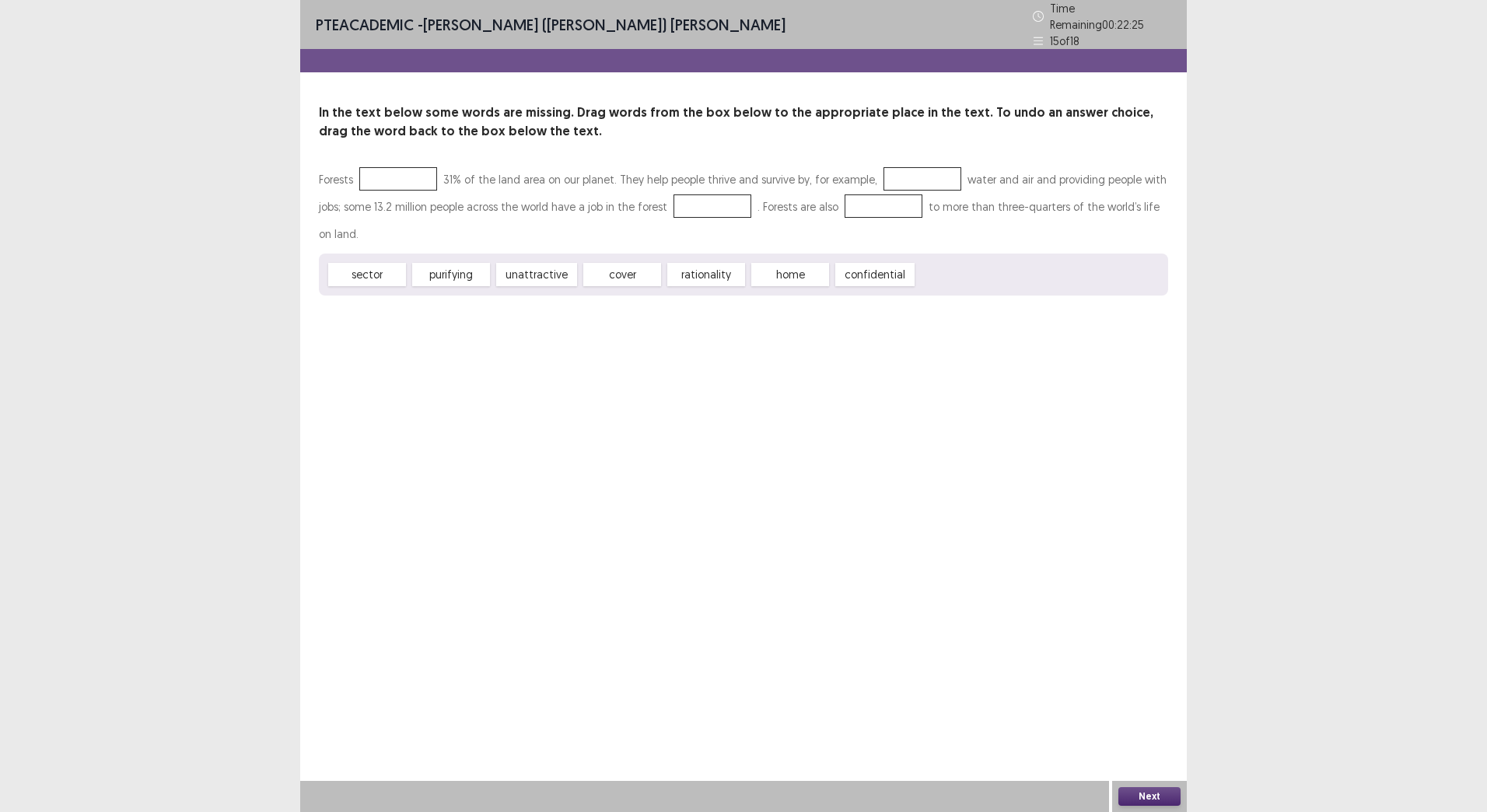
click at [403, 168] on div "Confirm Action Are you sure? You can't undo this action afterwards. Confirm Can…" at bounding box center [744, 406] width 1487 height 812
drag, startPoint x: 403, startPoint y: 168, endPoint x: 380, endPoint y: 268, distance: 102.6
click at [381, 274] on div "Confirm Action Are you sure? You can't undo this action afterwards. Confirm Can…" at bounding box center [744, 406] width 1487 height 812
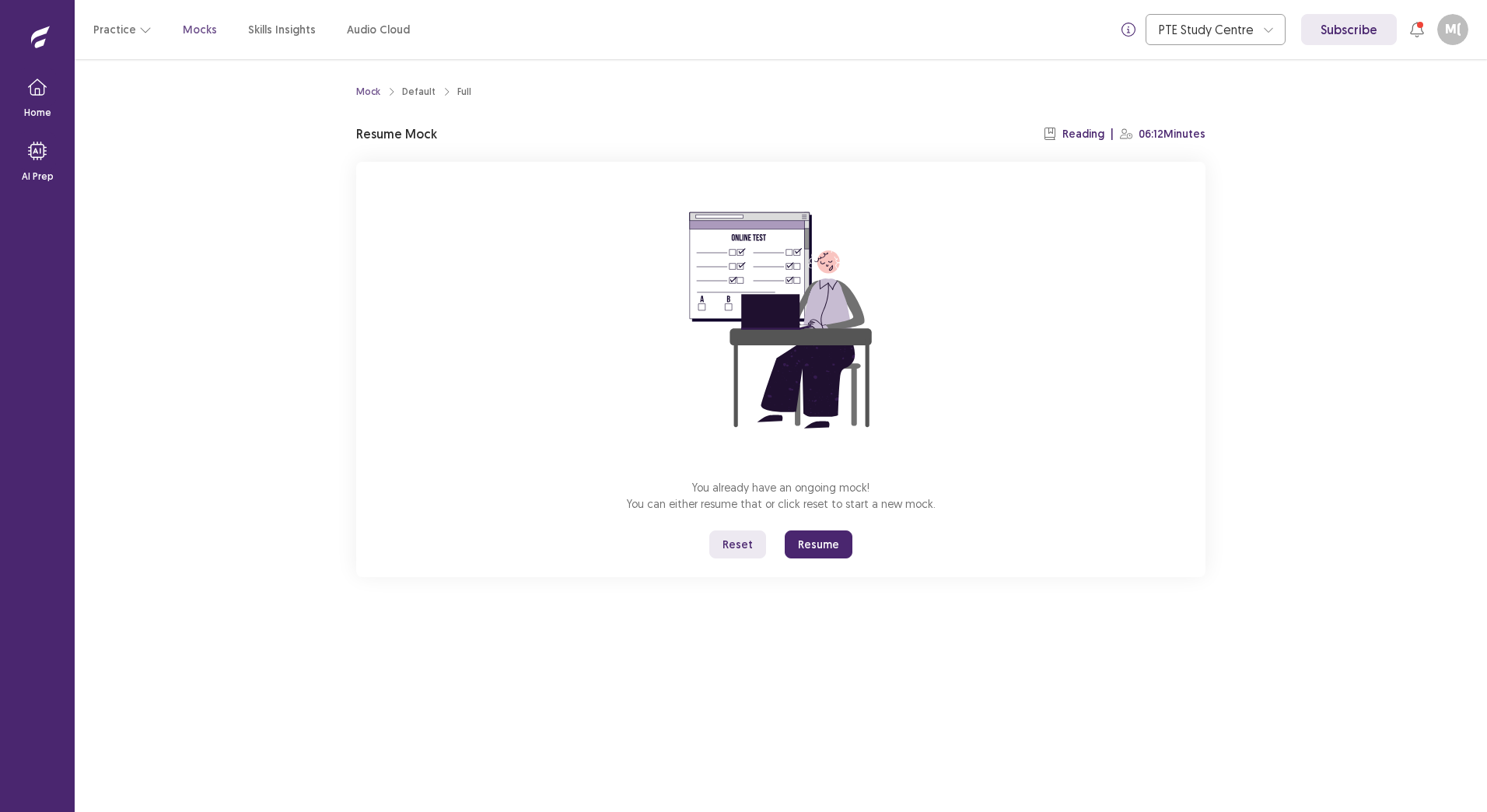
click at [810, 549] on button "Resume" at bounding box center [819, 544] width 68 height 28
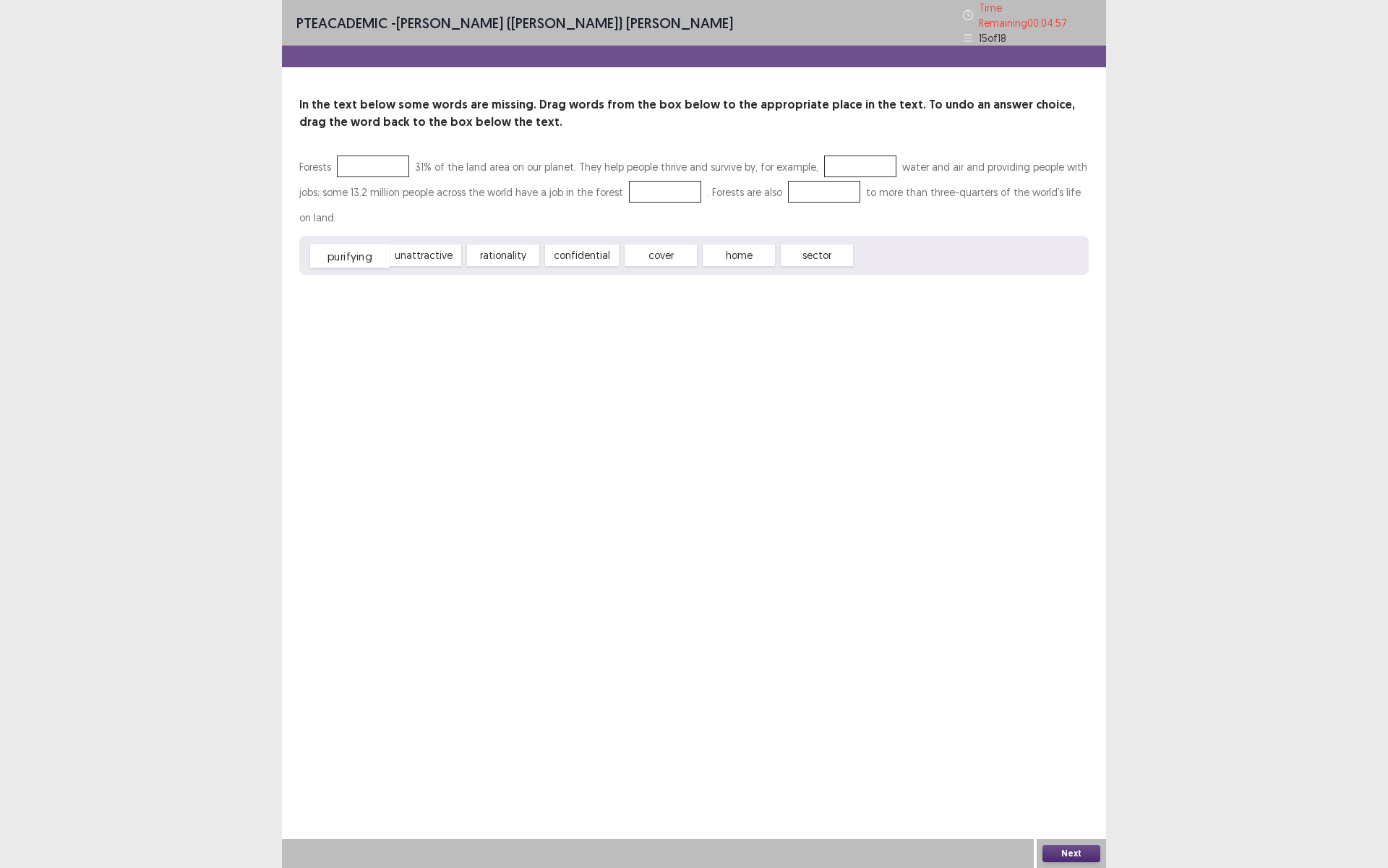
click at [364, 249] on span "purifying" at bounding box center [350, 257] width 80 height 24
drag, startPoint x: 647, startPoint y: 253, endPoint x: 380, endPoint y: 162, distance: 282.1
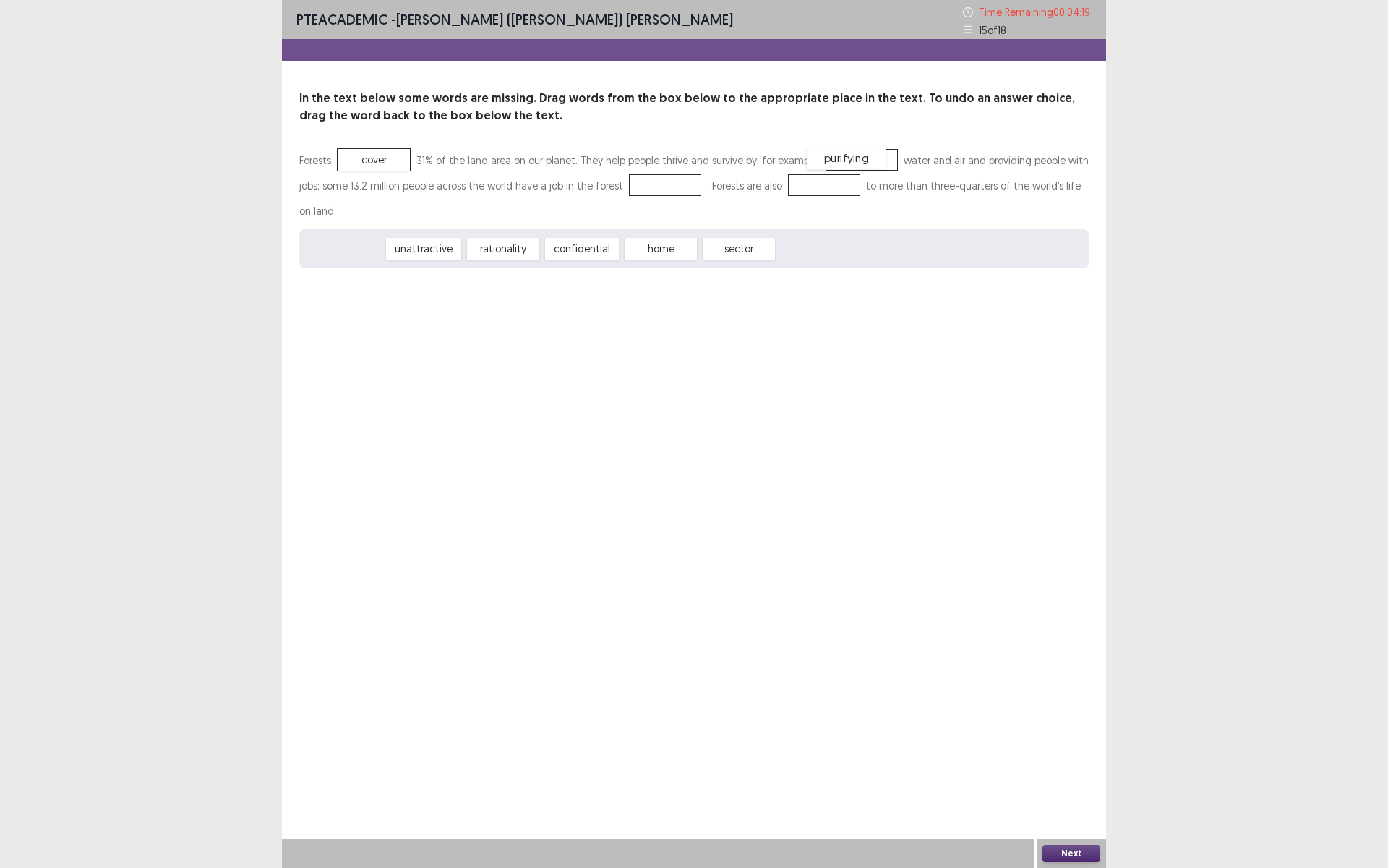
drag, startPoint x: 358, startPoint y: 252, endPoint x: 861, endPoint y: 161, distance: 511.2
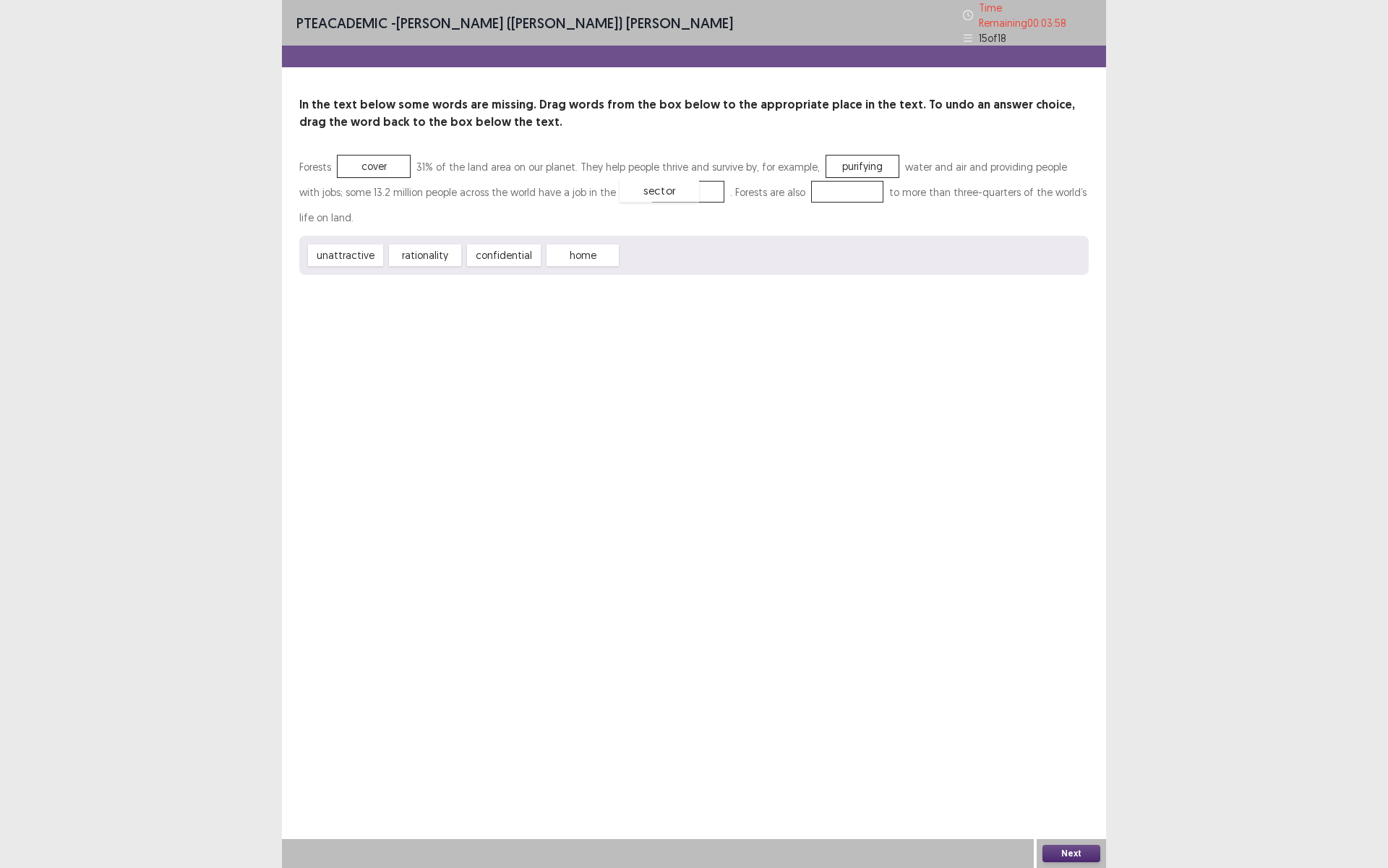
drag, startPoint x: 650, startPoint y: 253, endPoint x: 649, endPoint y: 189, distance: 64.0
drag, startPoint x: 434, startPoint y: 257, endPoint x: 816, endPoint y: 193, distance: 387.3
click at [1079, 754] on button "Next" at bounding box center [1071, 853] width 58 height 17
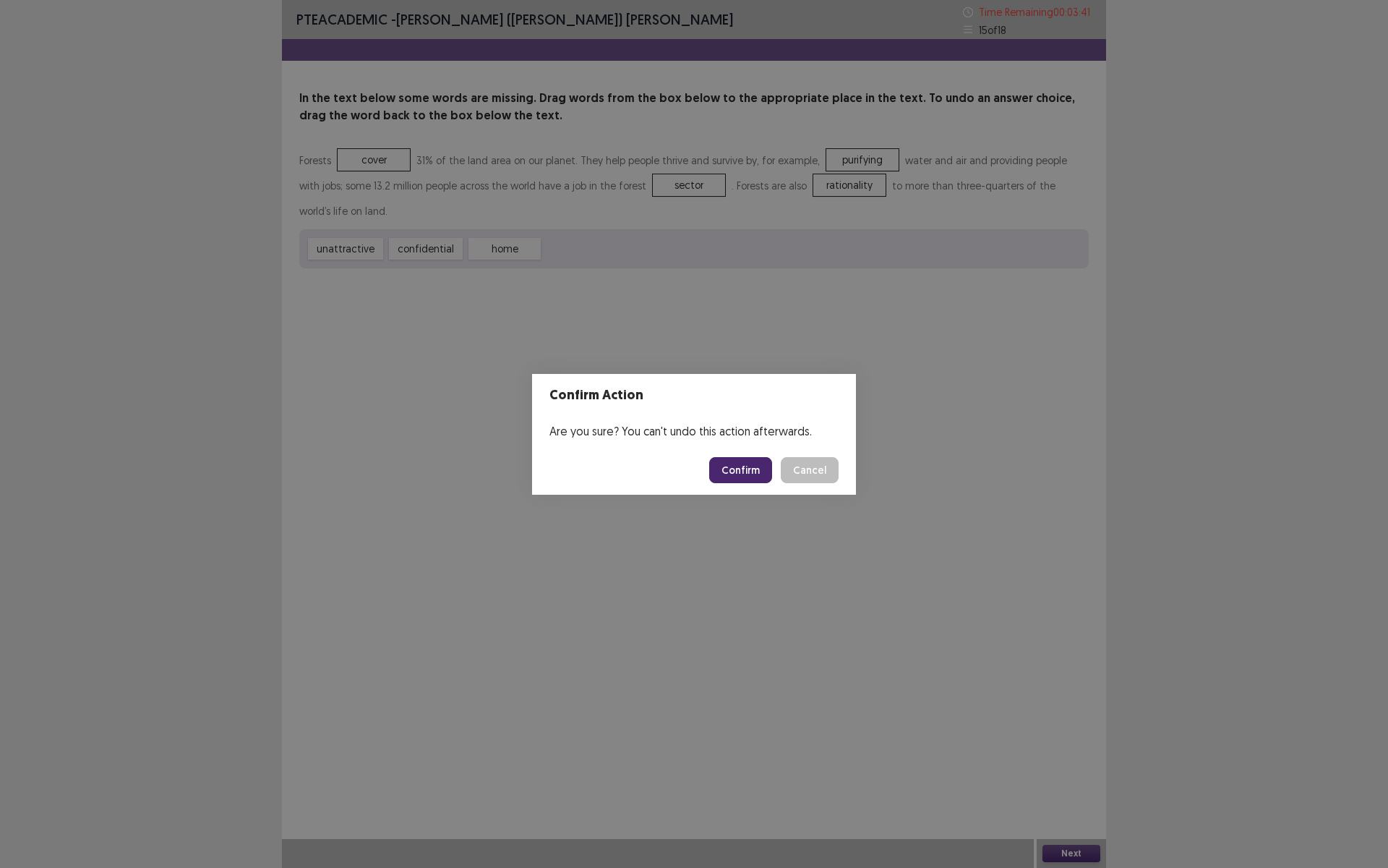
click at [736, 471] on button "Confirm" at bounding box center [741, 470] width 63 height 26
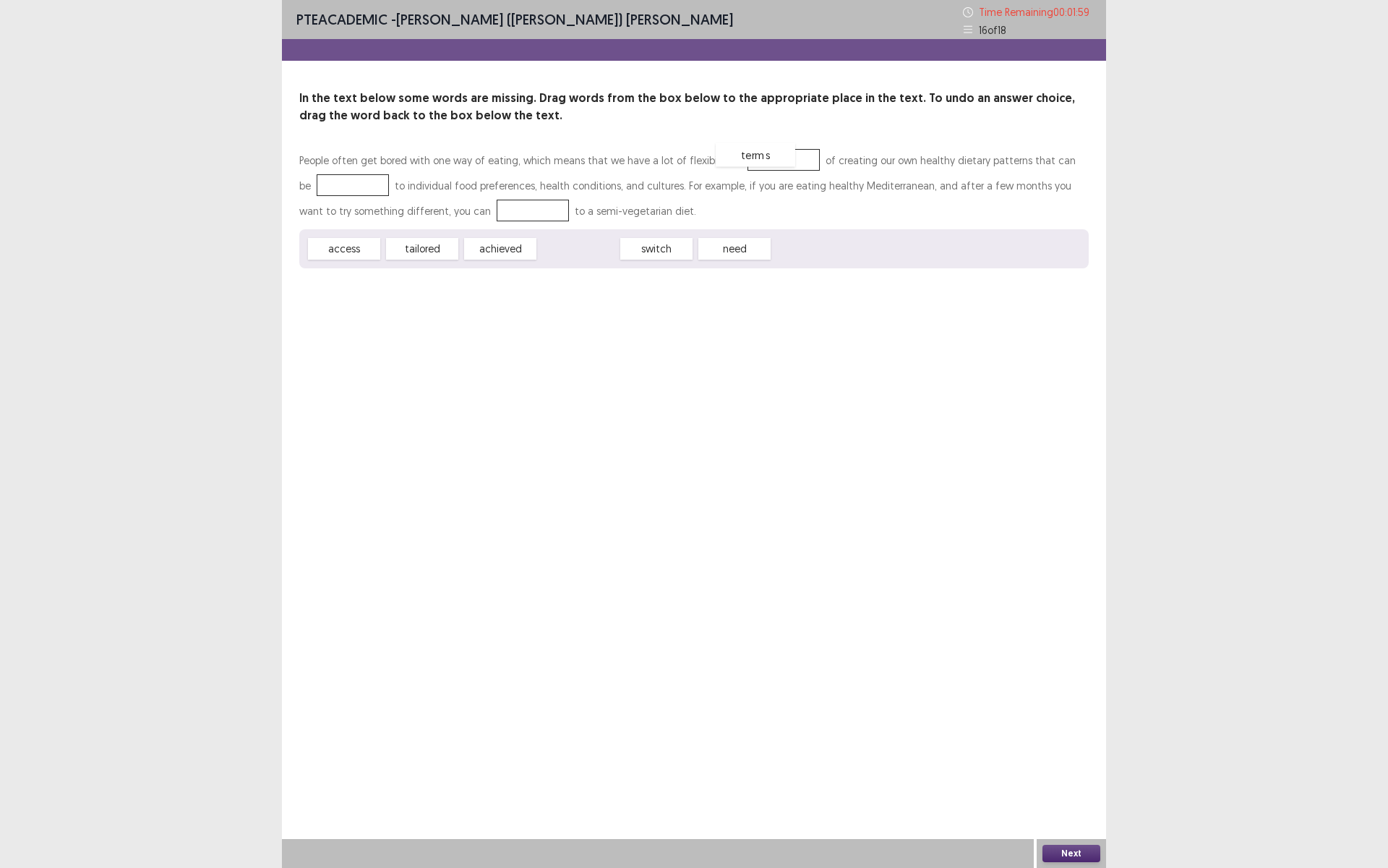
drag, startPoint x: 594, startPoint y: 257, endPoint x: 772, endPoint y: 163, distance: 201.3
drag, startPoint x: 510, startPoint y: 257, endPoint x: 498, endPoint y: 248, distance: 15.0
click at [507, 256] on span "achieved" at bounding box center [500, 249] width 80 height 24
drag, startPoint x: 498, startPoint y: 248, endPoint x: 430, endPoint y: 218, distance: 74.3
click at [452, 229] on div "People often get bored with one way of eating, which means that we have a lot o…" at bounding box center [694, 208] width 790 height 120
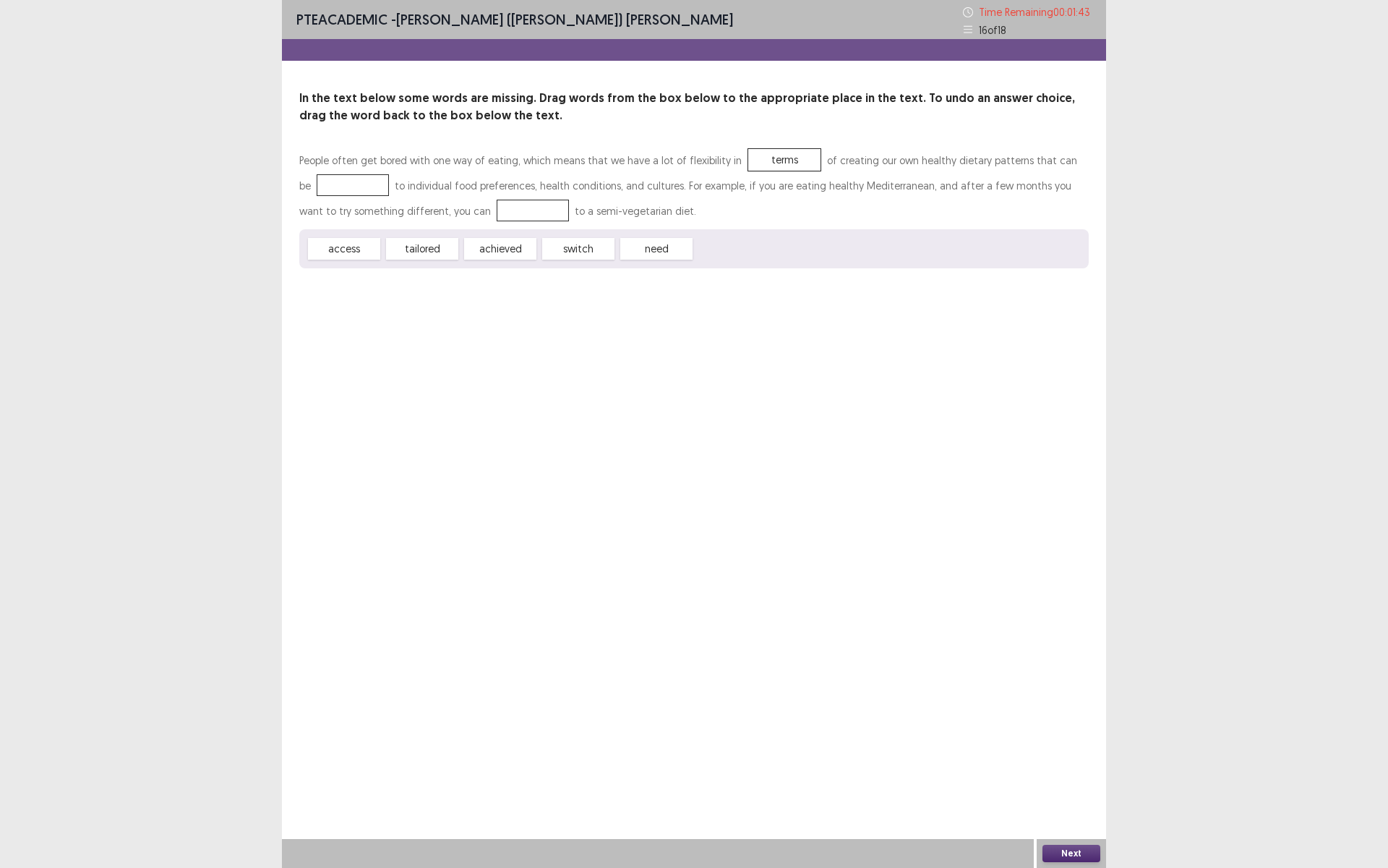
drag, startPoint x: 430, startPoint y: 218, endPoint x: 382, endPoint y: 190, distance: 55.6
click at [401, 203] on p "People often get bored with one way of eating, which means that we have a lot o…" at bounding box center [694, 185] width 790 height 76
drag, startPoint x: 382, startPoint y: 190, endPoint x: 377, endPoint y: 195, distance: 7.1
click at [377, 188] on p "People often get bored with one way of eating, which means that we have a lot o…" at bounding box center [694, 185] width 790 height 76
click at [376, 190] on p "People often get bored with one way of eating, which means that we have a lot o…" at bounding box center [694, 185] width 790 height 76
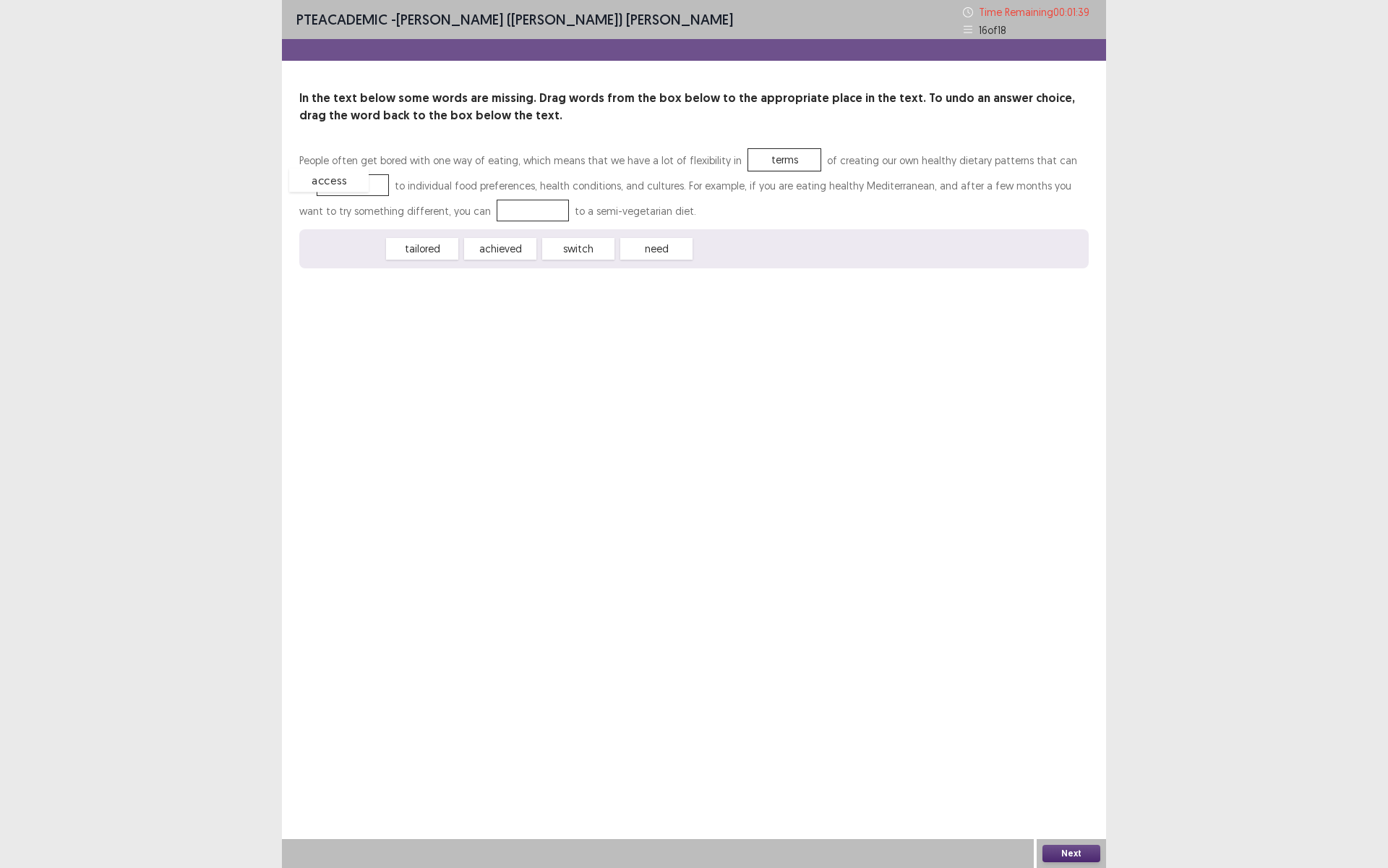
drag, startPoint x: 360, startPoint y: 253, endPoint x: 345, endPoint y: 184, distance: 70.6
drag, startPoint x: 575, startPoint y: 254, endPoint x: 340, endPoint y: 185, distance: 244.9
drag, startPoint x: 491, startPoint y: 253, endPoint x: 460, endPoint y: 218, distance: 46.8
click at [1076, 754] on button "Next" at bounding box center [1071, 853] width 58 height 17
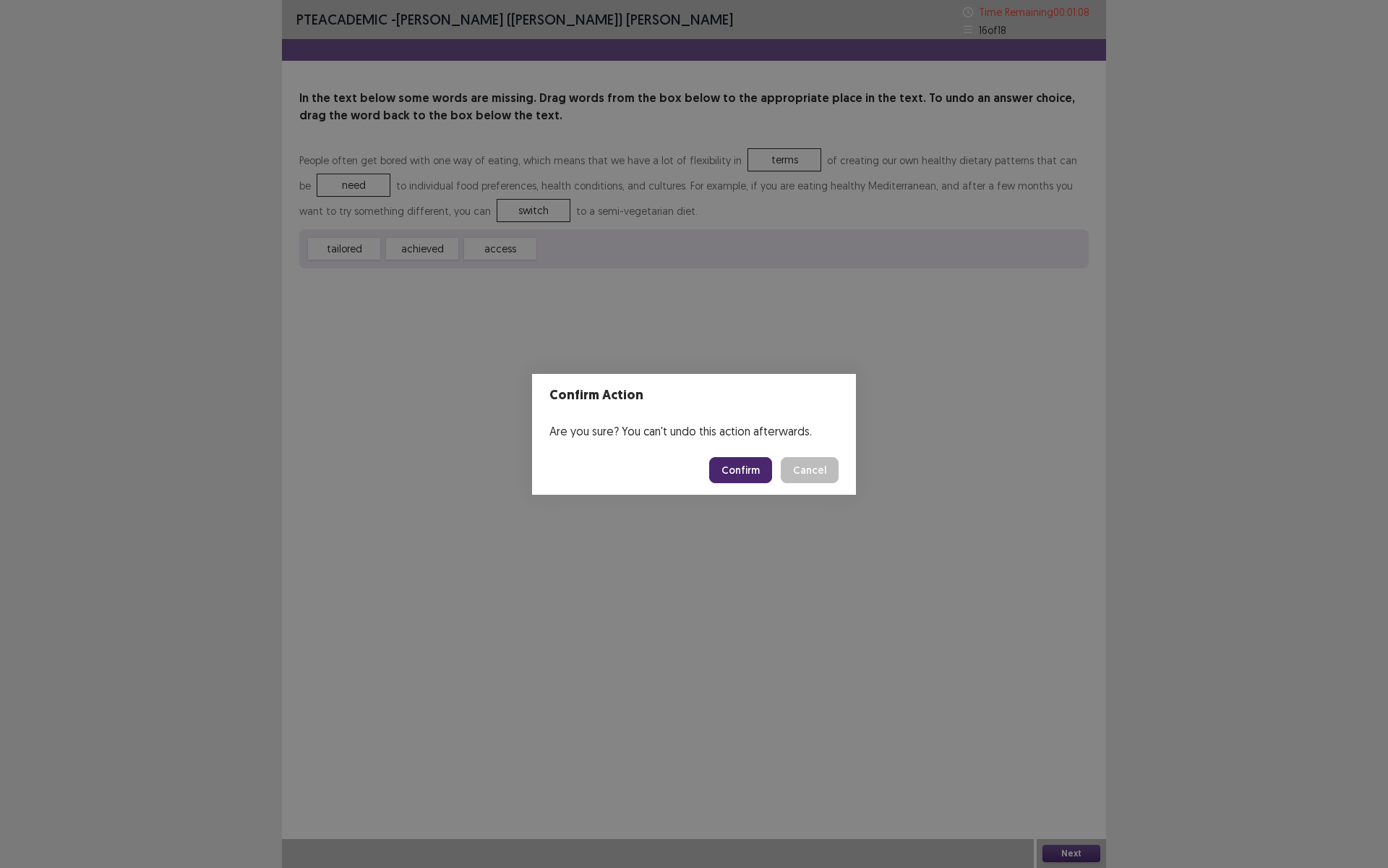
click at [737, 464] on button "Confirm" at bounding box center [741, 470] width 63 height 26
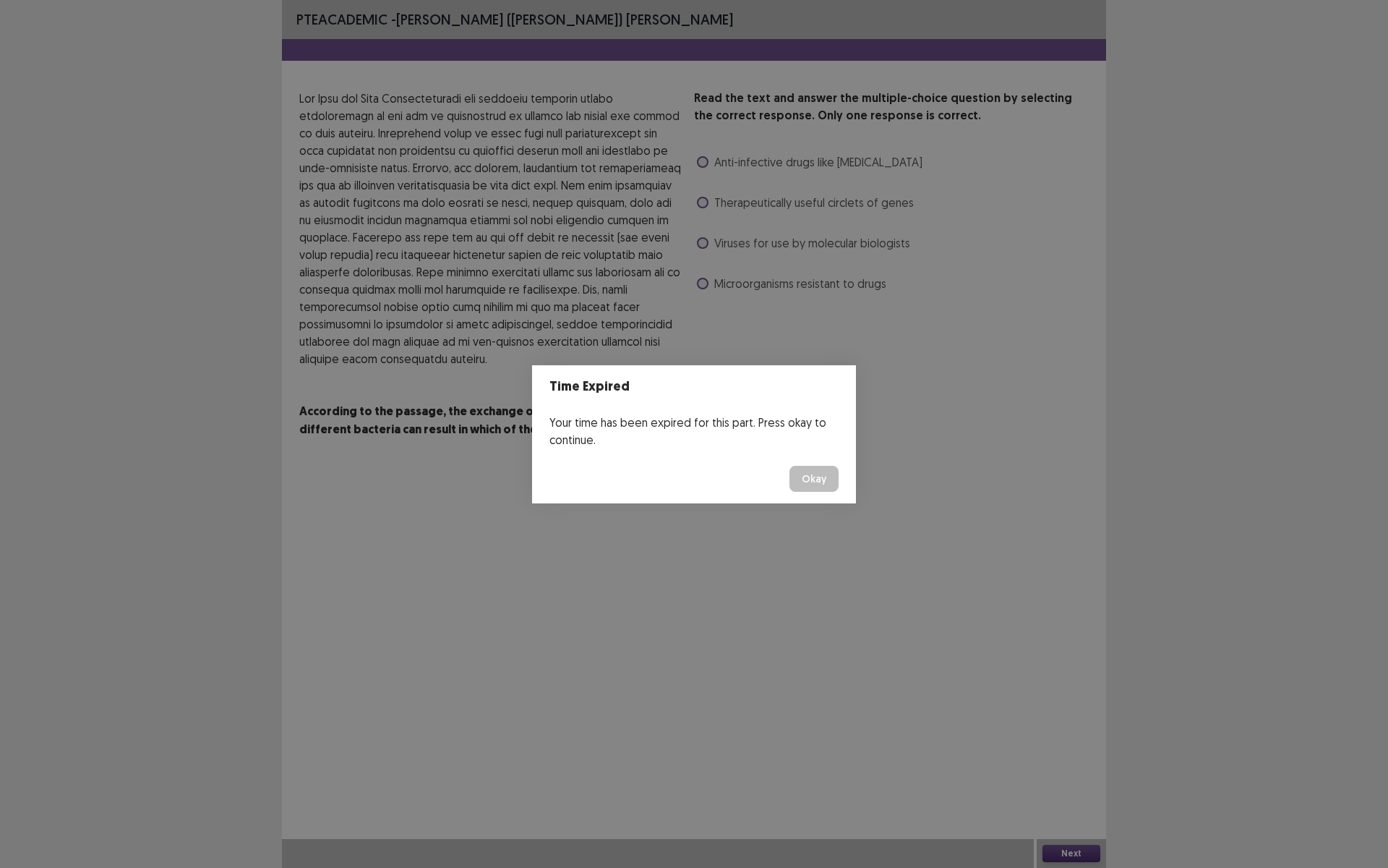
click at [711, 196] on div "Time Expired Your time has been expired for this part. Press okay to continue. …" at bounding box center [694, 434] width 1388 height 868
click at [816, 481] on button "Okay" at bounding box center [814, 479] width 49 height 26
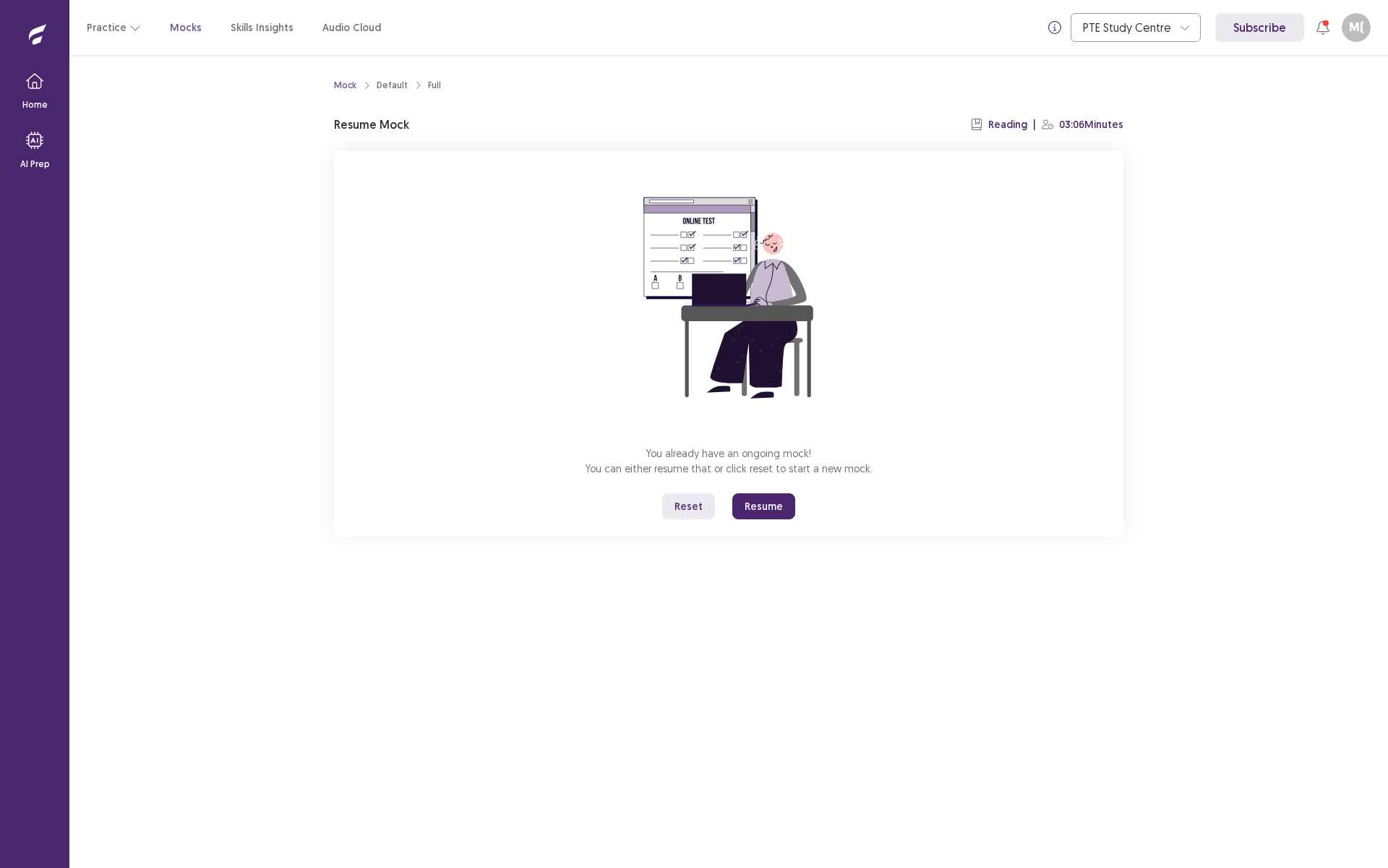
click at [770, 507] on button "Resume" at bounding box center [764, 506] width 63 height 26
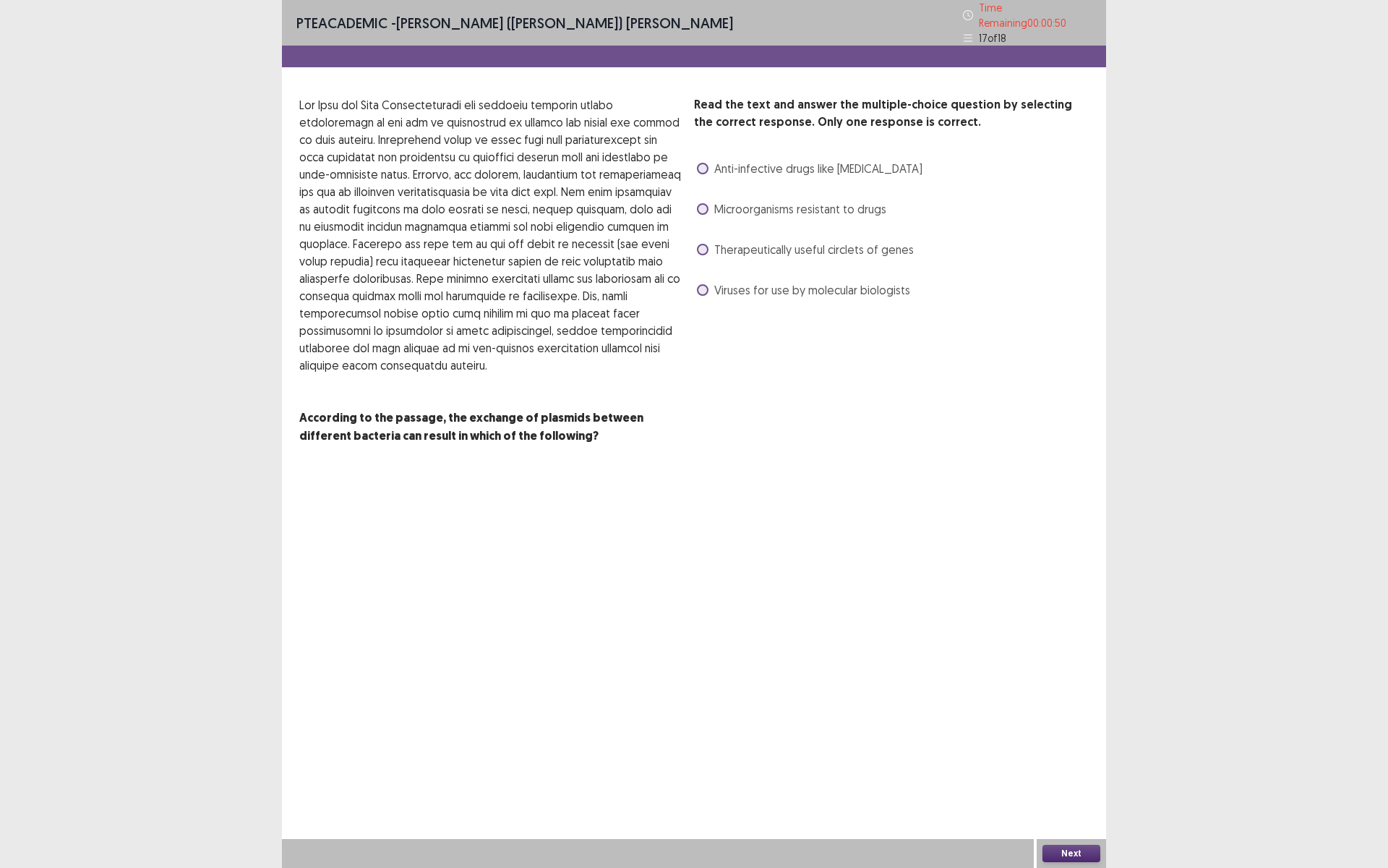
click at [706, 163] on span at bounding box center [702, 168] width 11 height 11
click at [1079, 754] on button "Next" at bounding box center [1071, 853] width 58 height 17
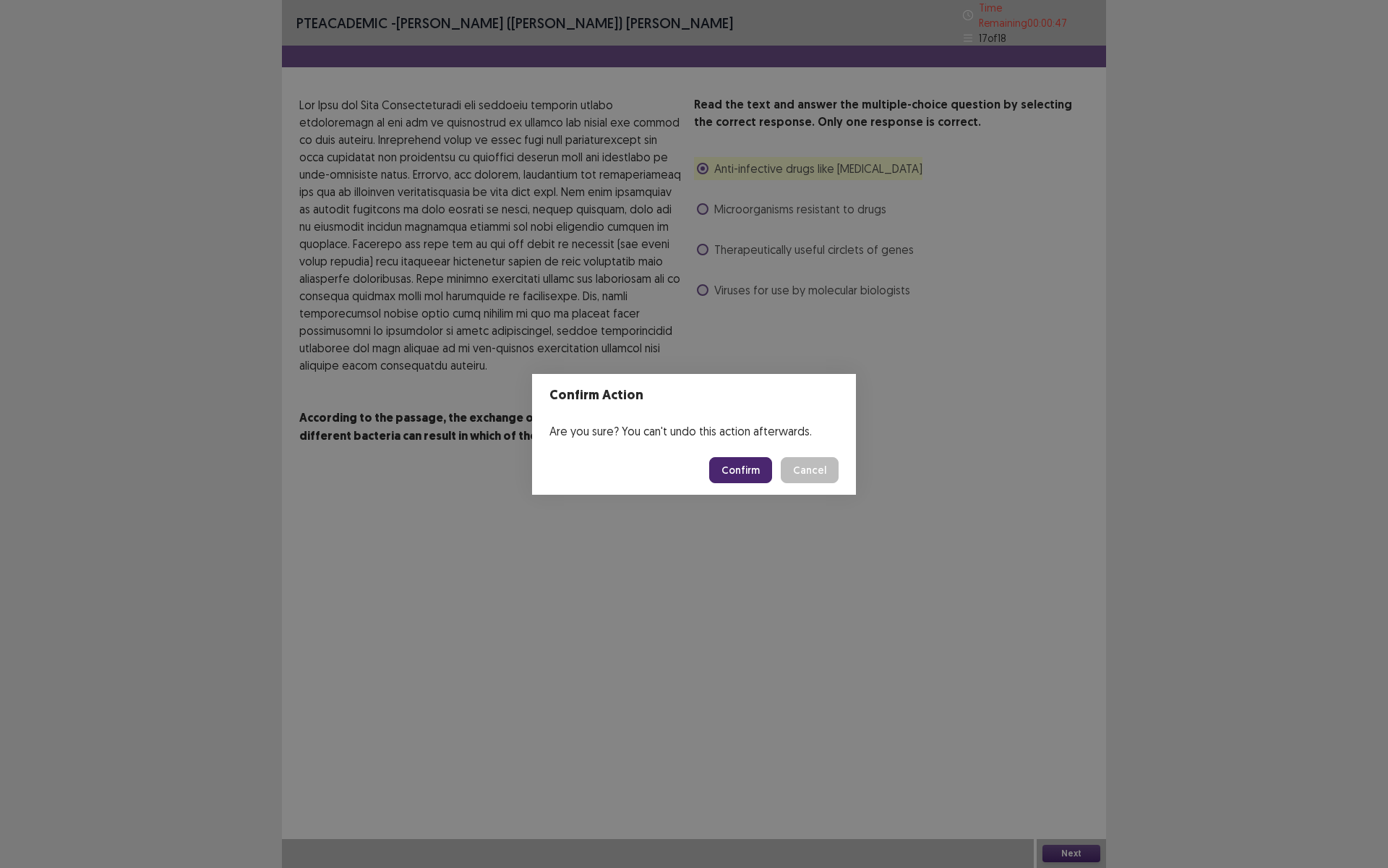
click at [734, 464] on button "Confirm" at bounding box center [741, 470] width 63 height 26
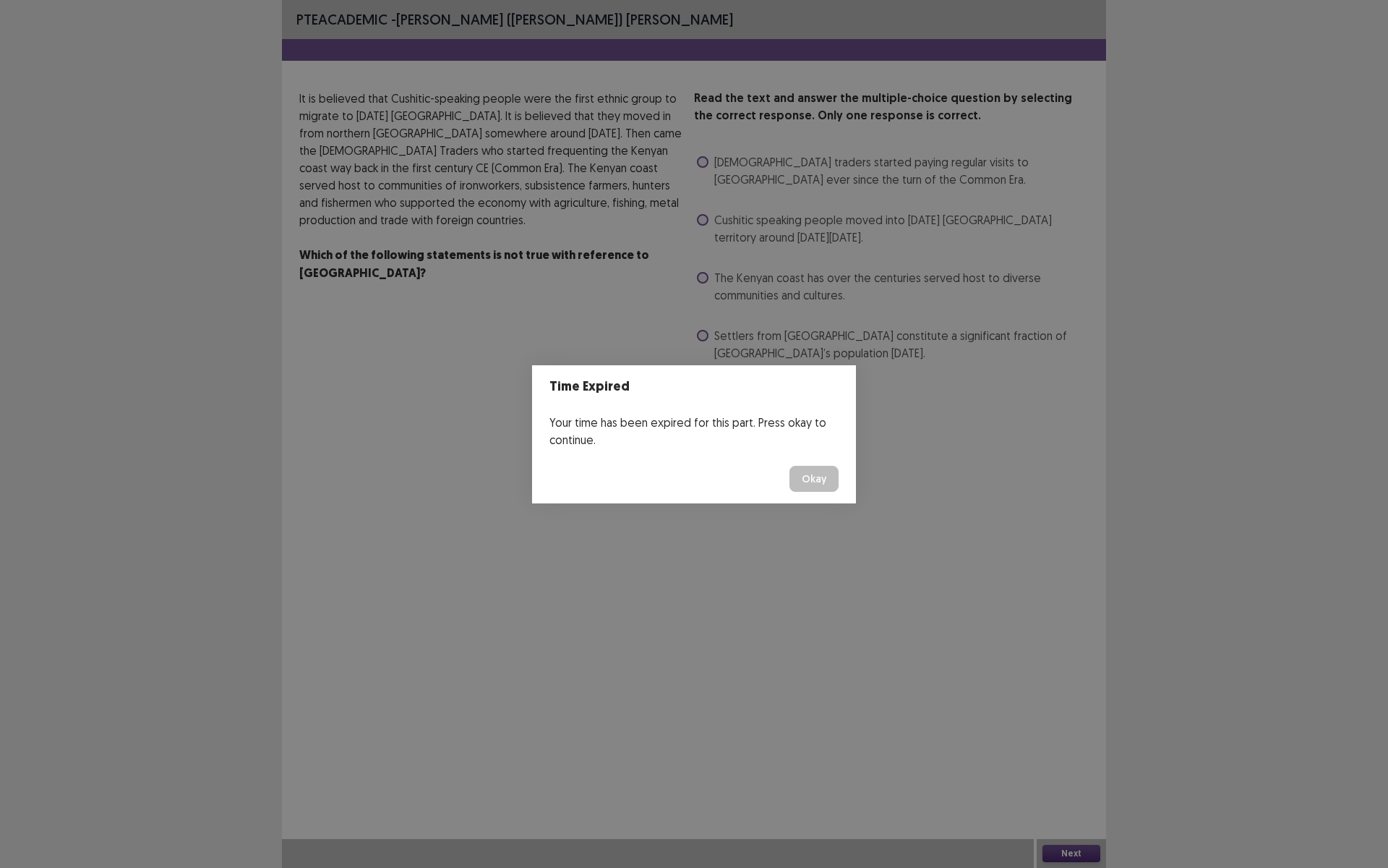
click at [829, 482] on button "Okay" at bounding box center [814, 479] width 49 height 26
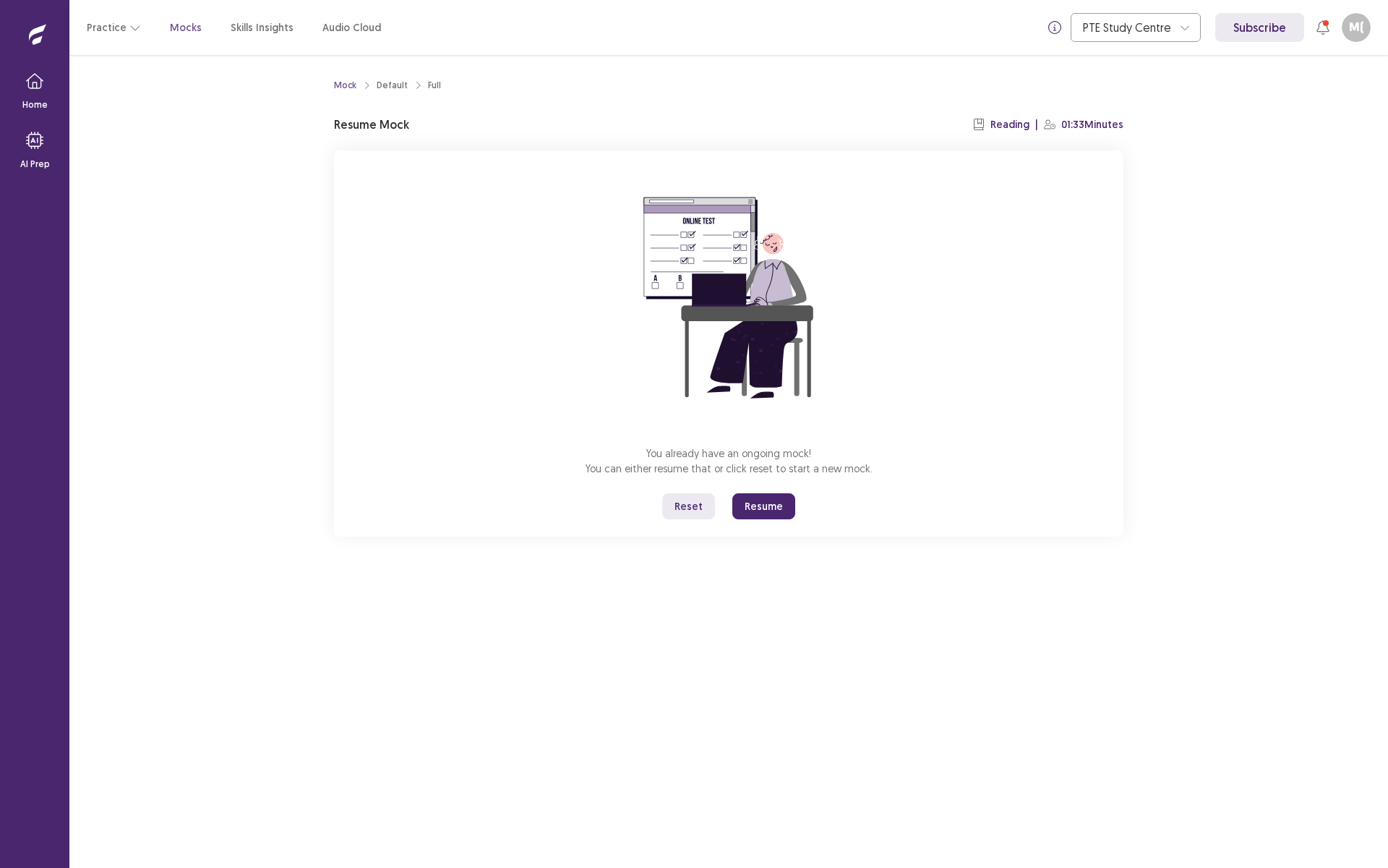
click at [756, 501] on button "Resume" at bounding box center [764, 506] width 63 height 26
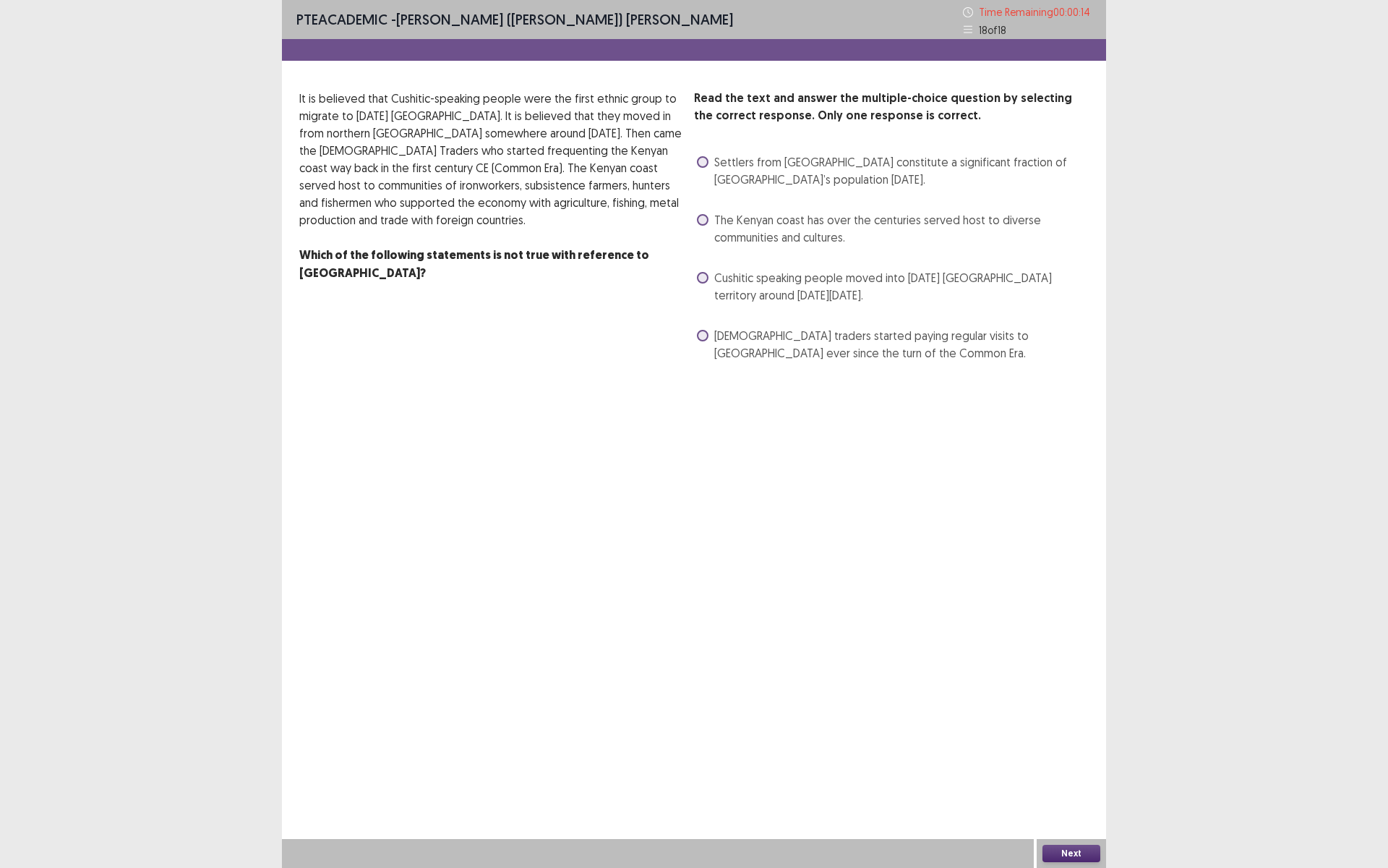
click at [702, 277] on span at bounding box center [702, 277] width 11 height 11
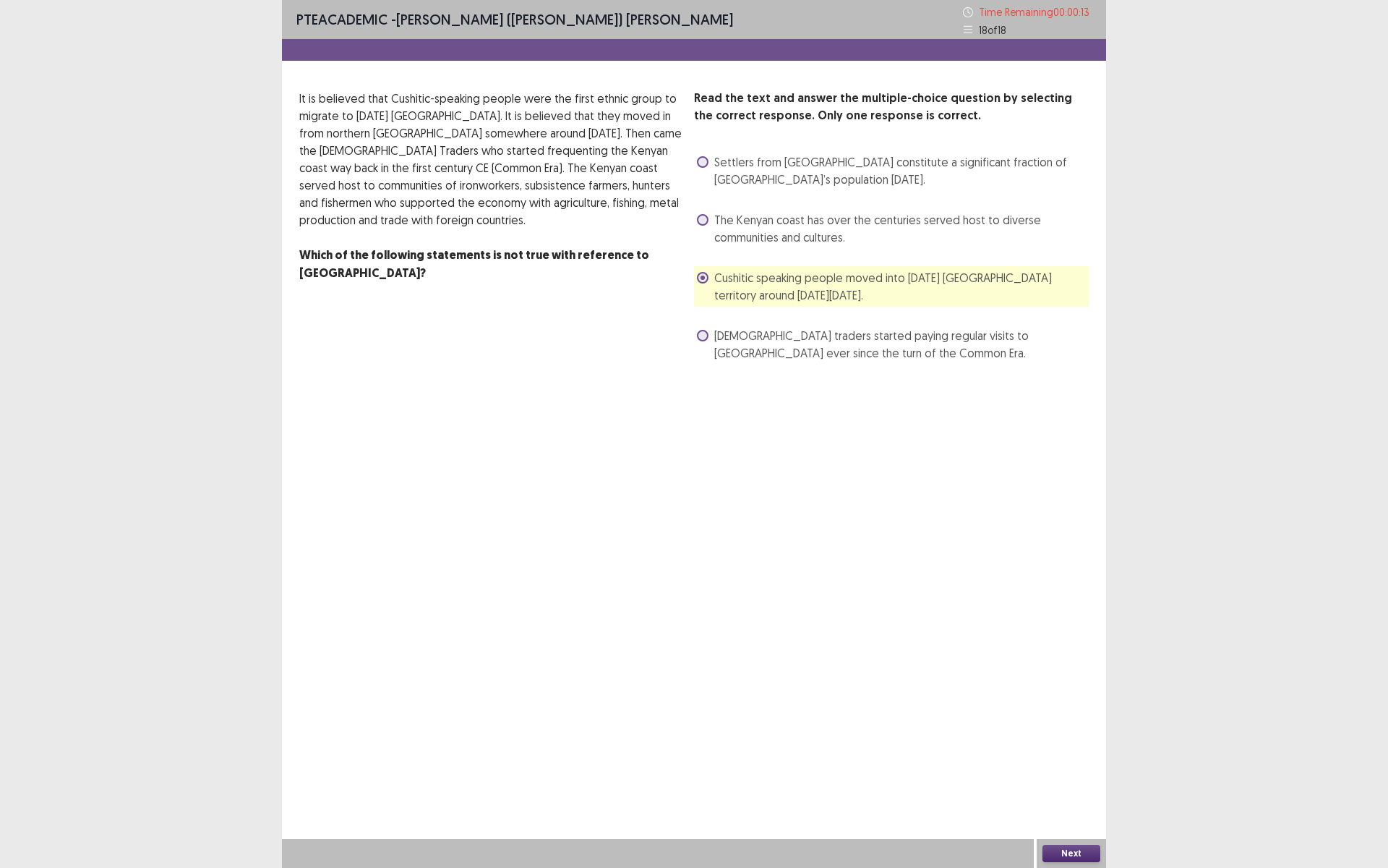
click at [1080, 754] on button "Next" at bounding box center [1071, 853] width 58 height 17
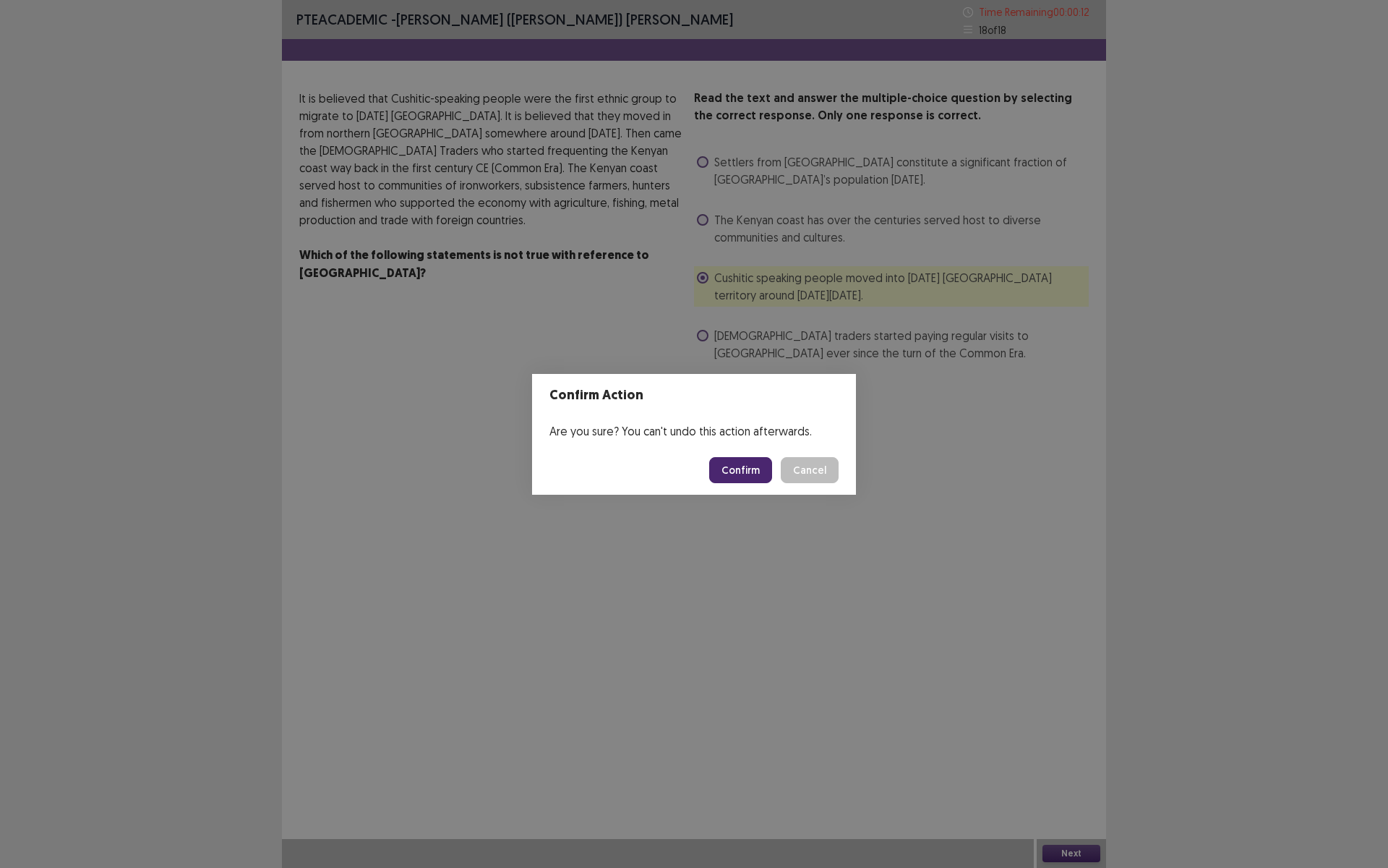
click at [724, 465] on button "Confirm" at bounding box center [741, 470] width 63 height 26
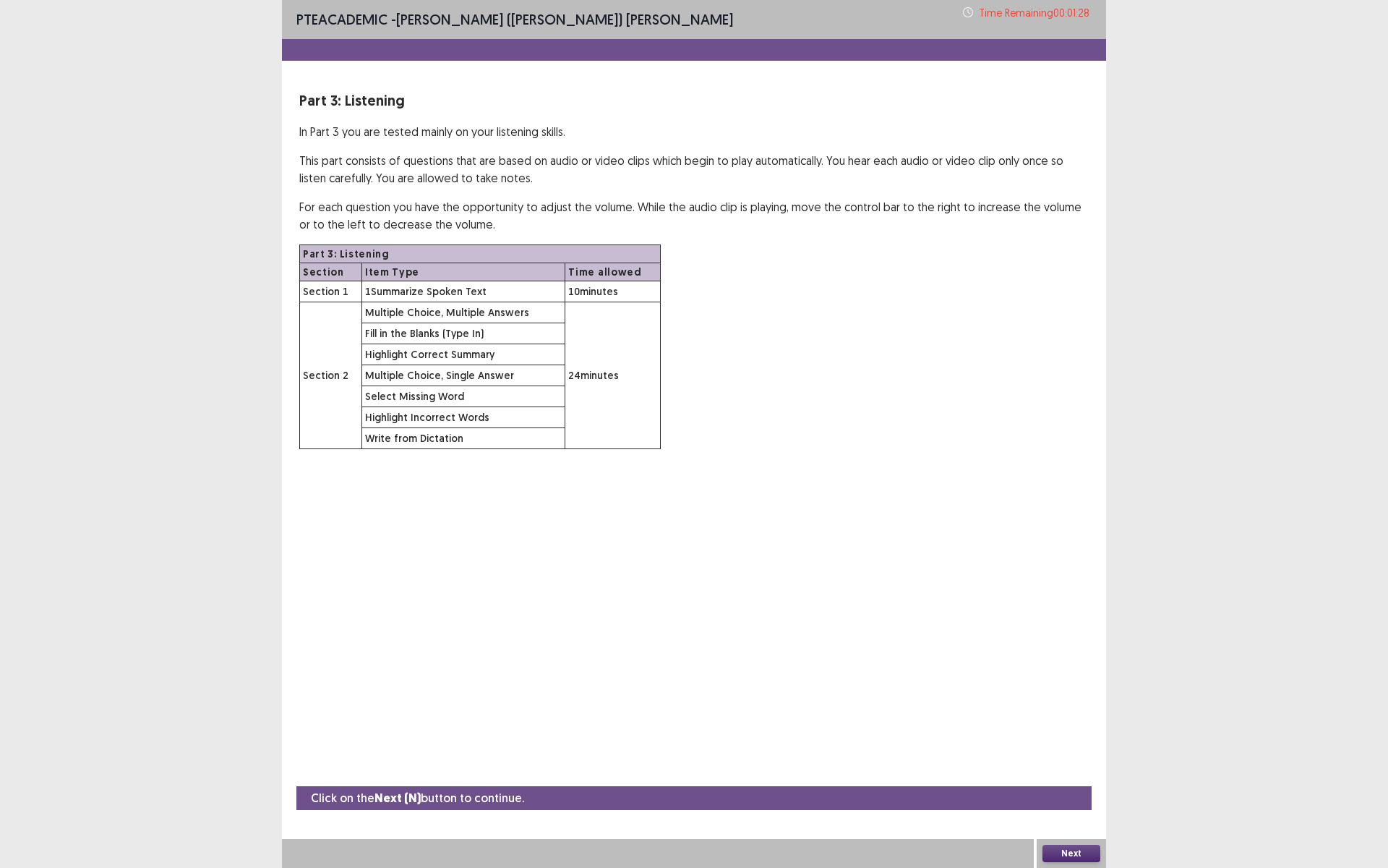
click at [1068, 754] on button "Next" at bounding box center [1071, 853] width 58 height 17
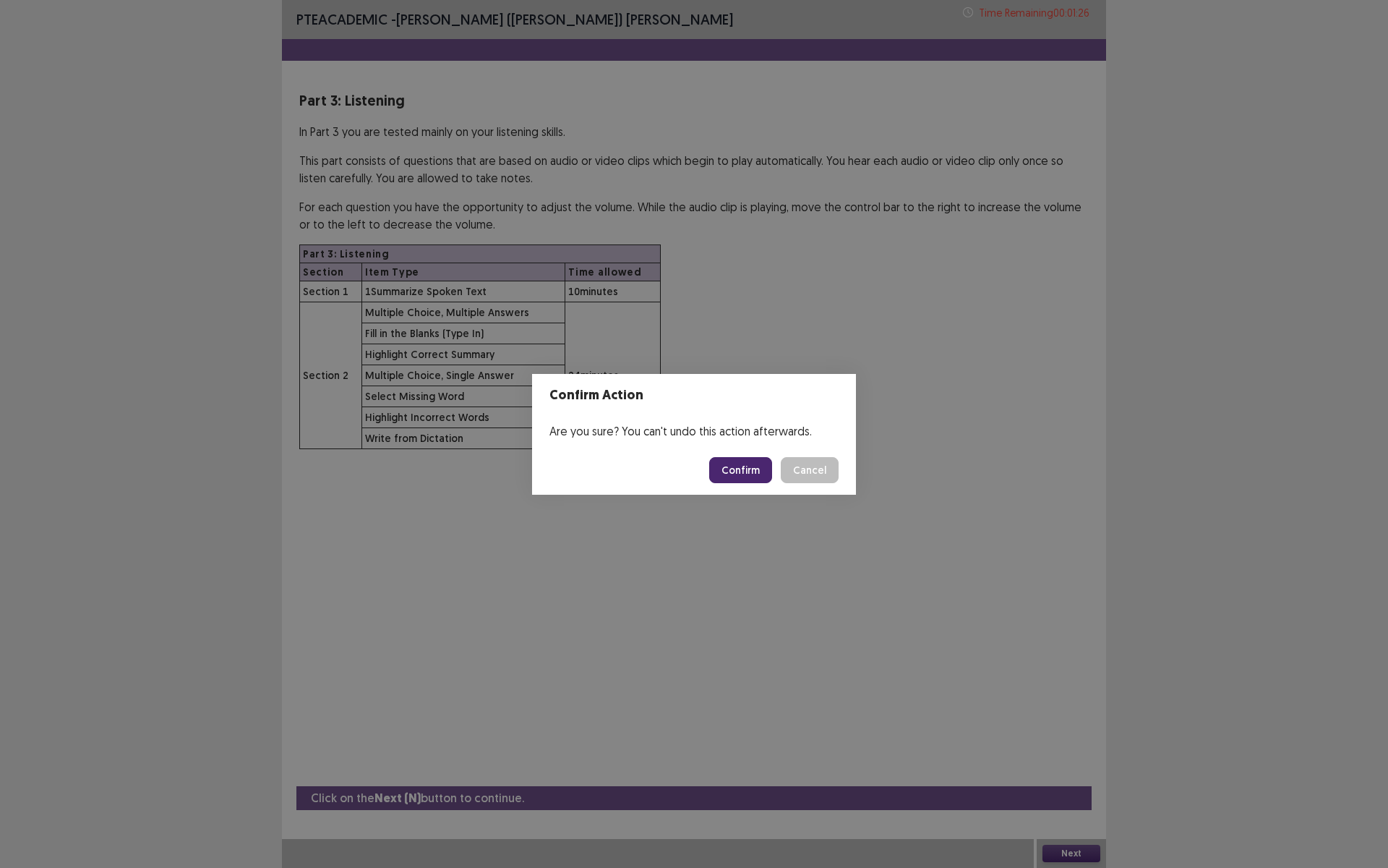
click at [740, 459] on button "Confirm" at bounding box center [741, 470] width 63 height 26
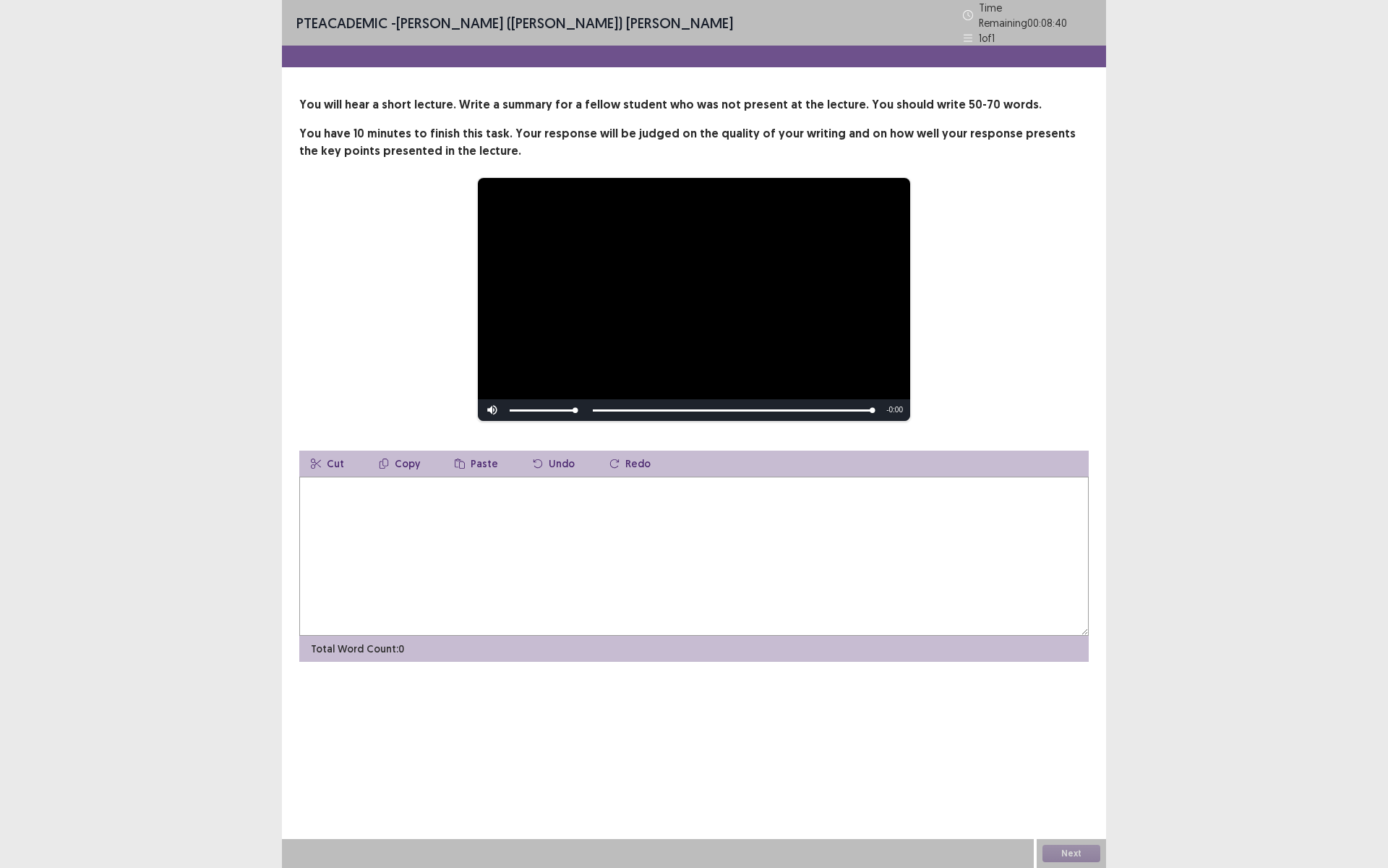
click at [604, 530] on textarea at bounding box center [694, 556] width 790 height 159
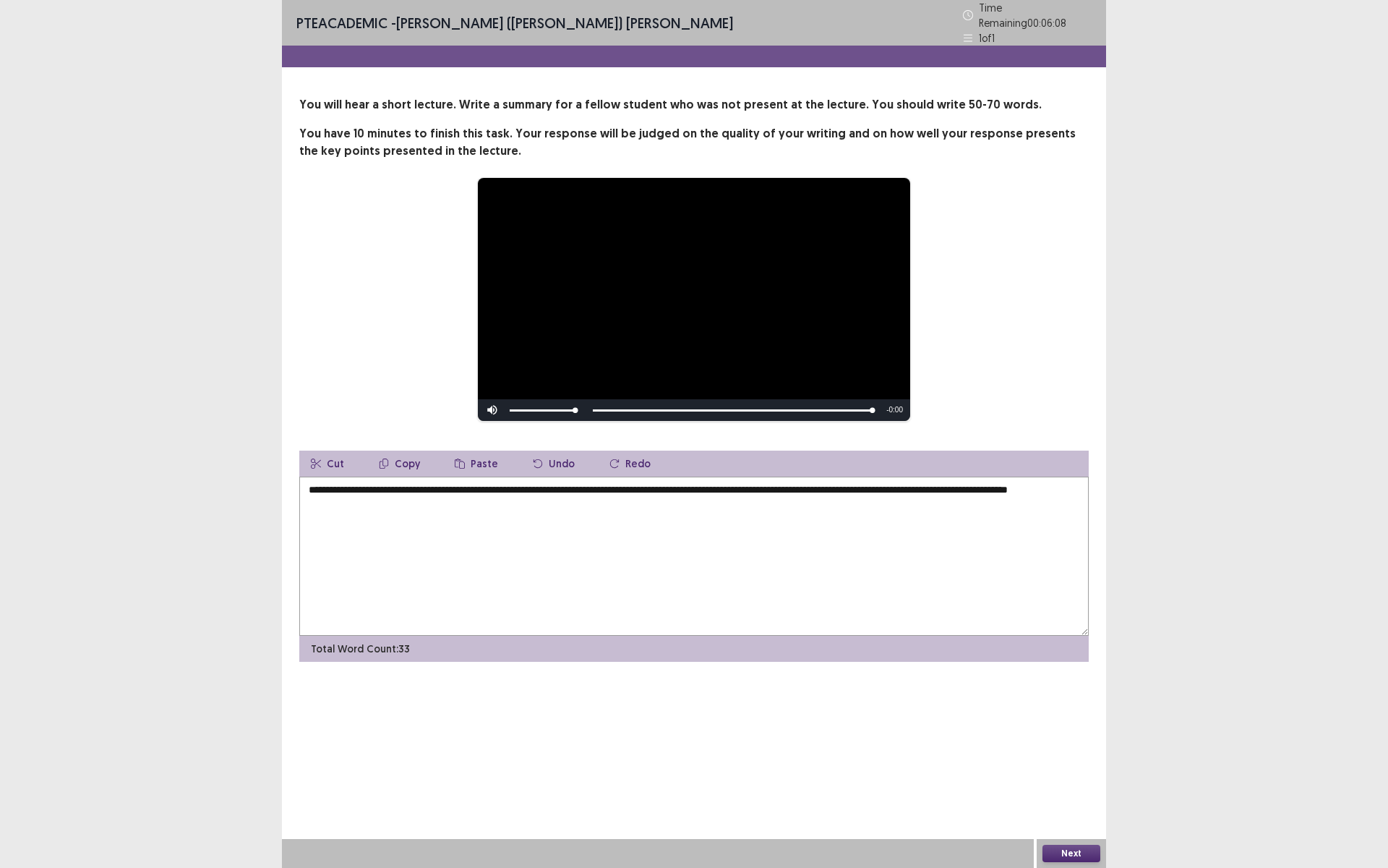
click at [1016, 489] on textarea "**********" at bounding box center [694, 556] width 790 height 159
click at [428, 503] on textarea "**********" at bounding box center [694, 556] width 790 height 159
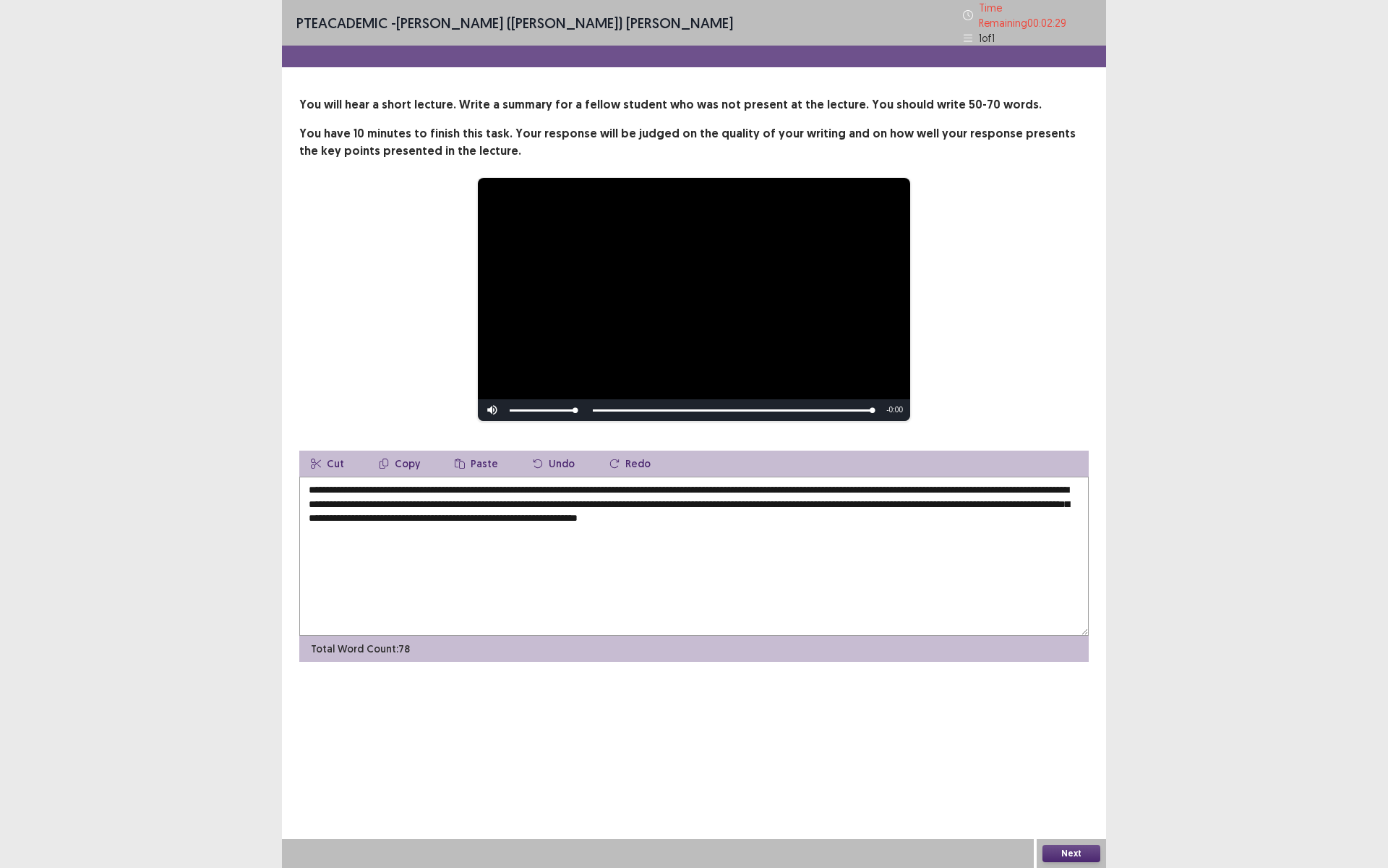
click at [537, 512] on textarea "**********" at bounding box center [694, 556] width 790 height 159
click at [514, 510] on textarea "**********" at bounding box center [694, 556] width 790 height 159
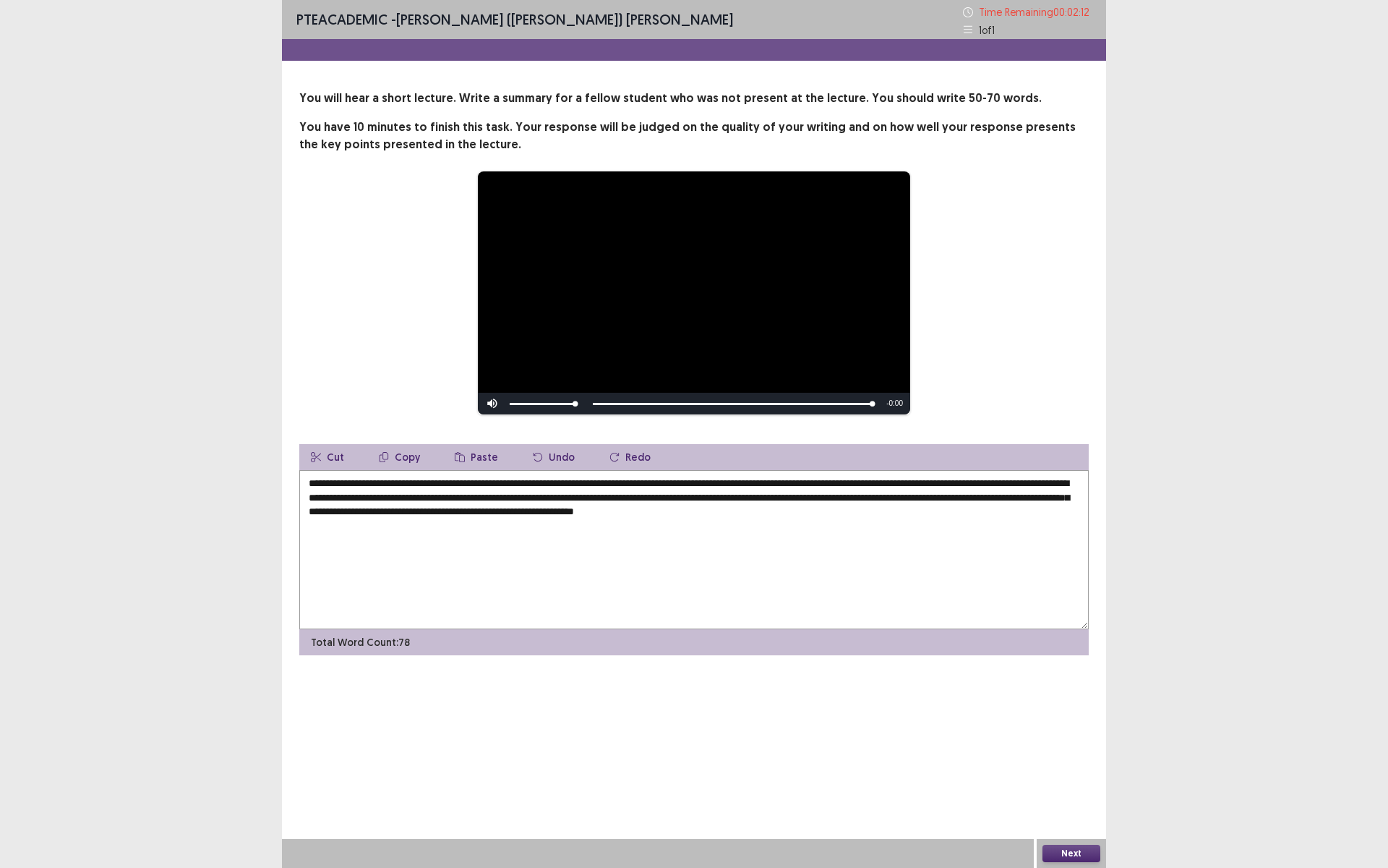
click at [824, 510] on textarea "**********" at bounding box center [694, 549] width 790 height 159
click at [1068, 495] on textarea "**********" at bounding box center [694, 549] width 790 height 159
click at [1064, 522] on textarea "**********" at bounding box center [694, 549] width 790 height 159
click at [748, 483] on textarea "**********" at bounding box center [694, 549] width 790 height 159
drag, startPoint x: 1021, startPoint y: 485, endPoint x: 971, endPoint y: 483, distance: 50.0
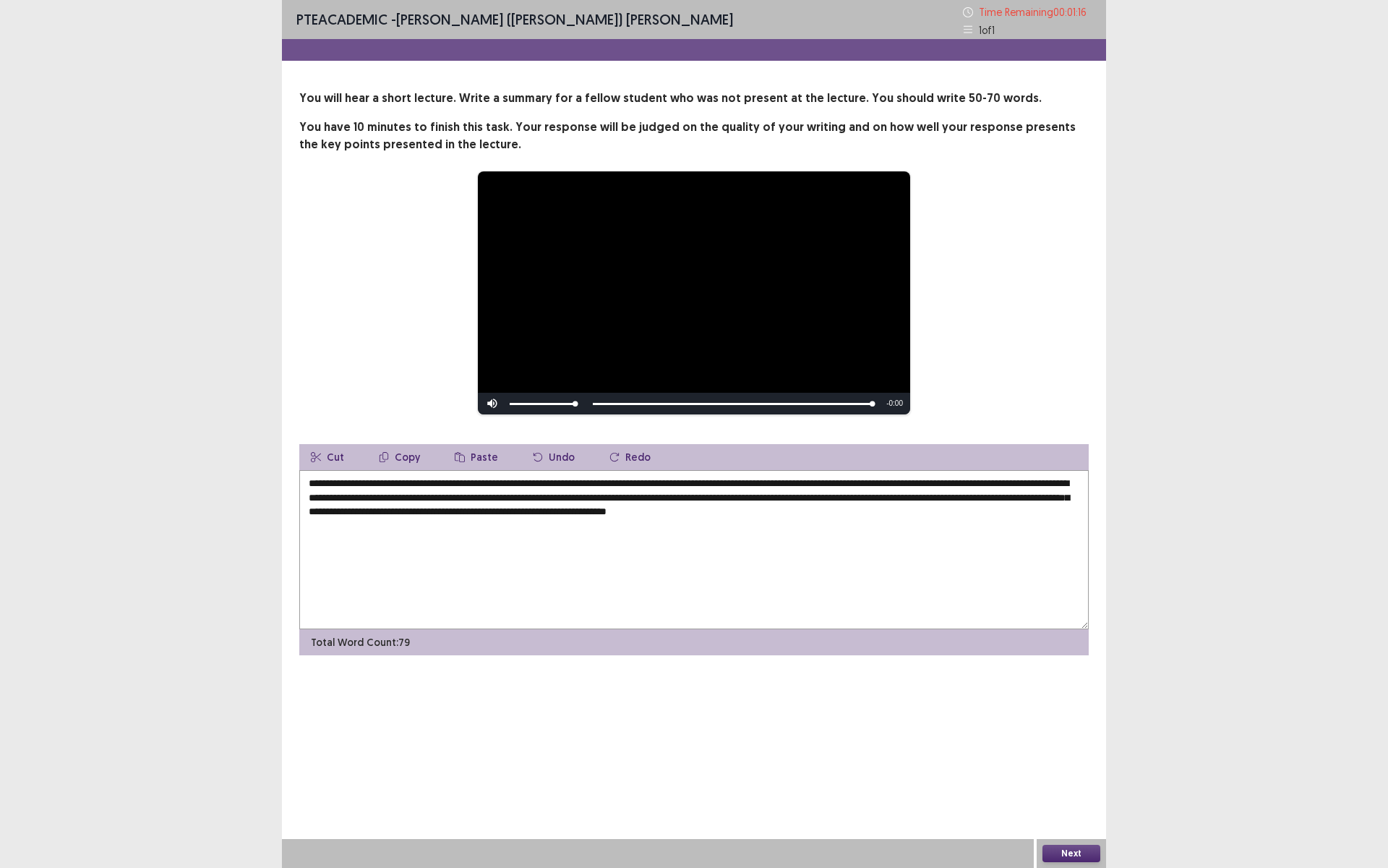
click at [966, 483] on textarea "**********" at bounding box center [694, 549] width 790 height 159
drag, startPoint x: 1003, startPoint y: 485, endPoint x: 975, endPoint y: 485, distance: 28.0
click at [975, 485] on textarea "**********" at bounding box center [694, 549] width 790 height 159
click at [1019, 486] on textarea "**********" at bounding box center [694, 549] width 790 height 159
click at [1018, 486] on textarea "**********" at bounding box center [694, 549] width 790 height 159
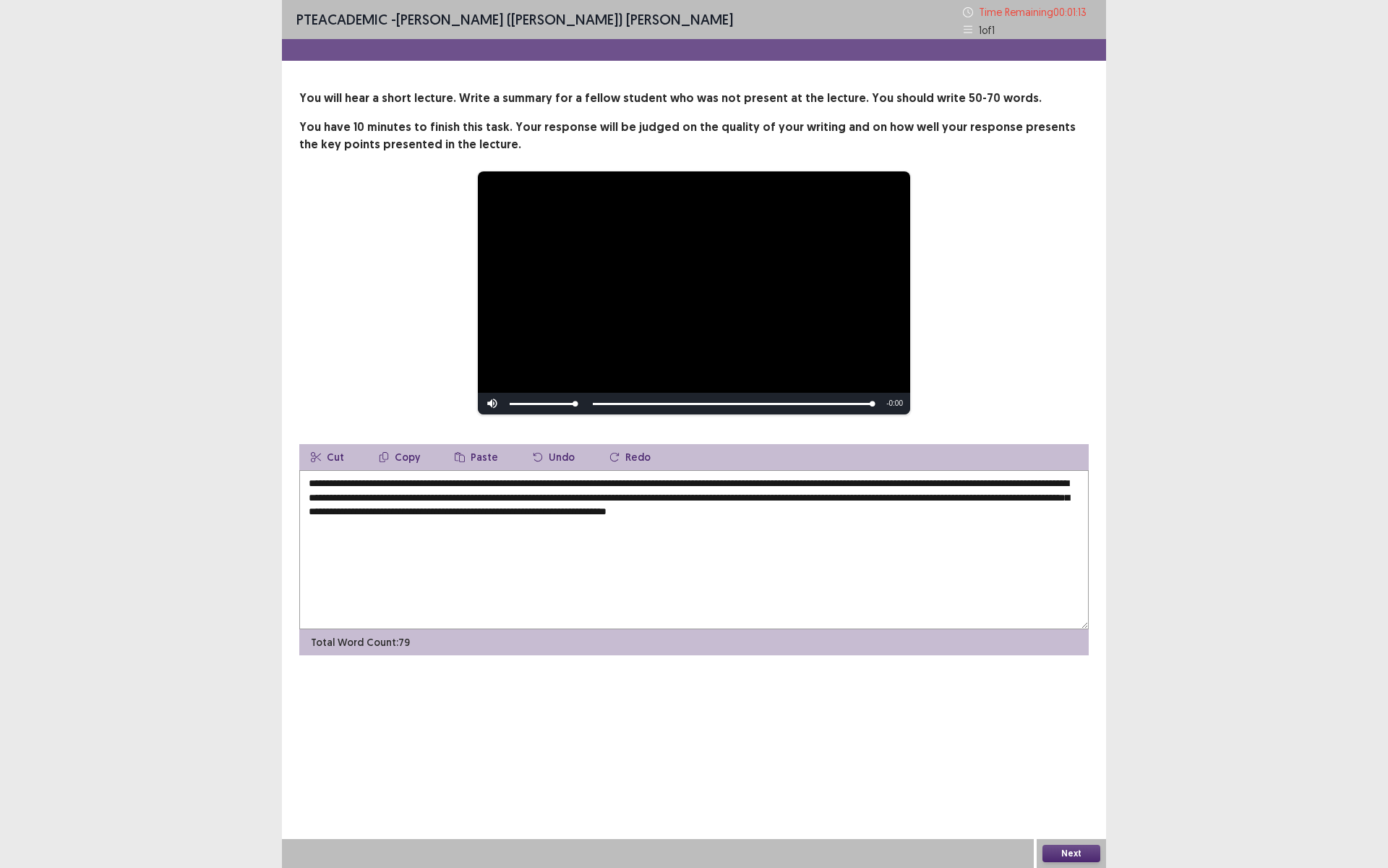
click at [1017, 485] on textarea "**********" at bounding box center [694, 549] width 790 height 159
click at [1012, 386] on div "**********" at bounding box center [693, 293] width 674 height 245
click at [969, 480] on textarea "**********" at bounding box center [694, 549] width 790 height 159
click at [968, 480] on textarea "**********" at bounding box center [694, 549] width 790 height 159
click at [957, 483] on textarea "**********" at bounding box center [694, 549] width 790 height 159
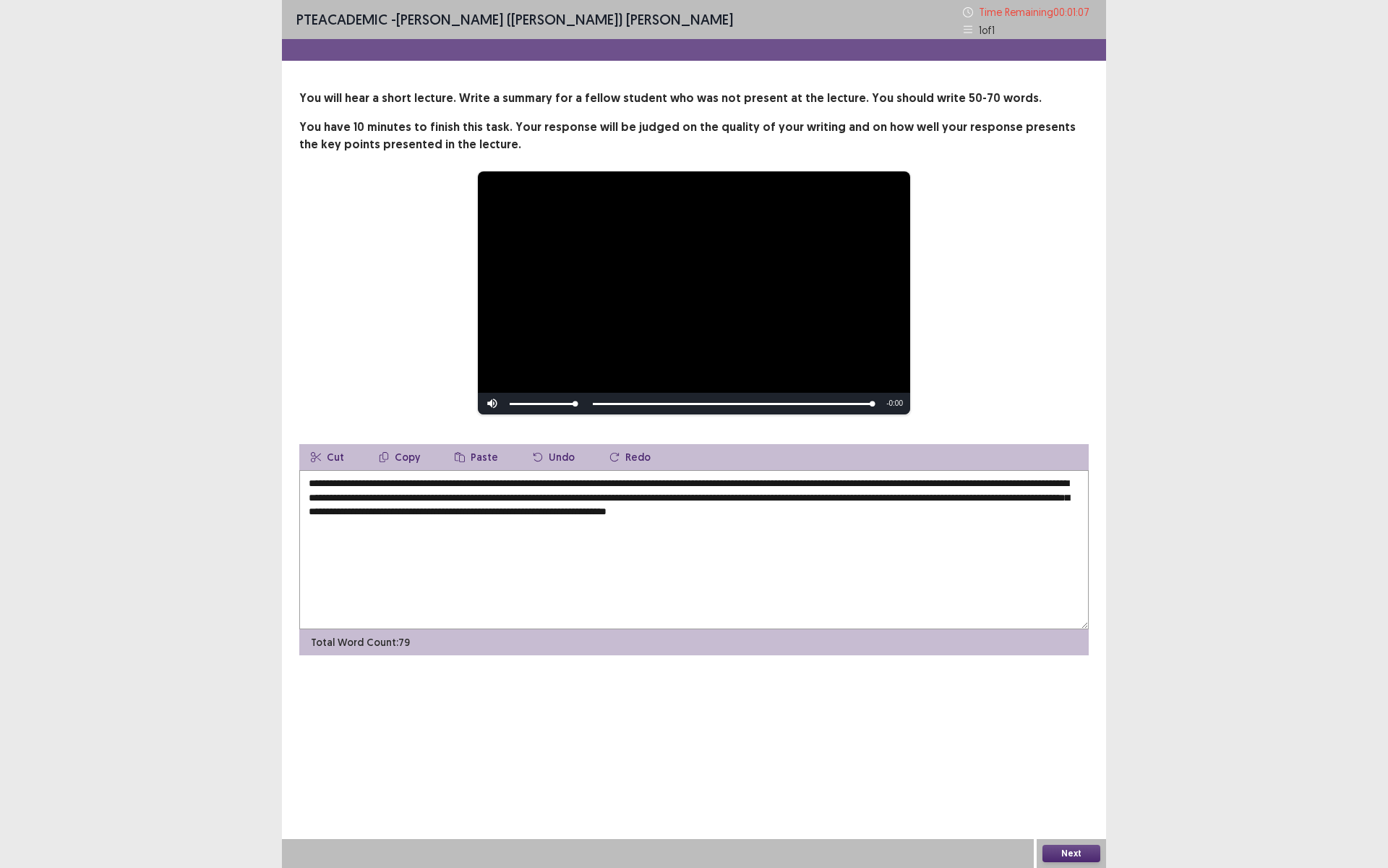
click at [969, 483] on textarea "**********" at bounding box center [694, 549] width 790 height 159
drag, startPoint x: 969, startPoint y: 483, endPoint x: 828, endPoint y: 485, distance: 141.0
click at [828, 485] on textarea "**********" at bounding box center [694, 549] width 790 height 159
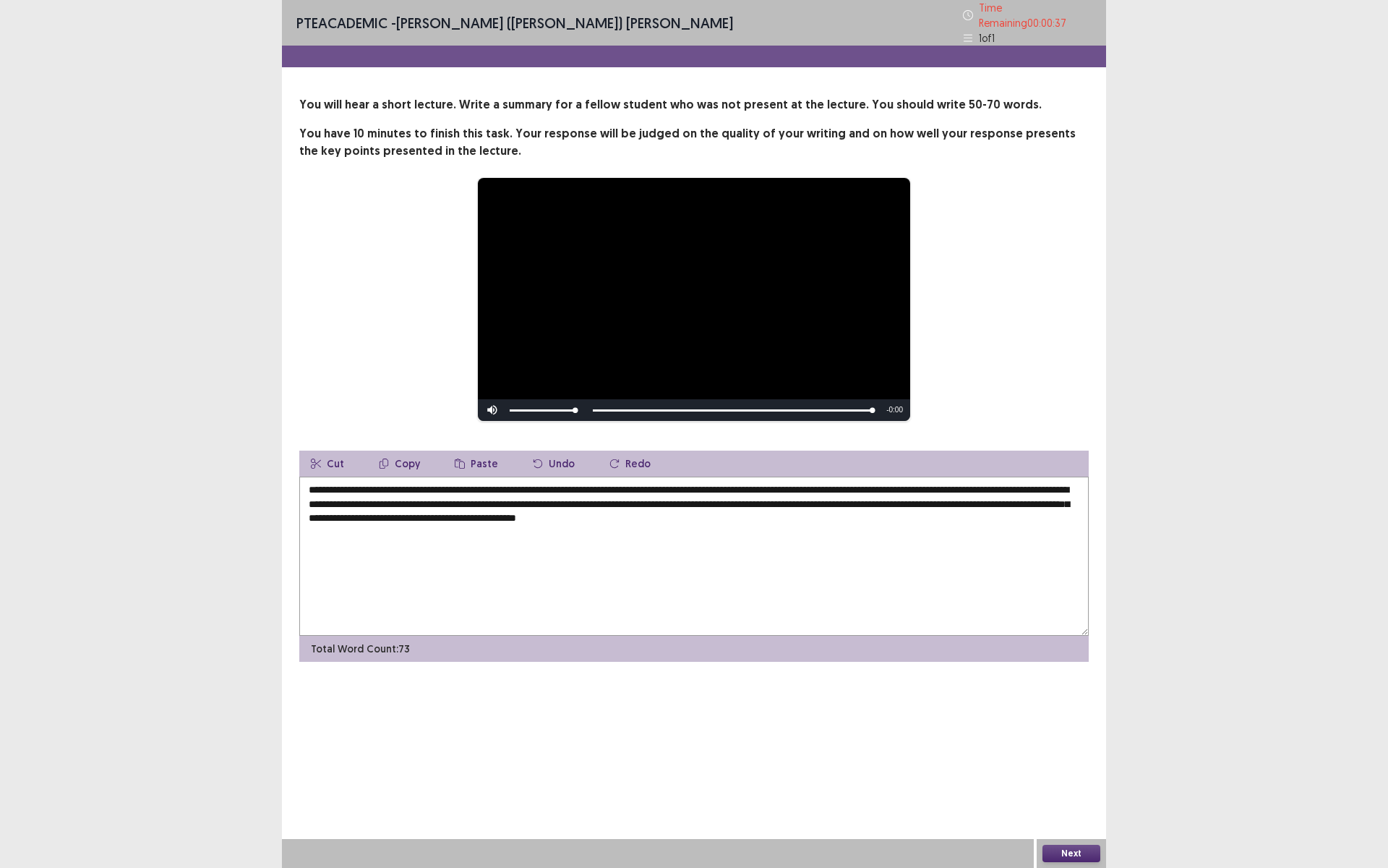
drag, startPoint x: 521, startPoint y: 498, endPoint x: 473, endPoint y: 491, distance: 48.5
click at [473, 491] on textarea "**********" at bounding box center [694, 556] width 790 height 159
click at [909, 498] on textarea "**********" at bounding box center [694, 556] width 790 height 159
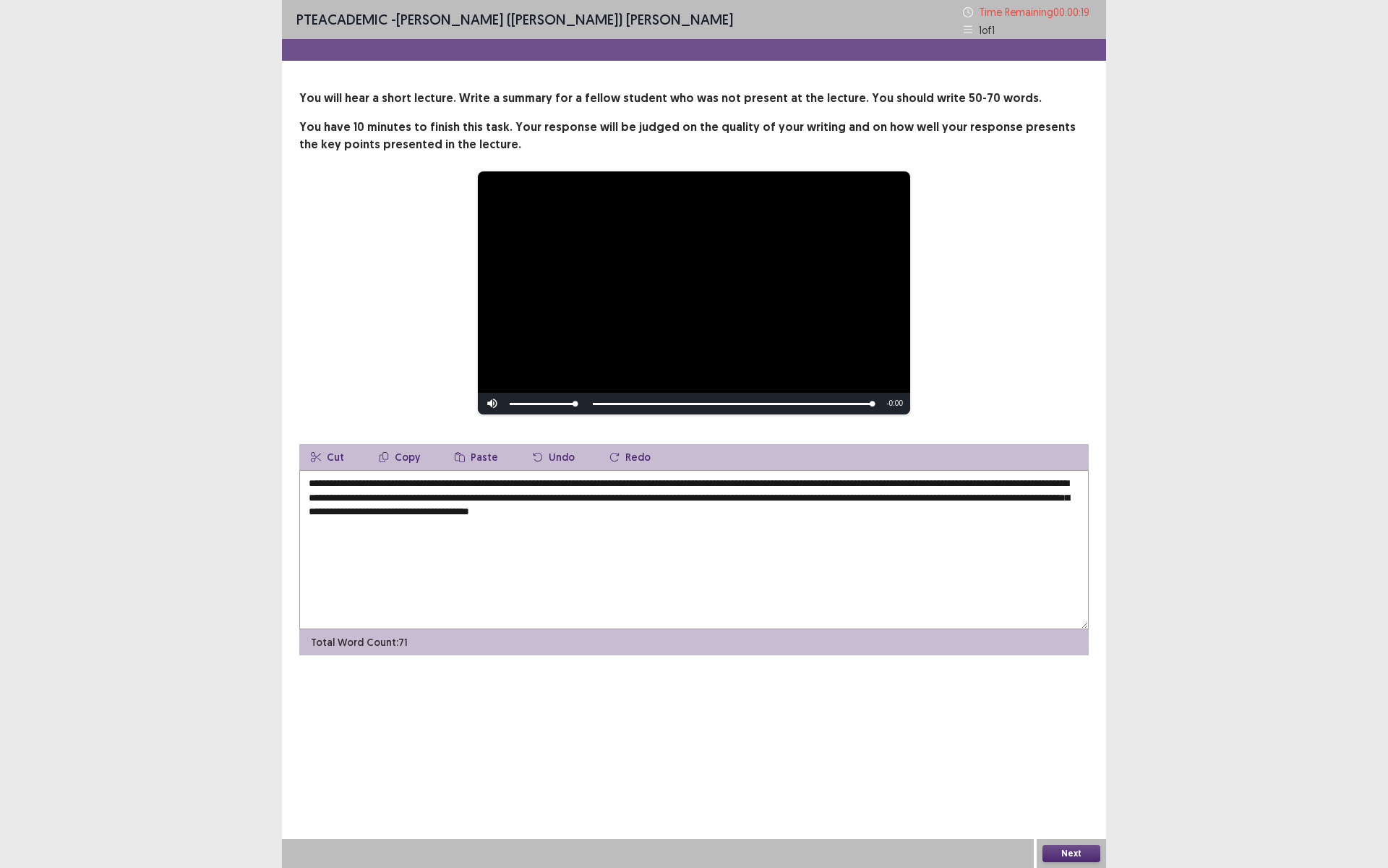
click at [942, 498] on textarea "**********" at bounding box center [694, 549] width 790 height 159
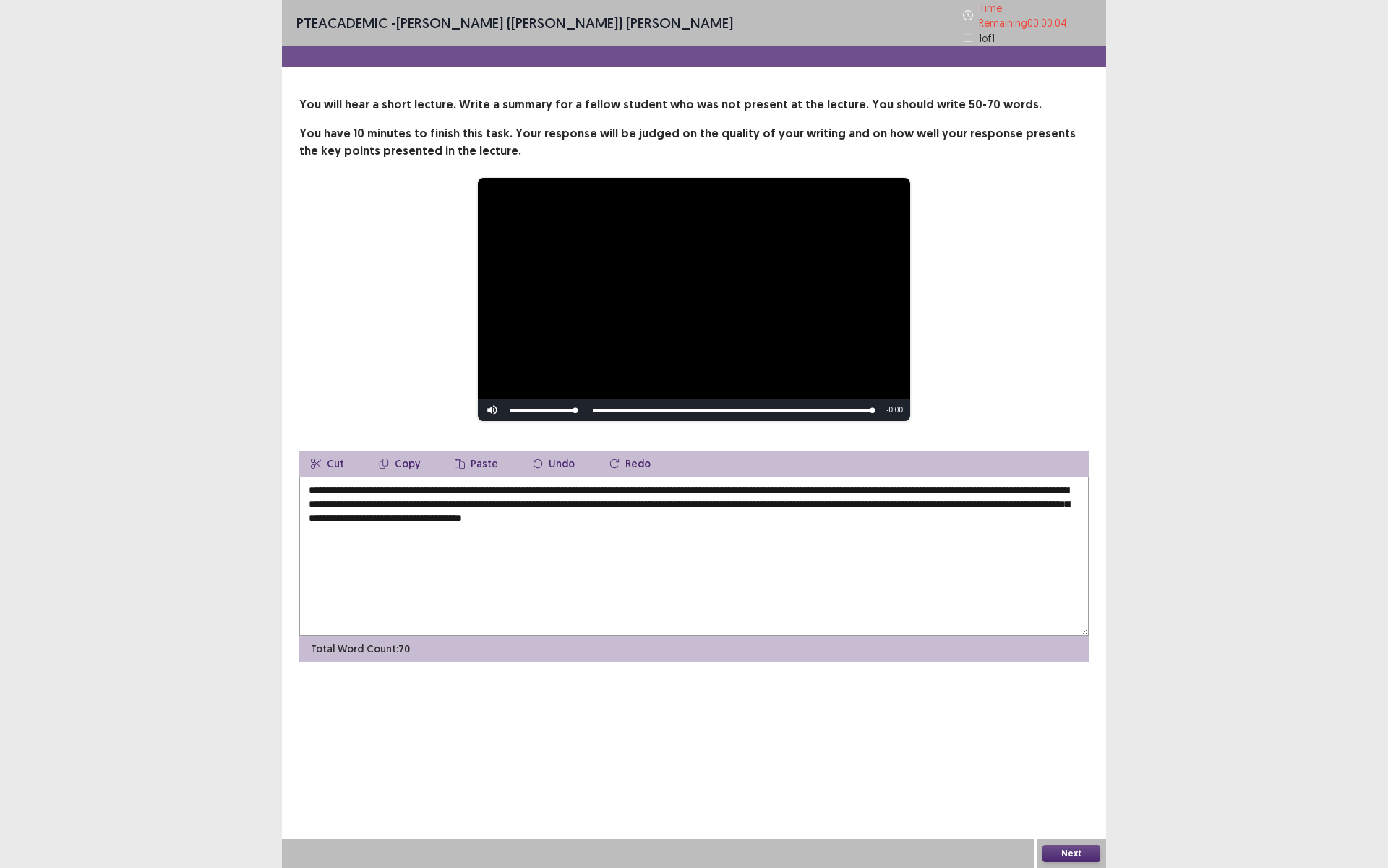
type textarea "**********"
click at [1062, 754] on button "Next" at bounding box center [1071, 853] width 58 height 17
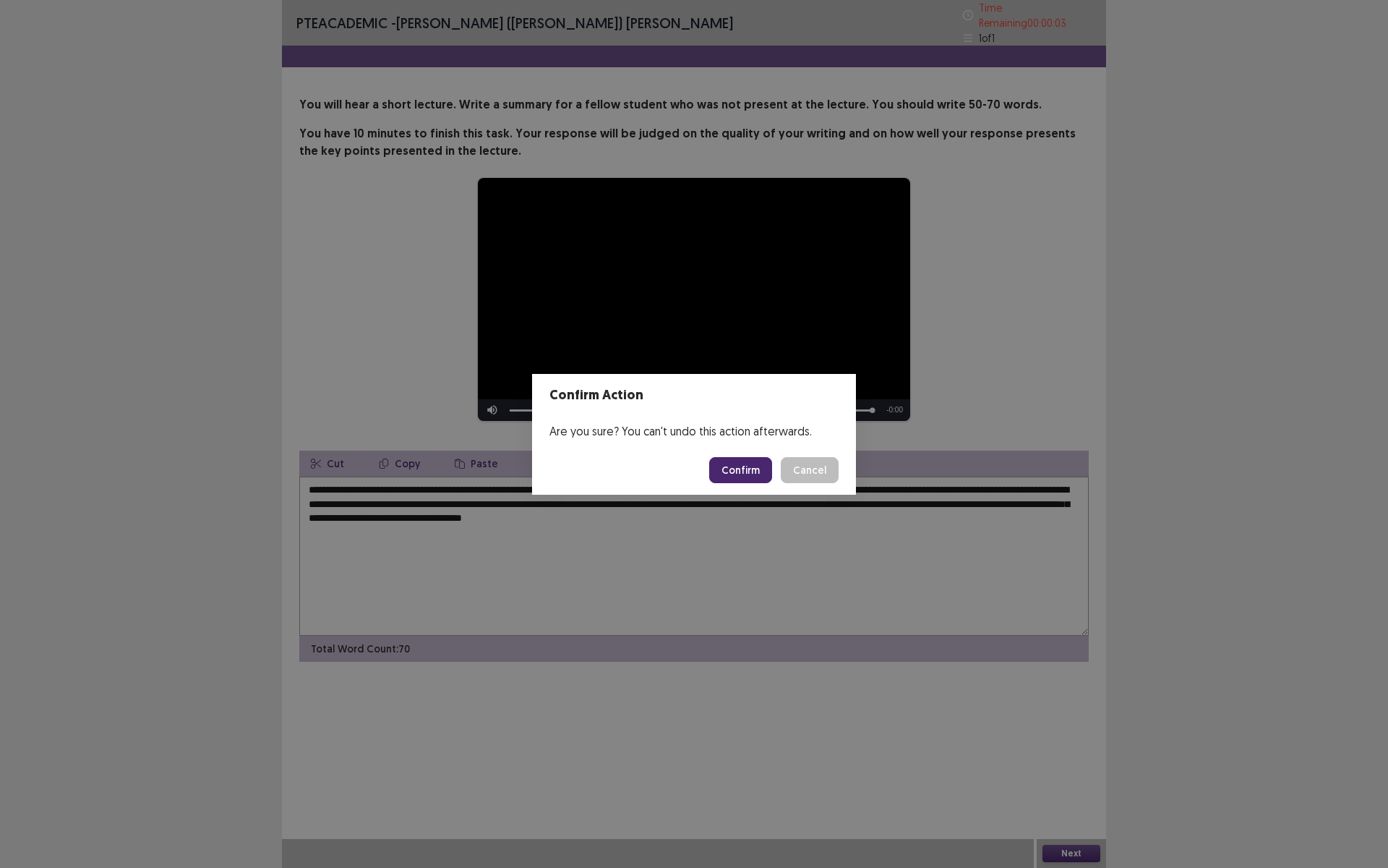
click at [741, 475] on button "Confirm" at bounding box center [741, 470] width 63 height 26
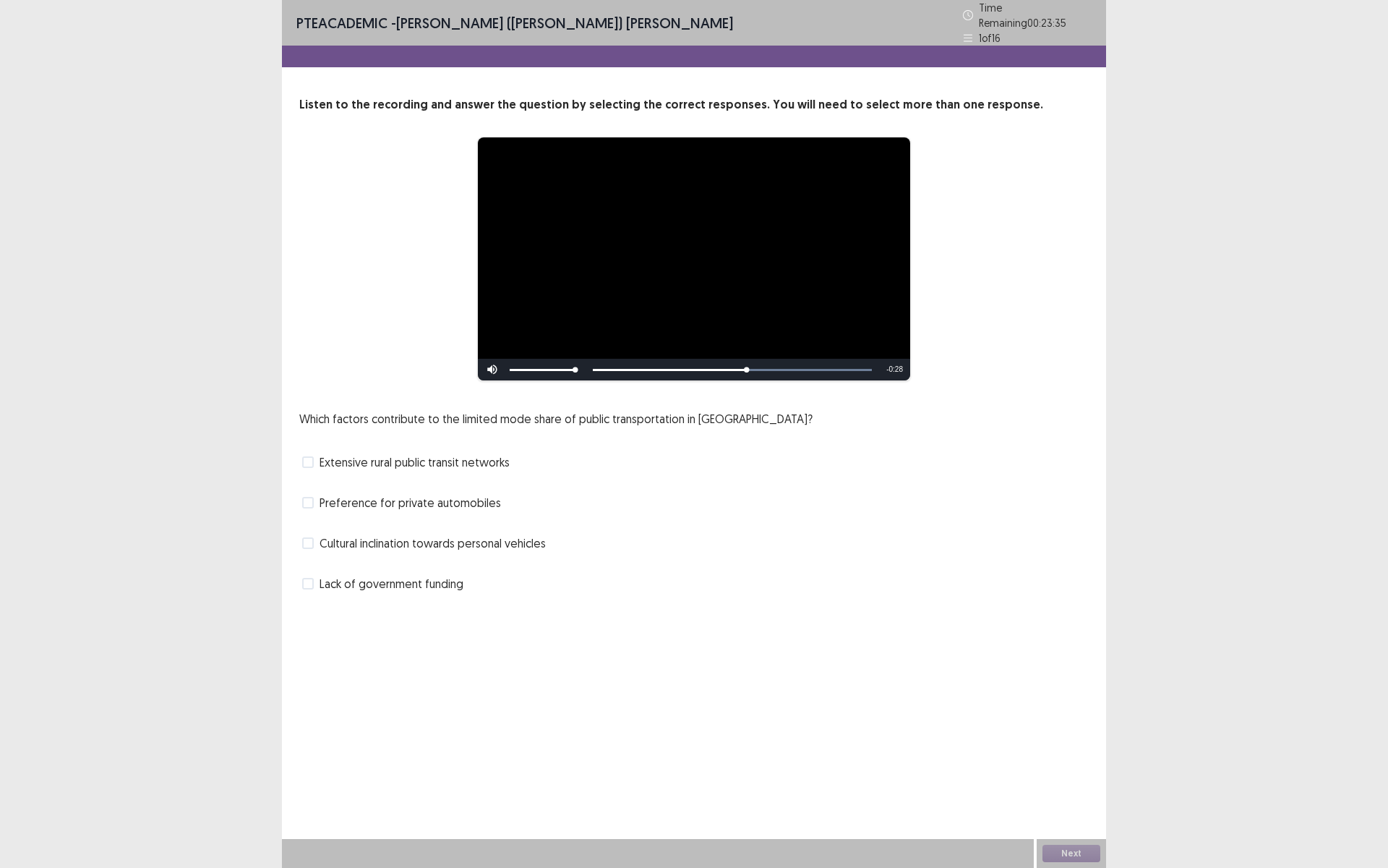
click at [312, 458] on span at bounding box center [307, 461] width 11 height 11
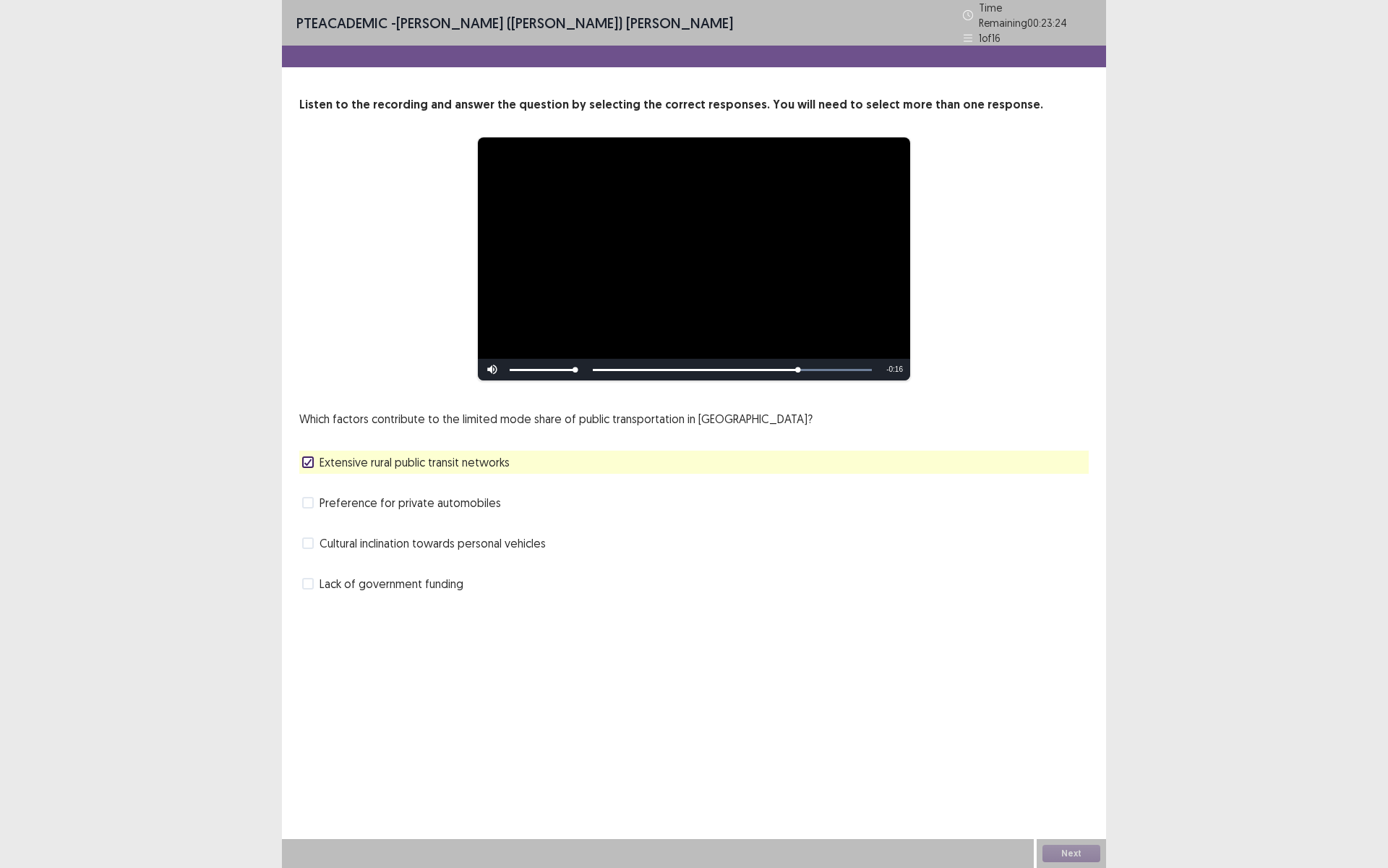
click at [305, 577] on span at bounding box center [307, 583] width 11 height 11
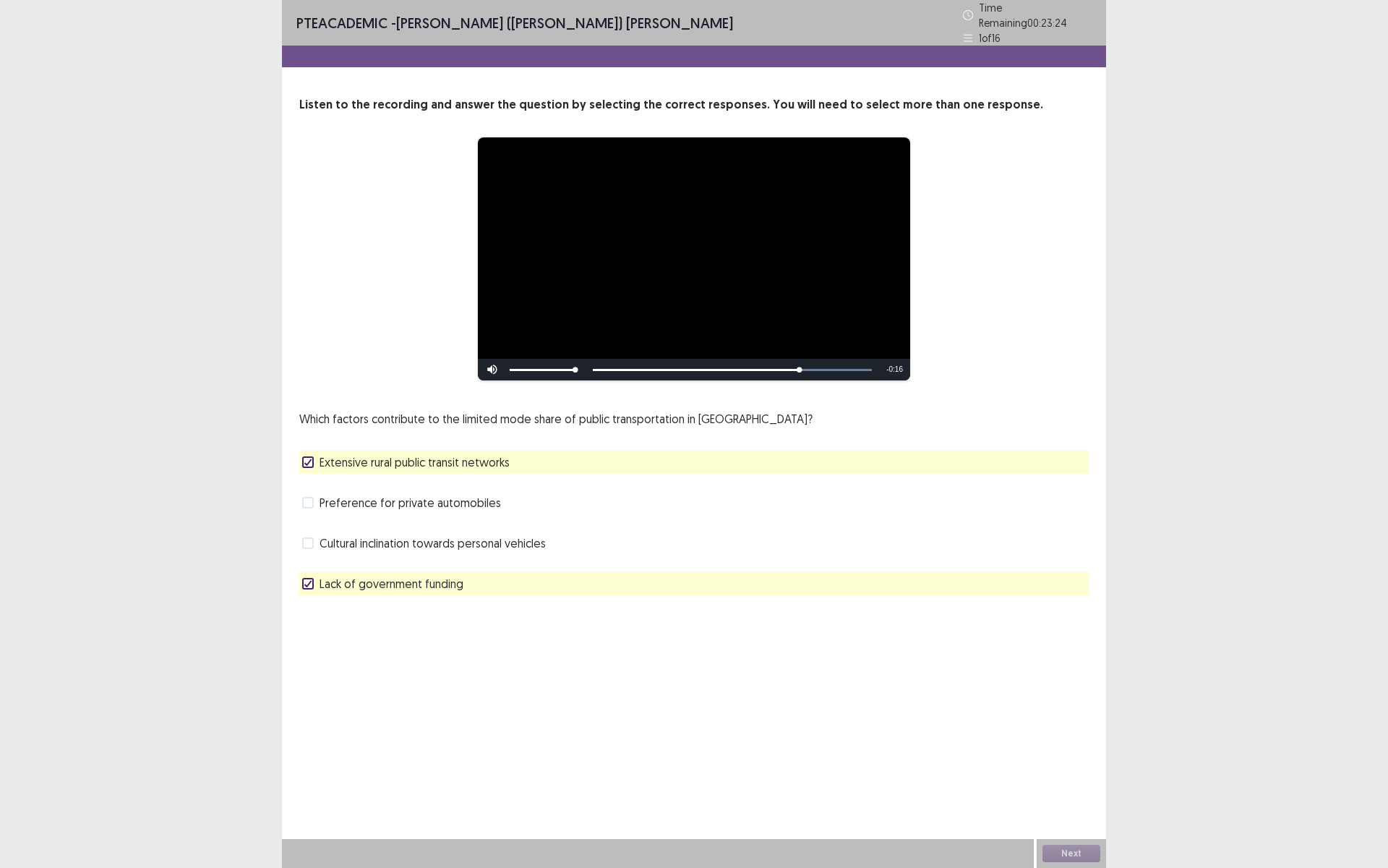
click at [305, 580] on icon at bounding box center [308, 583] width 9 height 8
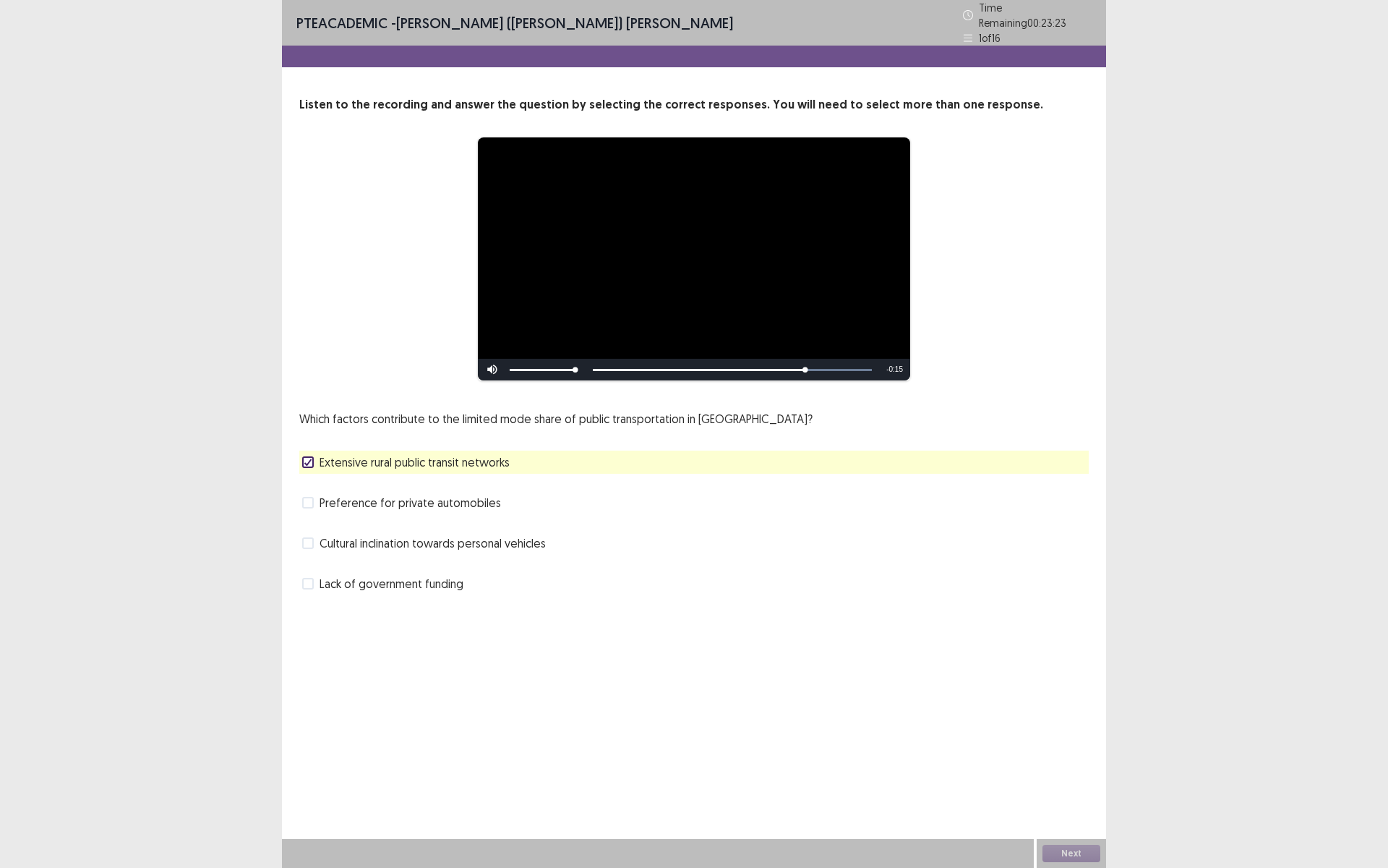
click at [303, 458] on icon at bounding box center [308, 462] width 9 height 8
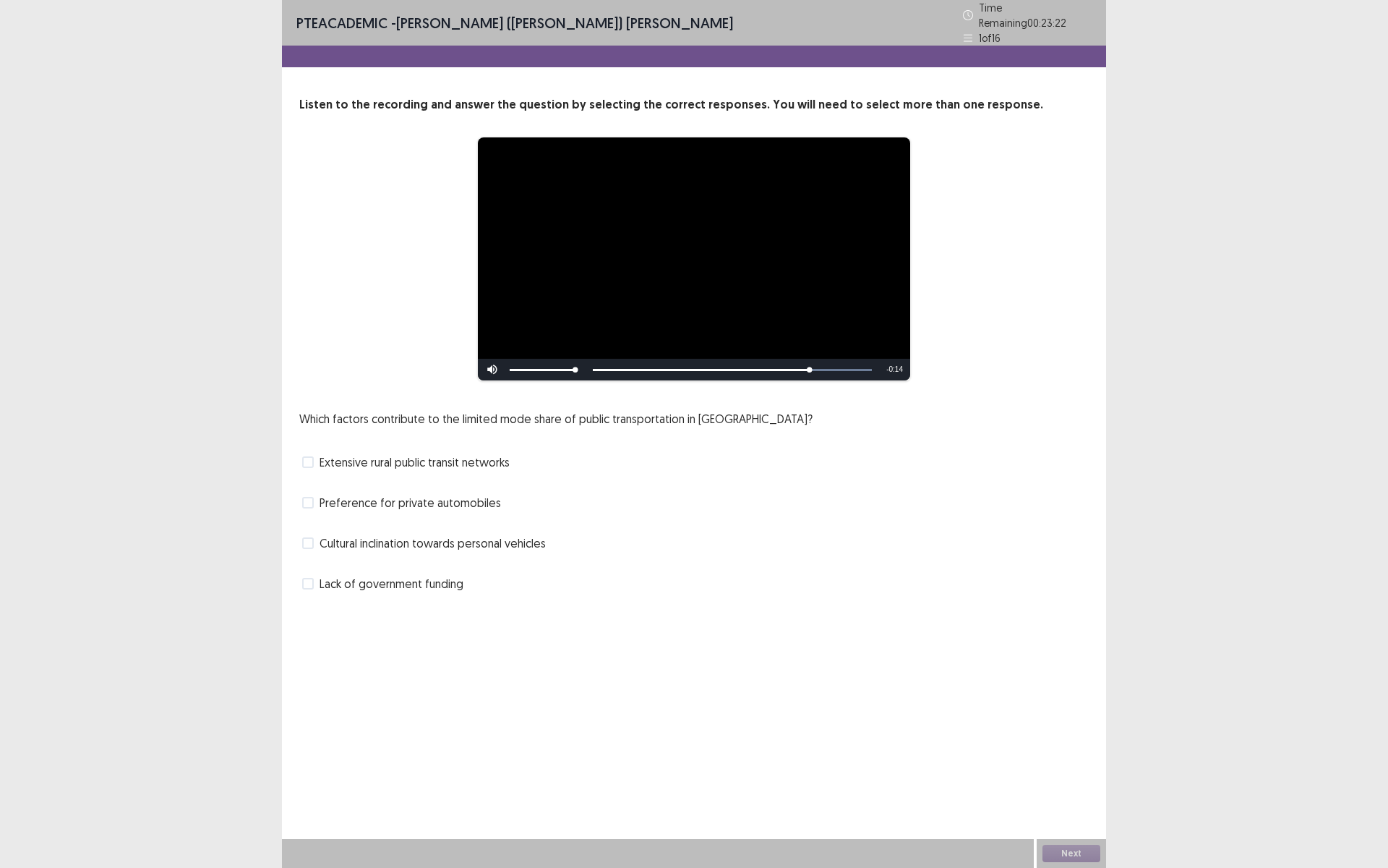
click at [308, 577] on span at bounding box center [307, 583] width 11 height 11
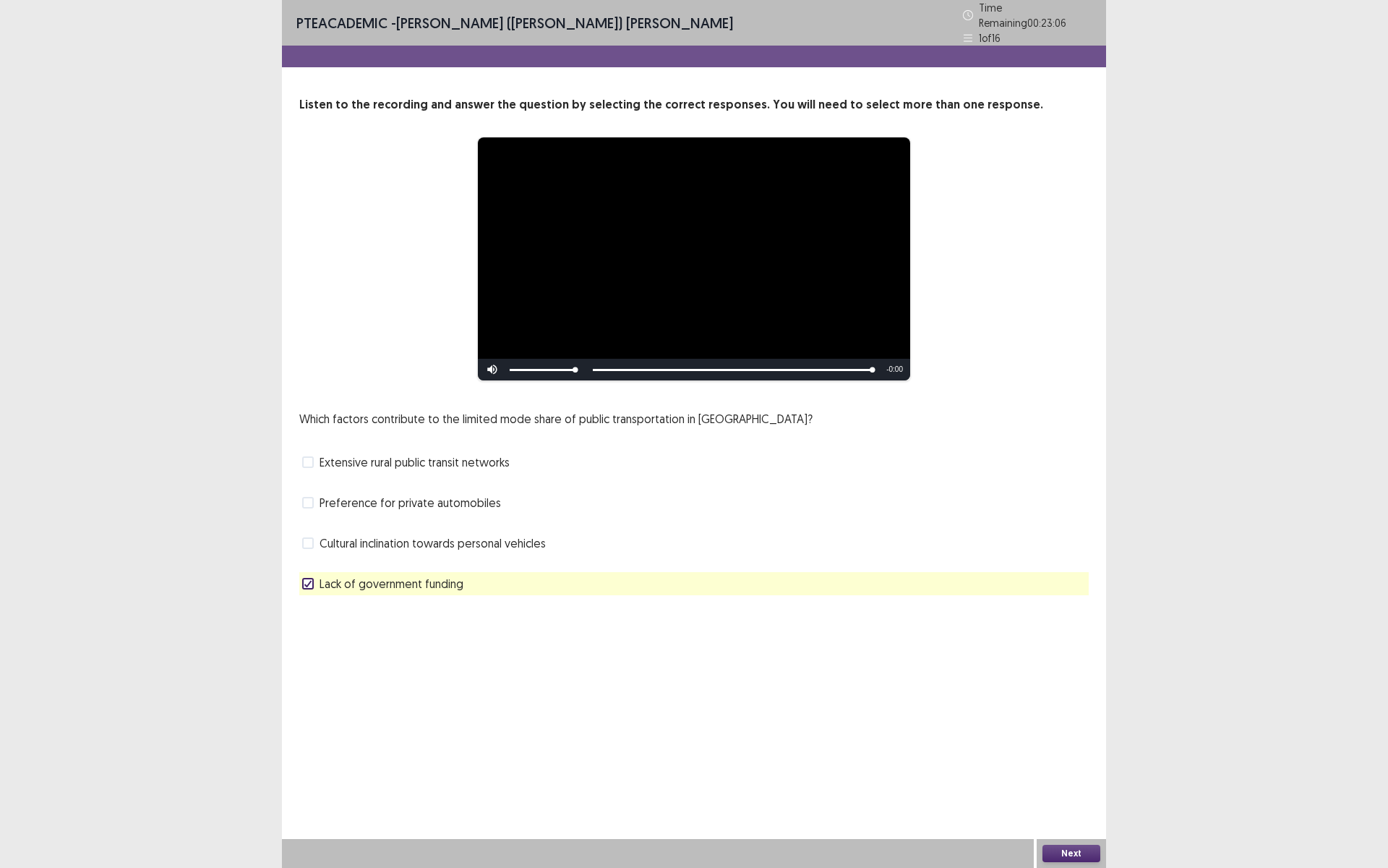
click at [1064, 754] on button "Next" at bounding box center [1071, 853] width 58 height 17
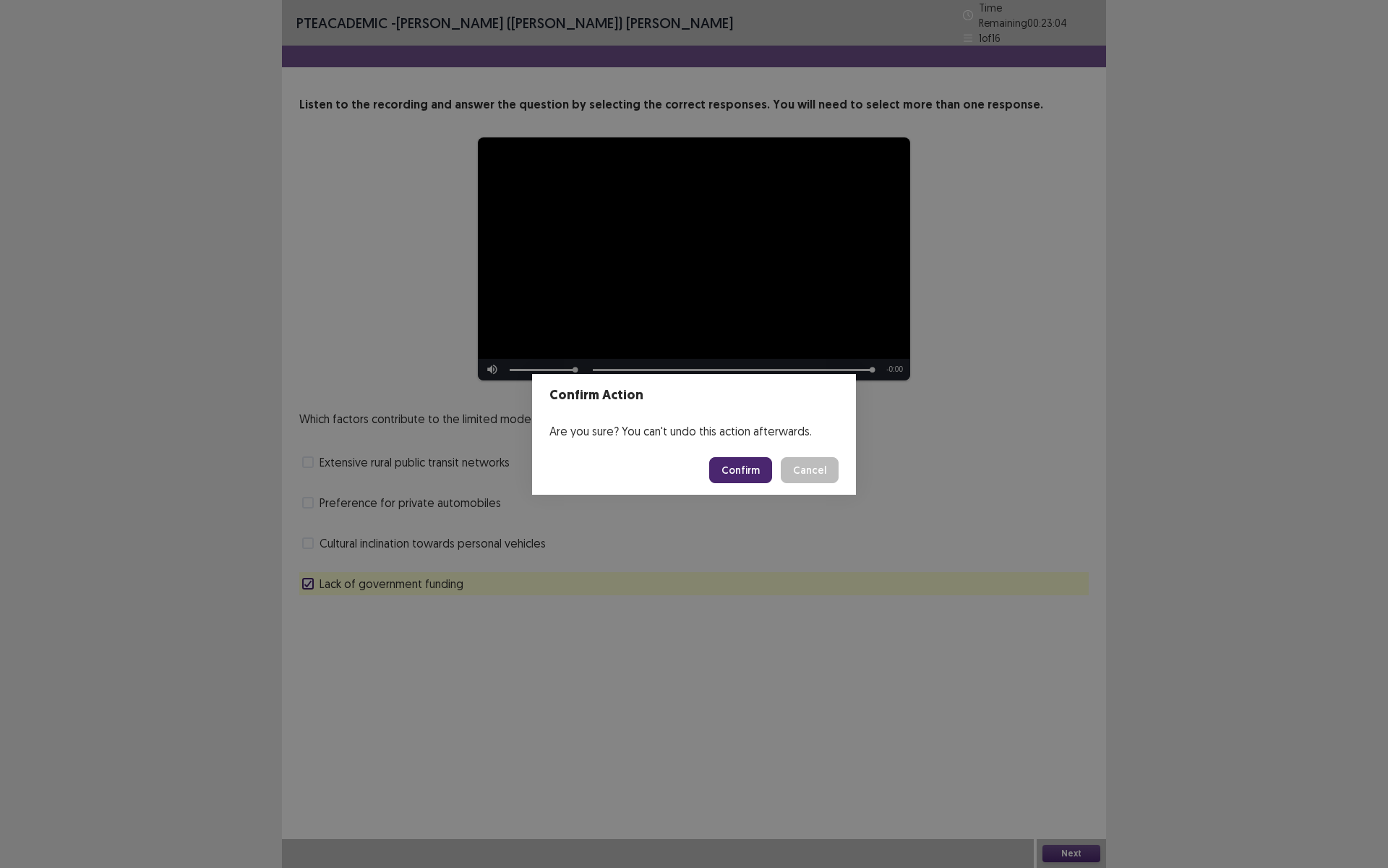
click at [747, 461] on button "Confirm" at bounding box center [741, 470] width 63 height 26
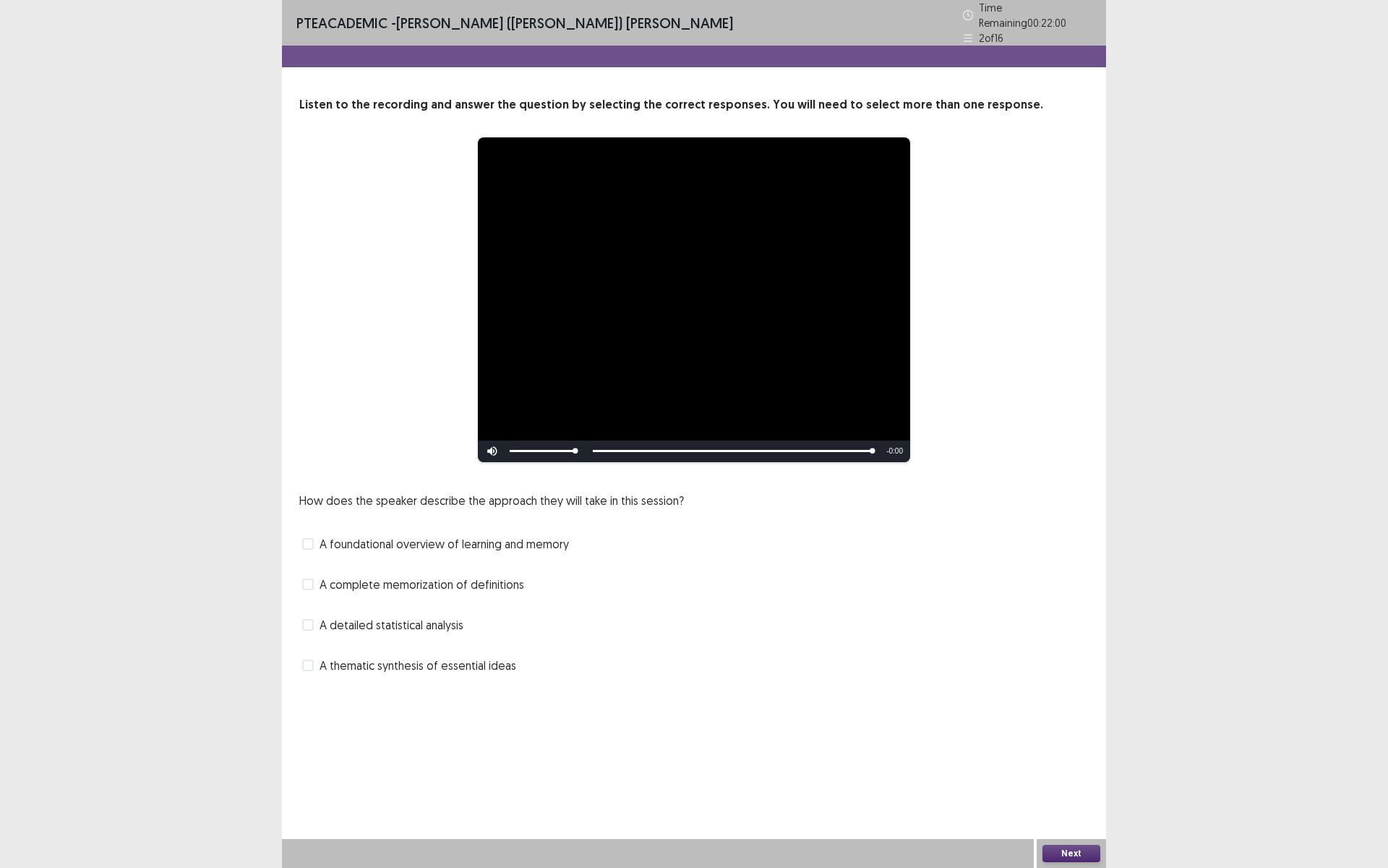
click at [312, 538] on span at bounding box center [307, 544] width 11 height 11
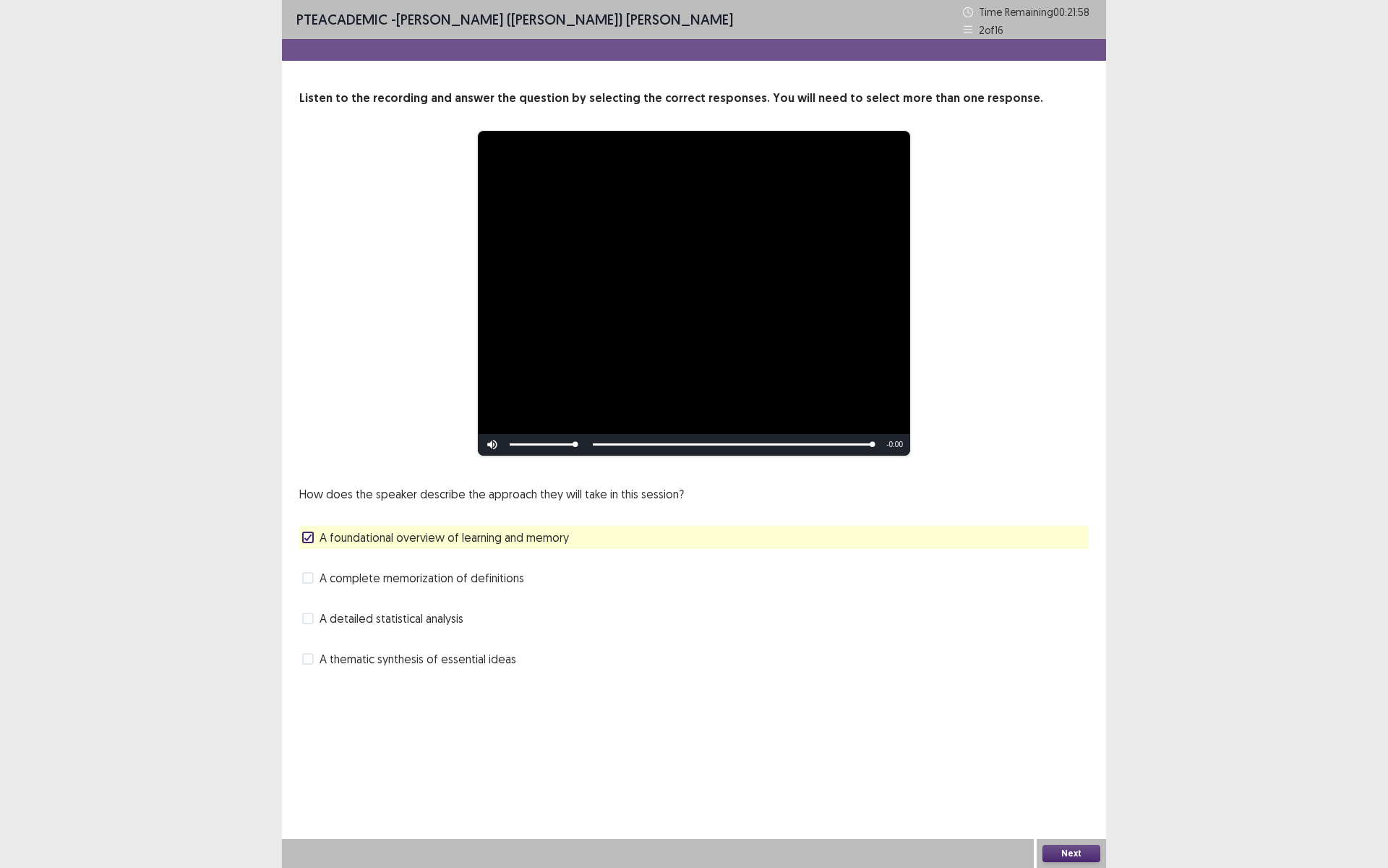
drag, startPoint x: 1073, startPoint y: 855, endPoint x: 1061, endPoint y: 848, distance: 13.9
click at [1061, 754] on button "Next" at bounding box center [1071, 853] width 58 height 17
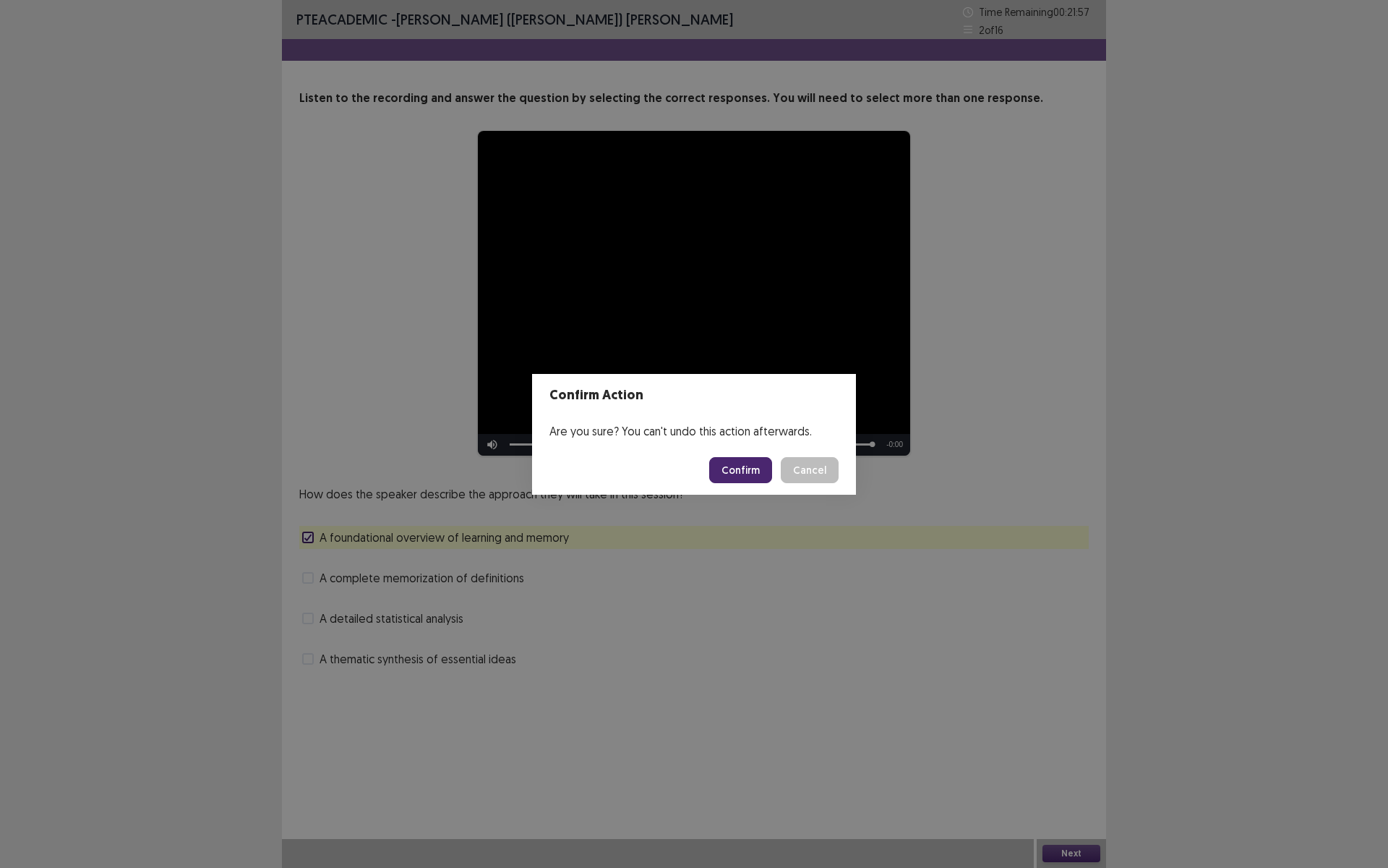
click at [735, 478] on button "Confirm" at bounding box center [741, 470] width 63 height 26
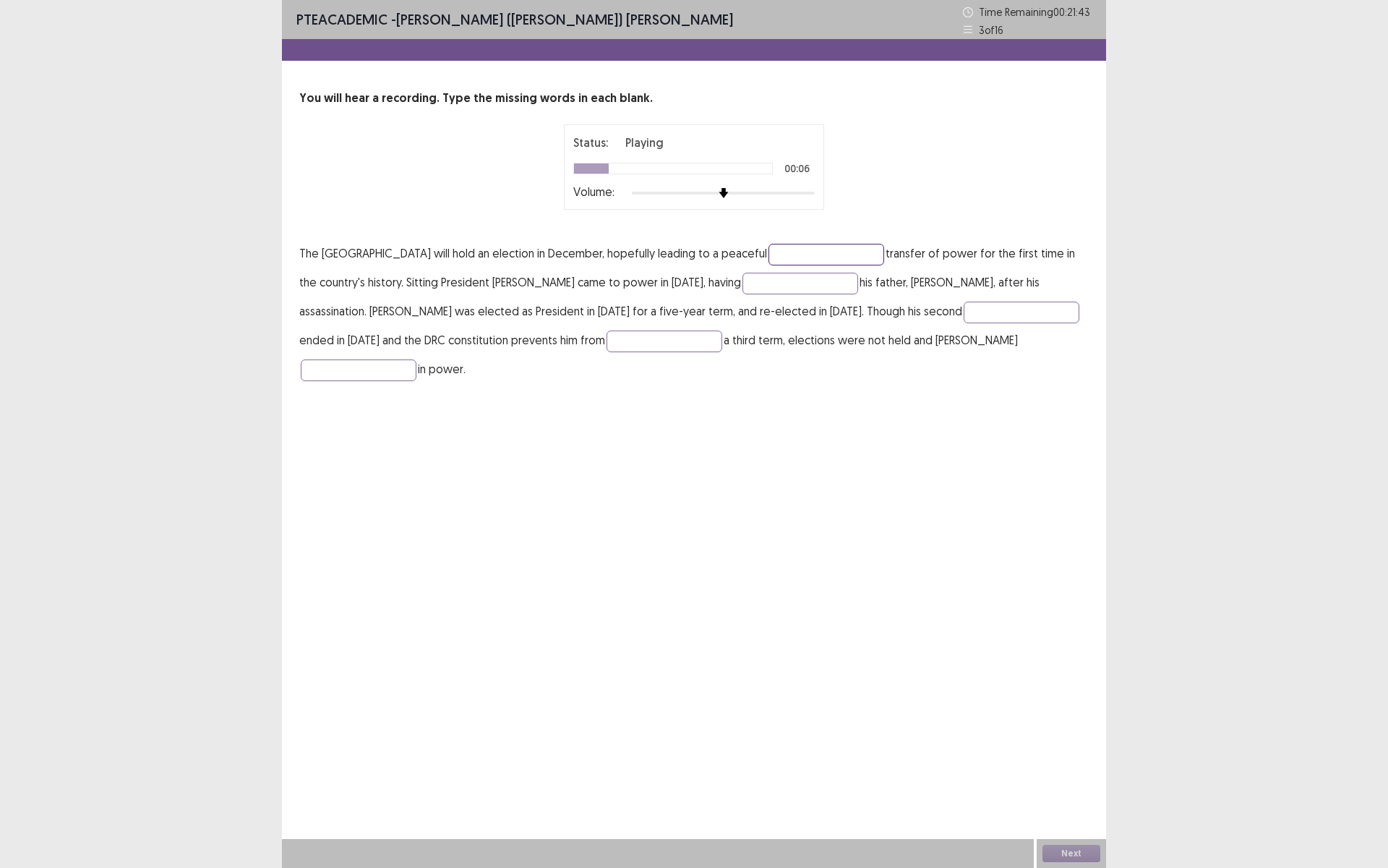
click at [884, 259] on input "text" at bounding box center [826, 254] width 116 height 22
click at [1015, 314] on input "text" at bounding box center [1021, 312] width 116 height 22
type input "******"
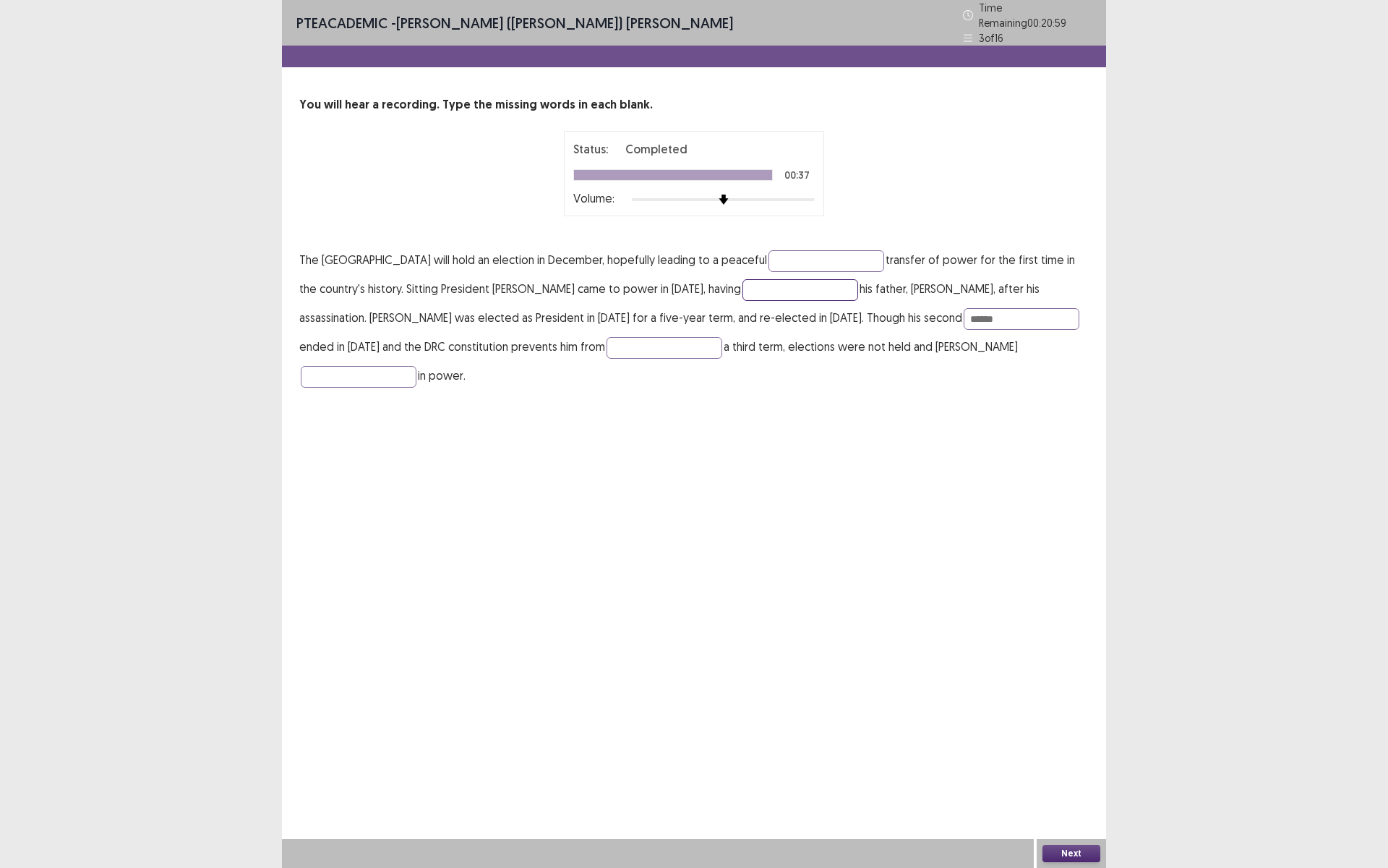
click at [840, 286] on input "text" at bounding box center [800, 290] width 116 height 22
type input "****"
click at [881, 257] on input "text" at bounding box center [826, 260] width 116 height 22
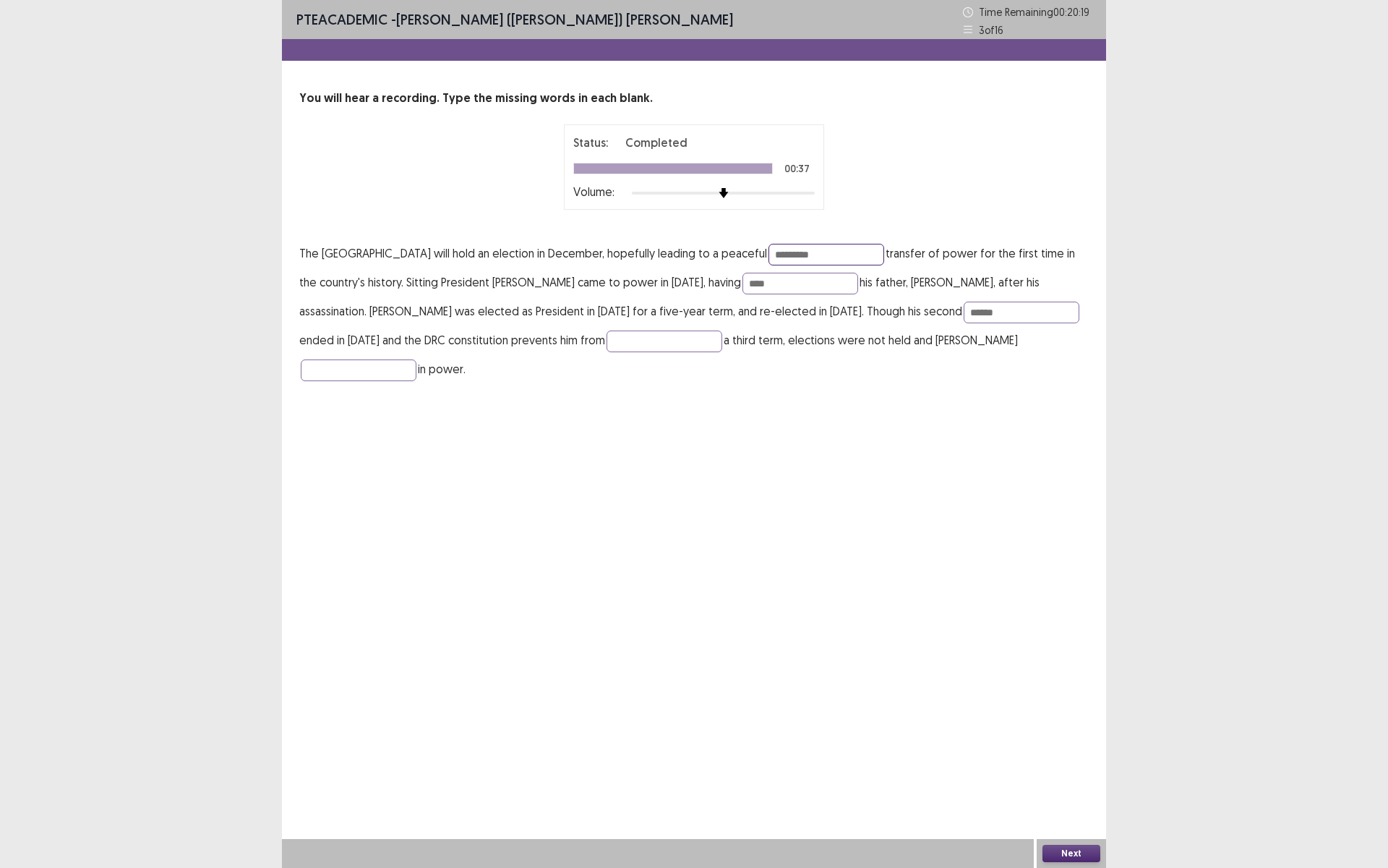
type input "*********"
click at [1064, 754] on button "Next" at bounding box center [1071, 853] width 58 height 17
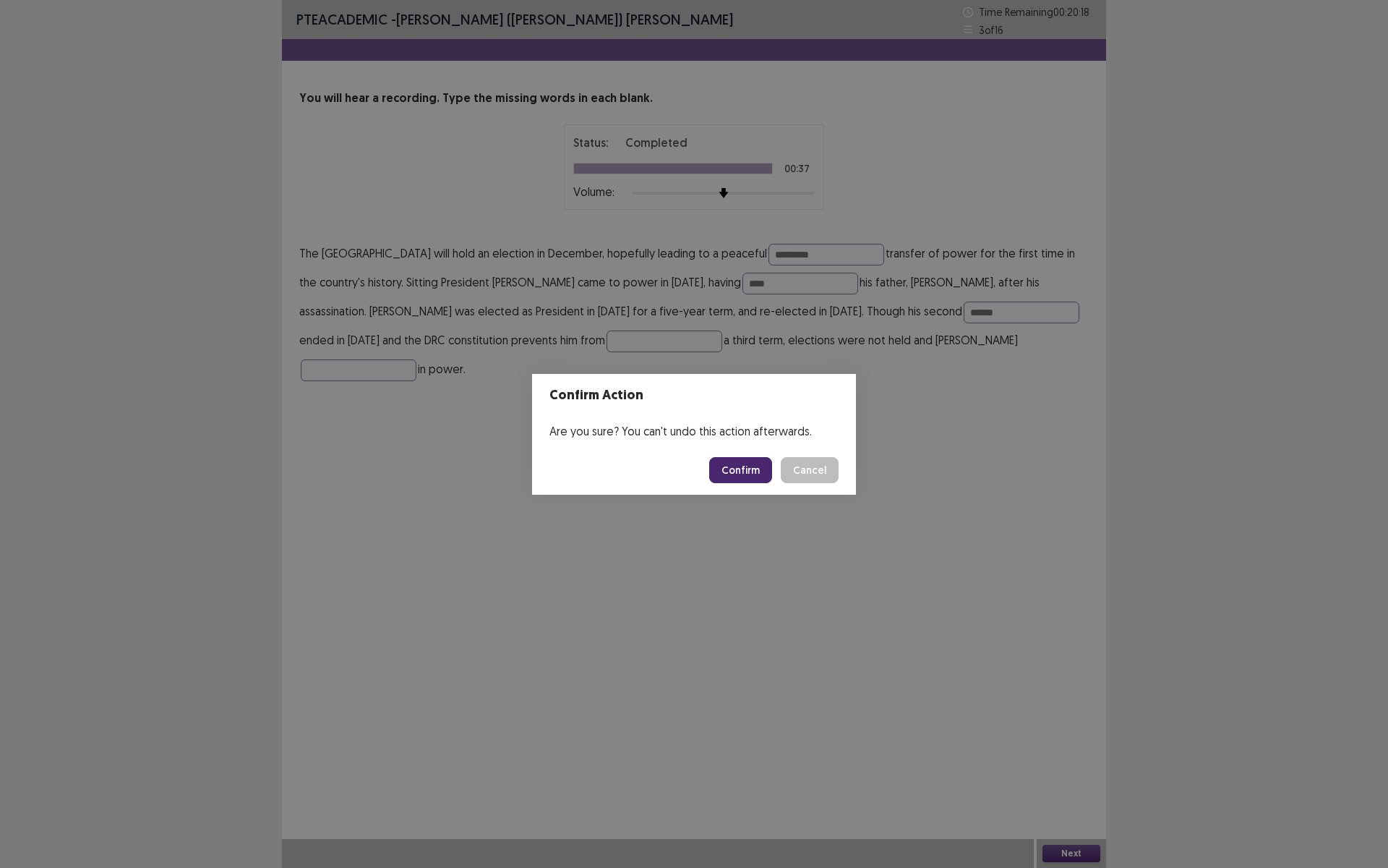
click at [747, 469] on button "Confirm" at bounding box center [741, 470] width 63 height 26
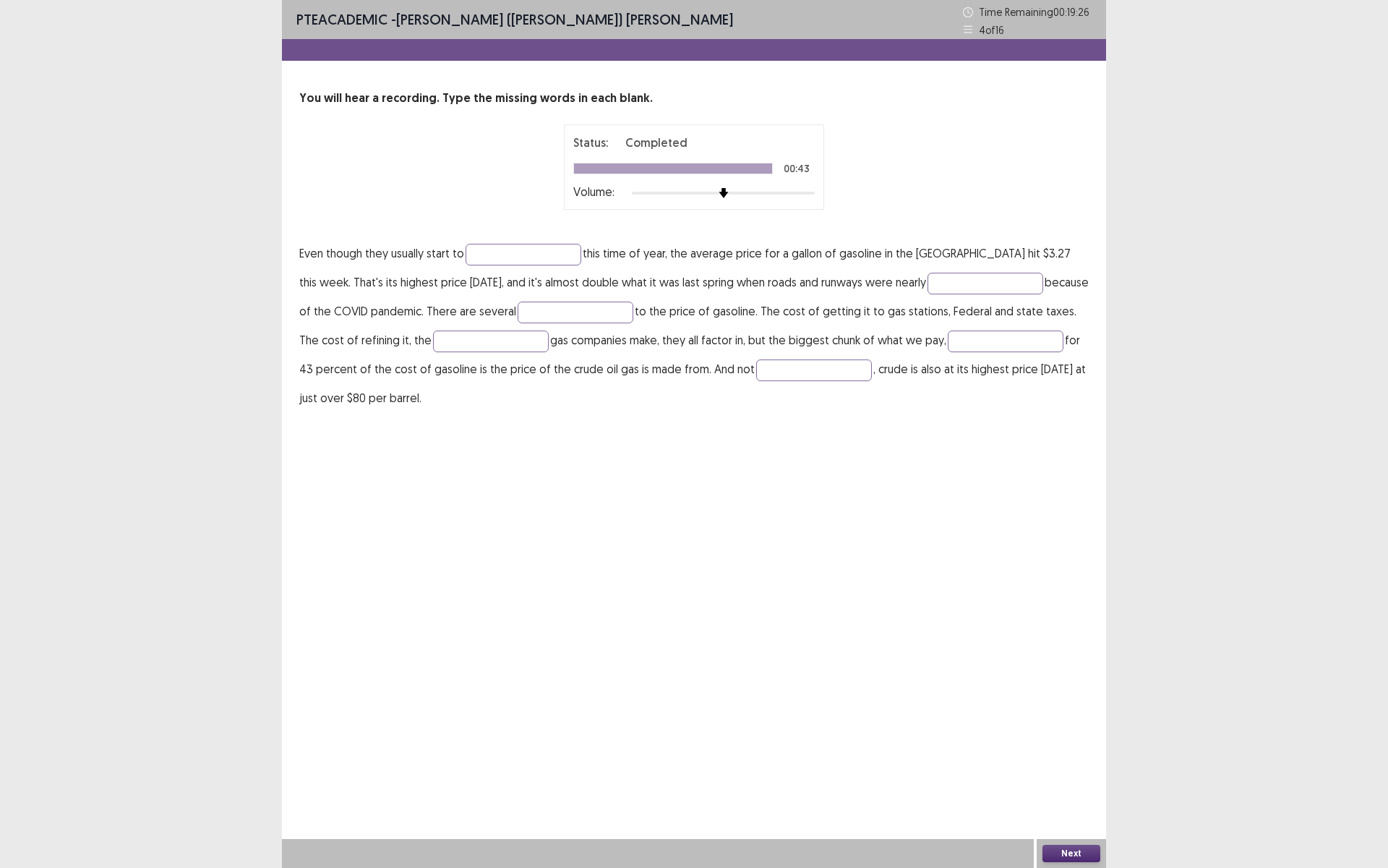
click at [543, 242] on p "Even though they usually start to this time of year, the average price for a ga…" at bounding box center [694, 325] width 790 height 174
click at [528, 254] on input "text" at bounding box center [524, 254] width 116 height 22
type input "********"
click at [970, 285] on input "text" at bounding box center [985, 283] width 116 height 22
type input "*****"
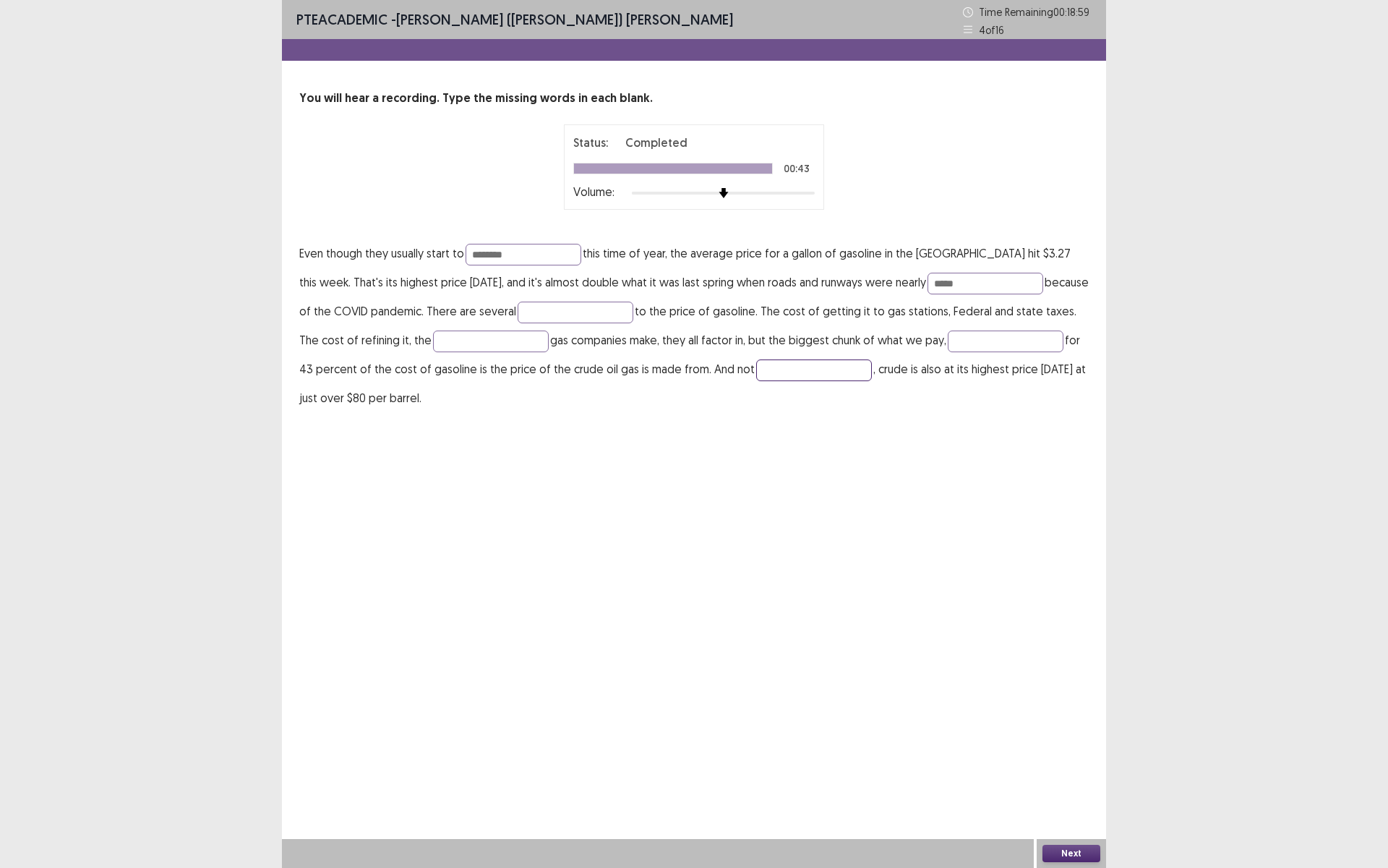
click at [777, 373] on input "text" at bounding box center [814, 370] width 116 height 22
type input "**********"
click at [1064, 754] on button "Next" at bounding box center [1071, 853] width 58 height 17
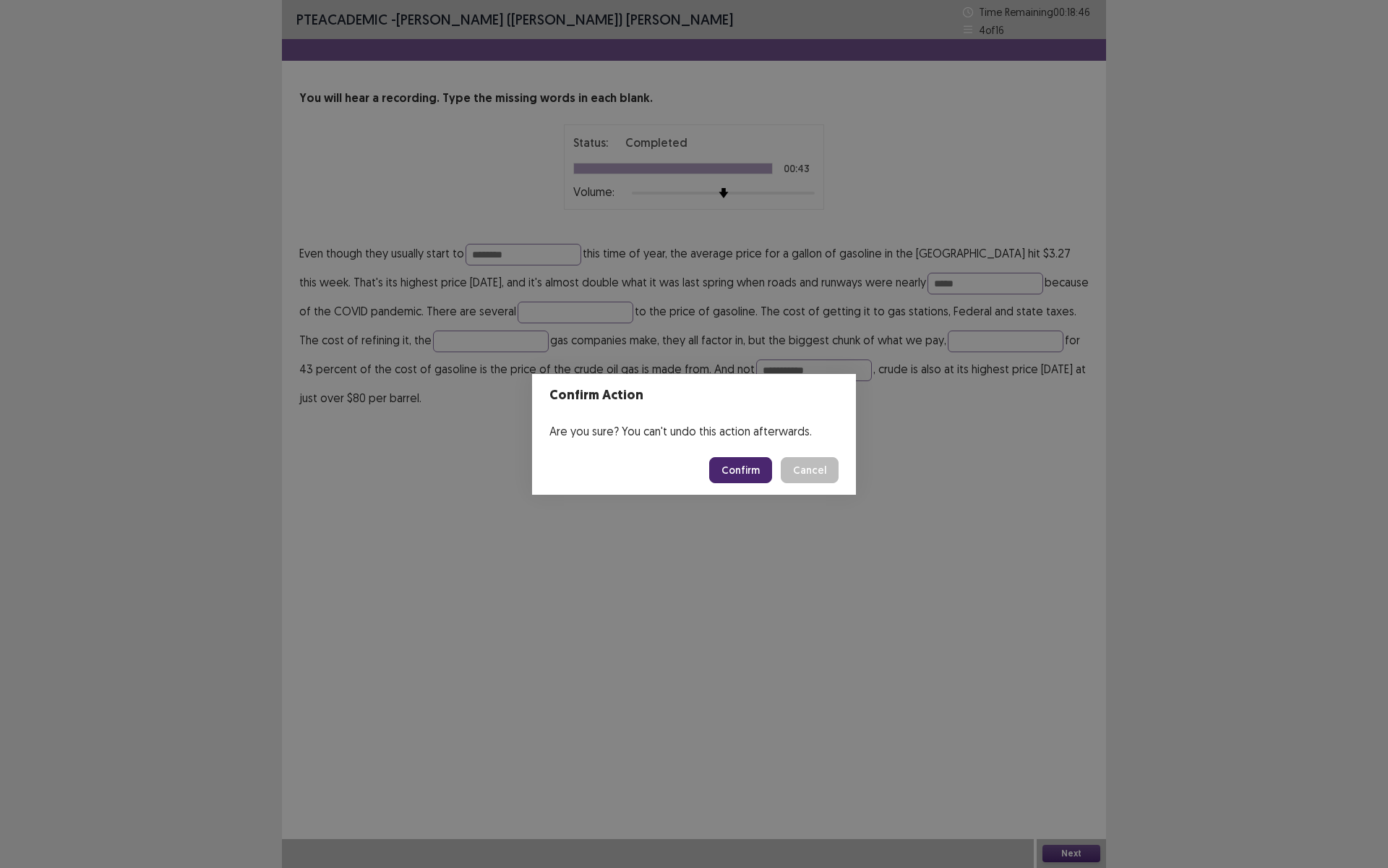
click at [754, 471] on button "Confirm" at bounding box center [741, 470] width 63 height 26
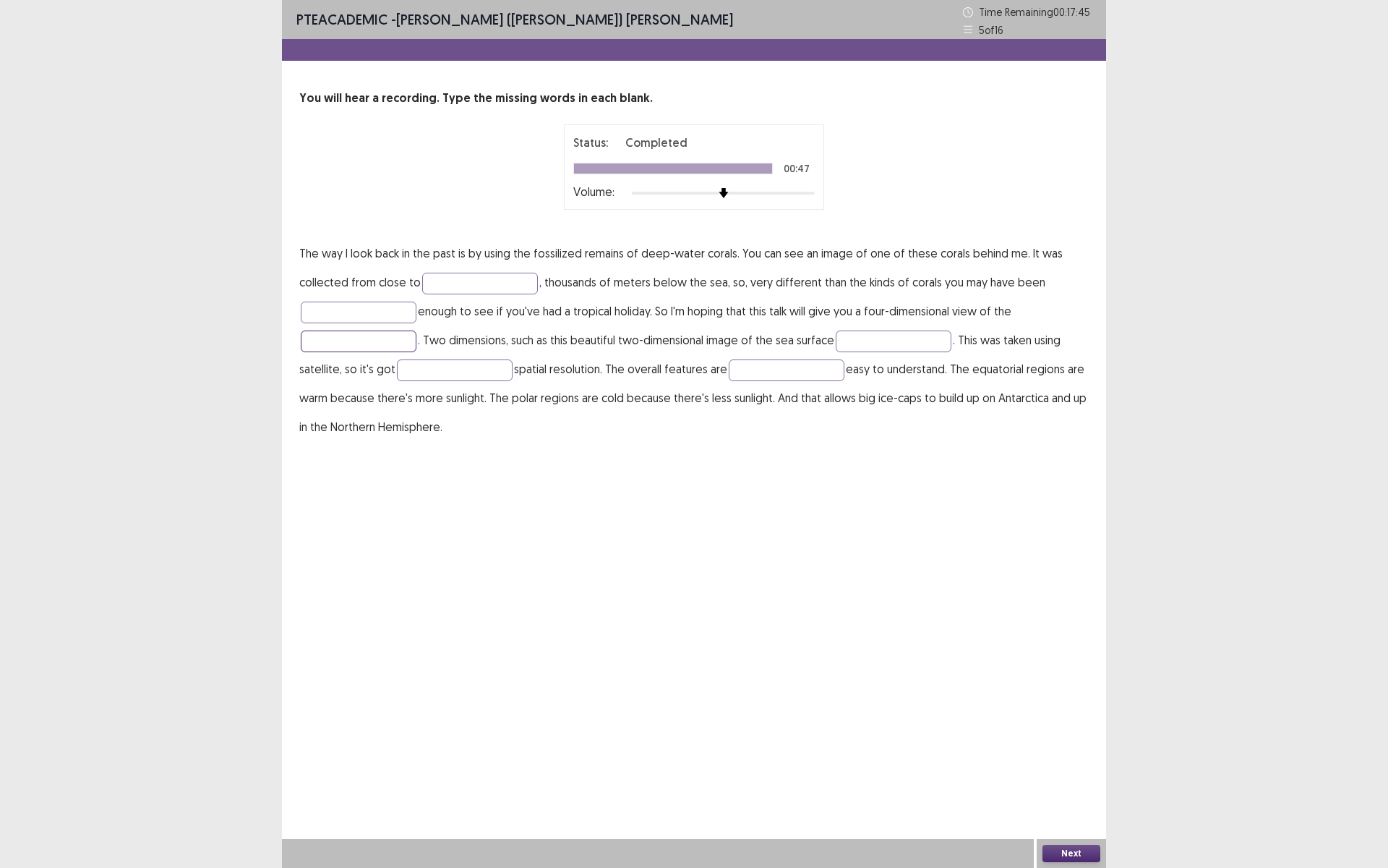
click at [361, 339] on input "text" at bounding box center [359, 341] width 116 height 22
type input "**********"
click at [884, 347] on input "text" at bounding box center [893, 341] width 116 height 22
type input "**********"
click at [1071, 754] on button "Next" at bounding box center [1071, 853] width 58 height 17
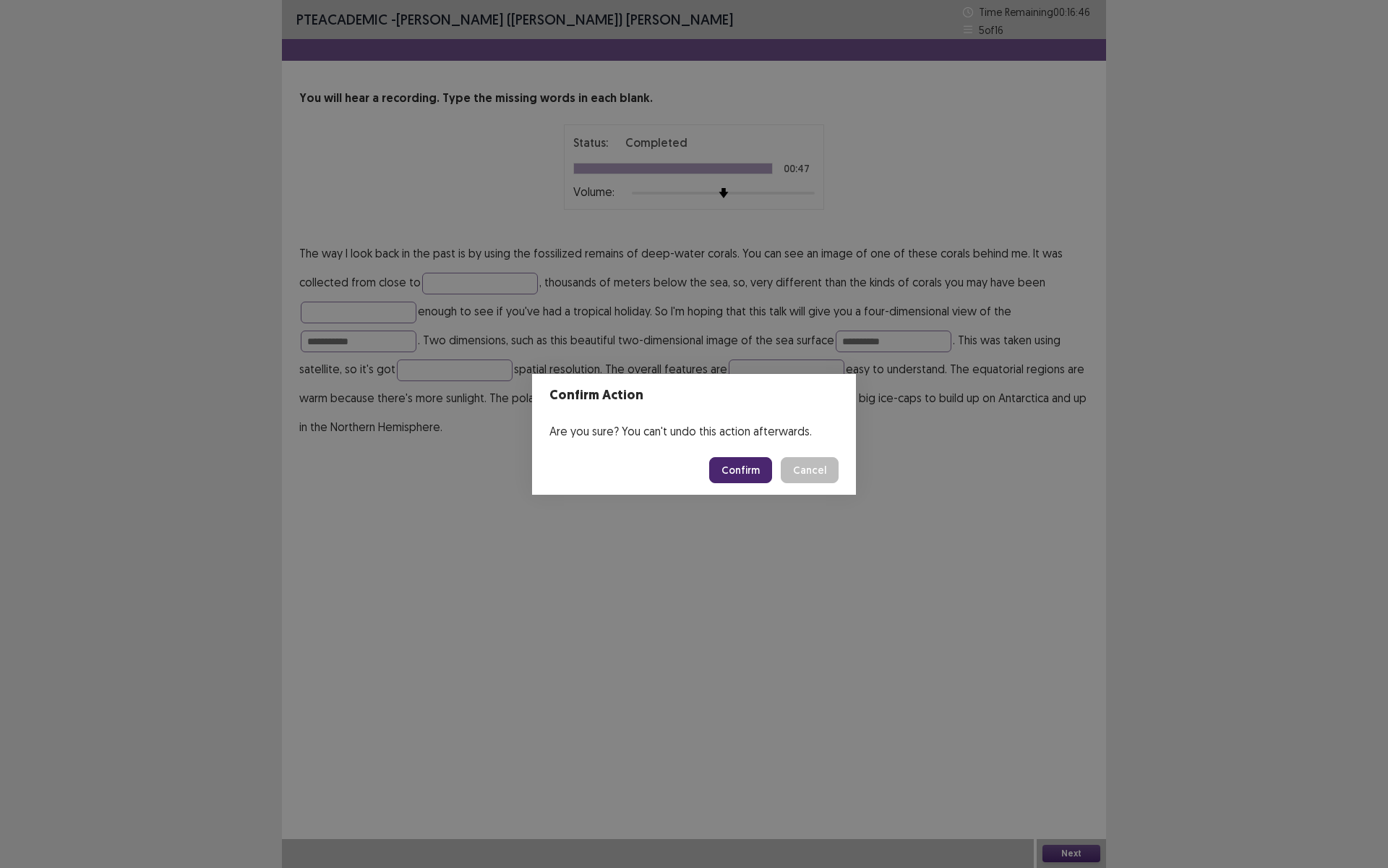
click at [736, 461] on button "Confirm" at bounding box center [741, 470] width 63 height 26
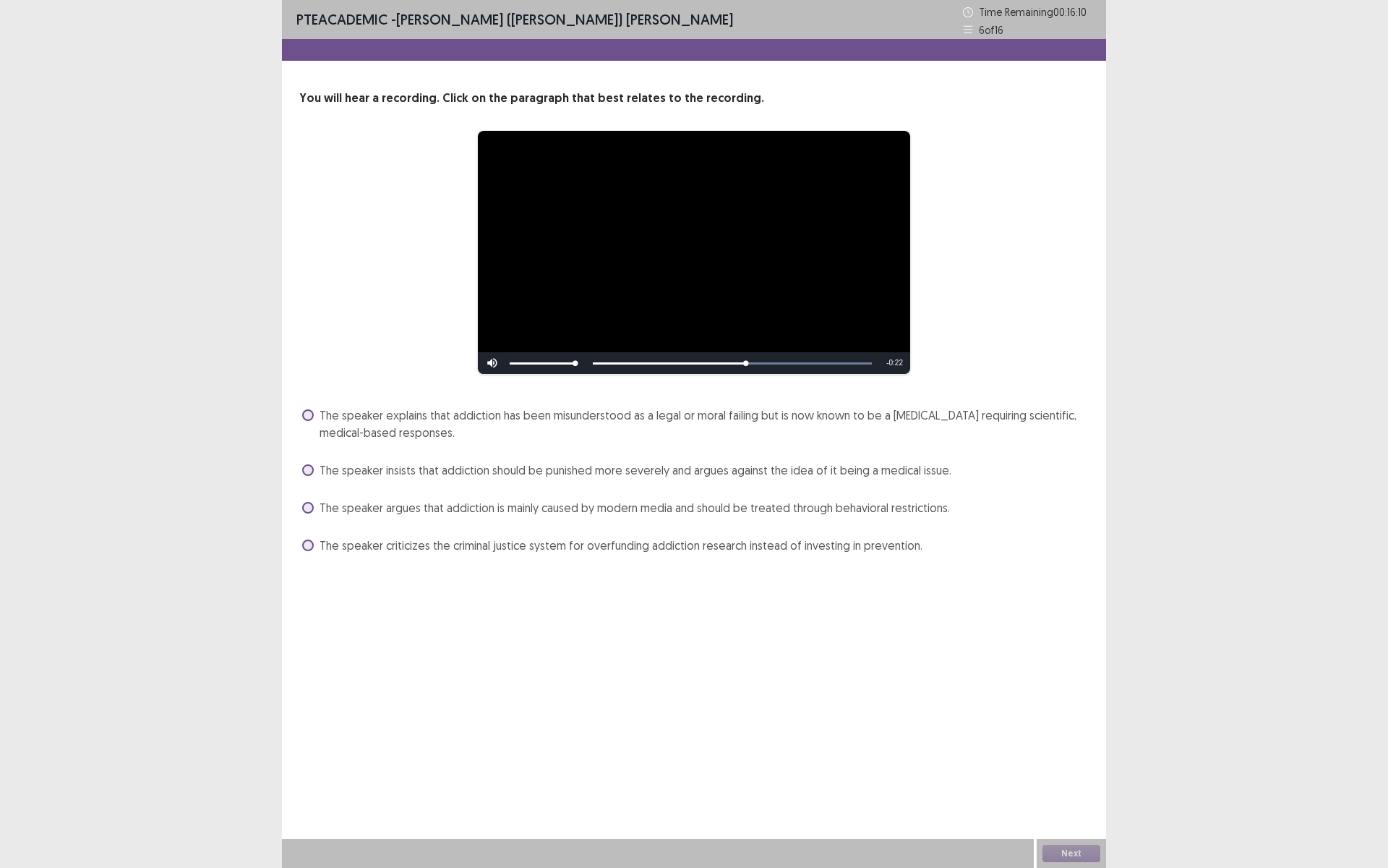
click at [302, 411] on label "The speaker explains that addiction has been misunderstood as a legal or moral …" at bounding box center [695, 424] width 787 height 35
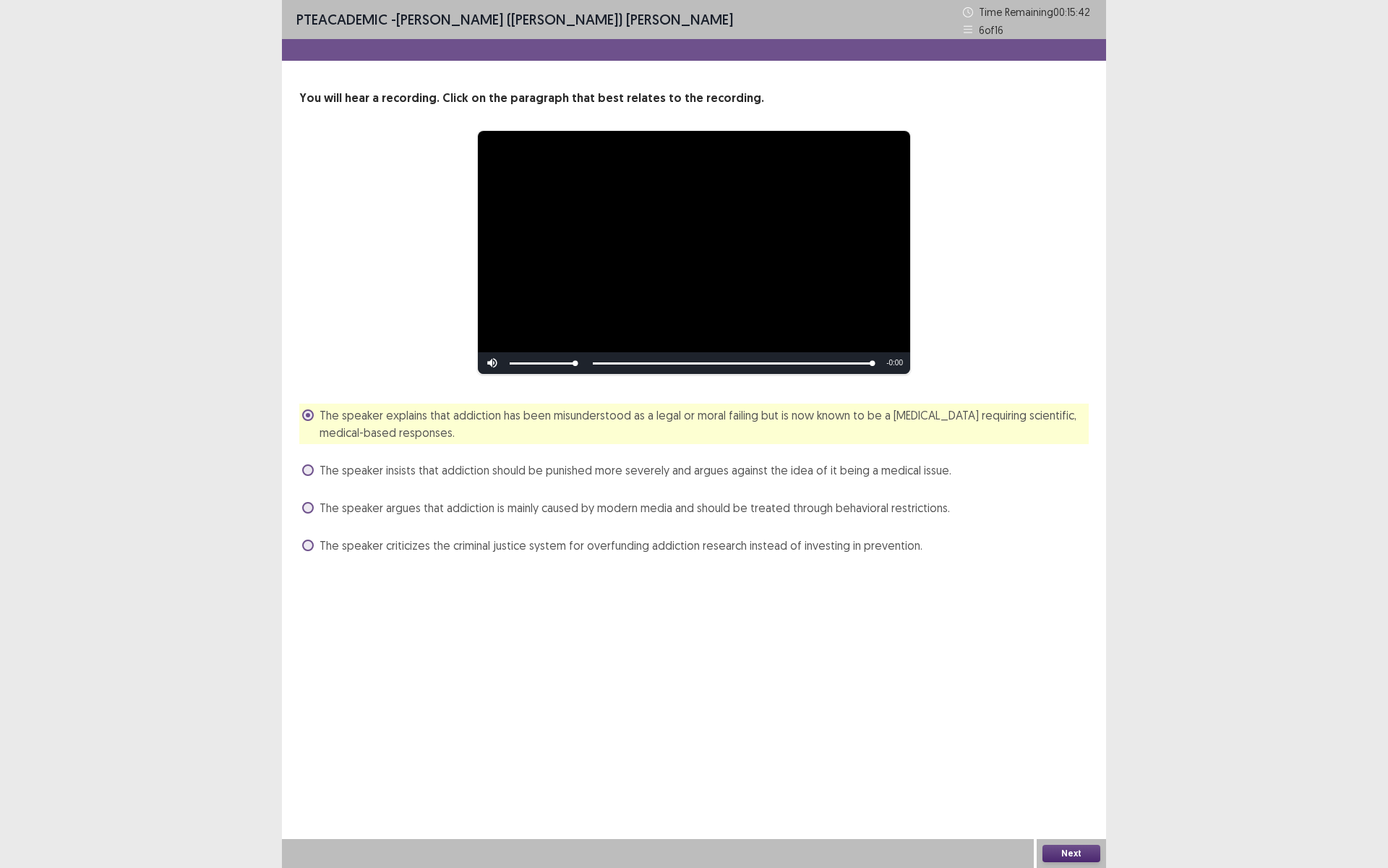
click at [1064, 754] on button "Next" at bounding box center [1071, 853] width 58 height 17
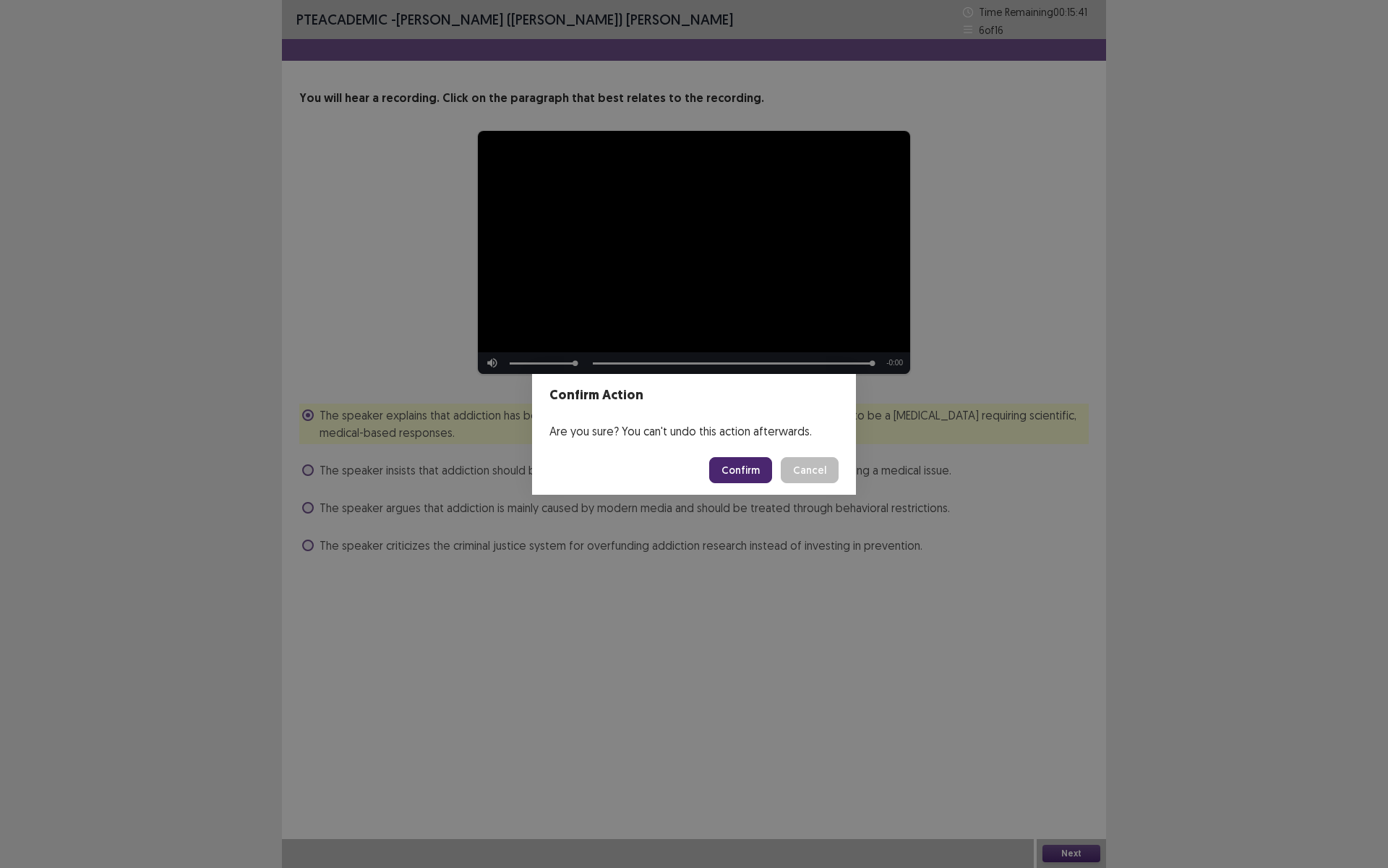
click at [743, 465] on button "Confirm" at bounding box center [741, 470] width 63 height 26
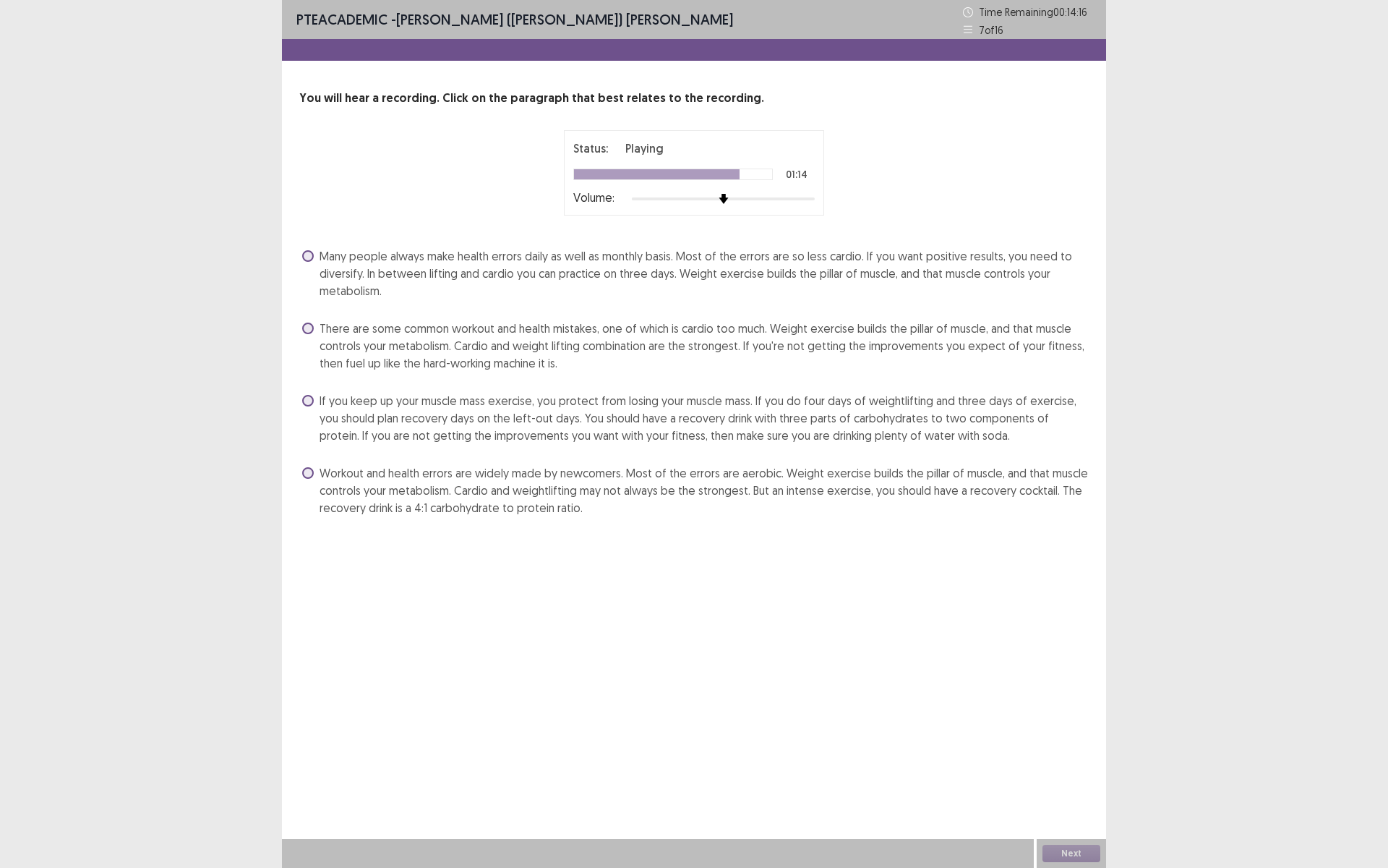
click at [310, 400] on span at bounding box center [307, 400] width 11 height 11
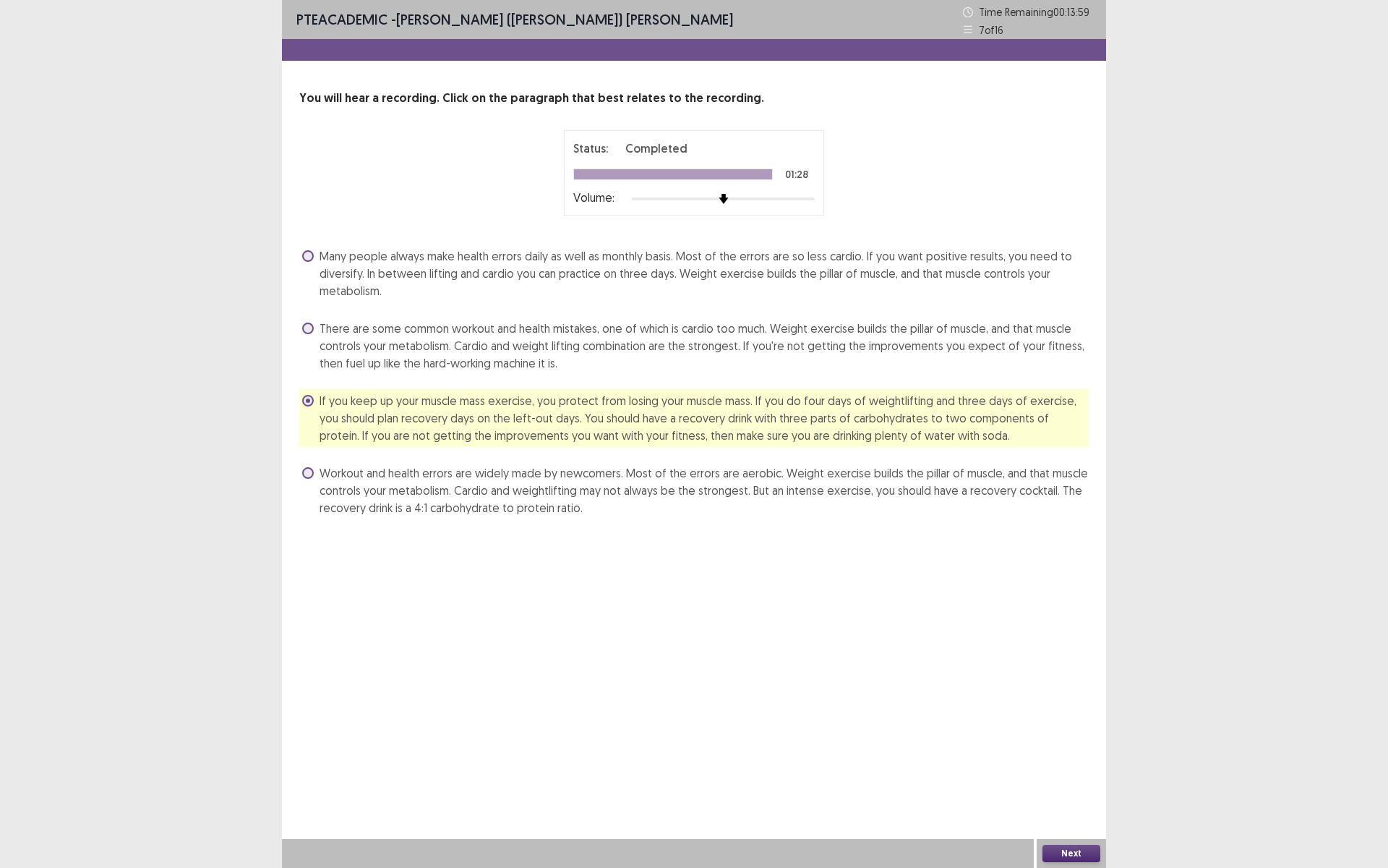
click at [1061, 754] on button "Next" at bounding box center [1071, 853] width 58 height 17
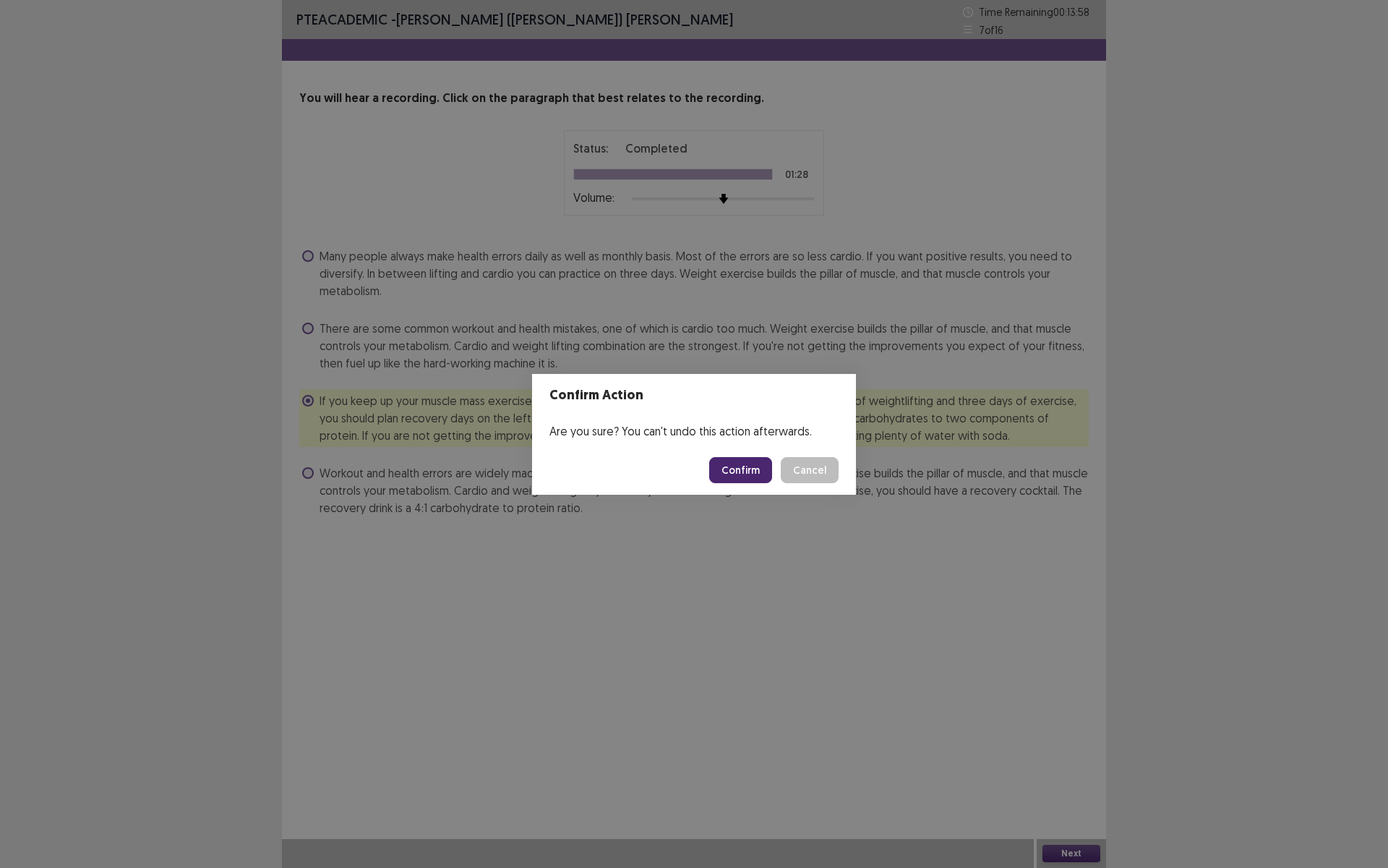
click at [747, 466] on button "Confirm" at bounding box center [741, 470] width 63 height 26
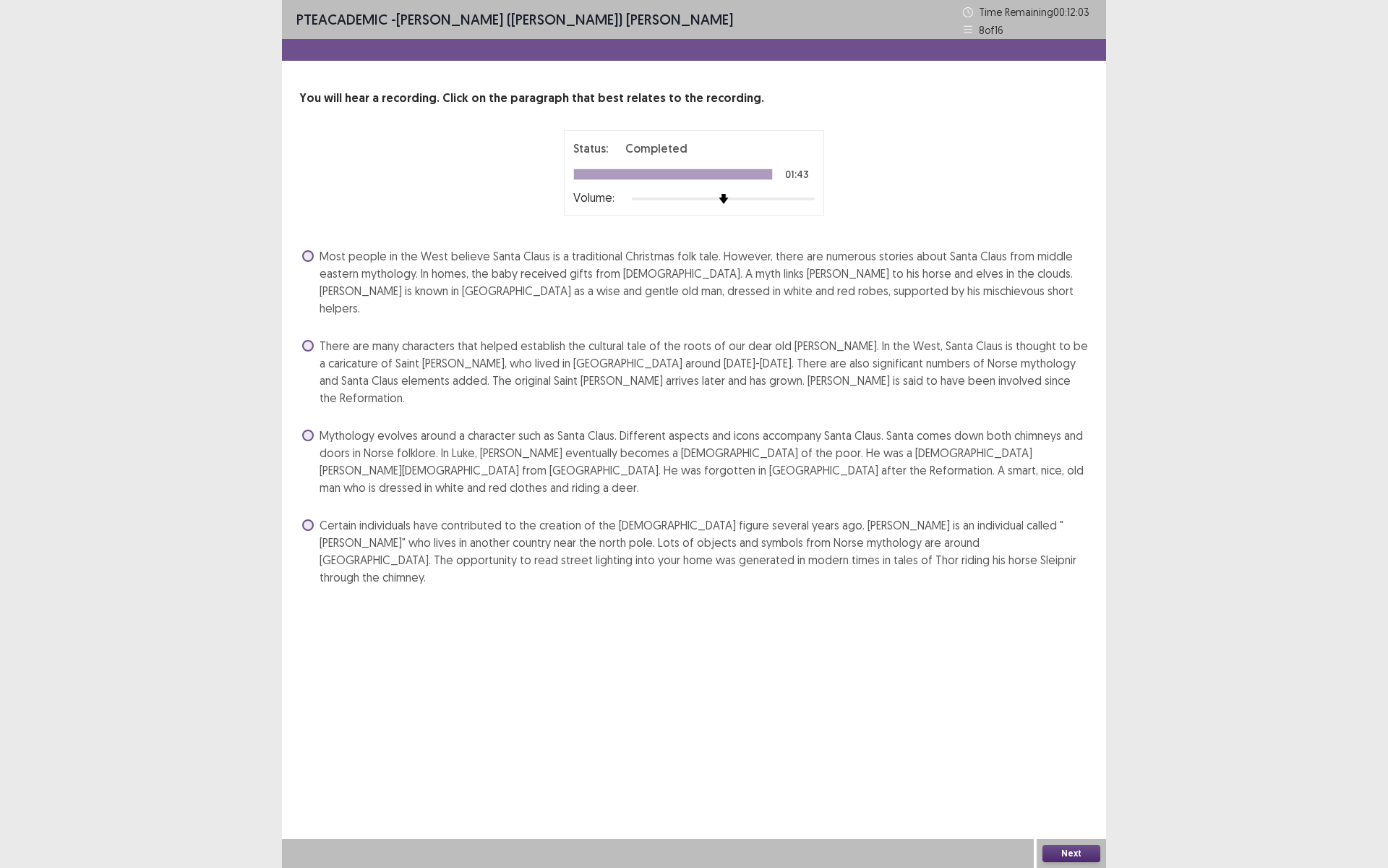
click at [305, 430] on span at bounding box center [307, 435] width 11 height 11
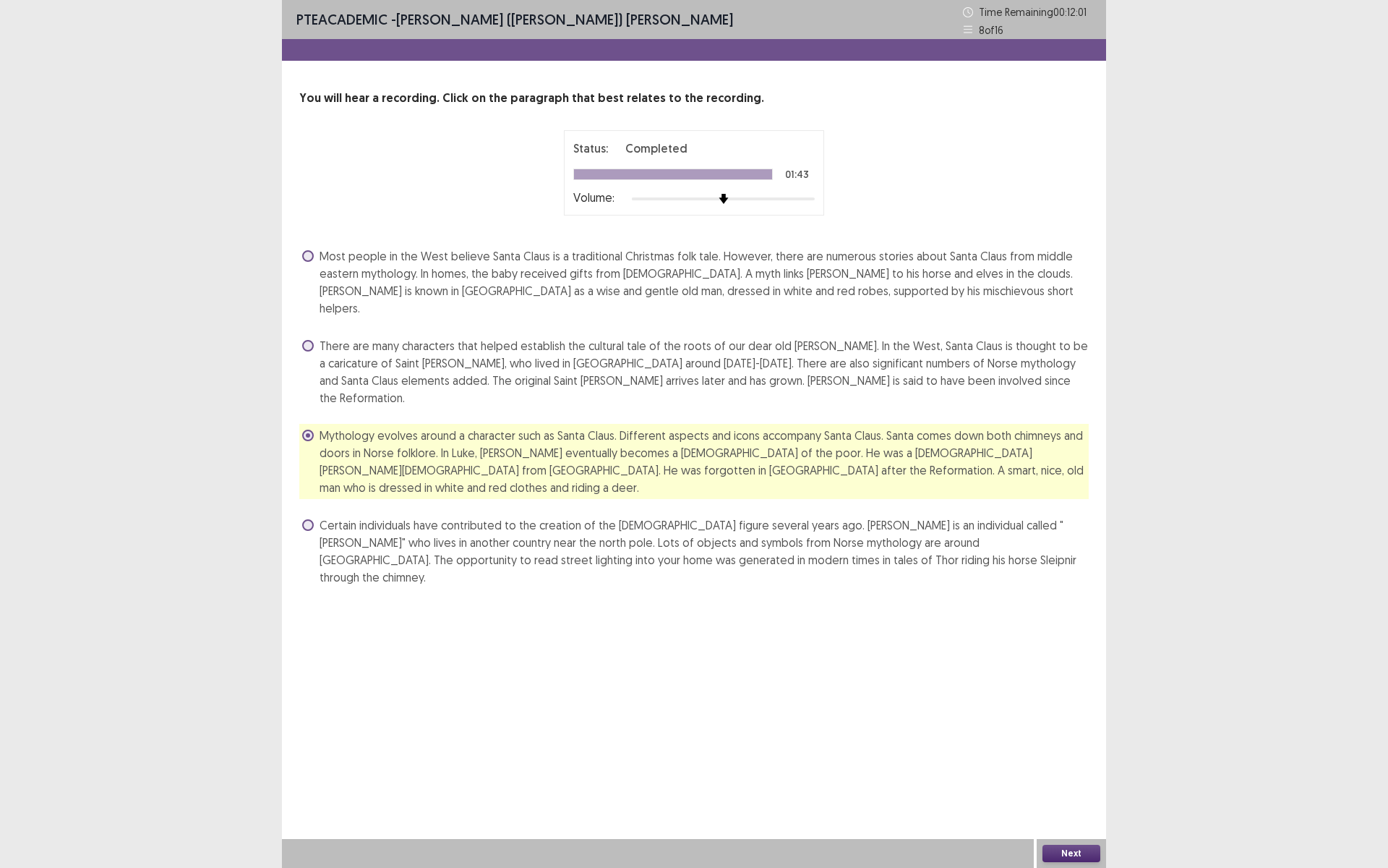
click at [1058, 754] on button "Next" at bounding box center [1071, 853] width 58 height 17
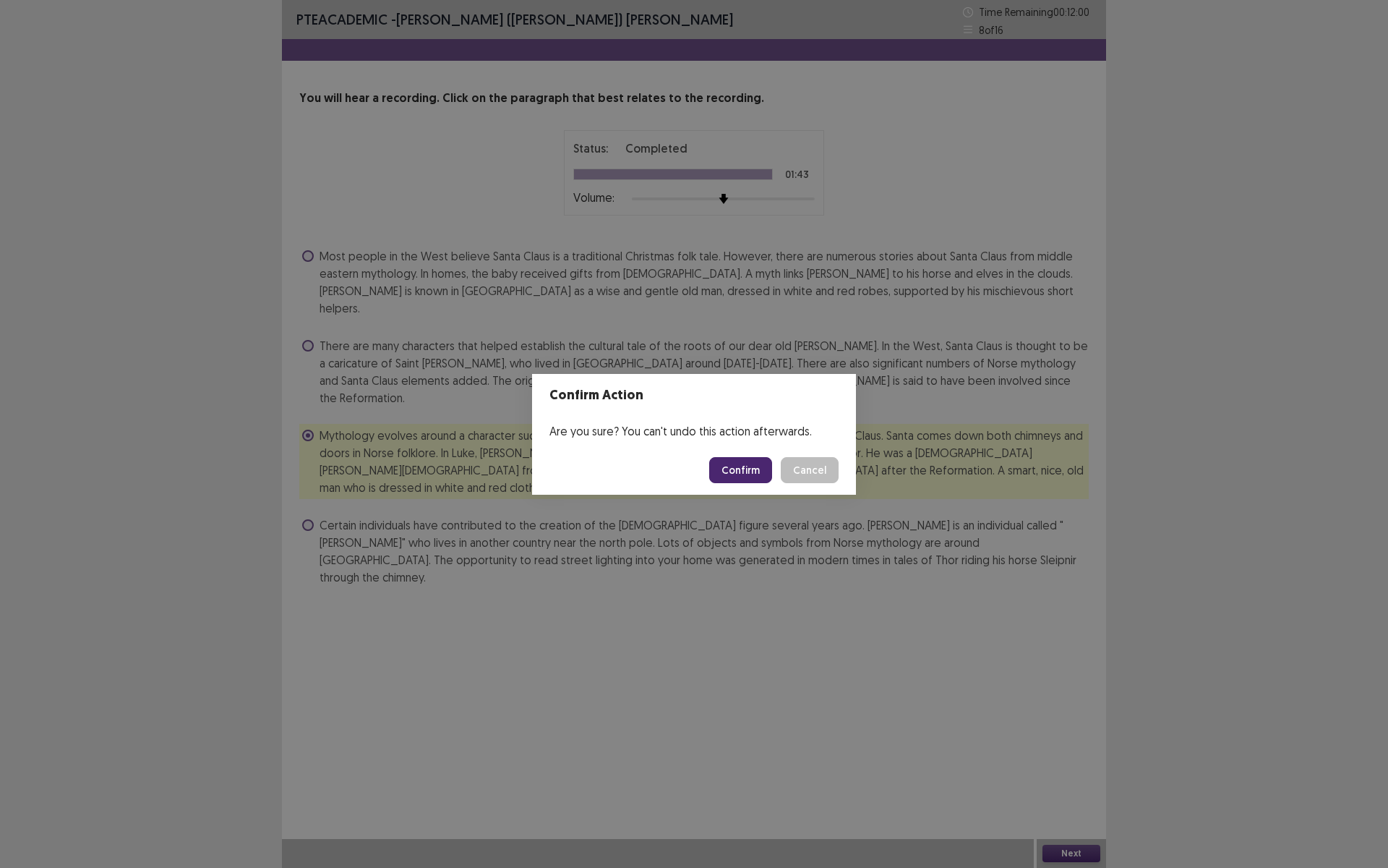
click at [740, 476] on button "Confirm" at bounding box center [741, 470] width 63 height 26
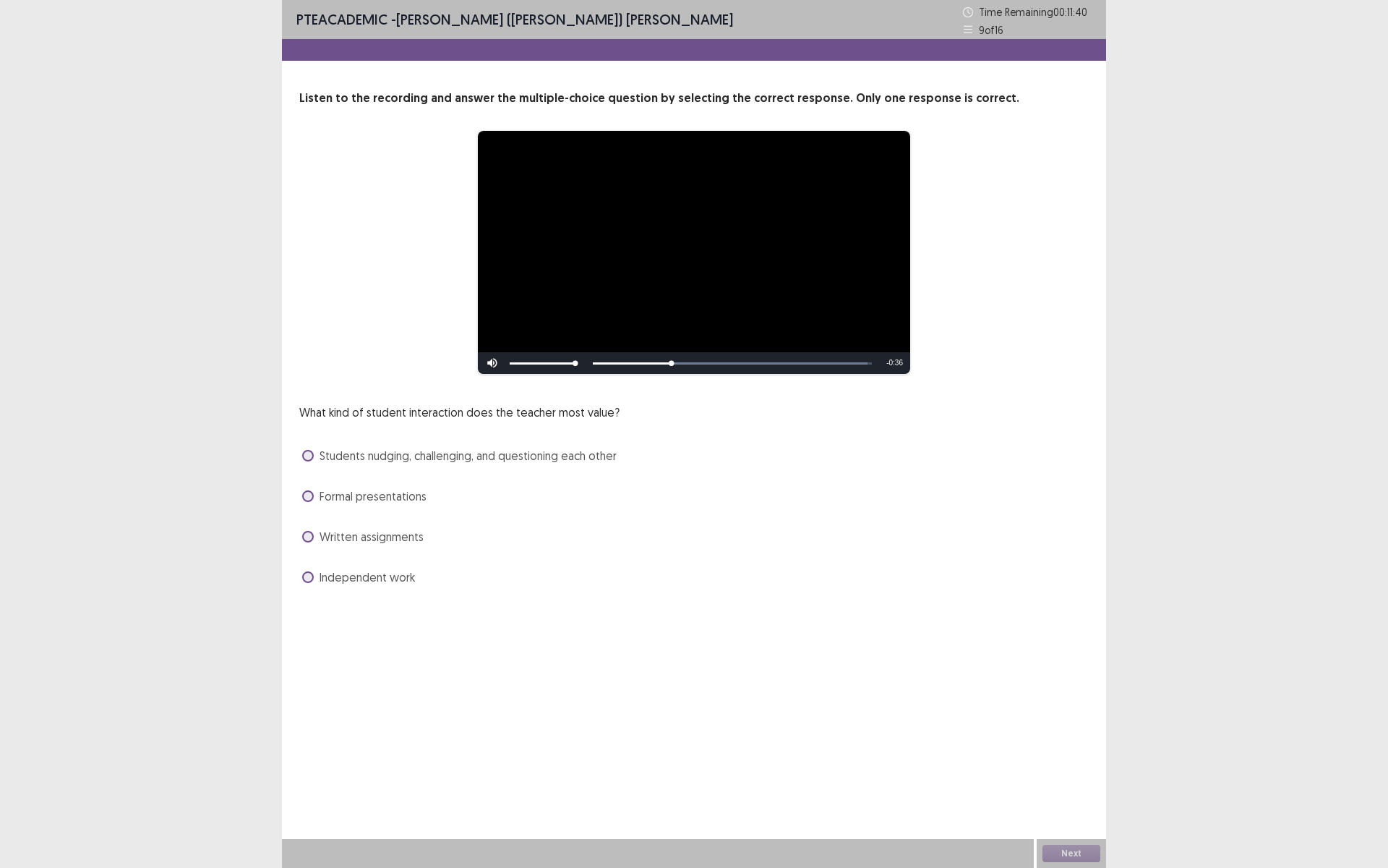
click at [308, 457] on span at bounding box center [307, 455] width 11 height 11
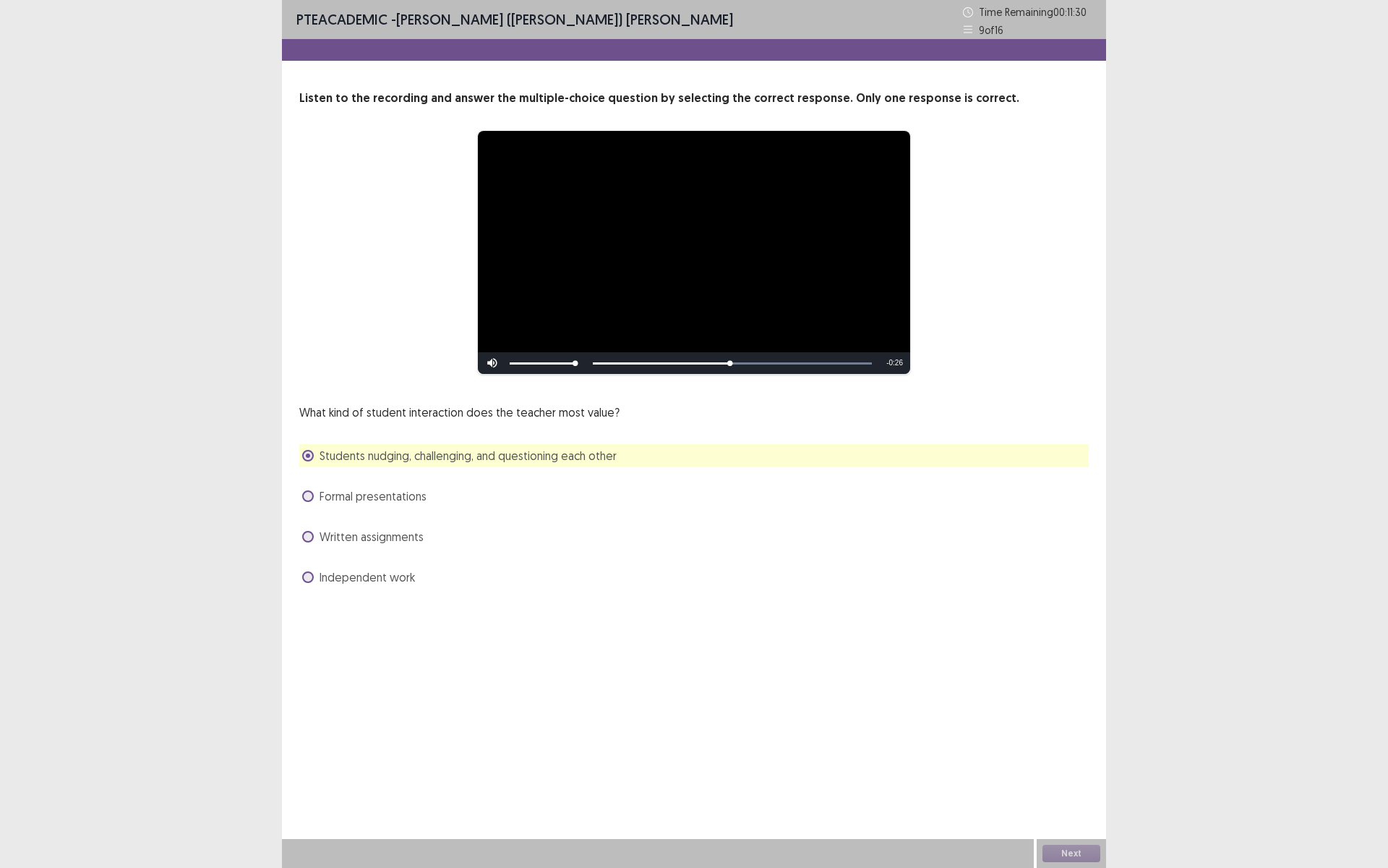
click at [572, 754] on div at bounding box center [658, 853] width 752 height 29
click at [1064, 754] on button "Next" at bounding box center [1071, 853] width 58 height 17
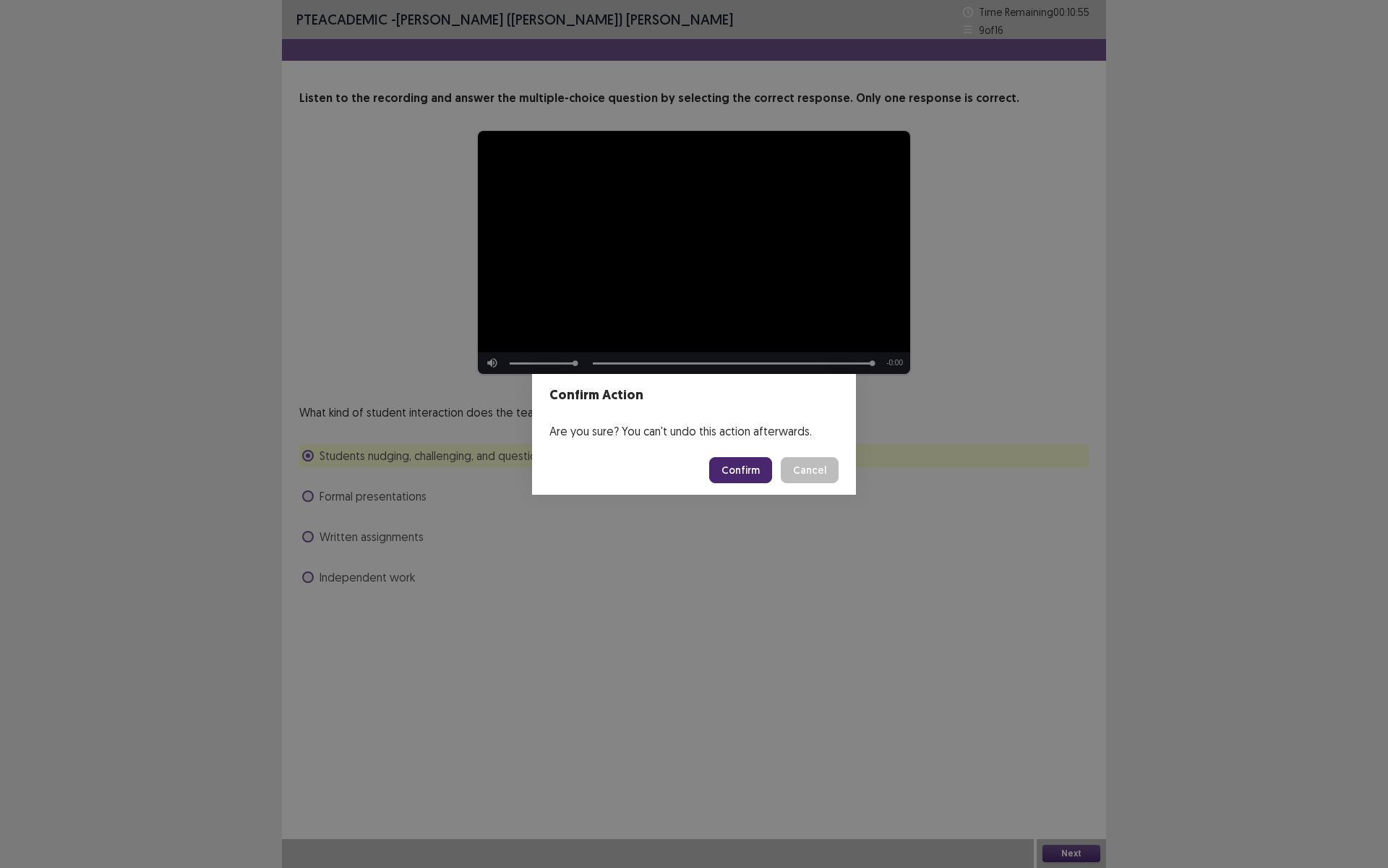
click at [740, 468] on button "Confirm" at bounding box center [741, 470] width 63 height 26
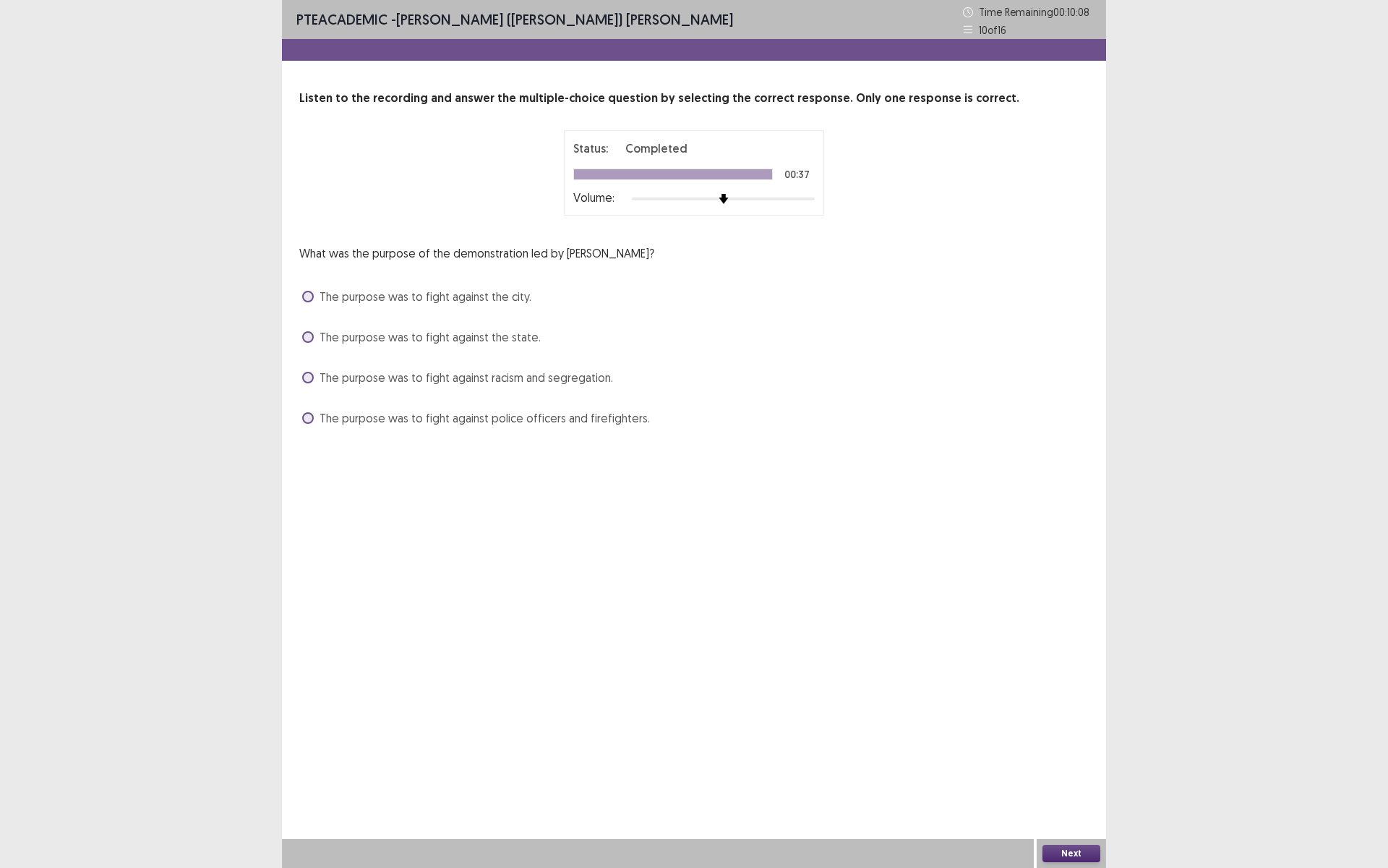
click at [310, 421] on span at bounding box center [307, 417] width 11 height 11
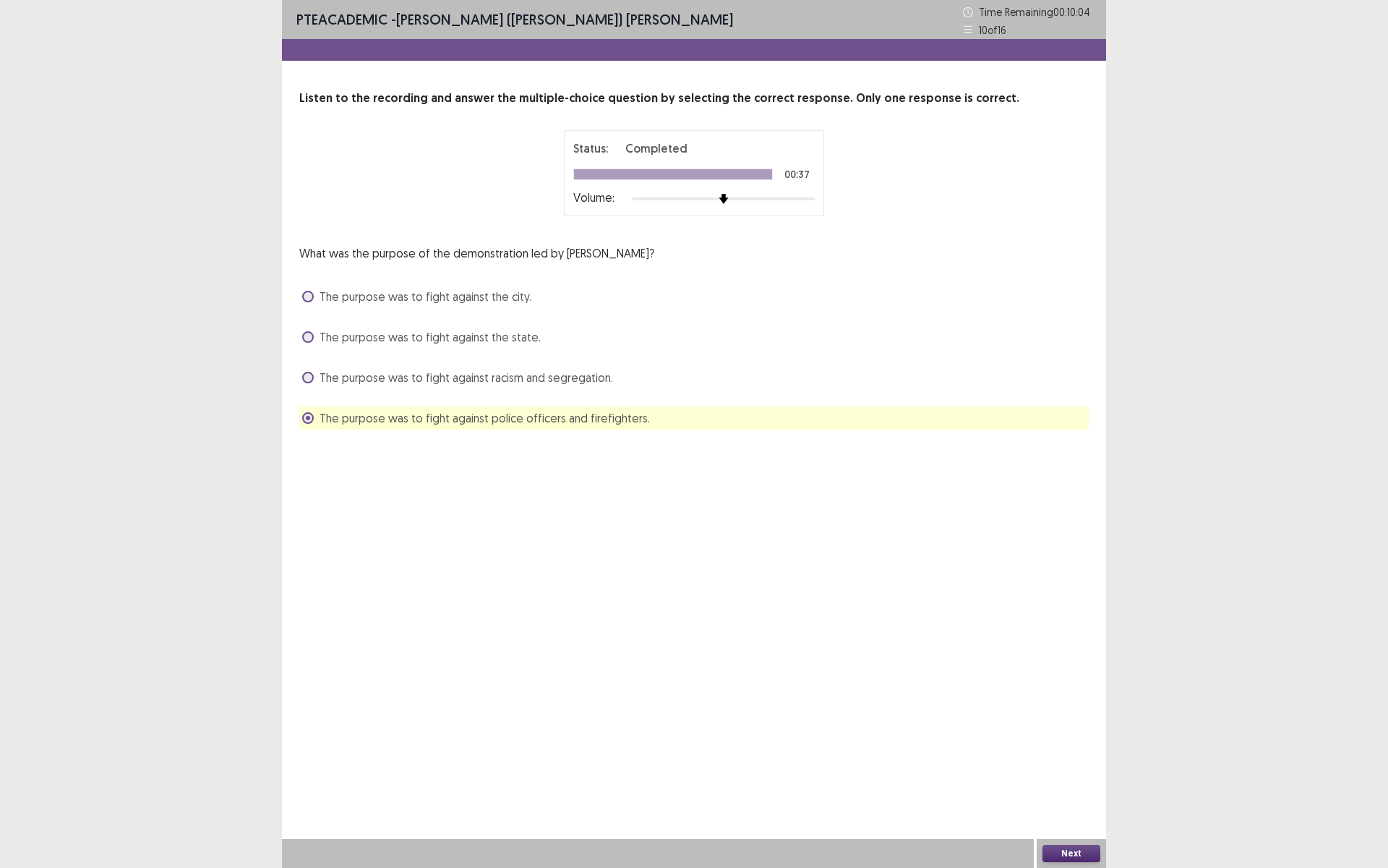
click at [1089, 754] on button "Next" at bounding box center [1071, 853] width 58 height 17
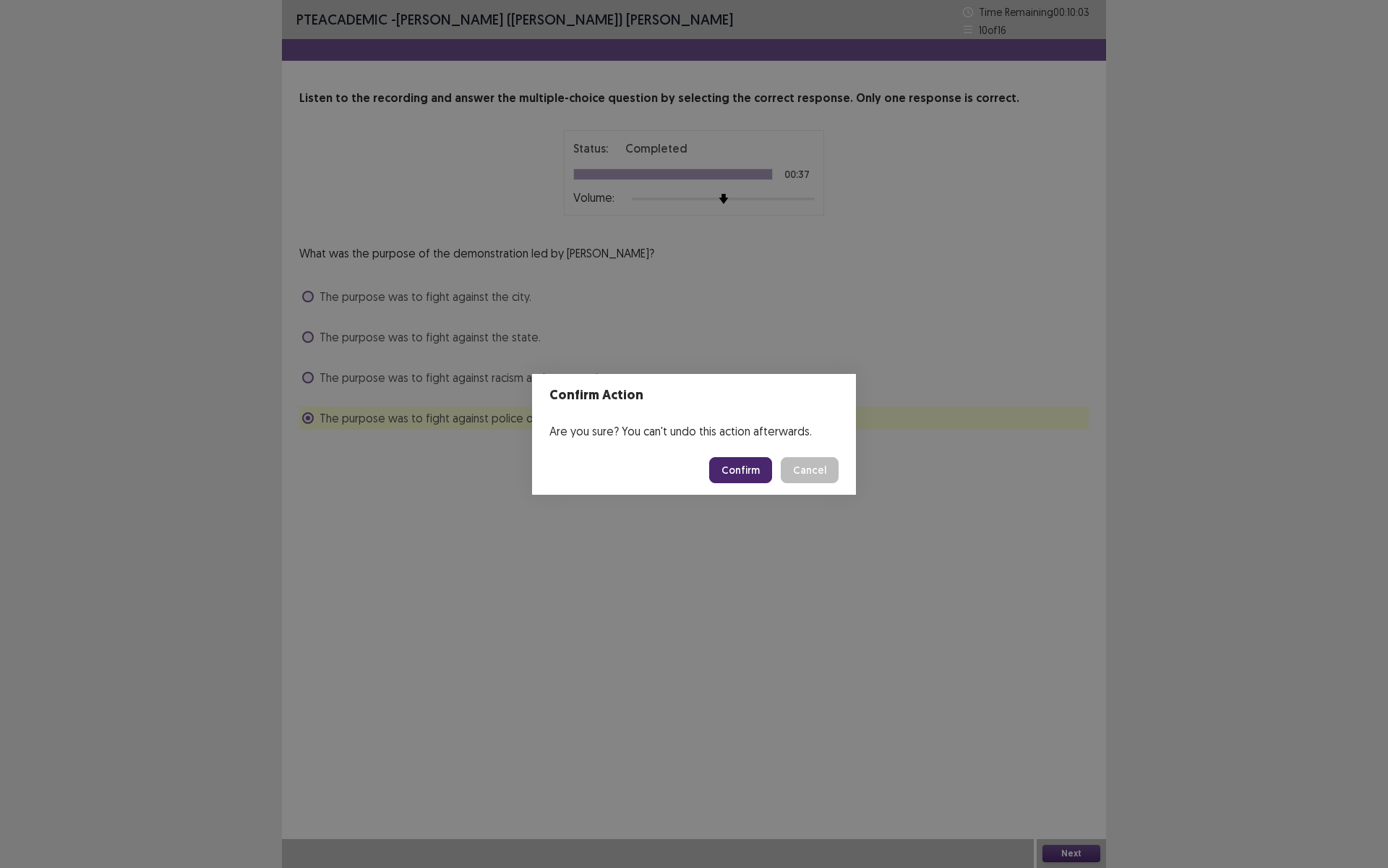
click at [735, 474] on button "Confirm" at bounding box center [741, 470] width 63 height 26
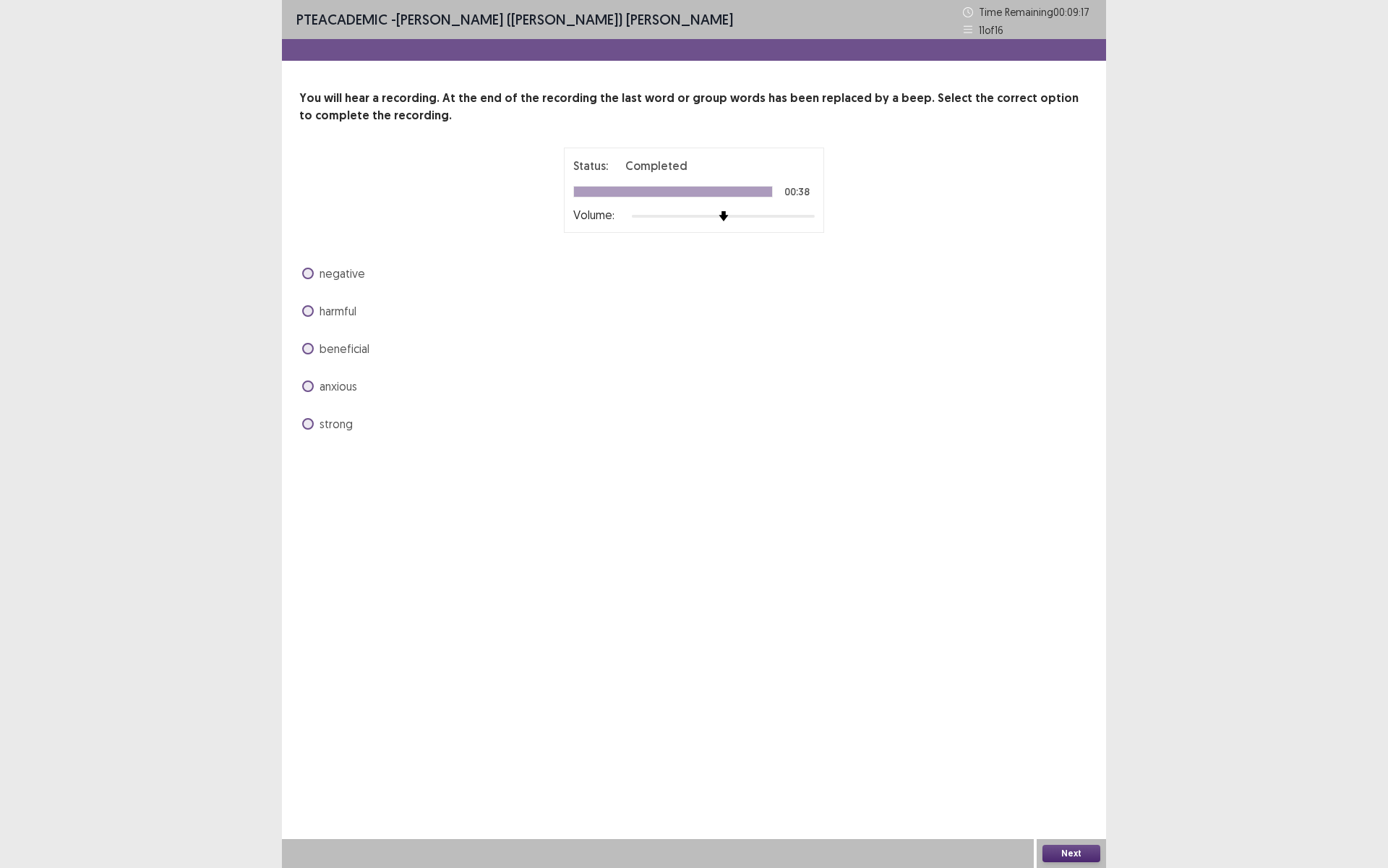
click at [302, 312] on span at bounding box center [307, 310] width 11 height 11
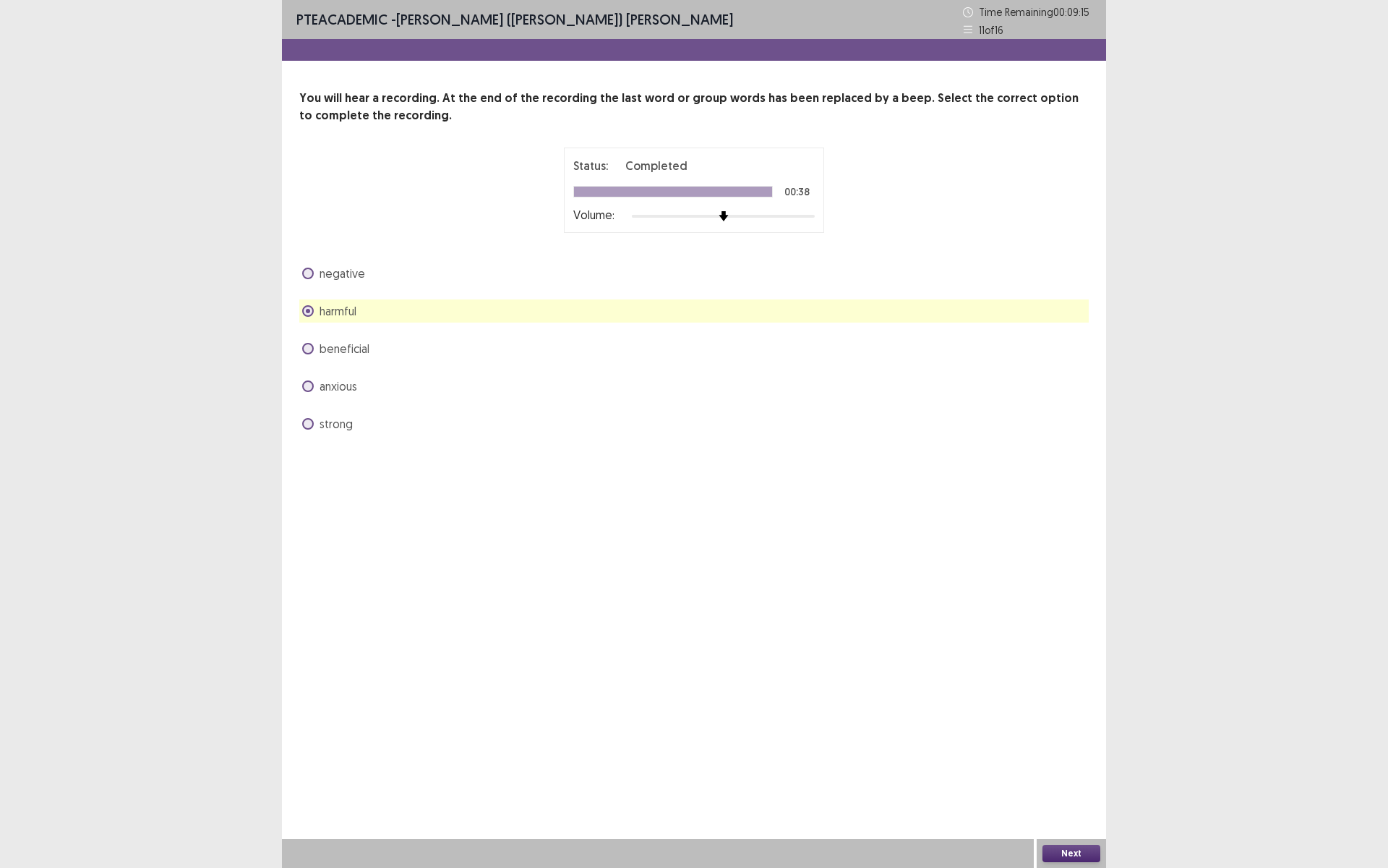
click at [1063, 754] on button "Next" at bounding box center [1071, 853] width 58 height 17
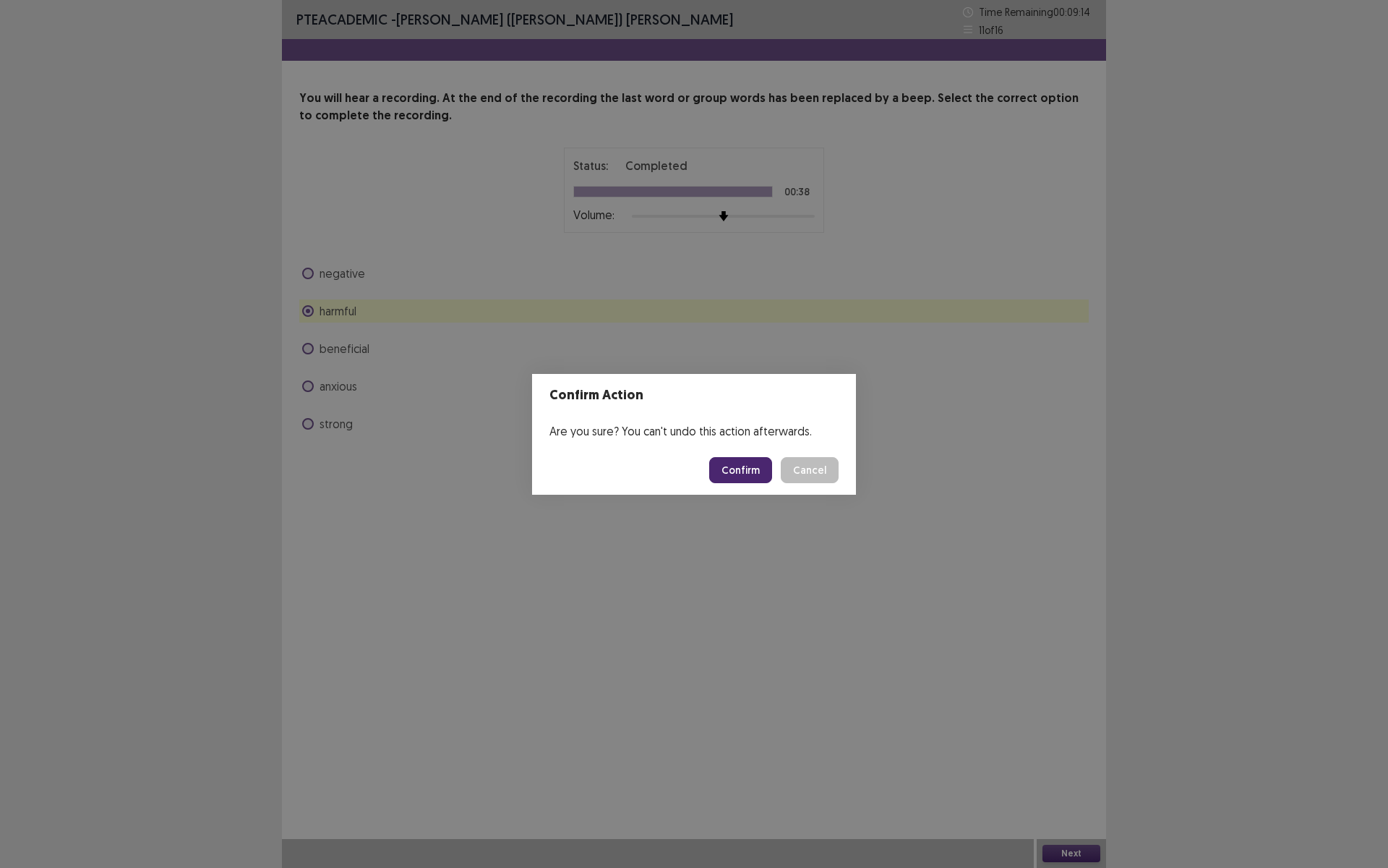
click at [724, 470] on button "Confirm" at bounding box center [741, 470] width 63 height 26
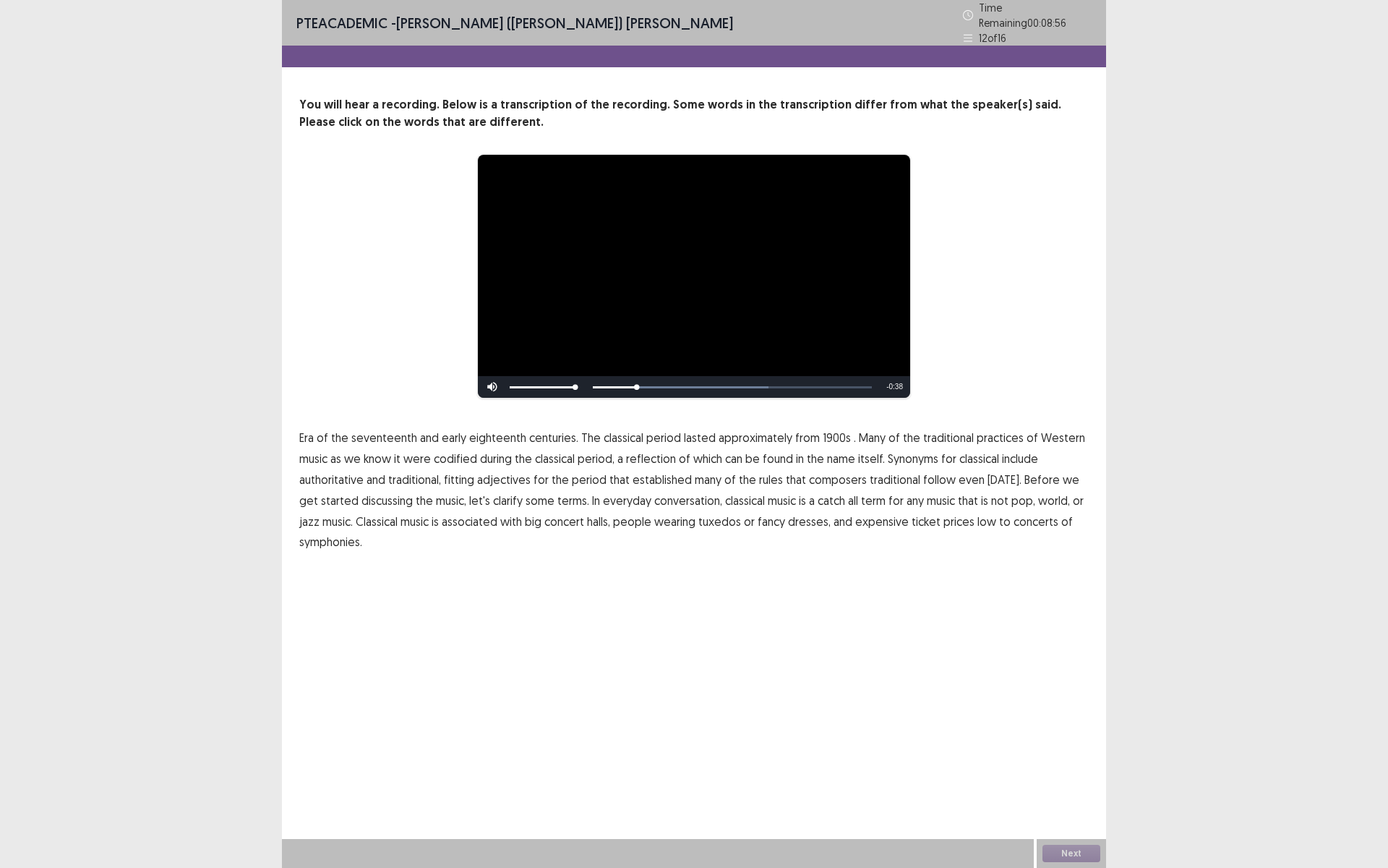
click at [832, 434] on span "1900s" at bounding box center [836, 437] width 28 height 17
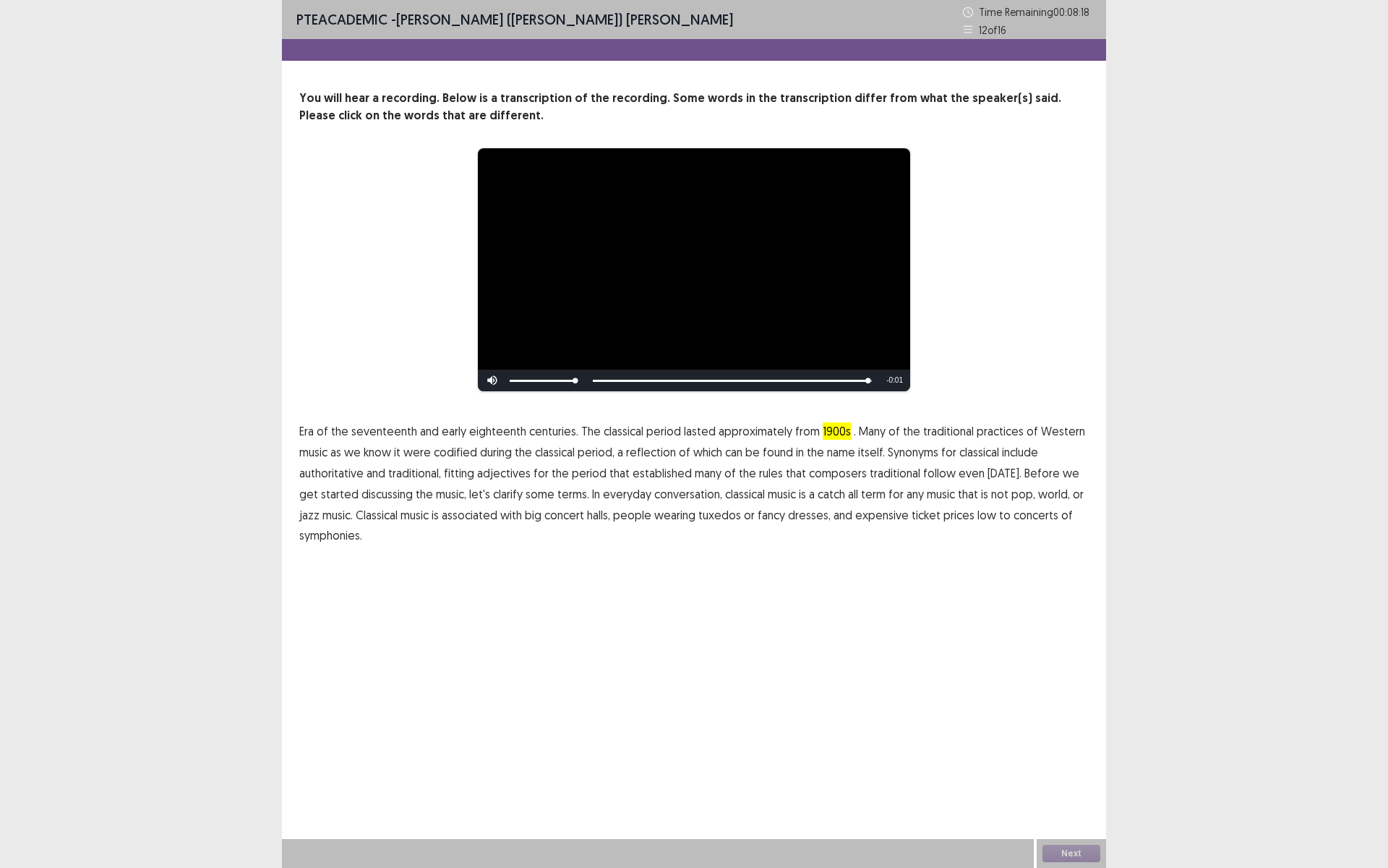
click at [978, 517] on span "low" at bounding box center [987, 514] width 19 height 17
click at [1073, 754] on button "Next" at bounding box center [1071, 853] width 58 height 17
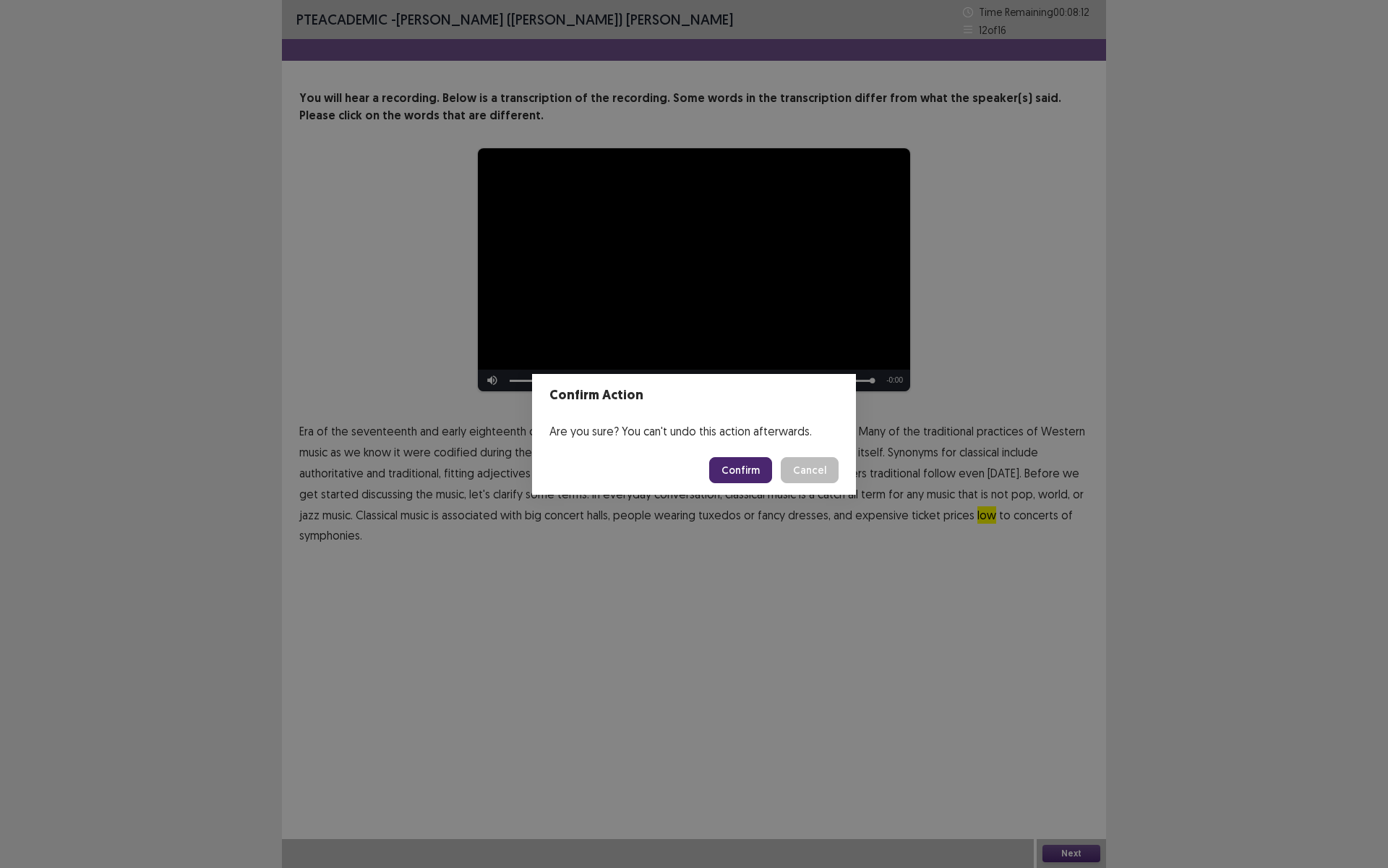
click at [740, 471] on button "Confirm" at bounding box center [741, 470] width 63 height 26
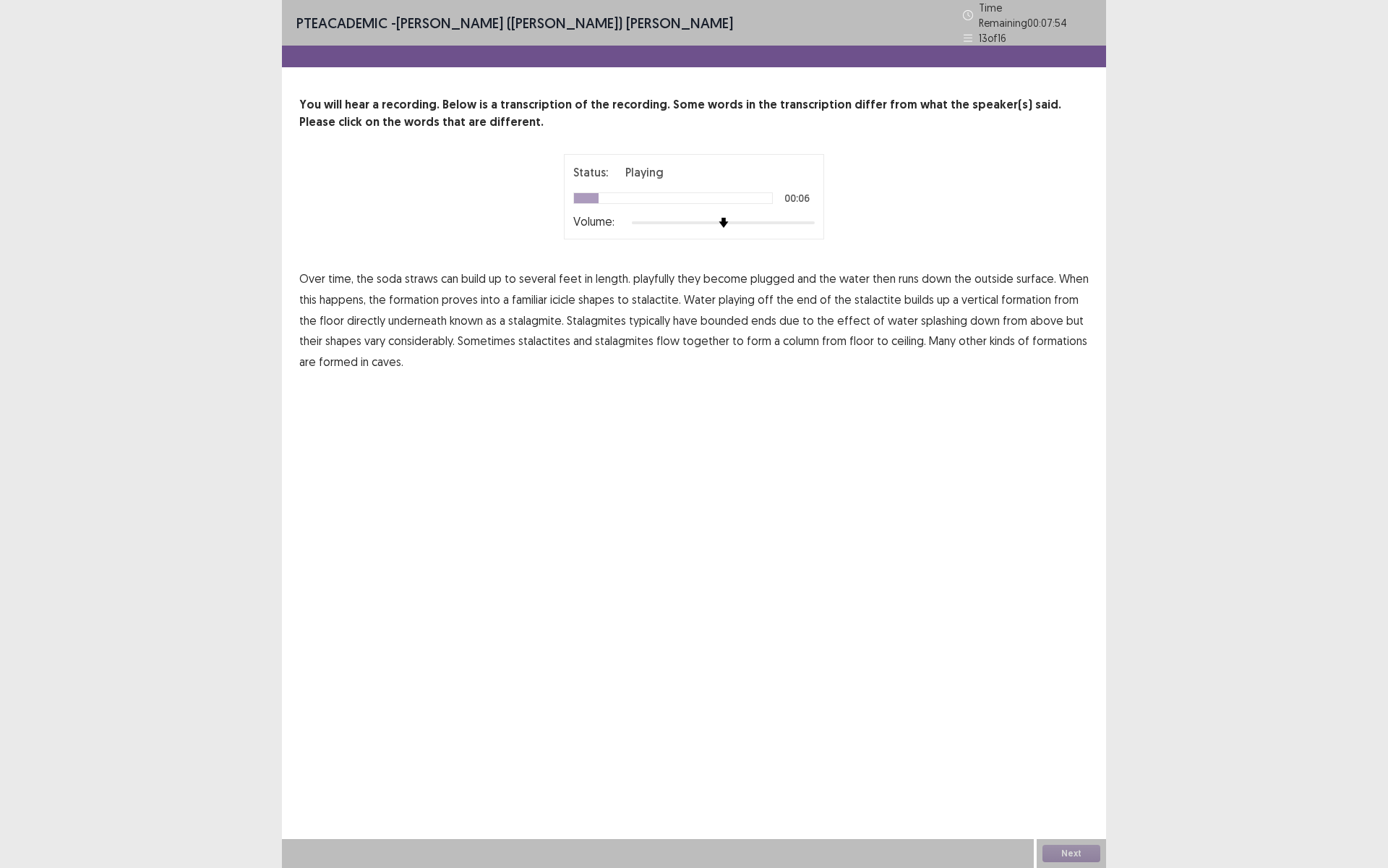
click at [665, 279] on span "playfully" at bounding box center [653, 278] width 41 height 17
click at [470, 294] on span "proves" at bounding box center [460, 299] width 36 height 17
click at [460, 297] on span "proves" at bounding box center [460, 299] width 36 height 17
click at [737, 296] on span "playing" at bounding box center [737, 299] width 36 height 17
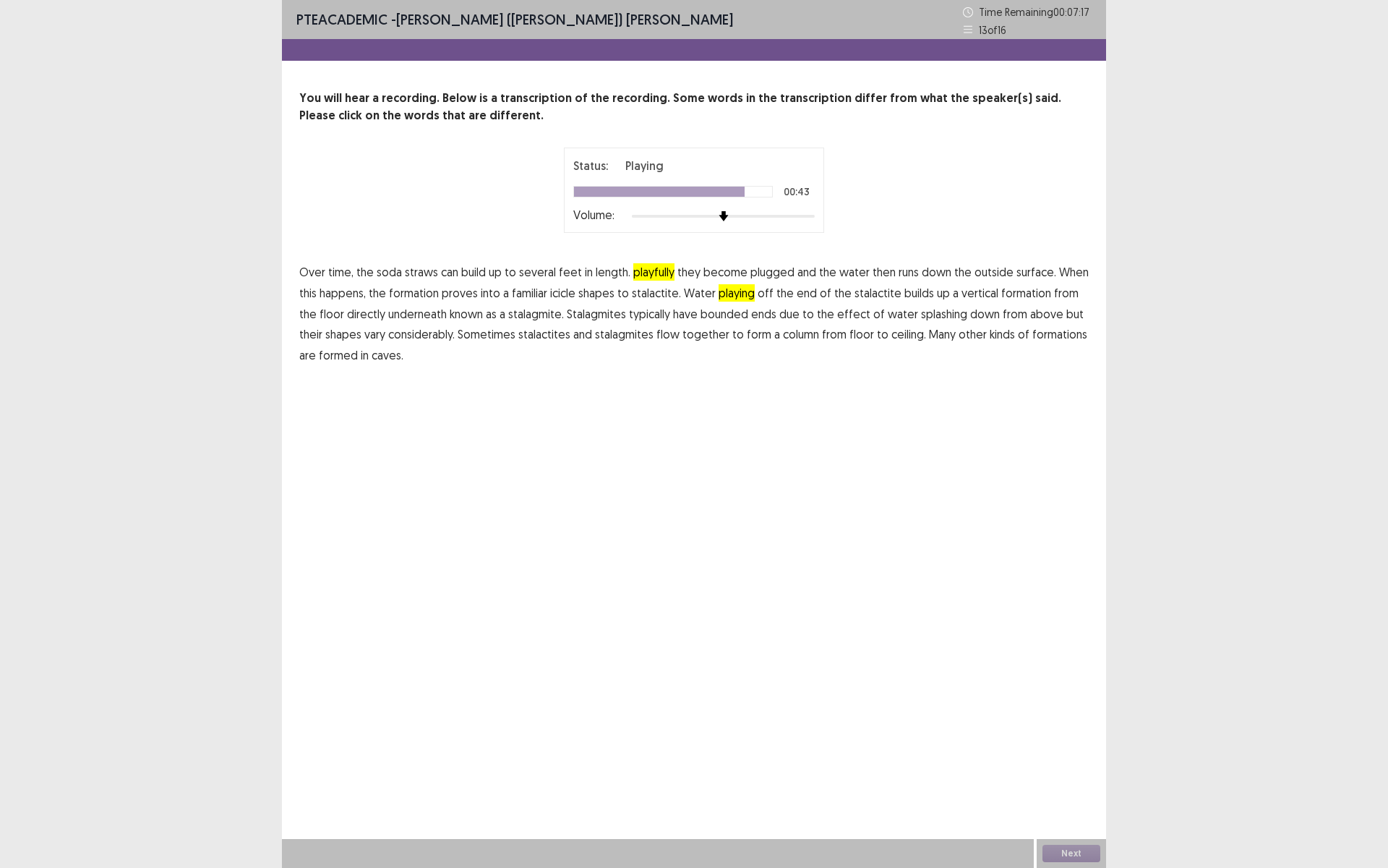
click at [656, 336] on span "flow" at bounding box center [668, 333] width 23 height 17
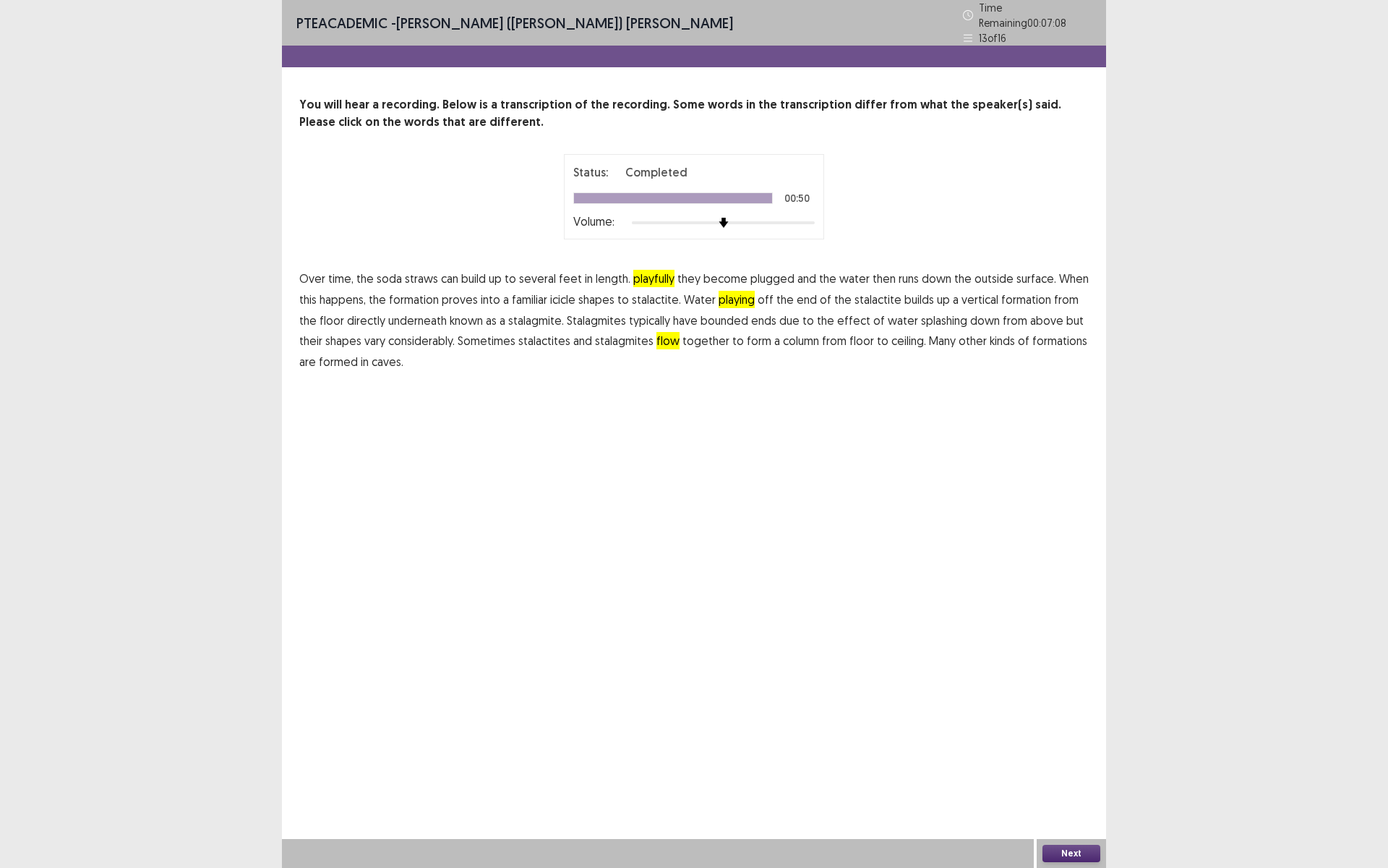
click at [1060, 754] on button "Next" at bounding box center [1071, 853] width 58 height 17
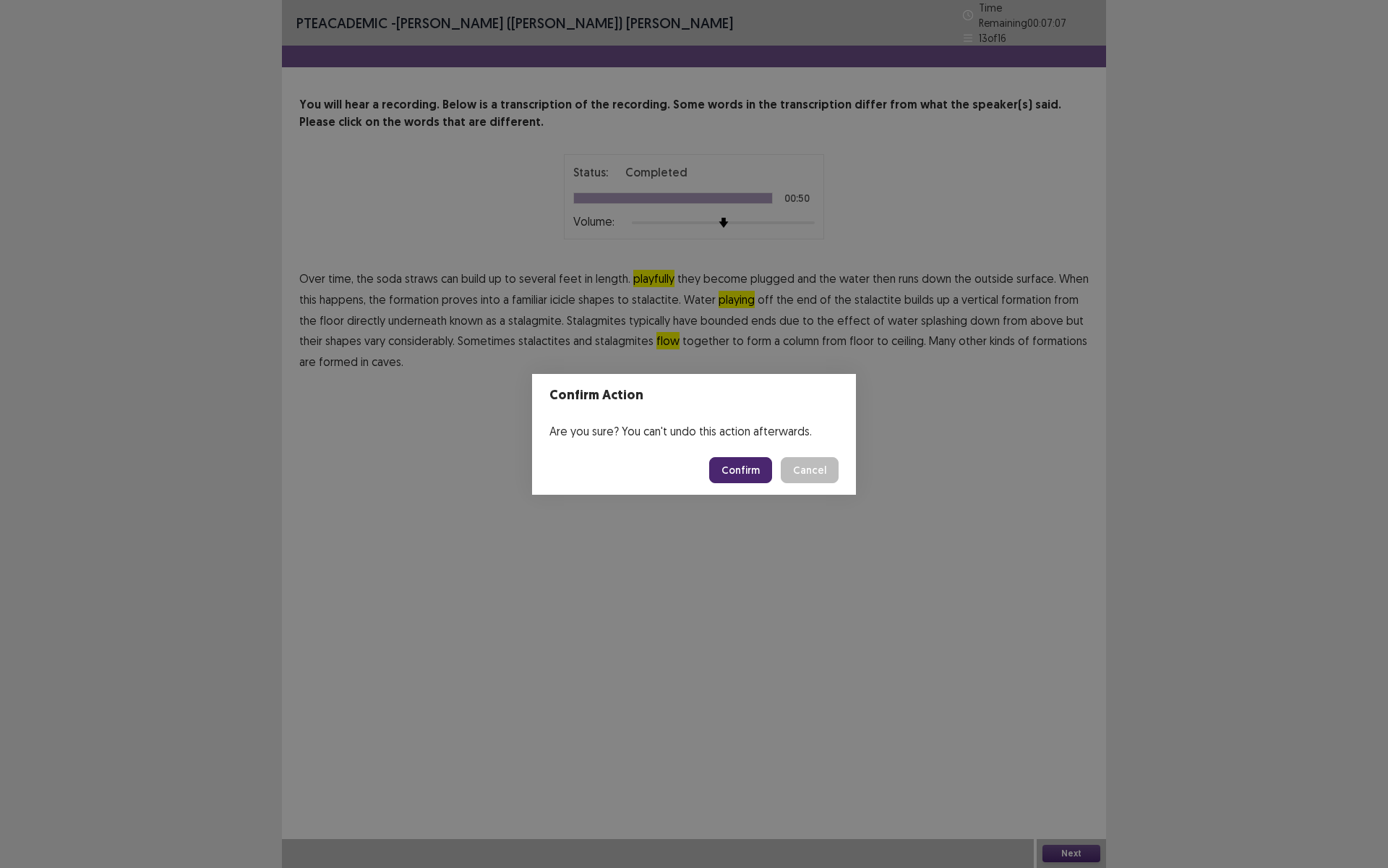
click at [747, 465] on button "Confirm" at bounding box center [741, 470] width 63 height 26
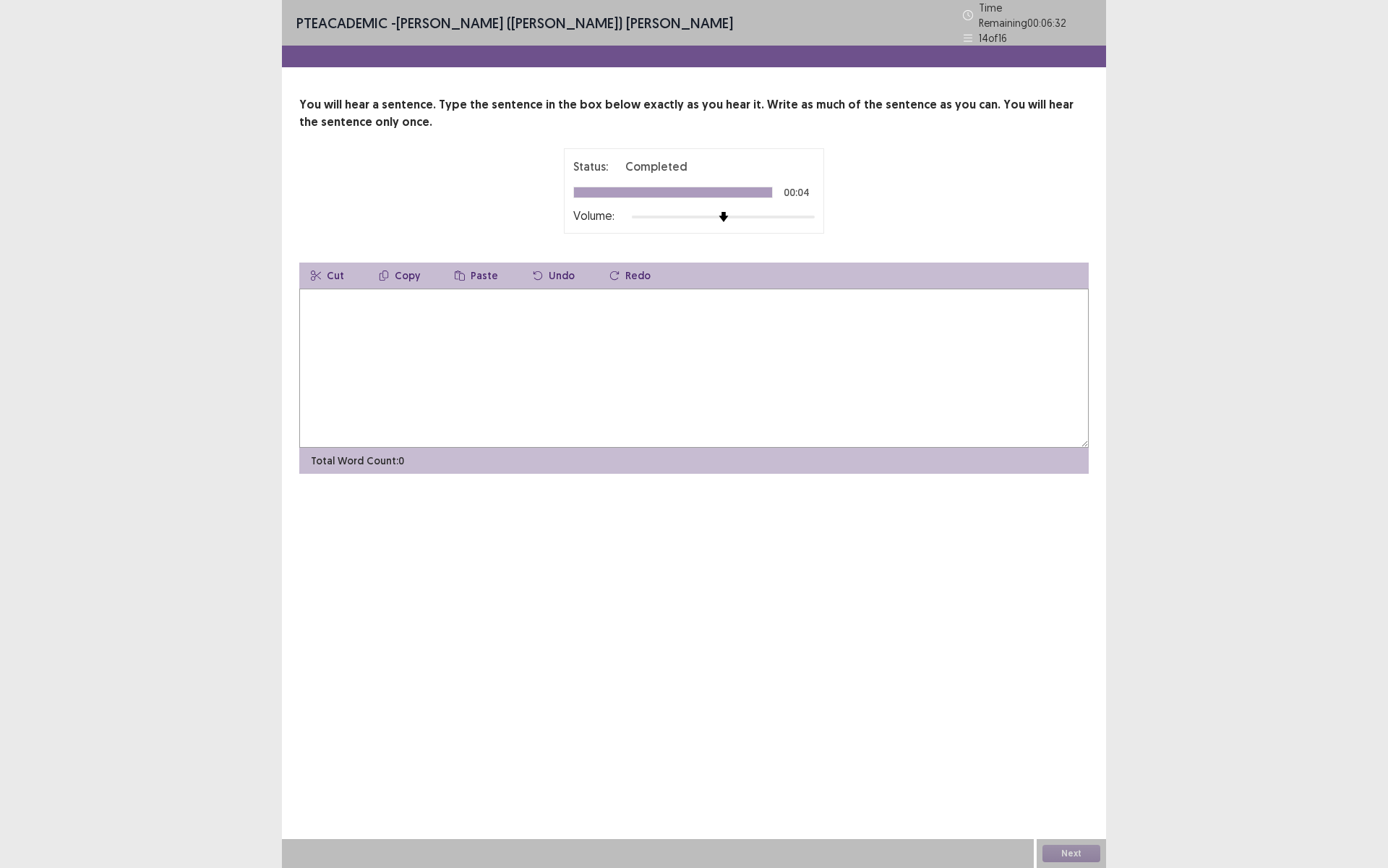
click at [368, 401] on textarea at bounding box center [694, 367] width 790 height 159
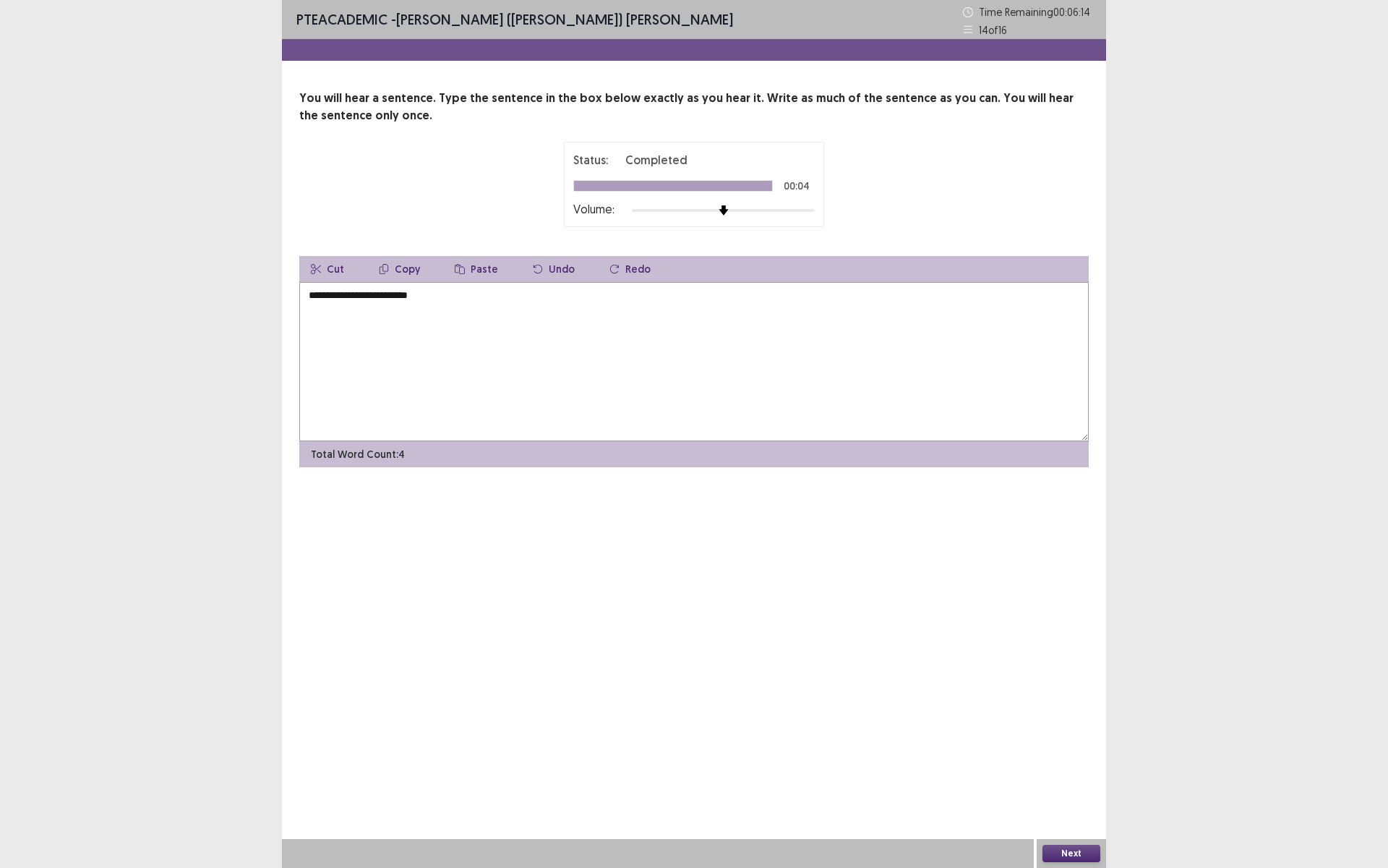
drag, startPoint x: 428, startPoint y: 442, endPoint x: 436, endPoint y: 490, distance: 48.7
click at [431, 474] on div "**********" at bounding box center [694, 248] width 824 height 496
click at [402, 298] on textarea "**********" at bounding box center [694, 361] width 790 height 159
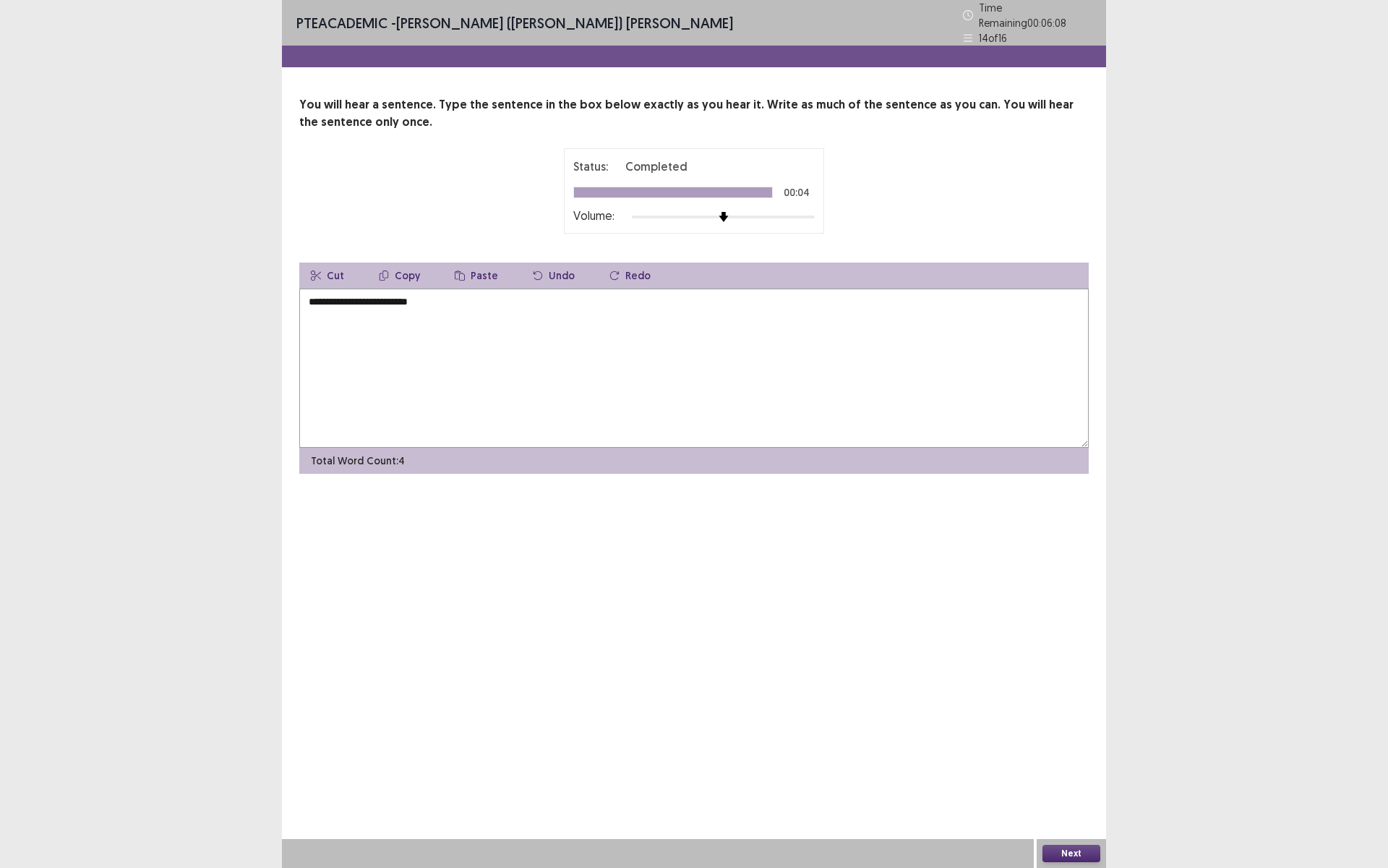
click at [454, 313] on textarea "**********" at bounding box center [694, 367] width 790 height 159
type textarea "**********"
click at [1068, 754] on button "Next" at bounding box center [1071, 853] width 58 height 17
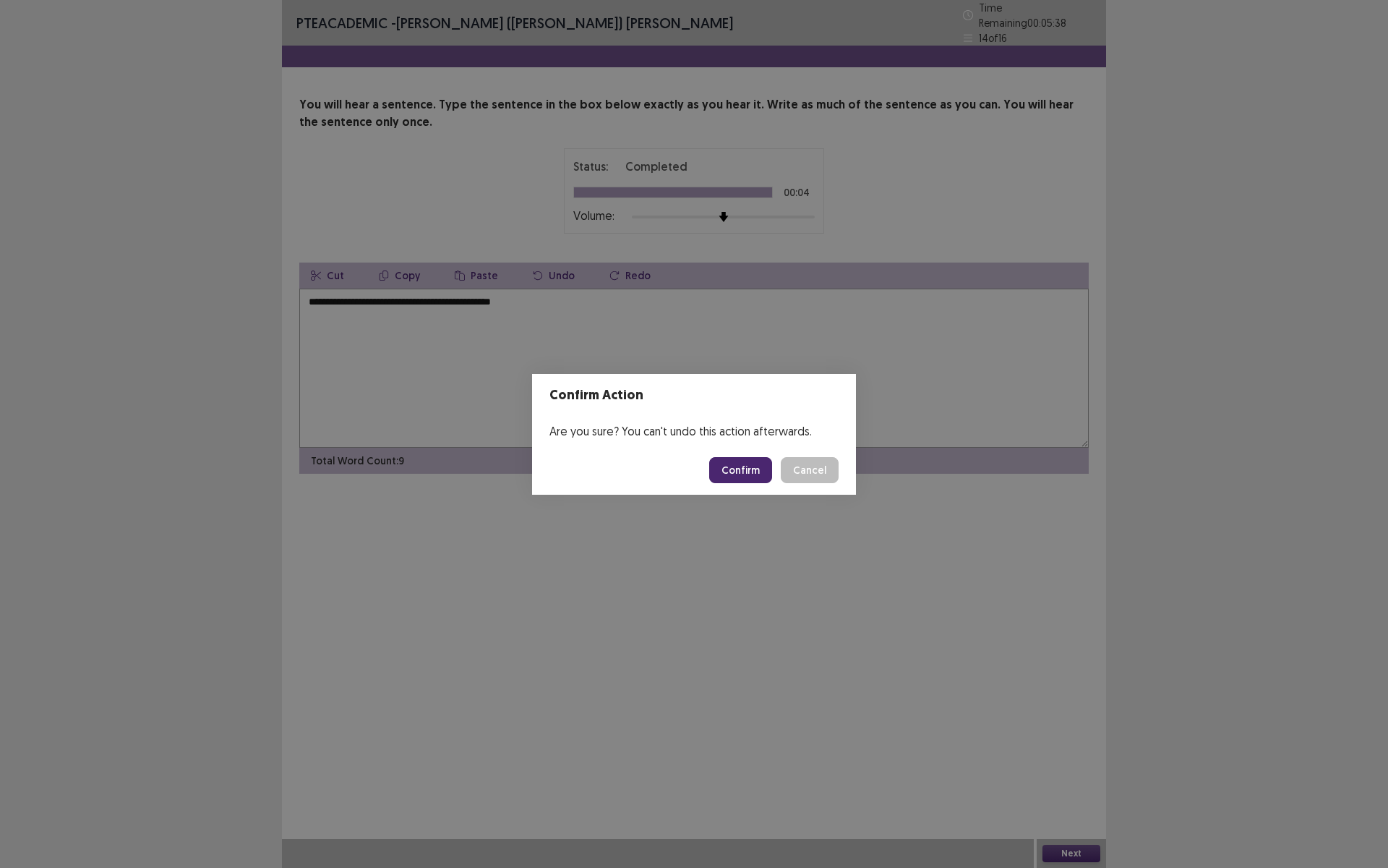
click at [718, 464] on button "Confirm" at bounding box center [741, 470] width 63 height 26
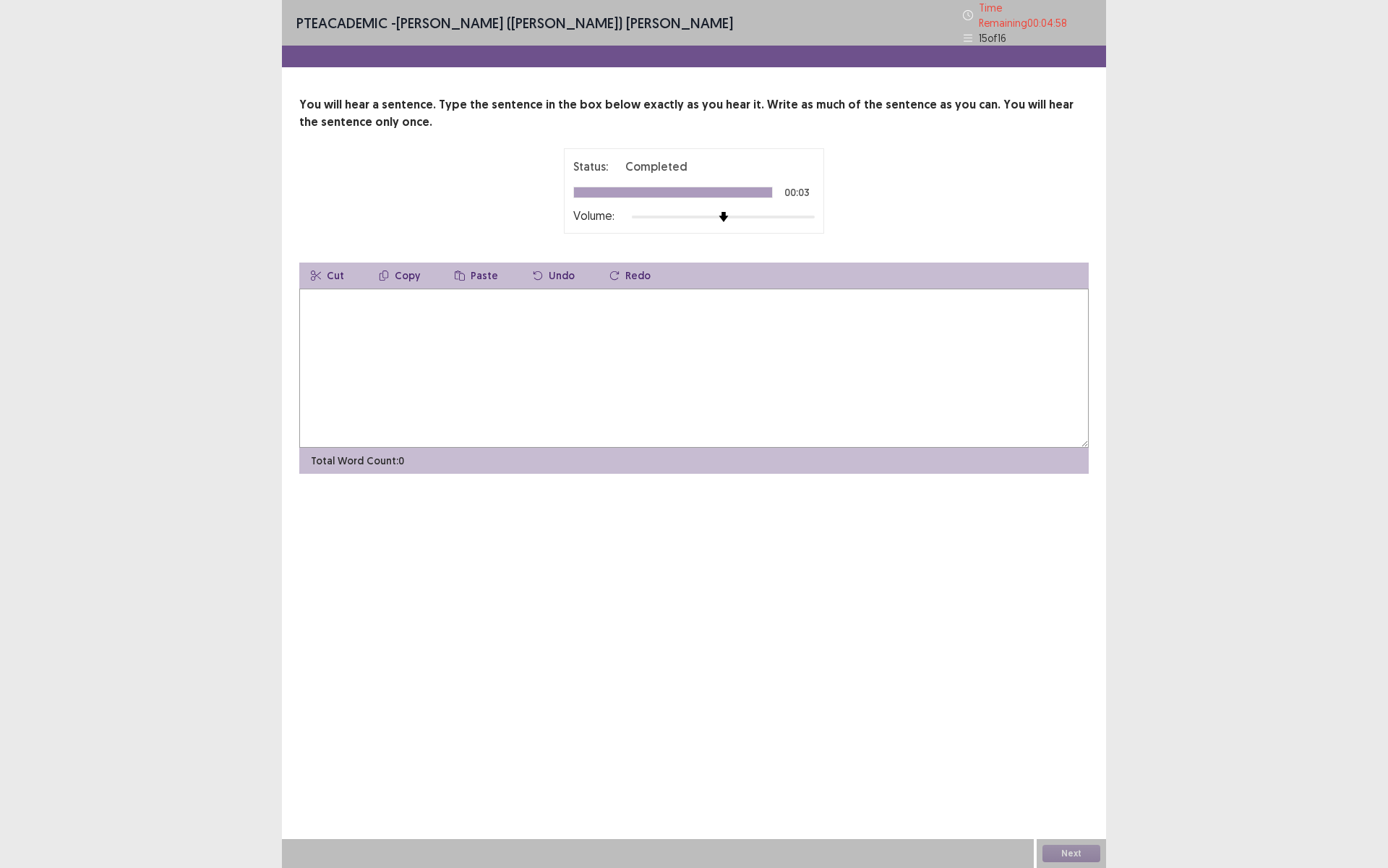
drag, startPoint x: 625, startPoint y: 96, endPoint x: 432, endPoint y: 372, distance: 336.8
click at [437, 373] on textarea at bounding box center [694, 367] width 790 height 159
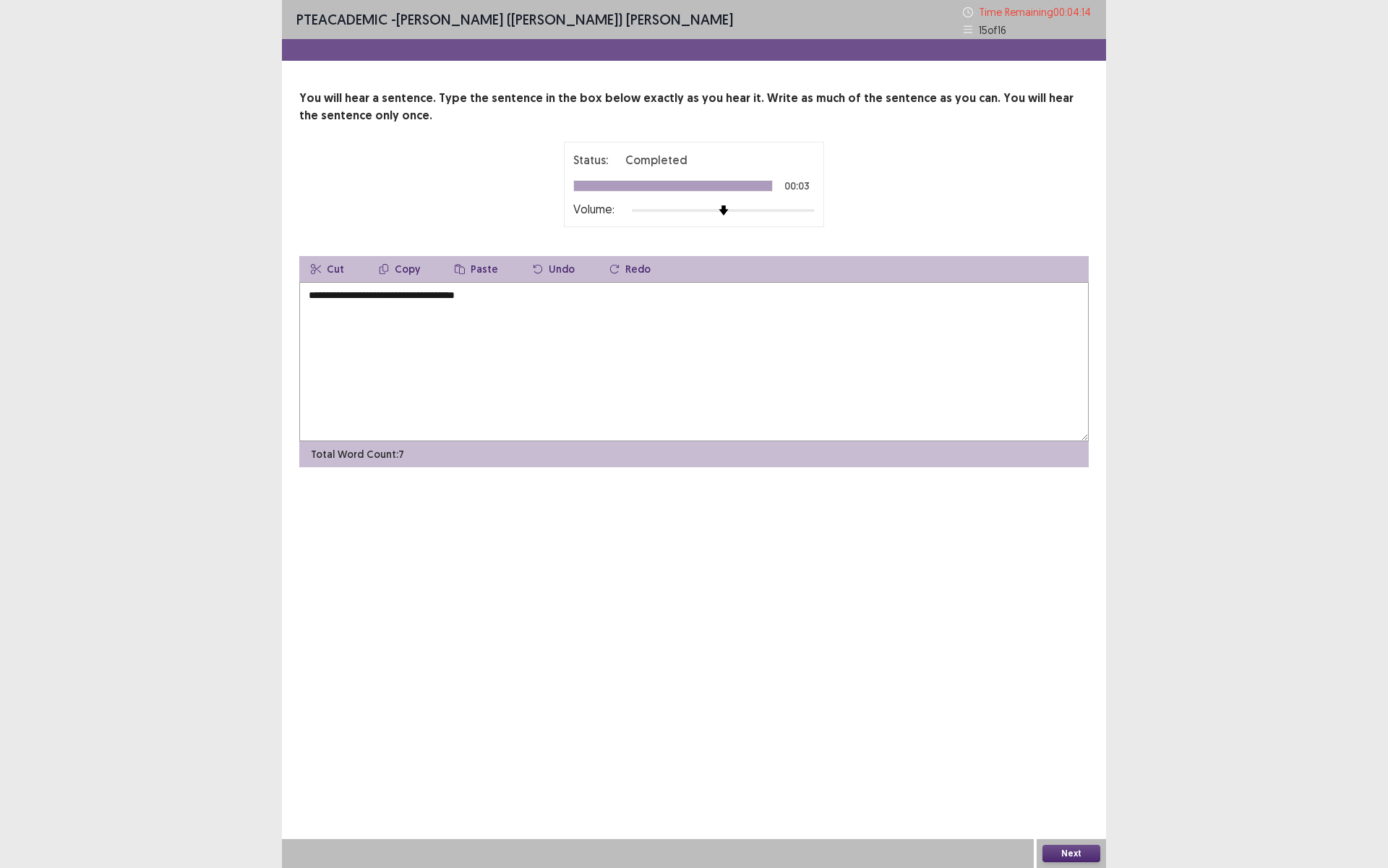
type textarea "**********"
click at [1070, 754] on button "Next" at bounding box center [1071, 853] width 58 height 17
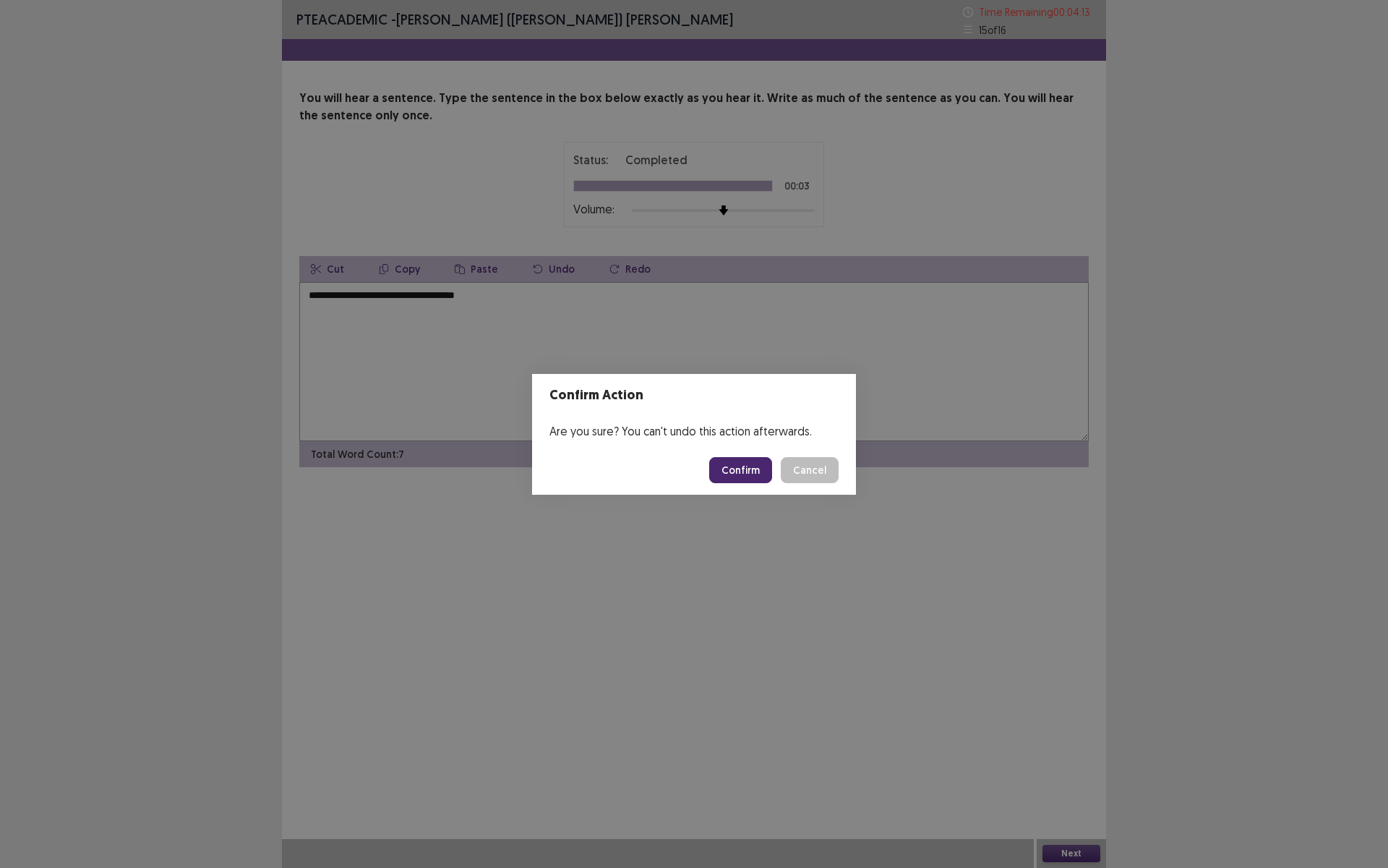
click at [735, 471] on button "Confirm" at bounding box center [741, 470] width 63 height 26
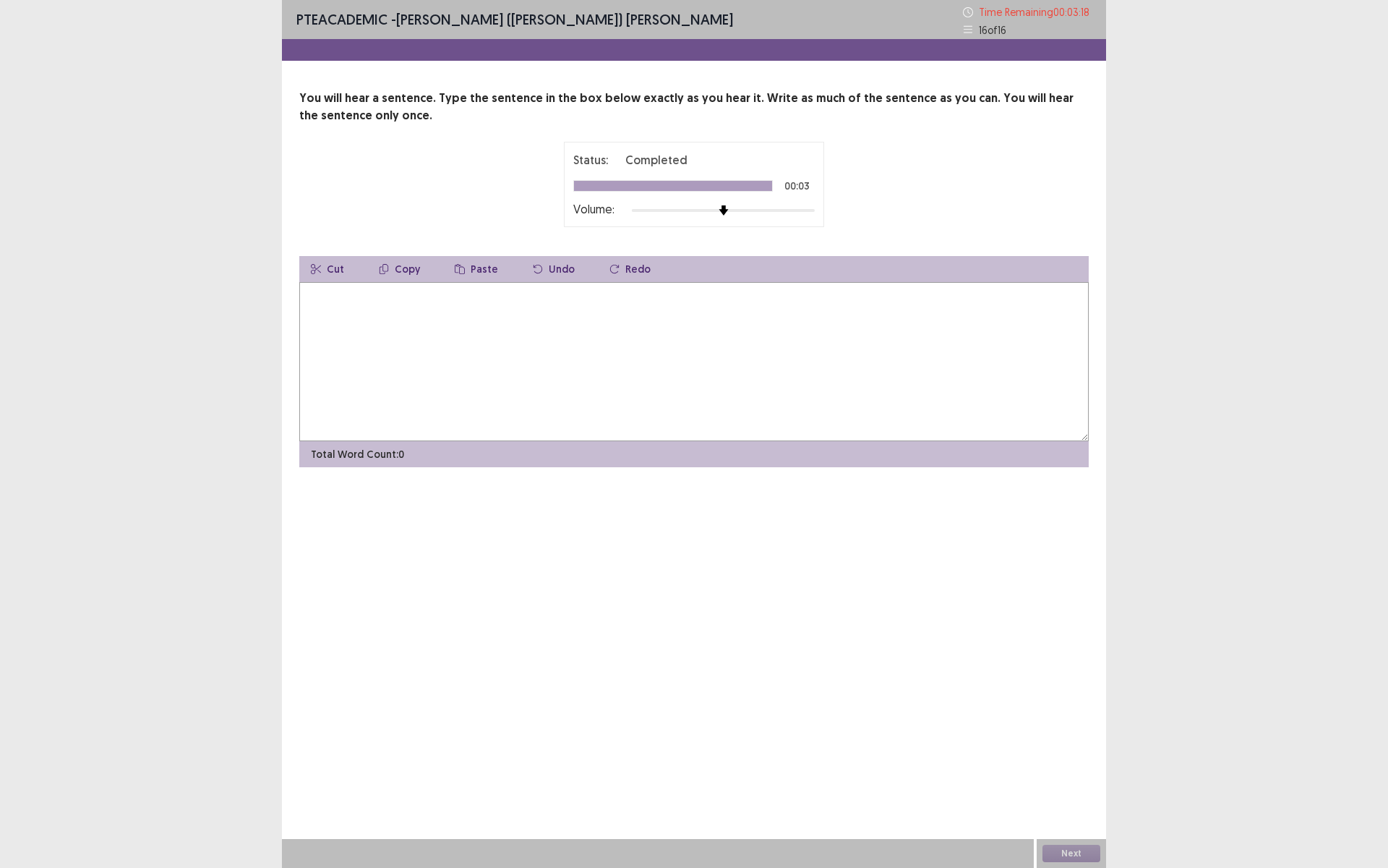
drag, startPoint x: 302, startPoint y: 315, endPoint x: 311, endPoint y: 313, distance: 9.2
click at [305, 315] on textarea at bounding box center [694, 361] width 790 height 159
click at [309, 315] on textarea at bounding box center [694, 361] width 790 height 159
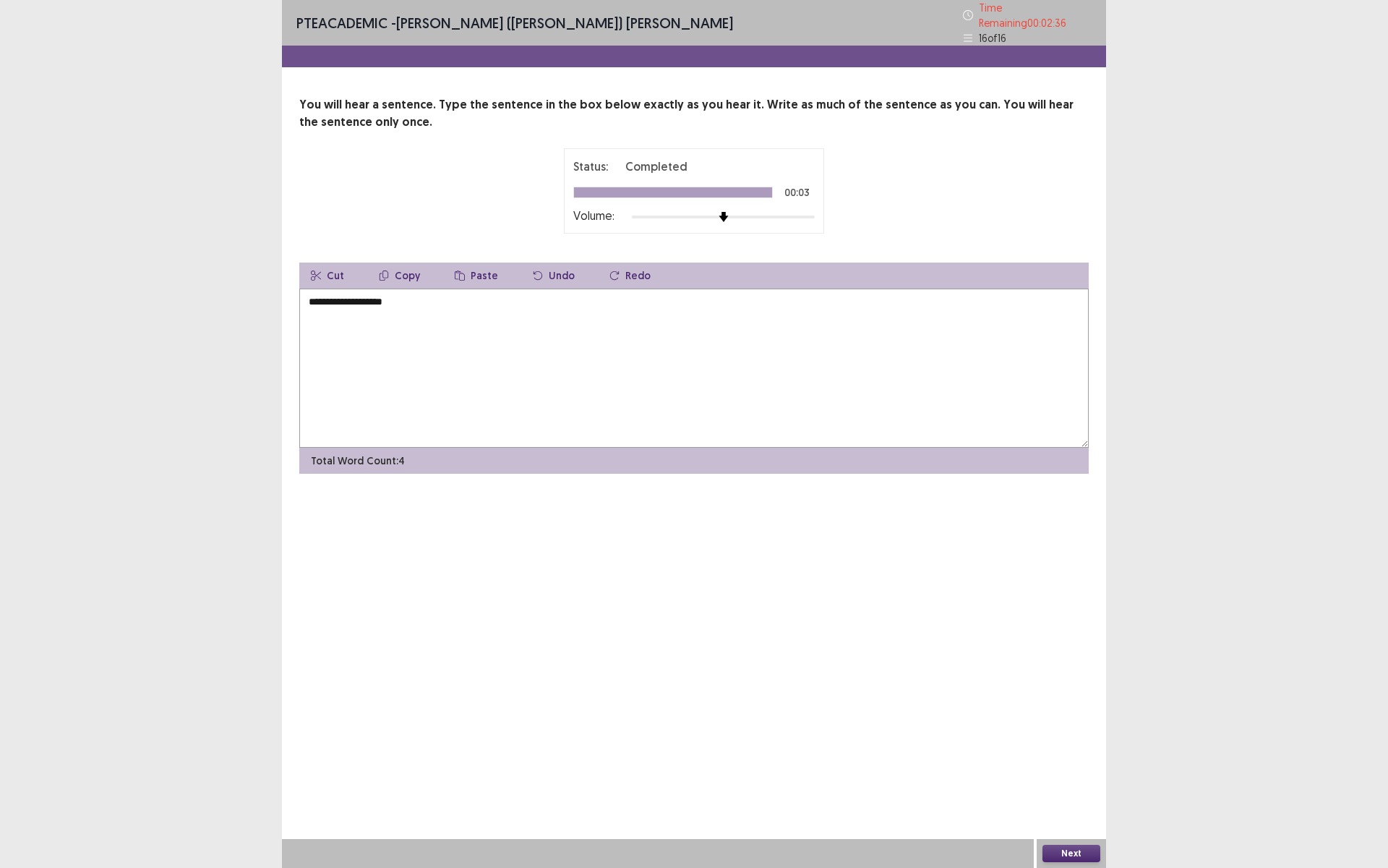
click at [354, 295] on textarea "**********" at bounding box center [694, 367] width 790 height 159
click at [422, 297] on textarea "**********" at bounding box center [694, 367] width 790 height 159
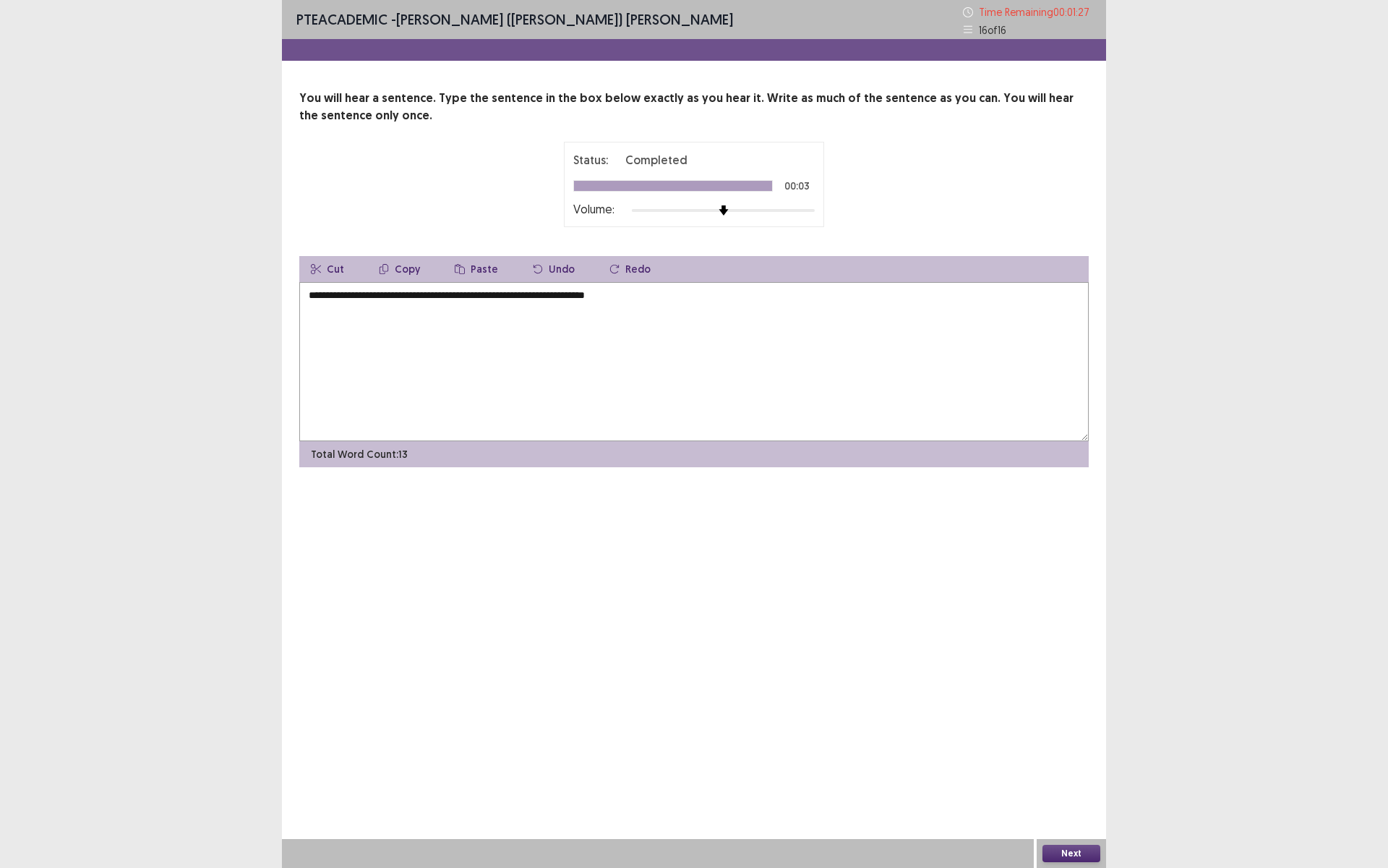
type textarea "**********"
click at [1065, 754] on button "Next" at bounding box center [1071, 853] width 58 height 17
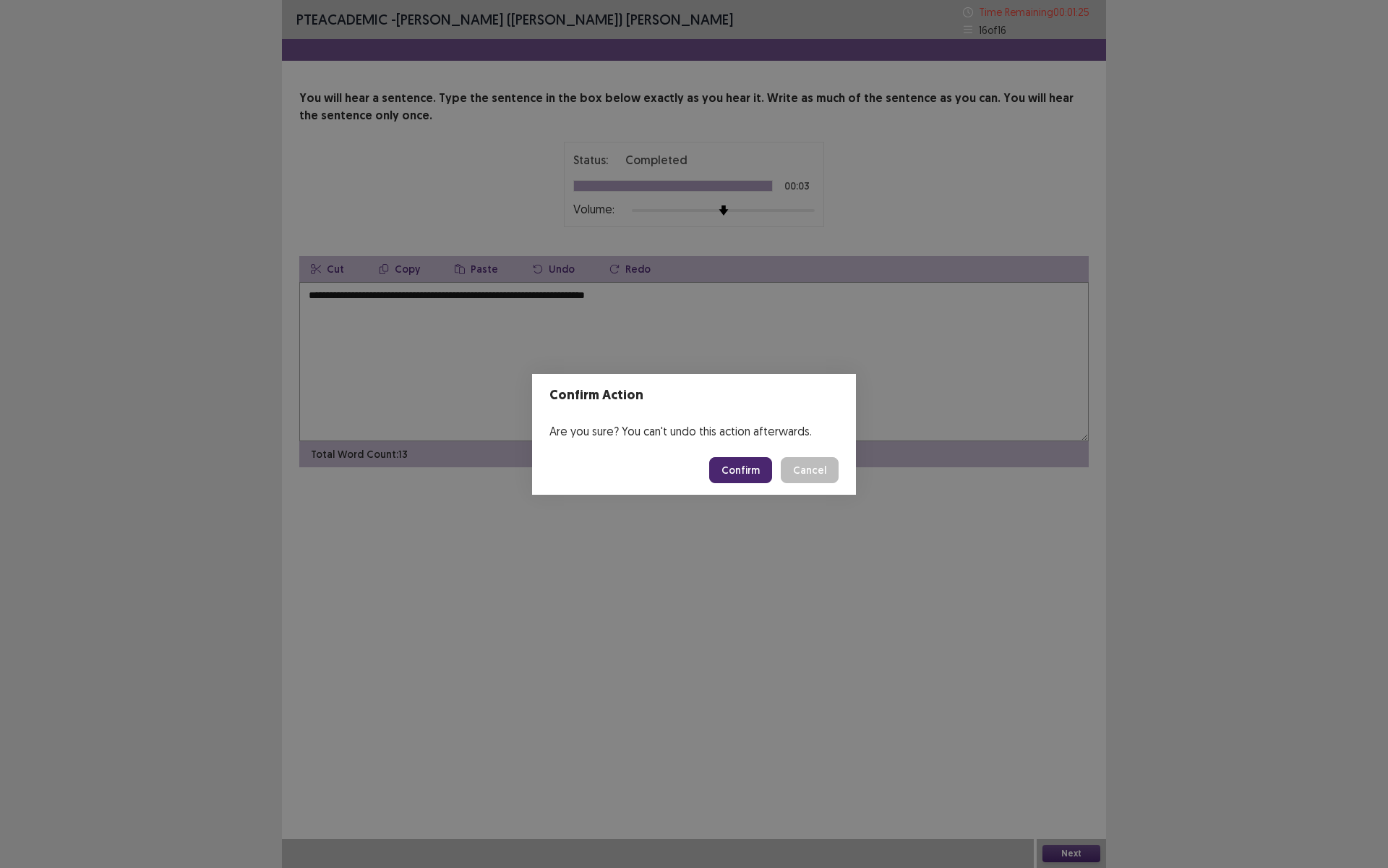
click at [753, 476] on button "Confirm" at bounding box center [741, 470] width 63 height 26
